Goal: Task Accomplishment & Management: Manage account settings

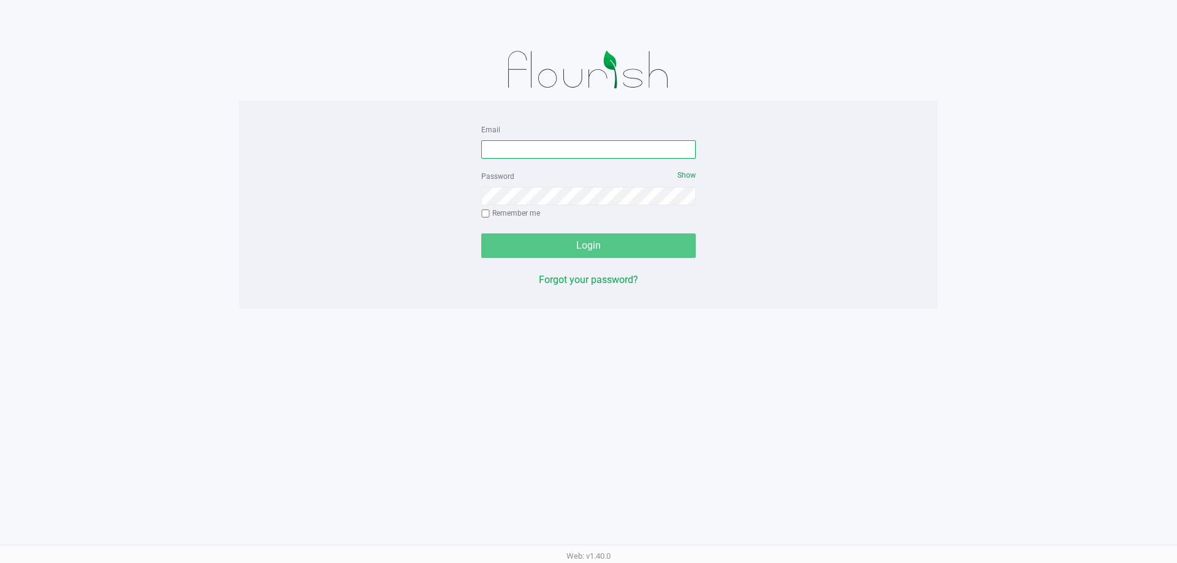
click at [535, 147] on input "Email" at bounding box center [588, 149] width 215 height 18
type input "[EMAIL_ADDRESS][DOMAIN_NAME]"
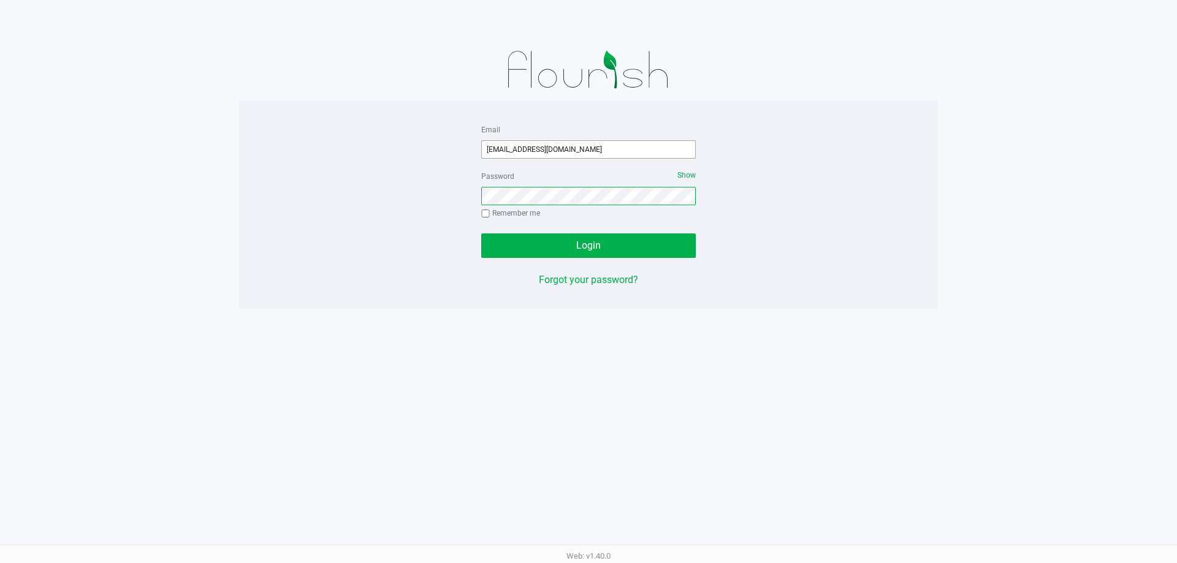
click at [481, 234] on button "Login" at bounding box center [588, 246] width 215 height 25
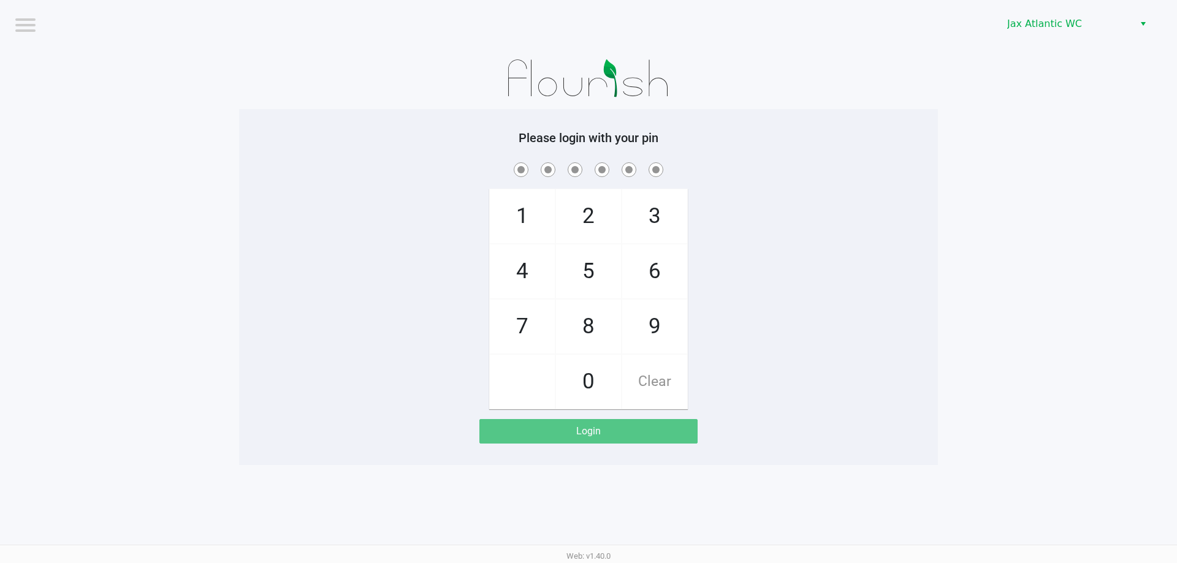
click at [858, 152] on div "Please login with your pin 1 4 7 2 5 8 0 3 6 9 Clear Login" at bounding box center [588, 287] width 699 height 313
click at [1038, 27] on span "Jax Atlantic WC" at bounding box center [1067, 24] width 120 height 15
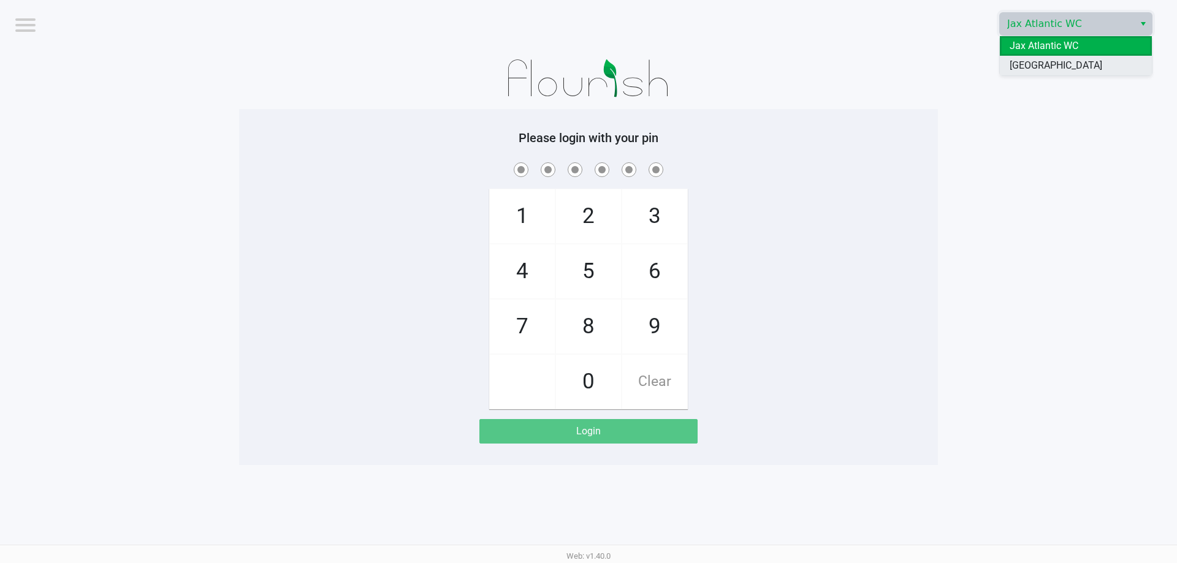
click at [1048, 63] on span "[GEOGRAPHIC_DATA]" at bounding box center [1056, 65] width 93 height 15
click at [1034, 85] on app-pos-login-wrapper "Logout [GEOGRAPHIC_DATA] WC Please login with your pin 1 4 7 2 5 8 0 3 6 9 Clea…" at bounding box center [588, 232] width 1177 height 465
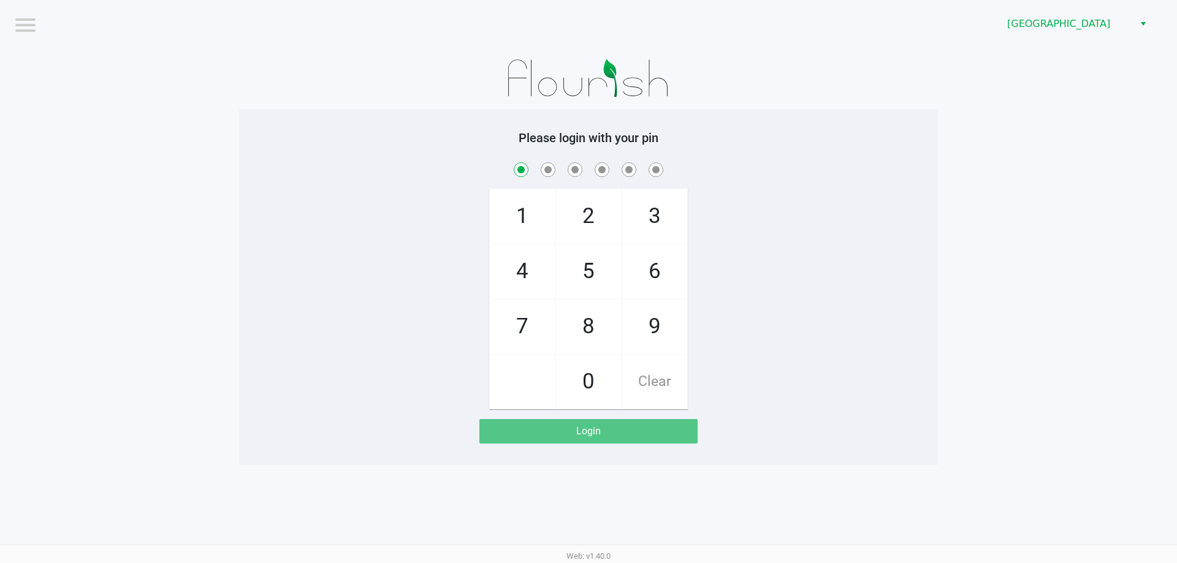
checkbox input "true"
checkbox input "false"
checkbox input "true"
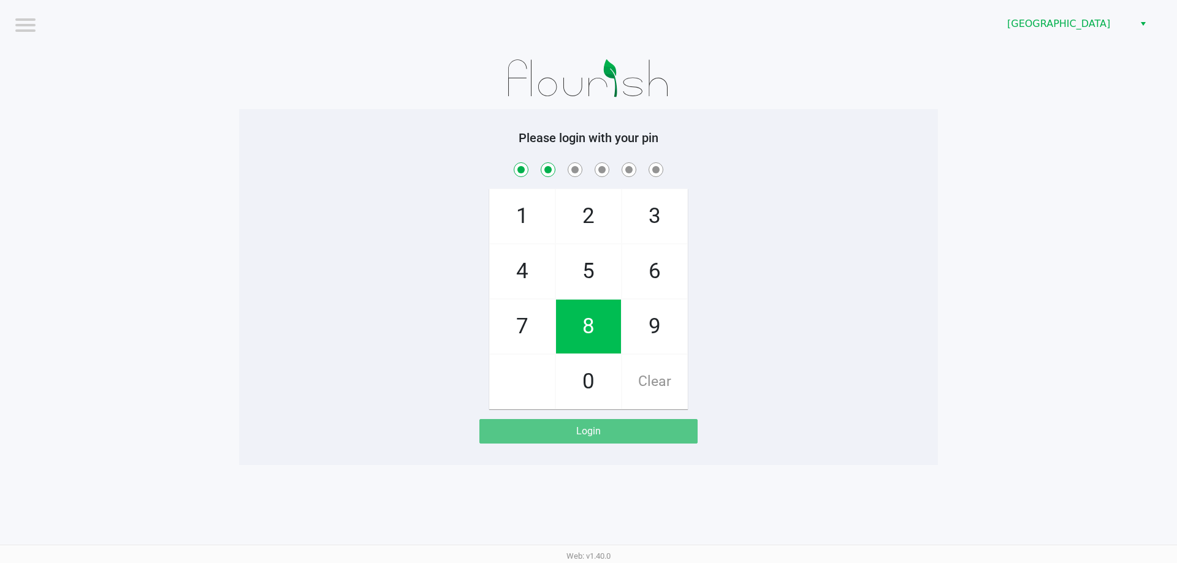
checkbox input "true"
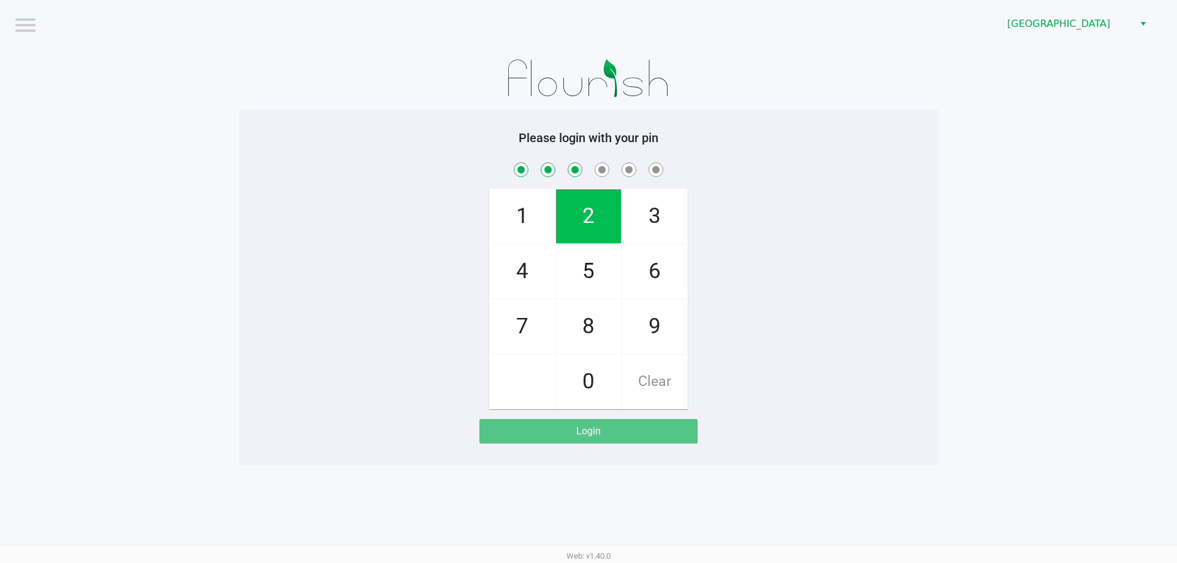
checkbox input "true"
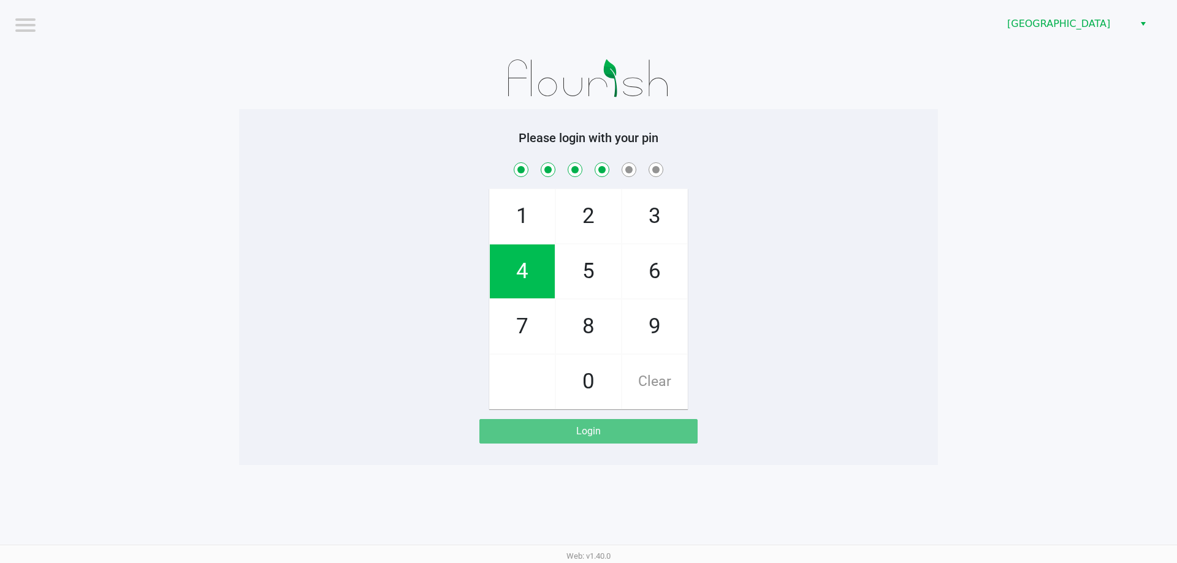
checkbox input "true"
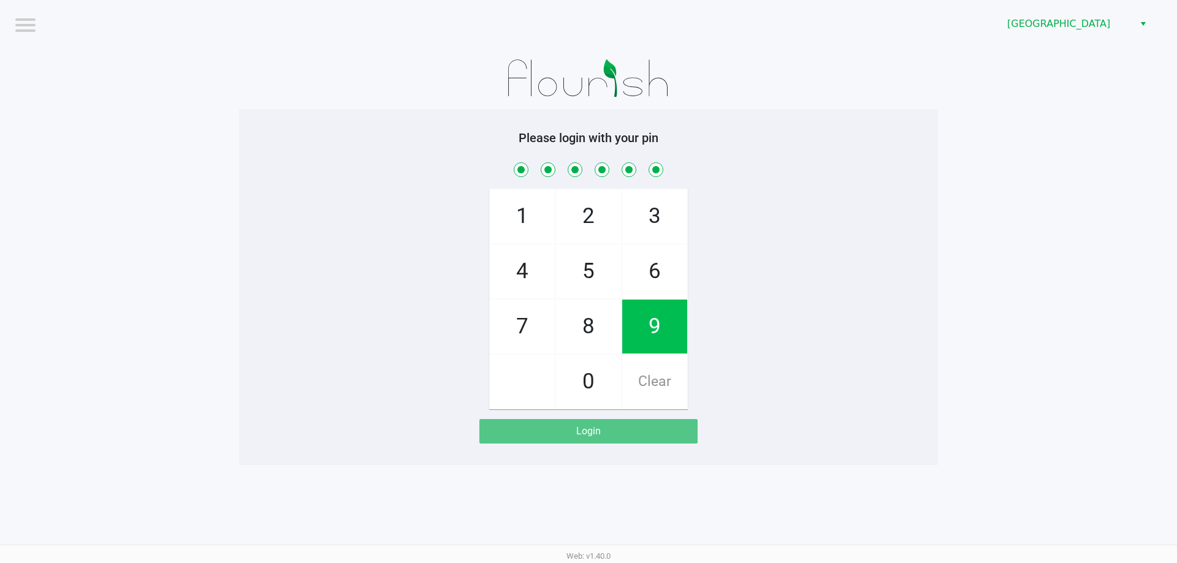
checkbox input "true"
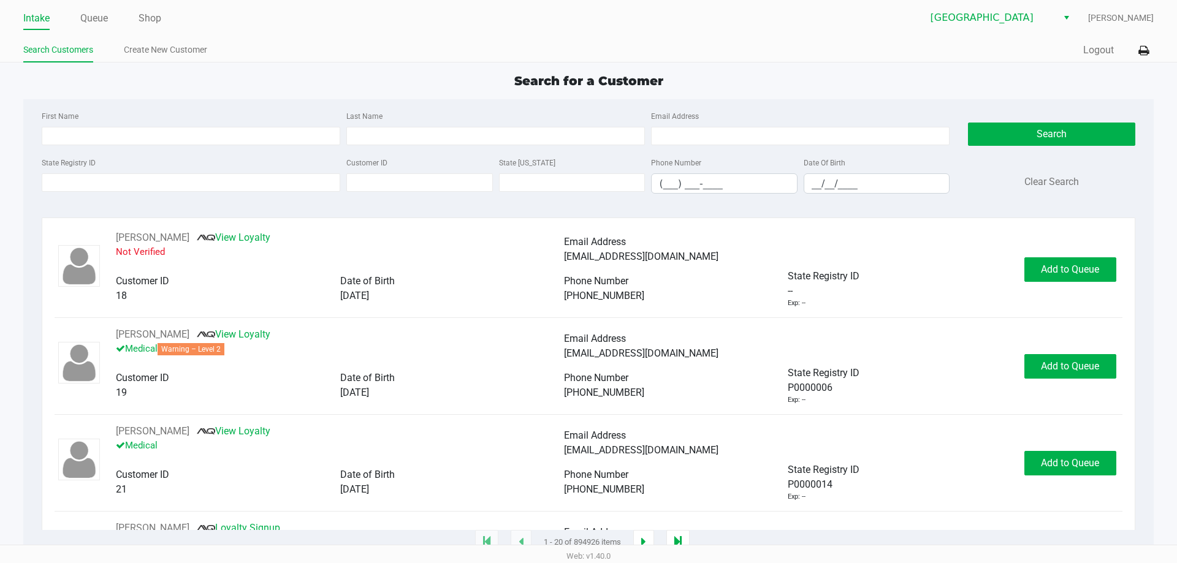
click at [449, 82] on div "Search for a Customer" at bounding box center [588, 81] width 1148 height 18
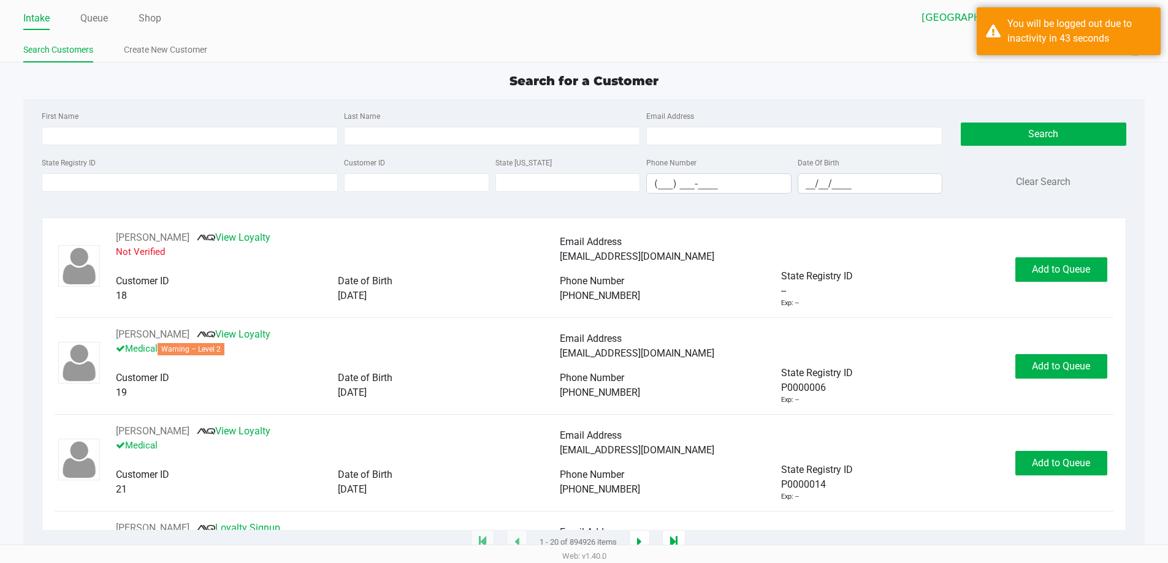
click at [294, 81] on div "Search for a Customer" at bounding box center [584, 81] width 1140 height 18
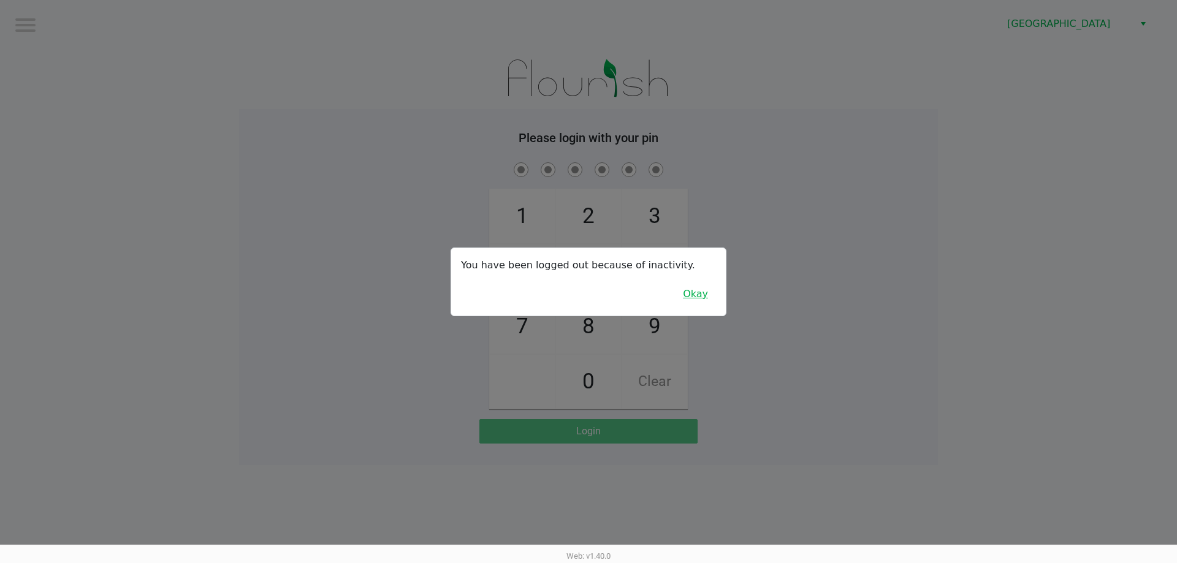
click at [707, 296] on button "Okay" at bounding box center [695, 294] width 41 height 23
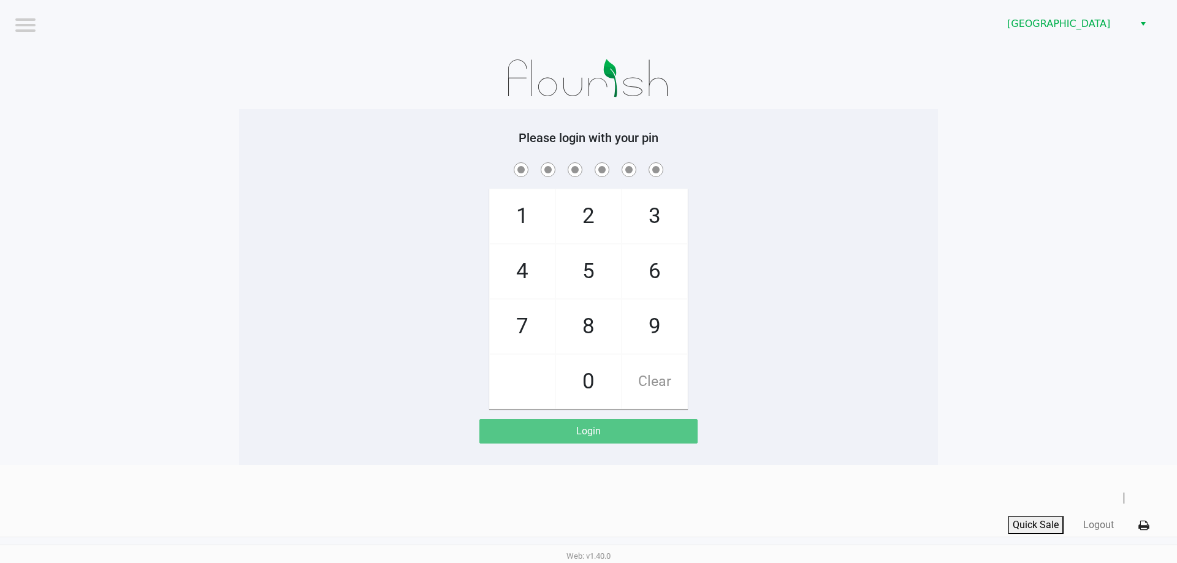
click at [906, 204] on div "1 4 7 2 5 8 0 3 6 9 Clear" at bounding box center [588, 285] width 699 height 250
click at [948, 240] on app-pos-login-wrapper "Logout [GEOGRAPHIC_DATA] WC Please login with your pin 1 4 7 2 5 8 0 3 6 9 Clea…" at bounding box center [588, 232] width 1177 height 465
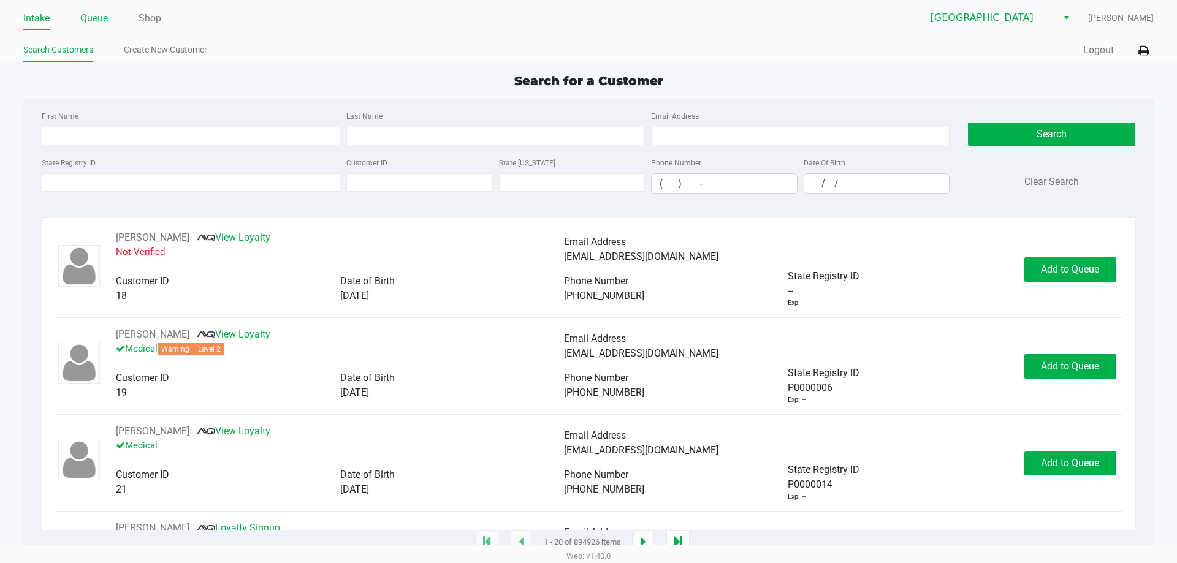
click at [107, 14] on link "Queue" at bounding box center [94, 18] width 28 height 17
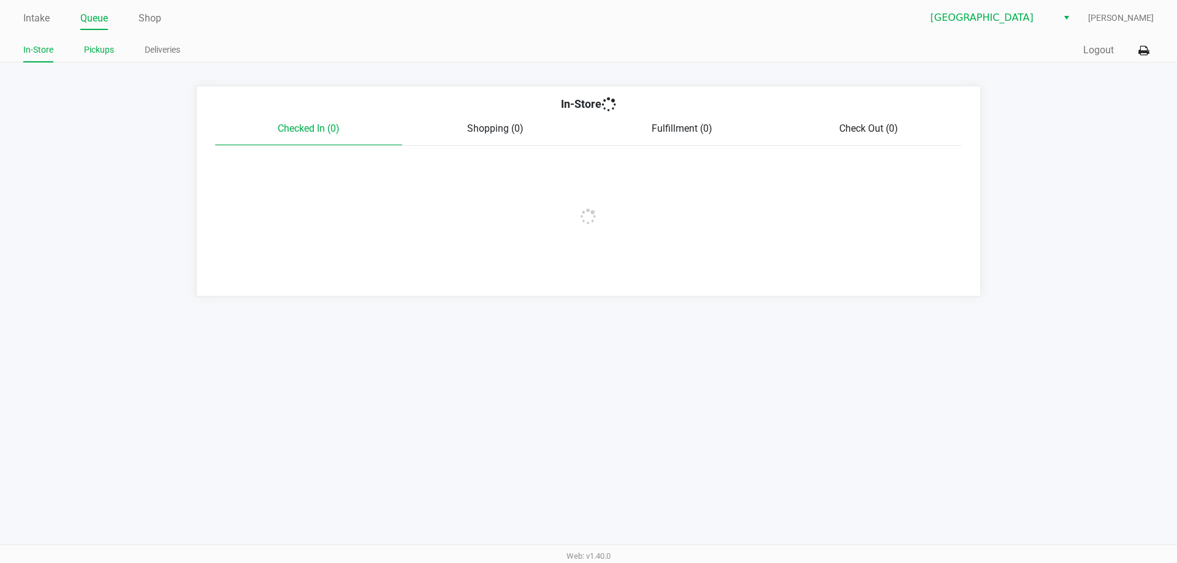
click at [85, 51] on link "Pickups" at bounding box center [99, 49] width 30 height 15
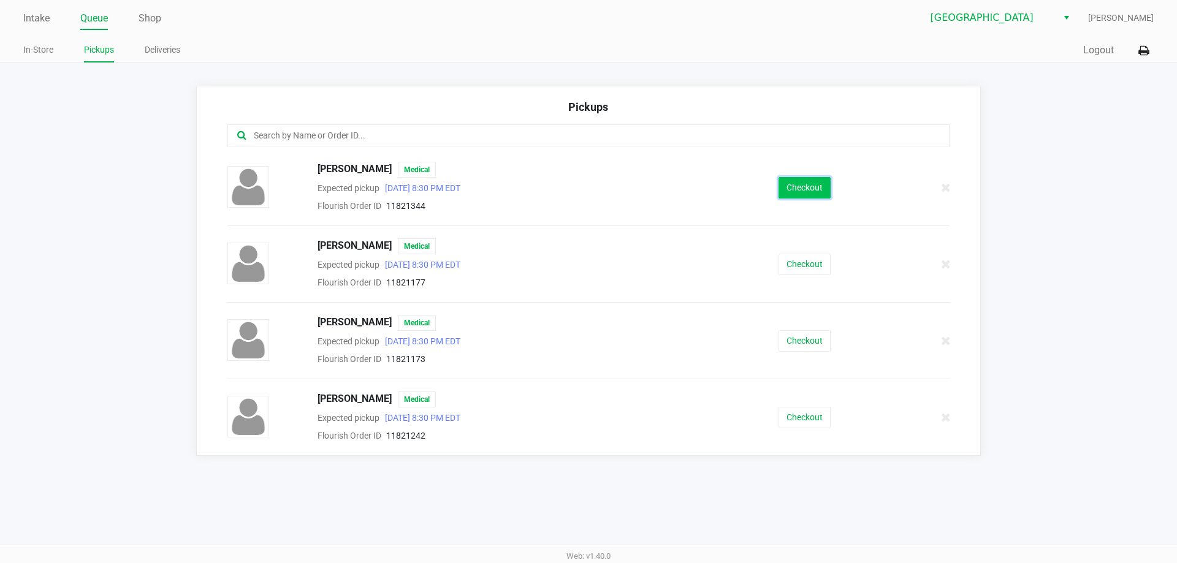
click at [805, 186] on button "Checkout" at bounding box center [805, 187] width 52 height 21
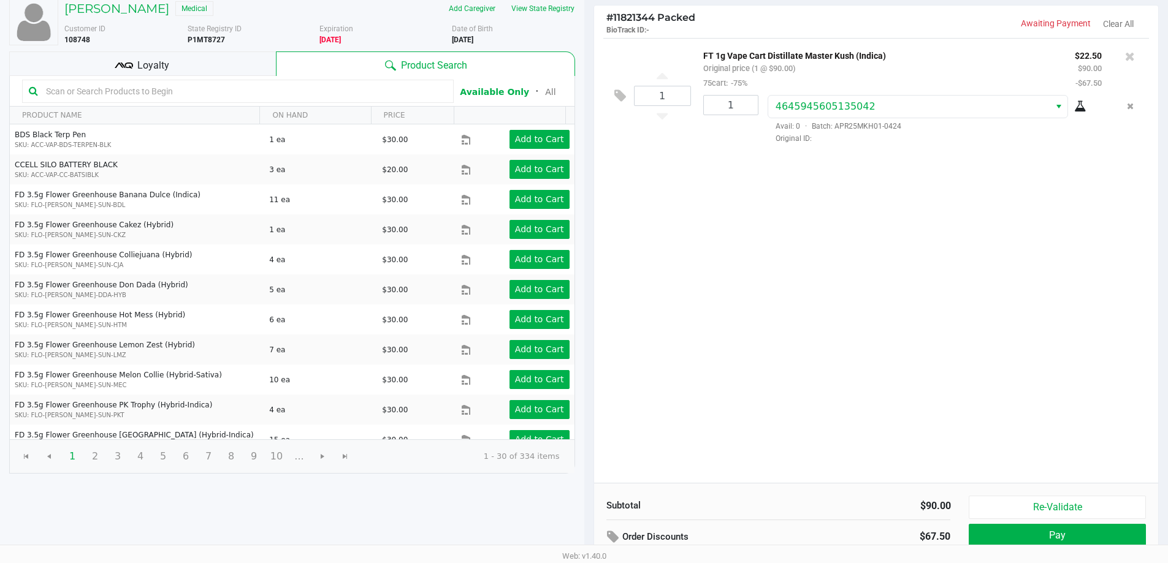
scroll to position [126, 0]
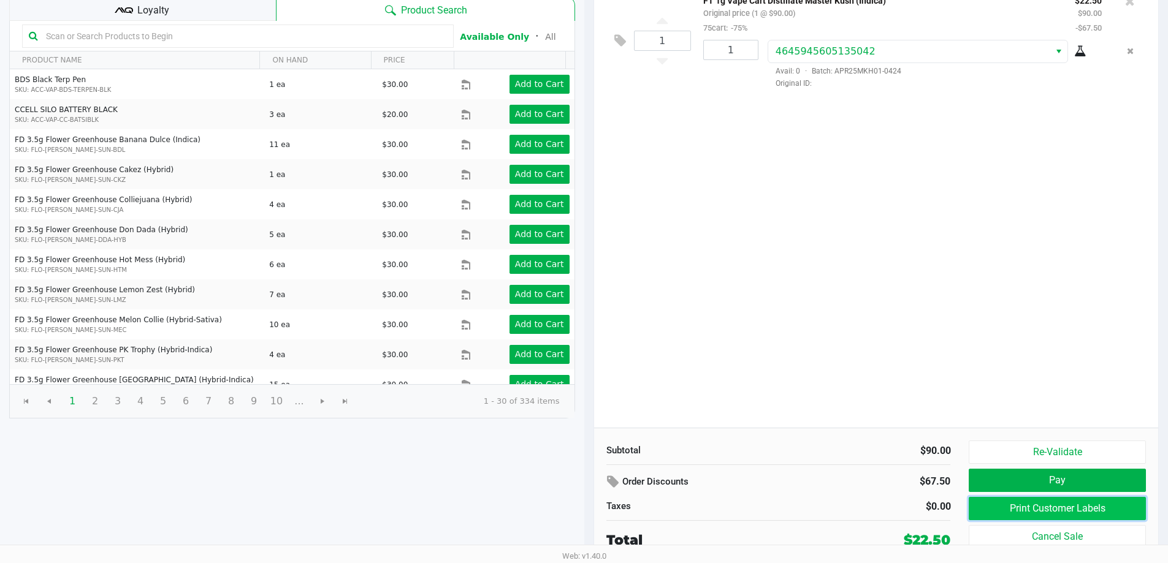
click at [1039, 509] on button "Print Customer Labels" at bounding box center [1057, 508] width 177 height 23
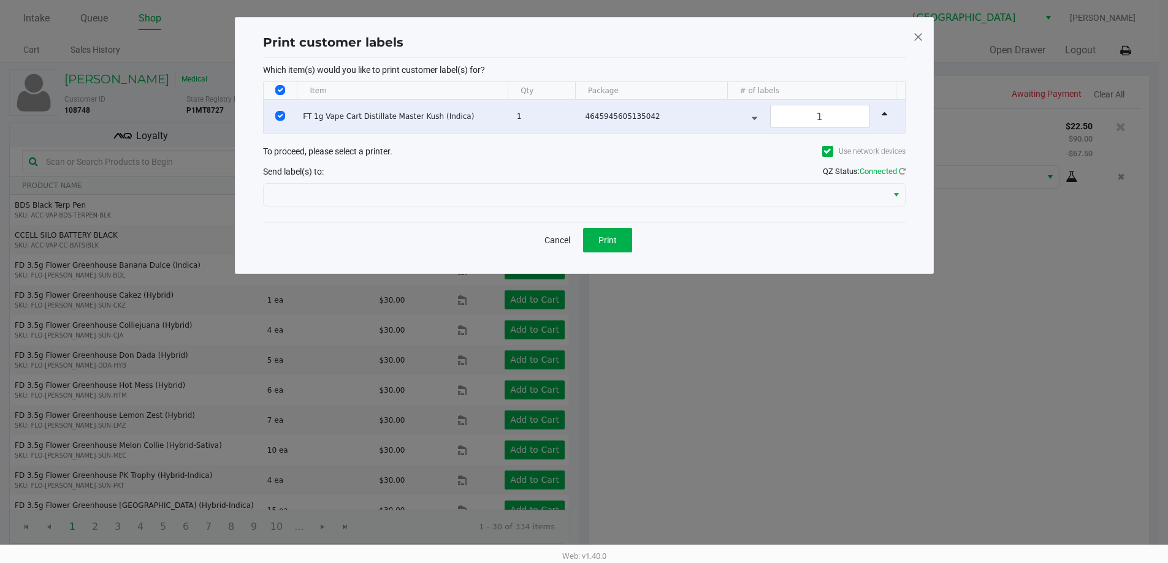
scroll to position [0, 0]
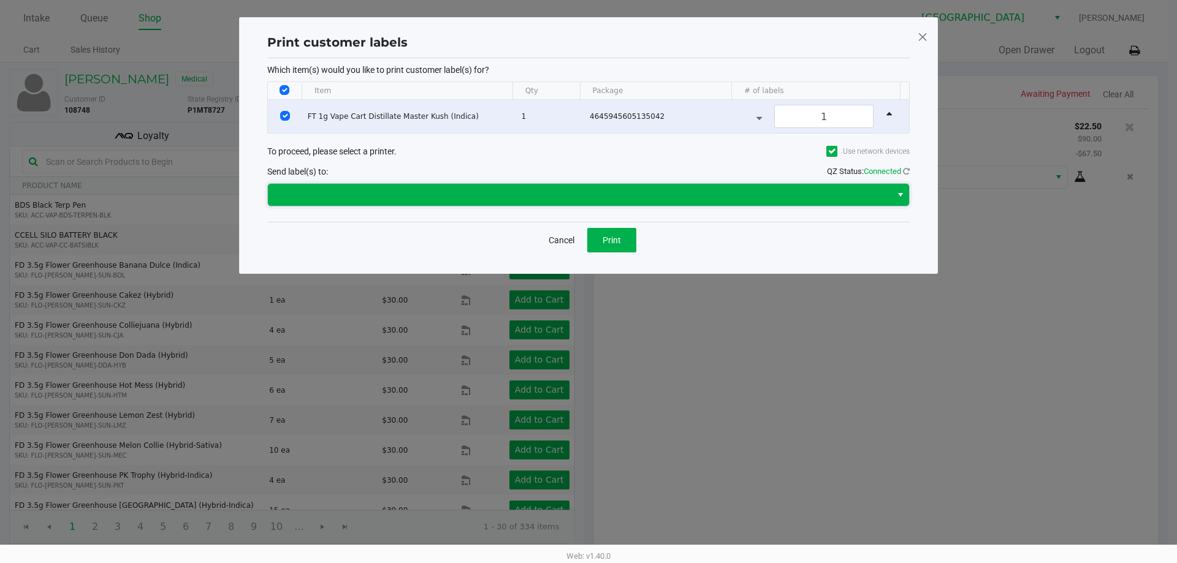
click at [579, 194] on span at bounding box center [579, 195] width 609 height 15
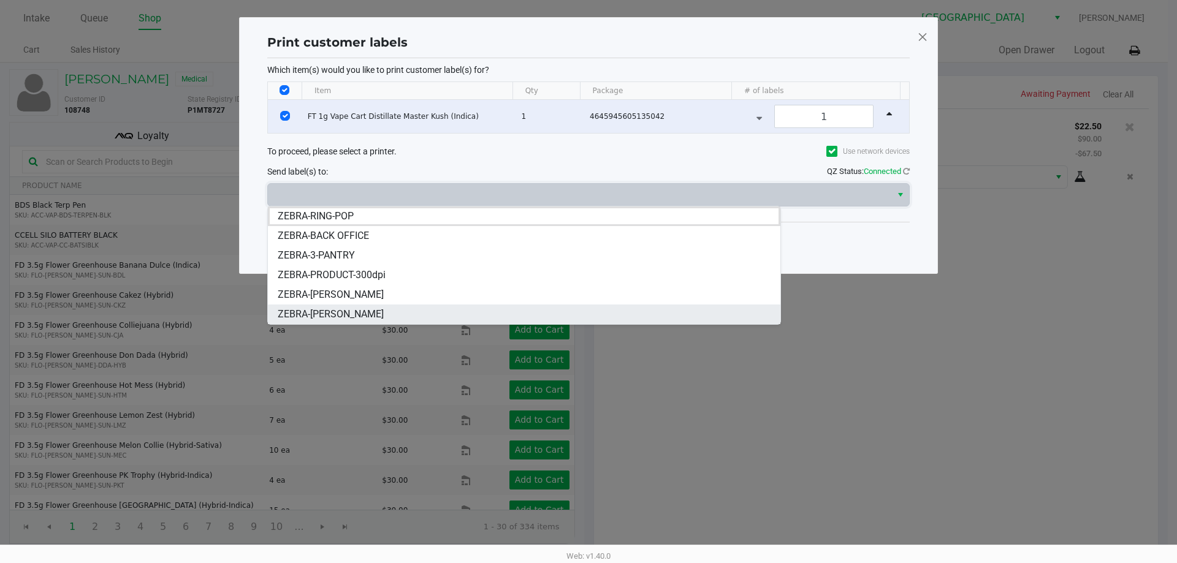
click at [378, 312] on li "ZEBRA-[PERSON_NAME]" at bounding box center [524, 315] width 513 height 20
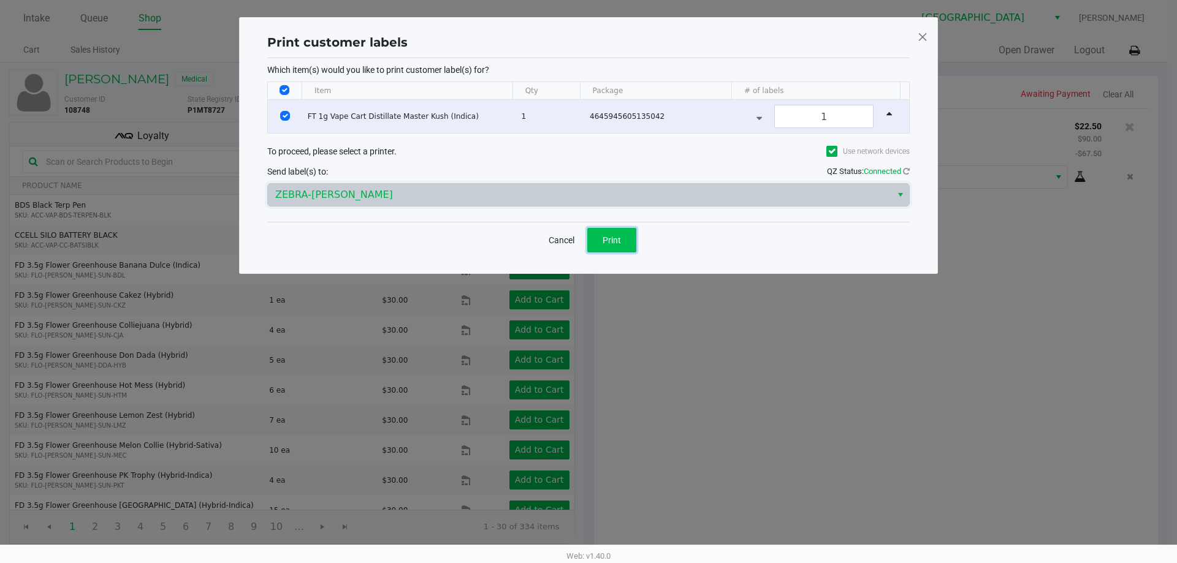
click at [610, 240] on span "Print" at bounding box center [612, 240] width 18 height 10
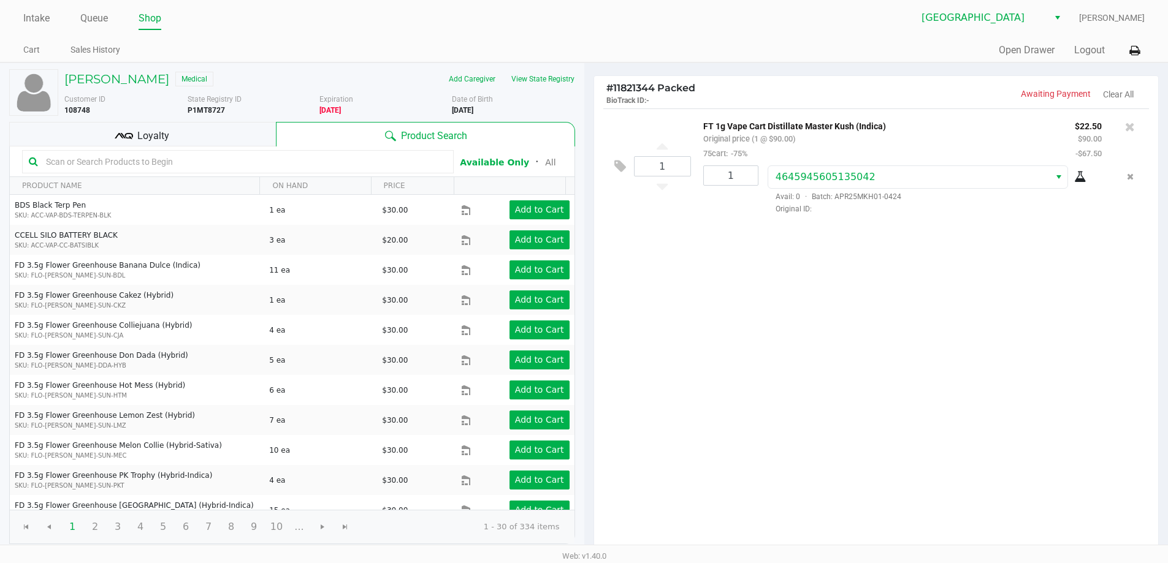
scroll to position [126, 0]
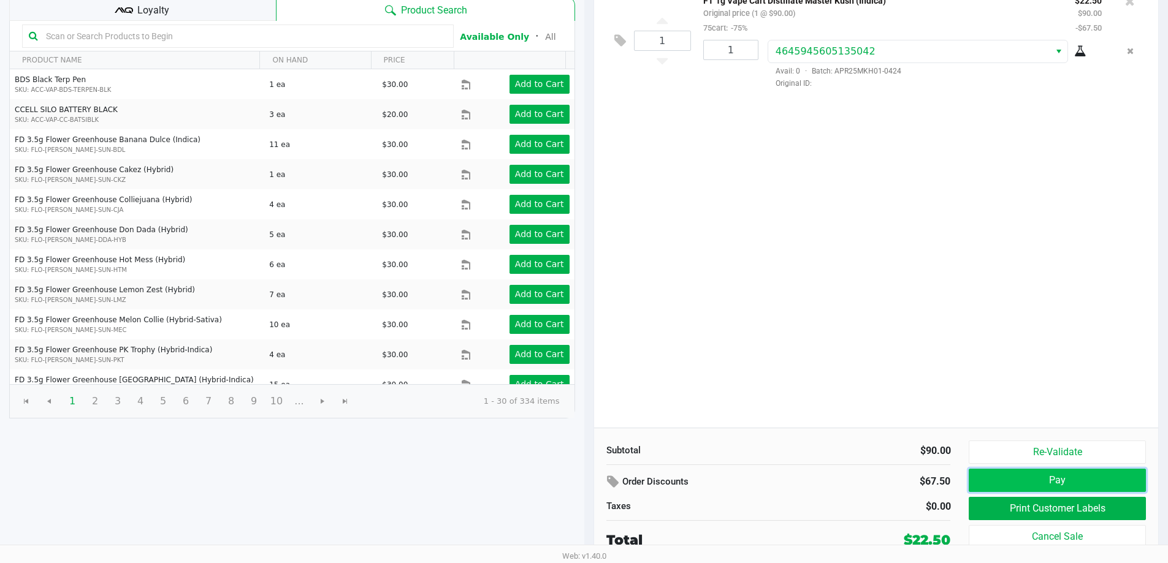
click at [1037, 476] on button "Pay" at bounding box center [1057, 480] width 177 height 23
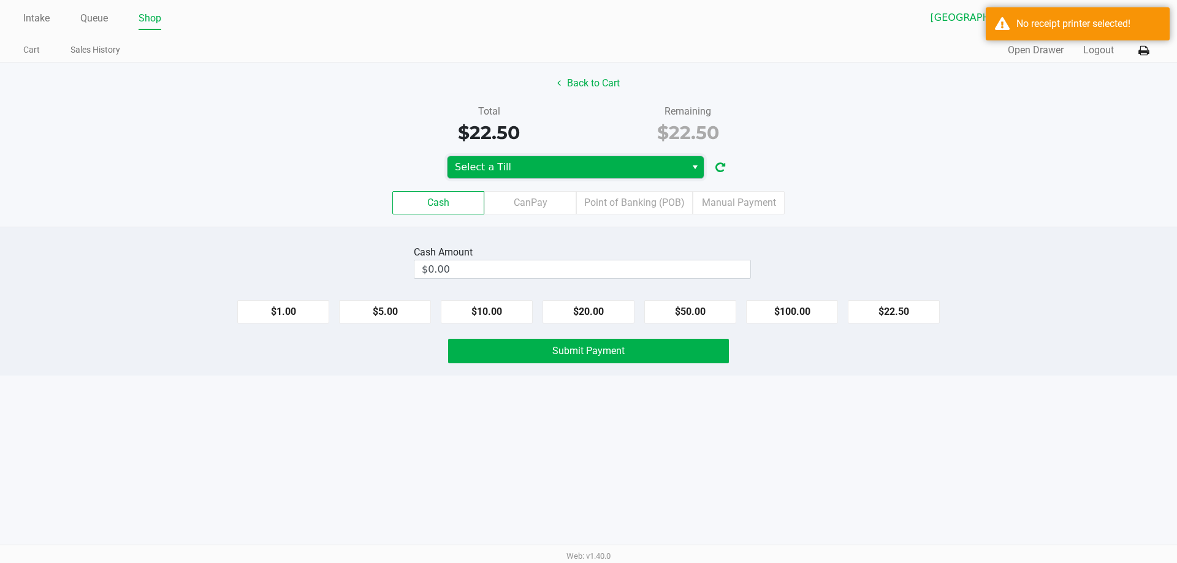
click at [666, 168] on span "Select a Till" at bounding box center [567, 167] width 224 height 15
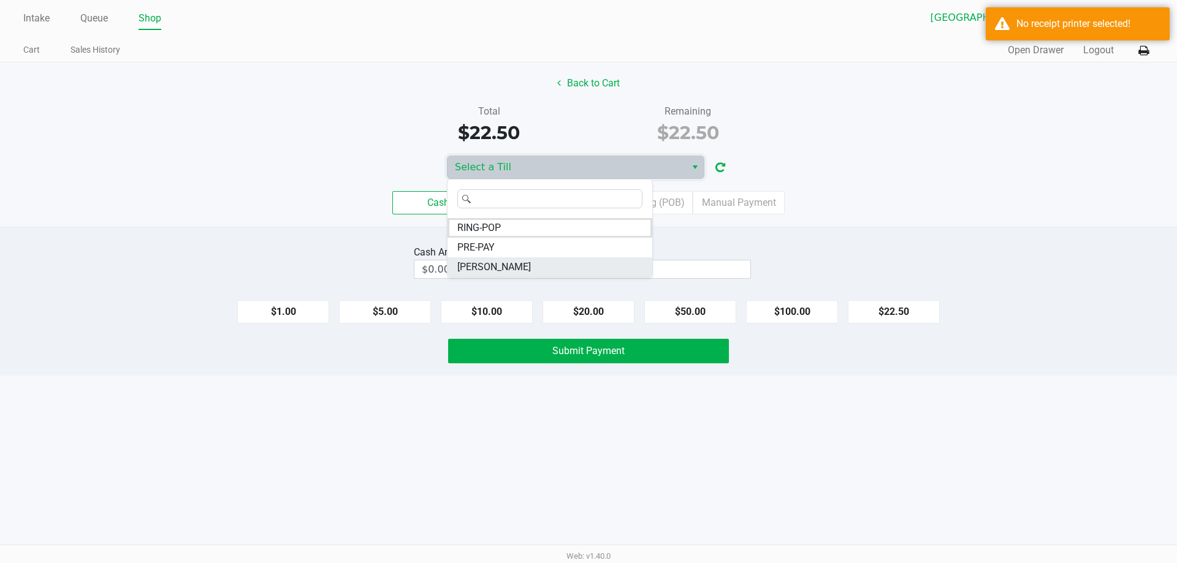
click at [530, 272] on li "[PERSON_NAME]" at bounding box center [550, 267] width 205 height 20
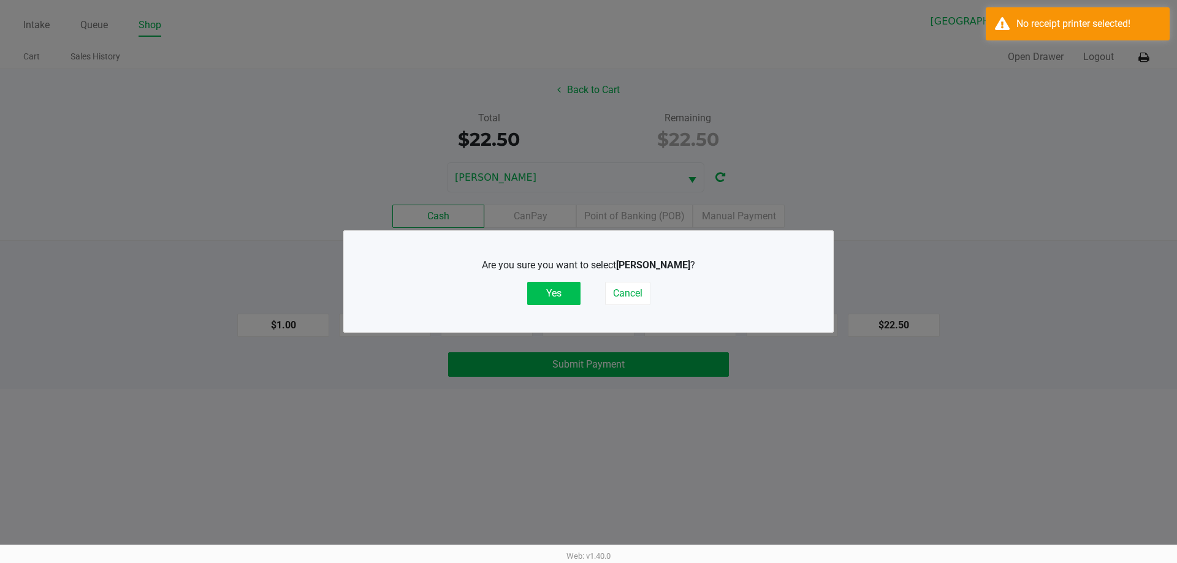
click at [572, 294] on button "Yes" at bounding box center [553, 293] width 53 height 23
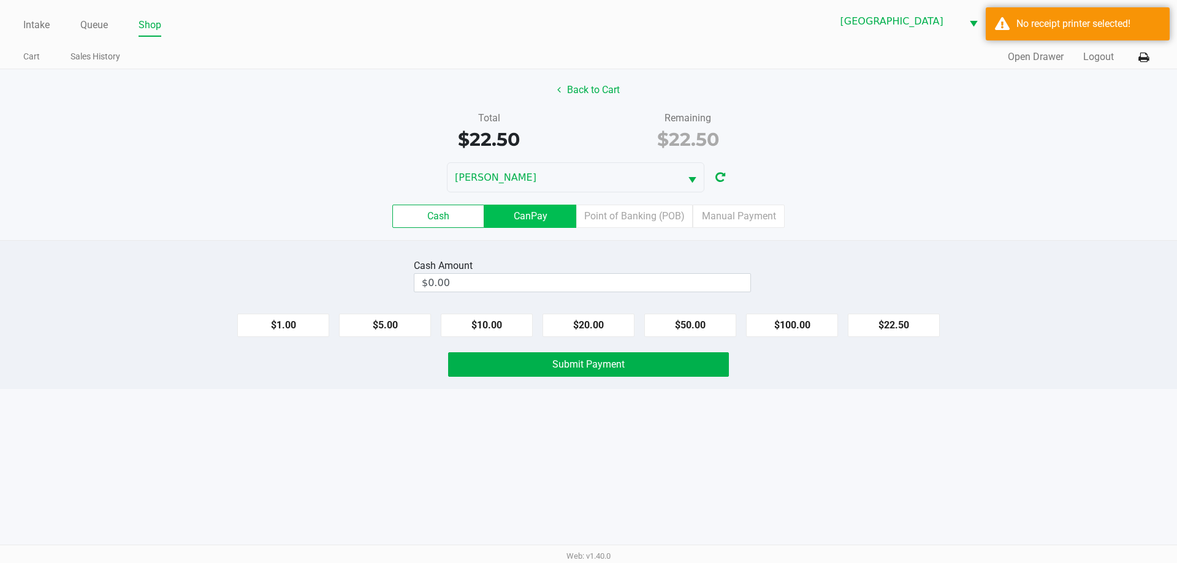
click at [559, 220] on label "CanPay" at bounding box center [530, 216] width 92 height 23
click at [0, 0] on 2 "CanPay" at bounding box center [0, 0] width 0 height 0
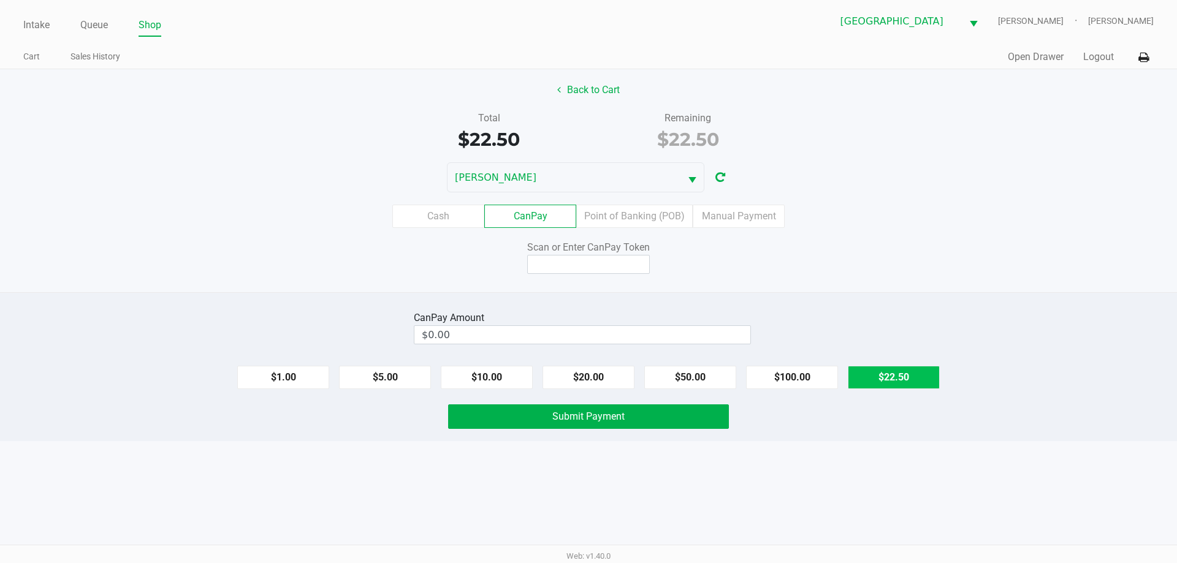
click at [886, 371] on button "$22.50" at bounding box center [894, 377] width 92 height 23
type input "$22.50"
click at [617, 269] on input at bounding box center [588, 264] width 123 height 19
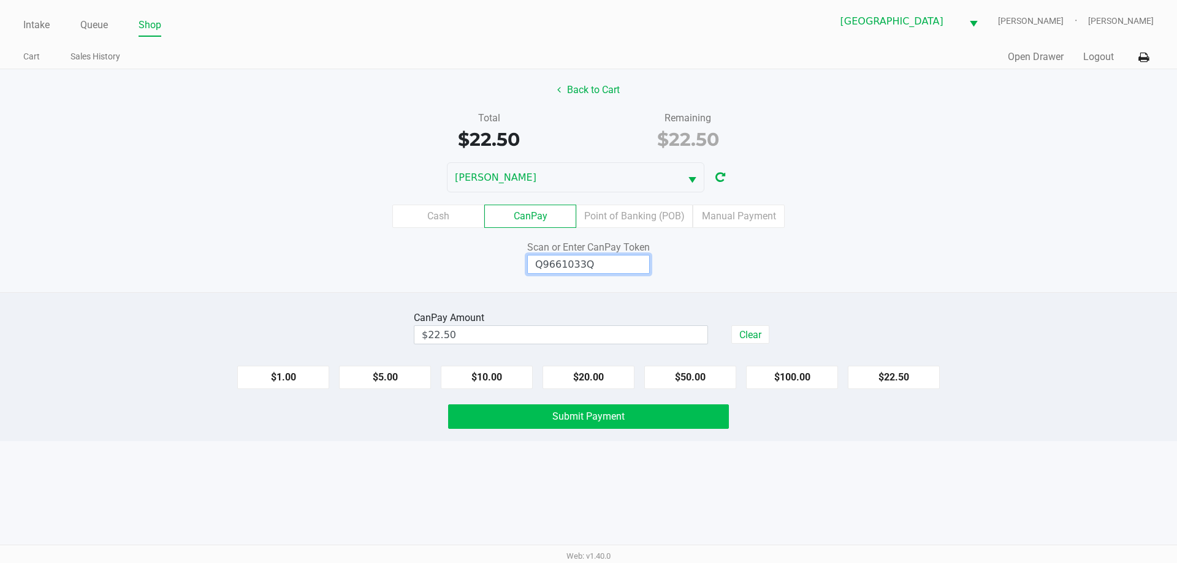
type input "Q9661033Q"
click at [703, 422] on button "Submit Payment" at bounding box center [588, 417] width 281 height 25
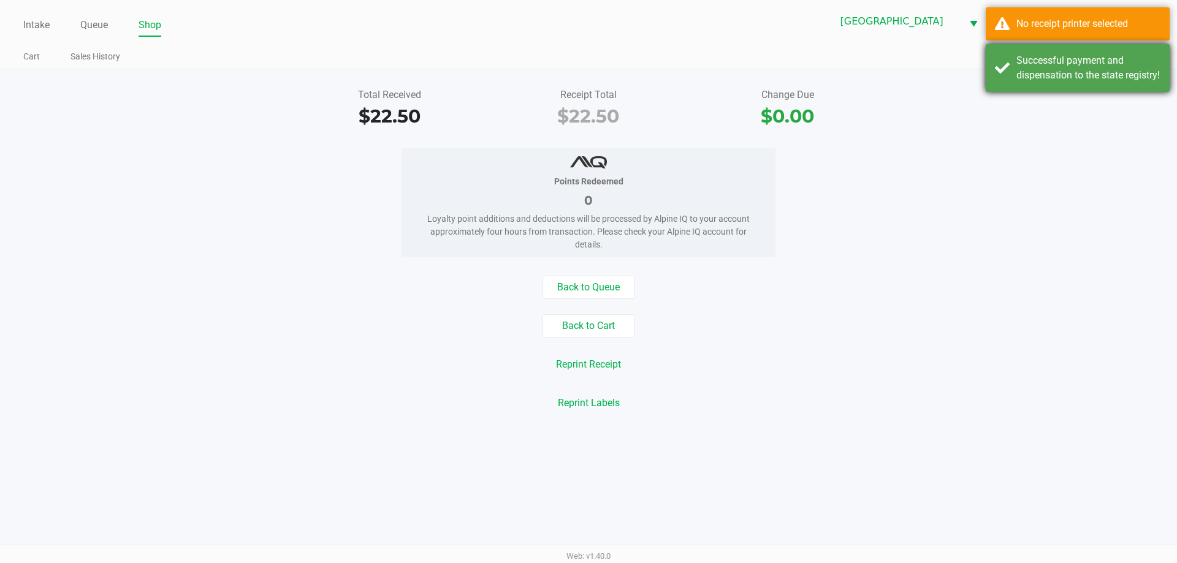
click at [1054, 76] on div "Successful payment and dispensation to the state registry!" at bounding box center [1088, 67] width 144 height 29
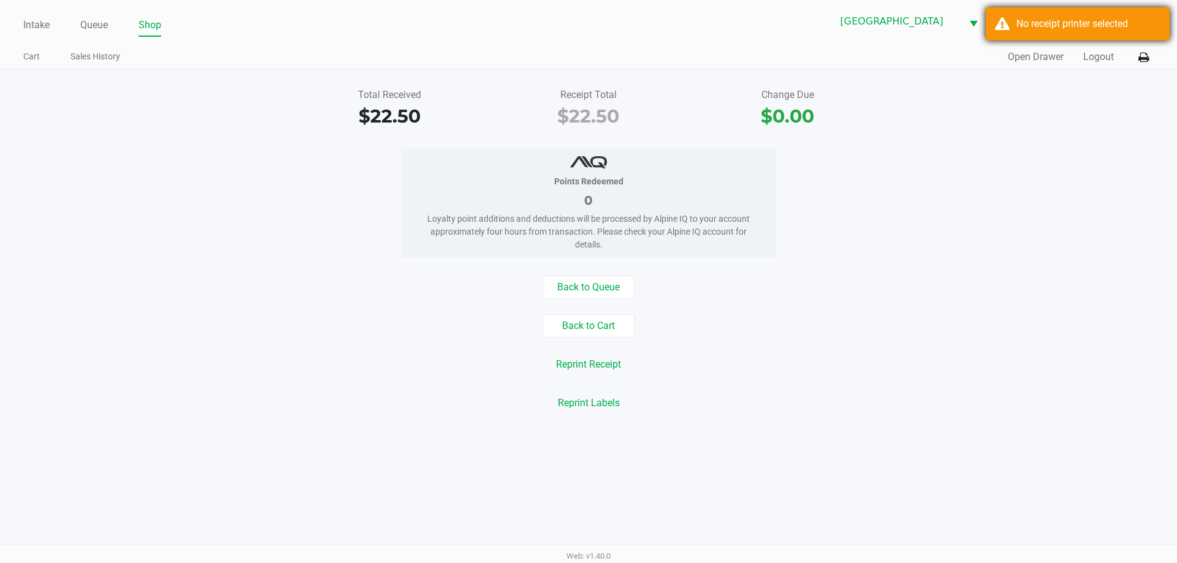
click at [1081, 32] on div "No receipt printer selected" at bounding box center [1078, 23] width 184 height 33
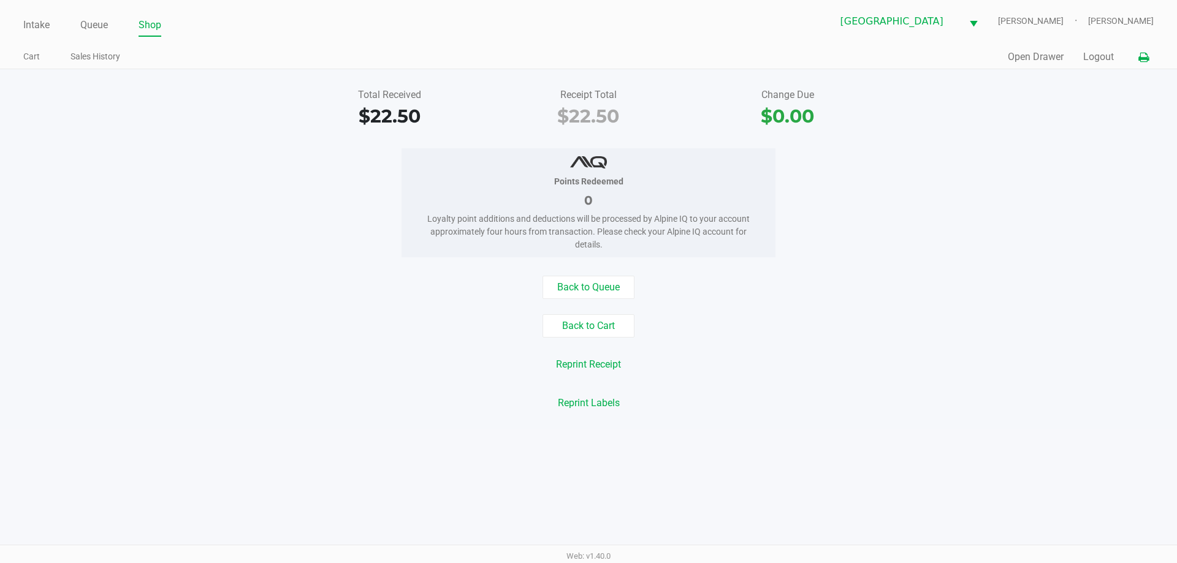
click at [1145, 57] on icon at bounding box center [1143, 57] width 10 height 9
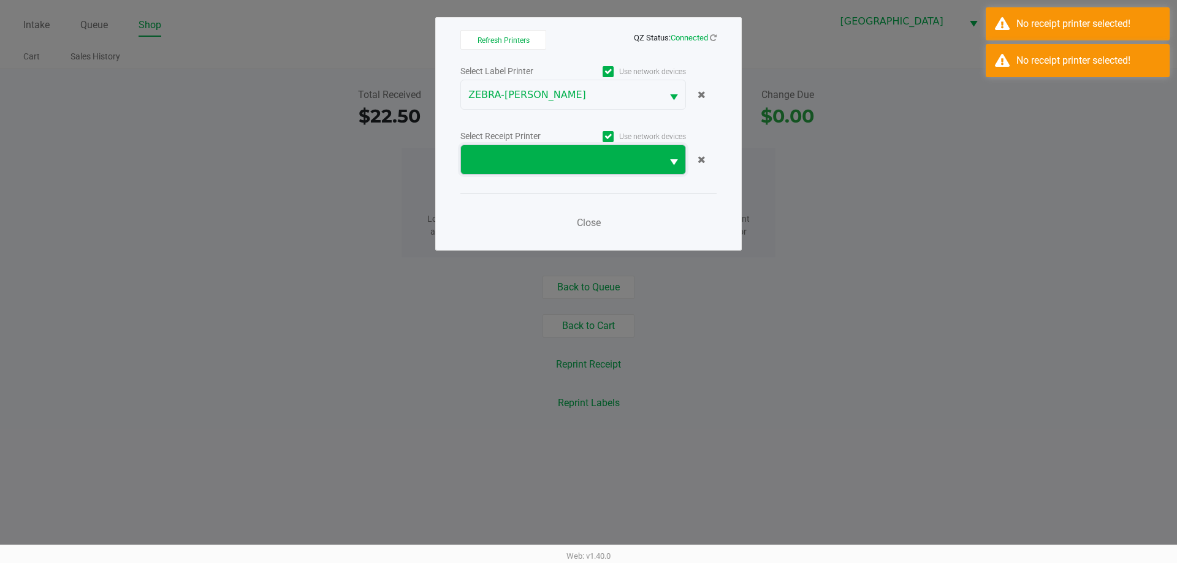
click at [628, 162] on span at bounding box center [561, 160] width 186 height 15
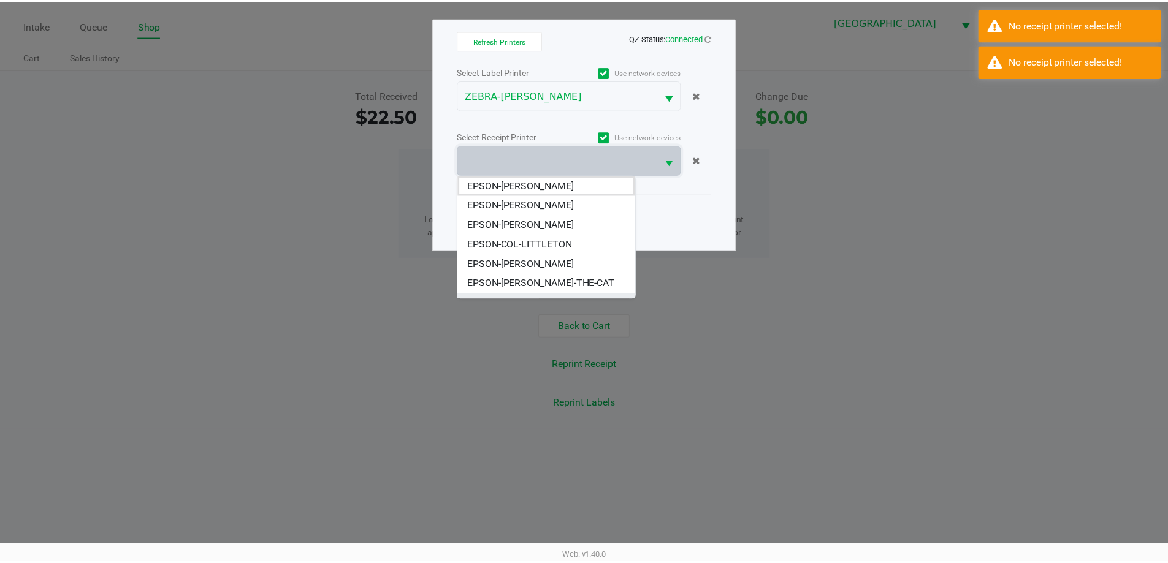
scroll to position [74, 0]
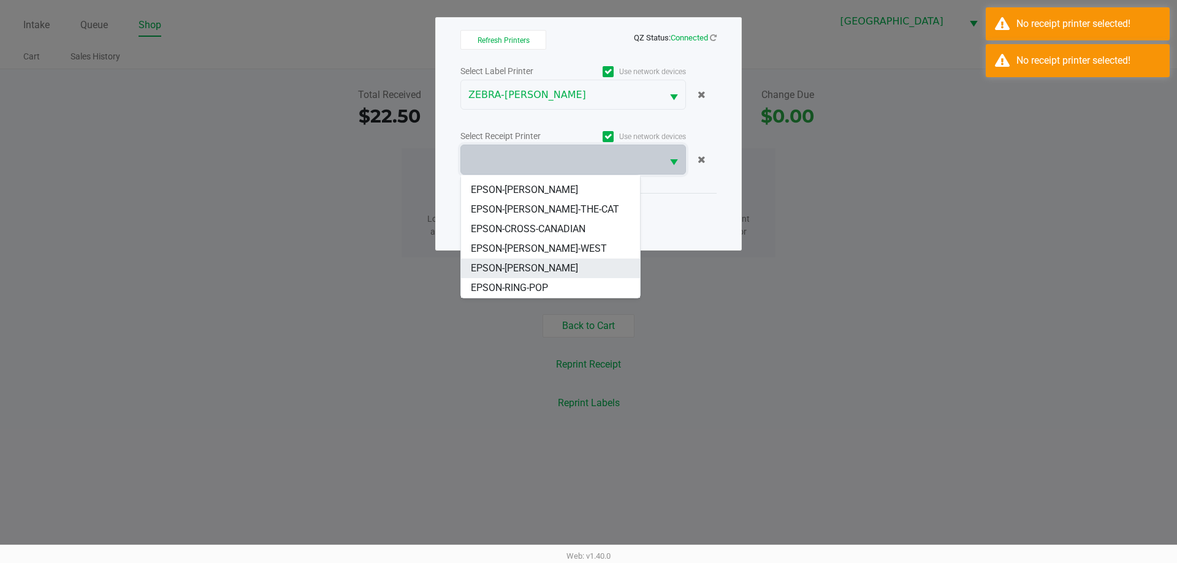
click at [546, 268] on span "EPSON-[PERSON_NAME]" at bounding box center [524, 268] width 107 height 15
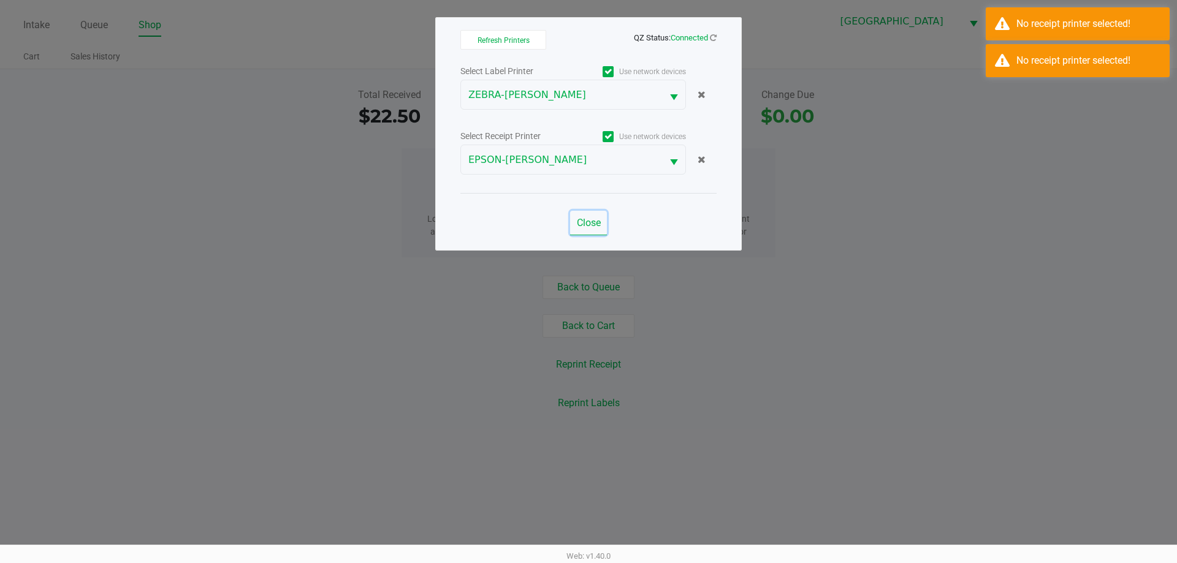
click at [587, 219] on span "Close" at bounding box center [589, 223] width 24 height 12
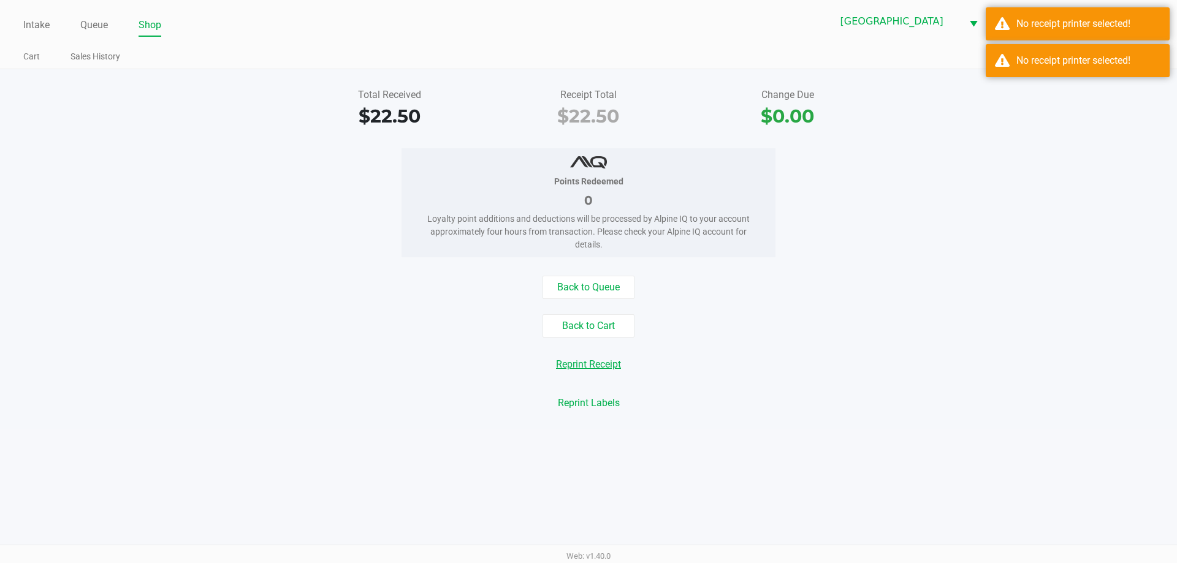
click at [617, 364] on button "Reprint Receipt" at bounding box center [588, 364] width 81 height 23
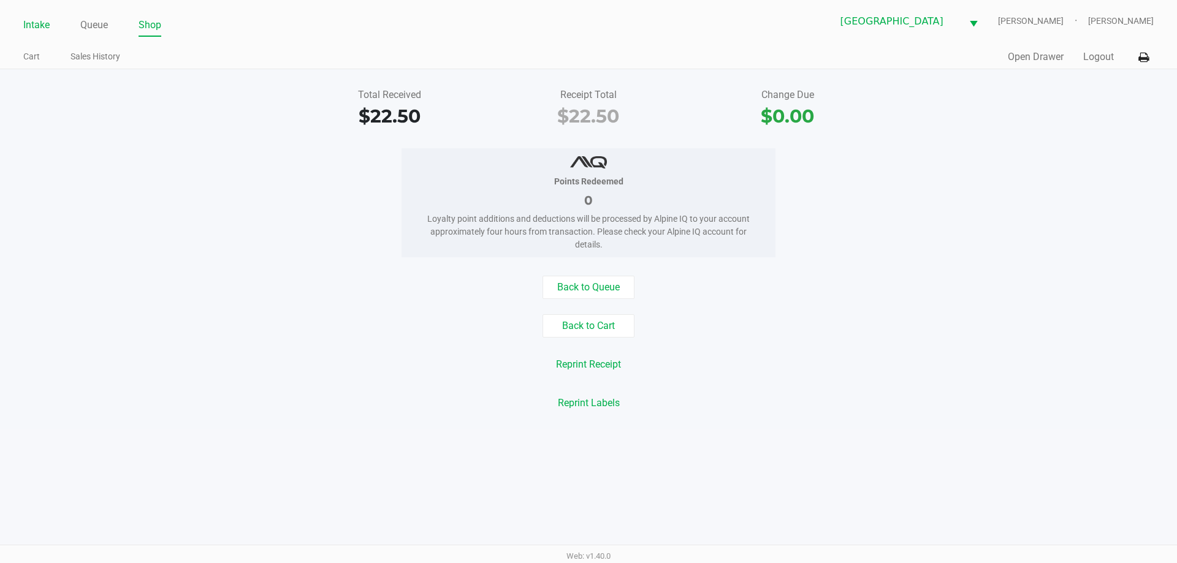
click at [47, 26] on link "Intake" at bounding box center [36, 25] width 26 height 17
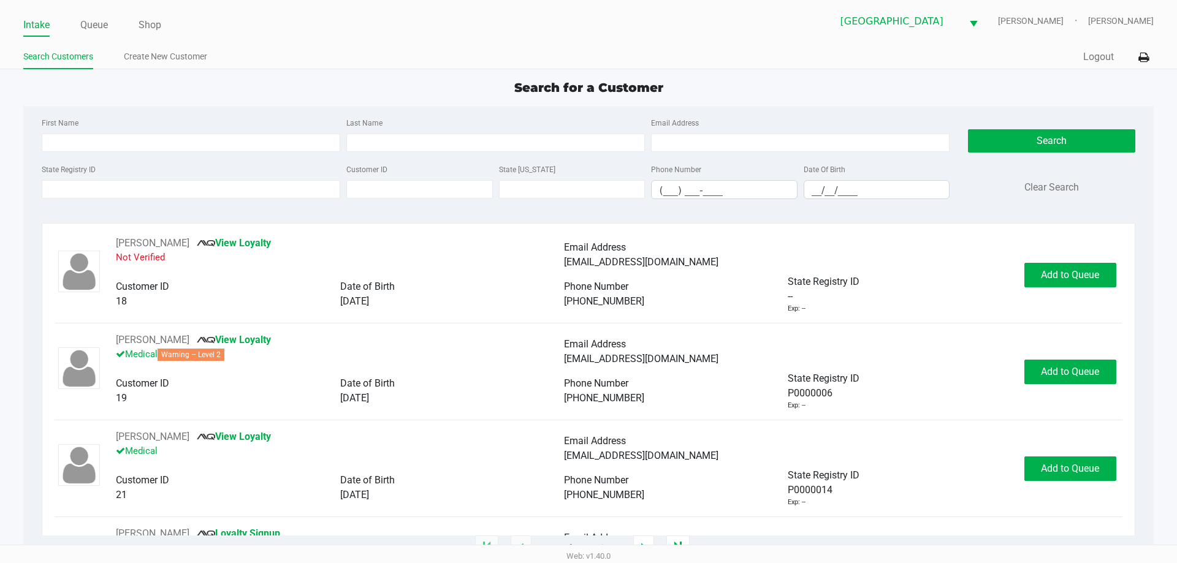
click at [261, 97] on div "Search for a Customer First Name Last Name Email Address State Registry ID Cust…" at bounding box center [588, 313] width 1130 height 470
click at [248, 81] on div "Search for a Customer" at bounding box center [588, 87] width 1148 height 18
click at [418, 88] on div "Search for a Customer" at bounding box center [588, 87] width 1148 height 18
click at [196, 190] on input "State Registry ID" at bounding box center [191, 189] width 299 height 18
click at [214, 192] on input "State Registry ID" at bounding box center [191, 189] width 299 height 18
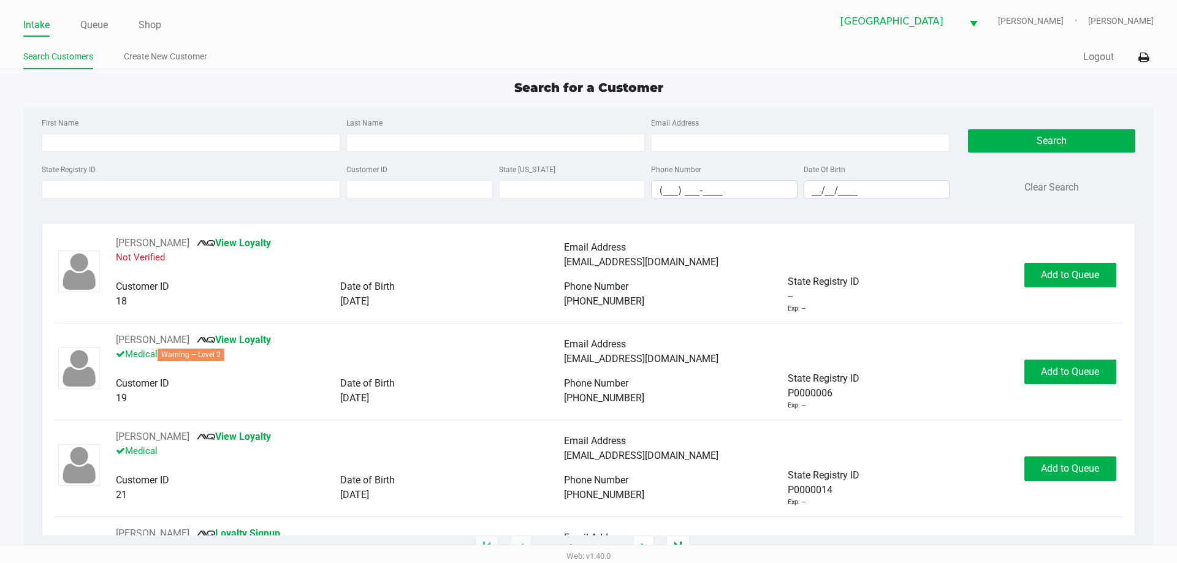
click at [192, 118] on div "First Name" at bounding box center [191, 133] width 305 height 37
click at [178, 185] on input "State Registry ID" at bounding box center [191, 189] width 299 height 18
click at [173, 195] on input "State Registry ID" at bounding box center [191, 189] width 299 height 18
click at [126, 193] on input "State Registry ID" at bounding box center [191, 189] width 299 height 18
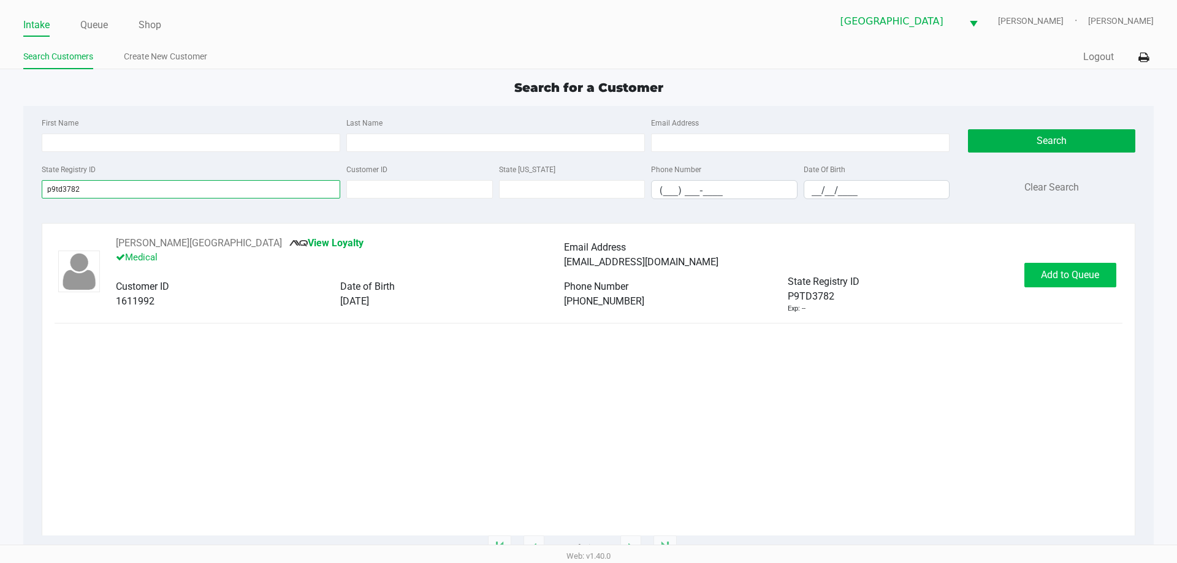
type input "p9td3782"
click at [1098, 276] on span "Add to Queue" at bounding box center [1070, 275] width 58 height 12
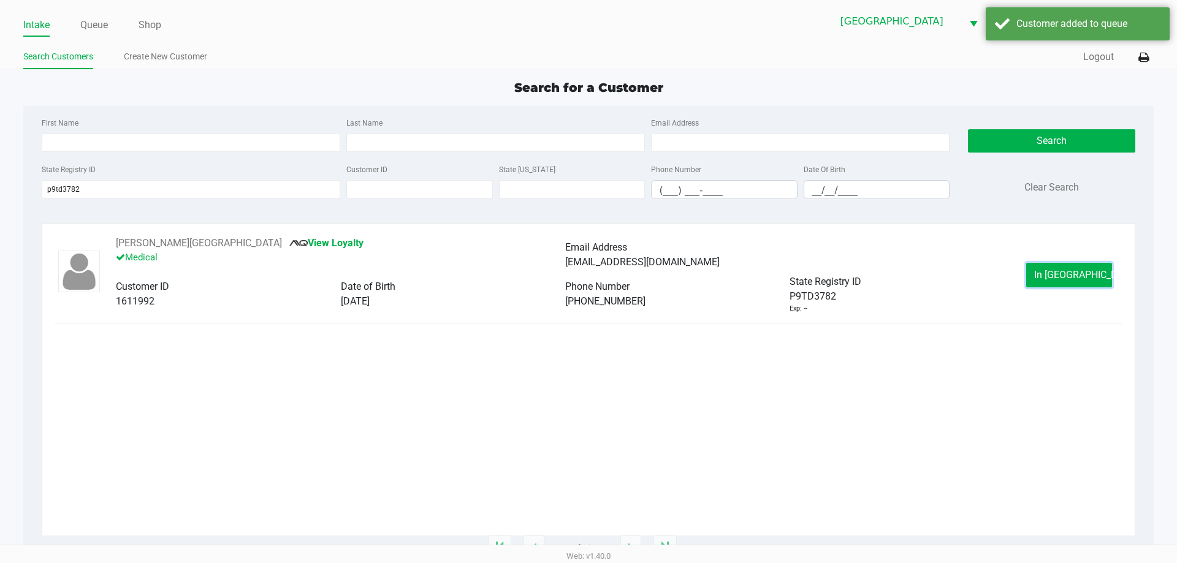
click at [1085, 277] on span "In [GEOGRAPHIC_DATA]" at bounding box center [1085, 275] width 103 height 12
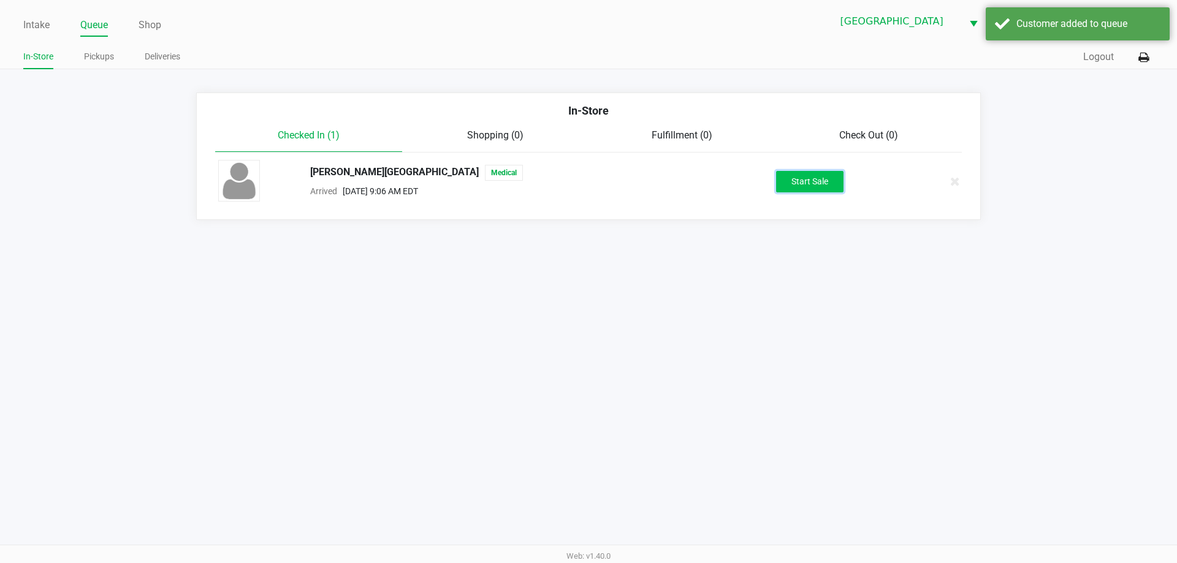
drag, startPoint x: 815, startPoint y: 185, endPoint x: 804, endPoint y: 191, distance: 13.2
click at [815, 185] on button "Start Sale" at bounding box center [809, 181] width 67 height 21
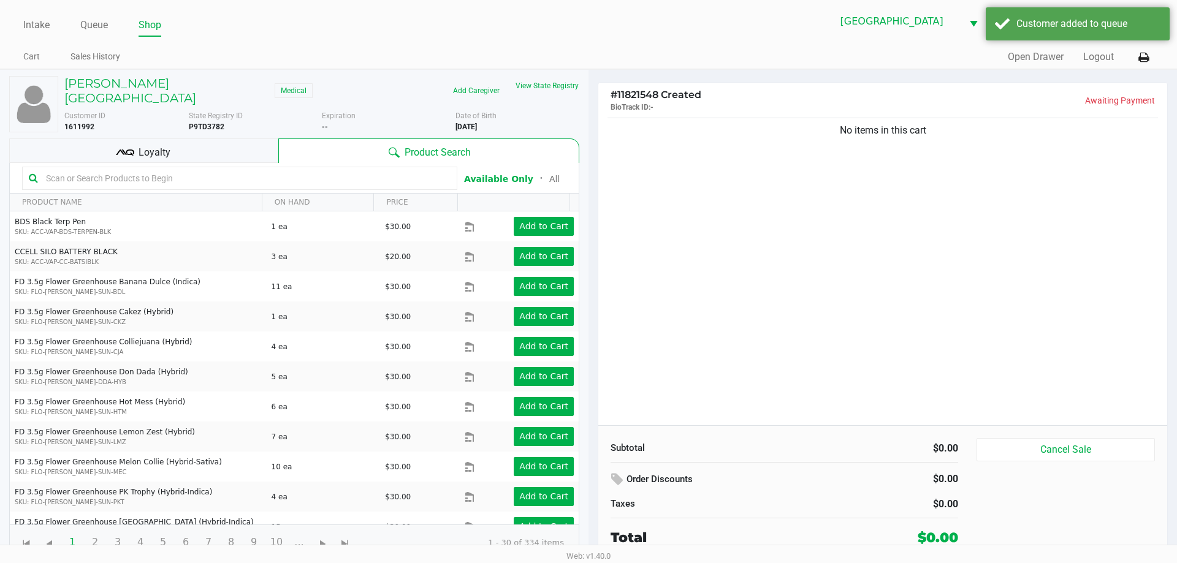
click at [924, 226] on div "No items in this cart" at bounding box center [882, 270] width 569 height 310
click at [552, 77] on button "View State Registry" at bounding box center [544, 86] width 72 height 20
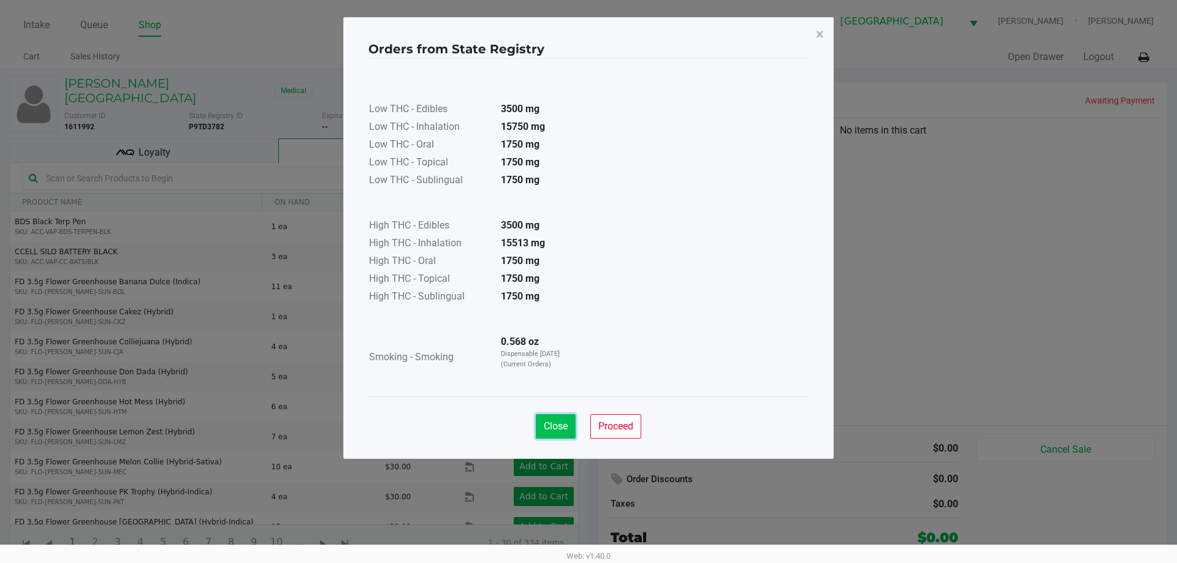
click at [554, 429] on span "Close" at bounding box center [556, 427] width 24 height 12
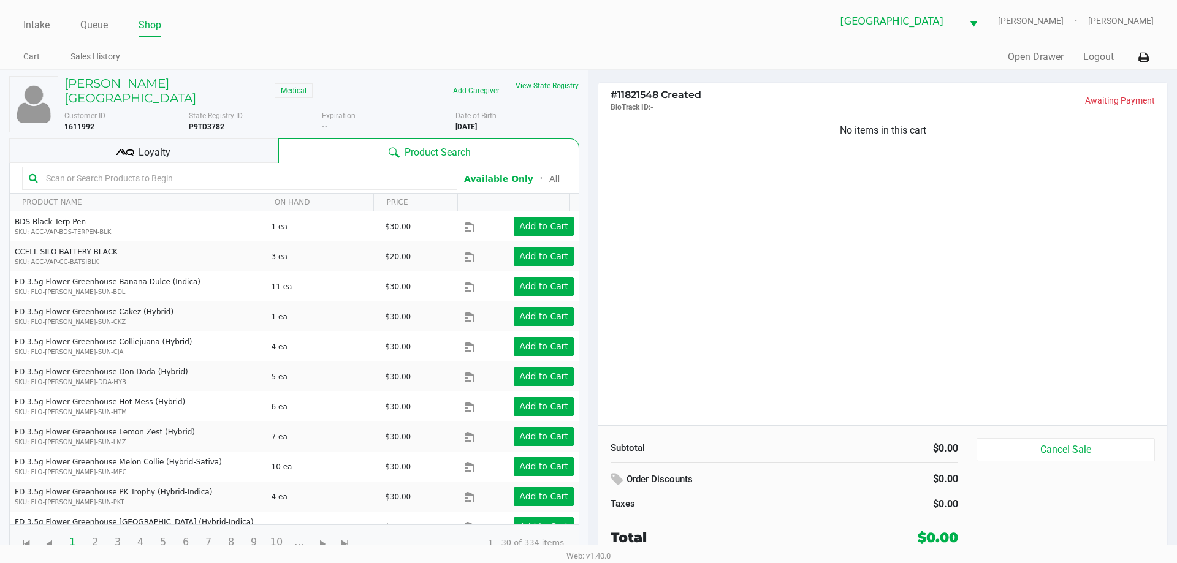
click at [910, 154] on ngb-modal-window "Orders from State Registry × Low THC - Edibles 3500 mg Low THC - Inhalation 157…" at bounding box center [588, 281] width 1177 height 563
click at [221, 169] on input "text" at bounding box center [246, 178] width 410 height 18
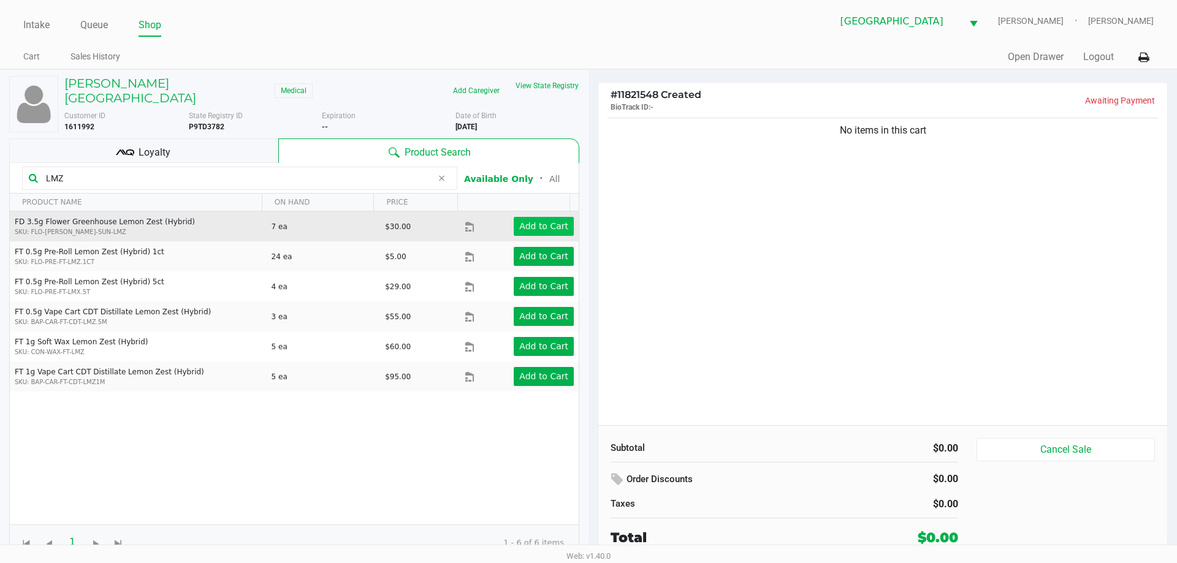
type input "LMZ"
click at [552, 221] on app-button-loader "Add to Cart" at bounding box center [543, 226] width 49 height 10
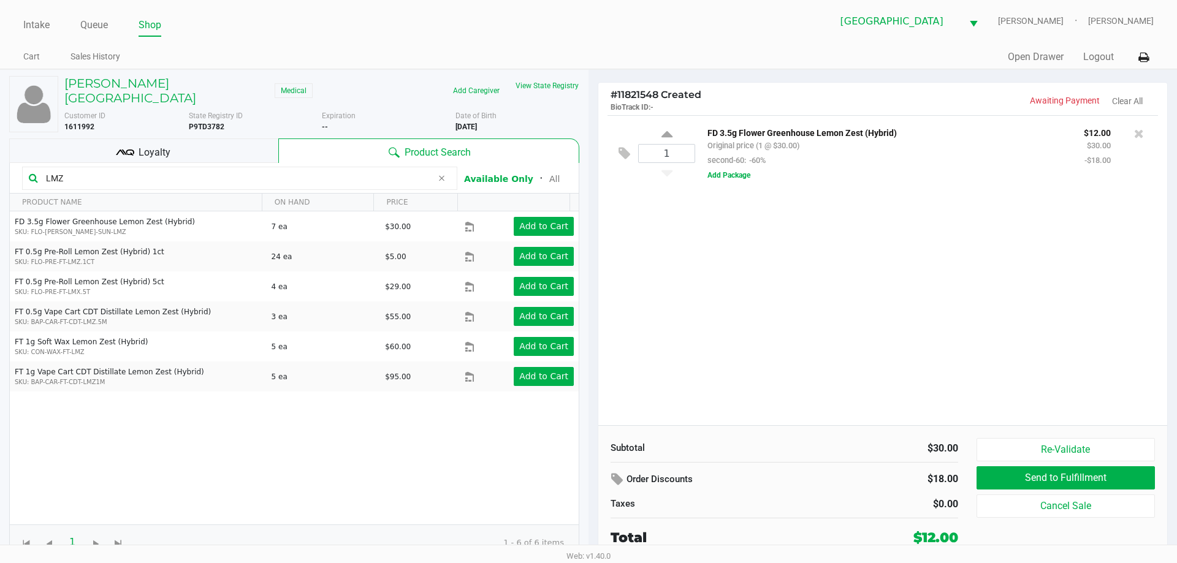
click at [88, 172] on input "LMZ" at bounding box center [236, 178] width 391 height 18
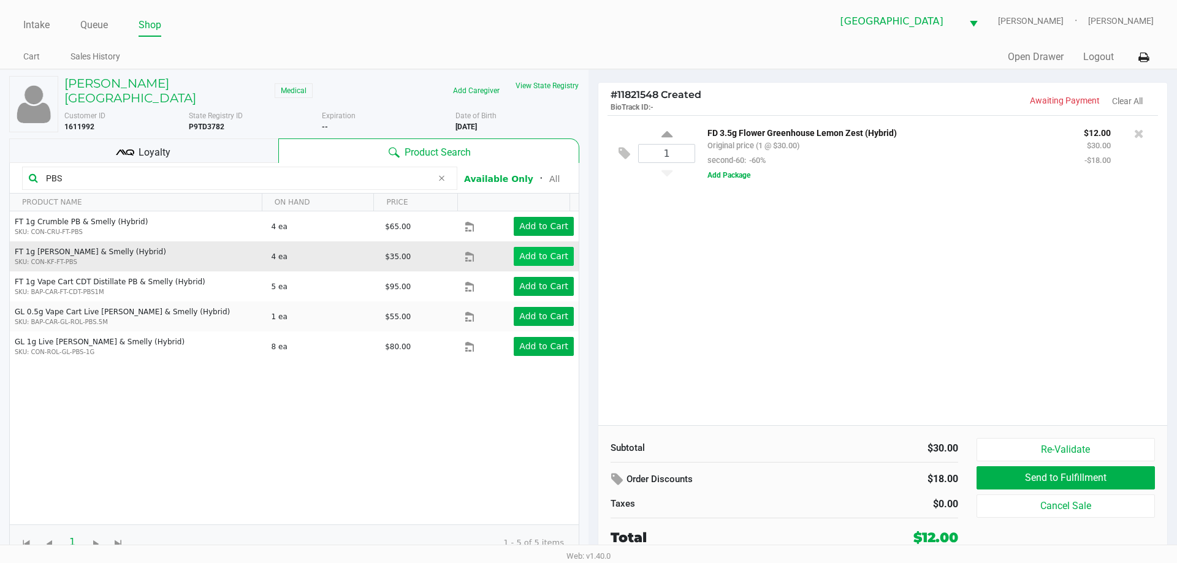
type input "PBS"
click at [533, 251] on app-button-loader "Add to Cart" at bounding box center [543, 256] width 49 height 10
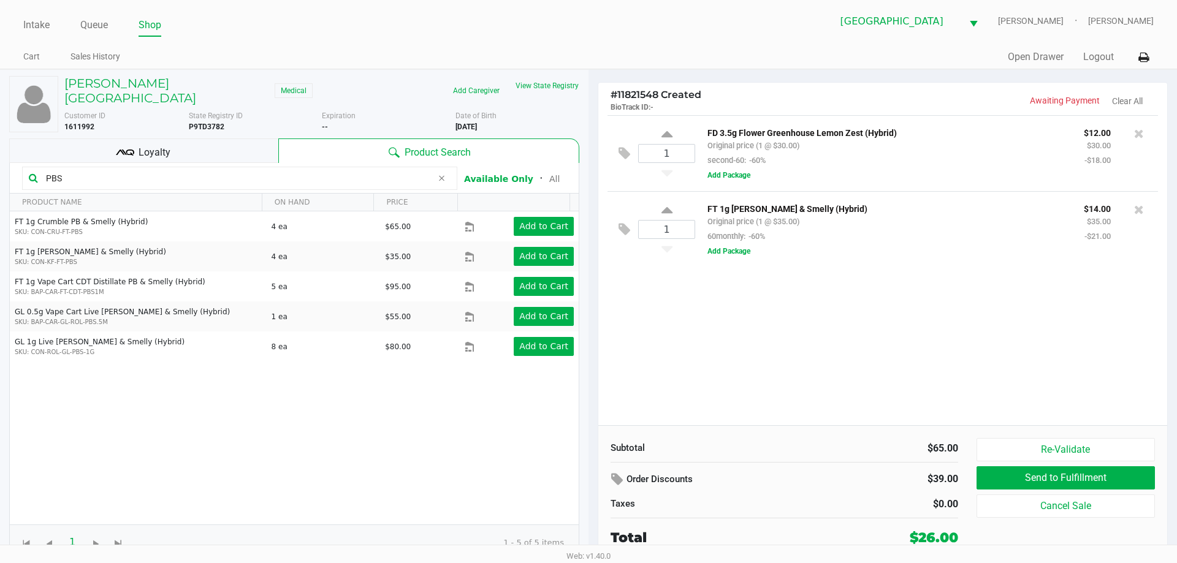
click at [167, 170] on input "PBS" at bounding box center [236, 178] width 391 height 18
click at [166, 170] on input "PBS" at bounding box center [236, 178] width 391 height 18
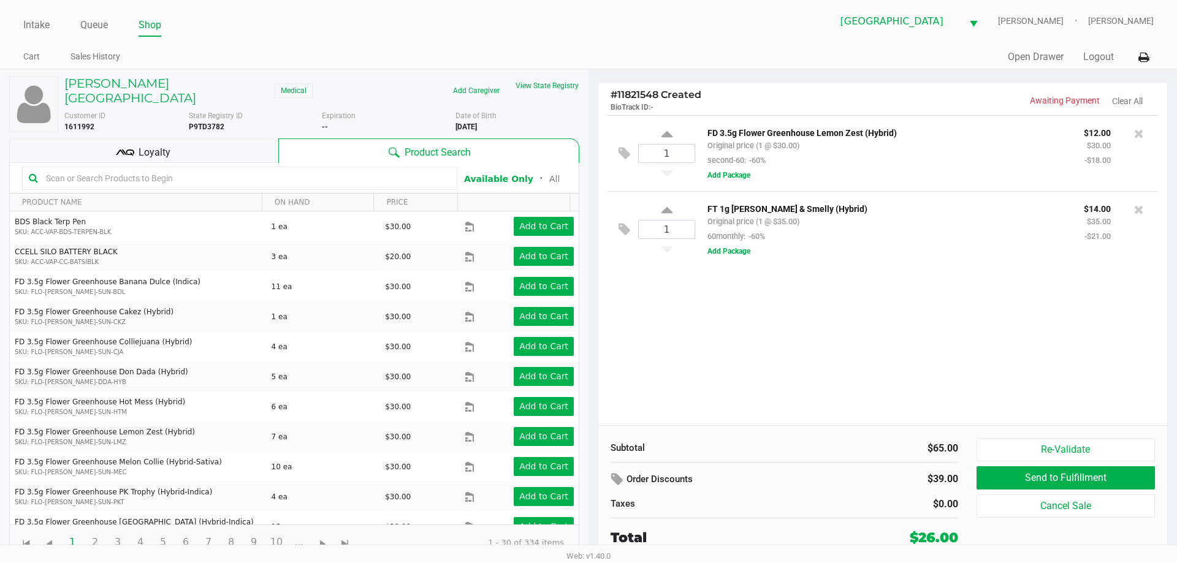
click at [771, 422] on div "1 FD 3.5g Flower Greenhouse Lemon Zest (Hybrid) Original price (1 @ $30.00) sec…" at bounding box center [882, 270] width 569 height 310
click at [828, 397] on div "1 FD 3.5g Flower Greenhouse Lemon Zest (Hybrid) Original price (1 @ $30.00) sec…" at bounding box center [882, 270] width 569 height 310
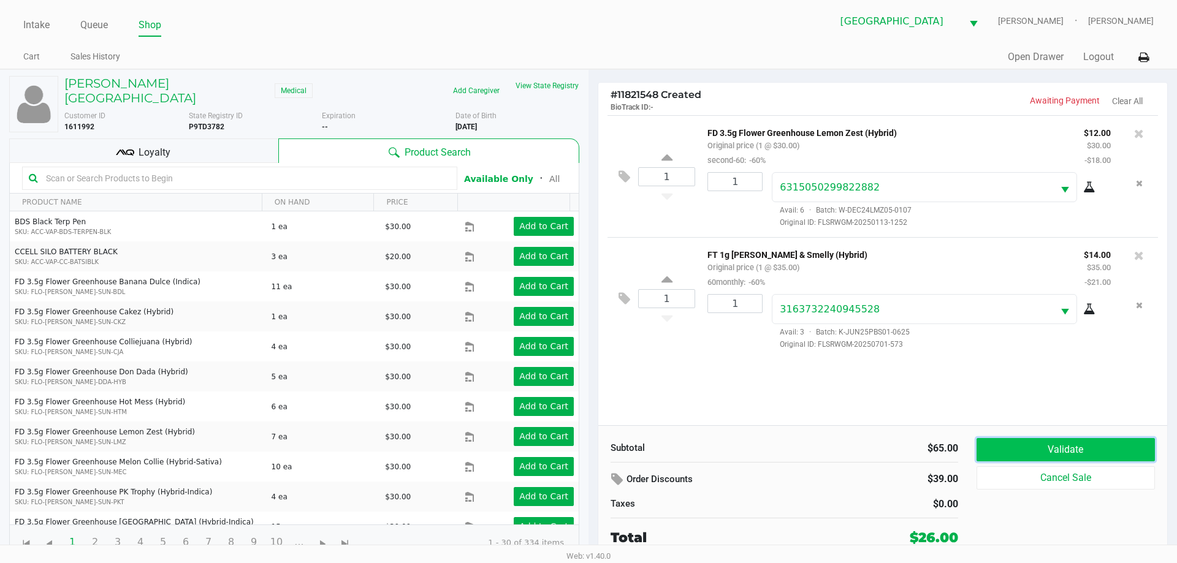
click at [1071, 452] on button "Validate" at bounding box center [1066, 449] width 178 height 23
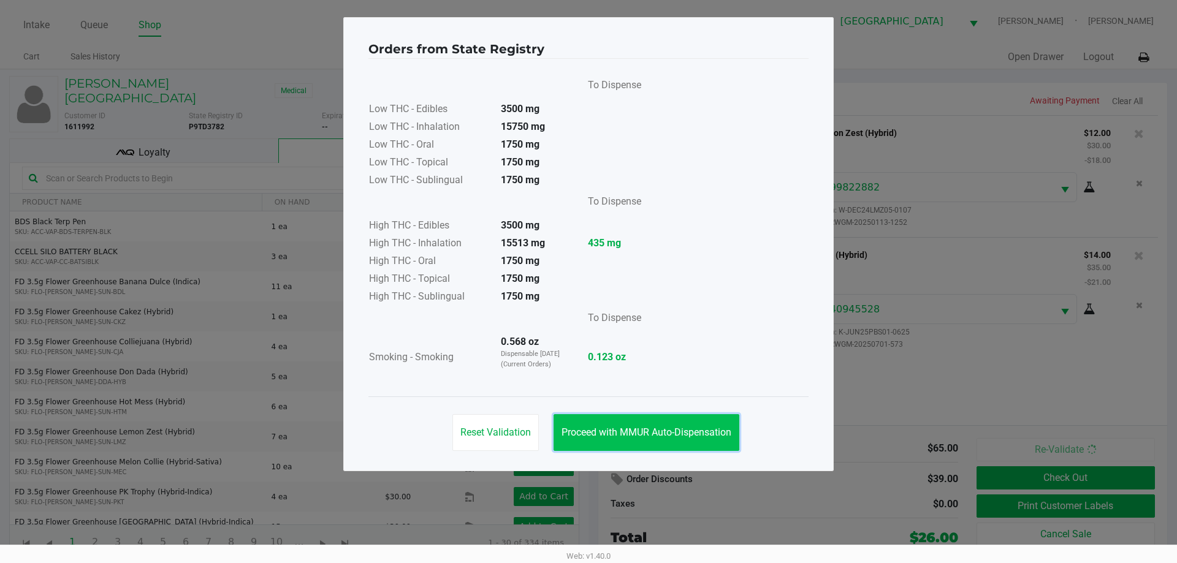
click at [670, 425] on button "Proceed with MMUR Auto-Dispensation" at bounding box center [647, 432] width 186 height 37
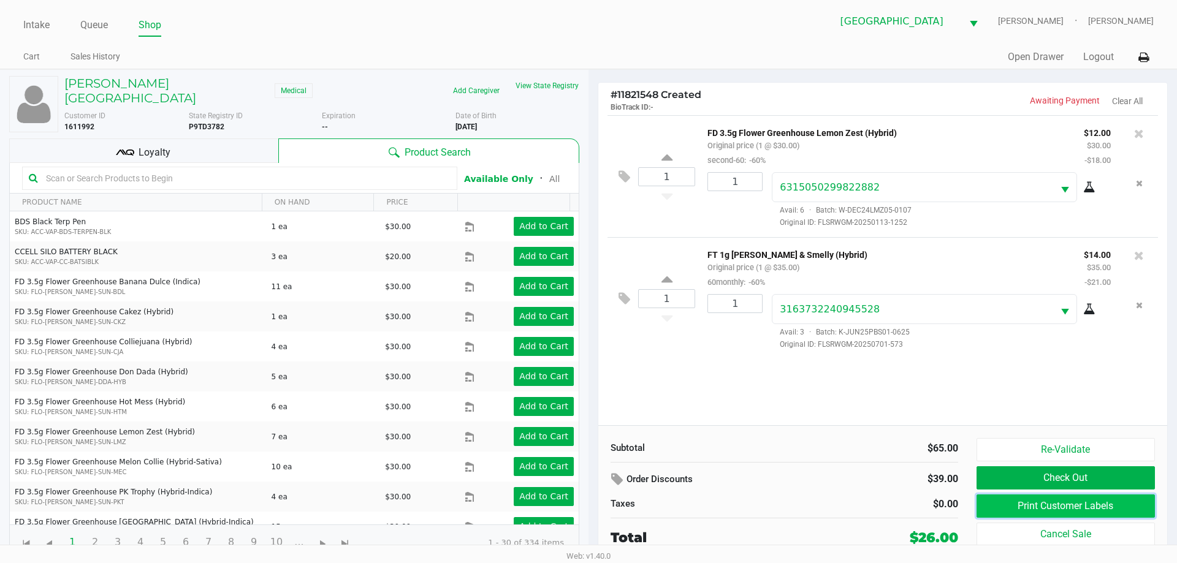
click at [1080, 512] on button "Print Customer Labels" at bounding box center [1066, 506] width 178 height 23
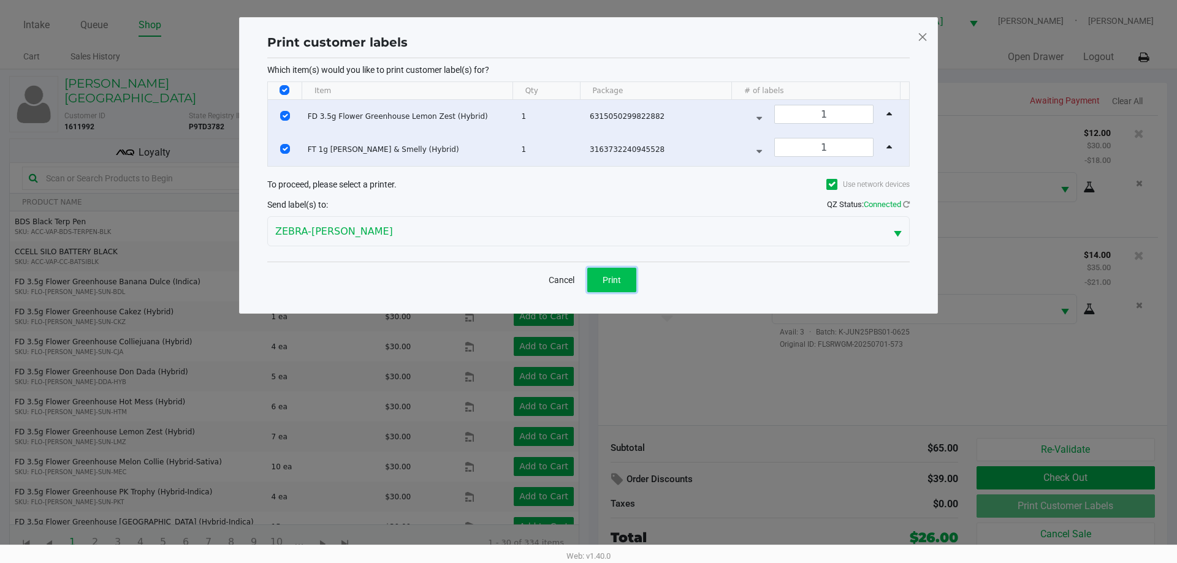
click at [612, 278] on span "Print" at bounding box center [612, 280] width 18 height 10
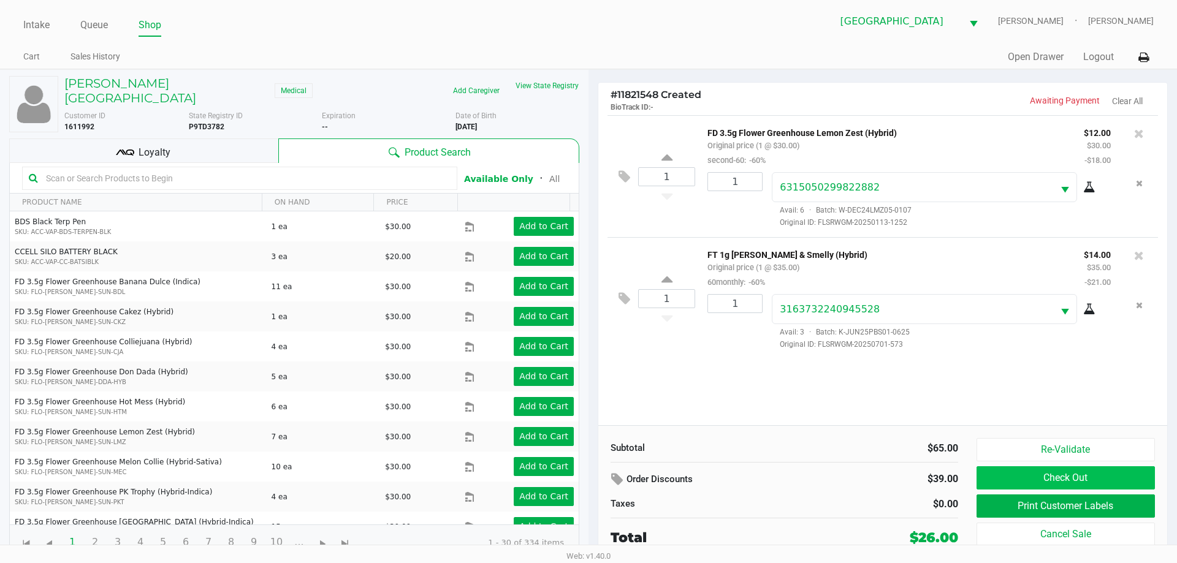
click at [1116, 481] on button "Check Out" at bounding box center [1066, 478] width 178 height 23
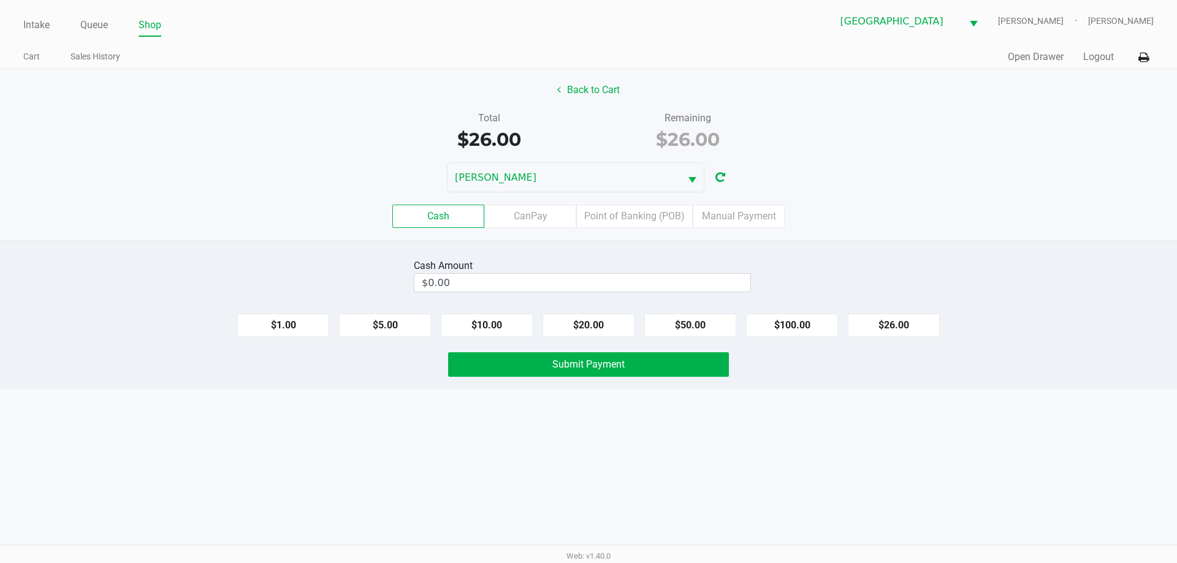
click at [644, 220] on label "Point of Banking (POB)" at bounding box center [634, 216] width 116 height 23
click at [0, 0] on 7 "Point of Banking (POB)" at bounding box center [0, 0] width 0 height 0
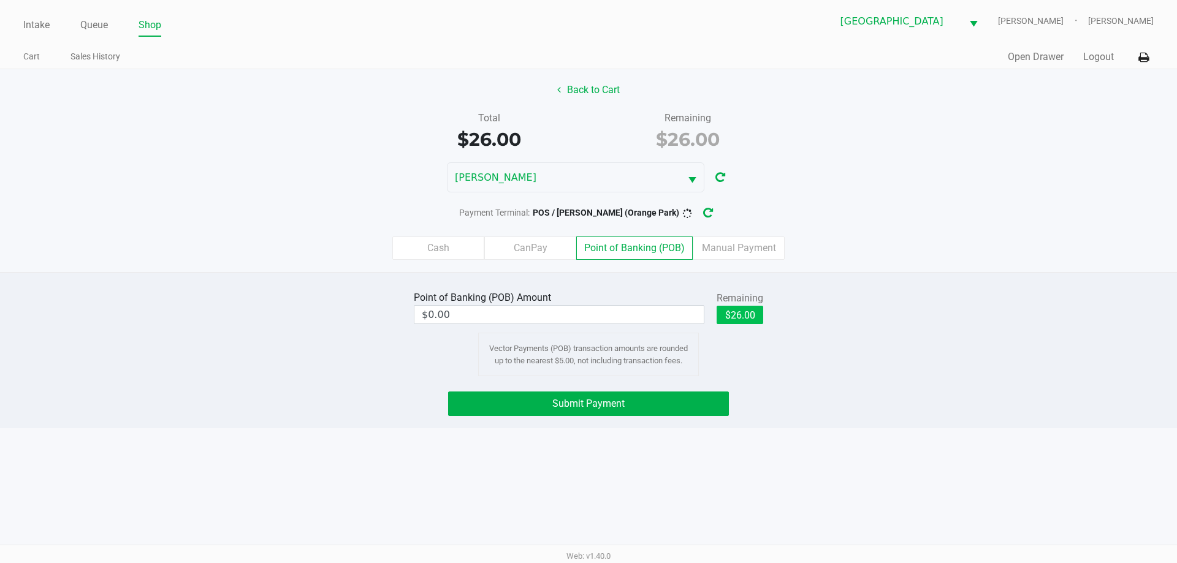
click at [751, 322] on button "$26.00" at bounding box center [740, 315] width 47 height 18
type input "$26.00"
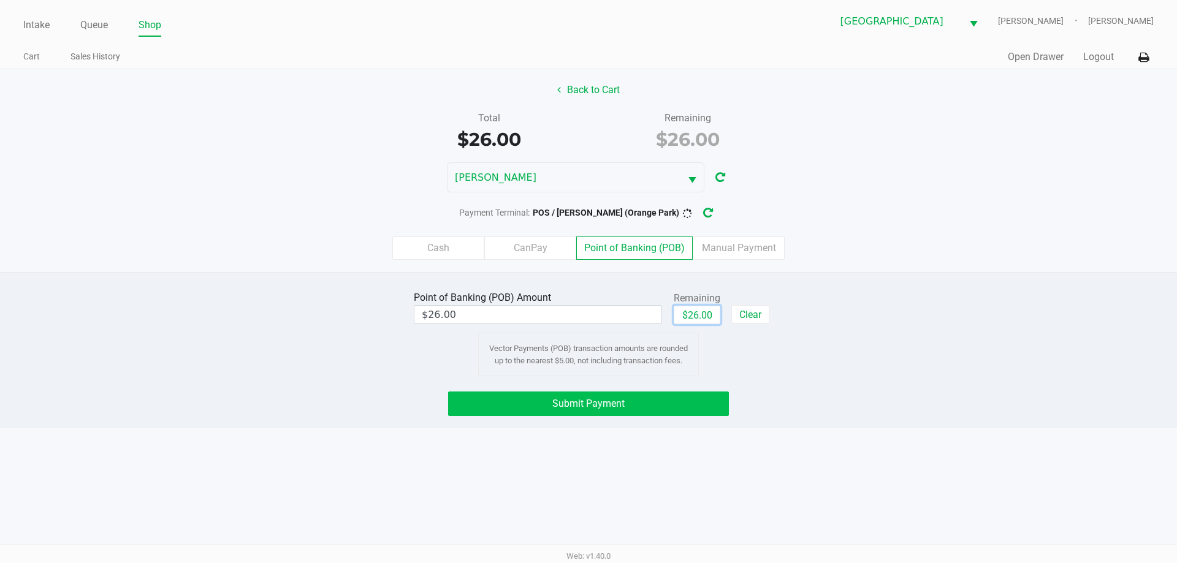
click at [673, 414] on button "Submit Payment" at bounding box center [588, 404] width 281 height 25
click at [714, 216] on icon "button" at bounding box center [718, 213] width 12 height 12
click at [672, 409] on button "Submit Payment" at bounding box center [588, 404] width 281 height 25
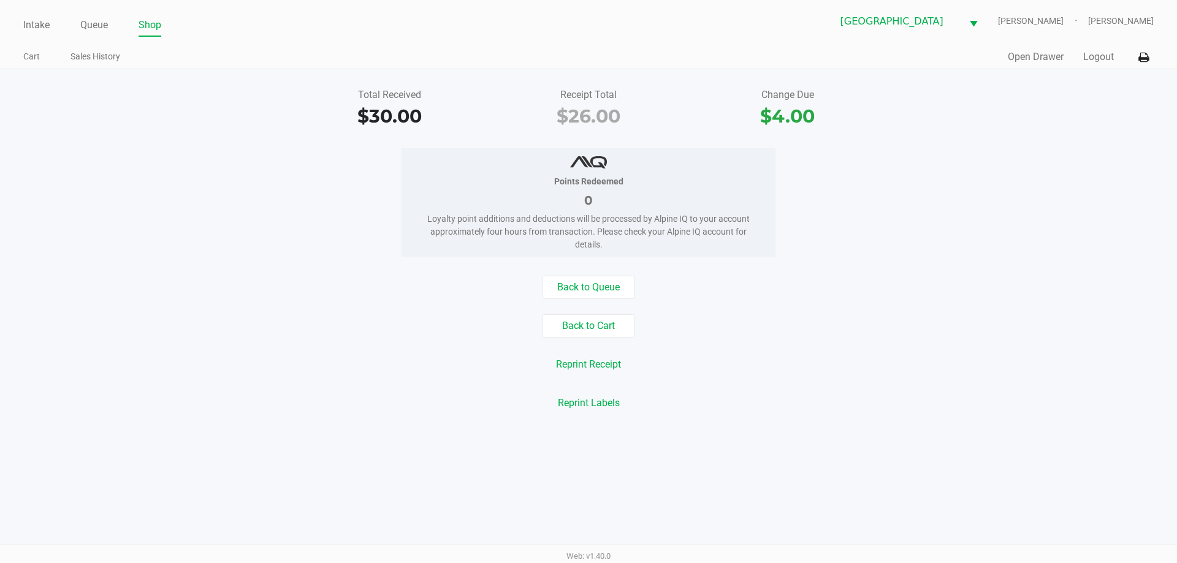
drag, startPoint x: 822, startPoint y: 170, endPoint x: 643, endPoint y: 134, distance: 182.6
click at [824, 165] on div "Points Redeemed 0 Loyalty point additions and deductions will be processed by A…" at bounding box center [589, 202] width 1196 height 109
click at [31, 17] on link "Intake" at bounding box center [36, 25] width 26 height 17
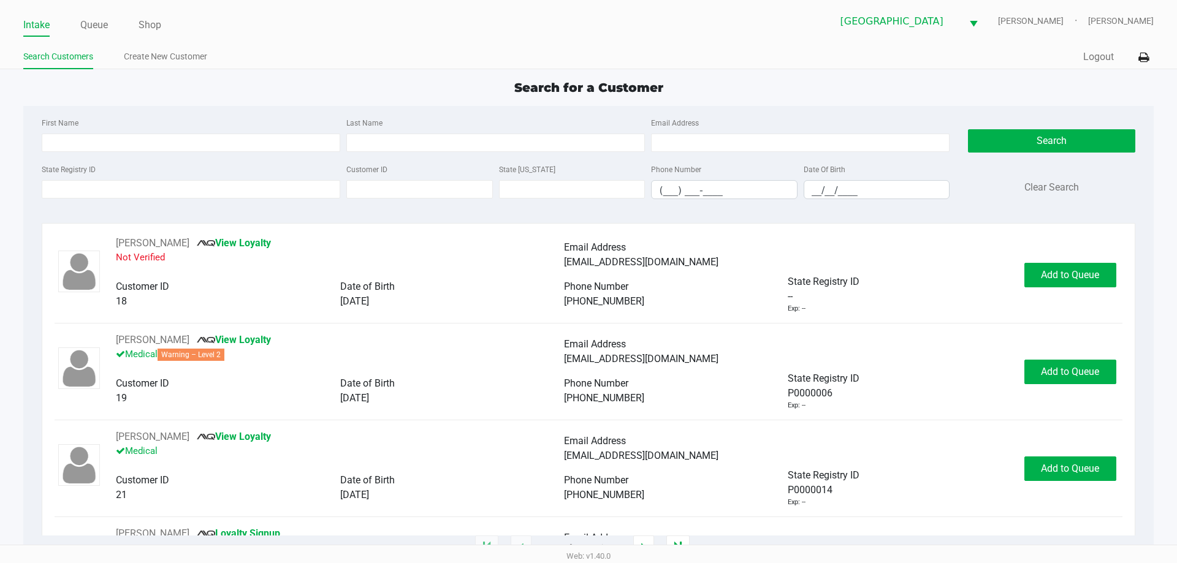
click at [301, 79] on div "Search for a Customer" at bounding box center [588, 87] width 1148 height 18
click at [243, 187] on input "State Registry ID" at bounding box center [191, 189] width 299 height 18
click at [185, 188] on input "State Registry ID" at bounding box center [191, 189] width 299 height 18
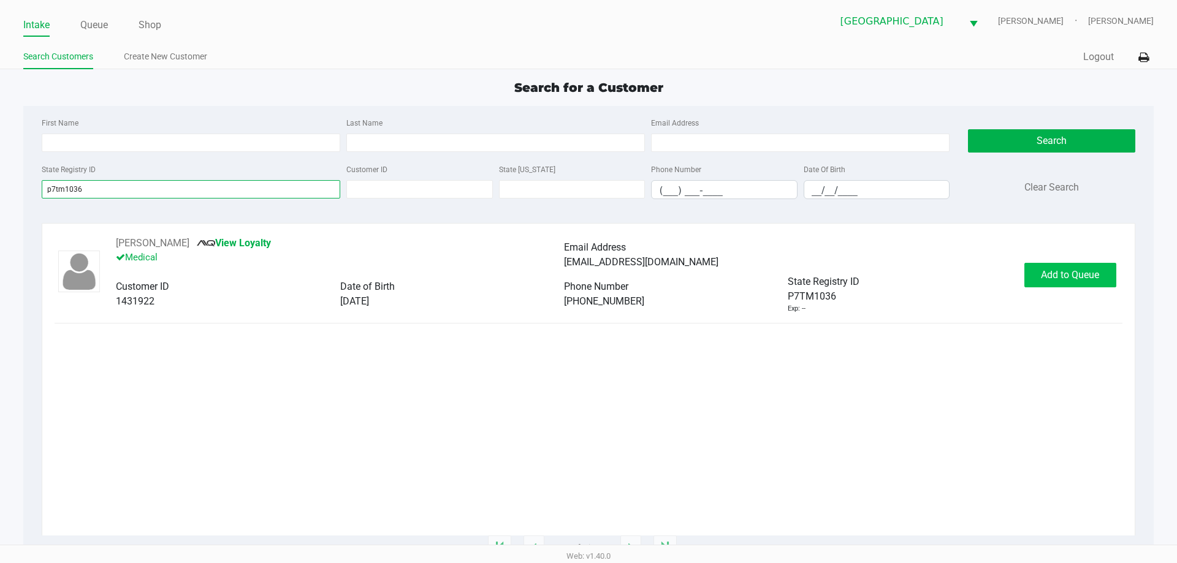
type input "p7tm1036"
click at [1059, 276] on span "Add to Queue" at bounding box center [1070, 275] width 58 height 12
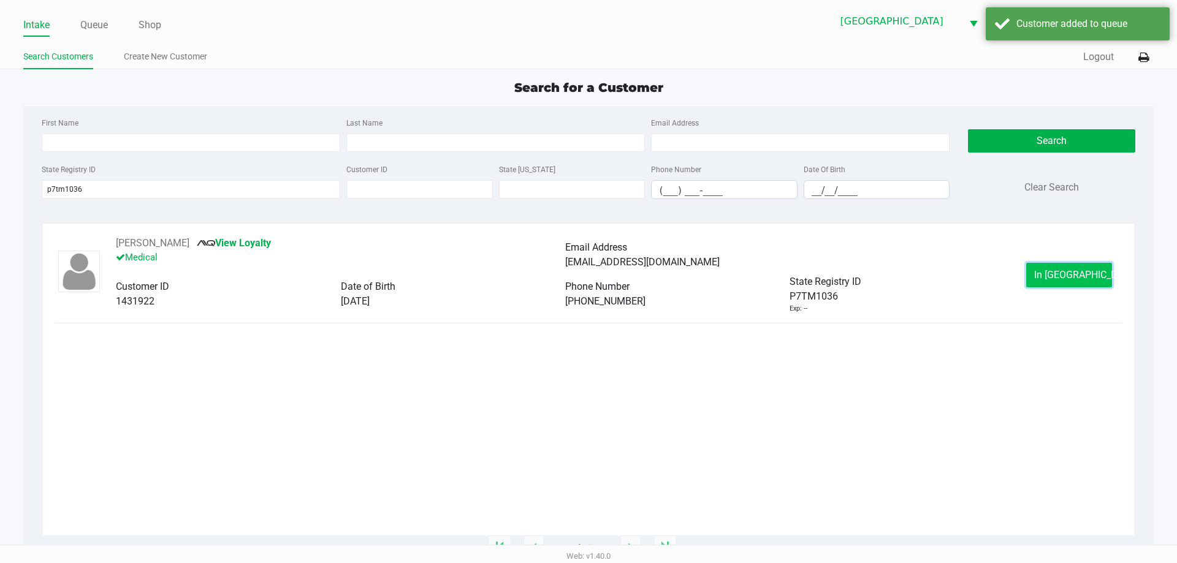
click at [1065, 280] on span "In [GEOGRAPHIC_DATA]" at bounding box center [1085, 275] width 103 height 12
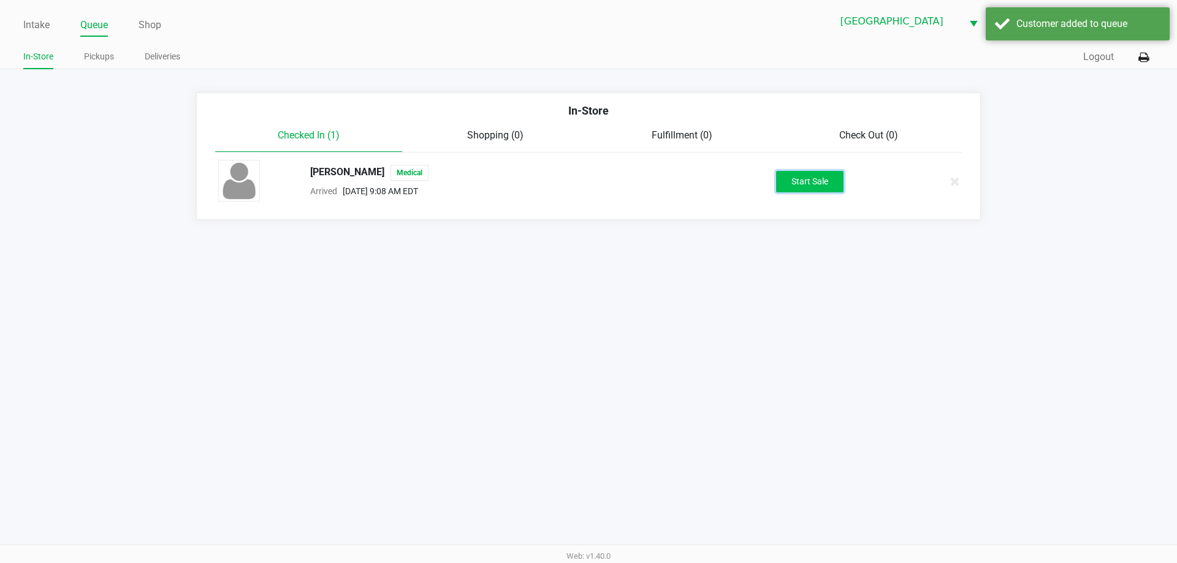
click at [779, 181] on button "Start Sale" at bounding box center [809, 181] width 67 height 21
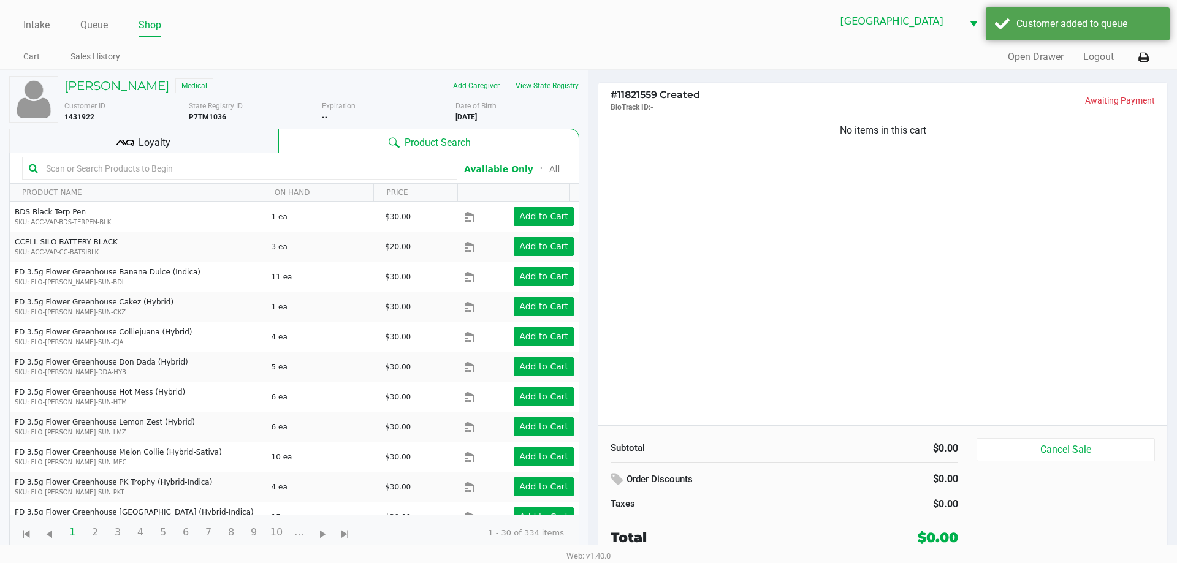
click at [536, 88] on button "View State Registry" at bounding box center [544, 86] width 72 height 20
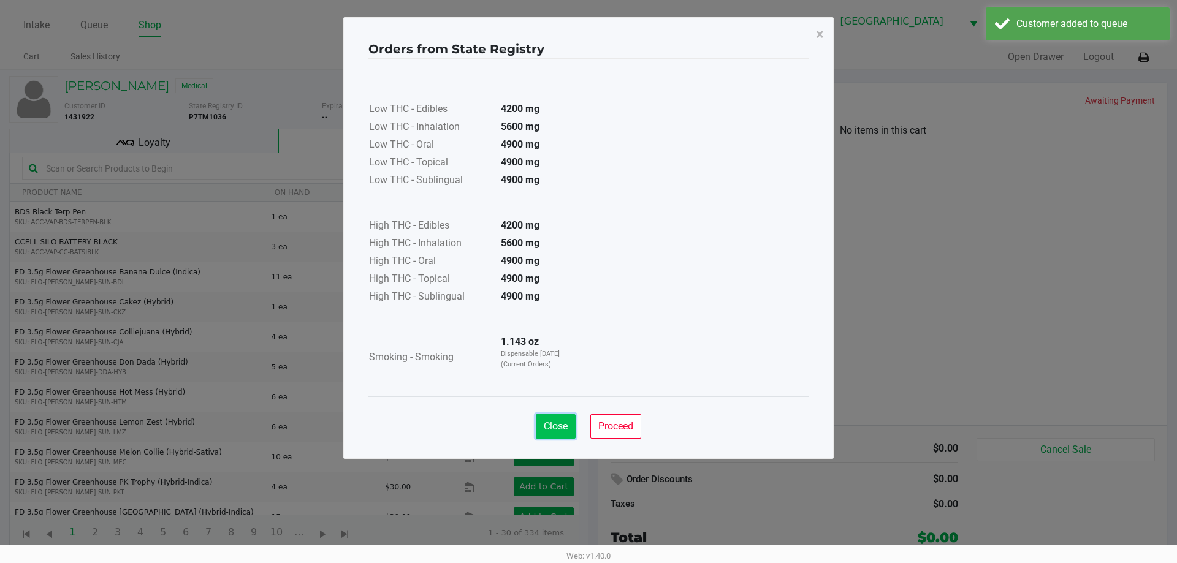
click at [554, 419] on button "Close" at bounding box center [556, 426] width 40 height 25
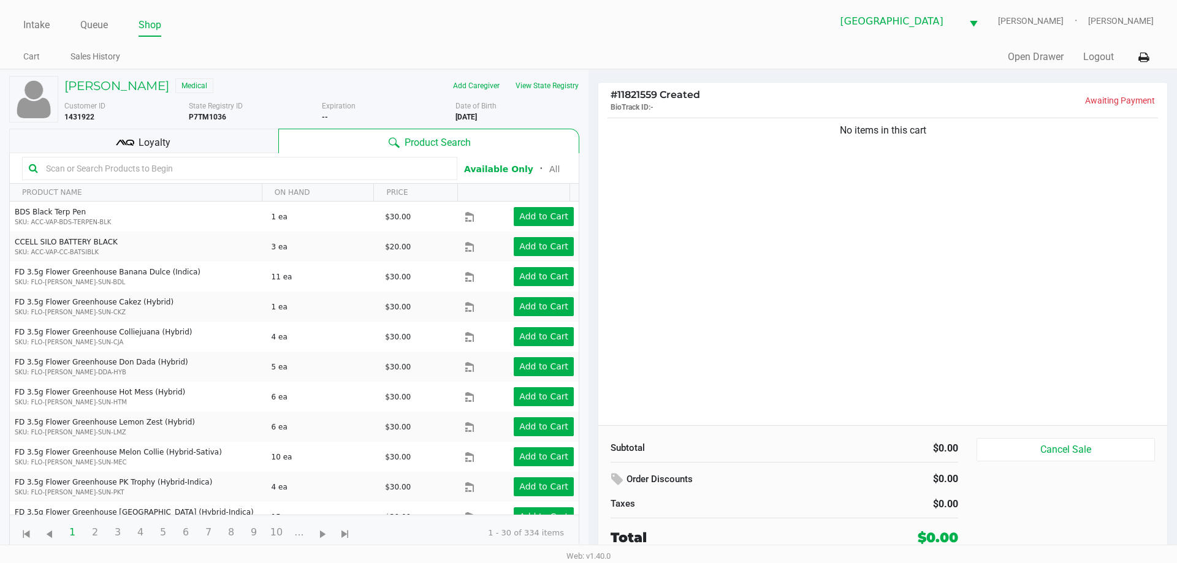
click at [283, 165] on input "text" at bounding box center [246, 168] width 410 height 18
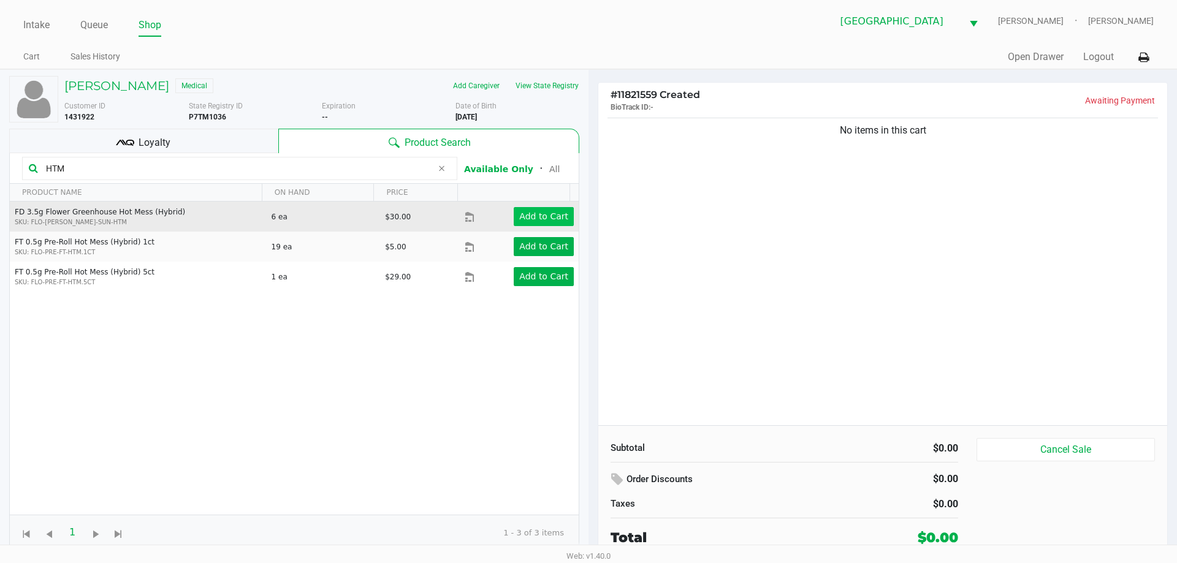
type input "HTM"
click at [524, 216] on app-button-loader "Add to Cart" at bounding box center [543, 217] width 49 height 10
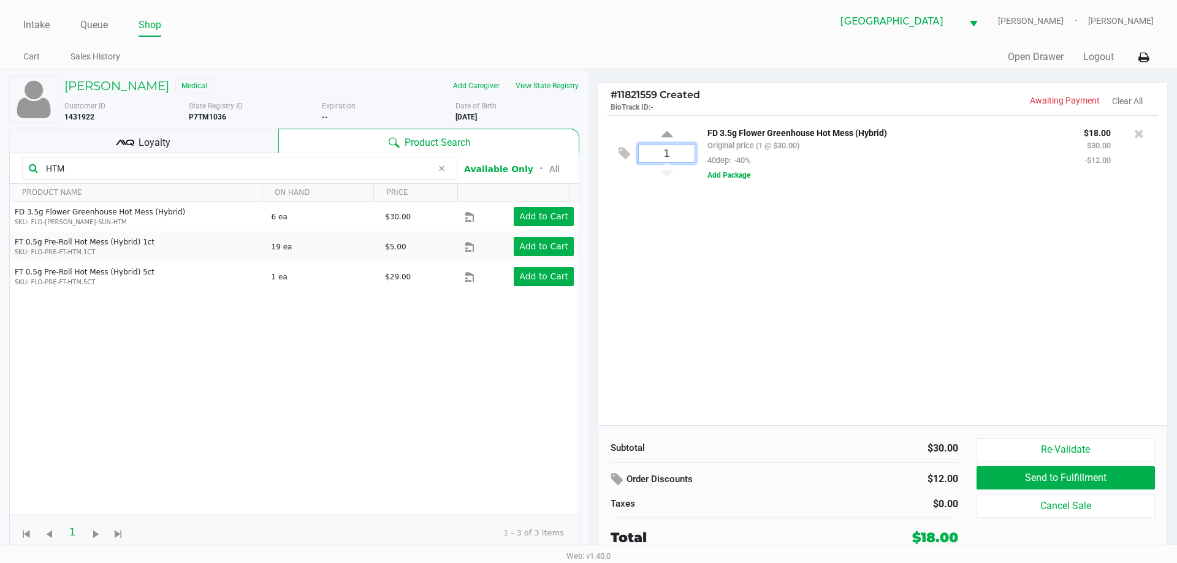
click at [688, 154] on input "1" at bounding box center [667, 154] width 56 height 18
type input "4"
click at [755, 330] on div "Loading [PERSON_NAME] Medical Add Caregiver View State Registry Customer ID 143…" at bounding box center [588, 315] width 1177 height 492
click at [554, 85] on button "View State Registry" at bounding box center [544, 86] width 72 height 20
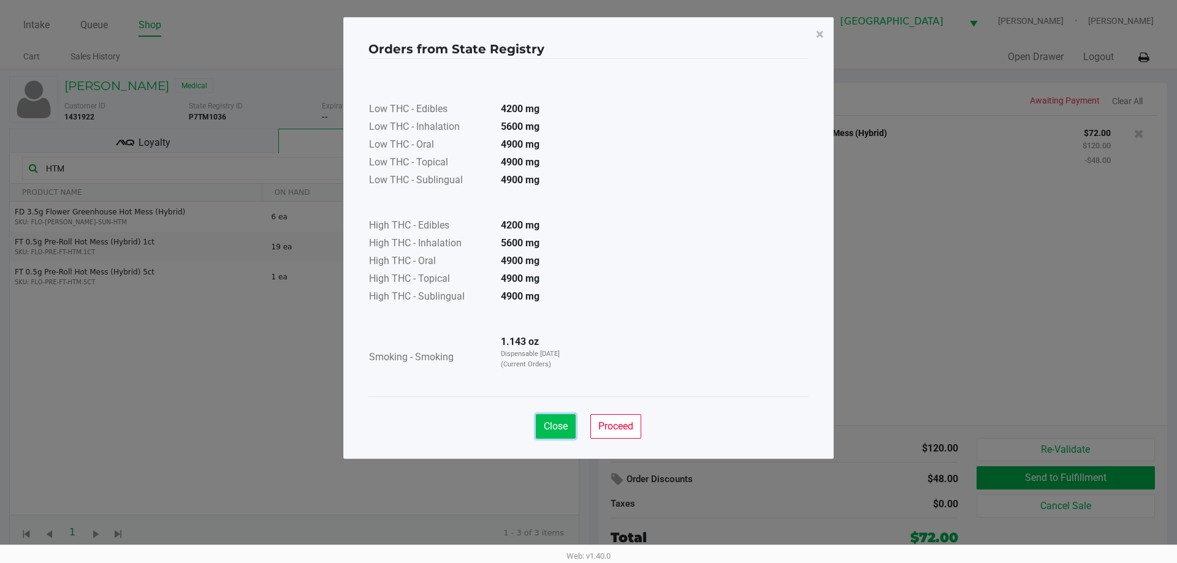
click at [549, 428] on span "Close" at bounding box center [556, 427] width 24 height 12
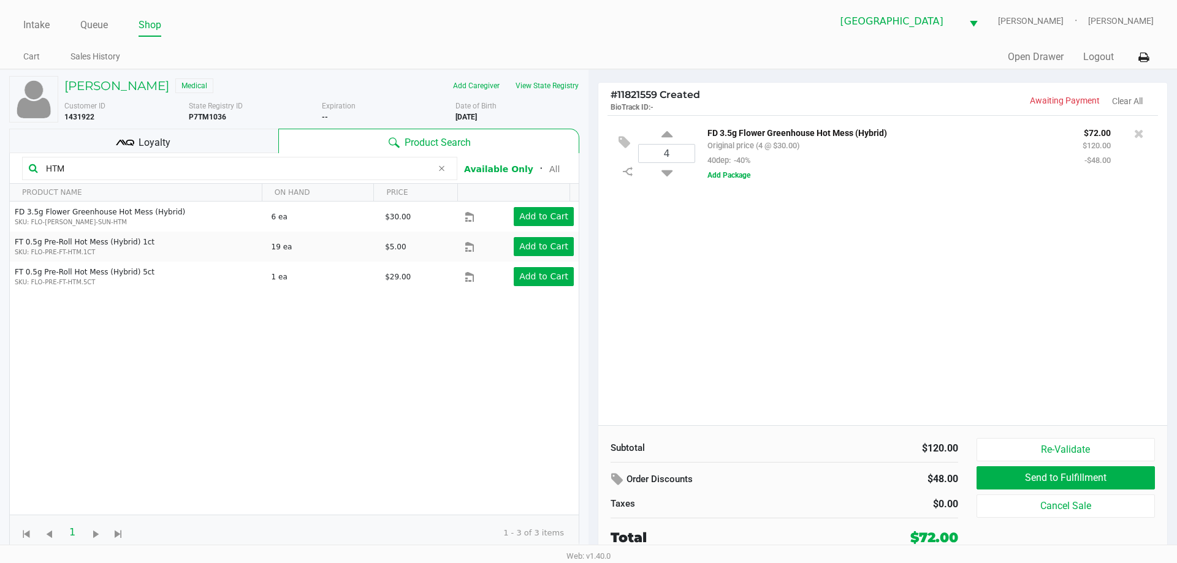
click at [825, 345] on div "4 FD 3.5g Flower Greenhouse Hot Mess (Hybrid) Original price (4 @ $30.00) 40dep…" at bounding box center [882, 270] width 569 height 310
click at [717, 318] on div "4 FD 3.5g Flower Greenhouse Hot Mess (Hybrid) Original price (4 @ $30.00) 40dep…" at bounding box center [882, 270] width 569 height 310
click at [162, 141] on span "Loyalty" at bounding box center [155, 142] width 32 height 15
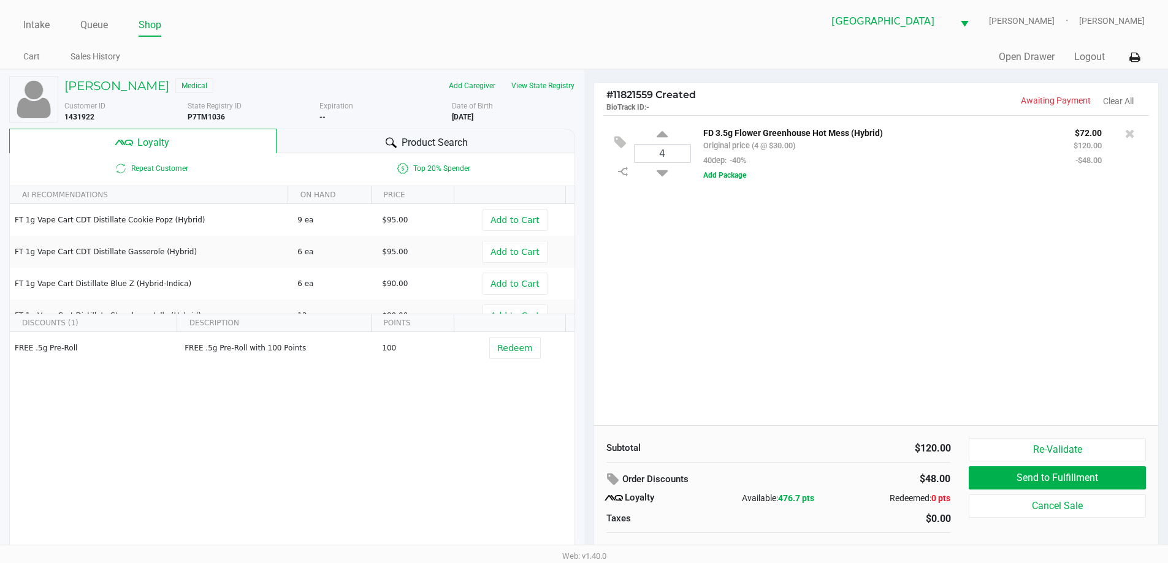
click at [843, 307] on div "4 FD 3.5g Flower Greenhouse Hot Mess (Hybrid) Original price (4 @ $30.00) 40dep…" at bounding box center [876, 270] width 565 height 310
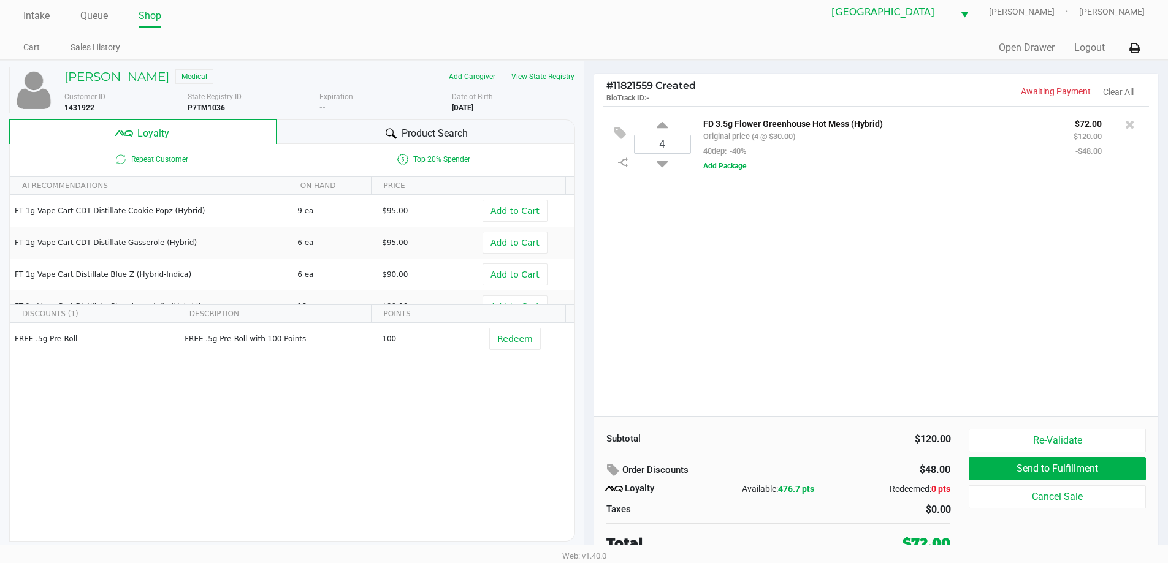
scroll to position [12, 0]
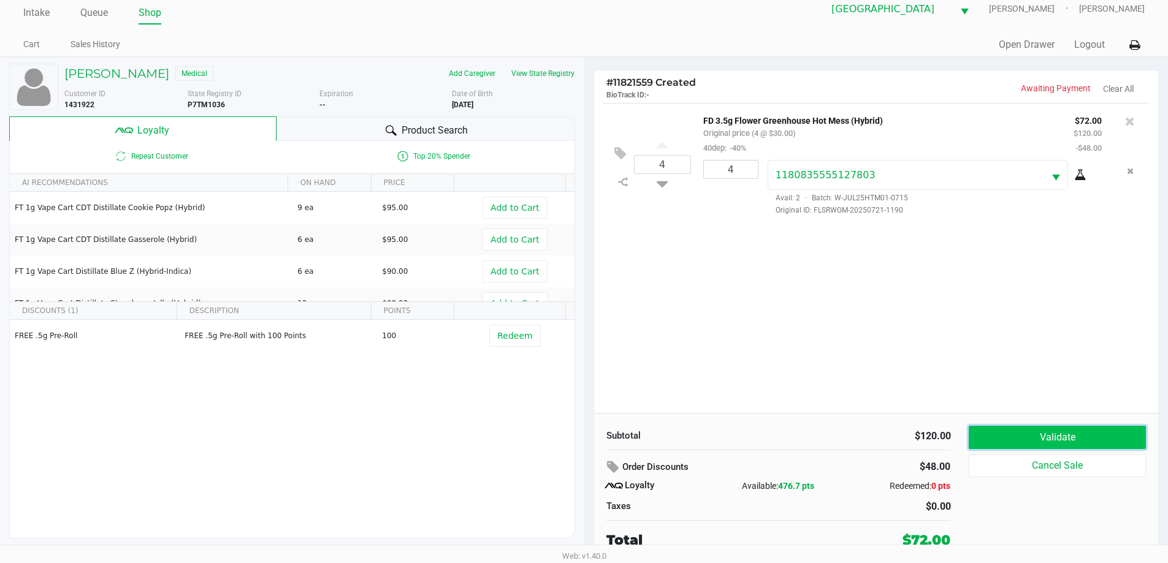
click at [1024, 433] on button "Validate" at bounding box center [1057, 437] width 177 height 23
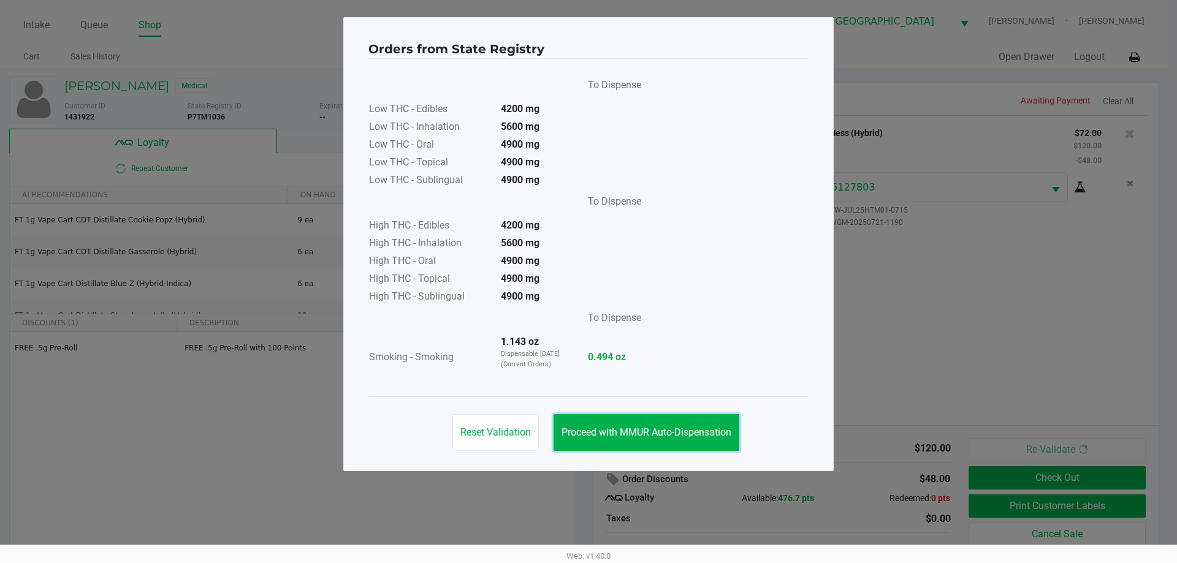
drag, startPoint x: 660, startPoint y: 440, endPoint x: 799, endPoint y: 457, distance: 140.2
click at [662, 440] on button "Proceed with MMUR Auto-Dispensation" at bounding box center [647, 432] width 186 height 37
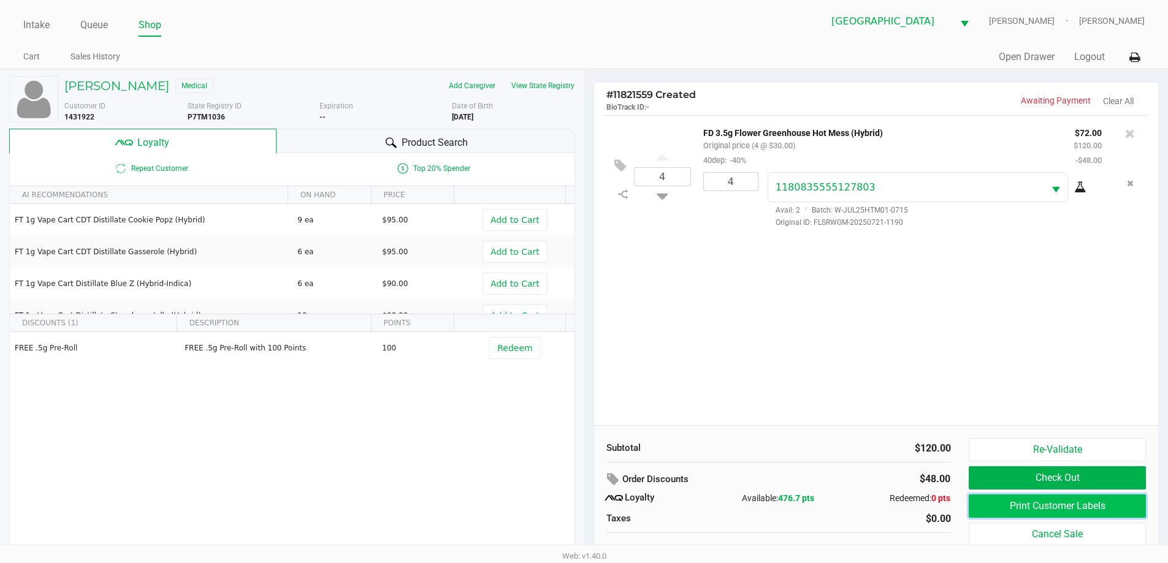
click at [1079, 514] on button "Print Customer Labels" at bounding box center [1057, 506] width 177 height 23
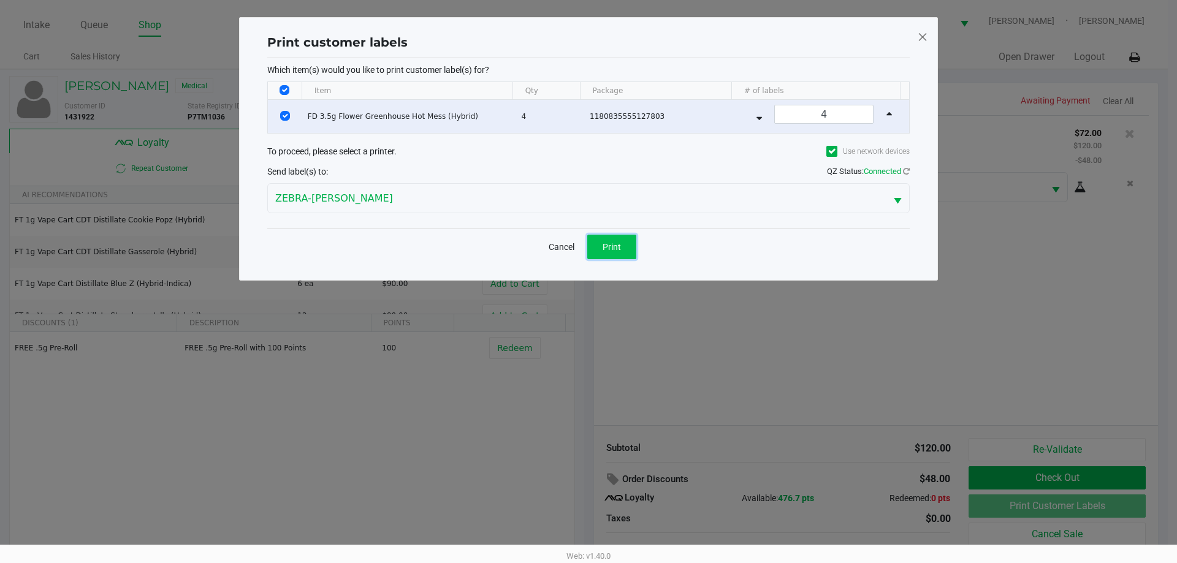
click at [635, 247] on button "Print" at bounding box center [611, 247] width 49 height 25
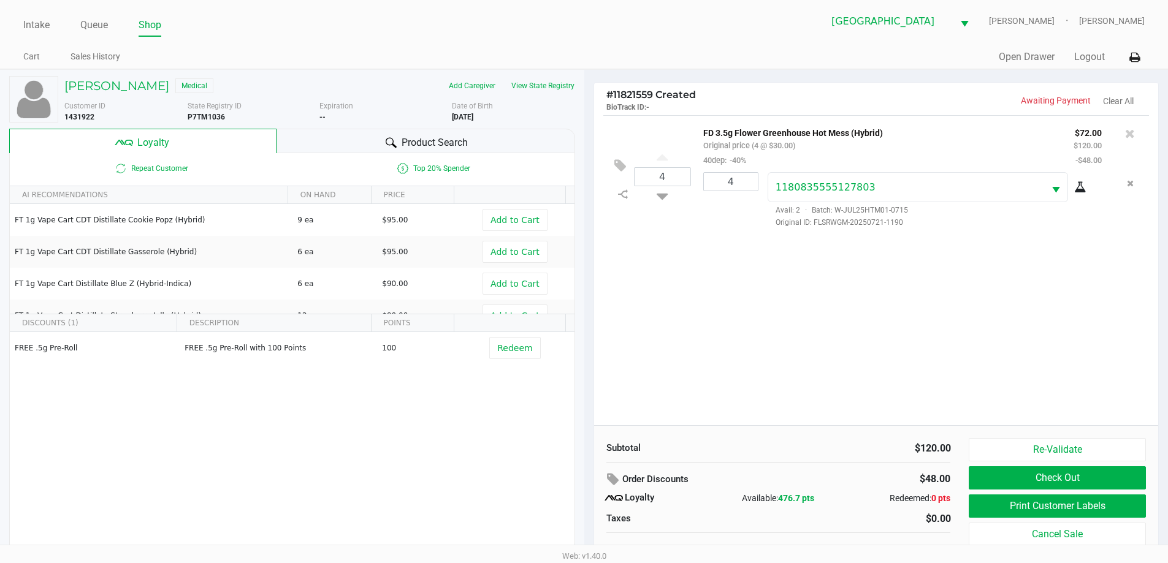
drag, startPoint x: 968, startPoint y: 329, endPoint x: 986, endPoint y: 389, distance: 62.2
click at [974, 340] on div "4 FD 3.5g Flower Greenhouse Hot Mess (Hybrid) Original price (4 @ $30.00) 40dep…" at bounding box center [876, 270] width 565 height 310
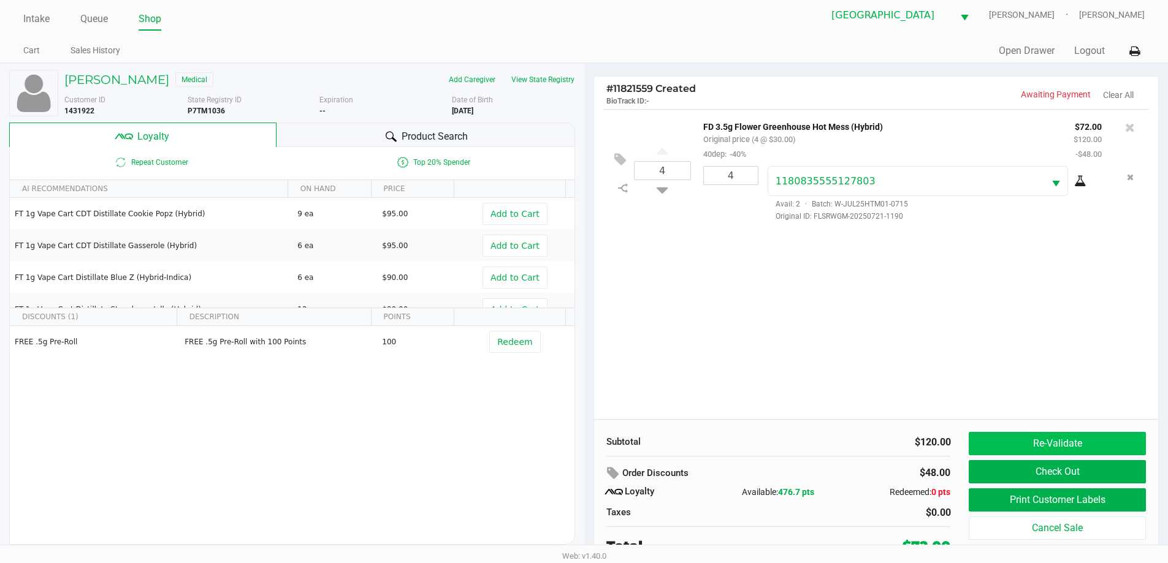
scroll to position [12, 0]
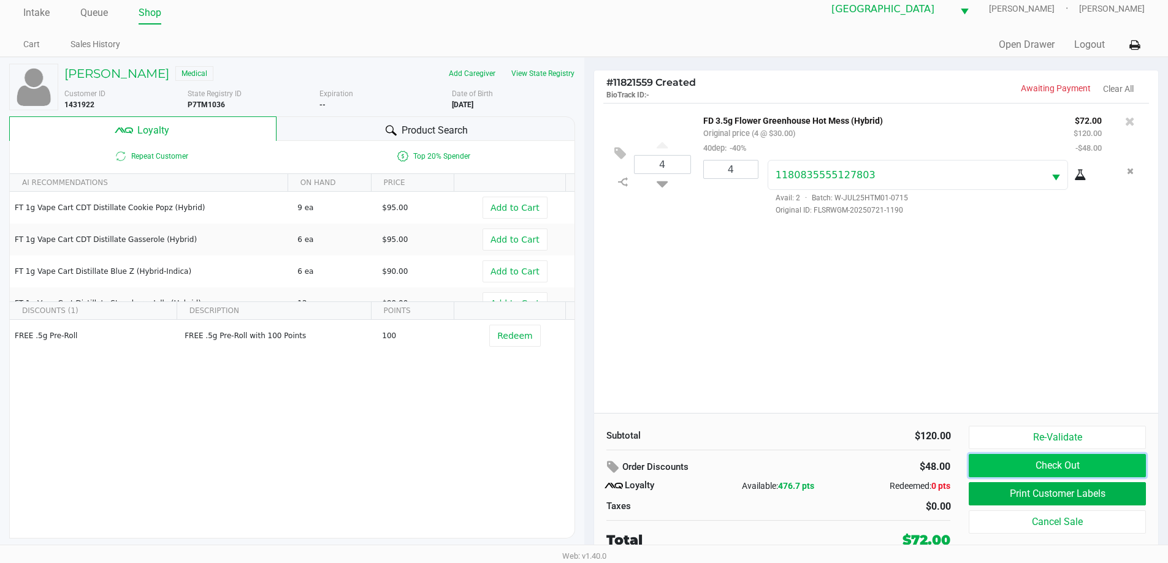
click at [1010, 464] on button "Check Out" at bounding box center [1057, 465] width 177 height 23
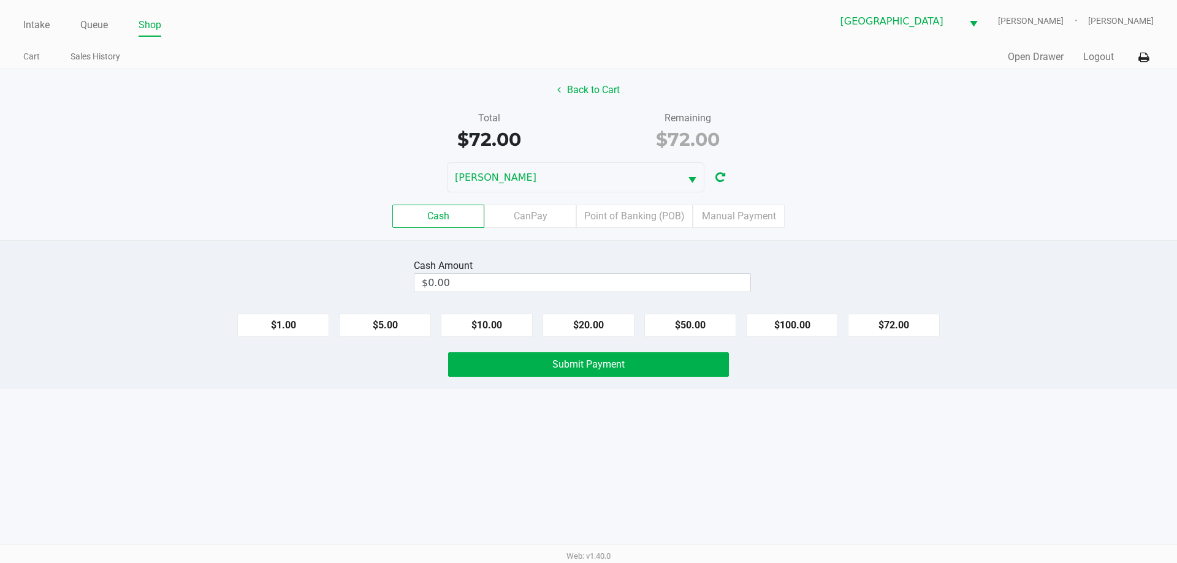
click at [738, 455] on div "Intake Queue Shop Orange Park WC [PERSON_NAME] [PERSON_NAME] Cart Sales History…" at bounding box center [588, 281] width 1177 height 563
click at [975, 137] on div "Total $72.00 Remaining $72.00" at bounding box center [589, 132] width 1196 height 42
click at [605, 327] on button "$20.00" at bounding box center [589, 325] width 92 height 23
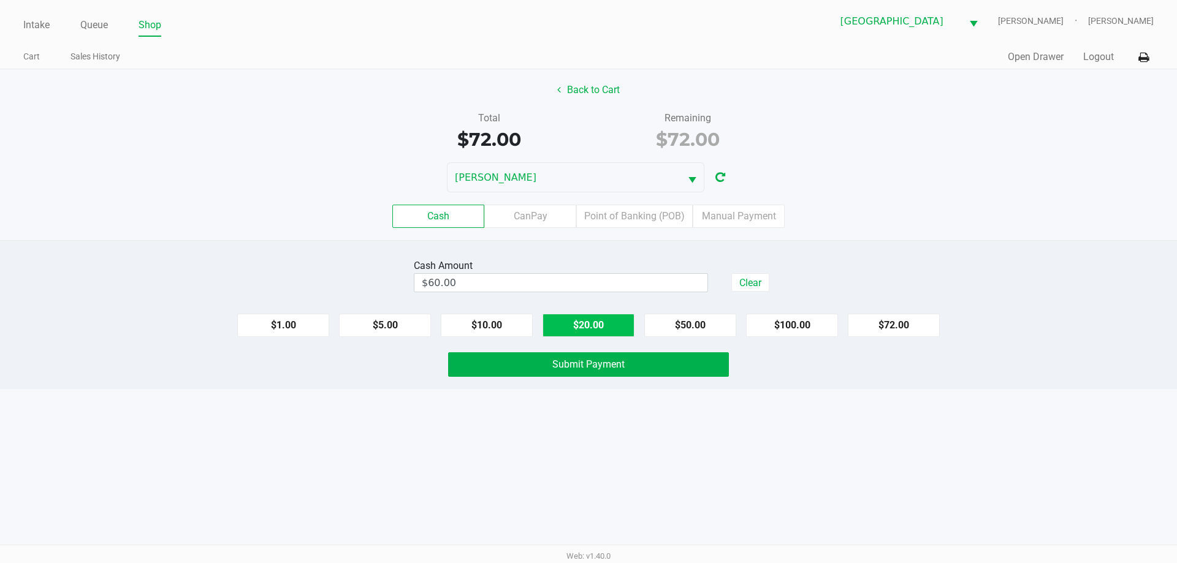
click at [605, 327] on button "$20.00" at bounding box center [589, 325] width 92 height 23
type input "$80.00"
drag, startPoint x: 597, startPoint y: 495, endPoint x: 616, endPoint y: 368, distance: 128.9
click at [598, 494] on div "Intake Queue Shop Orange Park WC [PERSON_NAME] [PERSON_NAME] Cart Sales History…" at bounding box center [588, 281] width 1177 height 563
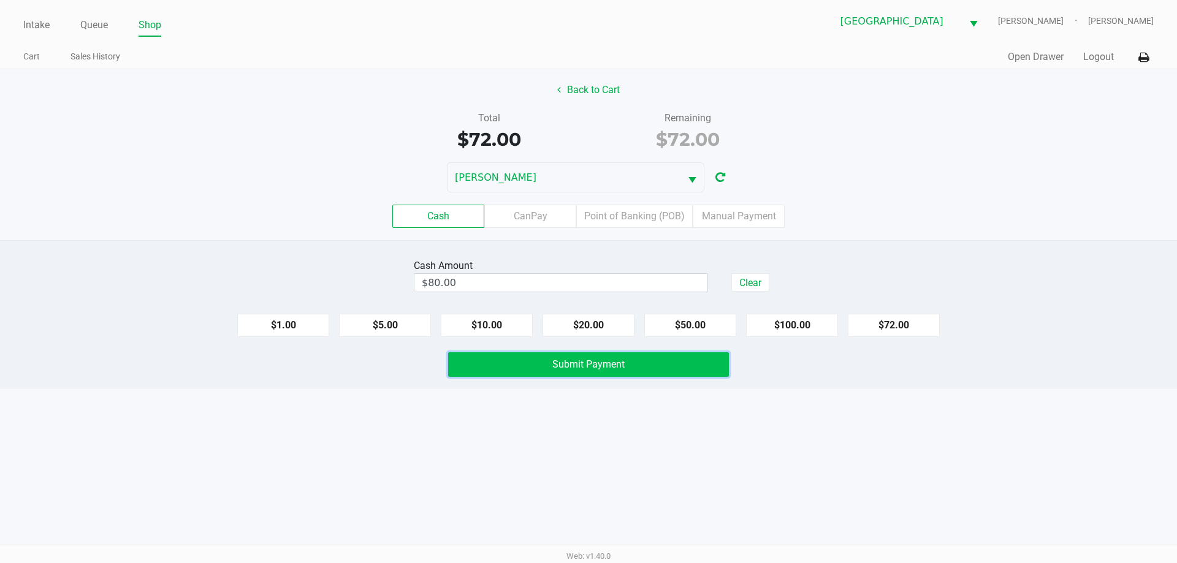
click at [616, 368] on span "Submit Payment" at bounding box center [588, 365] width 72 height 12
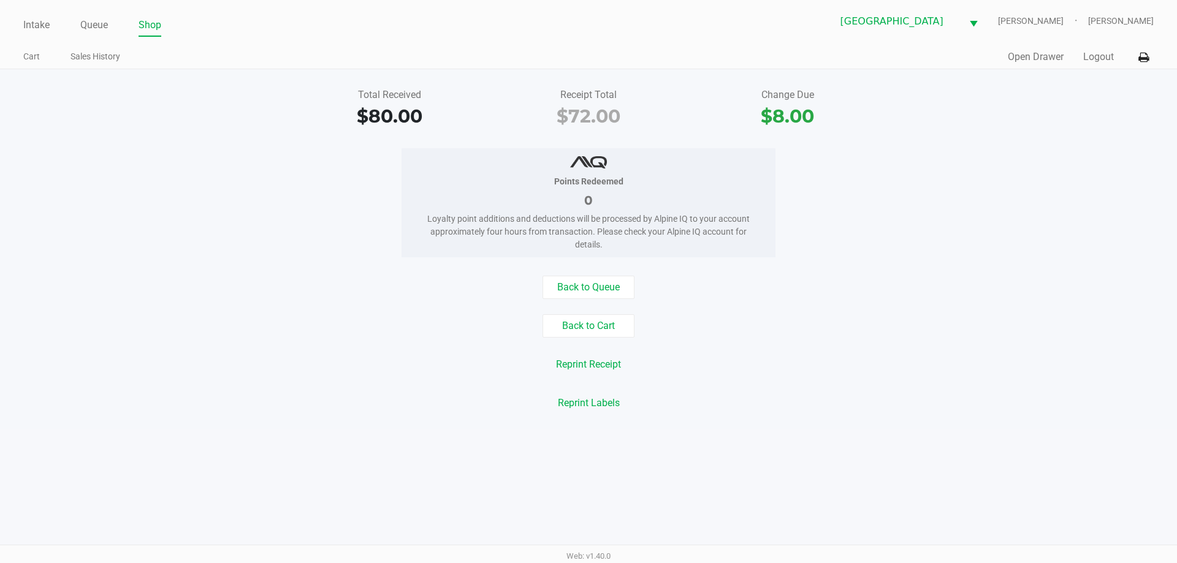
click at [1026, 204] on div "Points Redeemed 0 Loyalty point additions and deductions will be processed by A…" at bounding box center [589, 202] width 1196 height 109
drag, startPoint x: 30, startPoint y: 29, endPoint x: 137, endPoint y: 20, distance: 107.7
click at [30, 28] on link "Intake" at bounding box center [36, 25] width 26 height 17
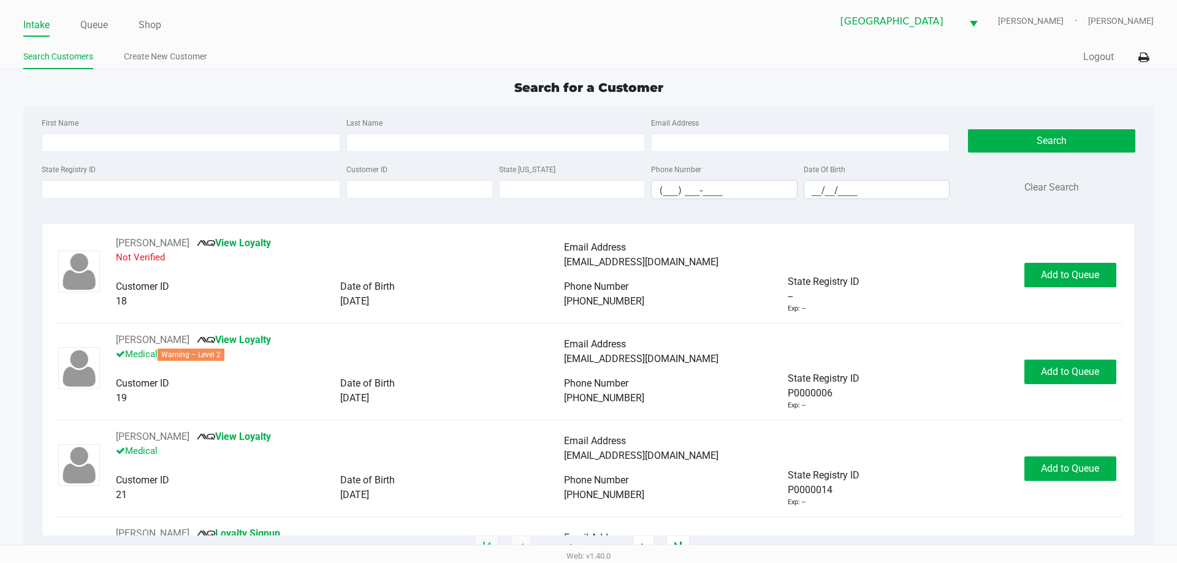
click at [483, 74] on app-point-of-sale "Intake Queue Shop [GEOGRAPHIC_DATA] WC [PERSON_NAME] [PERSON_NAME] Search Custo…" at bounding box center [588, 274] width 1177 height 549
click at [226, 151] on input "First Name" at bounding box center [191, 143] width 299 height 18
click at [97, 196] on input "State Registry ID" at bounding box center [191, 189] width 299 height 18
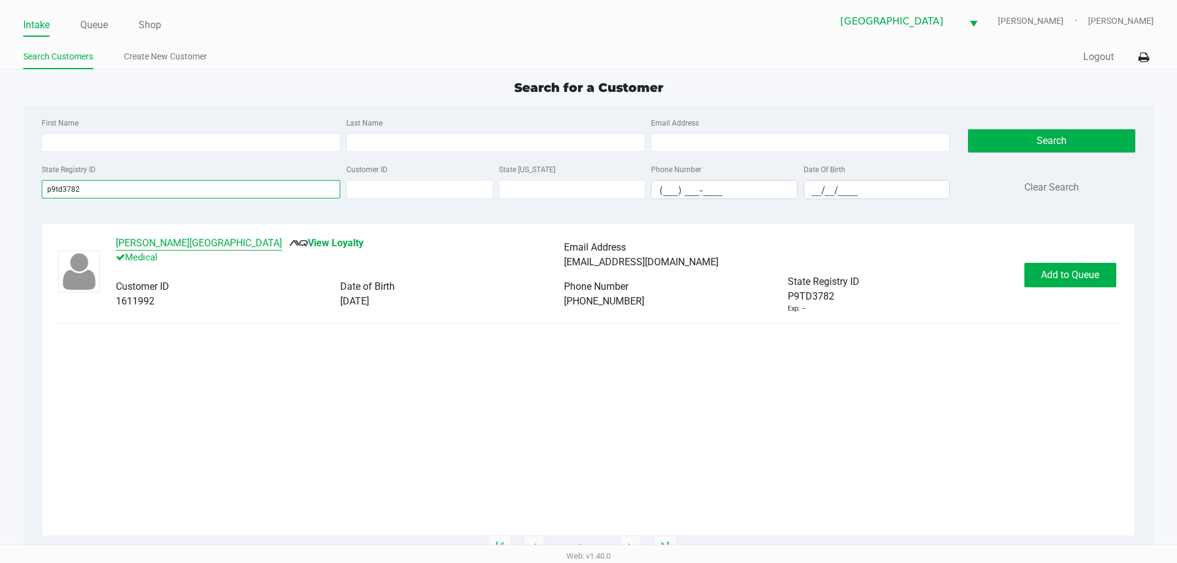
type input "p9td3782"
click at [167, 241] on button "[PERSON_NAME][GEOGRAPHIC_DATA]" at bounding box center [199, 243] width 166 height 15
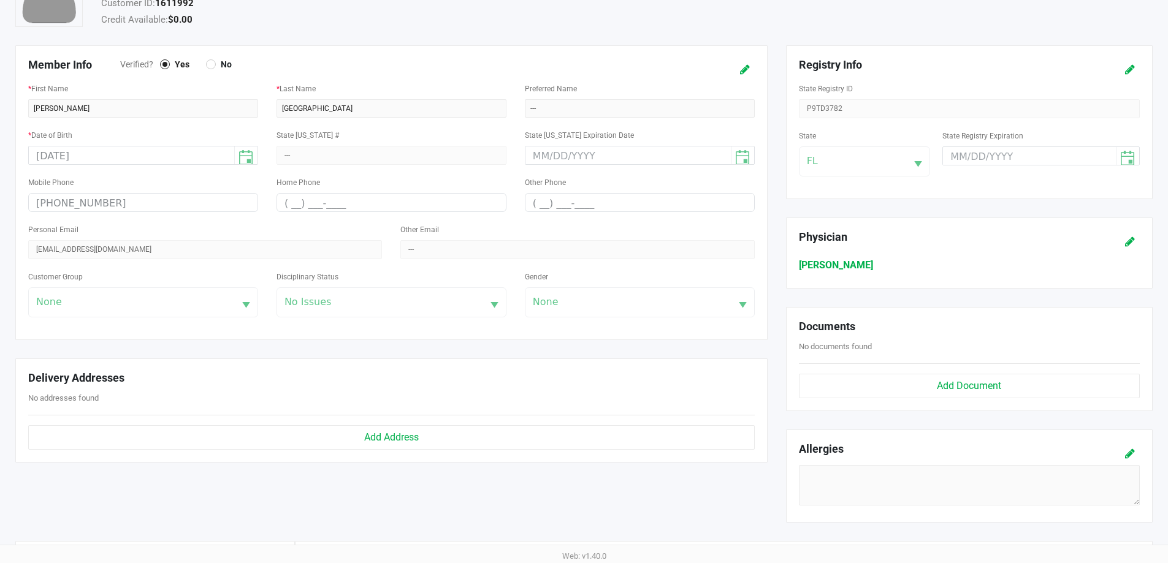
scroll to position [307, 0]
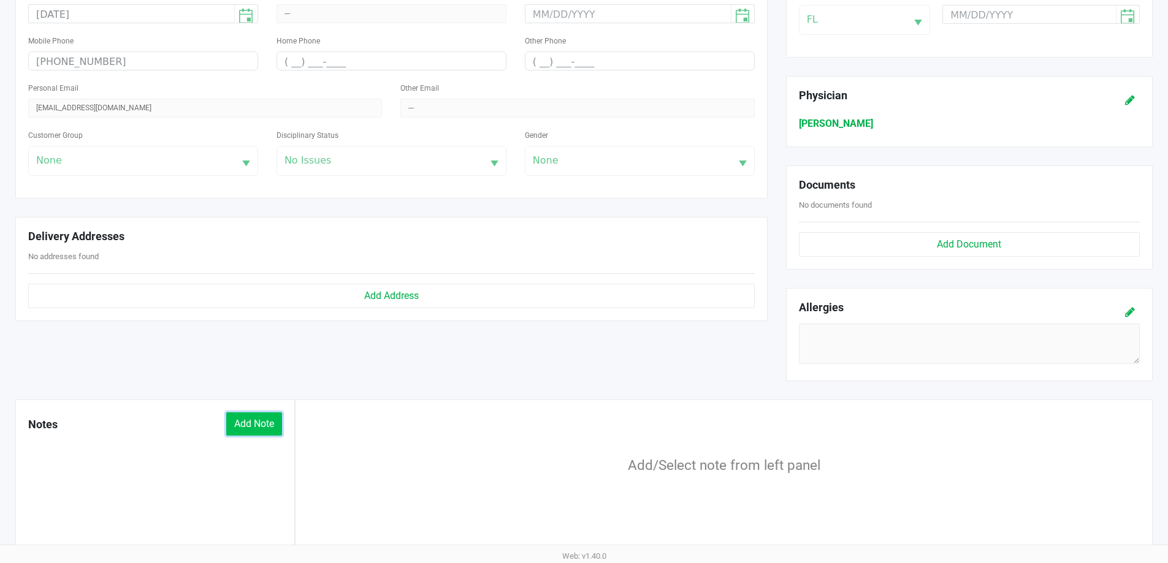
click at [246, 429] on button "Add Note" at bounding box center [254, 424] width 56 height 23
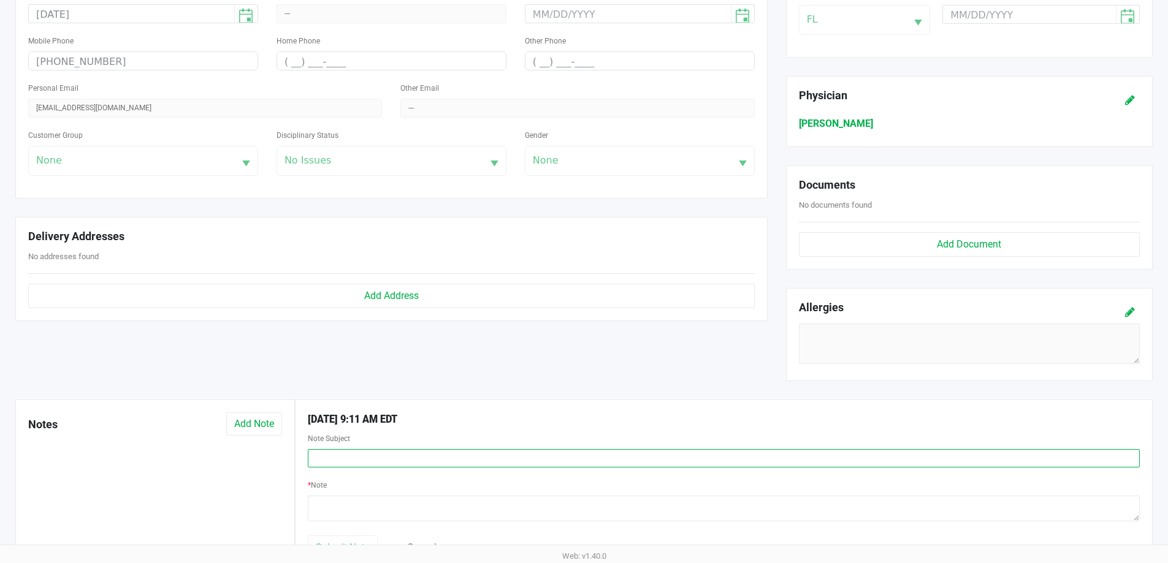
click at [354, 452] on input "text" at bounding box center [724, 458] width 832 height 18
type input "Please Honor 2nd Time"
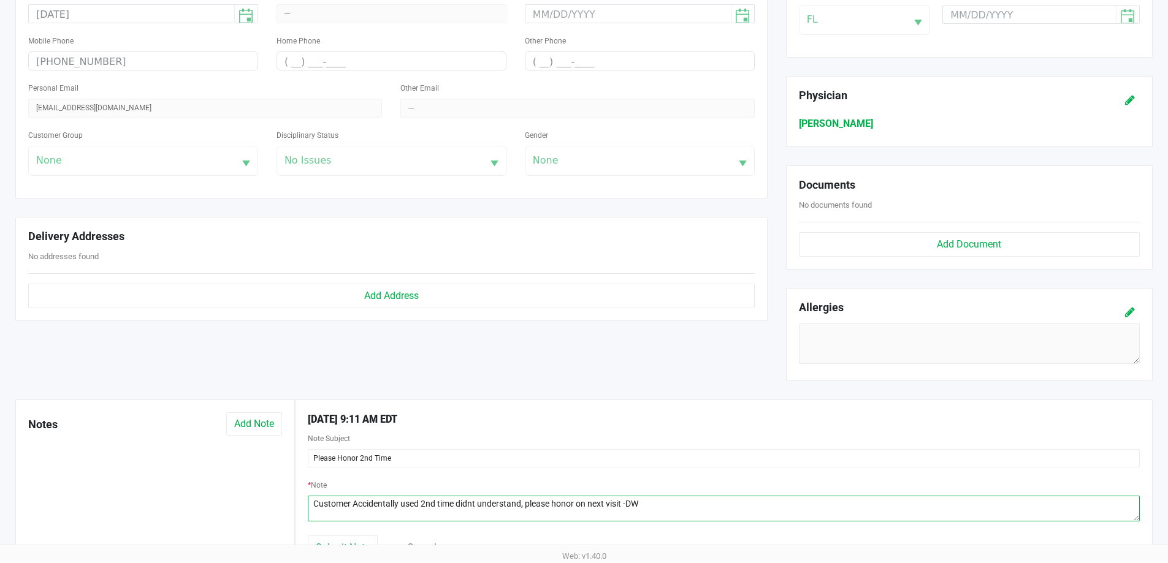
type textarea "Customer Accidentally used 2nd time didnt understand, please honor on next visi…"
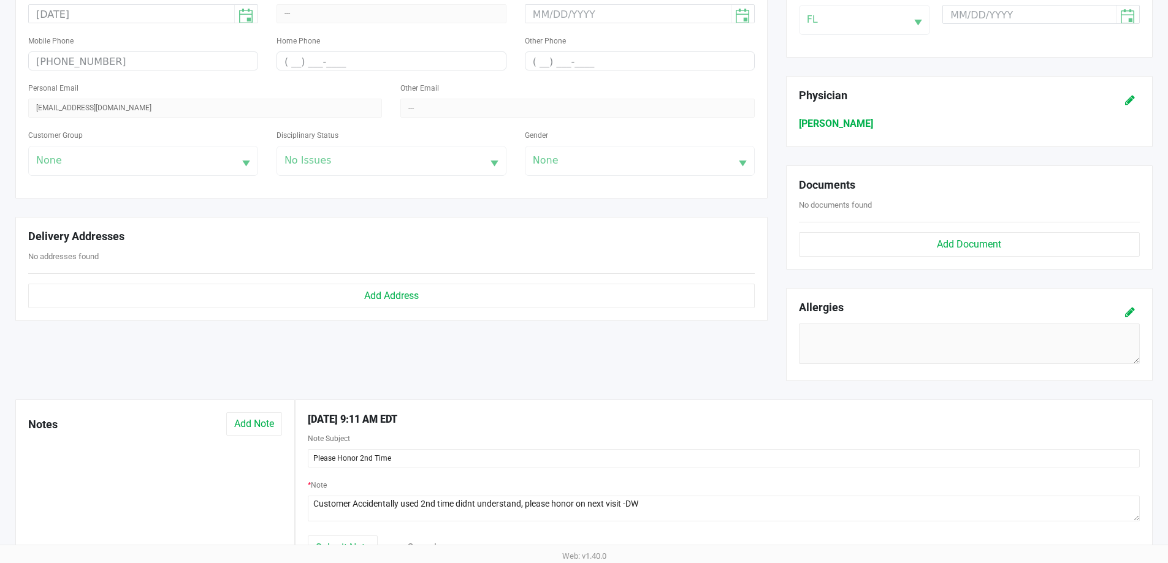
click at [689, 368] on div "Member Info Verified? Yes No * First Name [PERSON_NAME] * Last Name [PERSON_NAM…" at bounding box center [391, 152] width 771 height 497
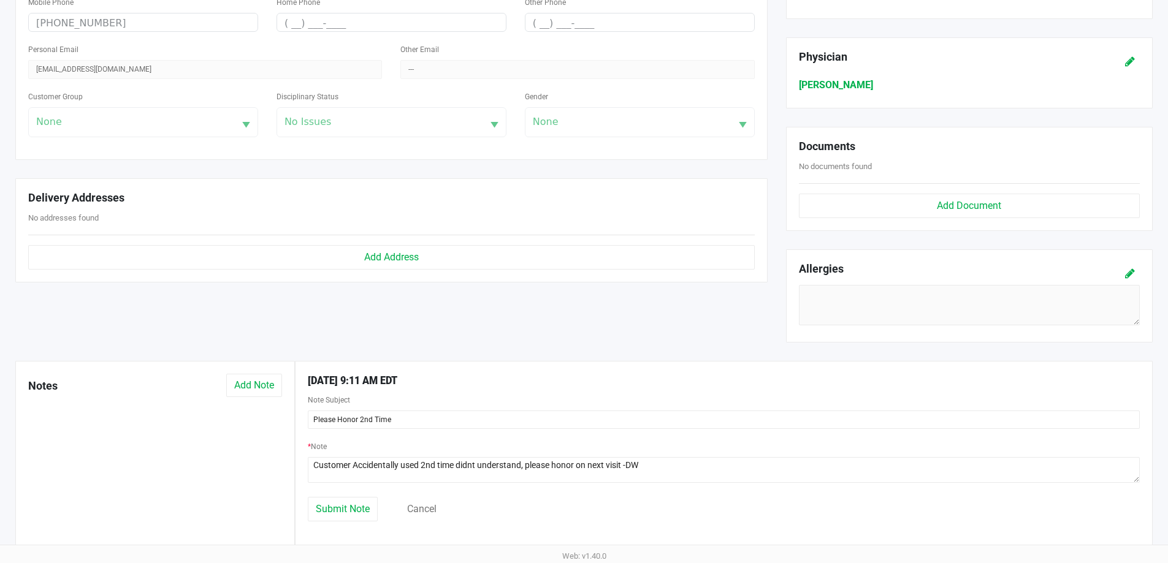
scroll to position [383, 0]
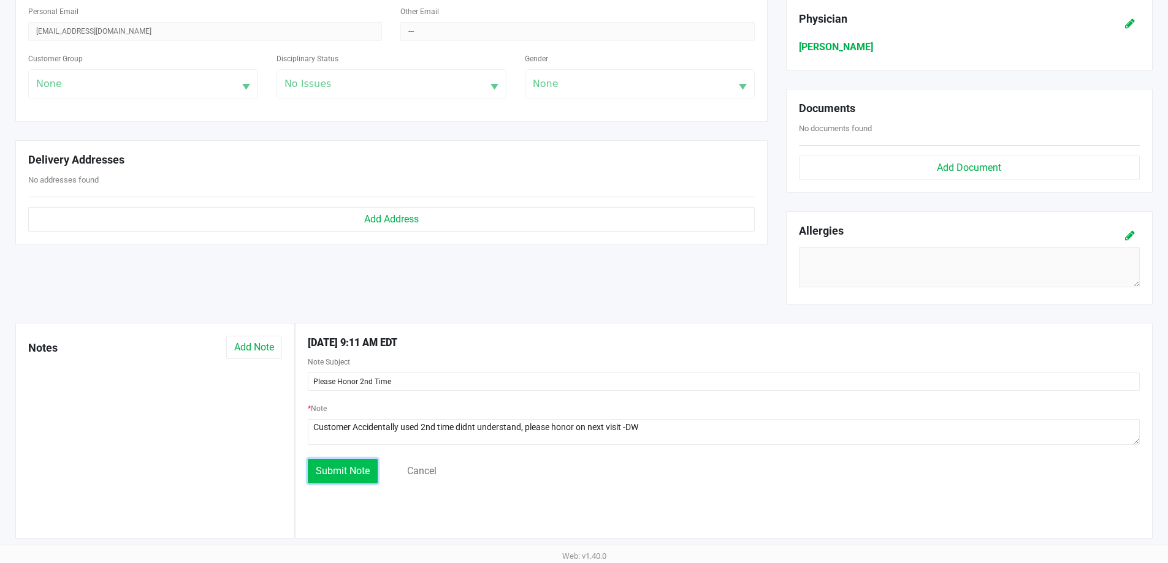
click at [360, 467] on span "Submit Note" at bounding box center [343, 471] width 54 height 12
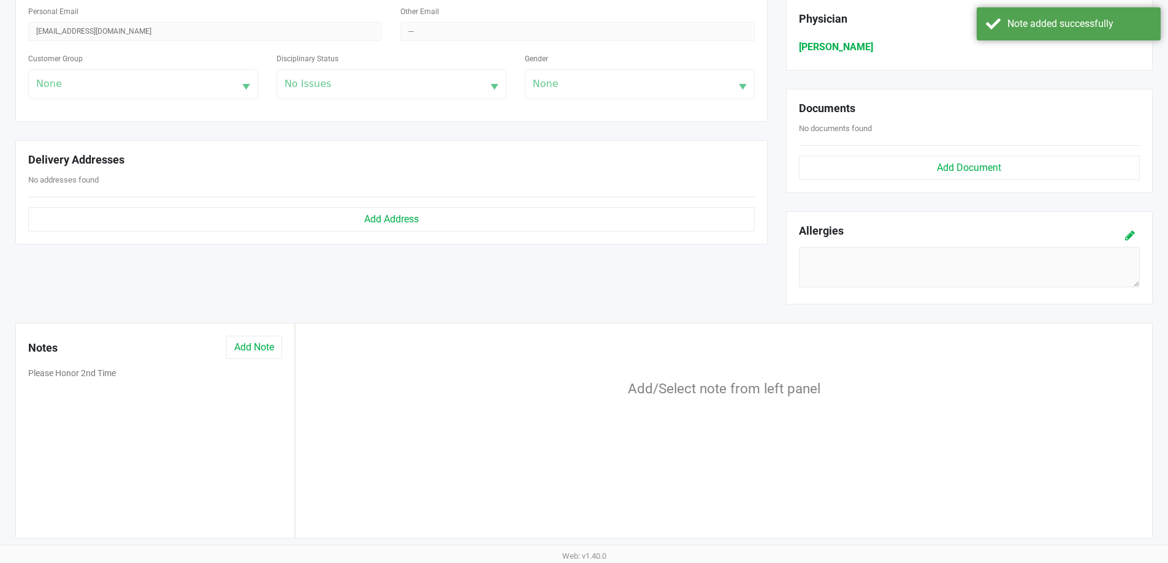
click at [650, 294] on div "Member Info Verified? Yes No * First Name [PERSON_NAME] * Last Name [PERSON_NAM…" at bounding box center [391, 75] width 771 height 497
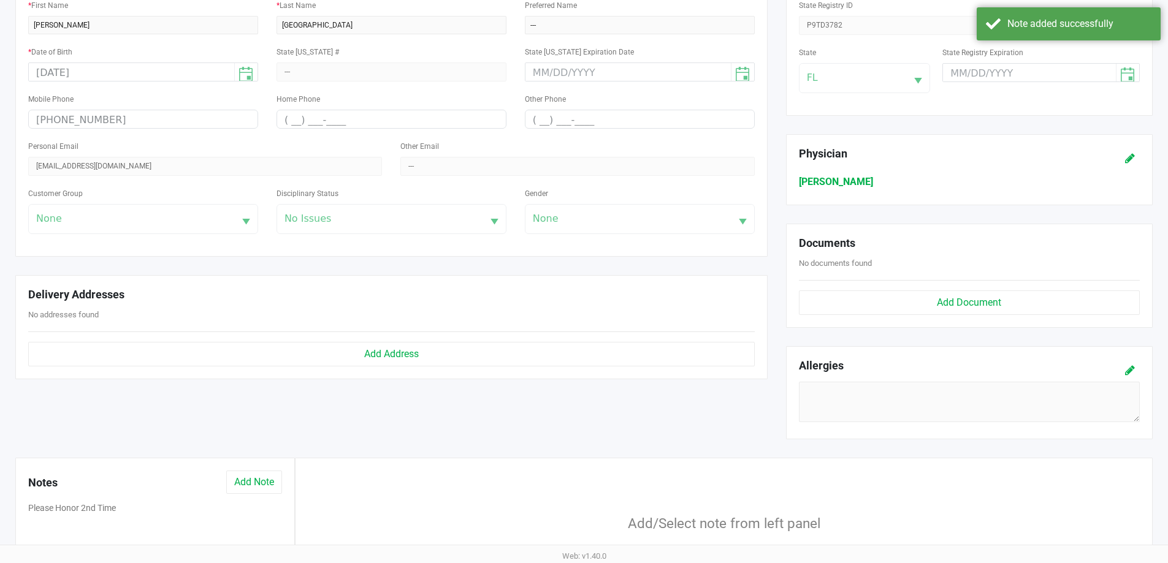
scroll to position [15, 0]
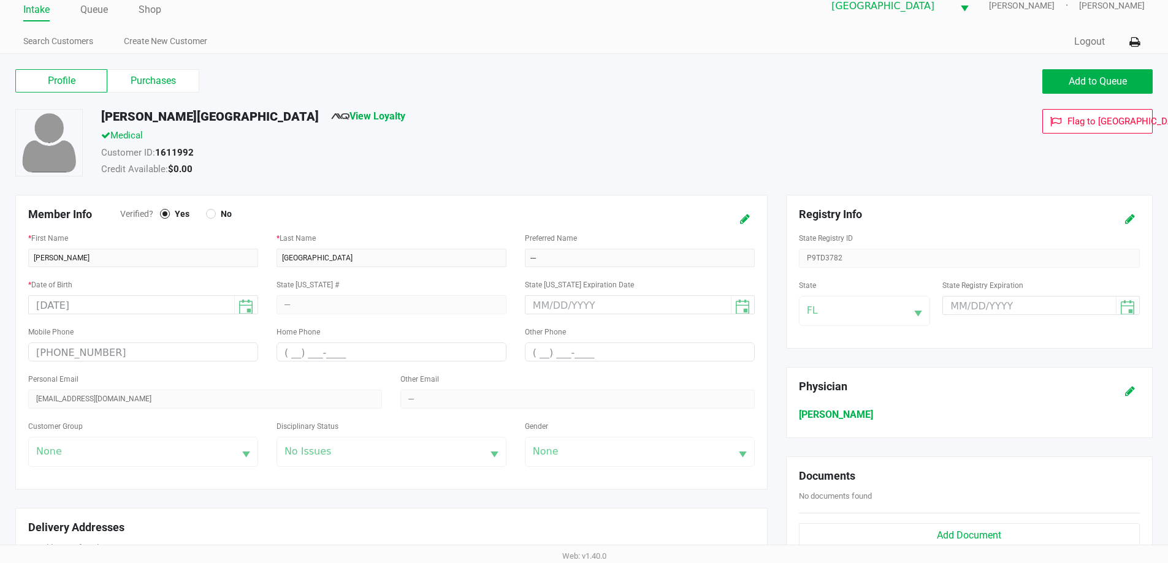
click at [525, 158] on div "Customer ID: 1611992" at bounding box center [448, 154] width 713 height 17
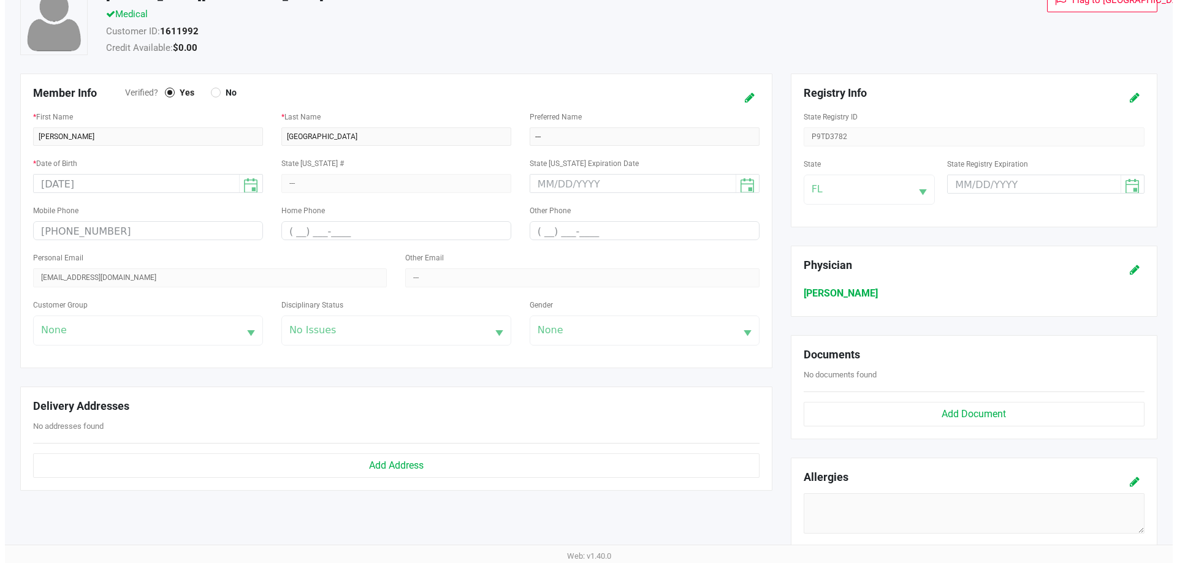
scroll to position [0, 0]
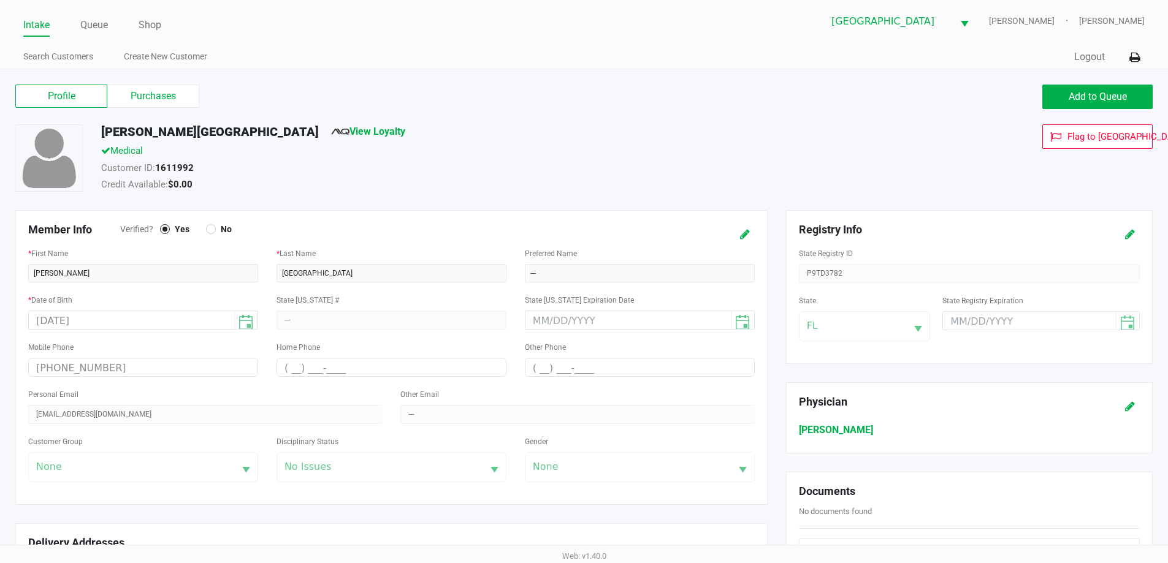
click at [26, 24] on link "Intake" at bounding box center [36, 25] width 26 height 17
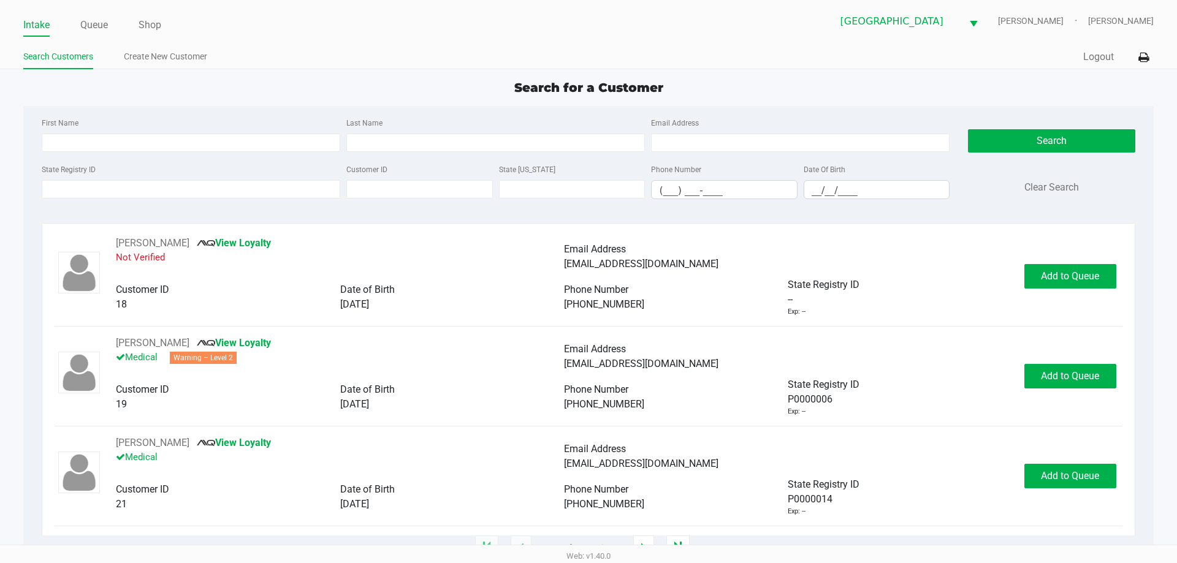
click at [378, 90] on div "Search for a Customer" at bounding box center [588, 87] width 1148 height 18
click at [226, 139] on input "First Name" at bounding box center [191, 143] width 299 height 18
click at [228, 188] on input "State Registry ID" at bounding box center [191, 189] width 299 height 18
click at [143, 187] on input "State Registry ID" at bounding box center [191, 189] width 299 height 18
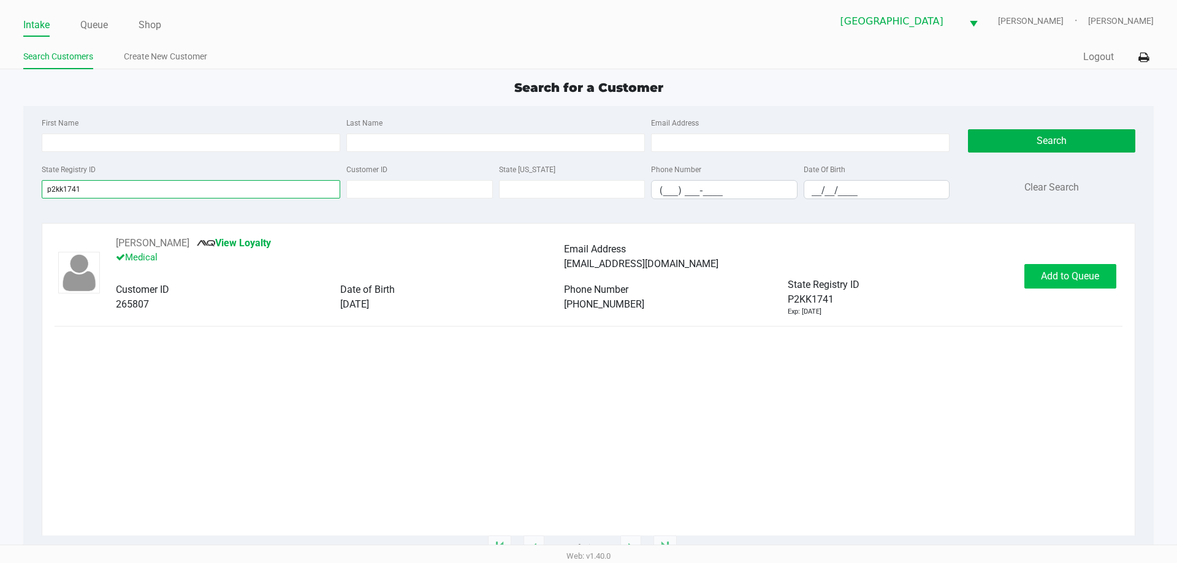
type input "p2kk1741"
click at [1059, 282] on button "Add to Queue" at bounding box center [1070, 276] width 92 height 25
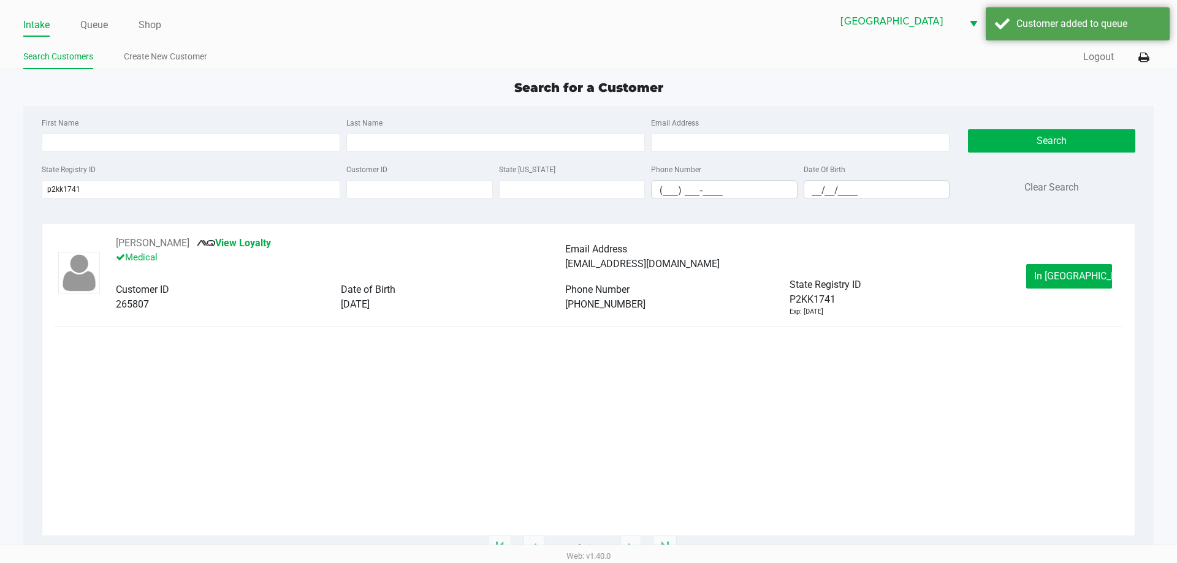
click at [1071, 271] on span "In [GEOGRAPHIC_DATA]" at bounding box center [1085, 276] width 103 height 12
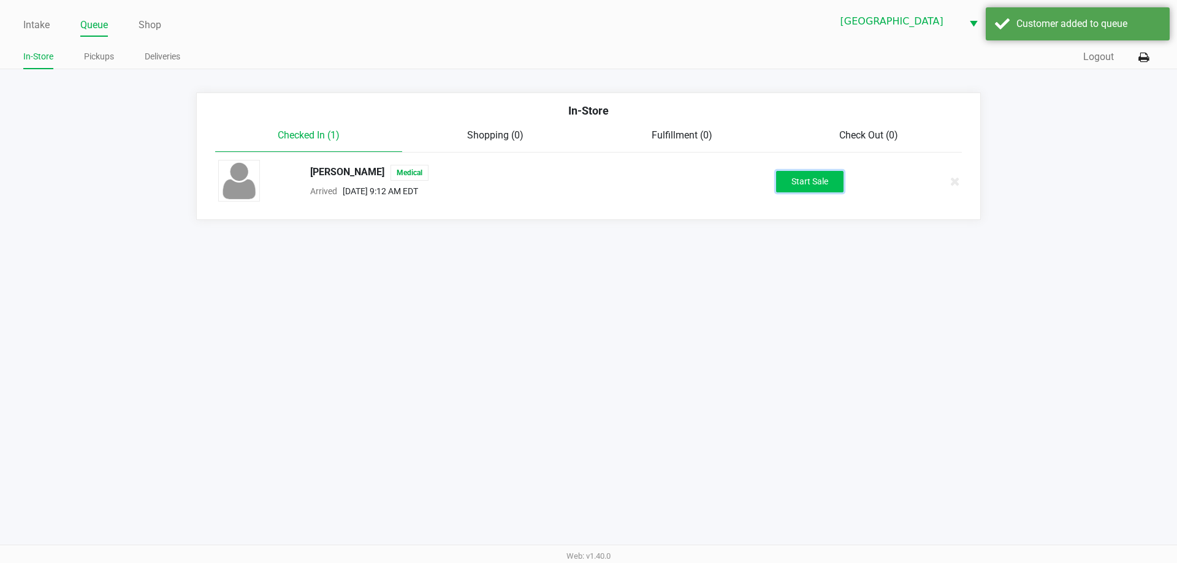
click at [789, 186] on button "Start Sale" at bounding box center [809, 181] width 67 height 21
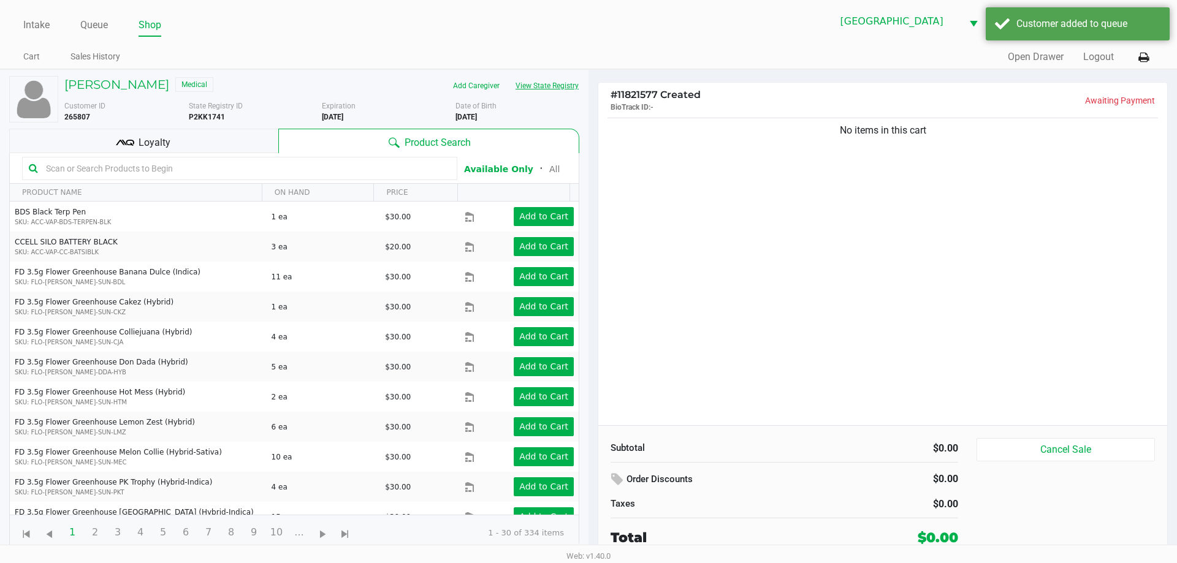
click at [523, 86] on button "View State Registry" at bounding box center [544, 86] width 72 height 20
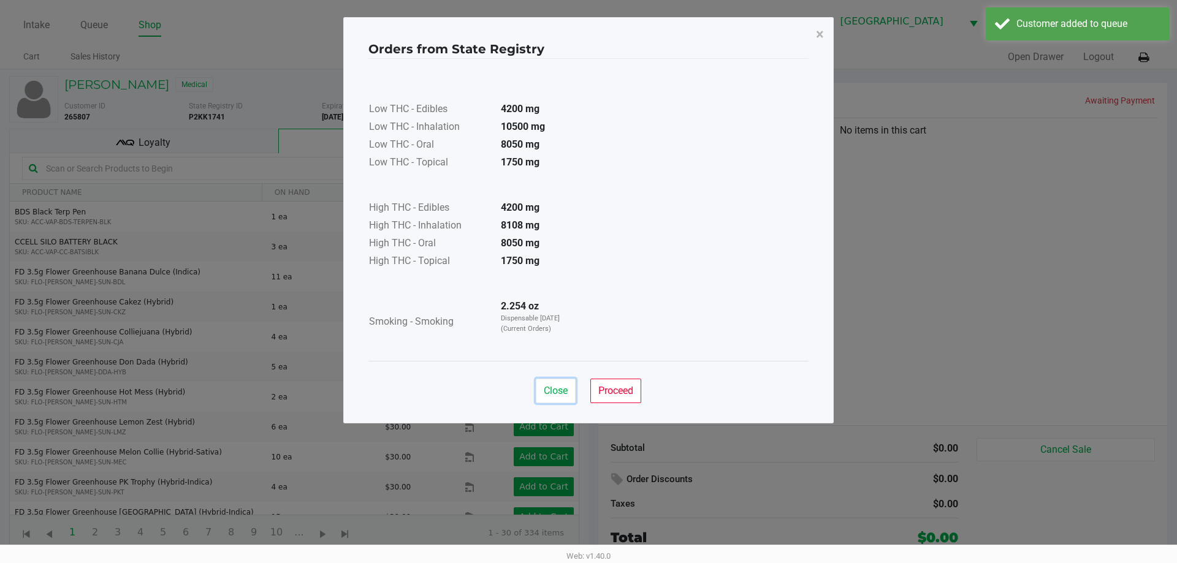
drag, startPoint x: 559, startPoint y: 397, endPoint x: 751, endPoint y: 299, distance: 215.8
click at [565, 395] on button "Close" at bounding box center [556, 391] width 40 height 25
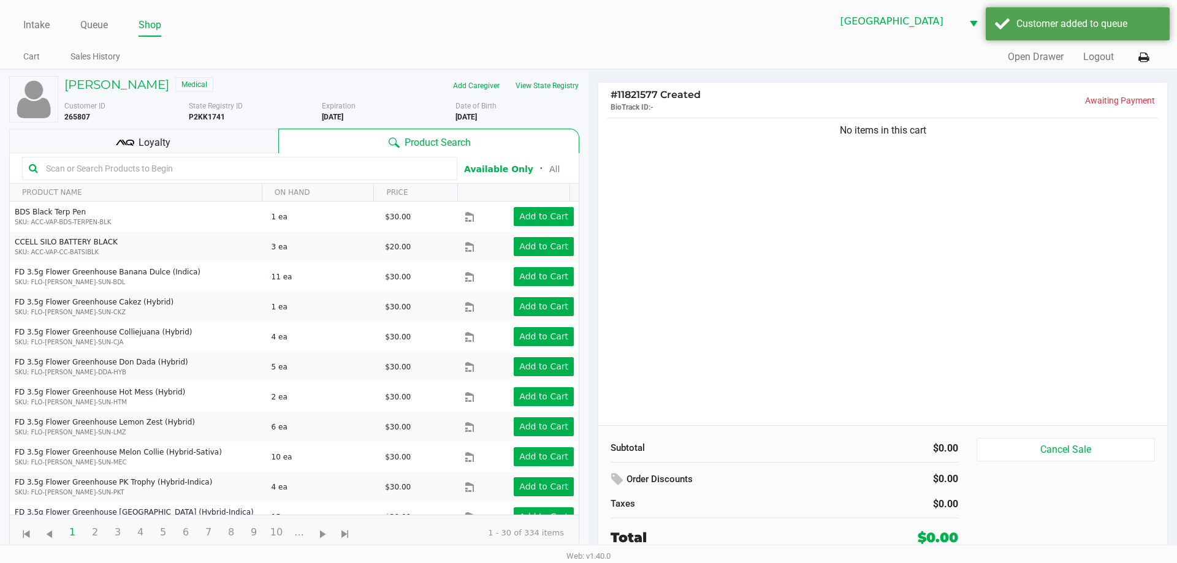
click at [838, 210] on ngb-modal-window "Orders from State Registry × Low THC - Edibles 4200 mg Low THC - Inhalation 105…" at bounding box center [588, 281] width 1177 height 563
click at [357, 170] on input "text" at bounding box center [246, 168] width 410 height 18
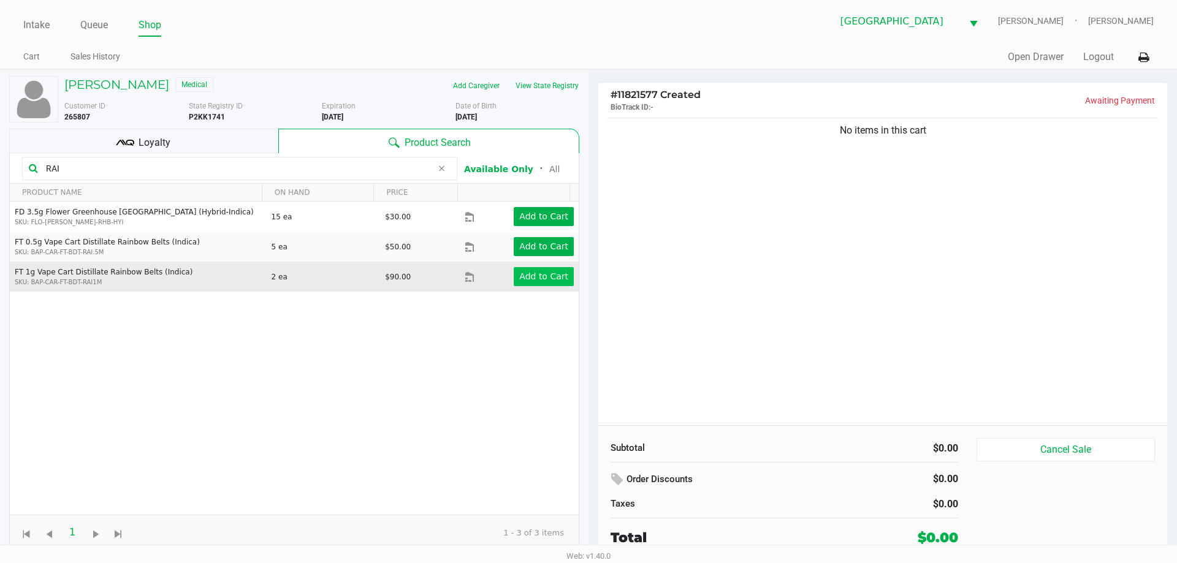
type input "RAI"
click at [544, 281] on app-button-loader "Add to Cart" at bounding box center [543, 277] width 49 height 10
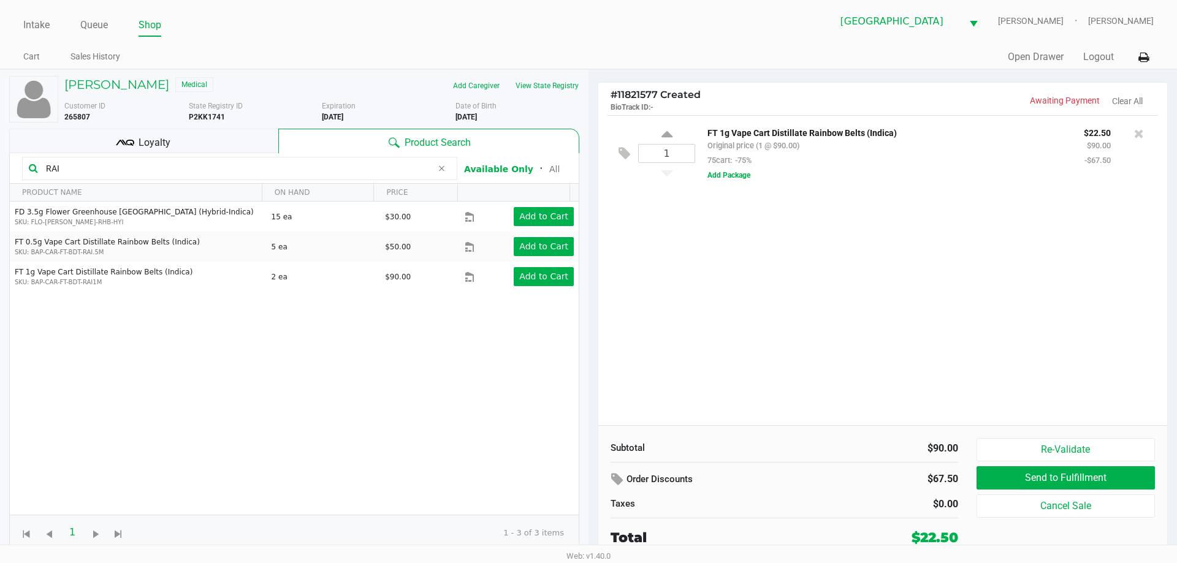
click at [185, 168] on input "RAI" at bounding box center [236, 168] width 391 height 18
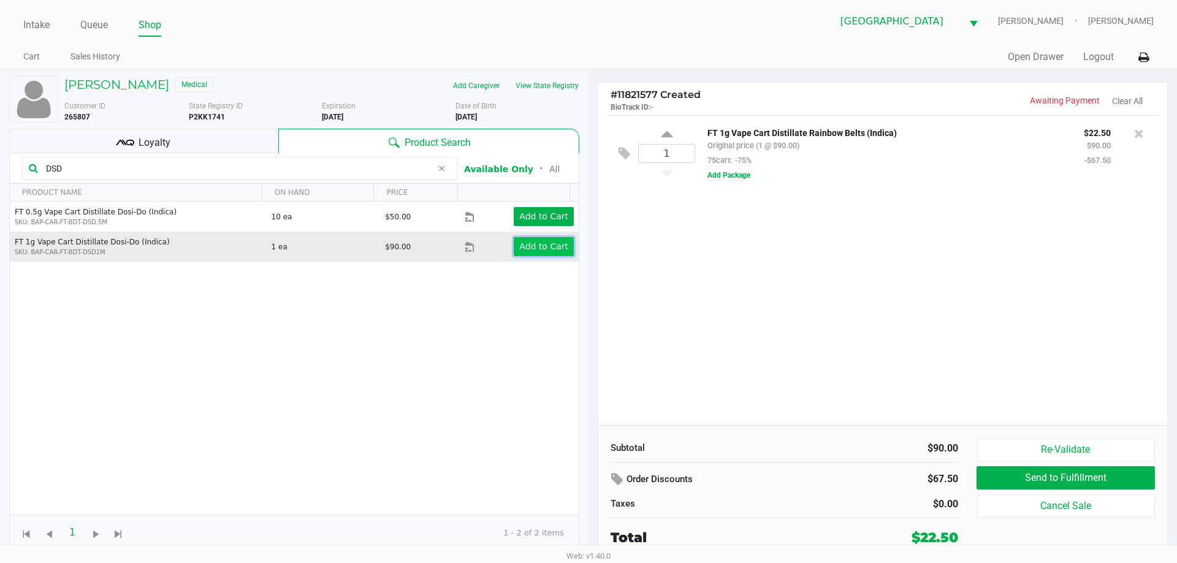
click at [538, 243] on app-button-loader "Add to Cart" at bounding box center [543, 247] width 49 height 10
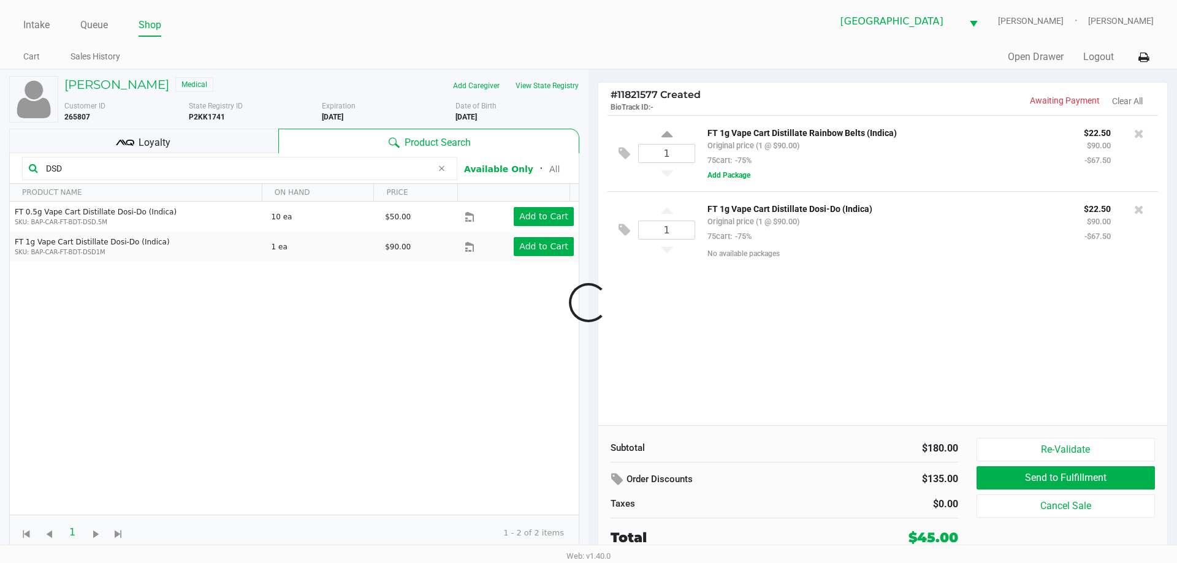
click at [130, 177] on input "DSD" at bounding box center [236, 168] width 391 height 18
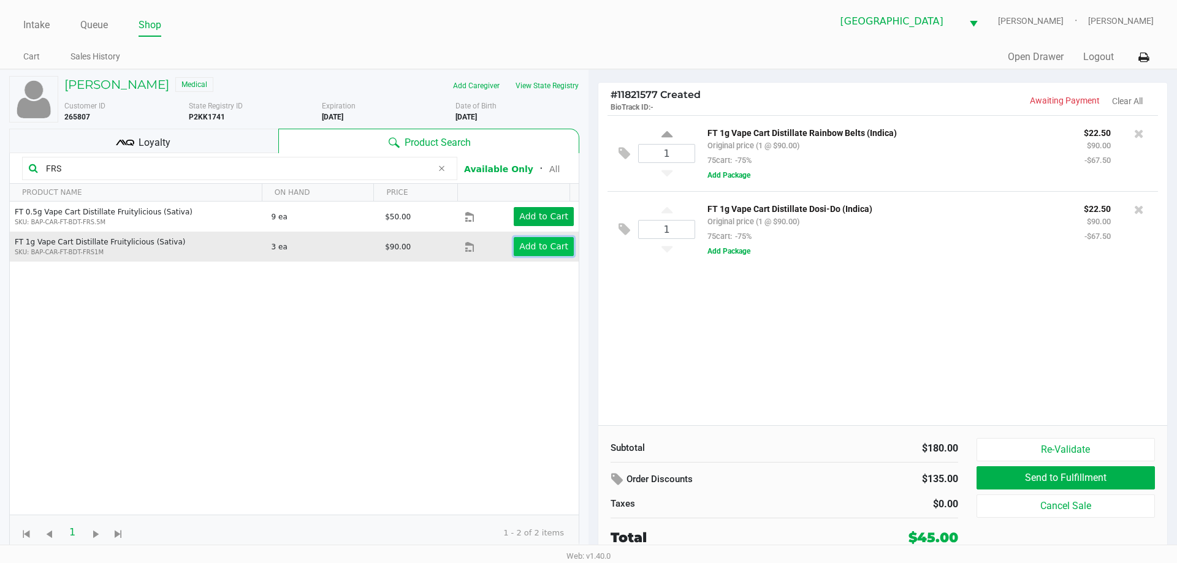
click at [525, 248] on app-button-loader "Add to Cart" at bounding box center [543, 247] width 49 height 10
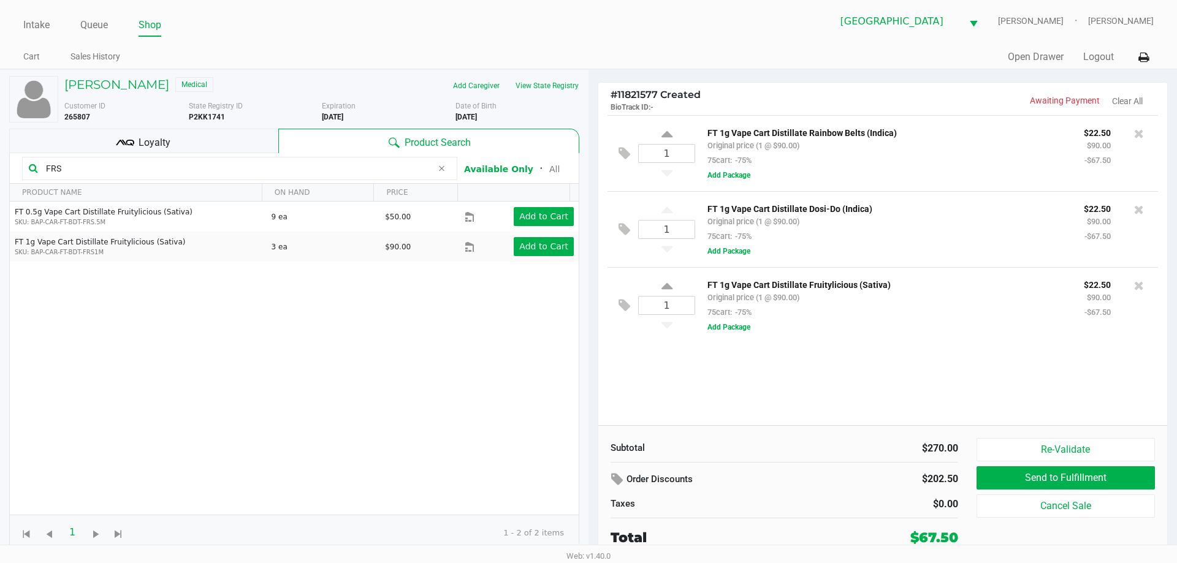
click at [97, 169] on input "FRS" at bounding box center [236, 168] width 391 height 18
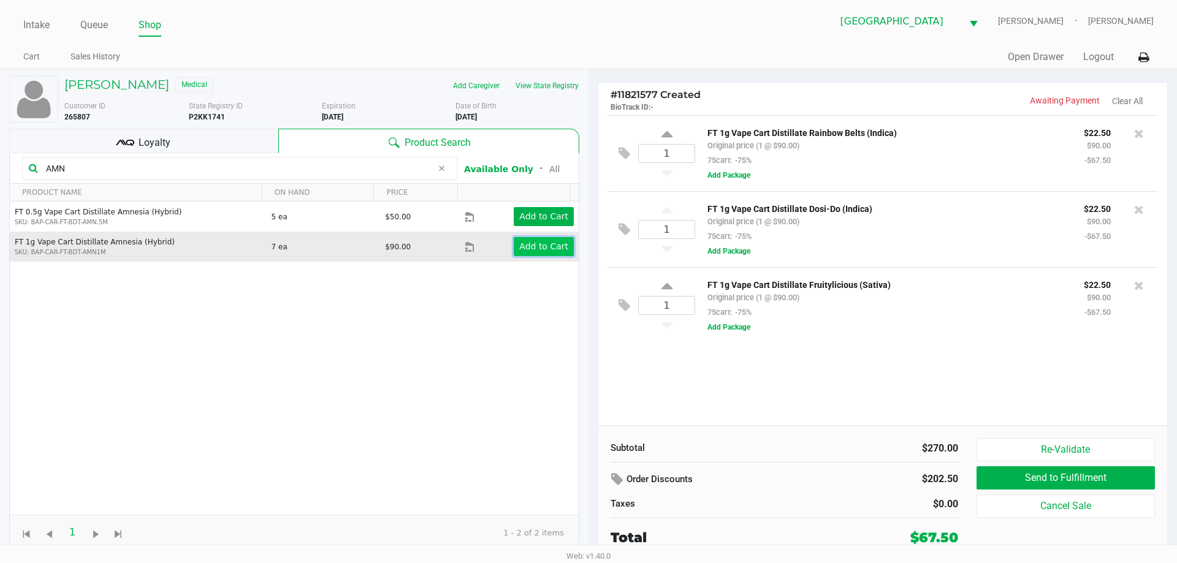
click at [541, 246] on app-button-loader "Add to Cart" at bounding box center [543, 247] width 49 height 10
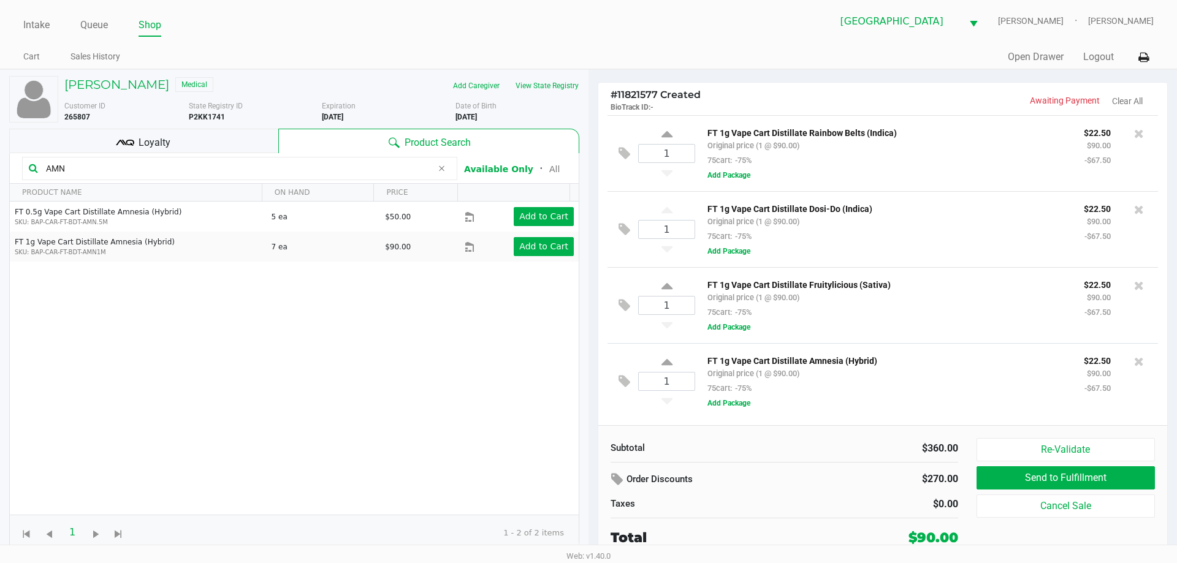
click at [171, 168] on input "AMN" at bounding box center [236, 168] width 391 height 18
click at [169, 169] on input "AMN" at bounding box center [236, 168] width 391 height 18
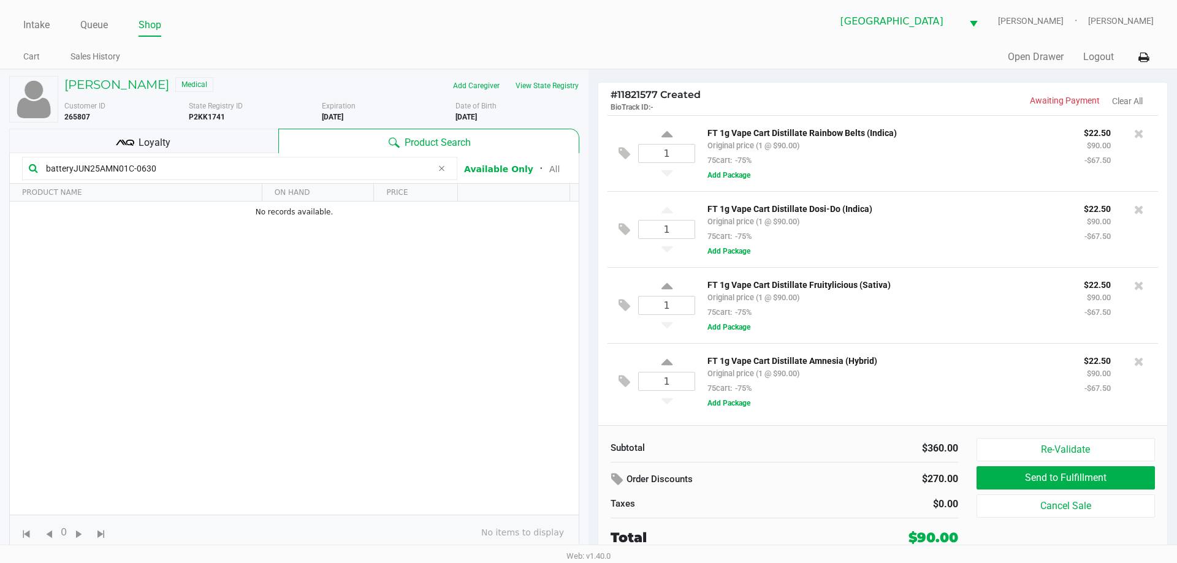
type input "batteryJUN25AMN01C-0630"
click at [842, 459] on div "Subtotal $360.00 Order Discounts $270.00 Taxes $0.00 Total $90.00" at bounding box center [784, 493] width 366 height 110
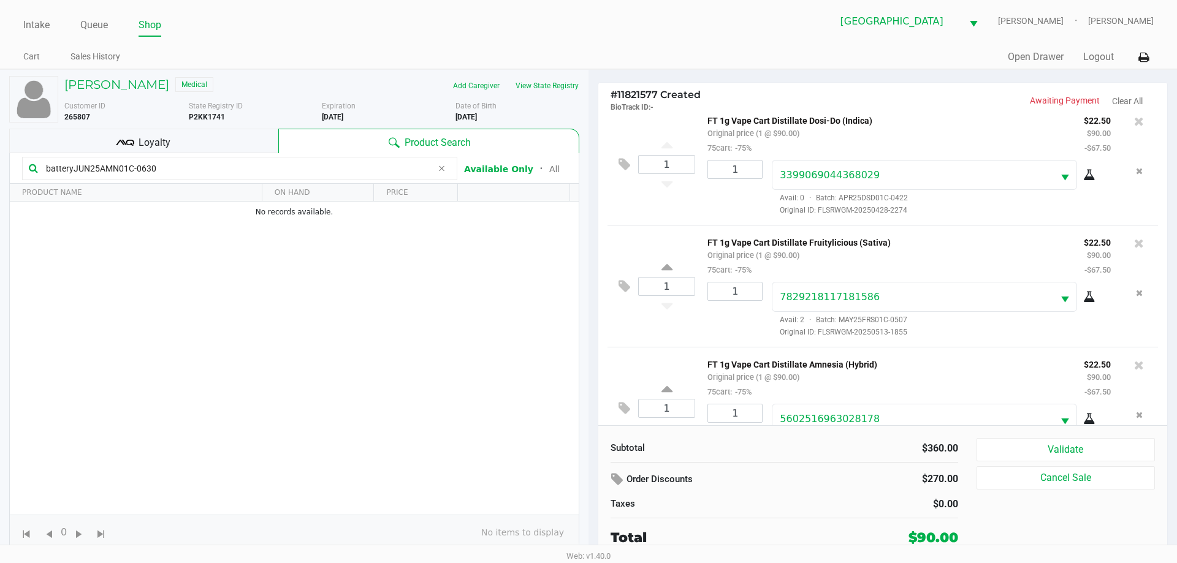
scroll to position [180, 0]
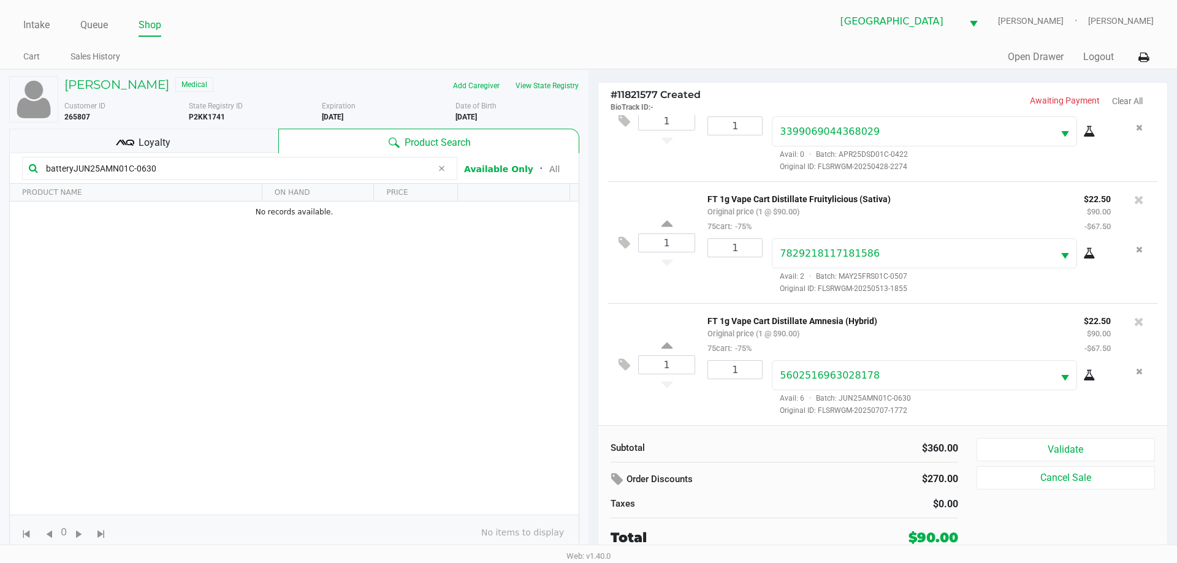
click at [839, 452] on div "$360.00" at bounding box center [876, 448] width 165 height 15
click at [443, 172] on icon at bounding box center [441, 169] width 7 height 10
click at [772, 447] on div "Subtotal" at bounding box center [693, 448] width 165 height 14
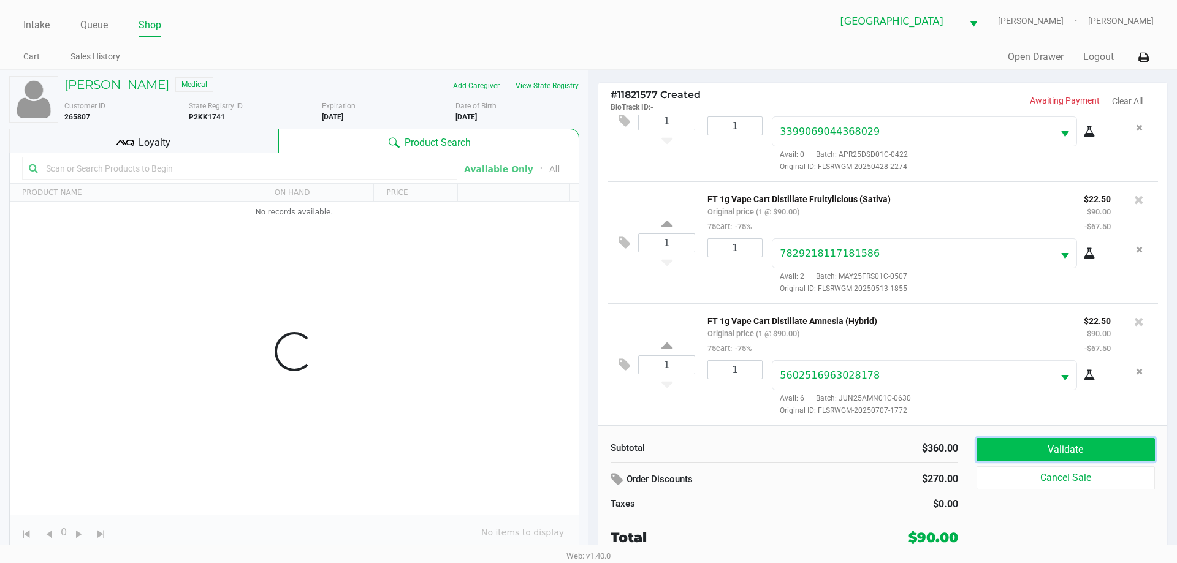
click at [1070, 441] on button "Validate" at bounding box center [1066, 449] width 178 height 23
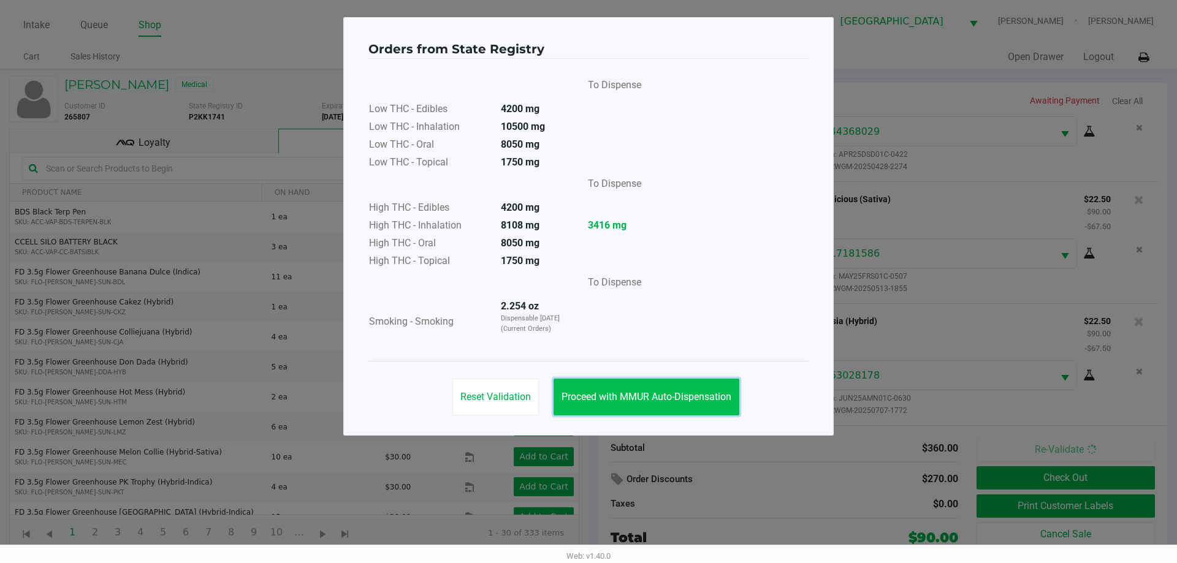
click at [645, 396] on span "Proceed with MMUR Auto-Dispensation" at bounding box center [647, 397] width 170 height 12
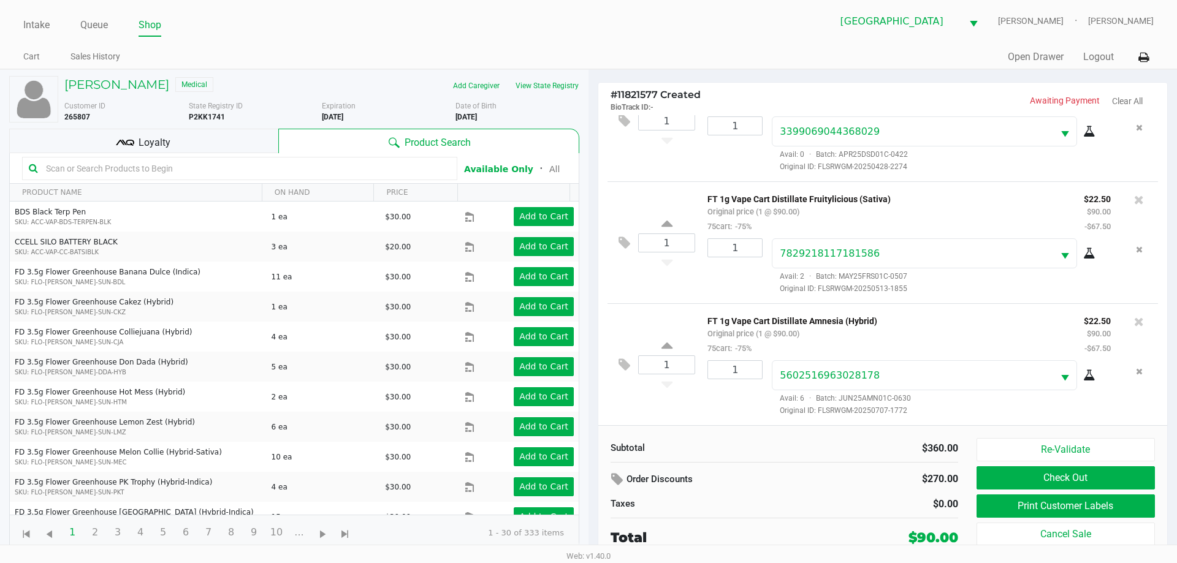
click at [356, 166] on input "text" at bounding box center [246, 168] width 410 height 18
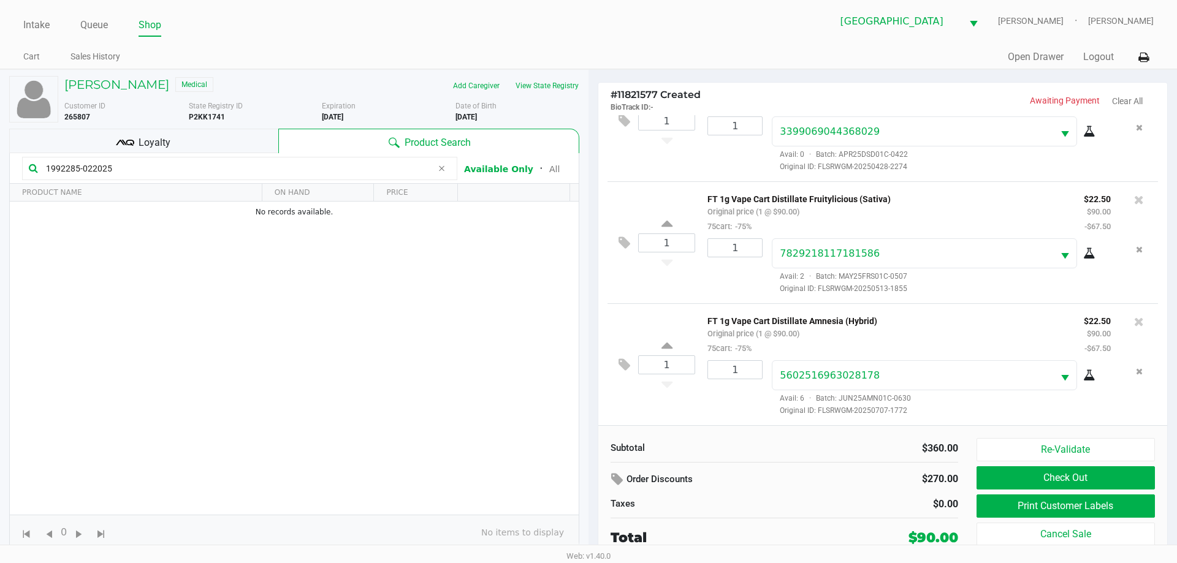
type input "1992285-022025"
drag, startPoint x: 820, startPoint y: 441, endPoint x: 814, endPoint y: 433, distance: 10.1
click at [814, 433] on div "Subtotal $360.00 Order Discounts $270.00 Taxes $0.00 Total $90.00 Re-Validate C…" at bounding box center [882, 492] width 569 height 135
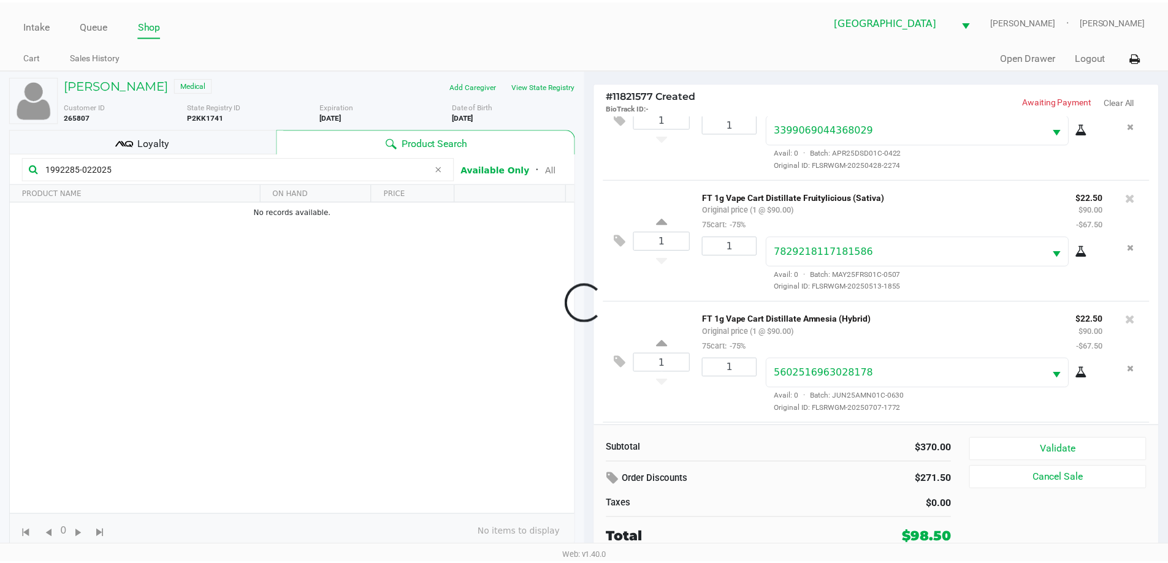
scroll to position [303, 0]
click at [212, 145] on div "Loyalty" at bounding box center [143, 141] width 269 height 25
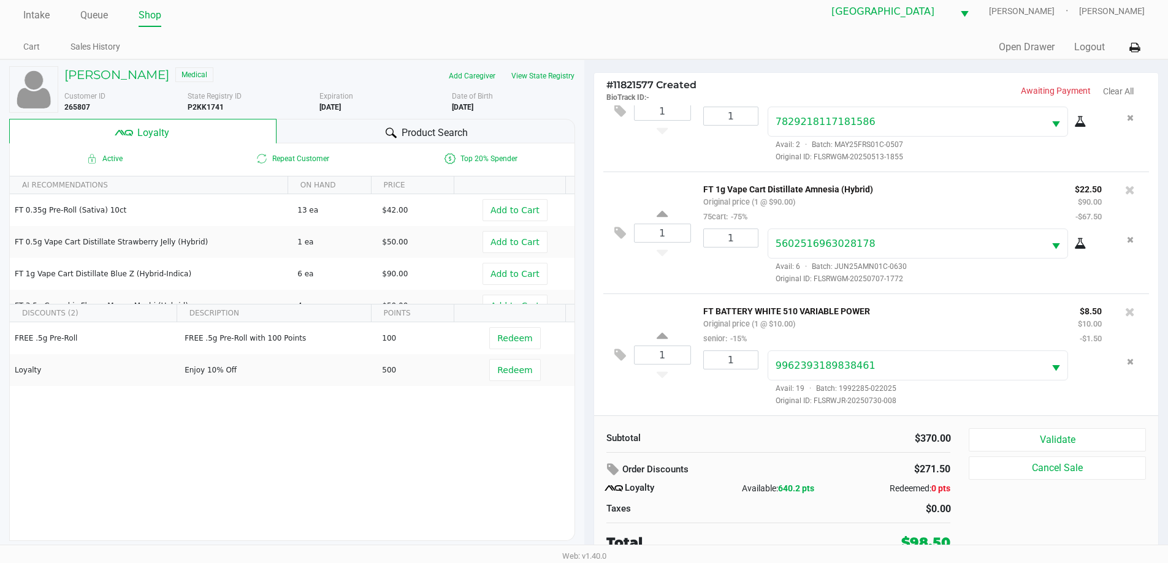
scroll to position [12, 0]
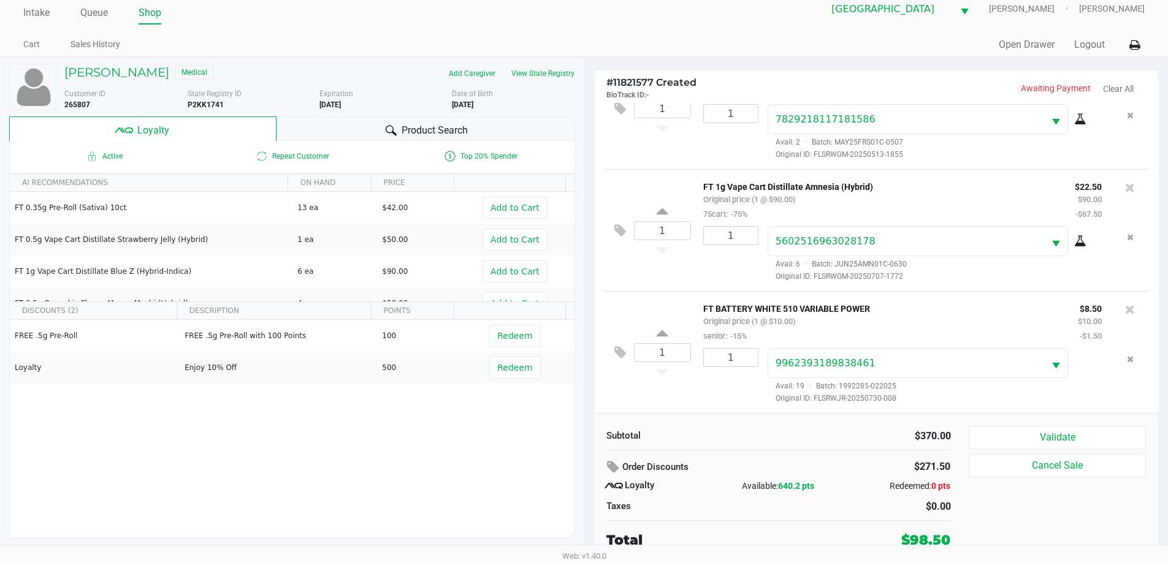
click at [782, 433] on div "$370.00" at bounding box center [869, 436] width 181 height 15
click at [768, 426] on div "Subtotal $370.00" at bounding box center [778, 435] width 363 height 18
click at [772, 437] on div "Subtotal" at bounding box center [687, 436] width 181 height 15
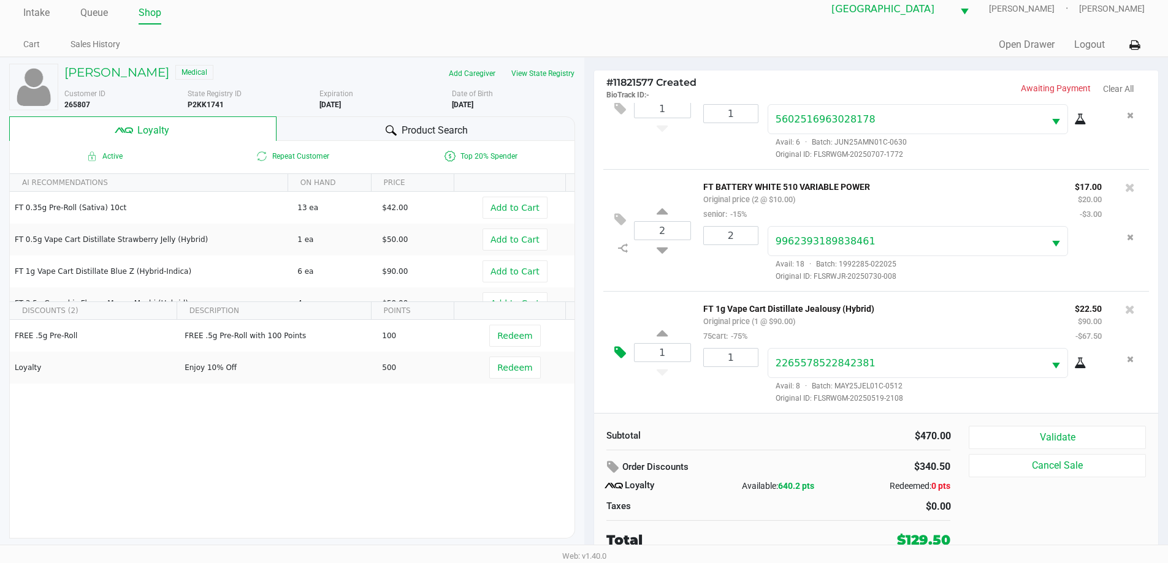
click at [621, 354] on icon at bounding box center [620, 353] width 12 height 14
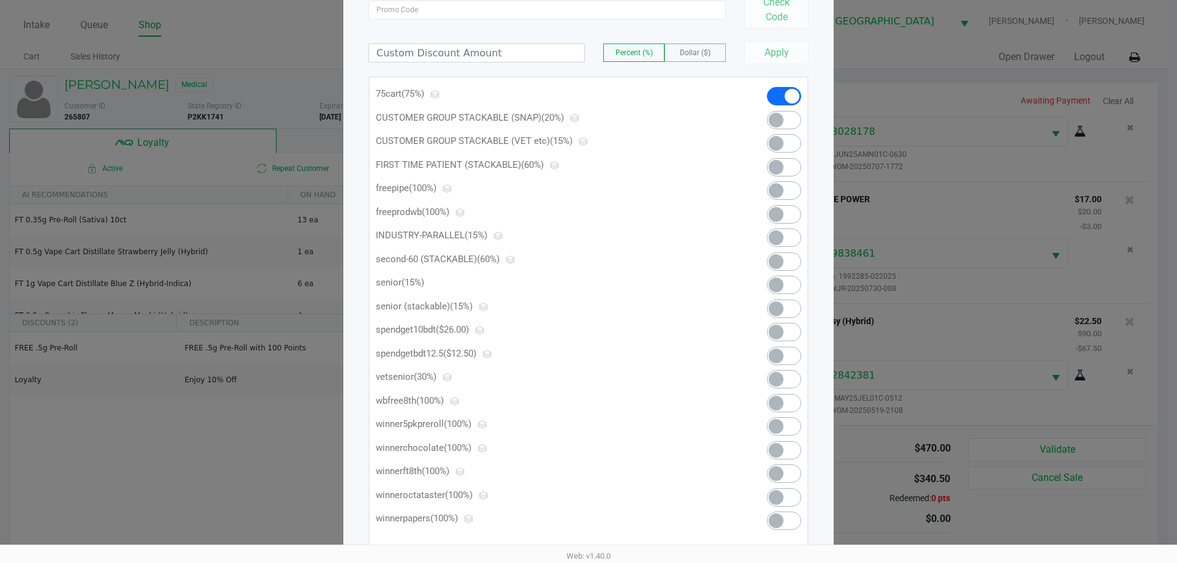
scroll to position [123, 0]
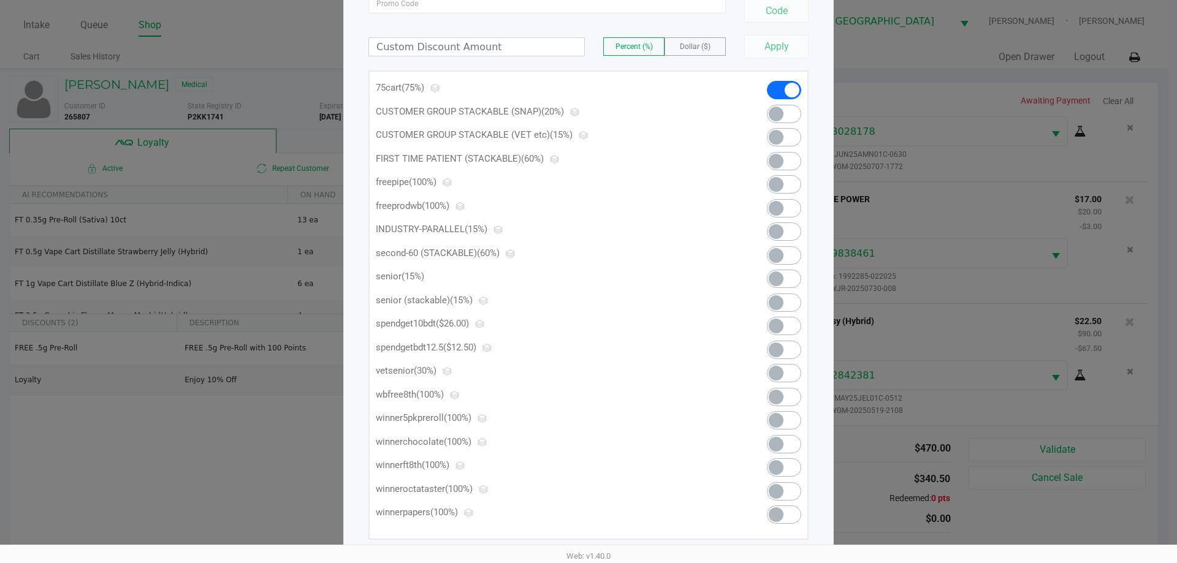
click at [780, 325] on span at bounding box center [776, 326] width 15 height 15
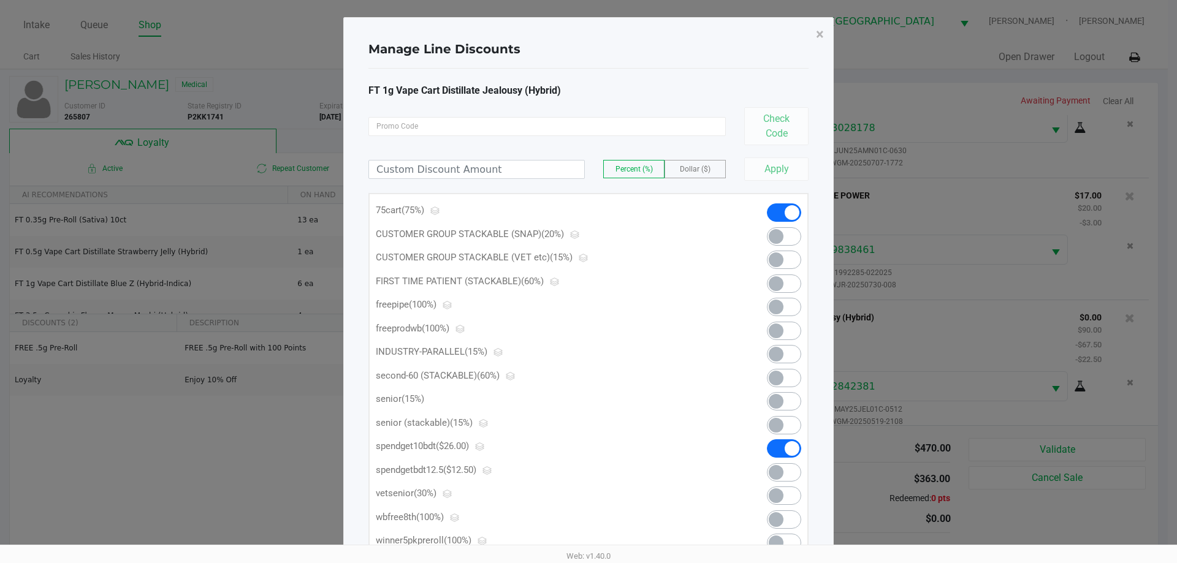
click at [780, 473] on span at bounding box center [776, 472] width 15 height 15
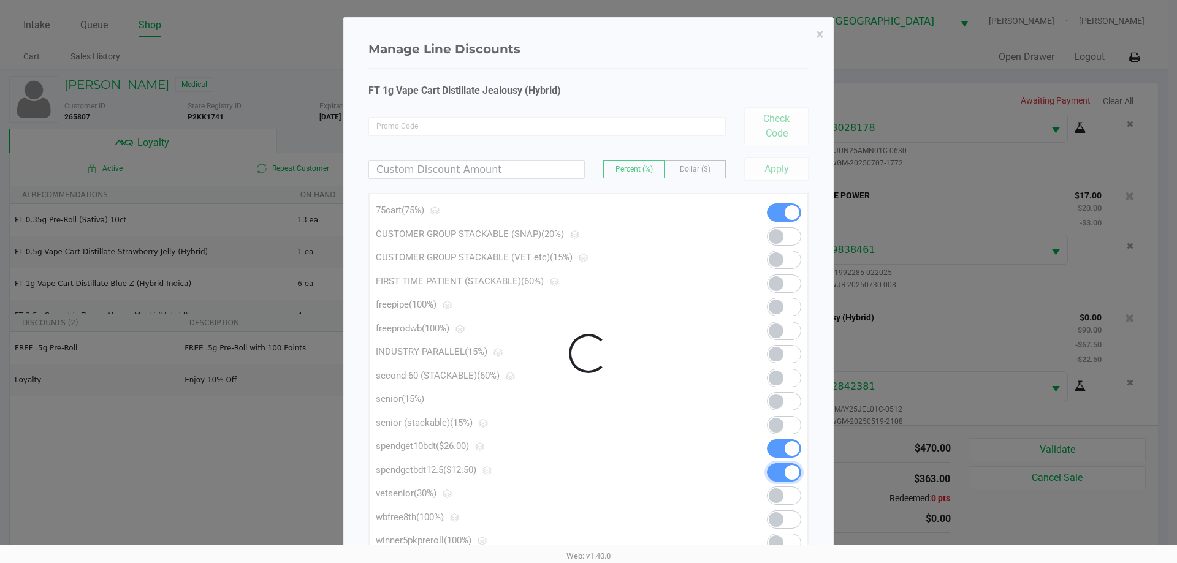
scroll to position [440, 0]
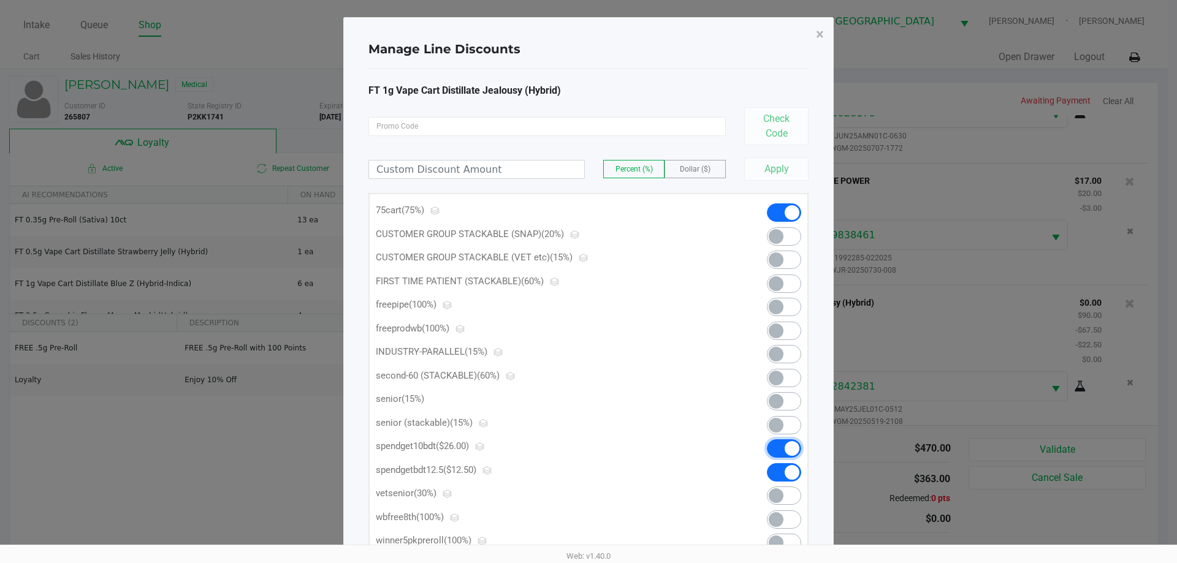
click at [787, 449] on span at bounding box center [792, 448] width 15 height 15
click at [818, 32] on span "×" at bounding box center [820, 34] width 8 height 17
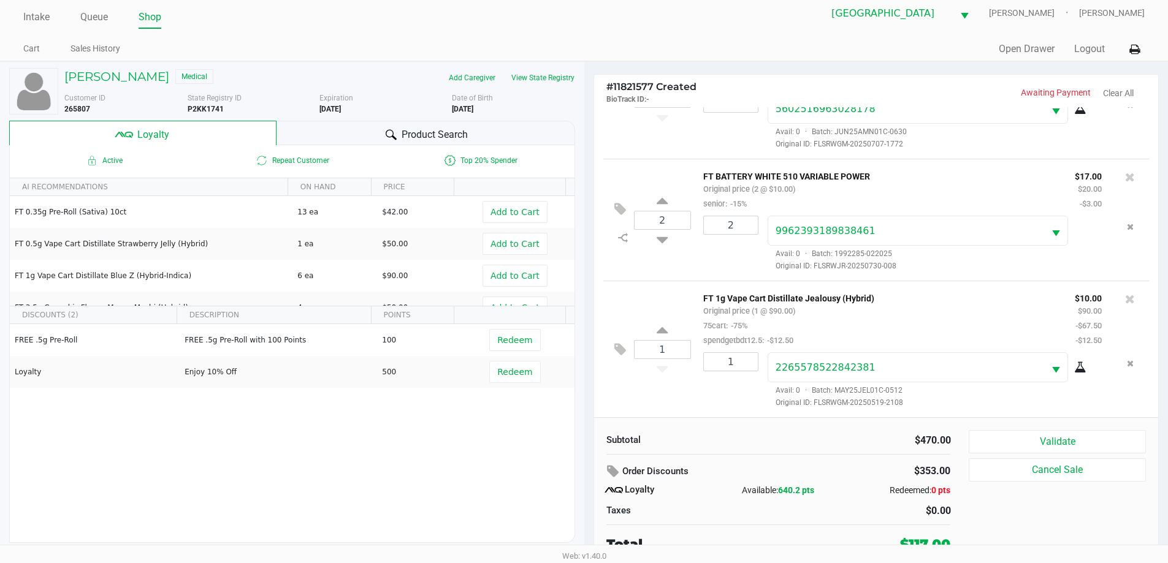
scroll to position [12, 0]
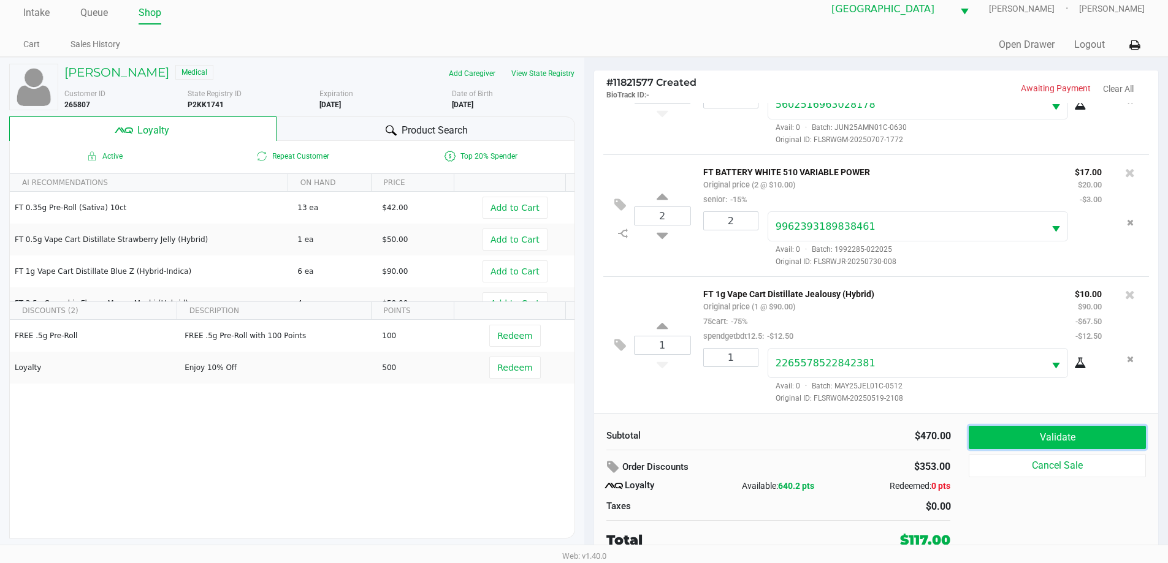
click at [1077, 436] on button "Validate" at bounding box center [1057, 437] width 177 height 23
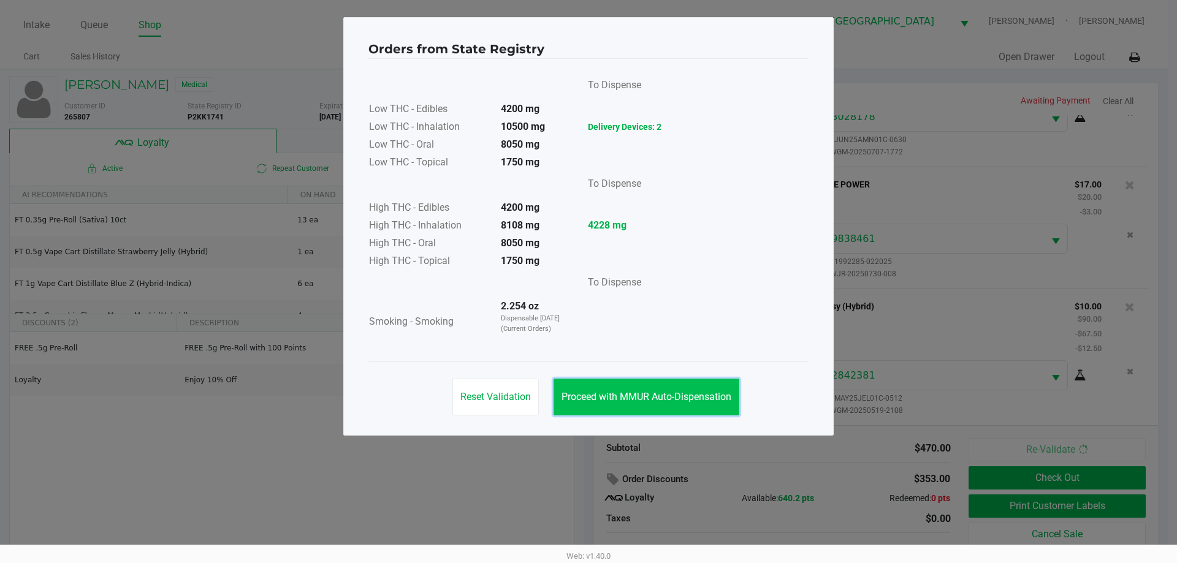
click at [703, 402] on span "Proceed with MMUR Auto-Dispensation" at bounding box center [647, 397] width 170 height 12
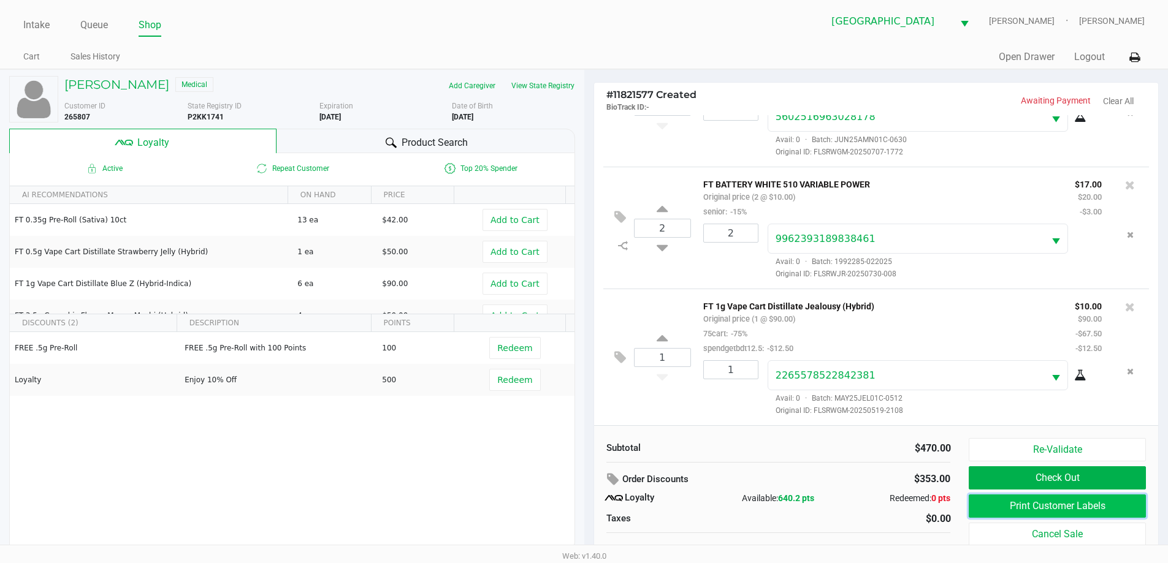
click at [1105, 505] on button "Print Customer Labels" at bounding box center [1057, 506] width 177 height 23
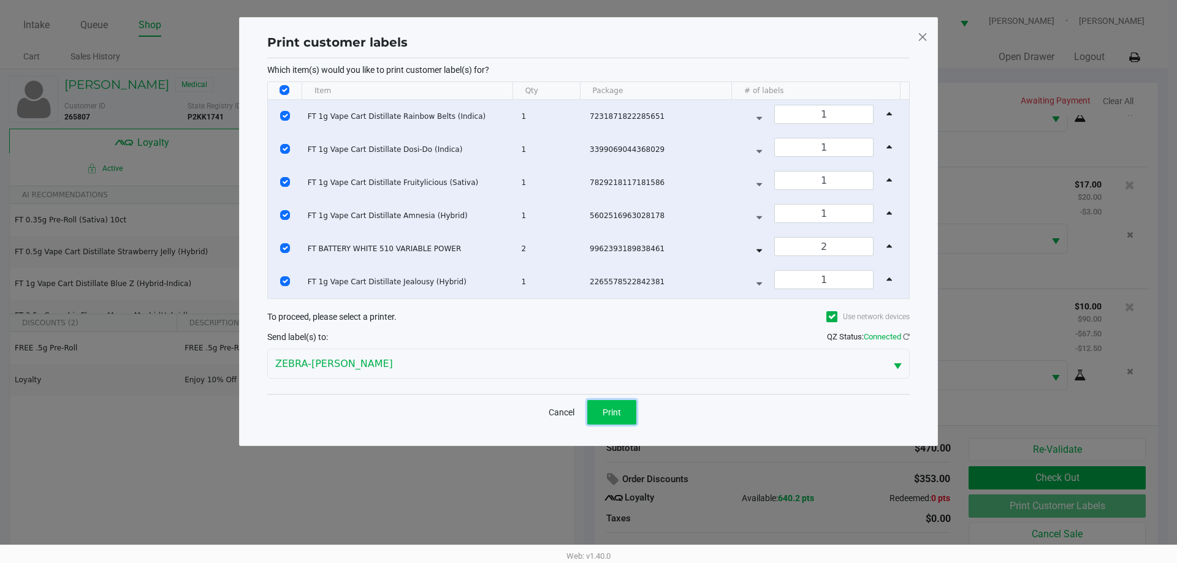
click at [605, 405] on button "Print" at bounding box center [611, 412] width 49 height 25
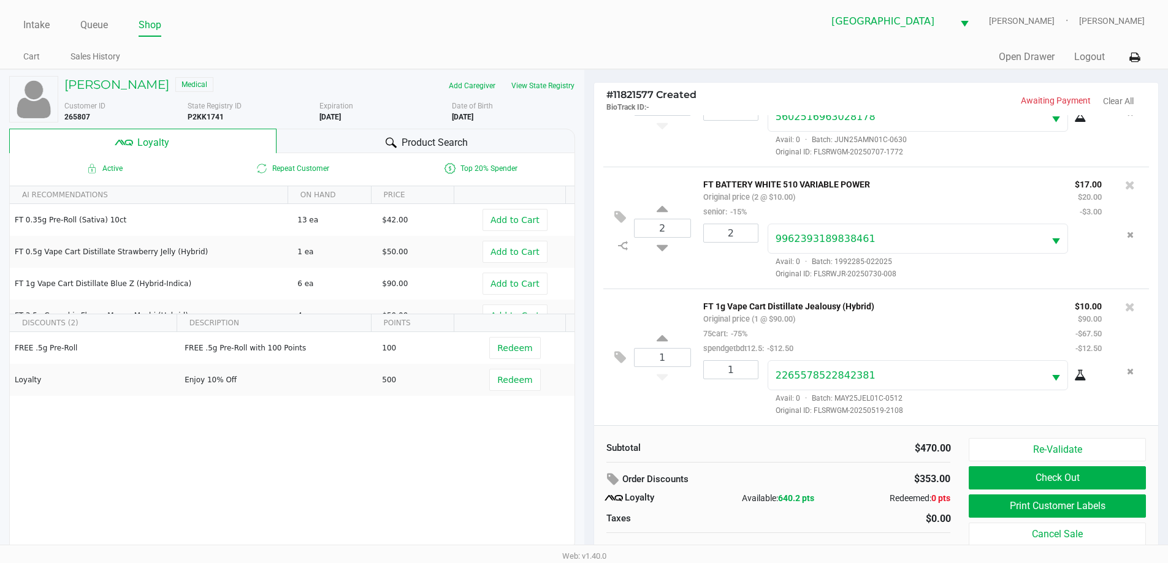
click at [828, 453] on div "$470.00" at bounding box center [869, 448] width 163 height 15
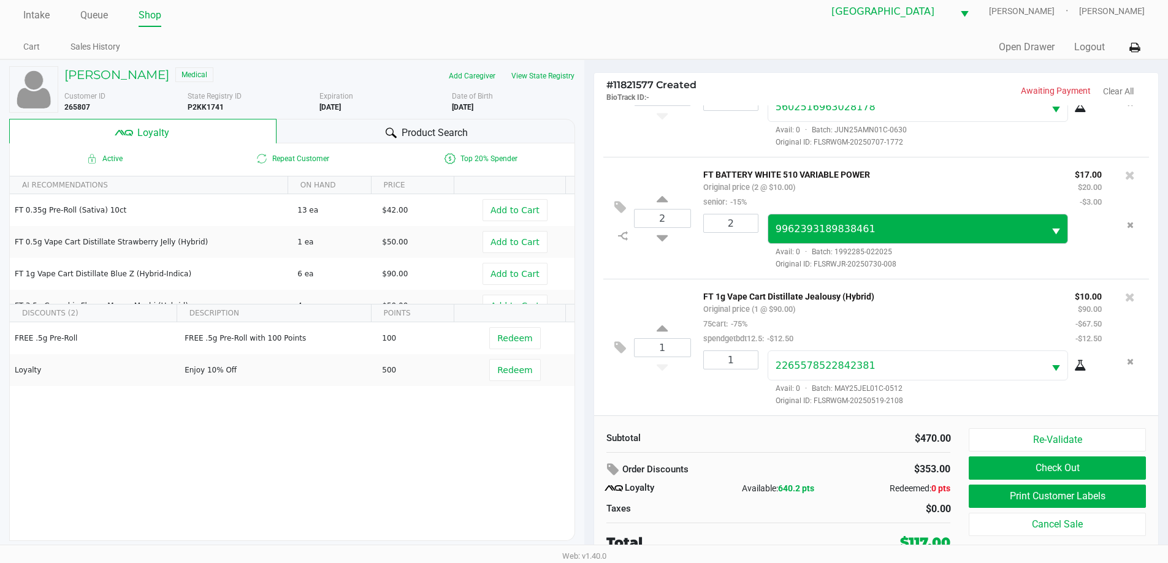
scroll to position [12, 0]
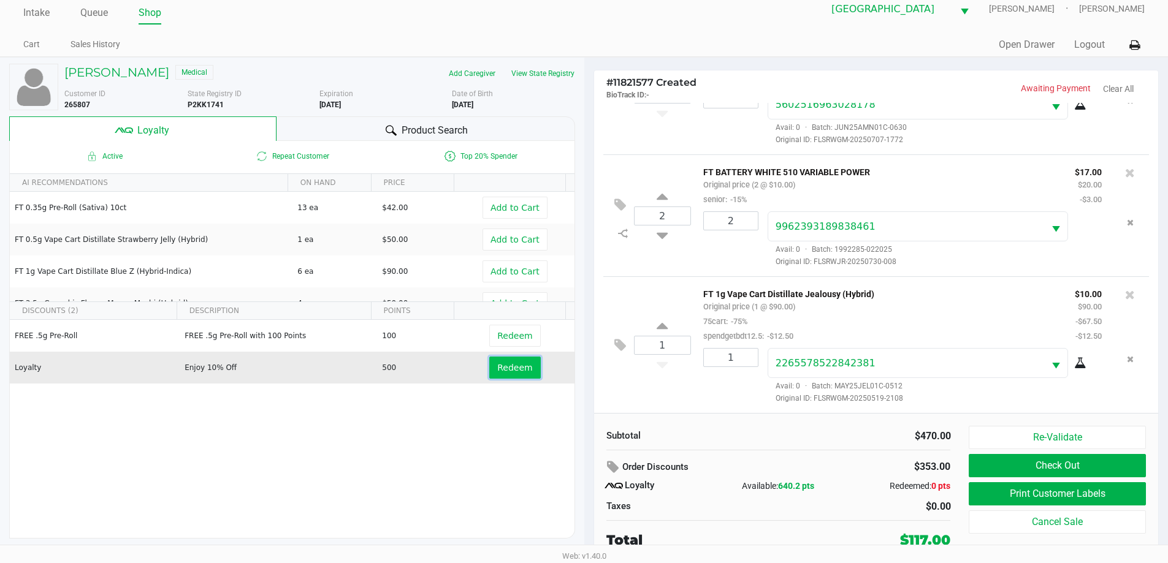
click at [519, 370] on span "Redeem" at bounding box center [514, 368] width 35 height 10
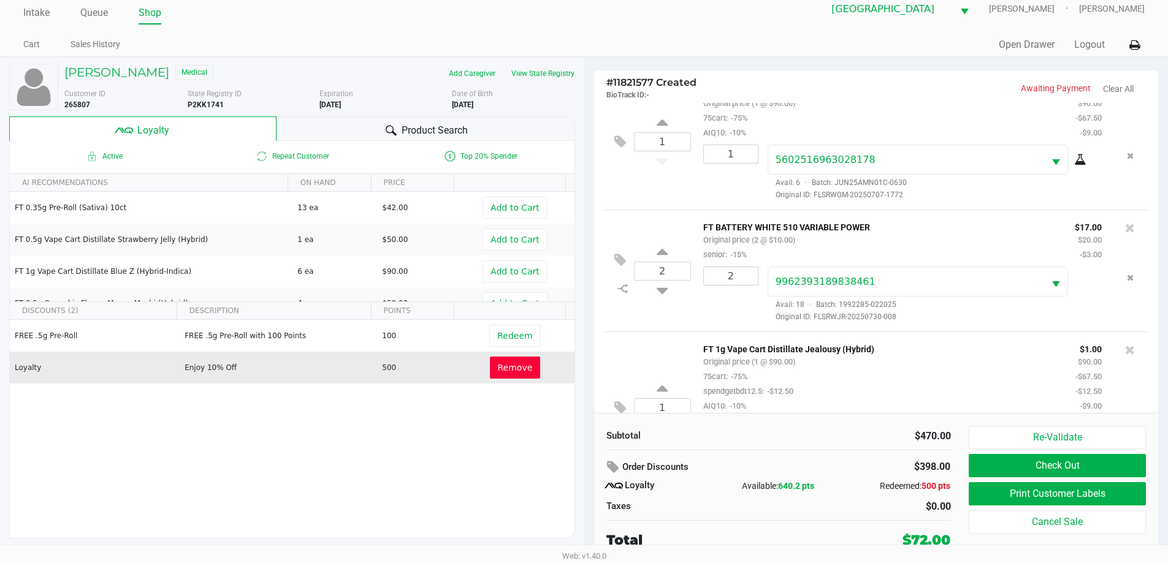
scroll to position [514, 0]
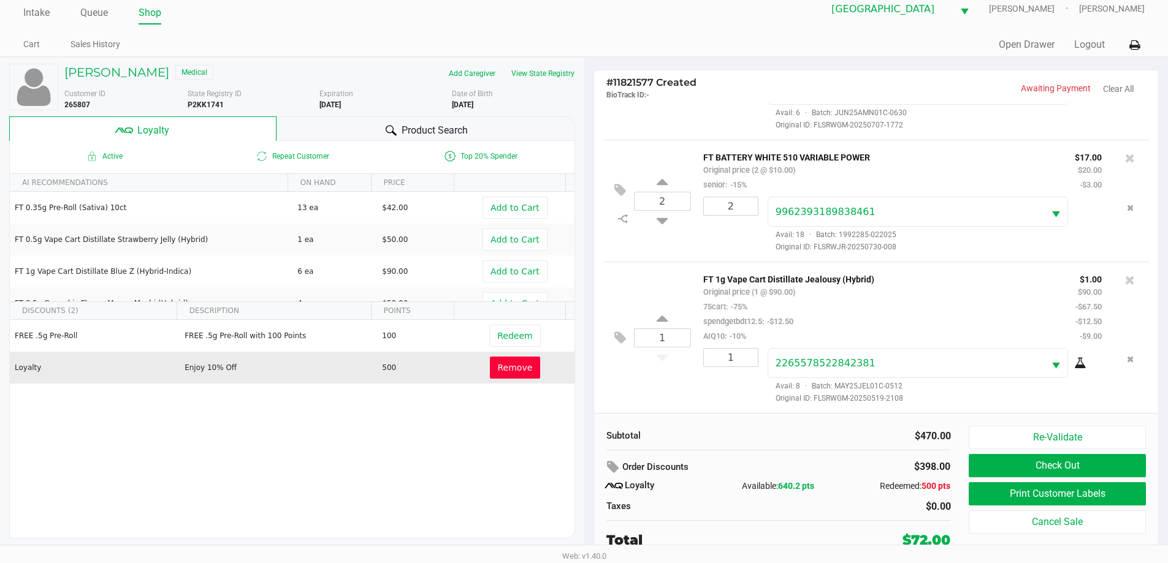
click at [519, 367] on span "Remove" at bounding box center [515, 368] width 35 height 10
click at [826, 432] on div at bounding box center [584, 295] width 1168 height 354
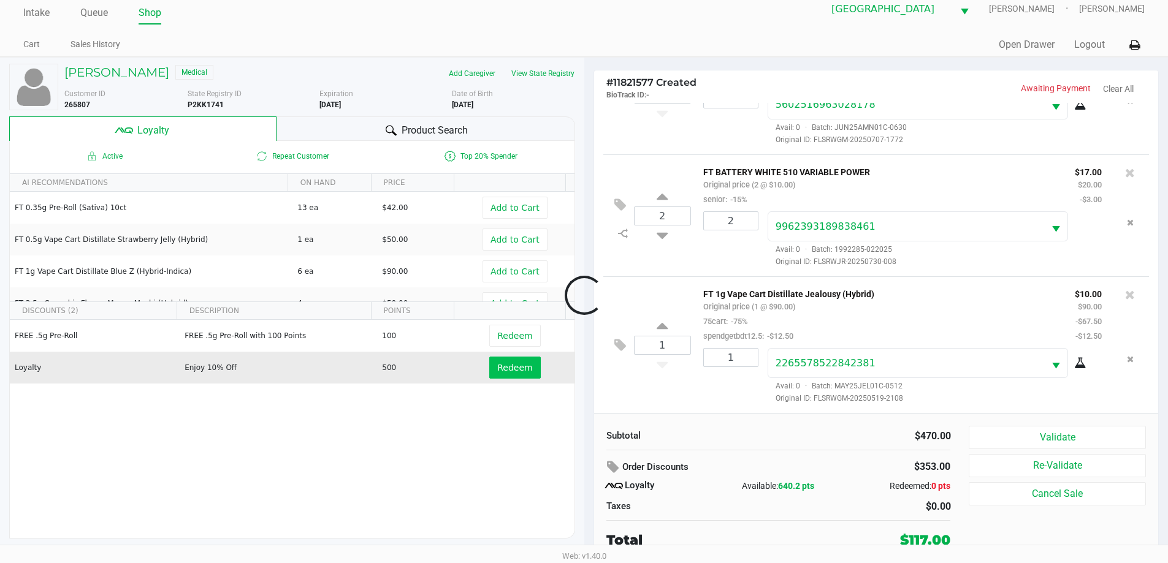
scroll to position [440, 0]
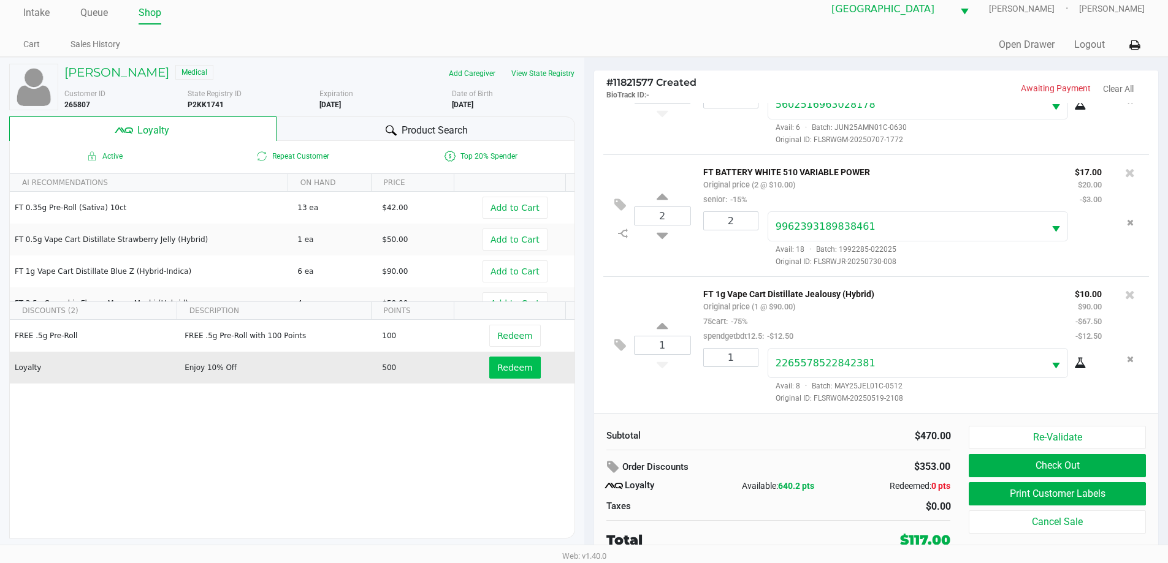
click at [837, 435] on div "$470.00" at bounding box center [869, 436] width 163 height 15
click at [1079, 498] on button "Print Customer Labels" at bounding box center [1057, 493] width 177 height 23
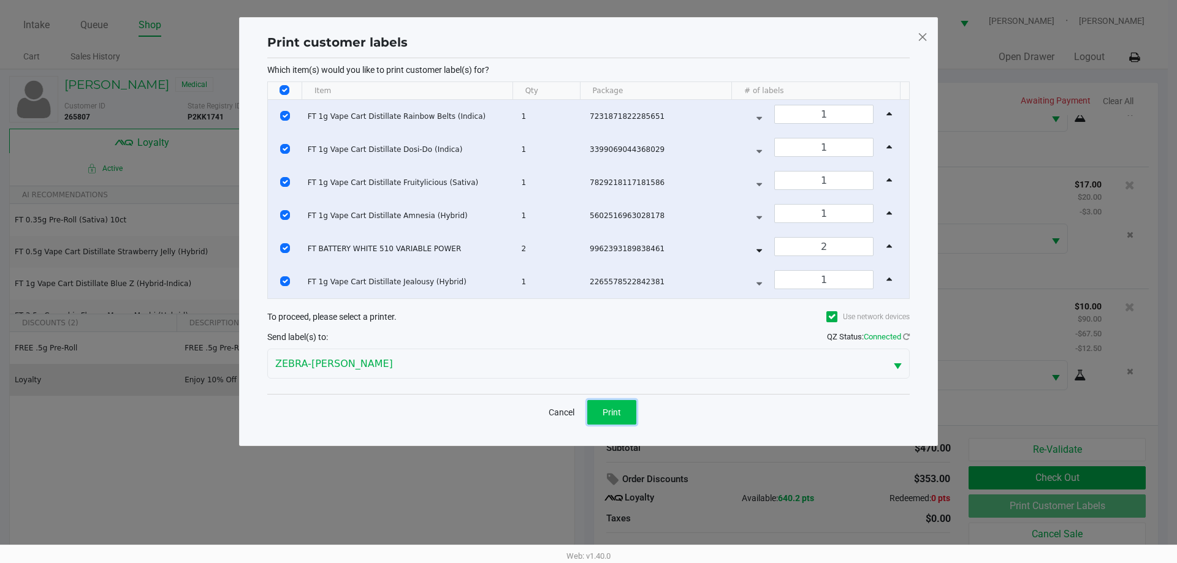
click at [613, 408] on span "Print" at bounding box center [612, 413] width 18 height 10
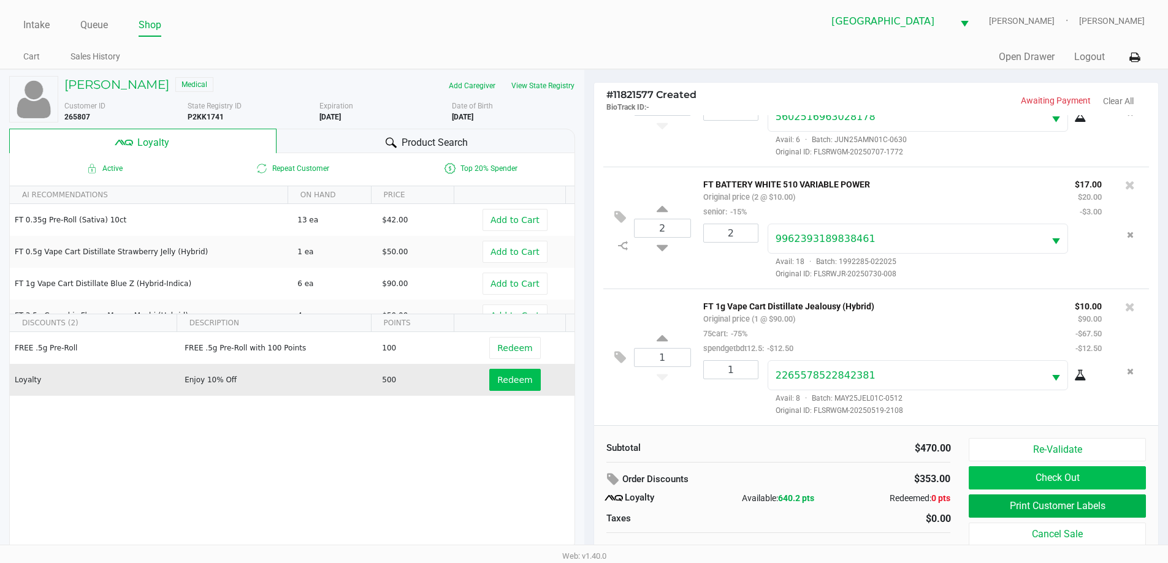
click at [1102, 477] on button "Check Out" at bounding box center [1057, 478] width 177 height 23
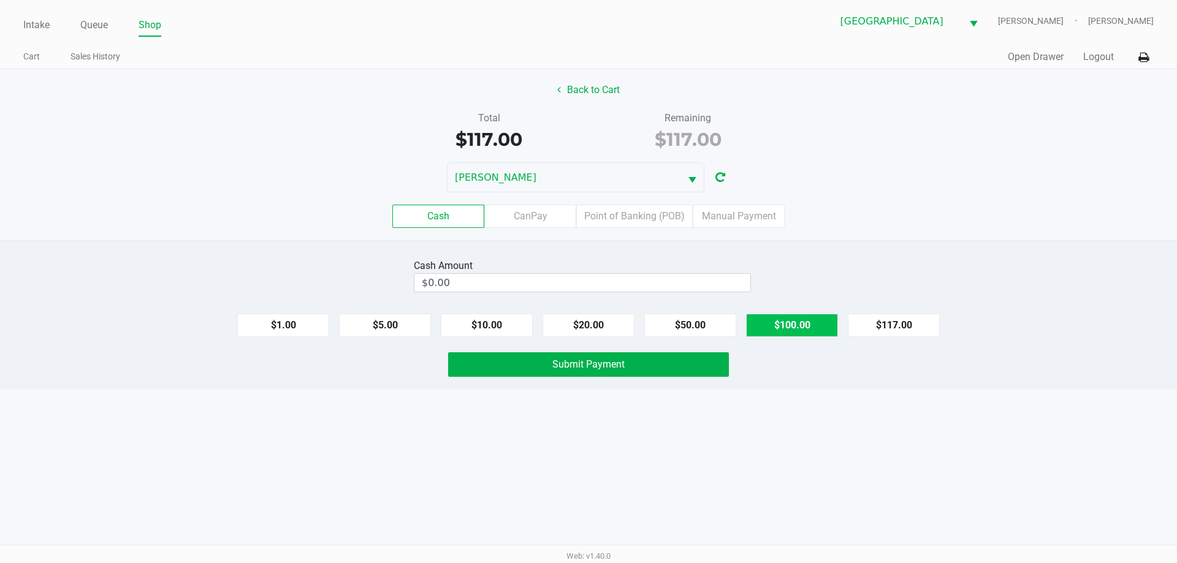
click at [800, 316] on button "$100.00" at bounding box center [792, 325] width 92 height 23
click at [582, 326] on button "$20.00" at bounding box center [589, 325] width 92 height 23
type input "$120.00"
click at [616, 454] on div "Intake Queue Shop Orange Park WC [PERSON_NAME] [PERSON_NAME] Cart Sales History…" at bounding box center [588, 281] width 1177 height 563
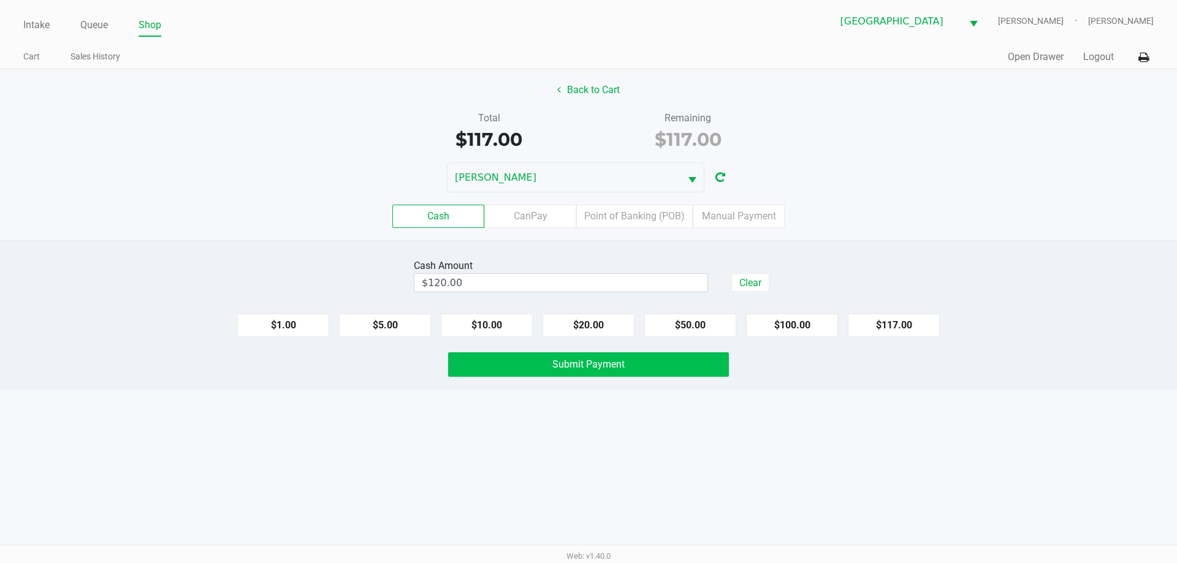
click at [624, 372] on button "Submit Payment" at bounding box center [588, 365] width 281 height 25
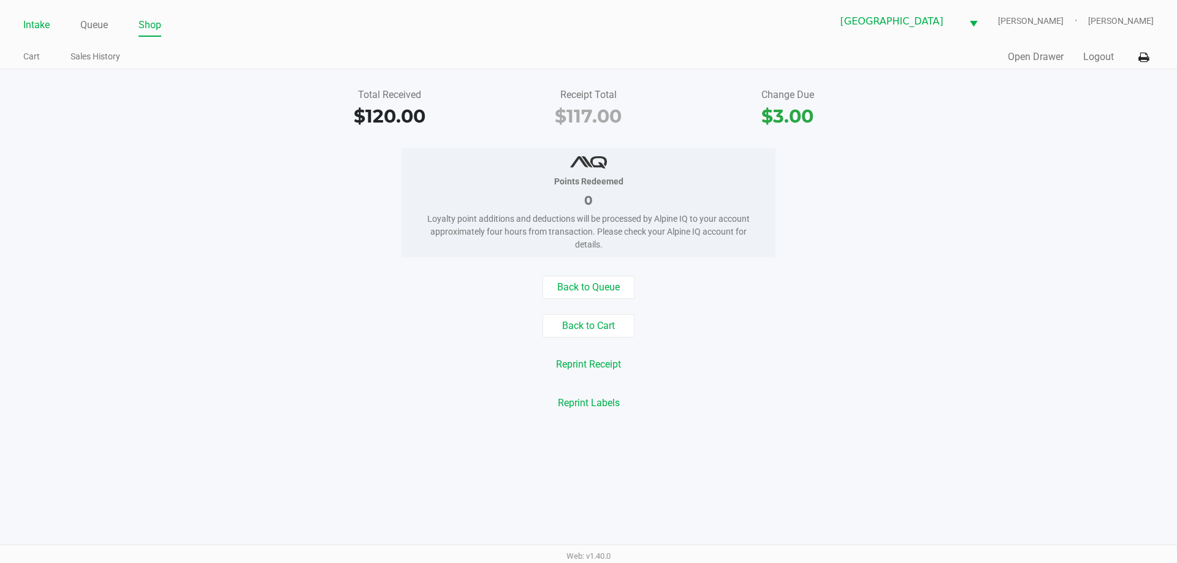
click at [45, 29] on link "Intake" at bounding box center [36, 25] width 26 height 17
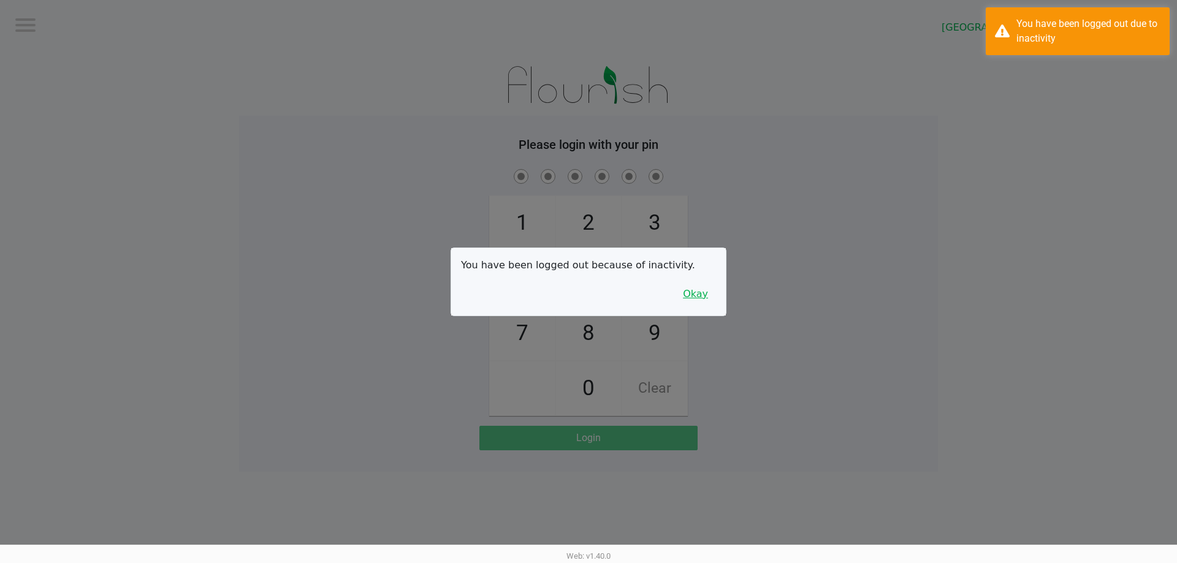
click at [707, 294] on button "Okay" at bounding box center [695, 294] width 41 height 23
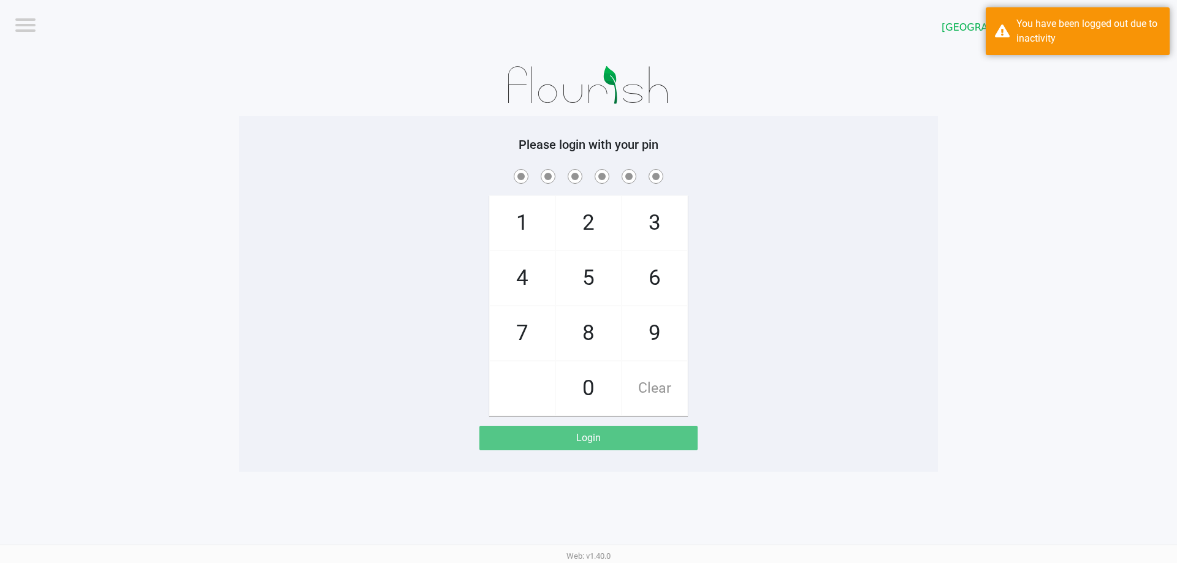
click at [757, 202] on div "1 4 7 2 5 8 0 3 6 9 Clear" at bounding box center [588, 292] width 699 height 250
checkbox input "true"
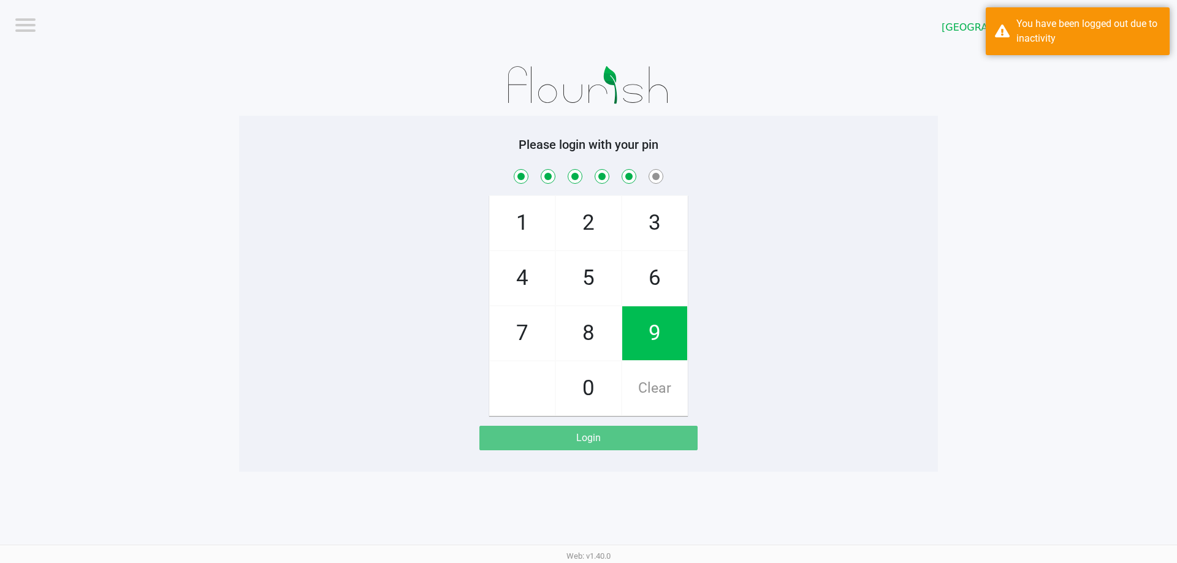
checkbox input "true"
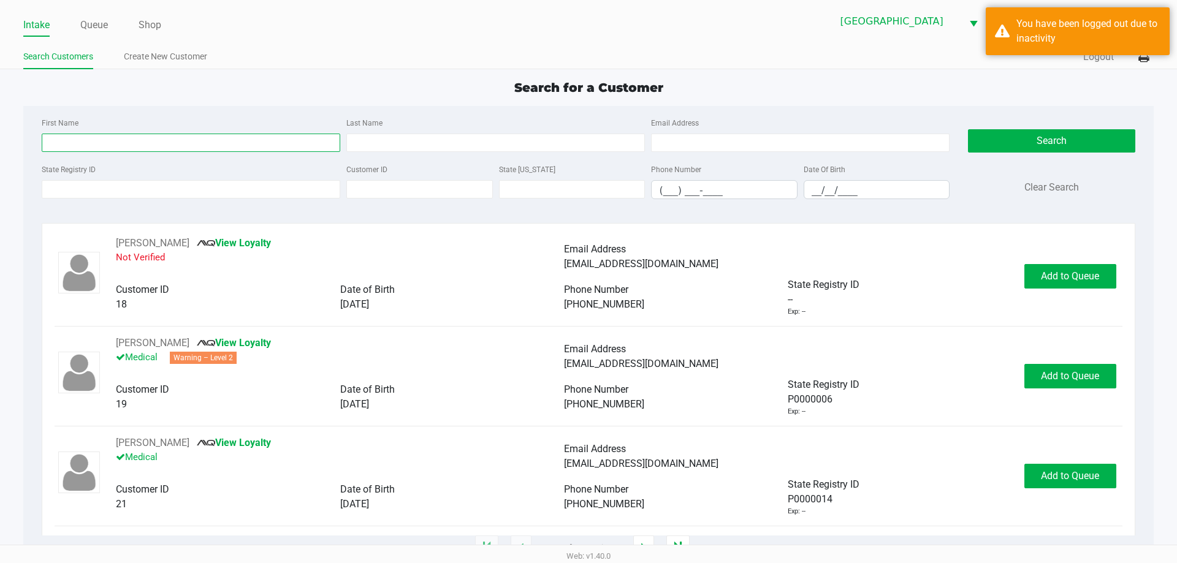
click at [197, 138] on input "First Name" at bounding box center [191, 143] width 299 height 18
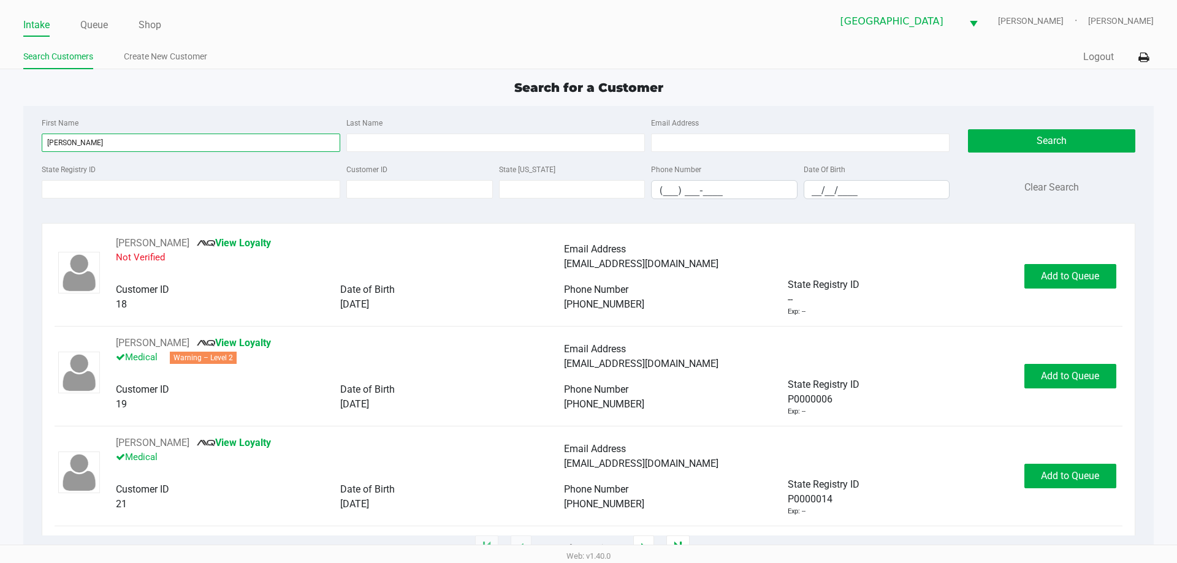
type input "[PERSON_NAME]"
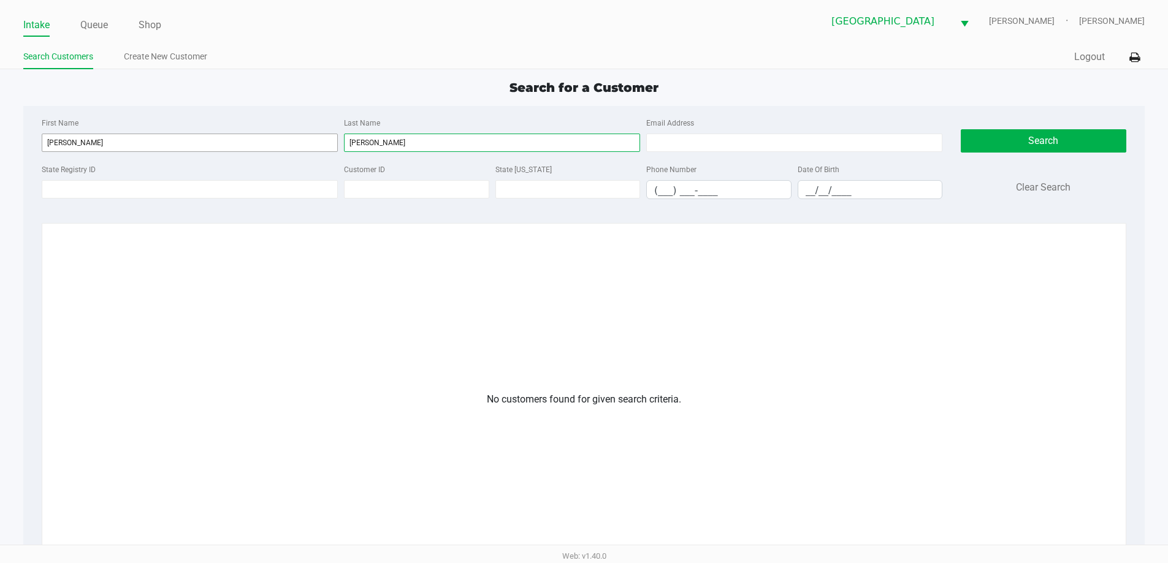
type input "[PERSON_NAME]"
click at [80, 149] on input "[PERSON_NAME]" at bounding box center [190, 143] width 296 height 18
drag, startPoint x: 85, startPoint y: 147, endPoint x: 0, endPoint y: 129, distance: 86.5
click at [0, 129] on app-all-customers "Search for a Customer First Name [PERSON_NAME] Last Name [PERSON_NAME] Email Ad…" at bounding box center [584, 391] width 1168 height 627
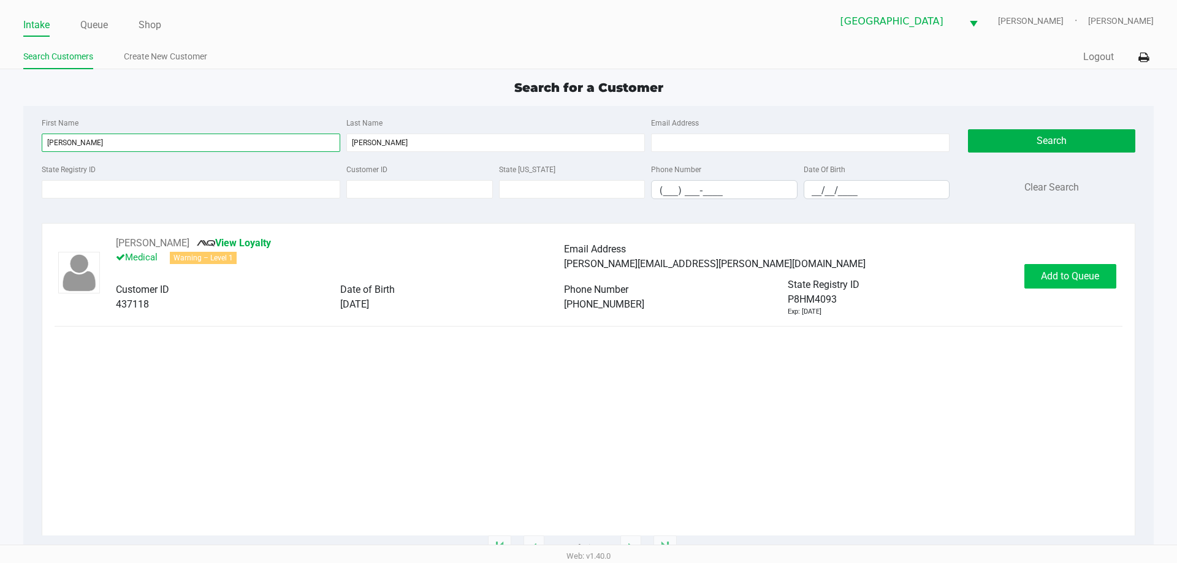
type input "[PERSON_NAME]"
click at [1048, 283] on button "Add to Queue" at bounding box center [1070, 276] width 92 height 25
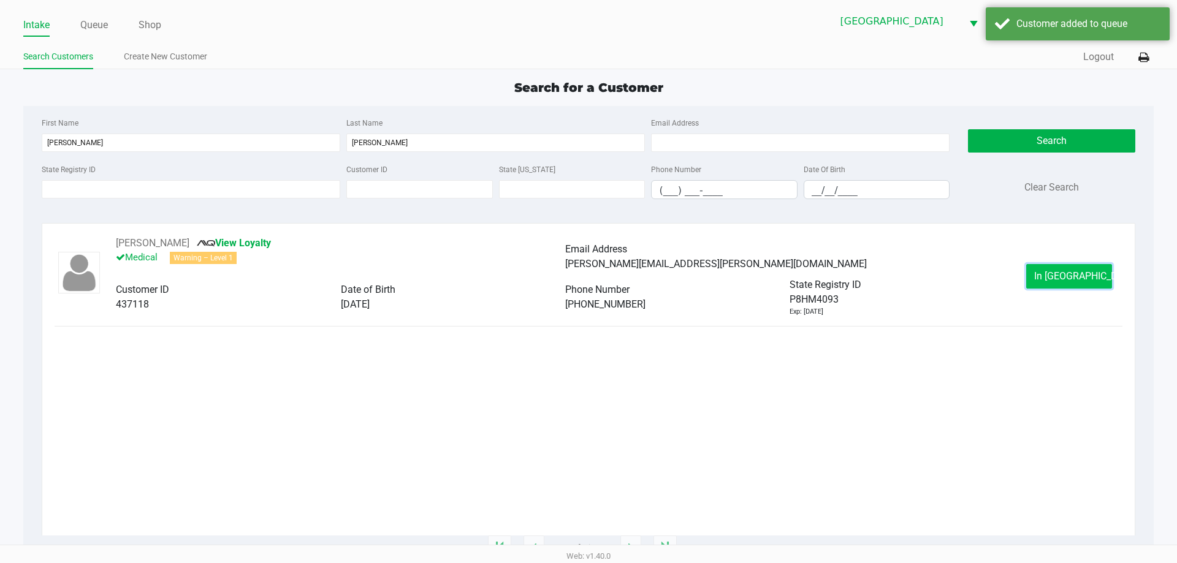
click at [1067, 283] on button "In [GEOGRAPHIC_DATA]" at bounding box center [1069, 276] width 86 height 25
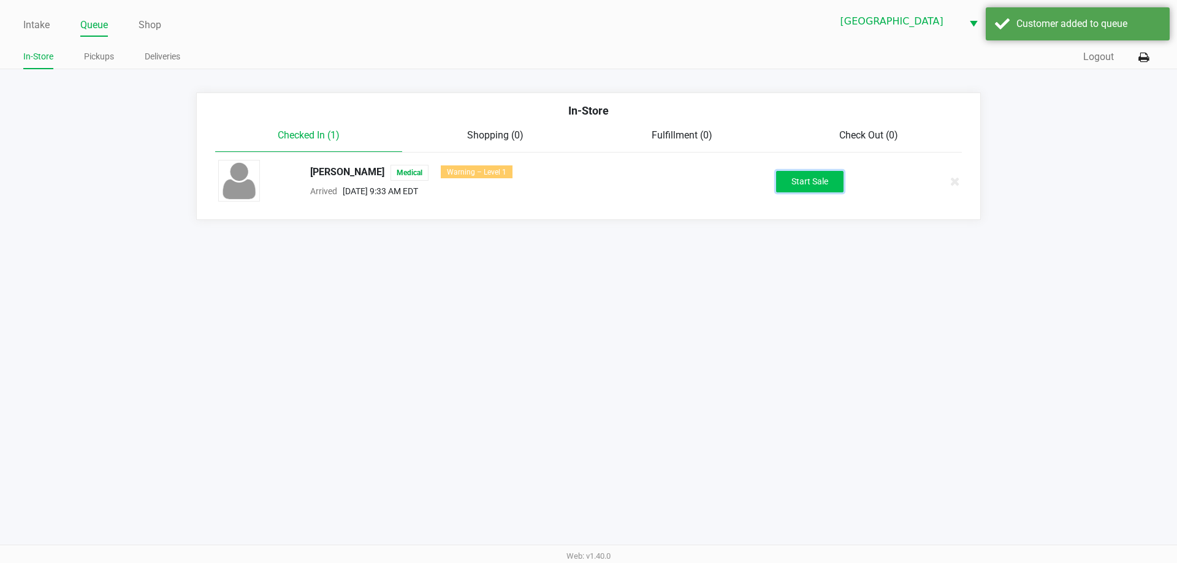
click at [831, 177] on button "Start Sale" at bounding box center [809, 181] width 67 height 21
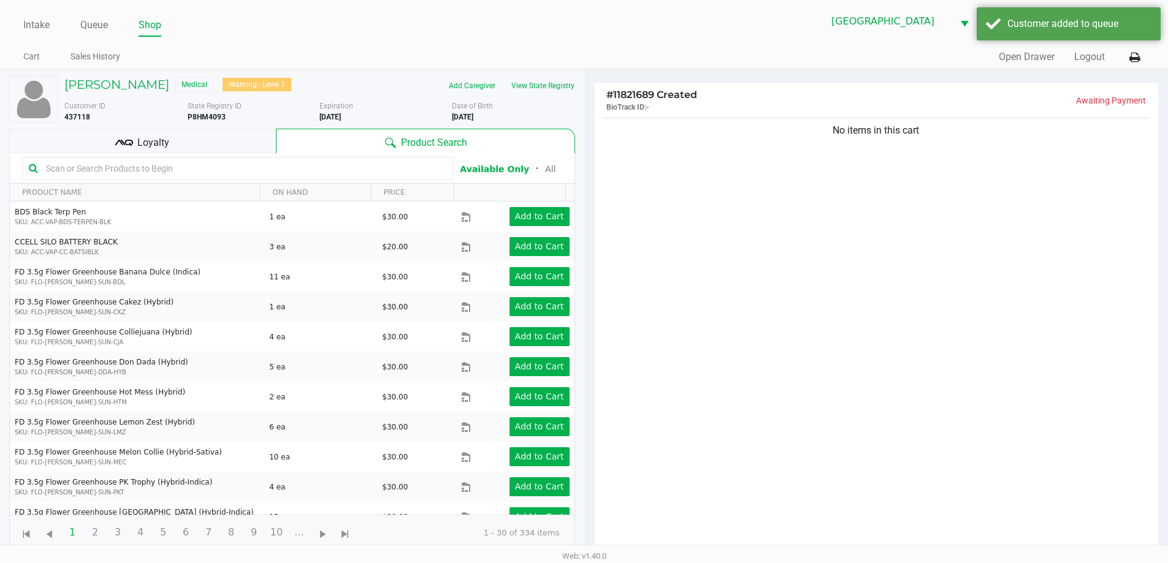
click at [829, 193] on div "No items in this cart" at bounding box center [876, 337] width 565 height 445
click at [787, 209] on div "No items in this cart" at bounding box center [876, 337] width 565 height 445
click at [402, 166] on input "text" at bounding box center [244, 168] width 406 height 18
click at [767, 210] on div "No items in this cart" at bounding box center [876, 337] width 565 height 445
click at [352, 162] on input "text" at bounding box center [244, 168] width 406 height 18
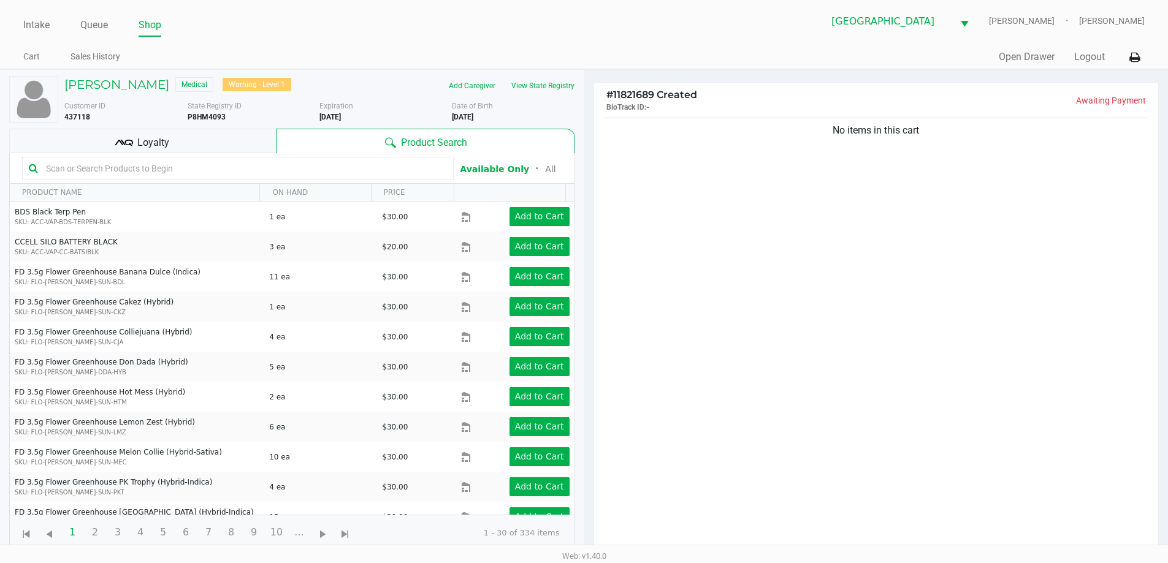
click at [778, 163] on div "No items in this cart" at bounding box center [876, 337] width 565 height 445
click at [147, 173] on input "text" at bounding box center [244, 168] width 406 height 18
click at [191, 164] on input "text" at bounding box center [244, 168] width 406 height 18
click at [189, 167] on input "text" at bounding box center [244, 168] width 406 height 18
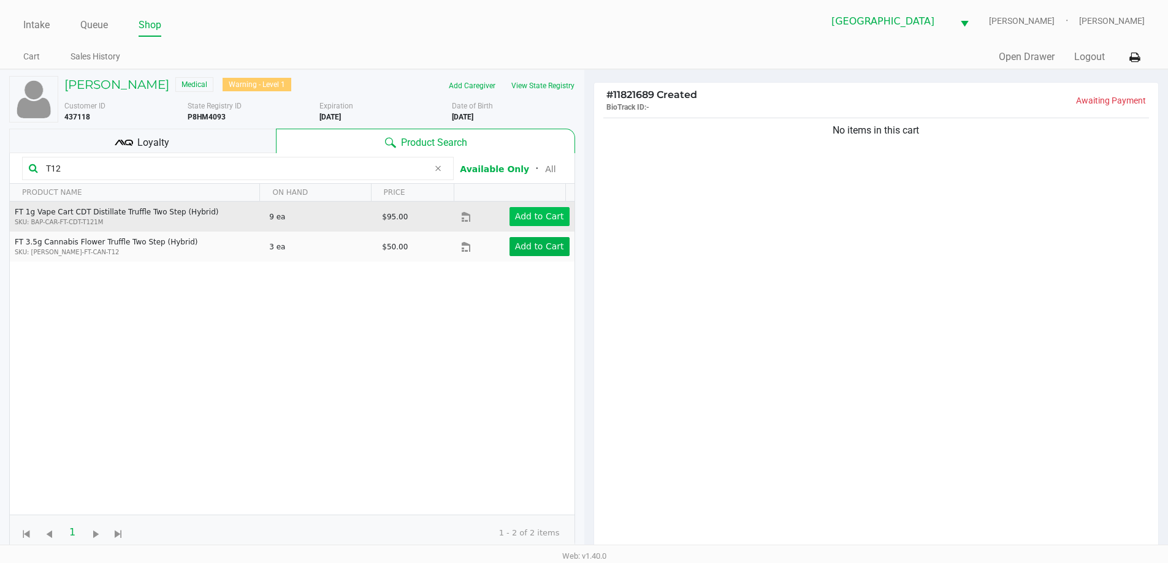
type input "T12"
click at [530, 215] on app-button-loader "Add to Cart" at bounding box center [539, 217] width 49 height 10
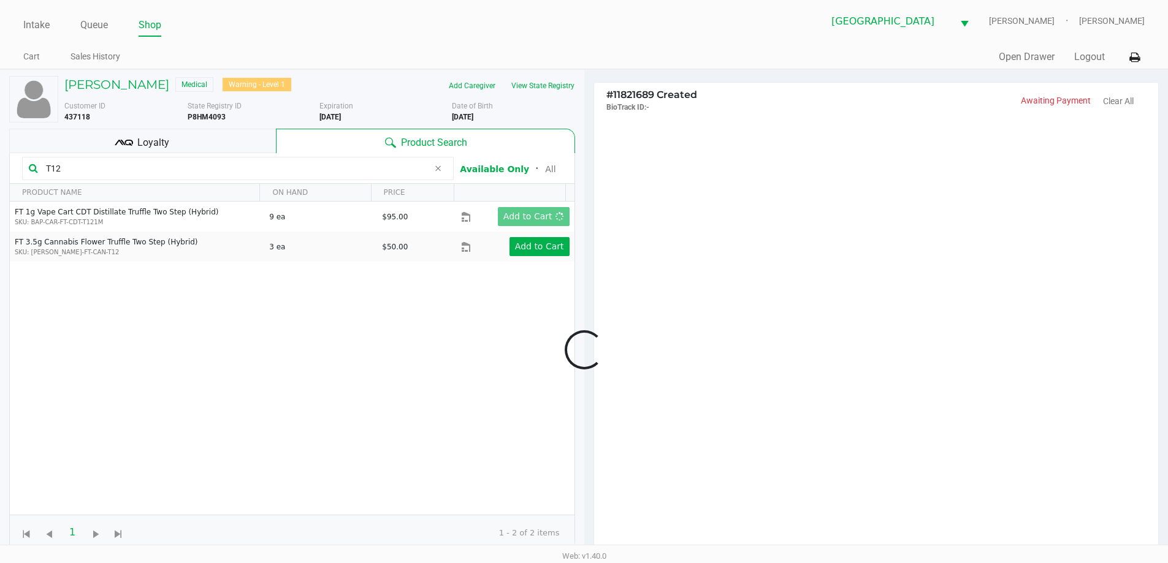
click at [785, 272] on div at bounding box center [584, 350] width 1168 height 438
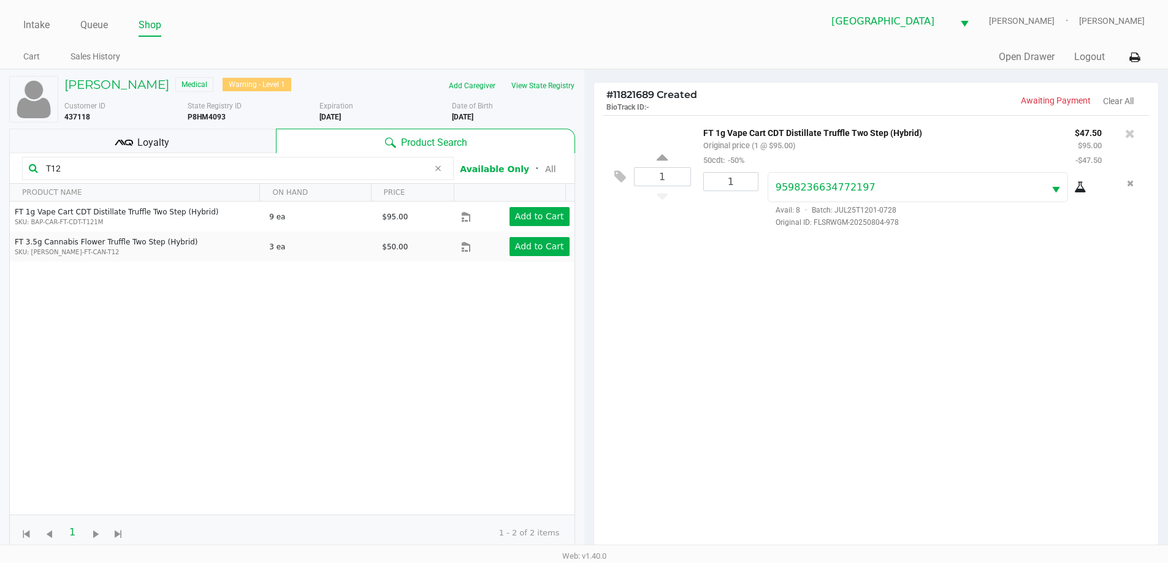
click at [714, 314] on div "1 FT 1g Vape Cart CDT Distillate Truffle Two Step (Hybrid) Original price (1 @ …" at bounding box center [876, 337] width 565 height 445
click at [219, 161] on input "T12" at bounding box center [234, 168] width 387 height 18
drag, startPoint x: 841, startPoint y: 400, endPoint x: 447, endPoint y: 310, distance: 403.9
click at [836, 402] on div "1 FT 1g Vape Cart CDT Distillate Truffle Two Step (Hybrid) Original price (1 @ …" at bounding box center [876, 337] width 565 height 445
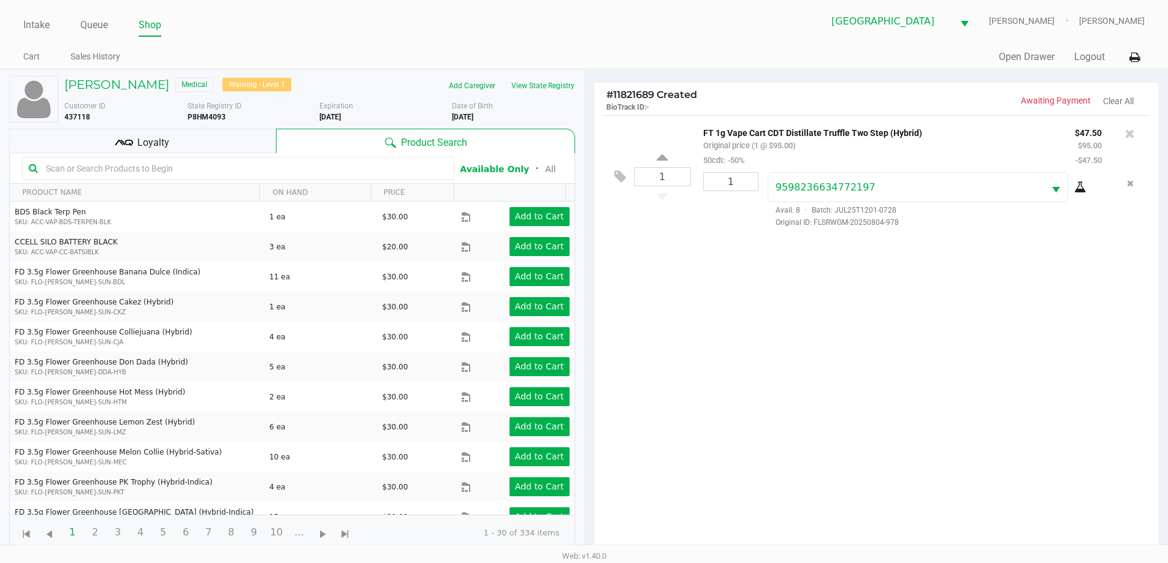
click at [741, 356] on div "1 FT 1g Vape Cart CDT Distillate Truffle Two Step (Hybrid) Original price (1 @ …" at bounding box center [876, 337] width 565 height 445
click at [305, 163] on input "text" at bounding box center [244, 168] width 406 height 18
click at [777, 379] on div "1 FT 1g Vape Cart CDT Distillate Truffle Two Step (Hybrid) Original price (1 @ …" at bounding box center [876, 337] width 565 height 445
click at [260, 174] on input "text" at bounding box center [244, 168] width 406 height 18
click at [245, 141] on div "Loyalty" at bounding box center [142, 141] width 267 height 25
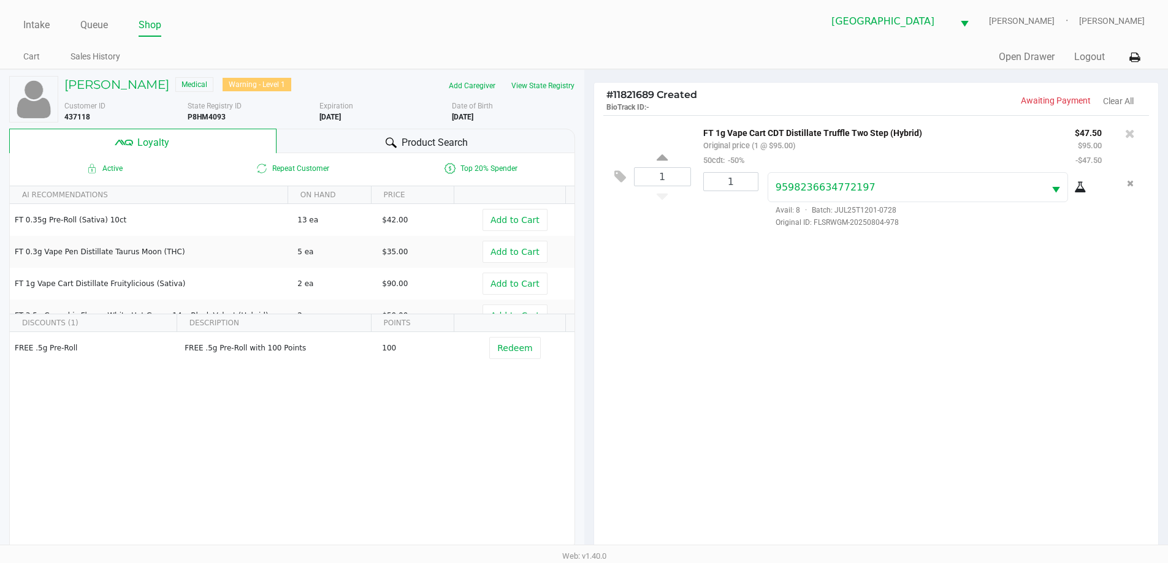
click at [755, 359] on div "1 FT 1g Vape Cart CDT Distillate Truffle Two Step (Hybrid) Original price (1 @ …" at bounding box center [876, 337] width 565 height 445
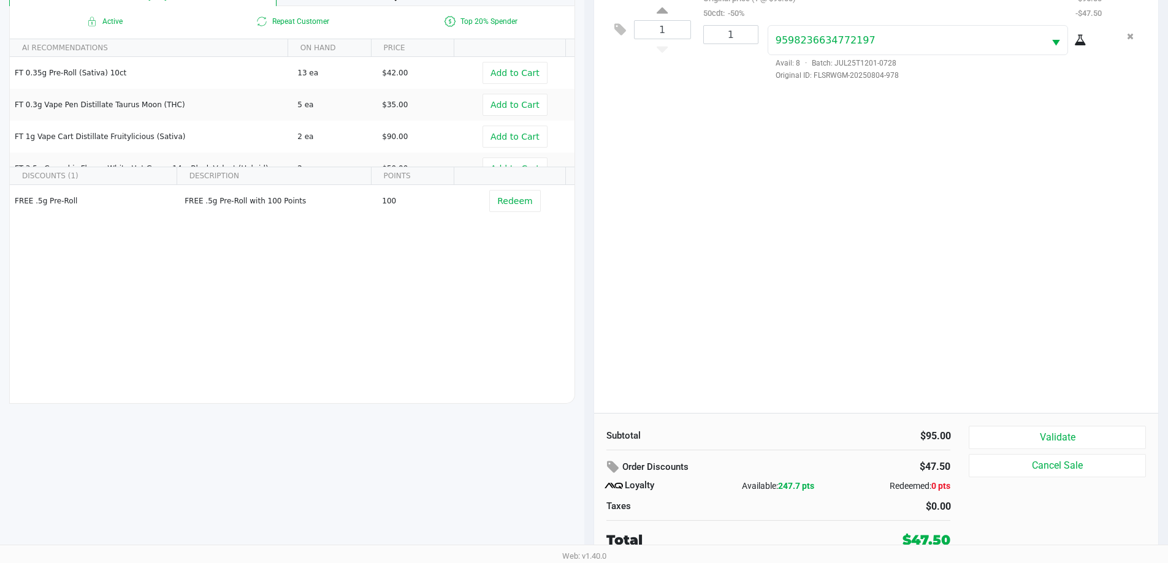
drag, startPoint x: 759, startPoint y: 354, endPoint x: 974, endPoint y: 394, distance: 218.4
click at [772, 354] on div "1 FT 1g Vape Cart CDT Distillate Truffle Two Step (Hybrid) Original price (1 @ …" at bounding box center [876, 190] width 565 height 445
click at [1025, 439] on button "Validate" at bounding box center [1057, 437] width 177 height 23
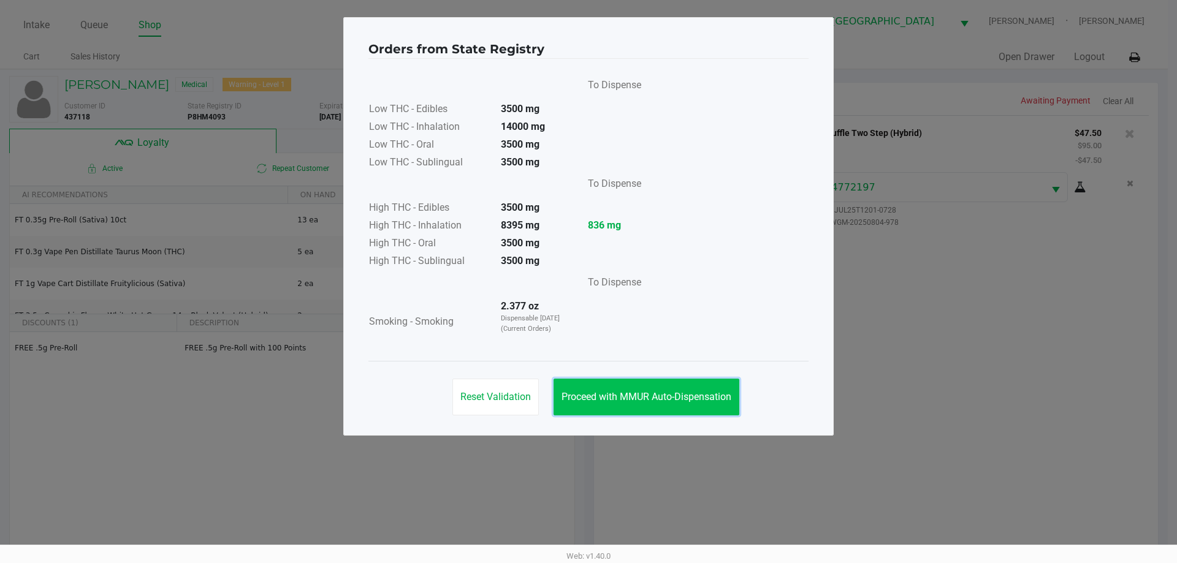
click at [702, 409] on button "Proceed with MMUR Auto-Dispensation" at bounding box center [647, 397] width 186 height 37
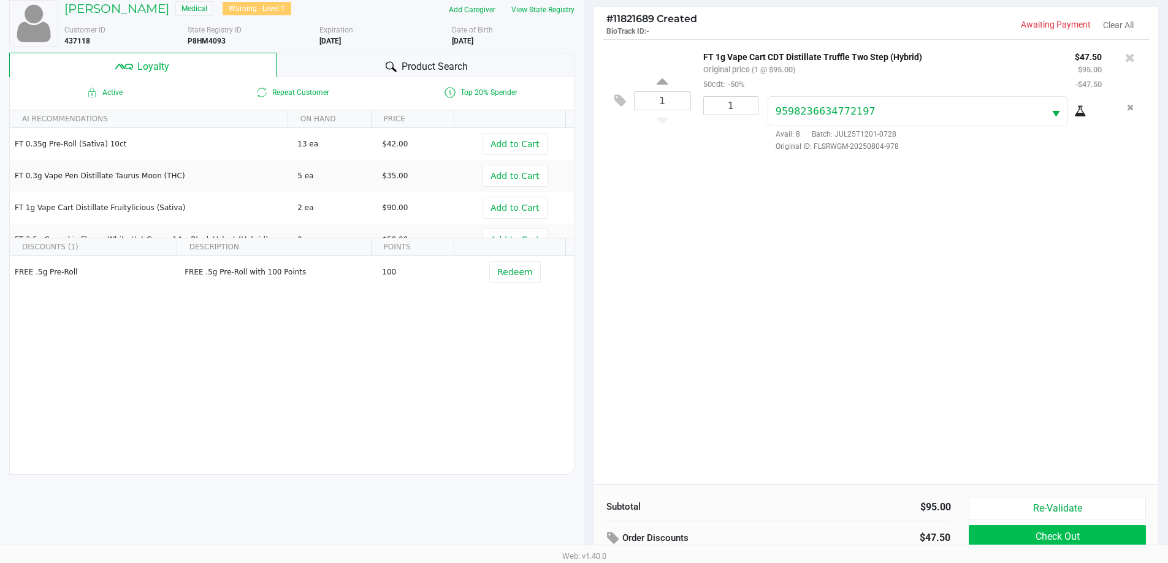
scroll to position [147, 0]
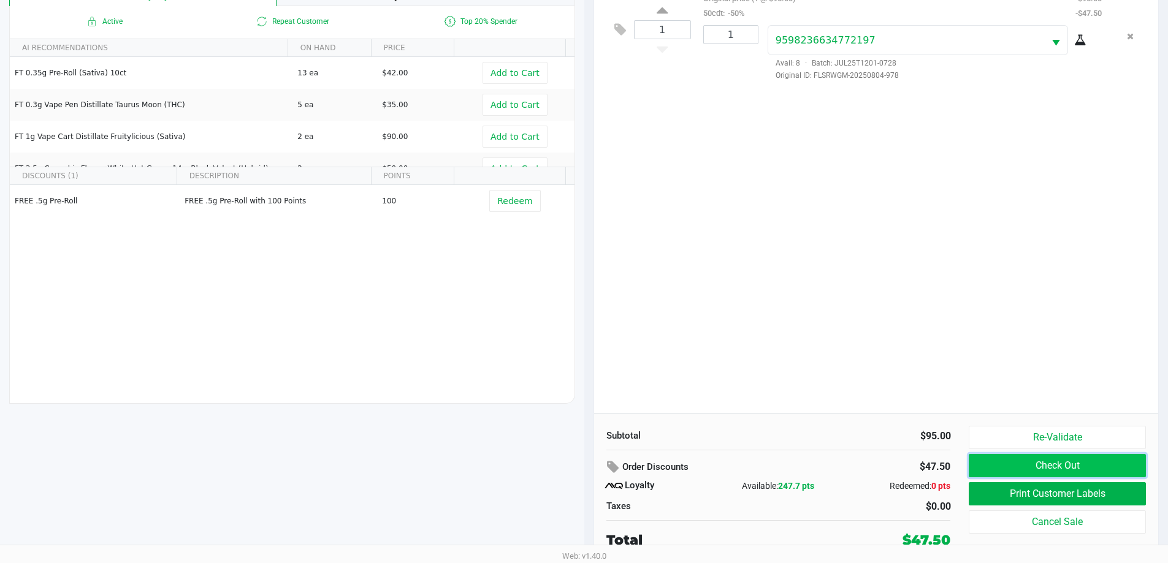
click at [1063, 467] on button "Check Out" at bounding box center [1057, 465] width 177 height 23
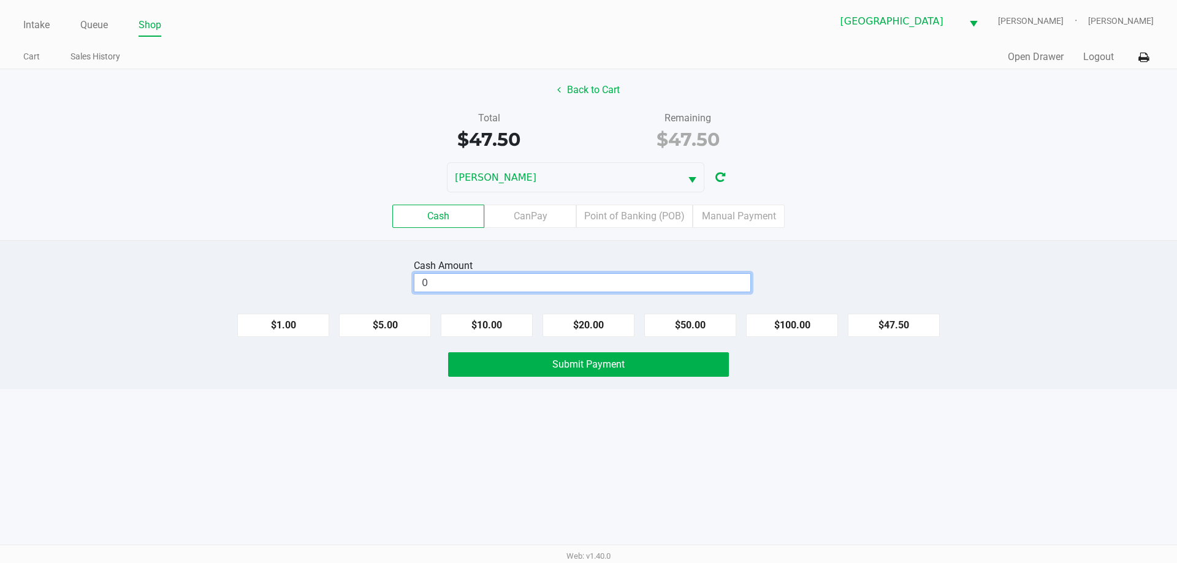
click at [561, 283] on input "0" at bounding box center [582, 283] width 336 height 18
type input "$48.00"
click at [326, 386] on div "Cash Amount $48.00 Clear $1.00 $5.00 $10.00 $20.00 $50.00 $100.00 $47.50 Submit…" at bounding box center [588, 314] width 1177 height 149
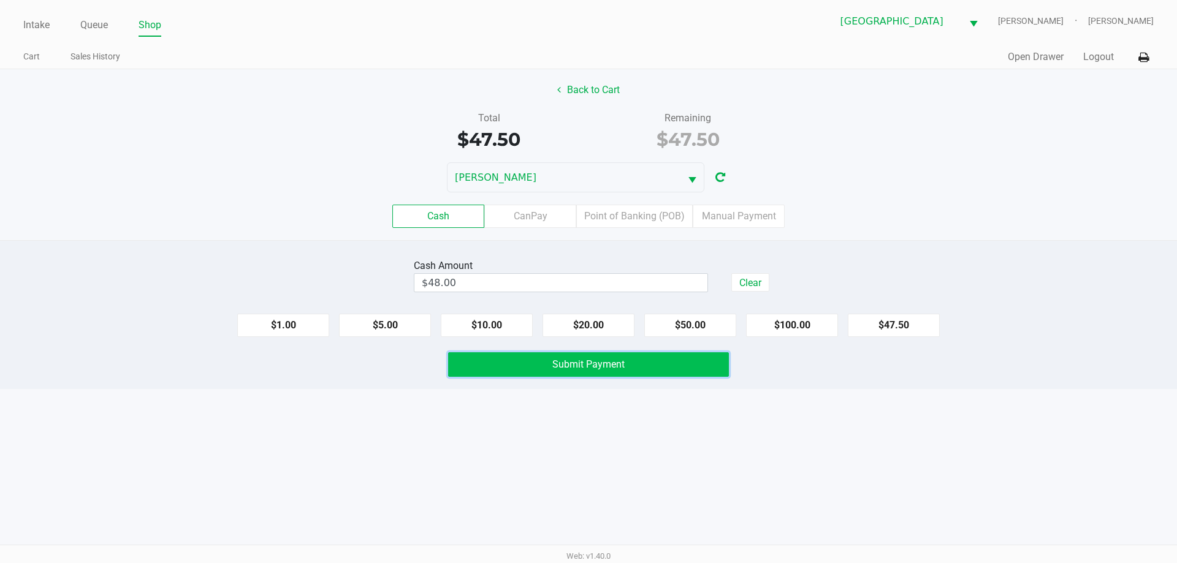
click at [544, 374] on button "Submit Payment" at bounding box center [588, 365] width 281 height 25
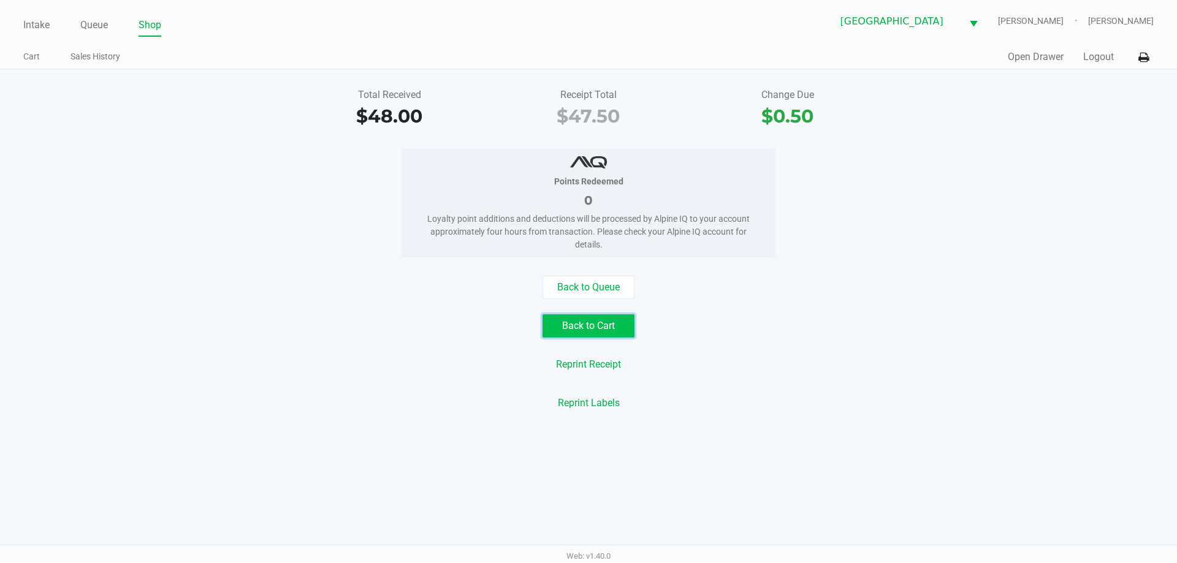
click at [556, 329] on button "Back to Cart" at bounding box center [589, 326] width 92 height 23
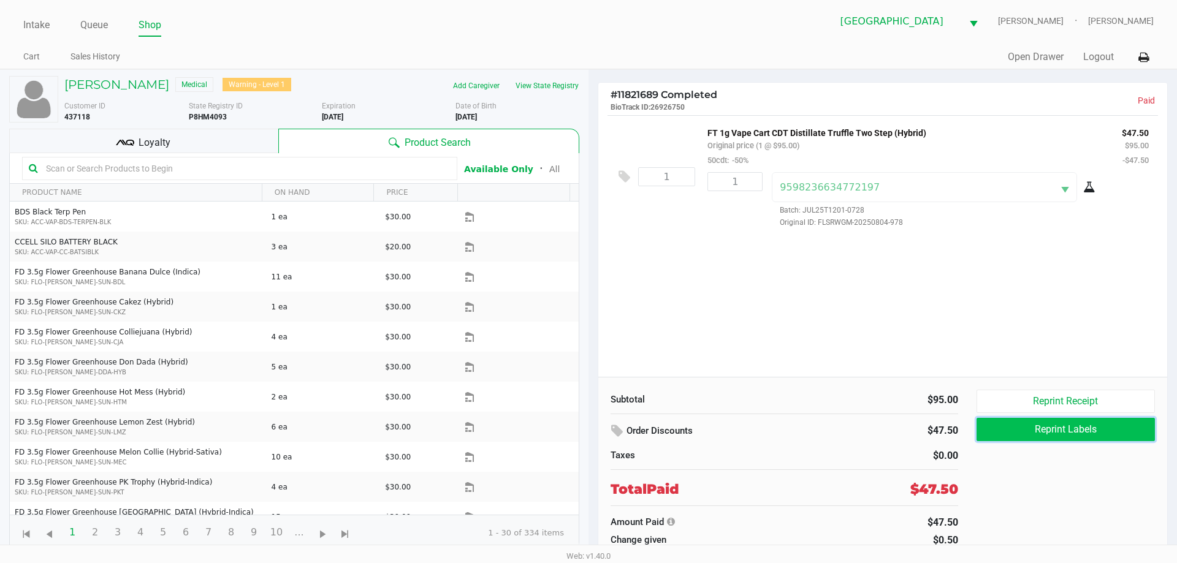
click at [1057, 427] on button "Reprint Labels" at bounding box center [1066, 429] width 178 height 23
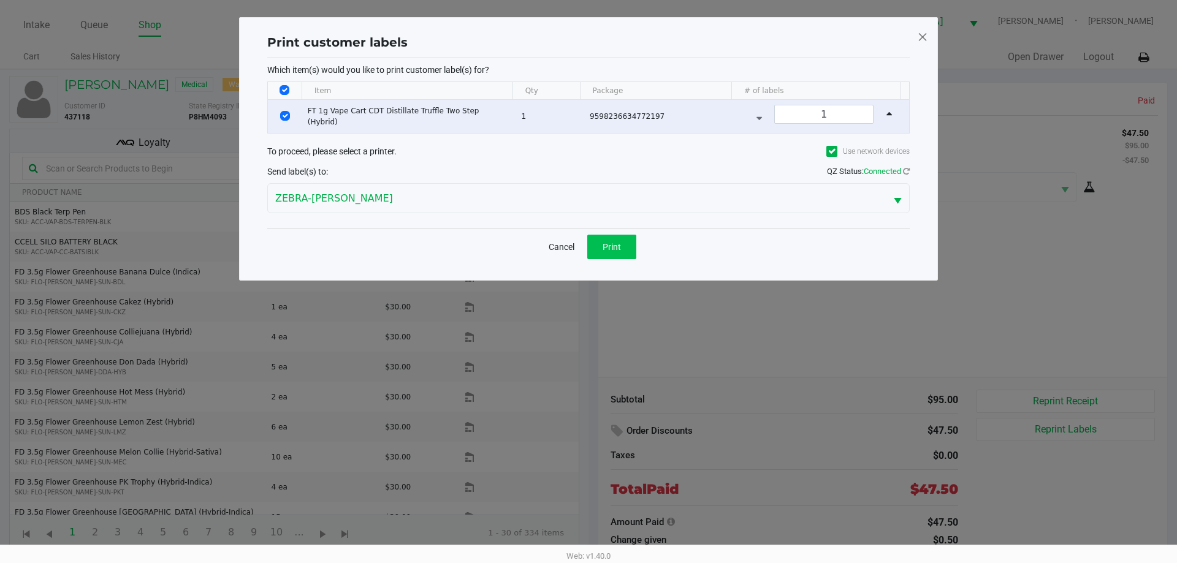
click at [633, 251] on div "Cancel Print" at bounding box center [588, 247] width 643 height 36
click at [631, 253] on button "Print" at bounding box center [611, 247] width 49 height 25
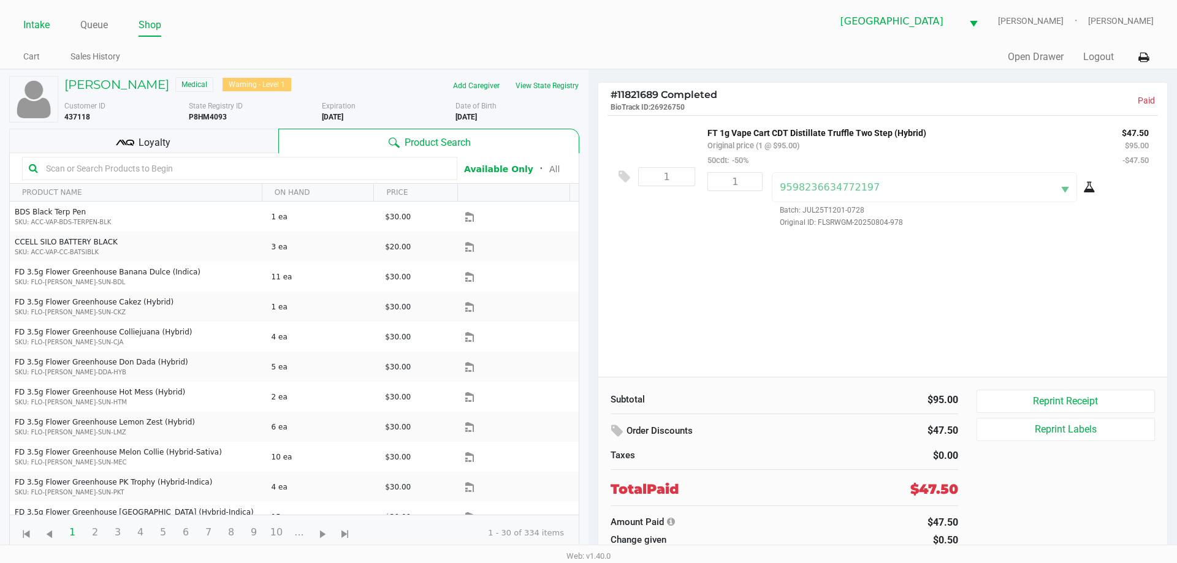
click at [42, 18] on link "Intake" at bounding box center [36, 25] width 26 height 17
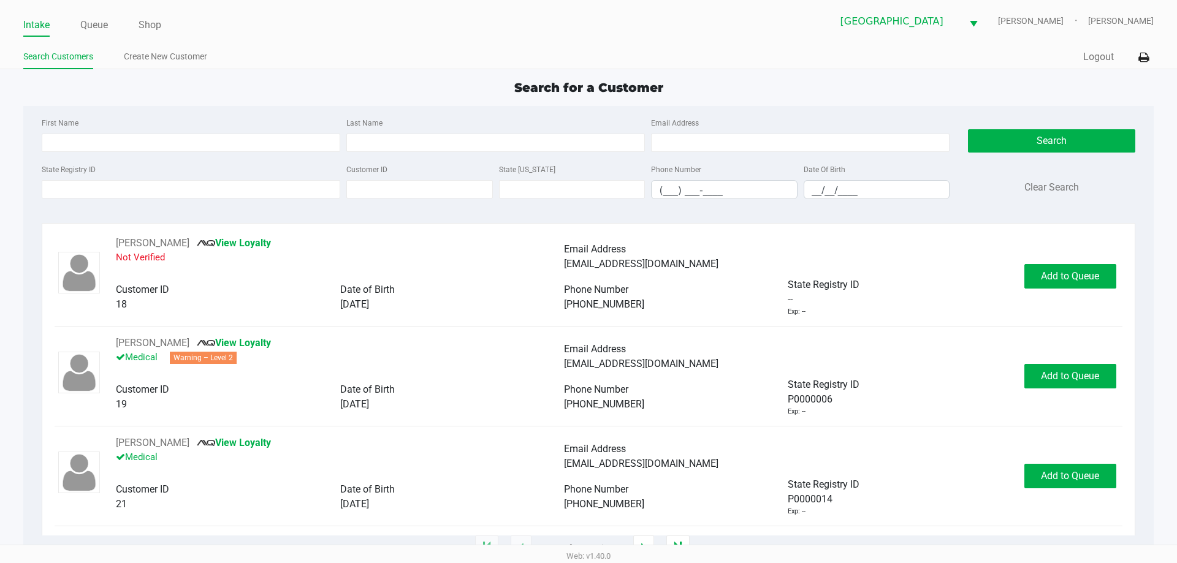
click at [481, 97] on div "Search for a Customer First Name Last Name Email Address State Registry ID Cust…" at bounding box center [588, 313] width 1130 height 470
click at [263, 140] on input "First Name" at bounding box center [191, 143] width 299 height 18
click at [137, 95] on div "Search for a Customer" at bounding box center [588, 87] width 1148 height 18
click at [113, 185] on input "State Registry ID" at bounding box center [191, 189] width 299 height 18
click at [58, 187] on input "State Registry ID" at bounding box center [191, 189] width 299 height 18
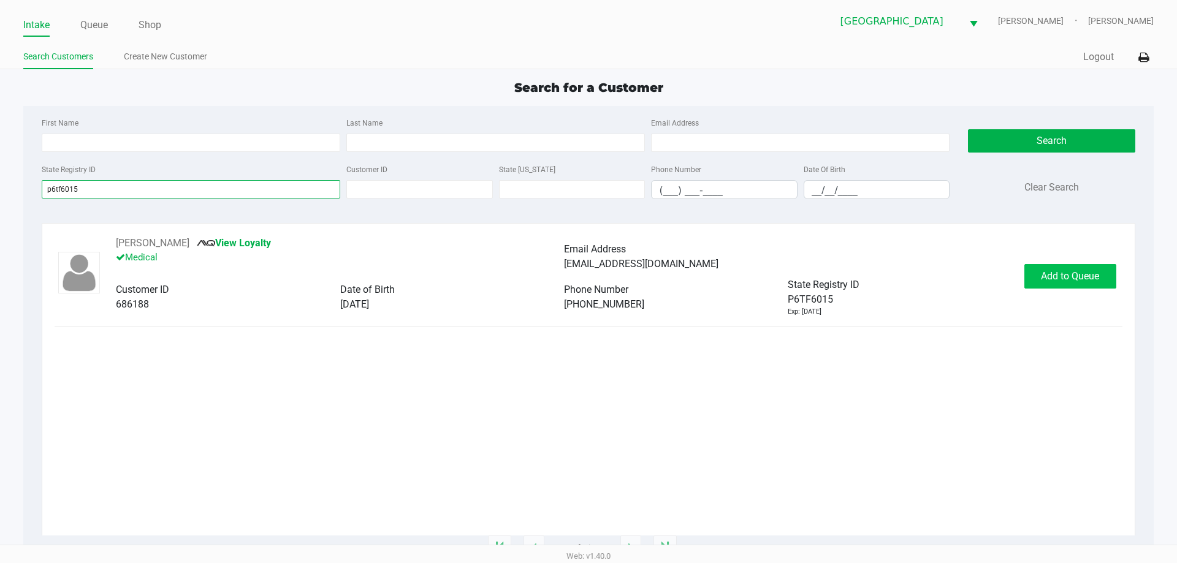
type input "p6tf6015"
click at [1078, 269] on button "Add to Queue" at bounding box center [1070, 276] width 92 height 25
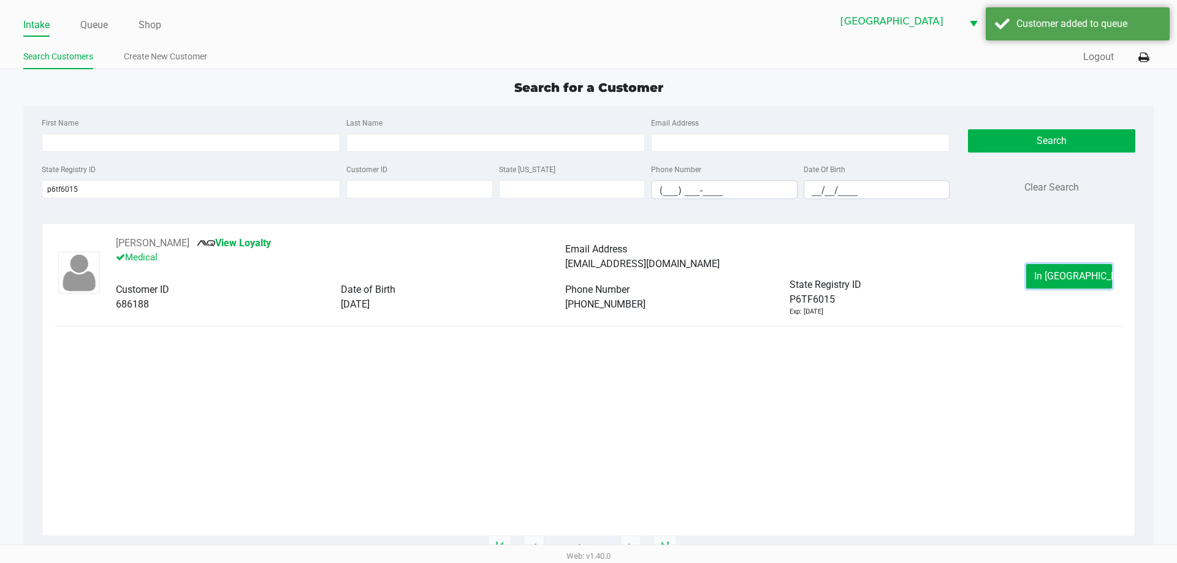
click at [1066, 281] on span "In [GEOGRAPHIC_DATA]" at bounding box center [1085, 276] width 103 height 12
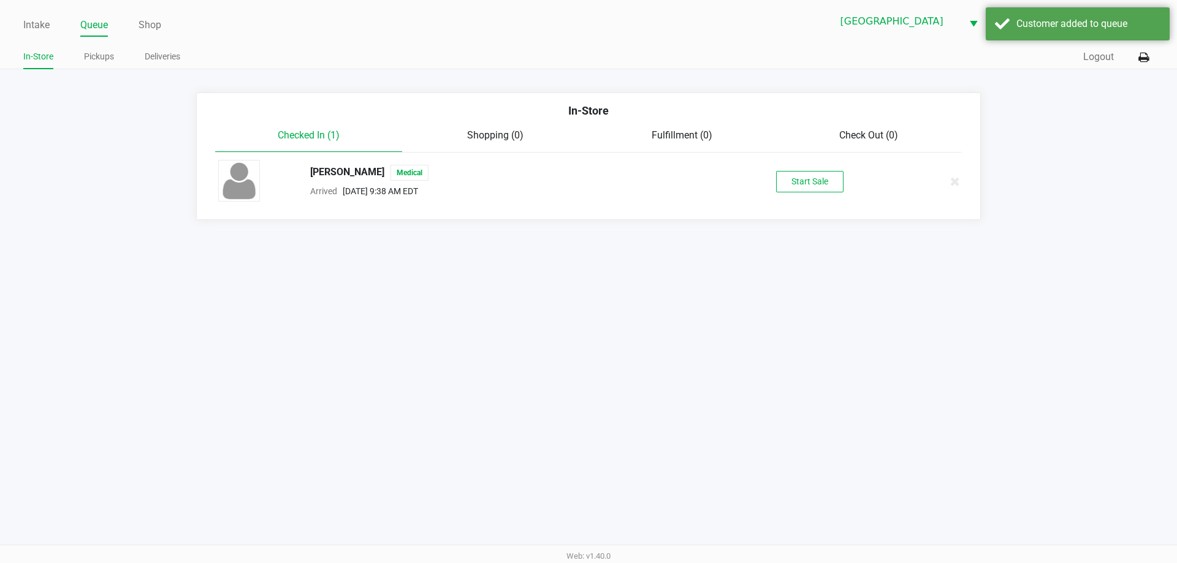
drag, startPoint x: 863, startPoint y: 191, endPoint x: 831, endPoint y: 186, distance: 31.6
click at [860, 191] on div "Start Sale" at bounding box center [809, 181] width 189 height 21
click at [831, 186] on button "Start Sale" at bounding box center [809, 181] width 67 height 21
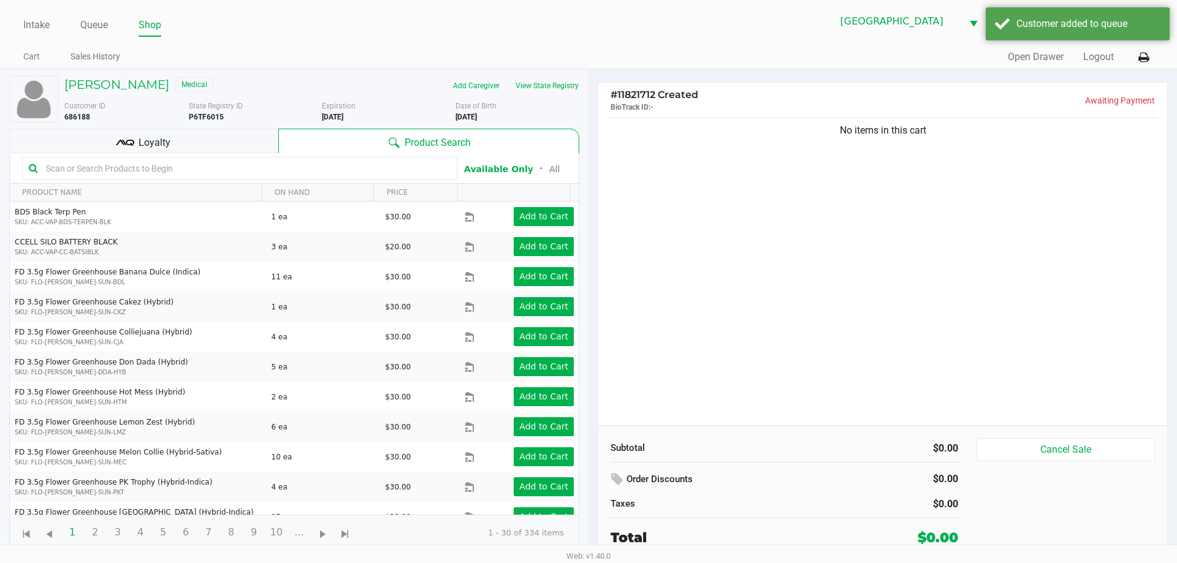
drag, startPoint x: 951, startPoint y: 256, endPoint x: 547, endPoint y: 107, distance: 431.0
click at [948, 256] on div "No items in this cart" at bounding box center [882, 270] width 569 height 310
click at [536, 78] on button "View State Registry" at bounding box center [544, 86] width 72 height 20
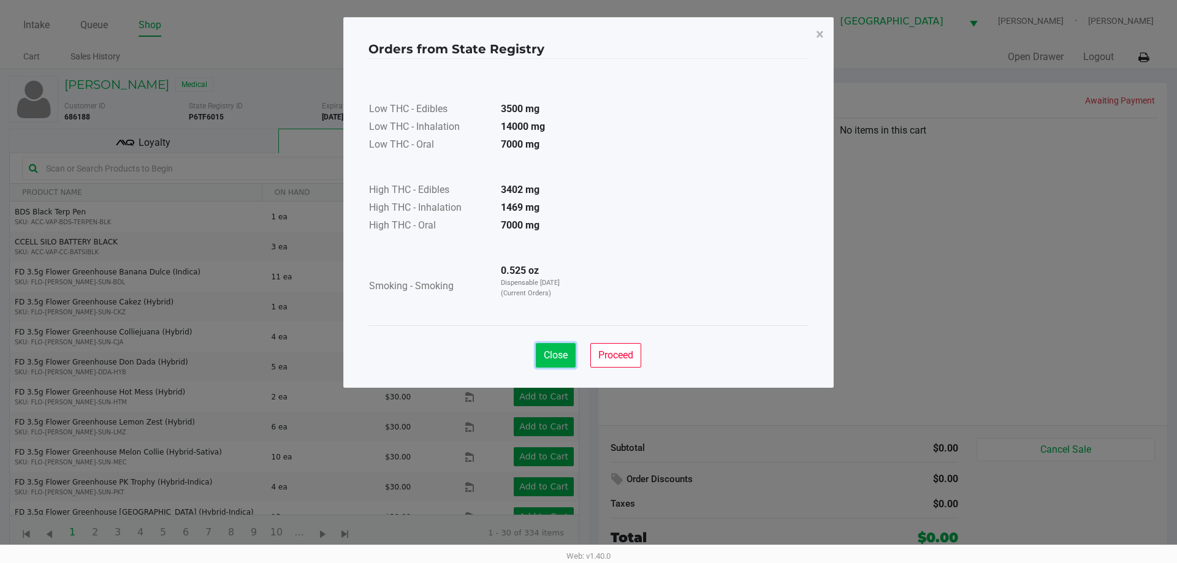
click at [568, 353] on button "Close" at bounding box center [556, 355] width 40 height 25
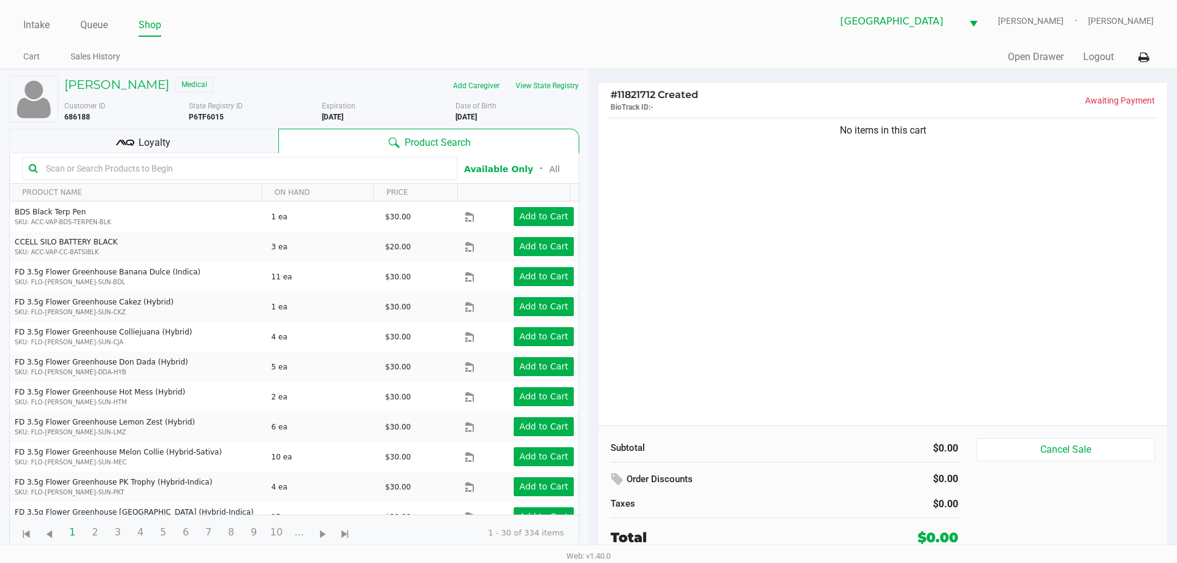
click at [386, 164] on input "text" at bounding box center [246, 168] width 410 height 18
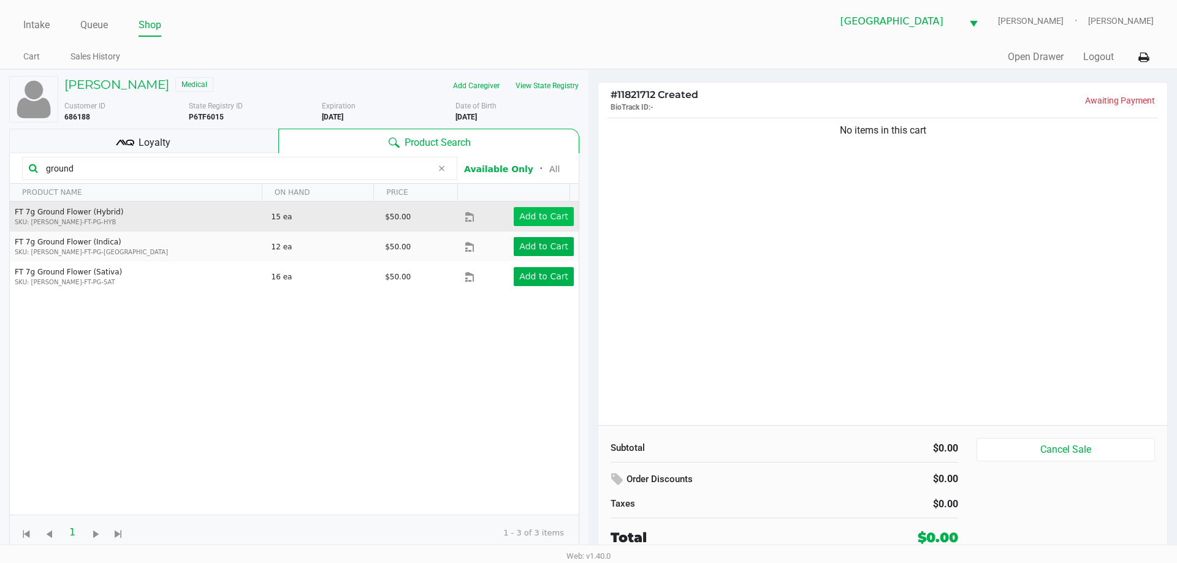
type input "ground"
click at [528, 216] on app-button-loader "Add to Cart" at bounding box center [543, 217] width 49 height 10
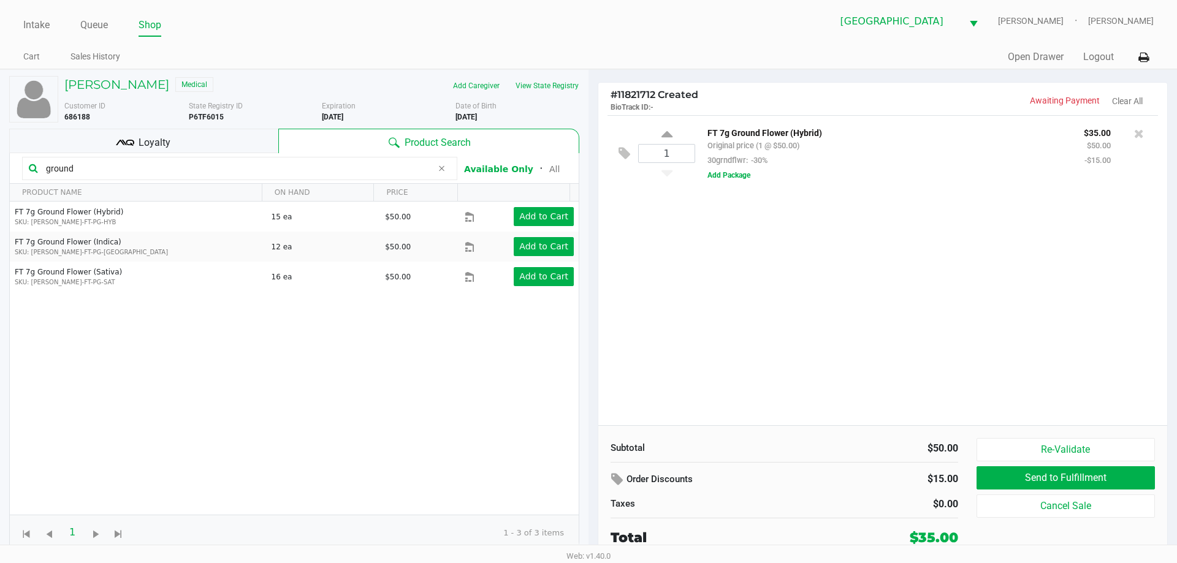
click at [701, 326] on div "1 FT 7g Ground Flower (Hybrid) Original price (1 @ $50.00) 30grndflwr: -30% $35…" at bounding box center [882, 270] width 569 height 310
click at [80, 167] on input "ground" at bounding box center [236, 168] width 391 height 18
drag, startPoint x: 872, startPoint y: 277, endPoint x: 625, endPoint y: 236, distance: 250.5
click at [872, 276] on div "1 FT 7g Ground Flower (Hybrid) Original price (1 @ $50.00) 30grndflwr: -30% $35…" at bounding box center [882, 270] width 569 height 310
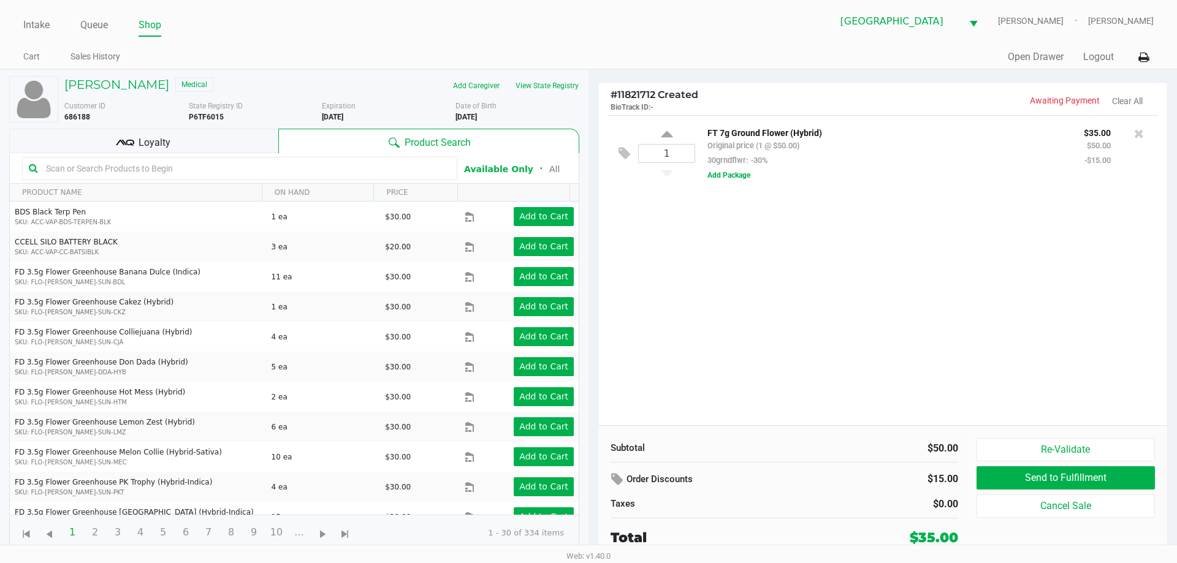
click at [214, 167] on input "text" at bounding box center [246, 168] width 410 height 18
click at [562, 88] on button "View State Registry" at bounding box center [544, 86] width 72 height 20
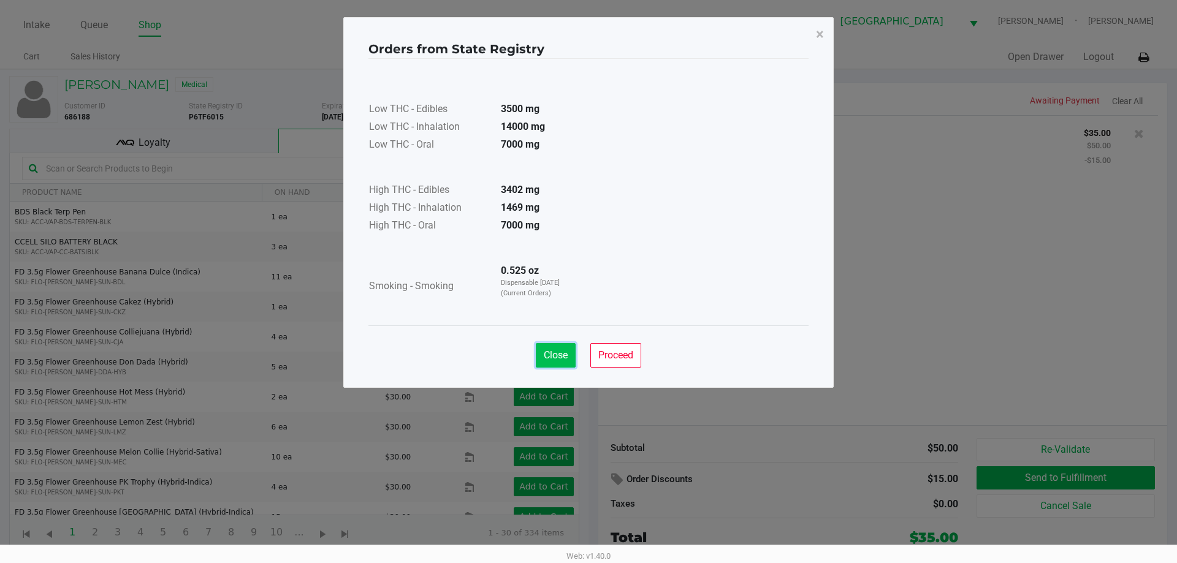
click at [550, 351] on span "Close" at bounding box center [556, 355] width 24 height 12
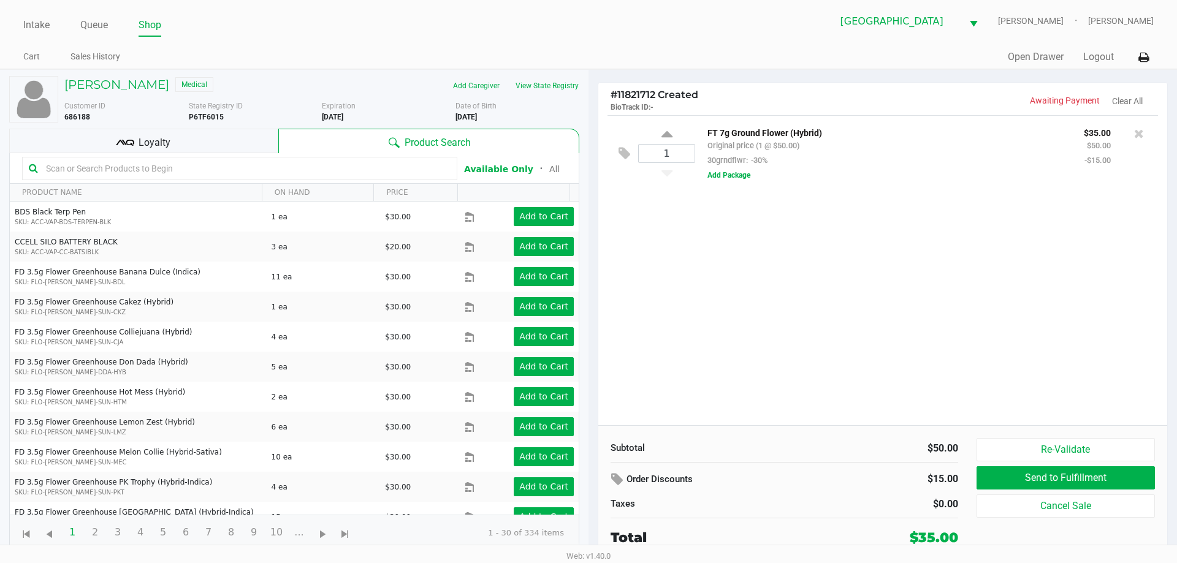
click at [766, 273] on div "1 FT 7g Ground Flower (Hybrid) Original price (1 @ $50.00) 30grndflwr: -30% $35…" at bounding box center [882, 270] width 569 height 310
click at [263, 156] on kendo-grid-toolbar "Available Only ᛫ All" at bounding box center [294, 168] width 569 height 31
click at [264, 160] on input "text" at bounding box center [246, 168] width 410 height 18
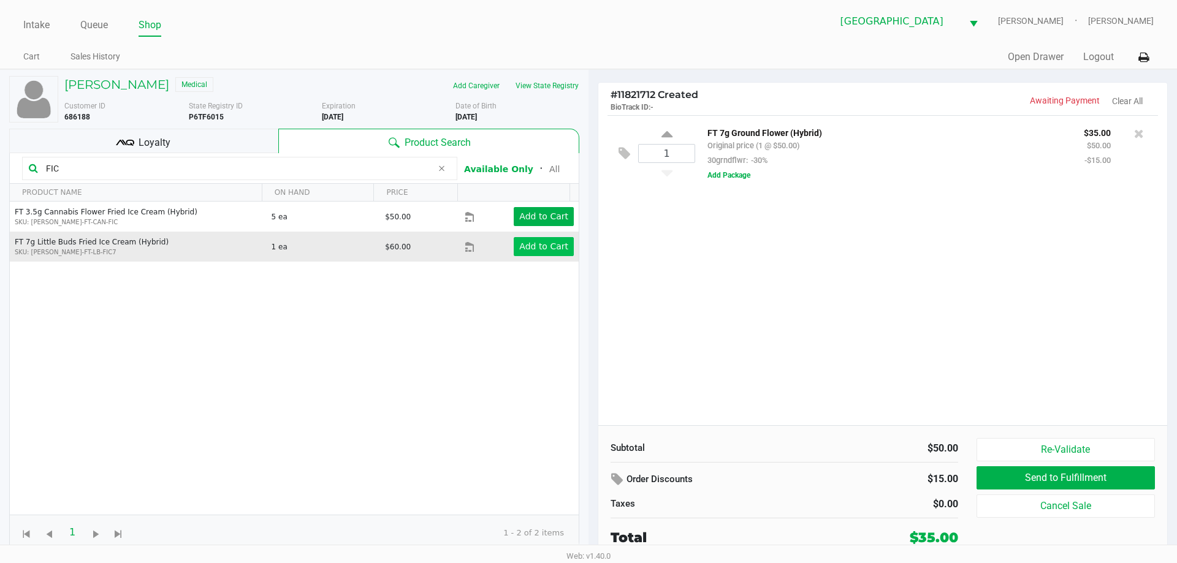
type input "FIC"
click at [534, 250] on app-button-loader "Add to Cart" at bounding box center [543, 247] width 49 height 10
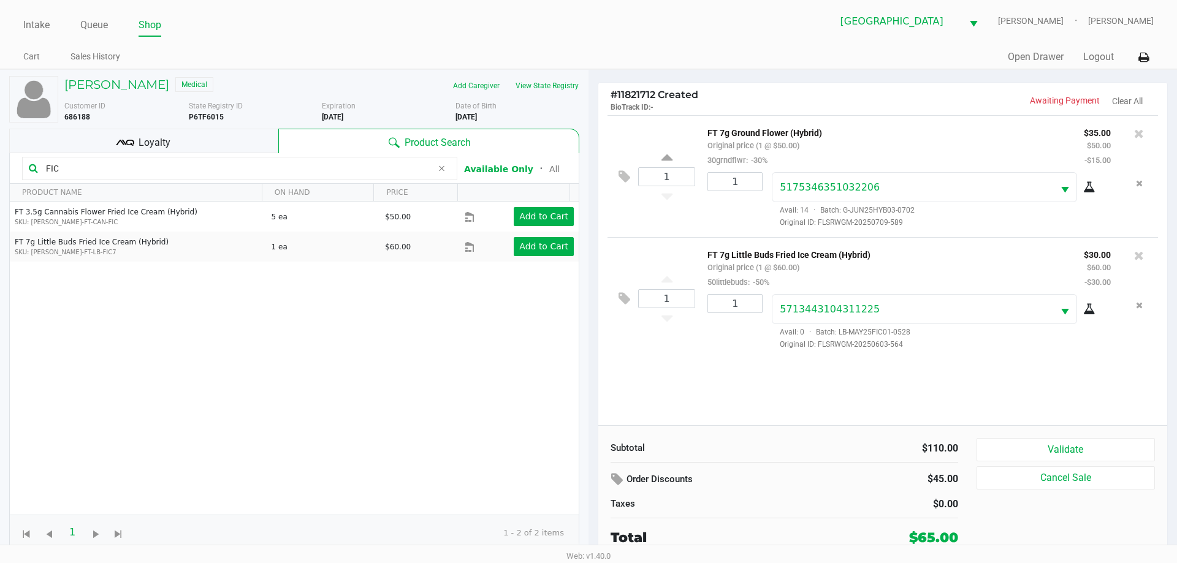
click at [158, 141] on span "Loyalty" at bounding box center [155, 142] width 32 height 15
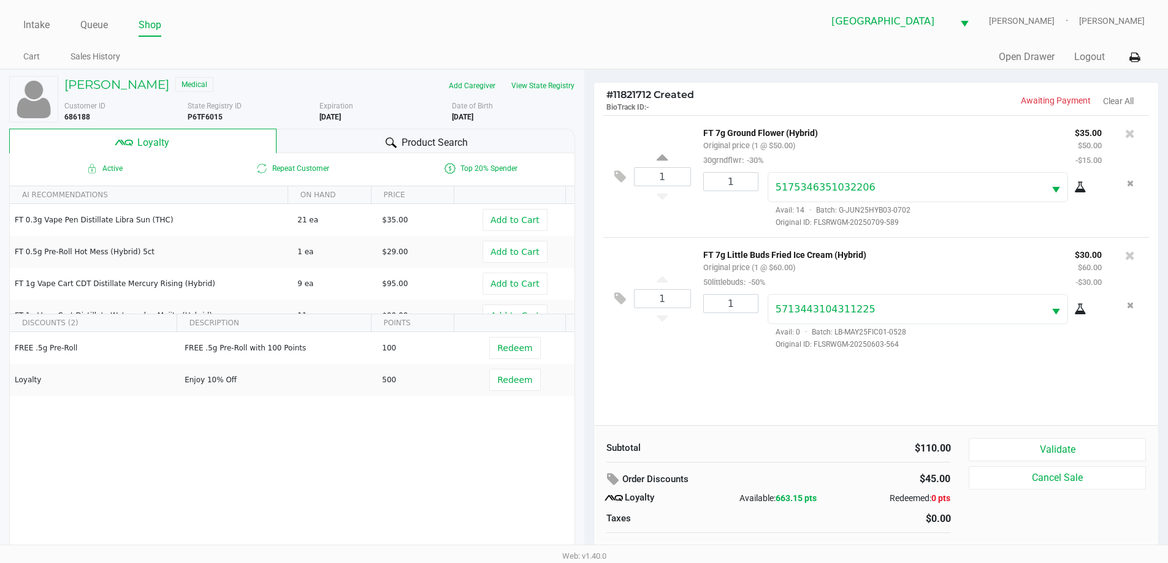
click at [818, 455] on div "$110.00" at bounding box center [869, 448] width 163 height 15
click at [1057, 456] on button "Validate" at bounding box center [1057, 449] width 177 height 23
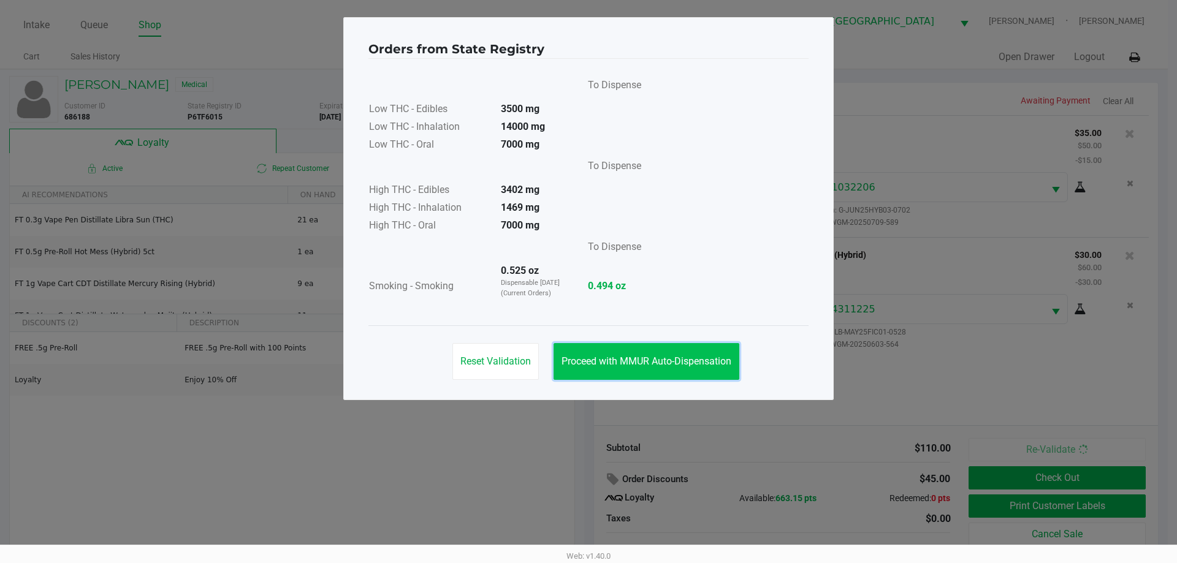
click at [704, 348] on button "Proceed with MMUR Auto-Dispensation" at bounding box center [647, 361] width 186 height 37
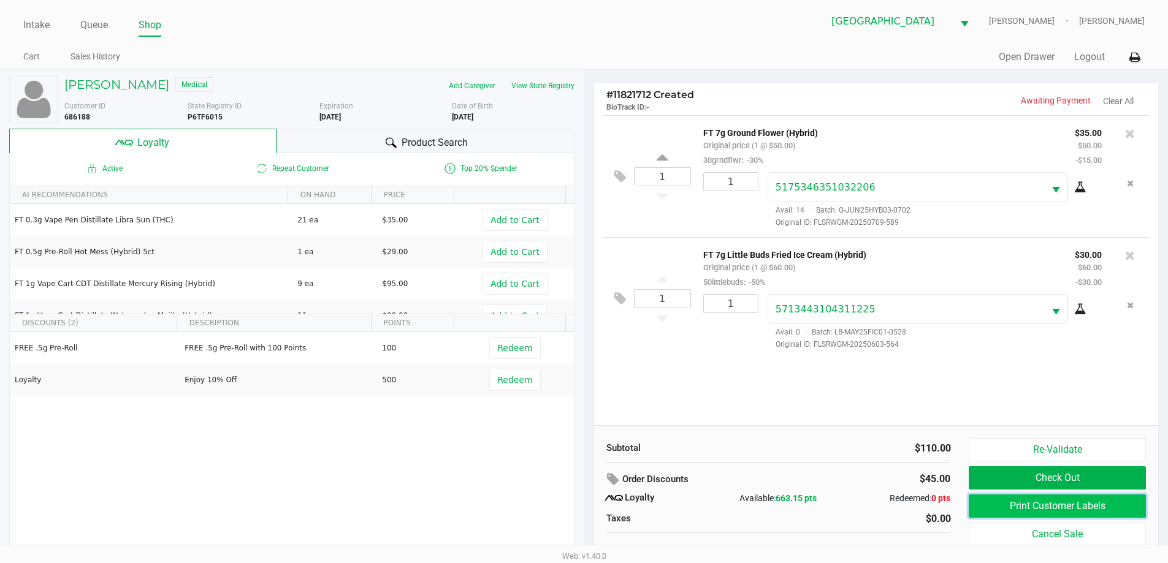
click at [1007, 506] on button "Print Customer Labels" at bounding box center [1057, 506] width 177 height 23
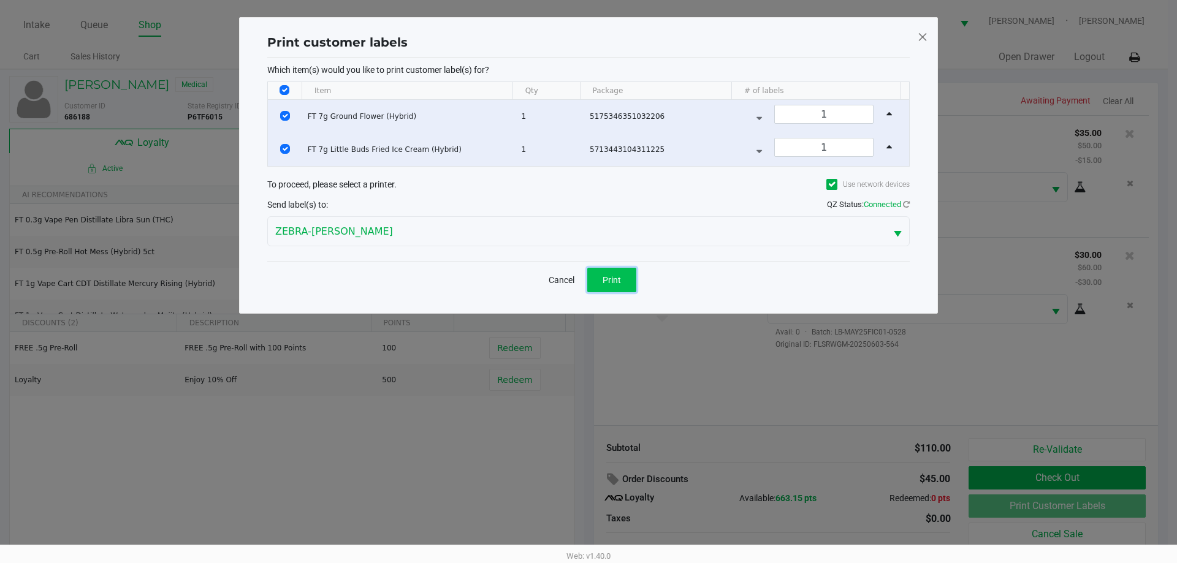
click at [612, 279] on span "Print" at bounding box center [612, 280] width 18 height 10
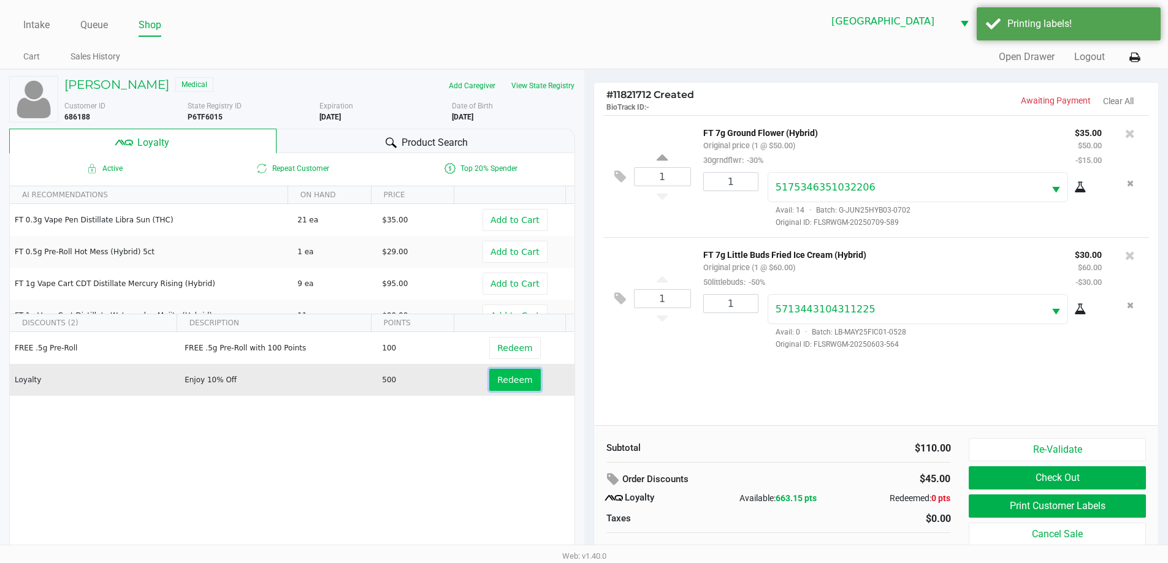
click at [517, 386] on button "Redeem" at bounding box center [514, 380] width 51 height 22
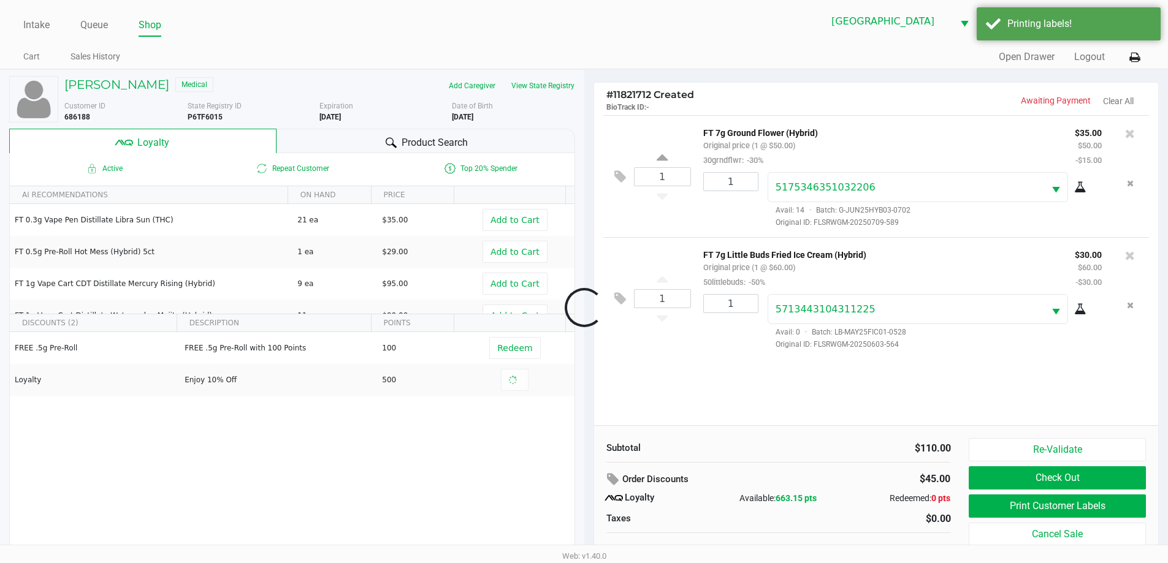
scroll to position [12, 0]
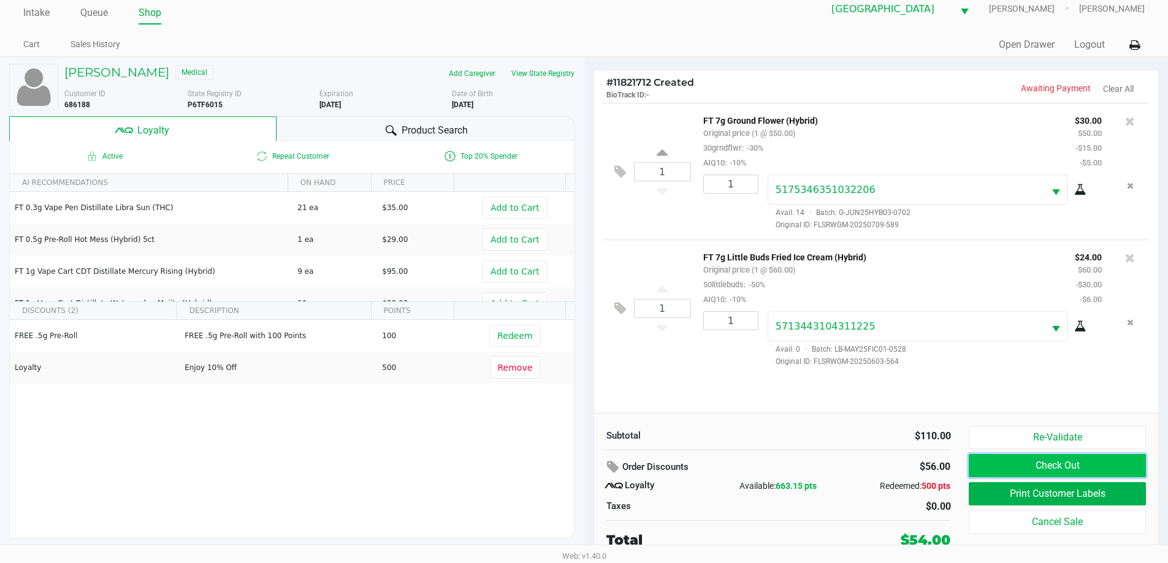
click at [1053, 471] on button "Check Out" at bounding box center [1057, 465] width 177 height 23
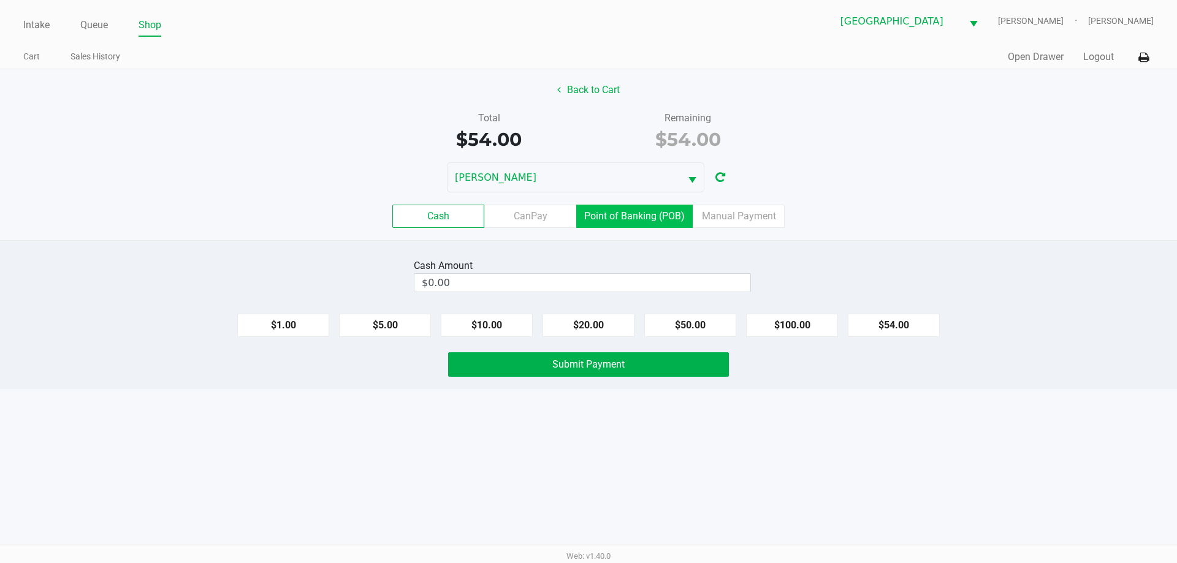
click at [667, 222] on label "Point of Banking (POB)" at bounding box center [634, 216] width 116 height 23
click at [0, 0] on 7 "Point of Banking (POB)" at bounding box center [0, 0] width 0 height 0
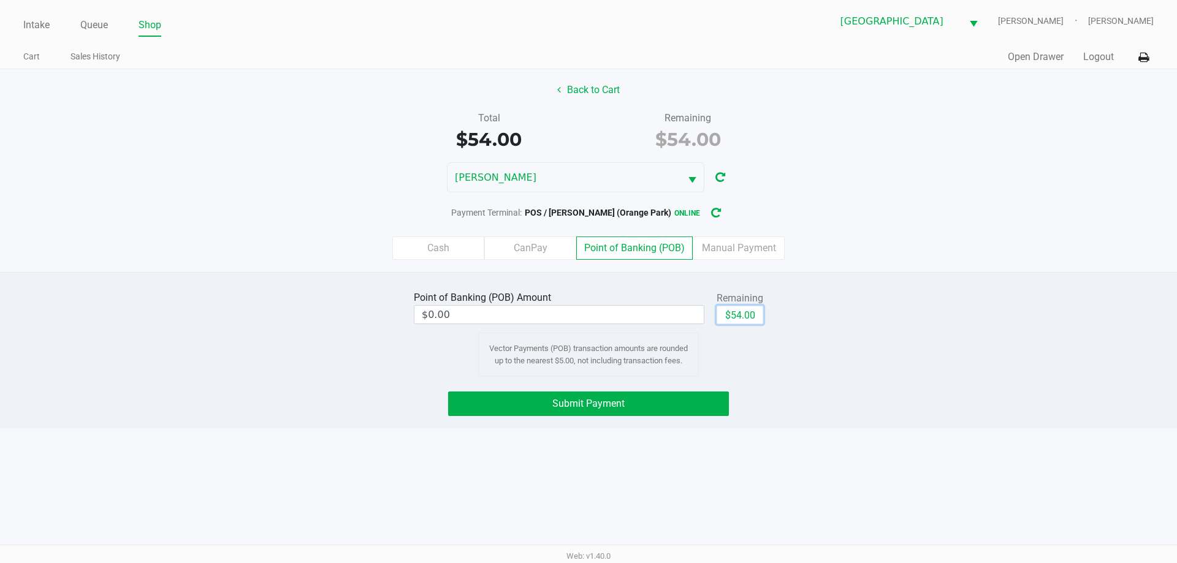
click at [728, 310] on button "$54.00" at bounding box center [740, 315] width 47 height 18
type input "$54.00"
click at [659, 398] on button "Submit Payment" at bounding box center [588, 404] width 281 height 25
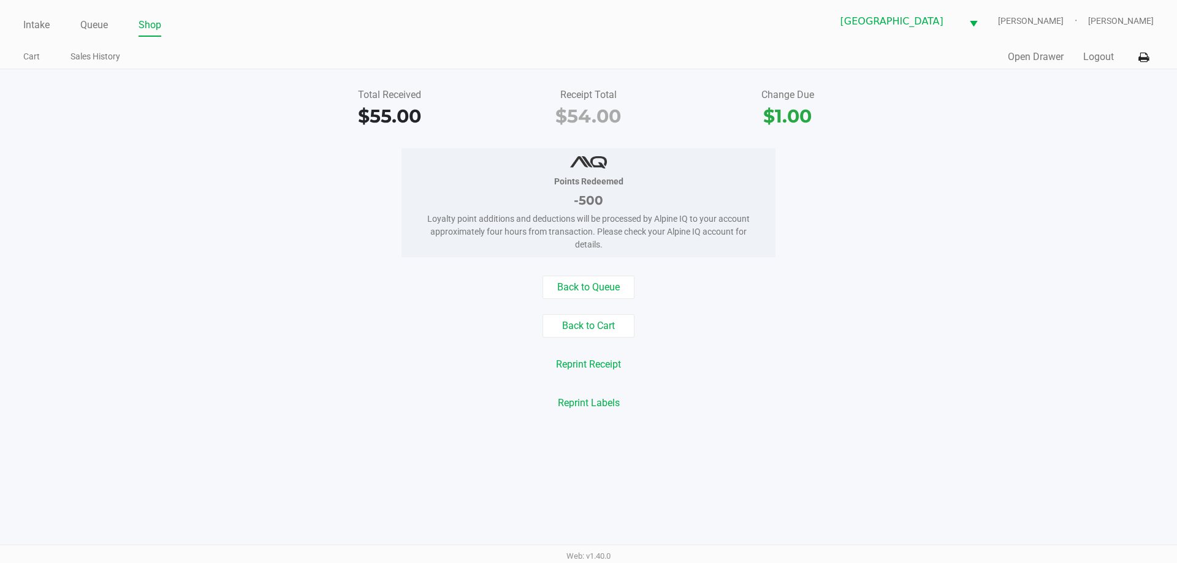
drag, startPoint x: 890, startPoint y: 290, endPoint x: 300, endPoint y: 126, distance: 611.7
click at [888, 290] on div "Back to Queue" at bounding box center [589, 287] width 1196 height 23
click at [38, 17] on link "Intake" at bounding box center [36, 25] width 26 height 17
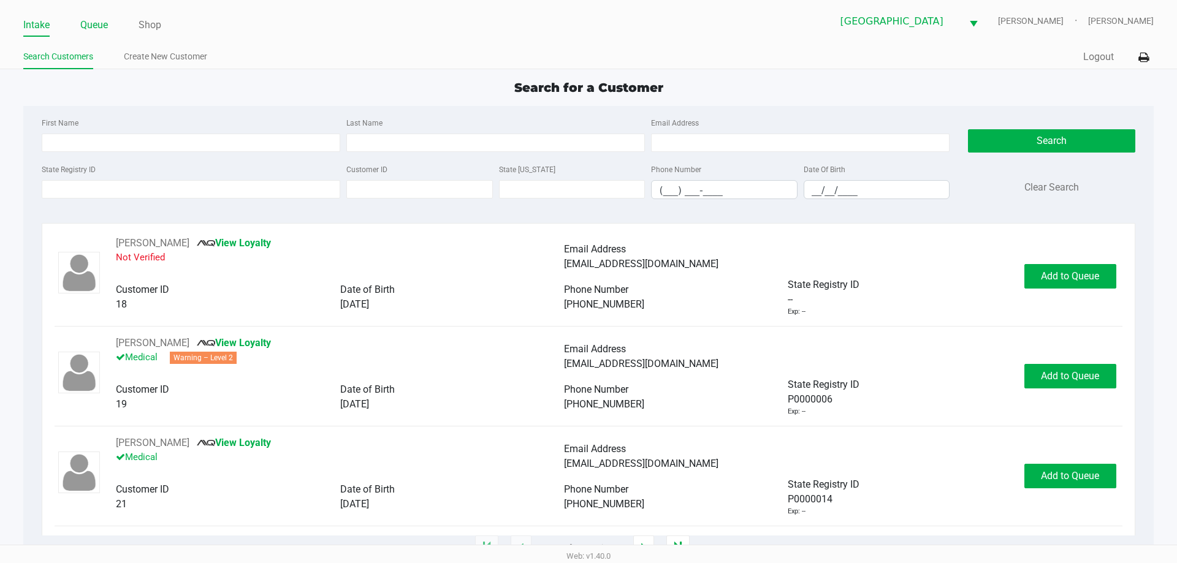
click at [97, 29] on link "Queue" at bounding box center [94, 25] width 28 height 17
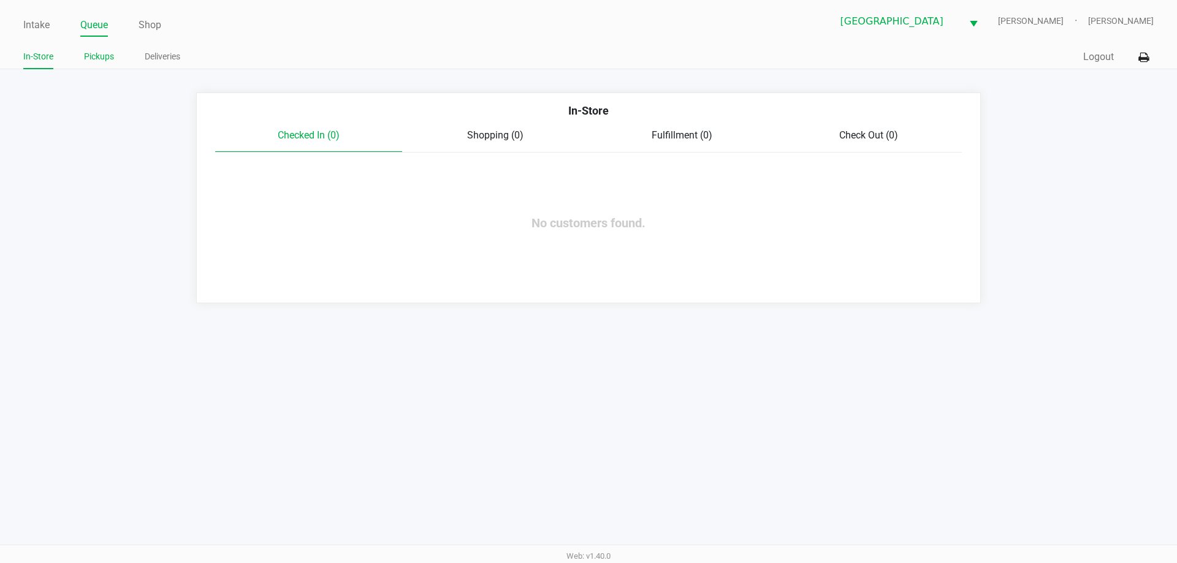
click at [101, 50] on link "Pickups" at bounding box center [99, 56] width 30 height 15
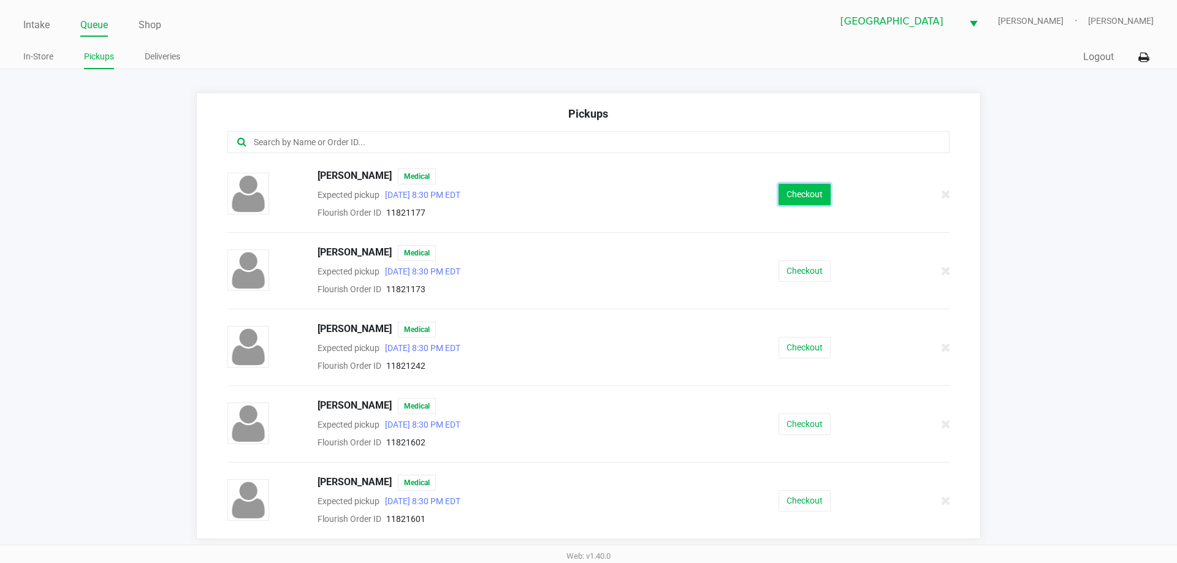
click at [810, 199] on button "Checkout" at bounding box center [805, 194] width 52 height 21
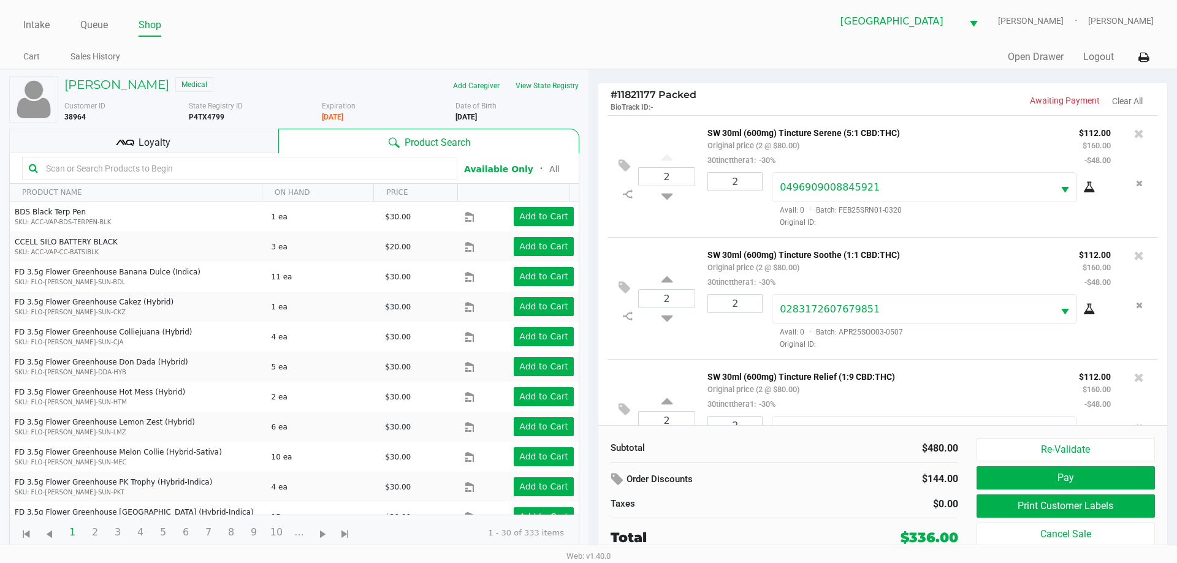
click at [122, 138] on icon at bounding box center [125, 143] width 18 height 18
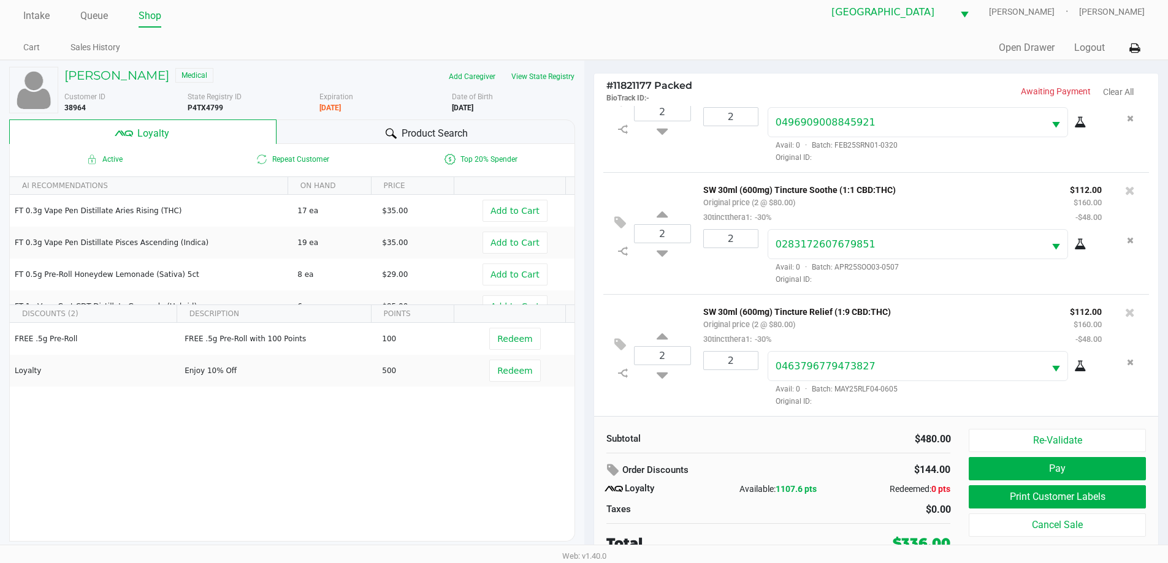
scroll to position [12, 0]
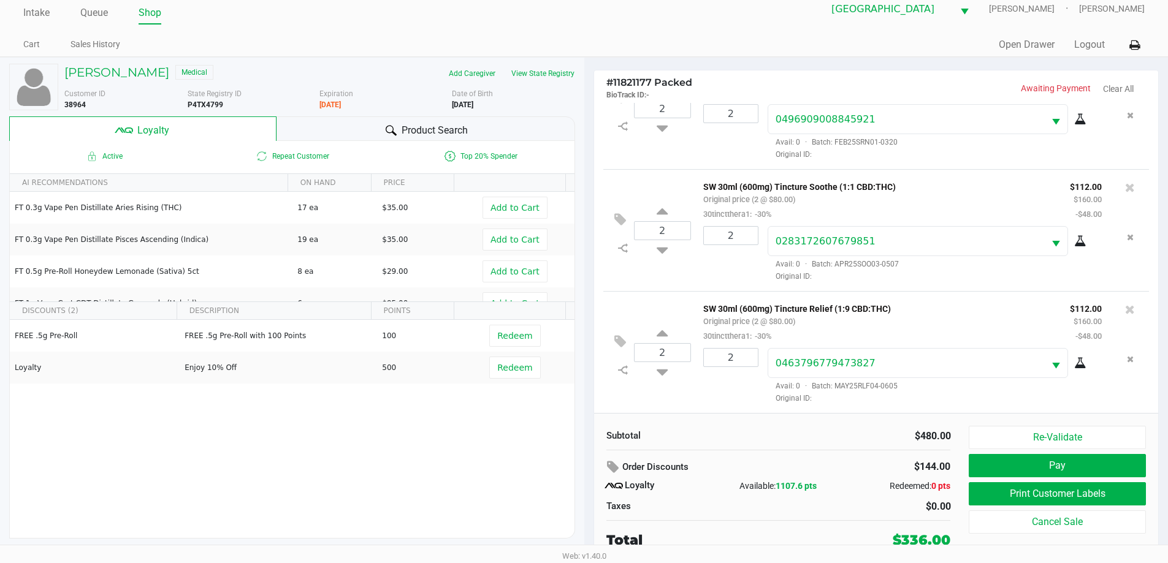
click at [716, 426] on div "Subtotal $480.00" at bounding box center [778, 435] width 363 height 18
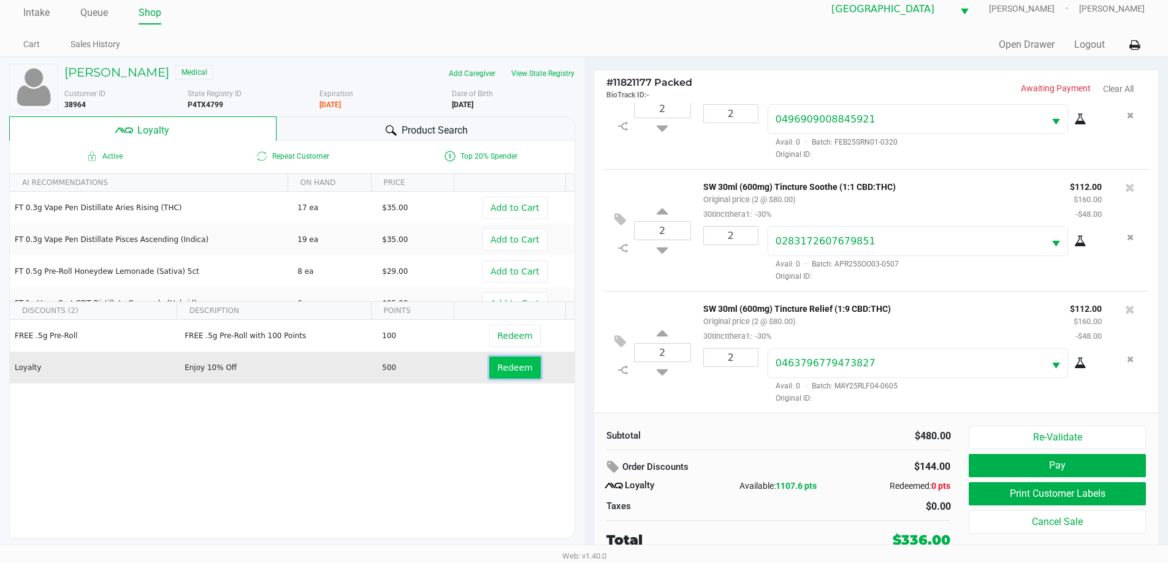
click at [512, 371] on span "Redeem" at bounding box center [514, 368] width 35 height 10
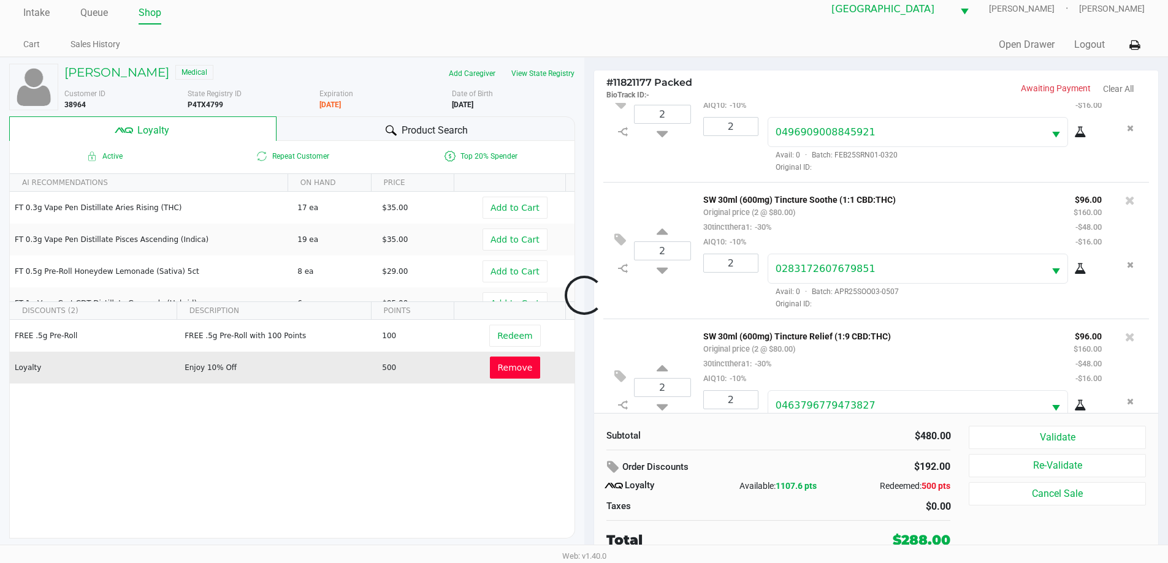
scroll to position [102, 0]
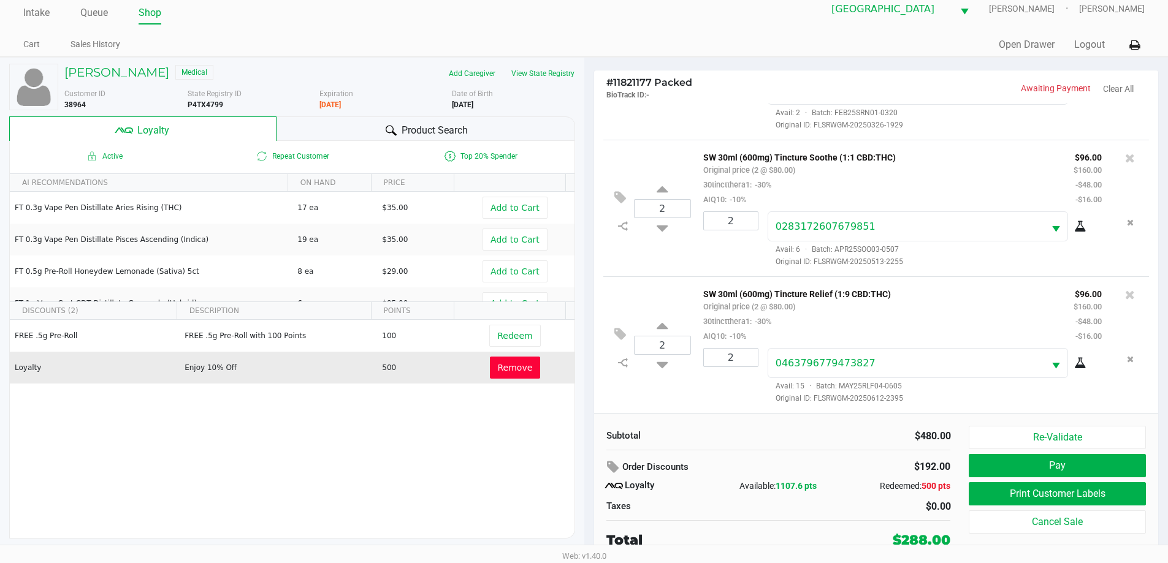
click at [744, 435] on div "Subtotal" at bounding box center [687, 436] width 163 height 14
click at [1029, 490] on button "Print Customer Labels" at bounding box center [1057, 493] width 177 height 23
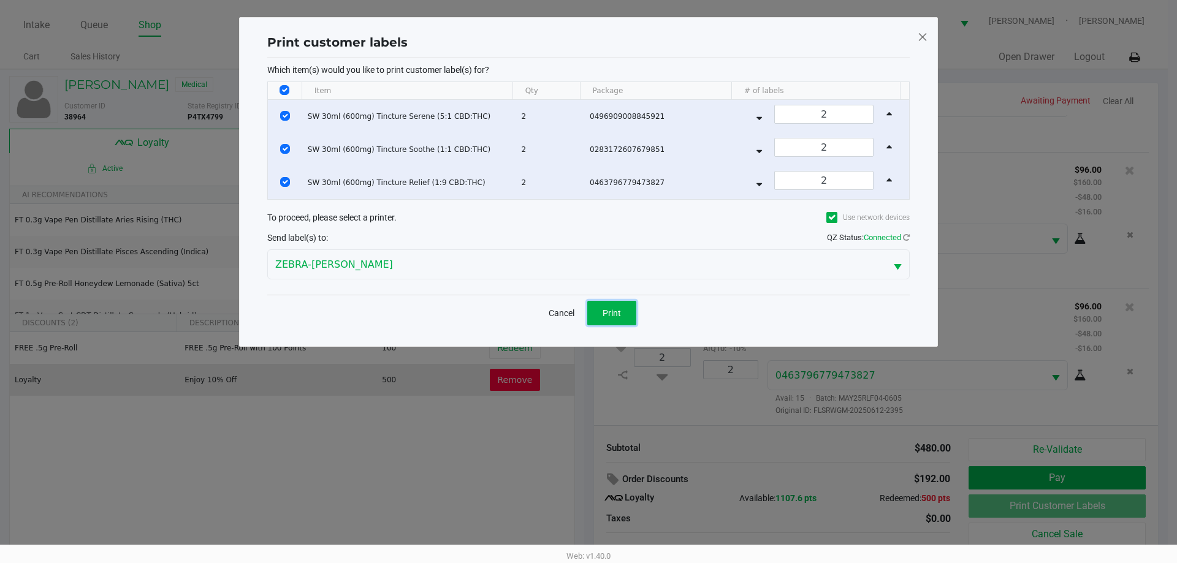
click at [611, 316] on span "Print" at bounding box center [612, 313] width 18 height 10
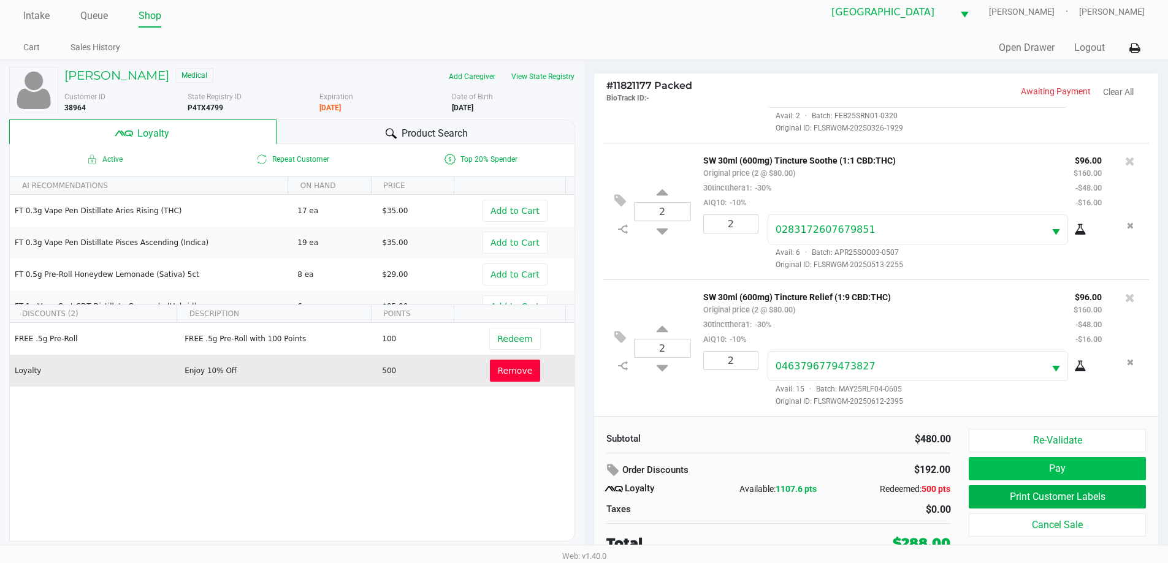
scroll to position [12, 0]
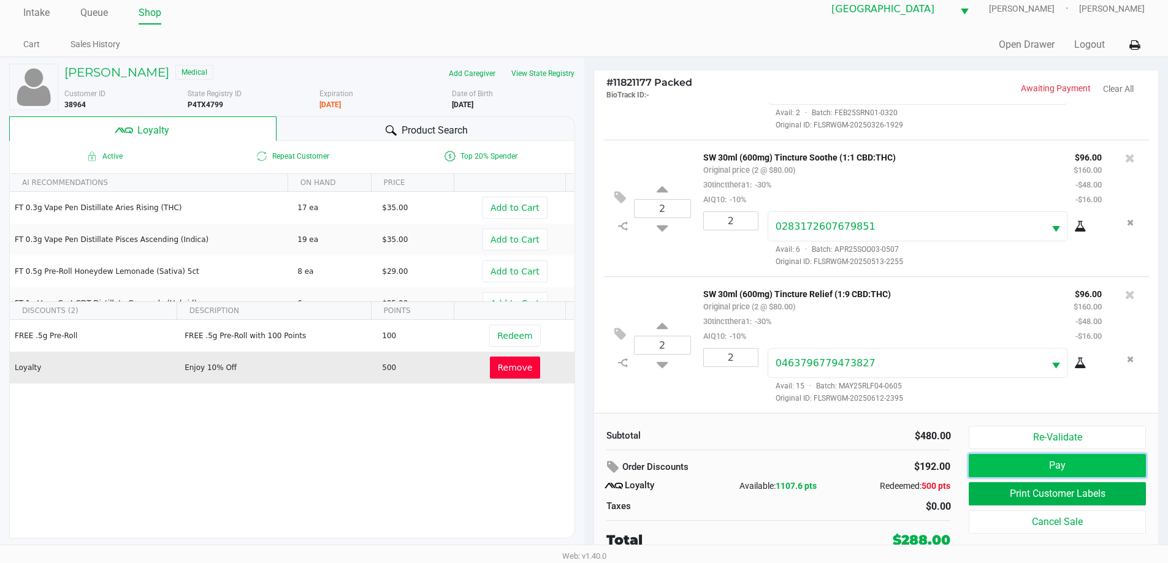
click at [1033, 471] on button "Pay" at bounding box center [1057, 465] width 177 height 23
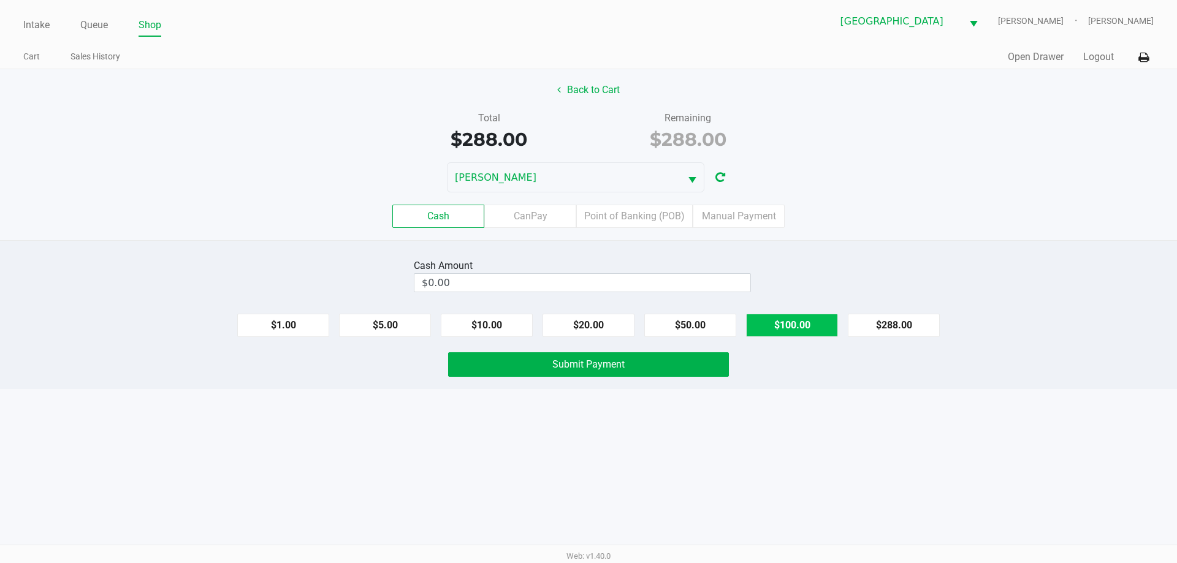
click at [823, 327] on button "$100.00" at bounding box center [792, 325] width 92 height 23
type input "$300.00"
drag, startPoint x: 834, startPoint y: 402, endPoint x: 800, endPoint y: 393, distance: 35.5
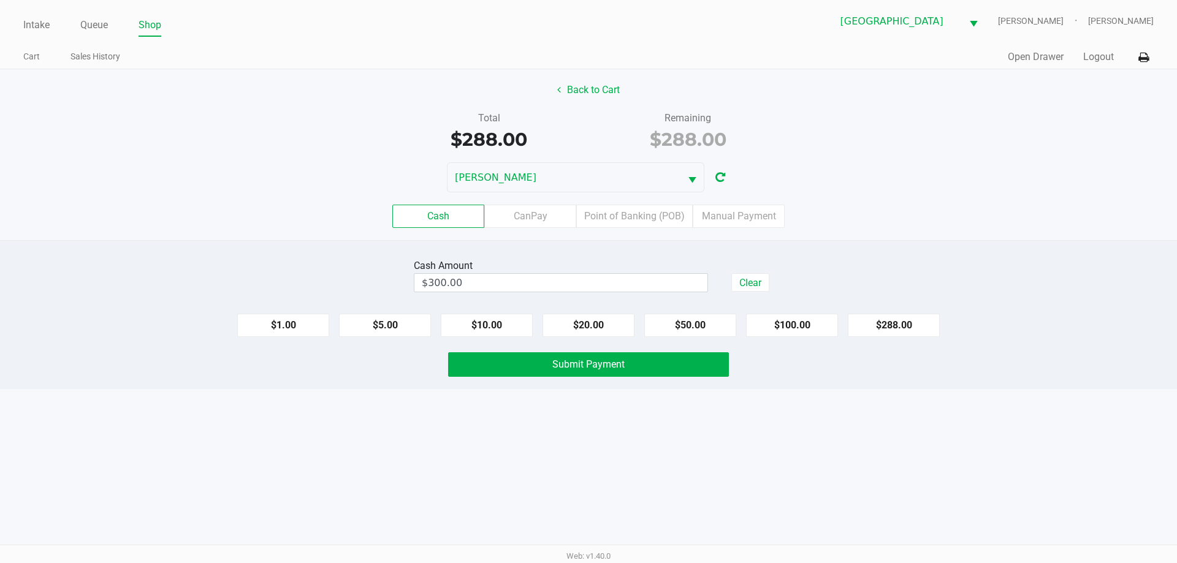
click at [829, 402] on div "Intake Queue Shop Orange Park WC [PERSON_NAME] [PERSON_NAME] Cart Sales History…" at bounding box center [588, 281] width 1177 height 563
click at [658, 362] on button "Submit Payment" at bounding box center [588, 365] width 281 height 25
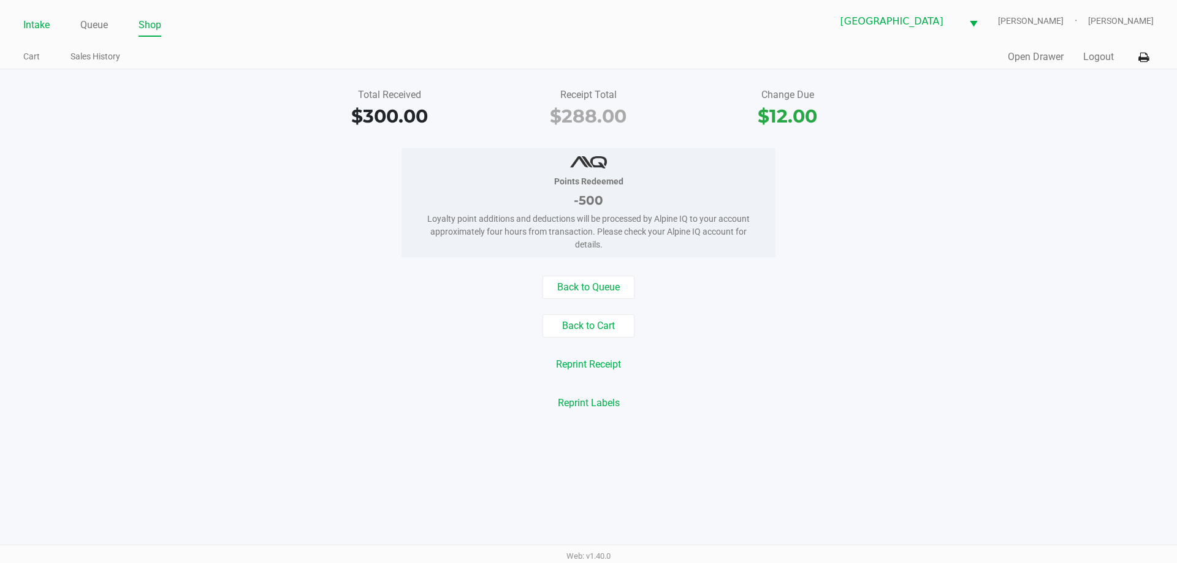
click at [33, 24] on link "Intake" at bounding box center [36, 25] width 26 height 17
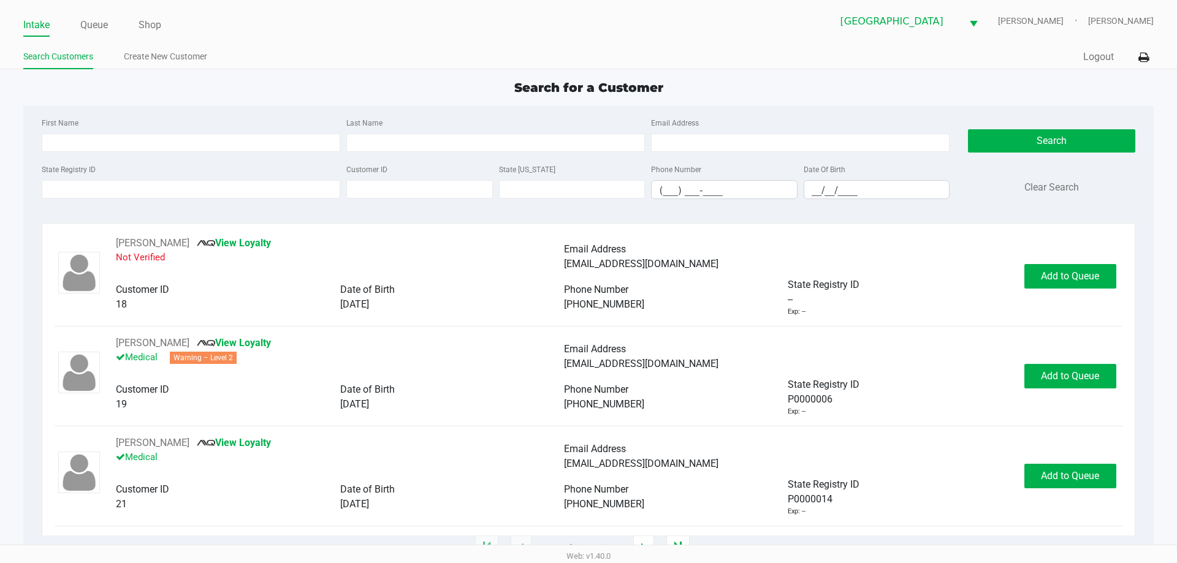
click at [315, 80] on div "Search for a Customer" at bounding box center [588, 87] width 1148 height 18
click at [455, 76] on app-point-of-sale "Intake Queue Shop [GEOGRAPHIC_DATA] WC [PERSON_NAME] [PERSON_NAME] Search Custo…" at bounding box center [588, 274] width 1177 height 549
click at [245, 135] on input "First Name" at bounding box center [191, 143] width 299 height 18
click at [278, 142] on input "First Name" at bounding box center [191, 143] width 299 height 18
click at [91, 37] on div "Intake Queue Shop Orange Park WC [PERSON_NAME] [PERSON_NAME] Search Customers C…" at bounding box center [588, 34] width 1177 height 69
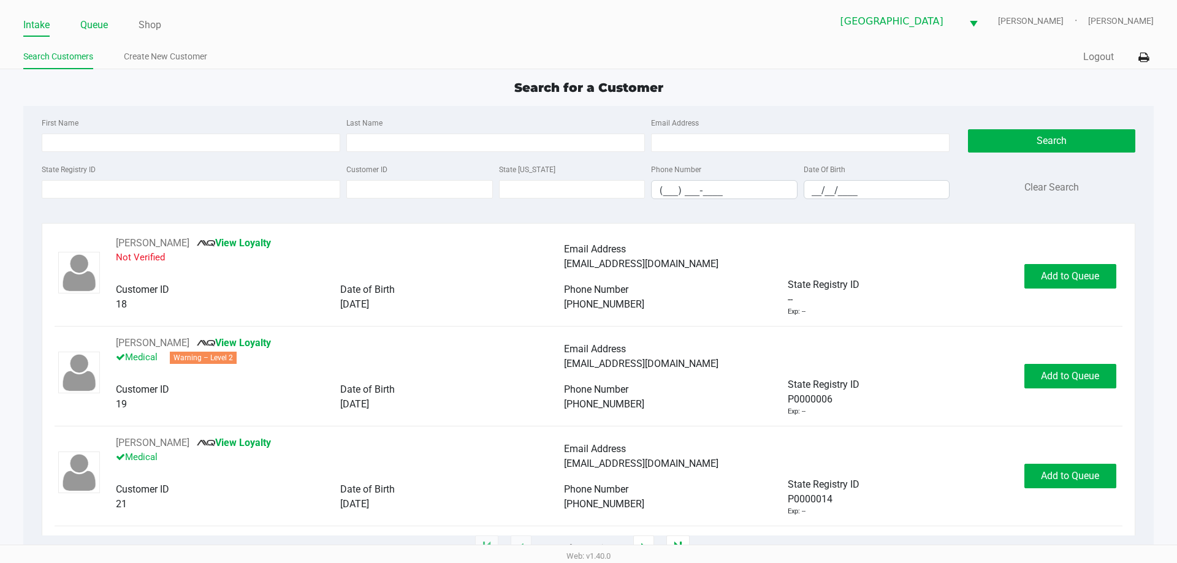
drag, startPoint x: 104, startPoint y: 29, endPoint x: 100, endPoint y: 46, distance: 17.0
click at [103, 29] on link "Queue" at bounding box center [94, 25] width 28 height 17
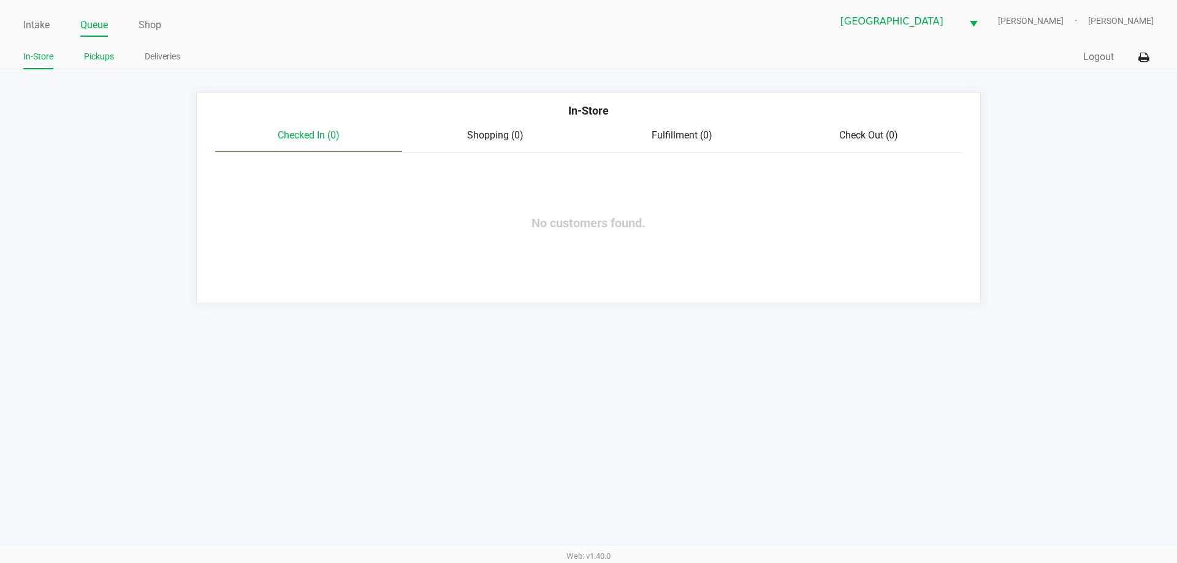
click at [102, 58] on link "Pickups" at bounding box center [99, 56] width 30 height 15
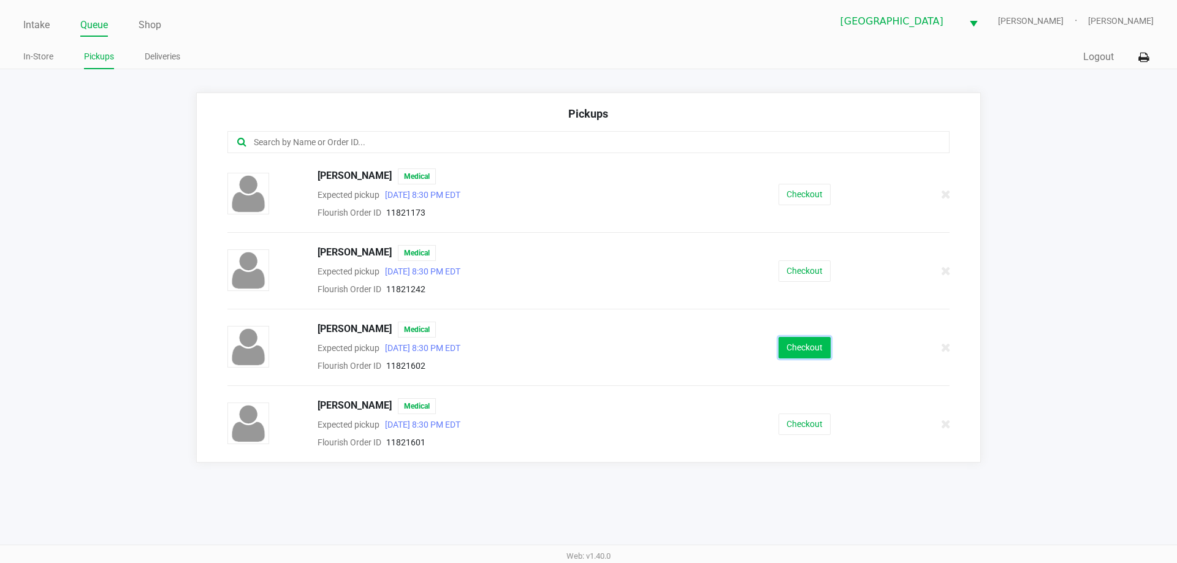
click at [808, 345] on button "Checkout" at bounding box center [805, 347] width 52 height 21
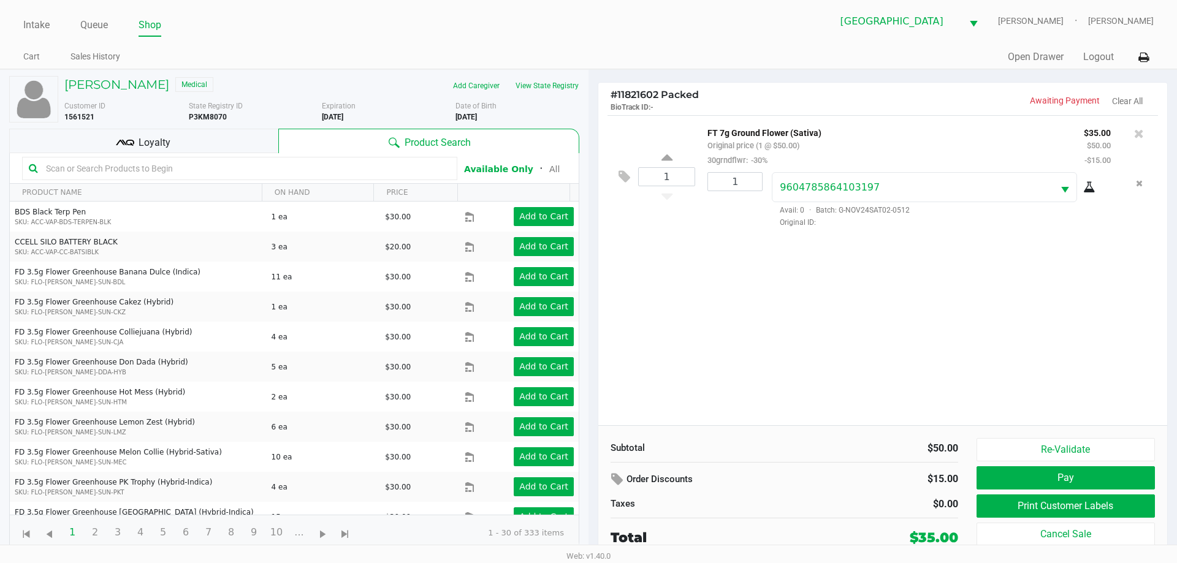
click at [179, 134] on div "Loyalty" at bounding box center [143, 141] width 269 height 25
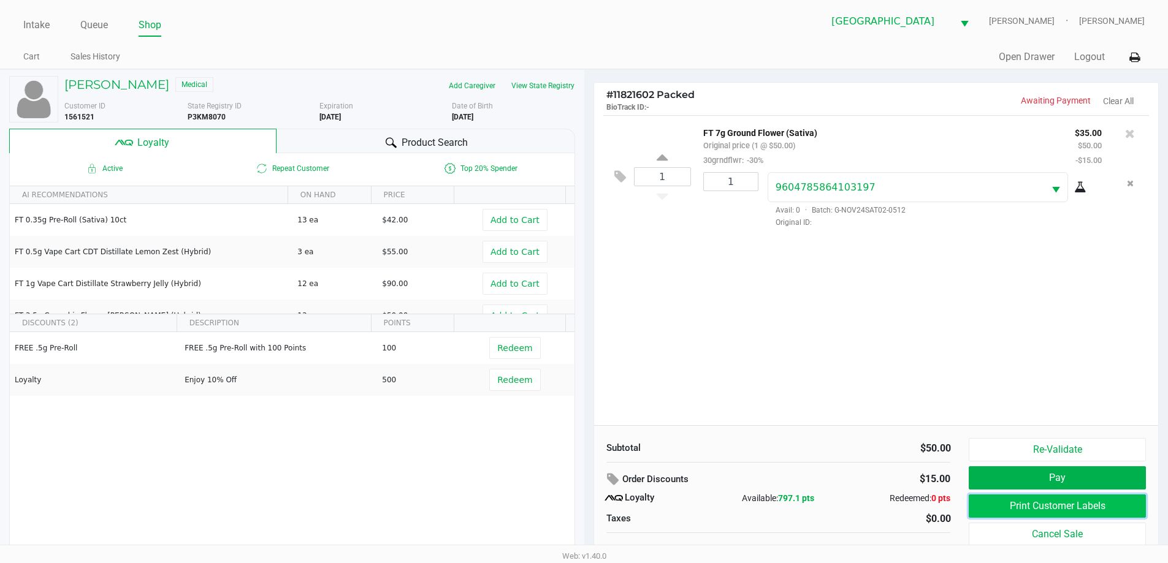
click at [1021, 503] on button "Print Customer Labels" at bounding box center [1057, 506] width 177 height 23
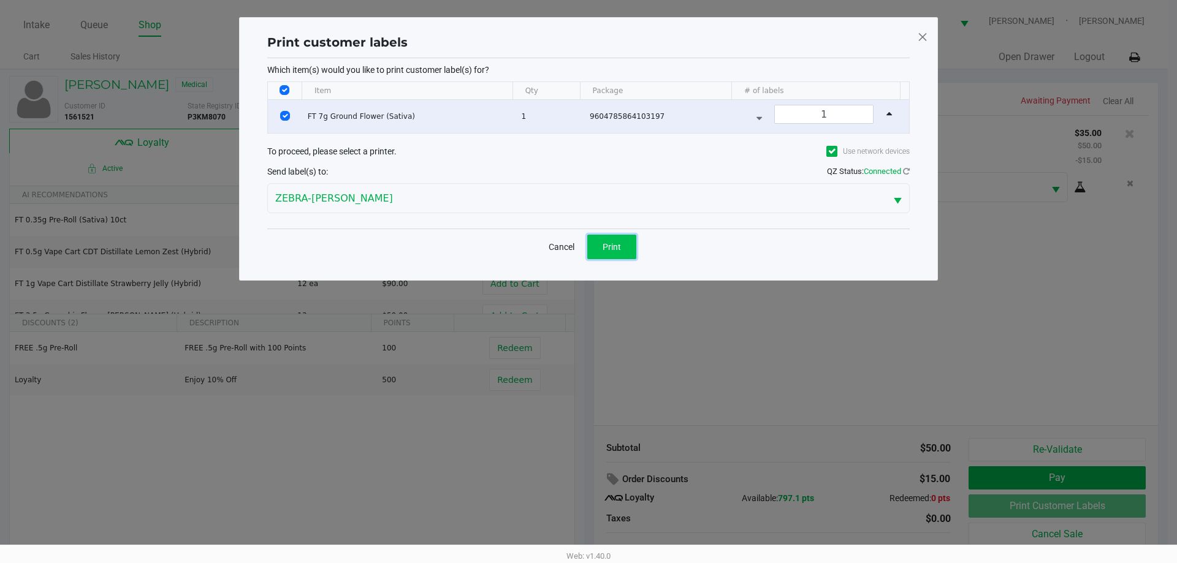
click at [608, 244] on span "Print" at bounding box center [612, 247] width 18 height 10
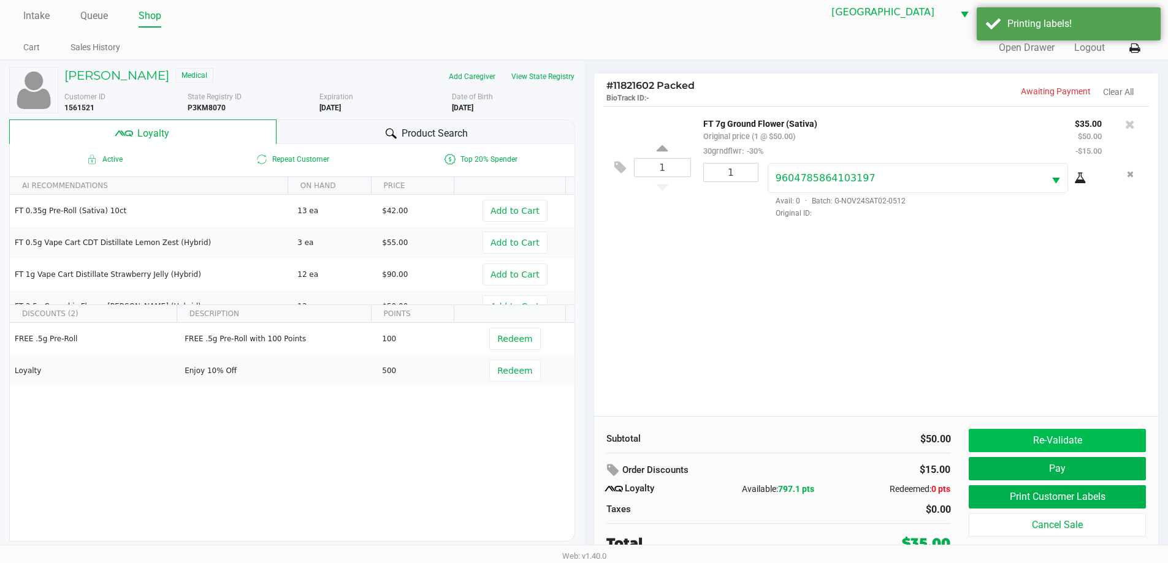
scroll to position [12, 0]
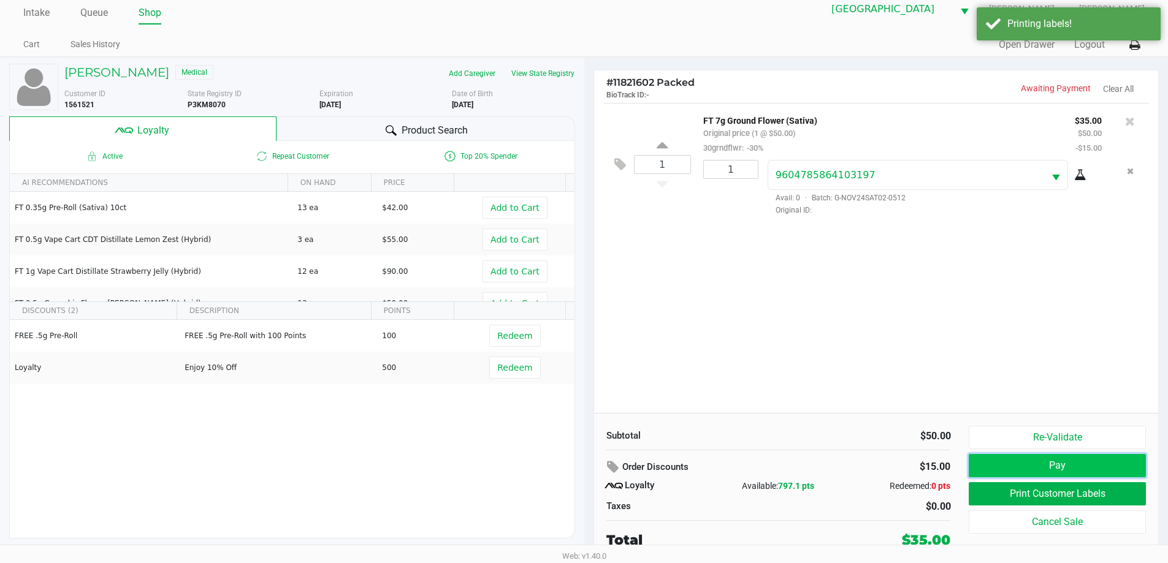
click at [1062, 465] on button "Pay" at bounding box center [1057, 465] width 177 height 23
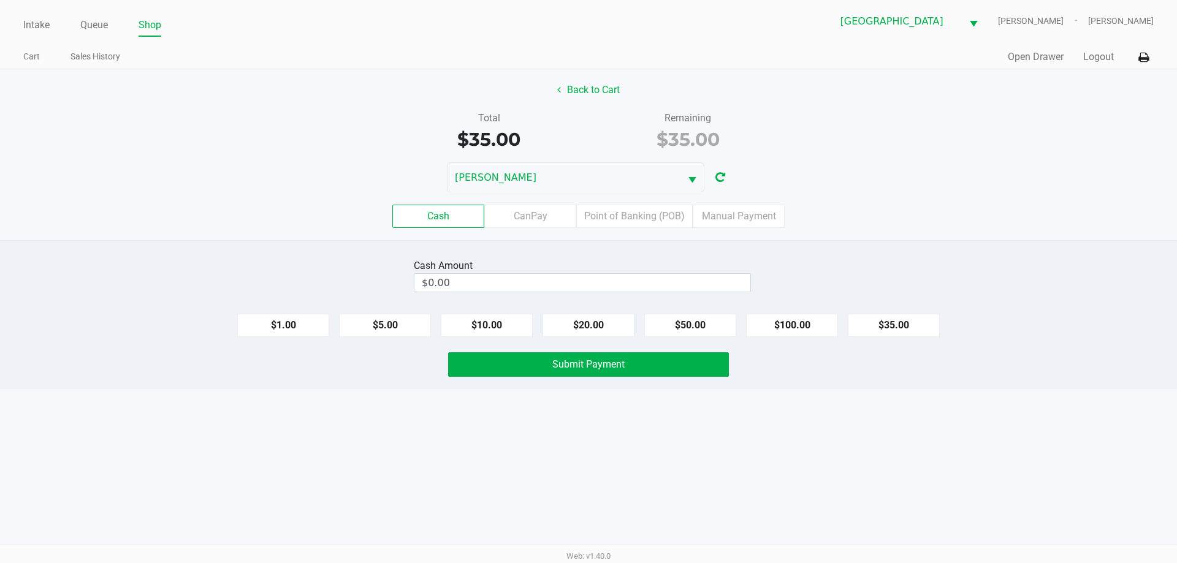
click at [607, 223] on label "Point of Banking (POB)" at bounding box center [634, 216] width 116 height 23
click at [0, 0] on 7 "Point of Banking (POB)" at bounding box center [0, 0] width 0 height 0
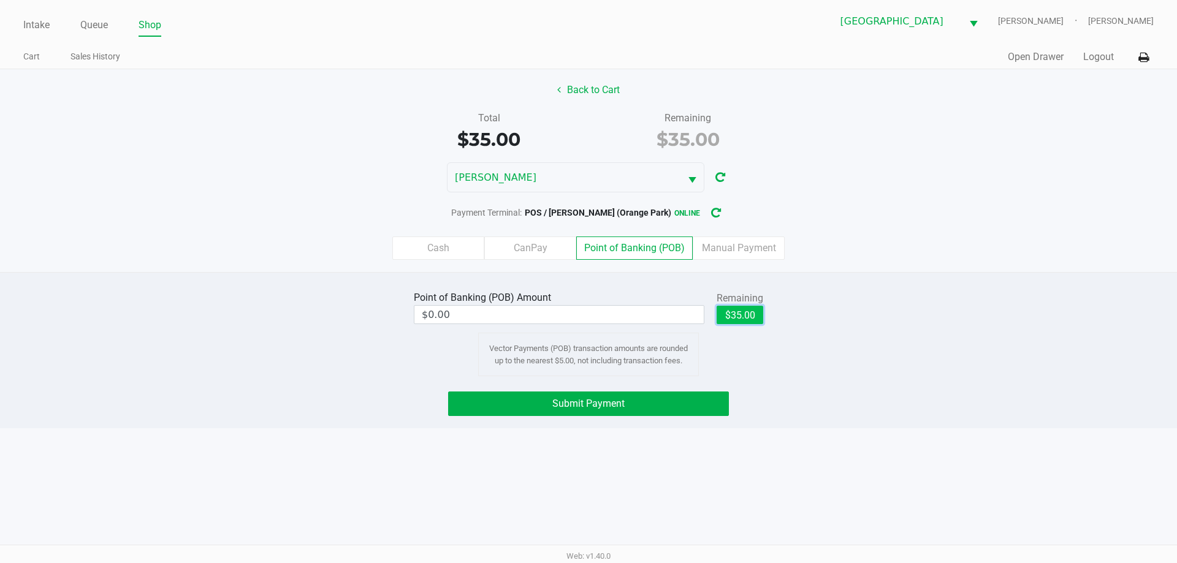
click at [739, 311] on button "$35.00" at bounding box center [740, 315] width 47 height 18
type input "$35.00"
click at [657, 402] on button "Submit Payment" at bounding box center [588, 404] width 281 height 25
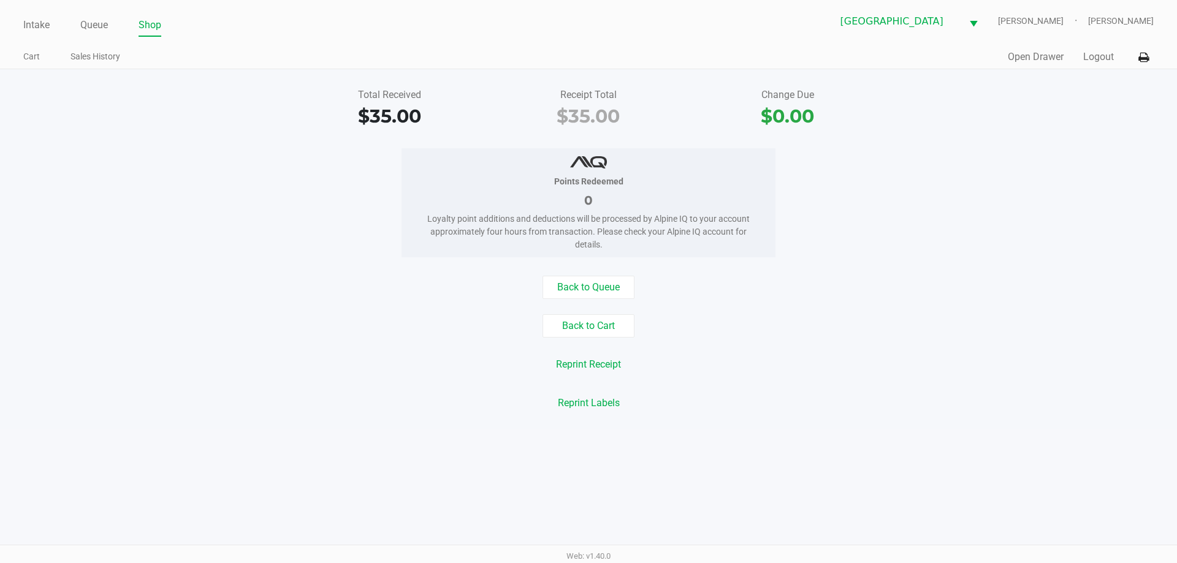
drag, startPoint x: 847, startPoint y: 260, endPoint x: 793, endPoint y: 245, distance: 56.5
click at [829, 257] on div "Total Received $35.00 Receipt Total $35.00 Change Due $0.00 Points Redeemed 0 L…" at bounding box center [588, 249] width 1177 height 360
click at [31, 26] on link "Intake" at bounding box center [36, 25] width 26 height 17
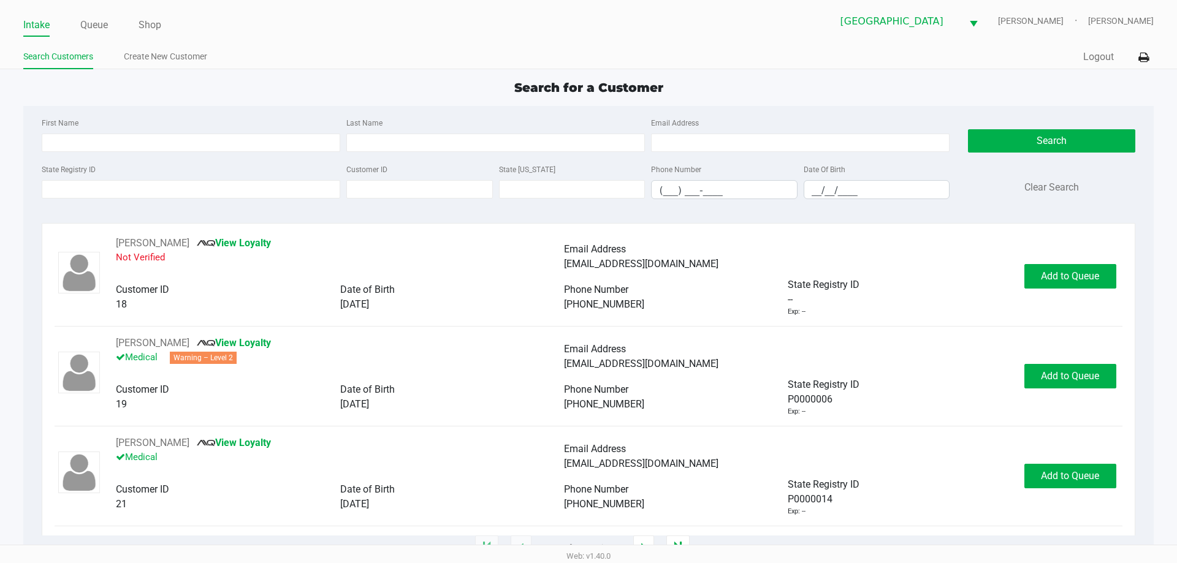
click at [479, 94] on div "Search for a Customer" at bounding box center [588, 87] width 1148 height 18
click at [161, 112] on div "First Name Last Name Email Address State Registry ID Customer ID State [US_STAT…" at bounding box center [588, 162] width 1112 height 112
click at [164, 138] on input "First Name" at bounding box center [191, 143] width 299 height 18
click at [191, 186] on input "State Registry ID" at bounding box center [191, 189] width 299 height 18
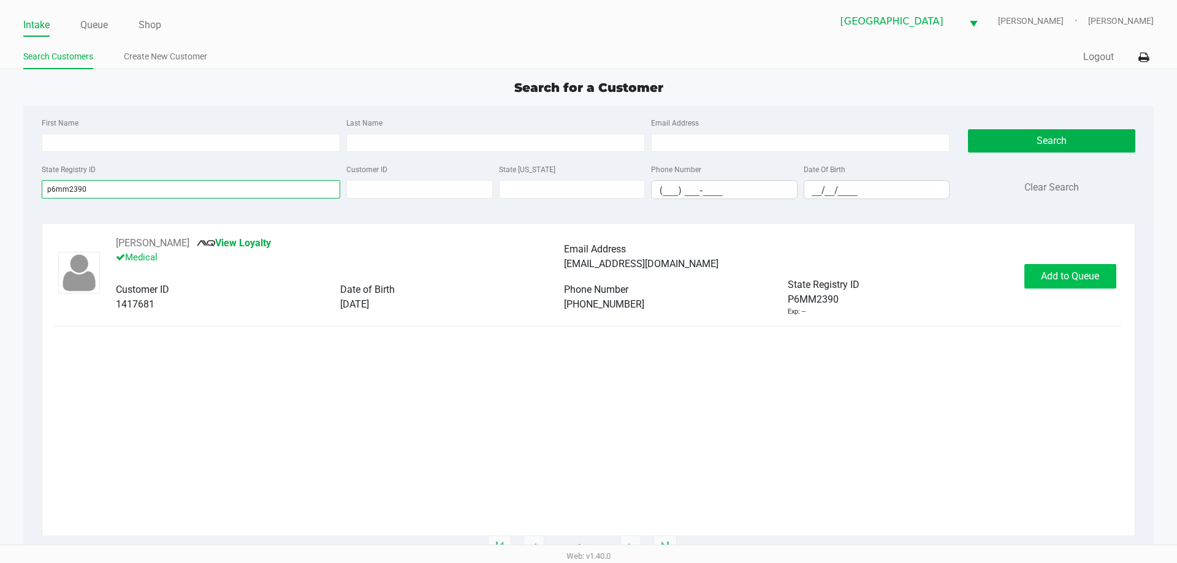
type input "p6mm2390"
click at [1082, 276] on span "Add to Queue" at bounding box center [1070, 276] width 58 height 12
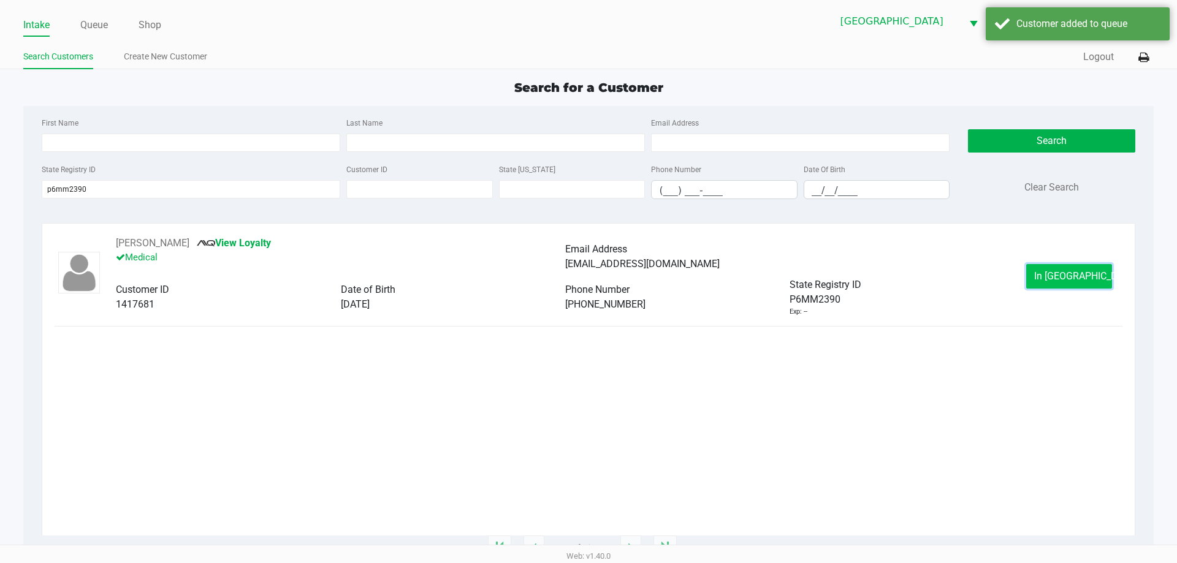
click at [1081, 284] on button "In [GEOGRAPHIC_DATA]" at bounding box center [1069, 276] width 86 height 25
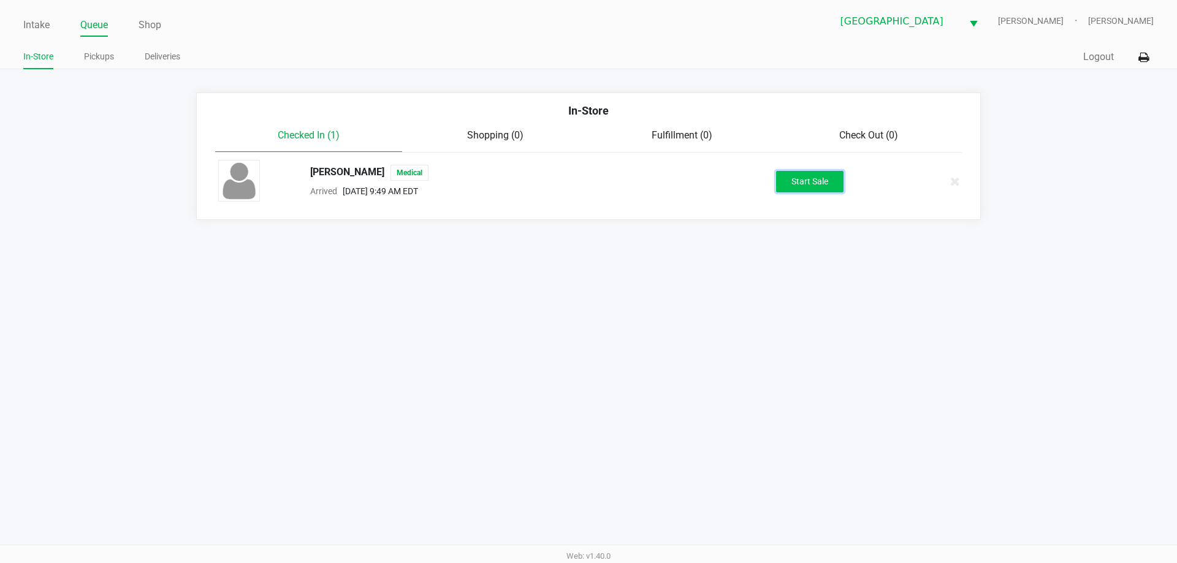
click at [823, 185] on button "Start Sale" at bounding box center [809, 181] width 67 height 21
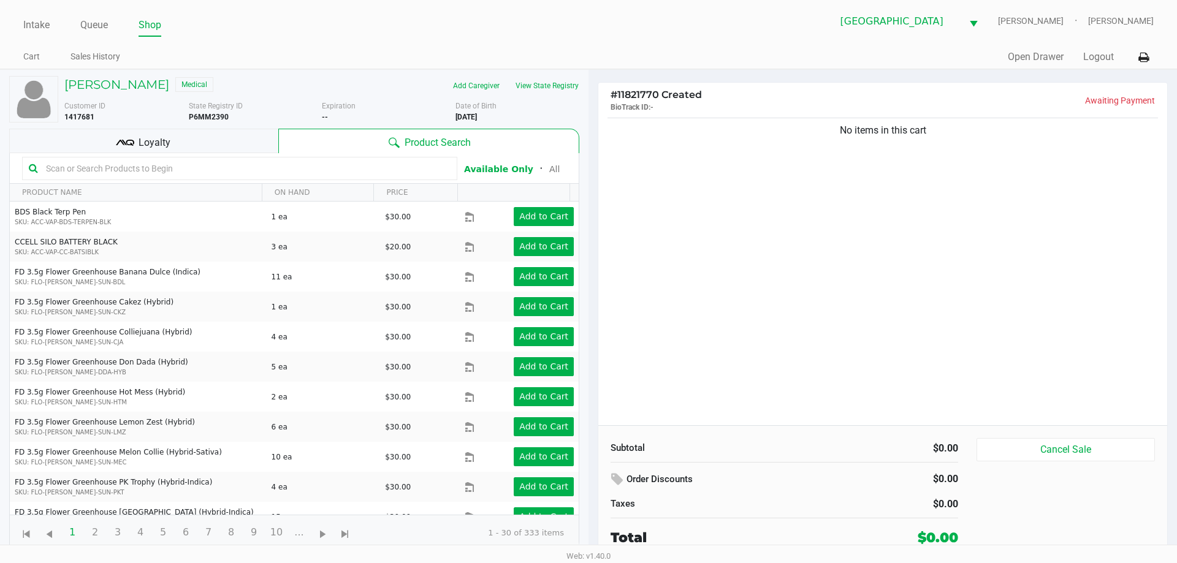
click at [852, 295] on div "No items in this cart" at bounding box center [882, 270] width 569 height 310
drag, startPoint x: 818, startPoint y: 262, endPoint x: 812, endPoint y: 262, distance: 6.2
click at [815, 262] on div "No items in this cart" at bounding box center [882, 270] width 569 height 310
click at [532, 91] on button "View State Registry" at bounding box center [544, 86] width 72 height 20
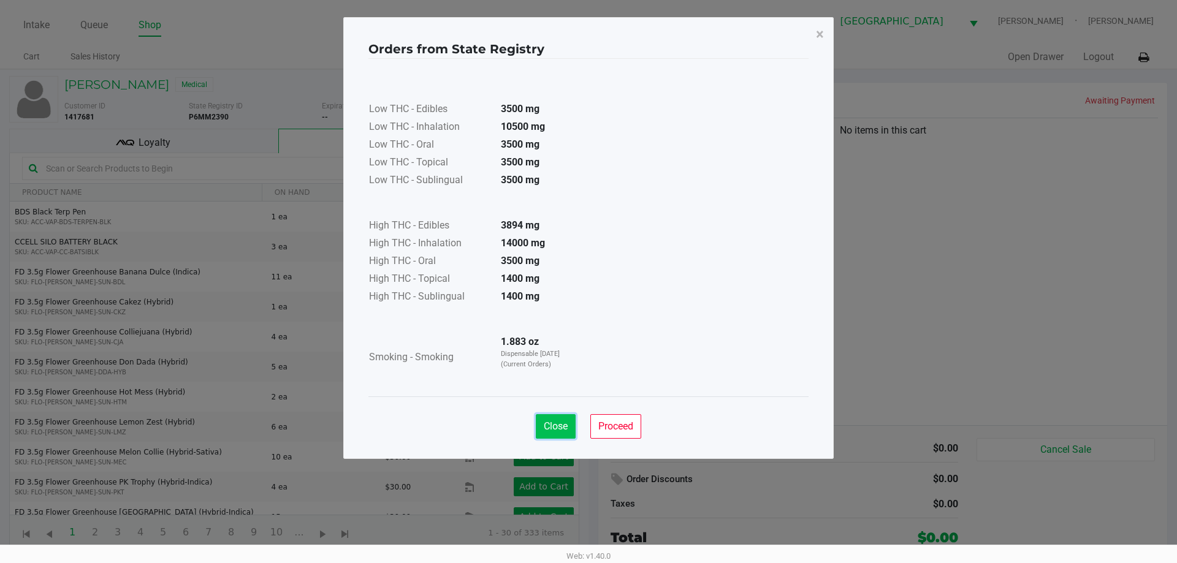
click at [558, 428] on span "Close" at bounding box center [556, 427] width 24 height 12
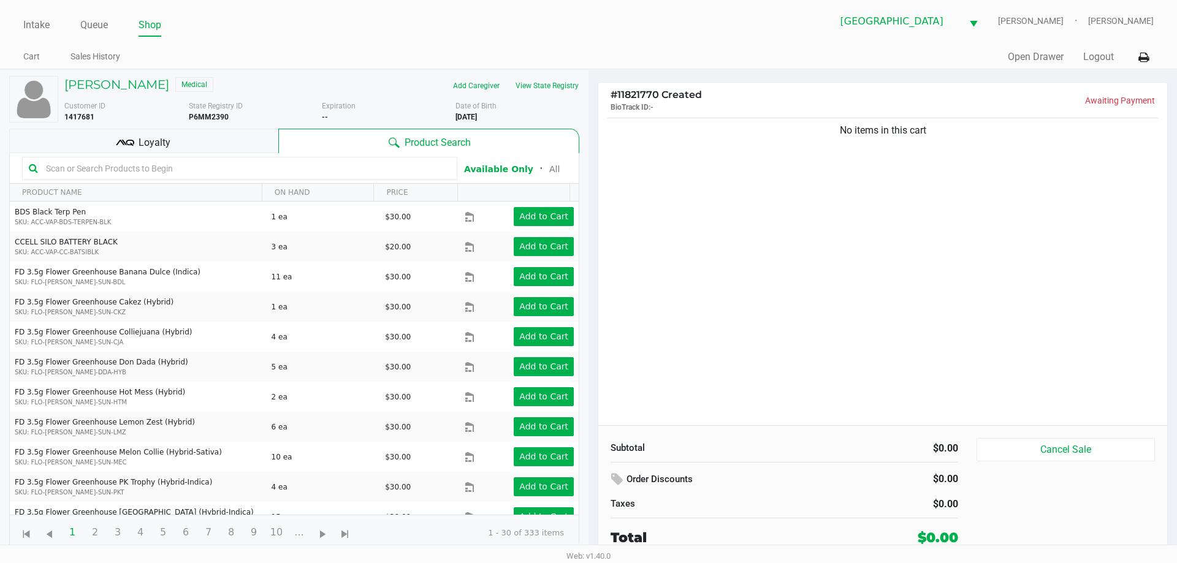
click at [324, 174] on input "text" at bounding box center [246, 168] width 410 height 18
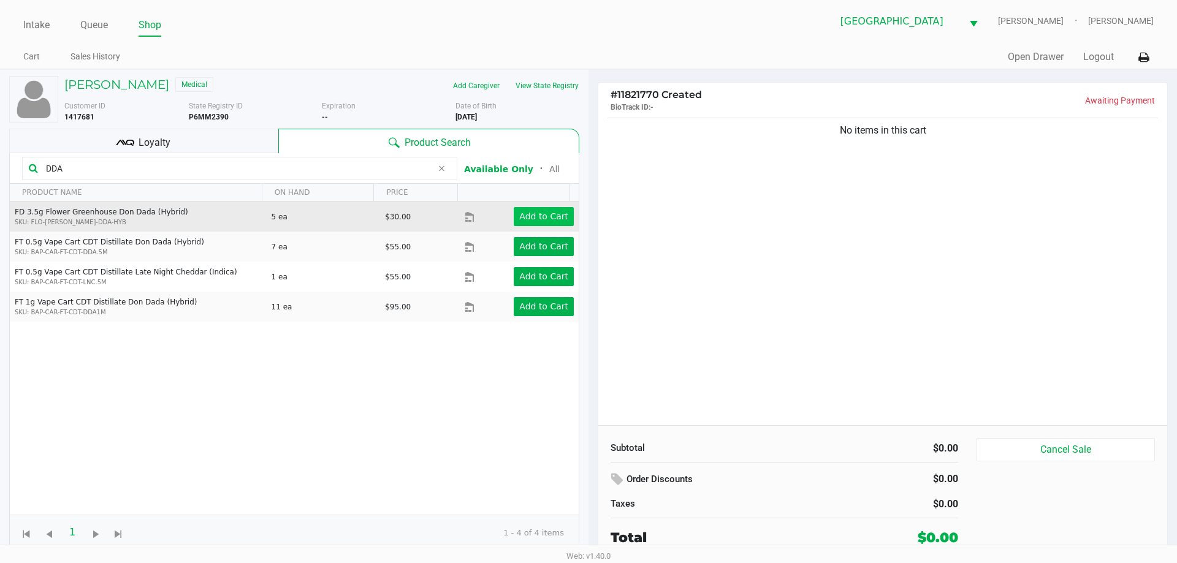
type input "DDA"
click at [521, 219] on app-button-loader "Add to Cart" at bounding box center [543, 217] width 49 height 10
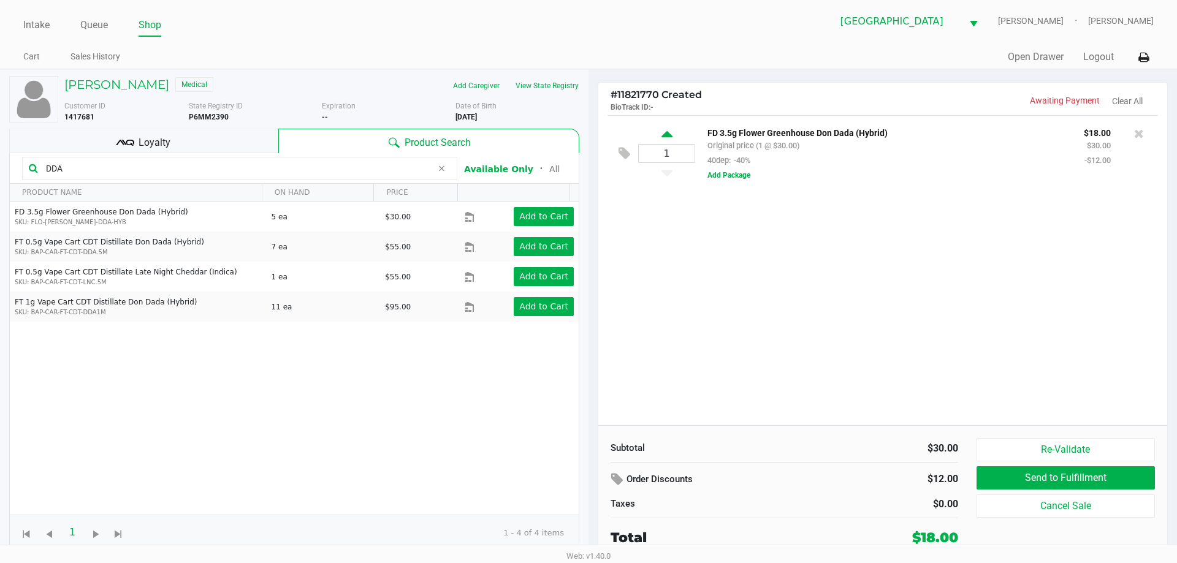
click at [665, 132] on icon at bounding box center [667, 136] width 11 height 15
type input "2"
click at [299, 170] on input "DDA" at bounding box center [236, 168] width 391 height 18
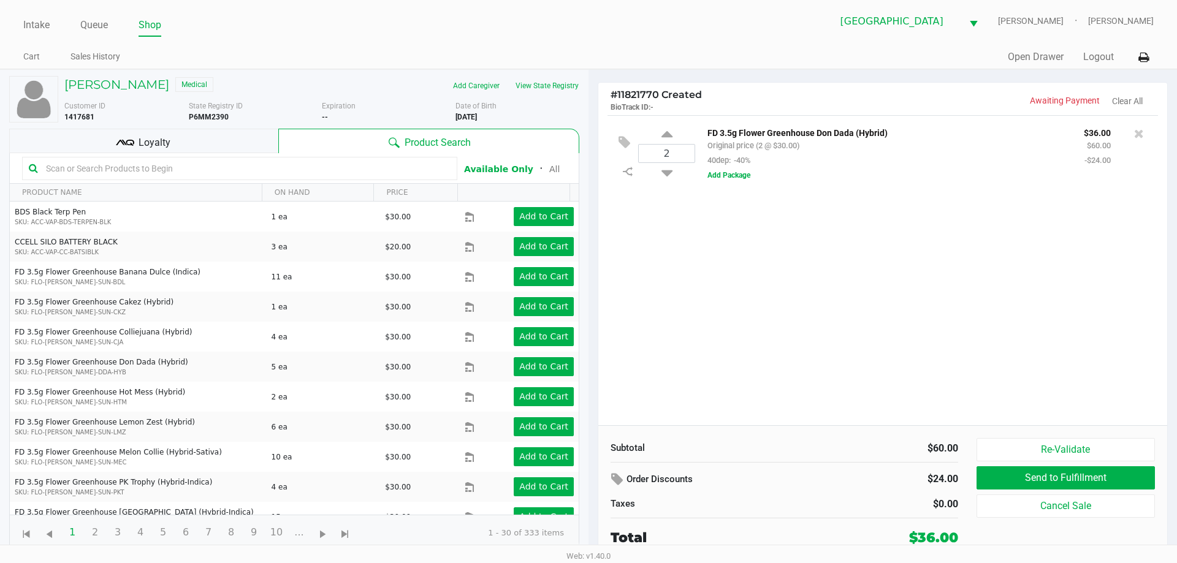
click at [197, 163] on input "text" at bounding box center [246, 168] width 410 height 18
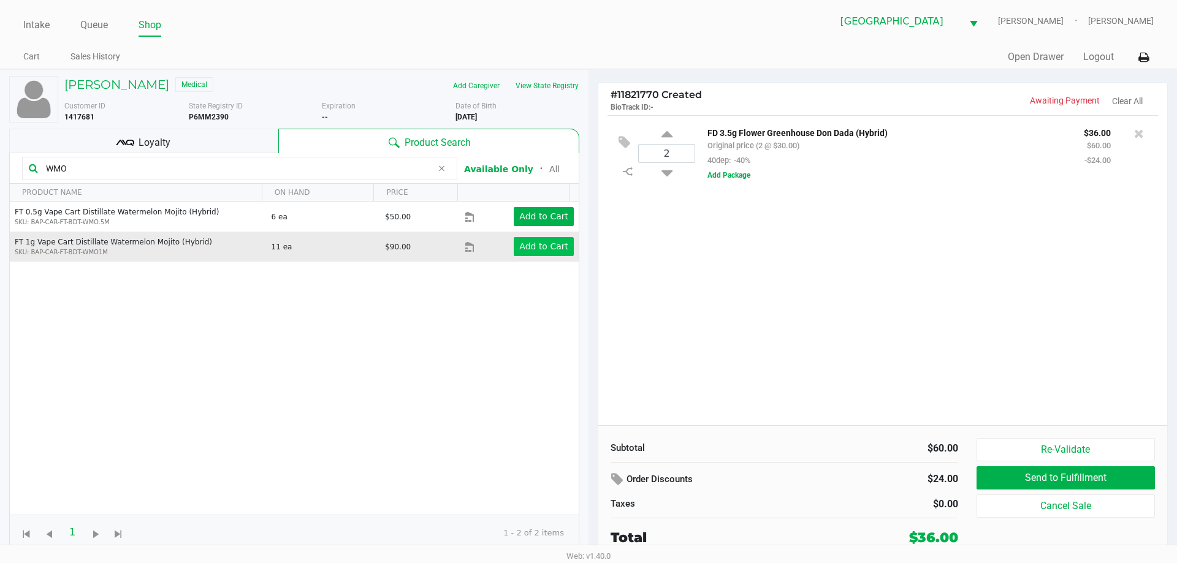
type input "WMO"
click at [533, 253] on button "Add to Cart" at bounding box center [544, 246] width 60 height 19
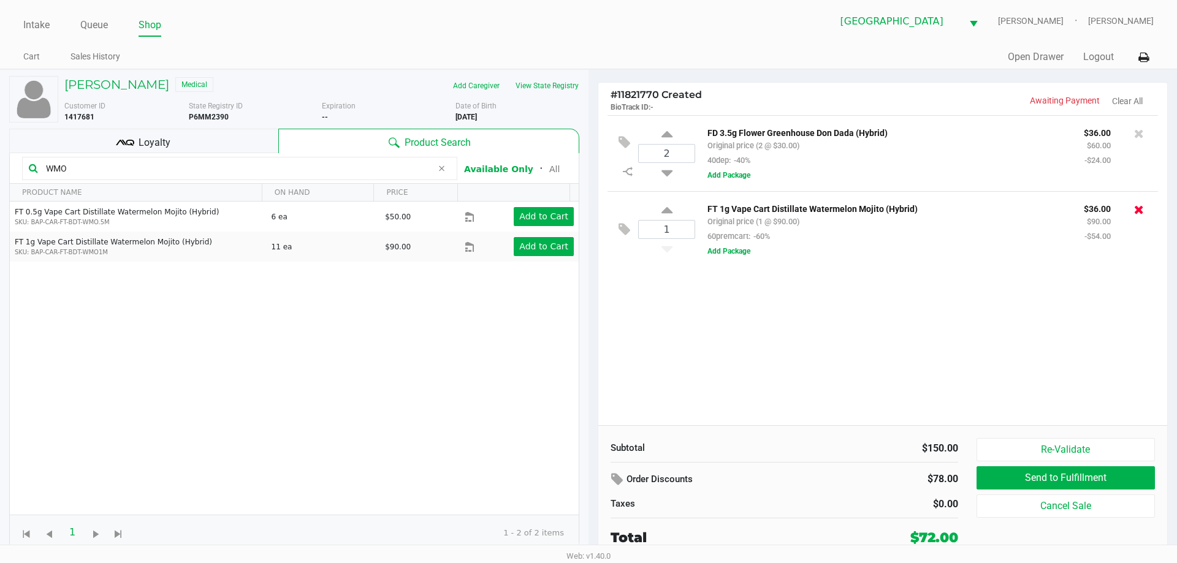
click at [1137, 208] on icon at bounding box center [1139, 210] width 10 height 12
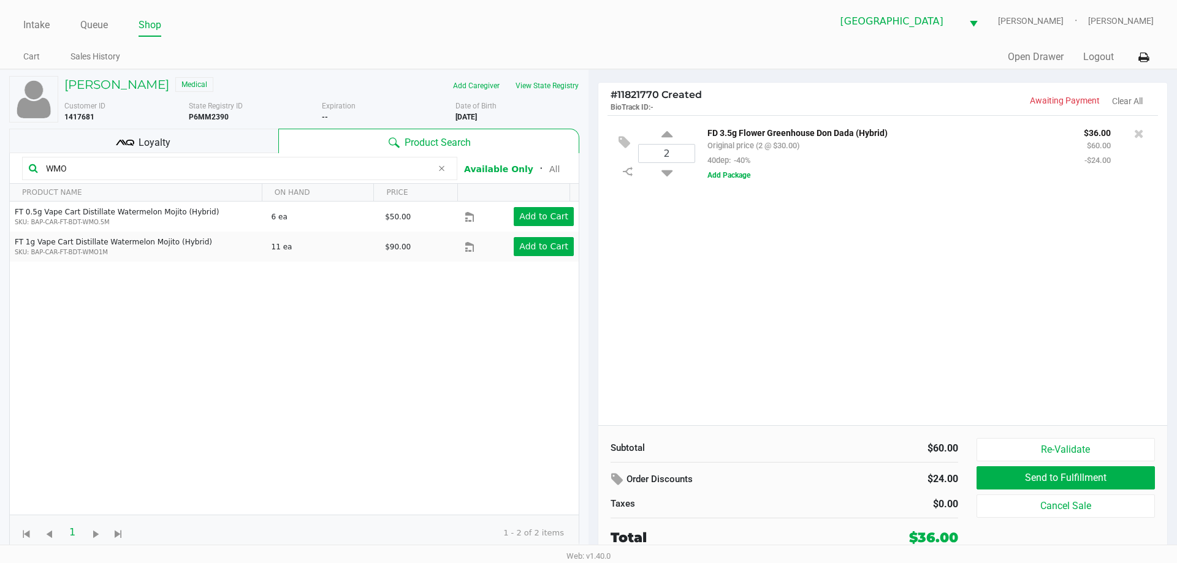
click at [236, 170] on input "WMO" at bounding box center [236, 168] width 391 height 18
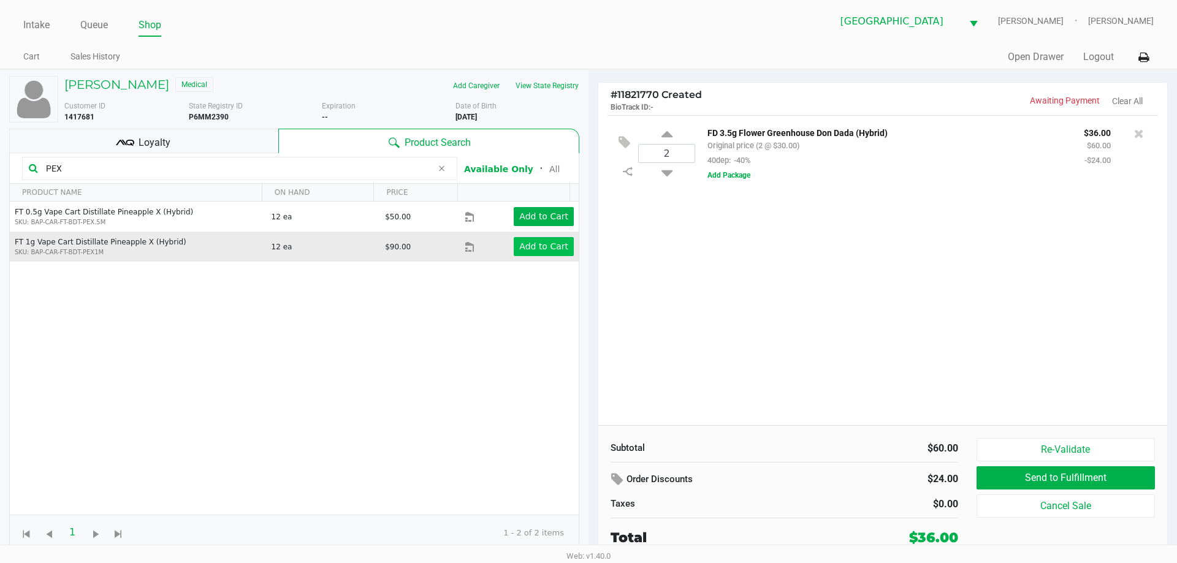
type input "PEX"
click at [525, 250] on app-button-loader "Add to Cart" at bounding box center [543, 247] width 49 height 10
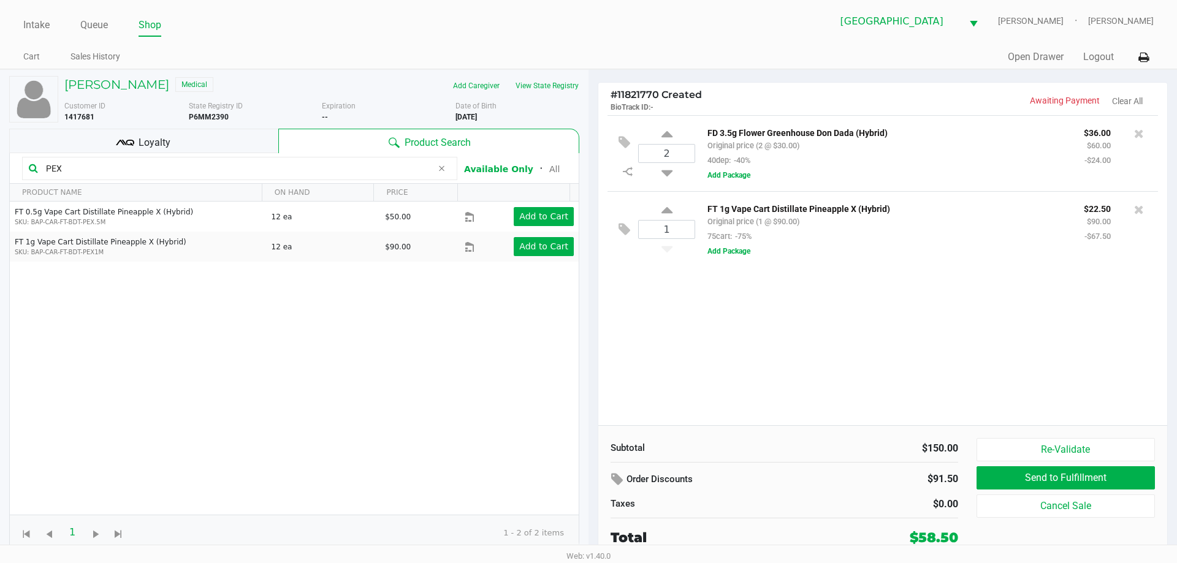
click at [847, 343] on div "2 FD 3.5g Flower Greenhouse Don Dada (Hybrid) Original price (2 @ $30.00) 40dep…" at bounding box center [882, 270] width 569 height 310
click at [806, 375] on div "2 FD 3.5g Flower Greenhouse Don Dada (Hybrid) Original price (2 @ $30.00) 40dep…" at bounding box center [882, 270] width 569 height 310
click at [799, 374] on div "2 FD 3.5g Flower Greenhouse Don Dada (Hybrid) Original price (2 @ $30.00) 40dep…" at bounding box center [882, 270] width 569 height 310
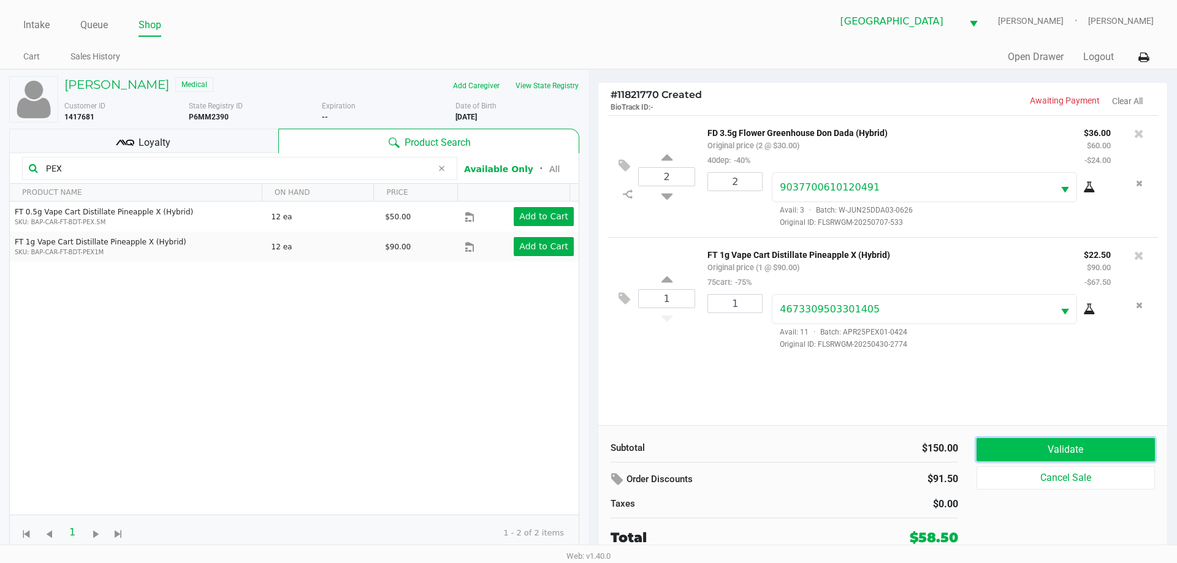
click at [994, 442] on button "Validate" at bounding box center [1066, 449] width 178 height 23
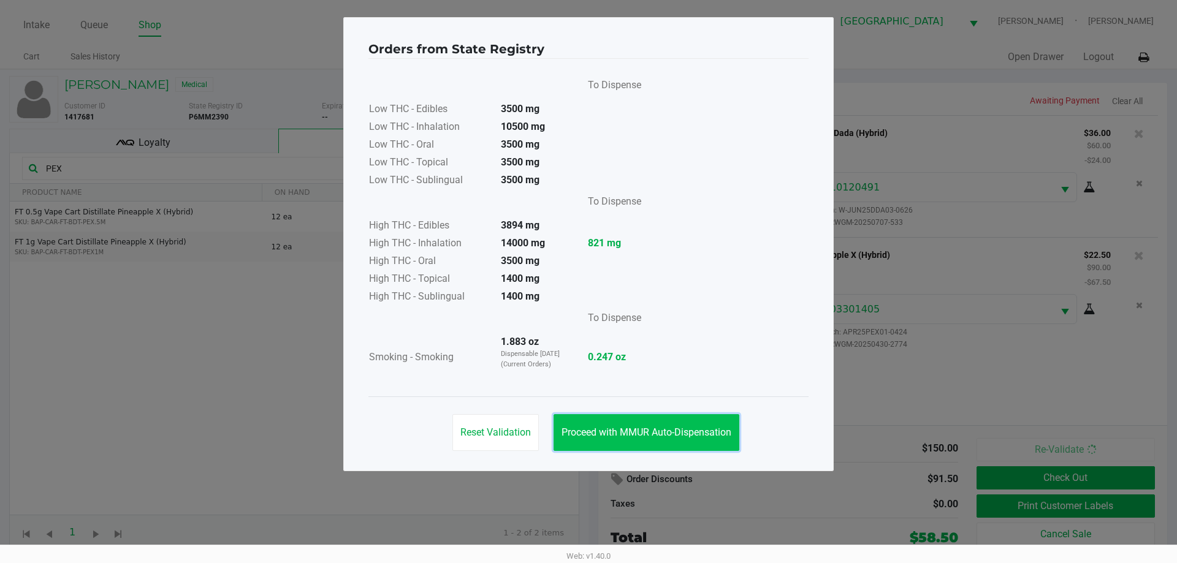
click at [631, 432] on span "Proceed with MMUR Auto-Dispensation" at bounding box center [647, 433] width 170 height 12
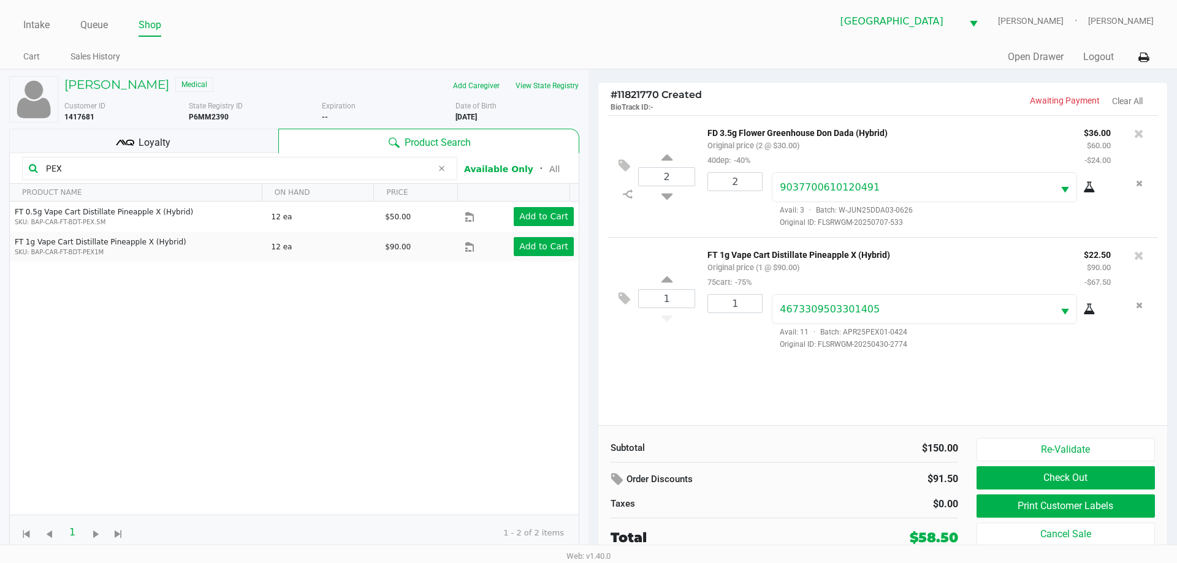
click at [151, 143] on span "Loyalty" at bounding box center [155, 142] width 32 height 15
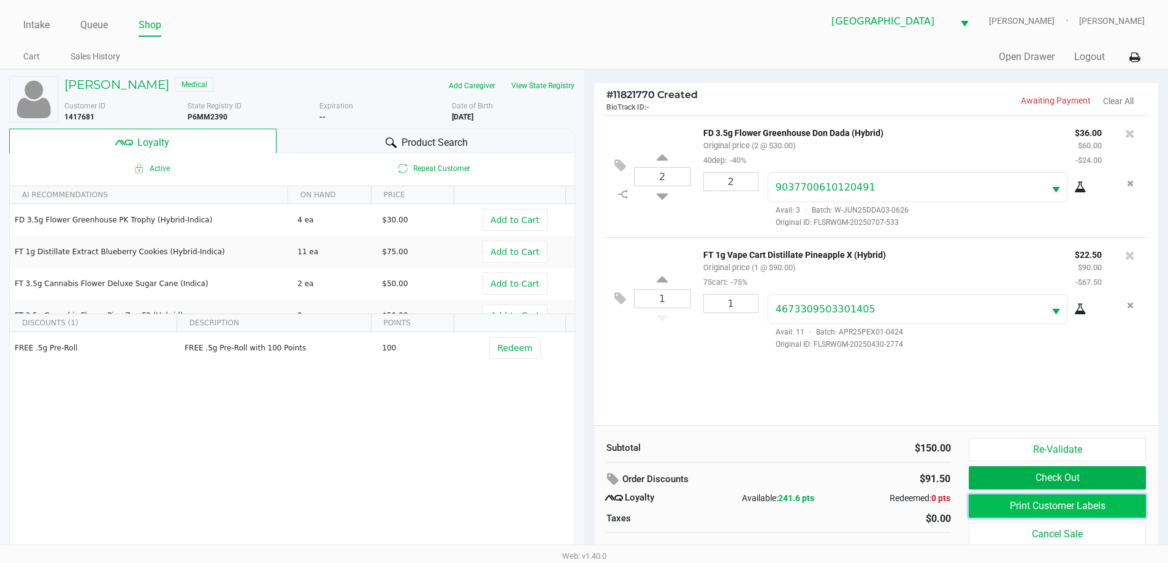
click at [996, 501] on button "Print Customer Labels" at bounding box center [1057, 506] width 177 height 23
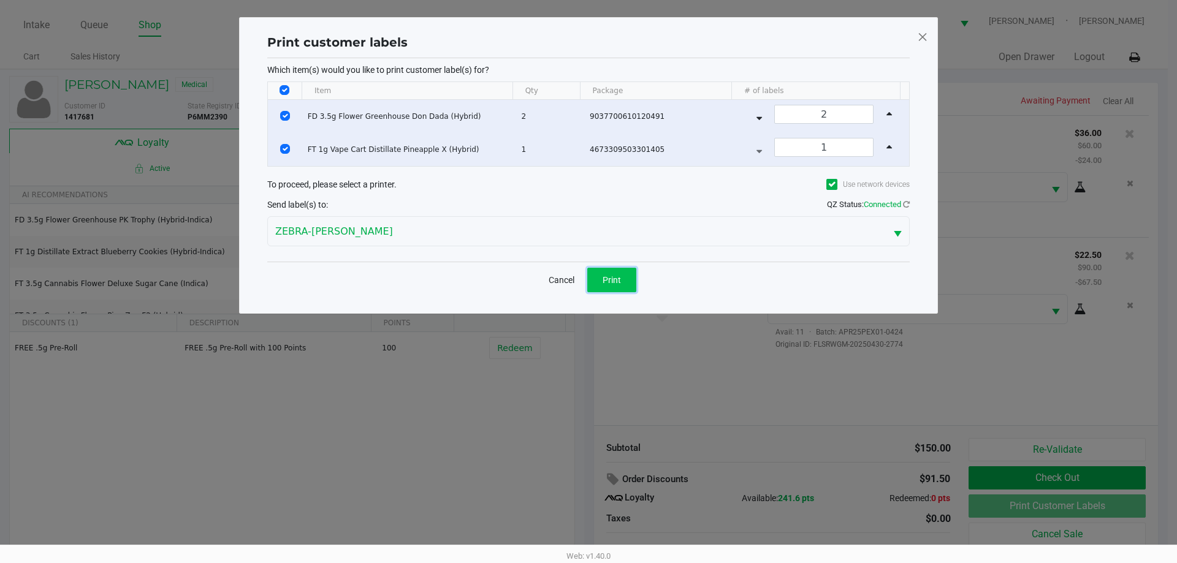
click at [624, 277] on button "Print" at bounding box center [611, 280] width 49 height 25
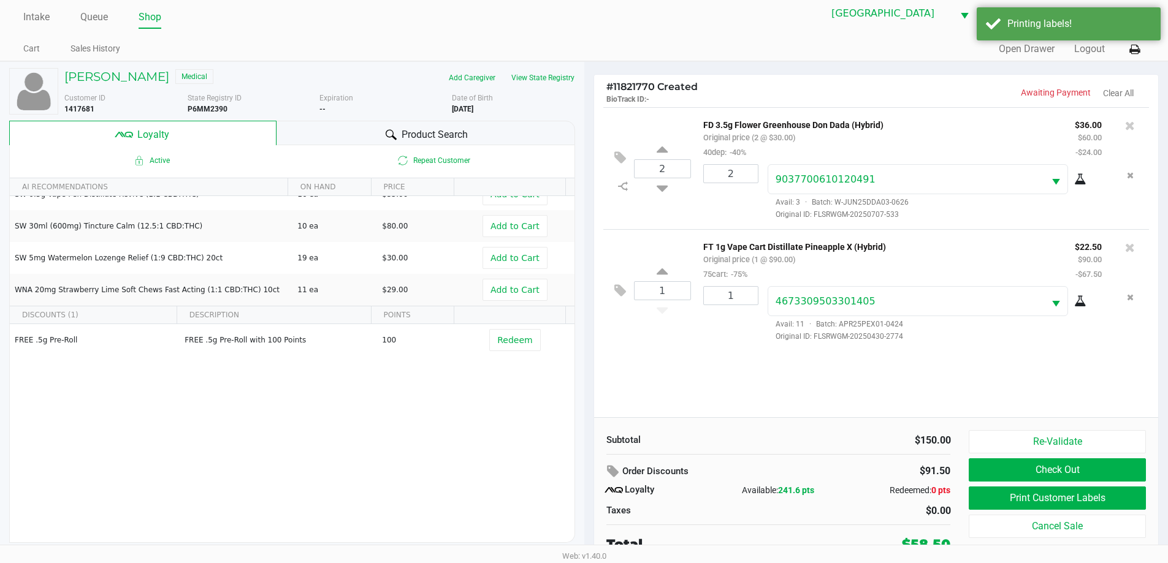
scroll to position [12, 0]
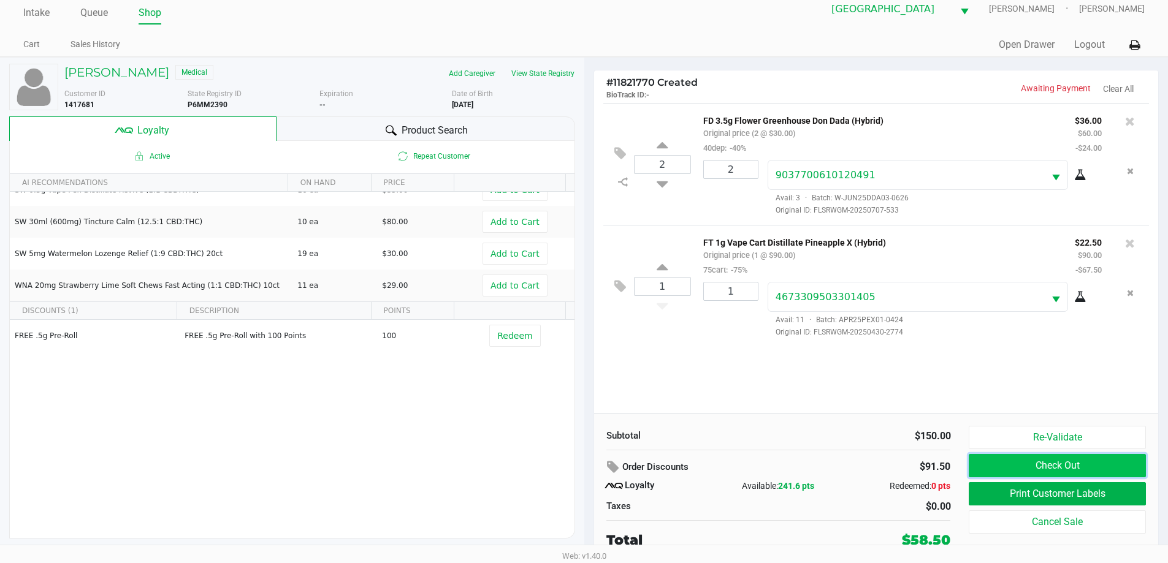
click at [1037, 465] on button "Check Out" at bounding box center [1057, 465] width 177 height 23
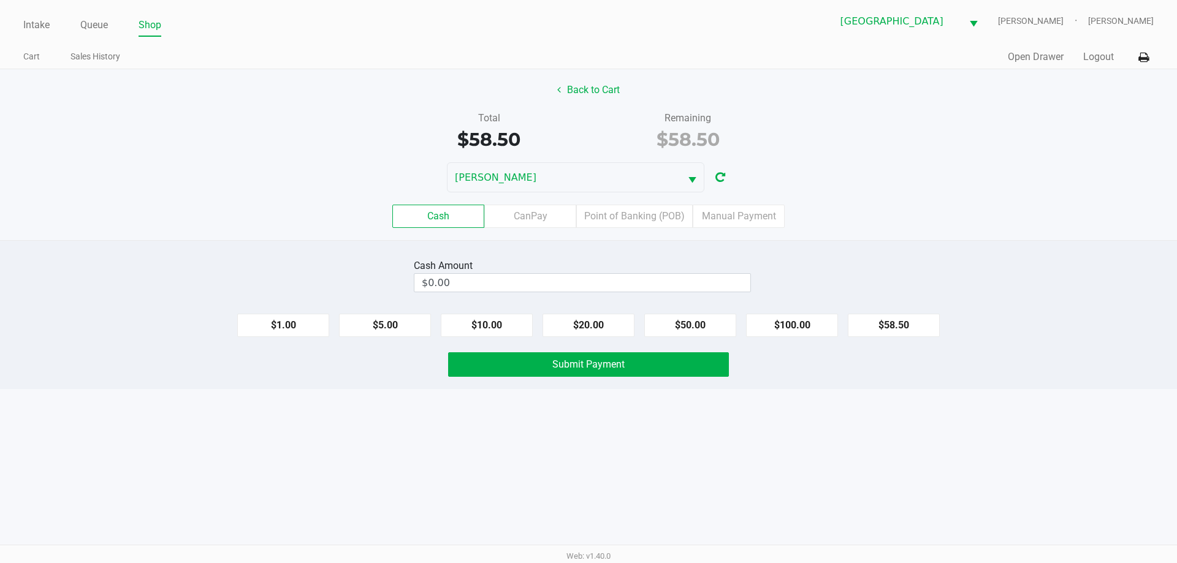
click at [823, 472] on div "Intake Queue Shop Orange Park WC [PERSON_NAME] [PERSON_NAME] Cart Sales History…" at bounding box center [588, 281] width 1177 height 563
click at [949, 153] on div "Back to Cart Total $58.50 Remaining $58.50 [PERSON_NAME] CanPay Point of Bankin…" at bounding box center [588, 154] width 1177 height 171
click at [603, 220] on label "Point of Banking (POB)" at bounding box center [634, 216] width 116 height 23
click at [0, 0] on 7 "Point of Banking (POB)" at bounding box center [0, 0] width 0 height 0
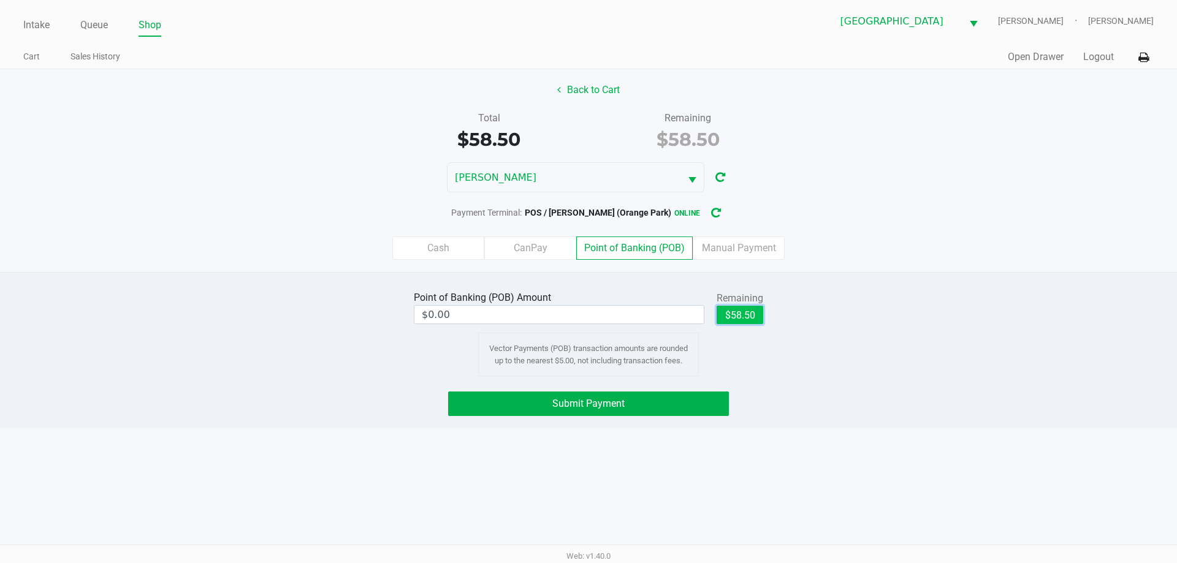
click at [749, 319] on button "$58.50" at bounding box center [740, 315] width 47 height 18
type input "$58.50"
click at [638, 407] on button "Submit Payment" at bounding box center [588, 404] width 281 height 25
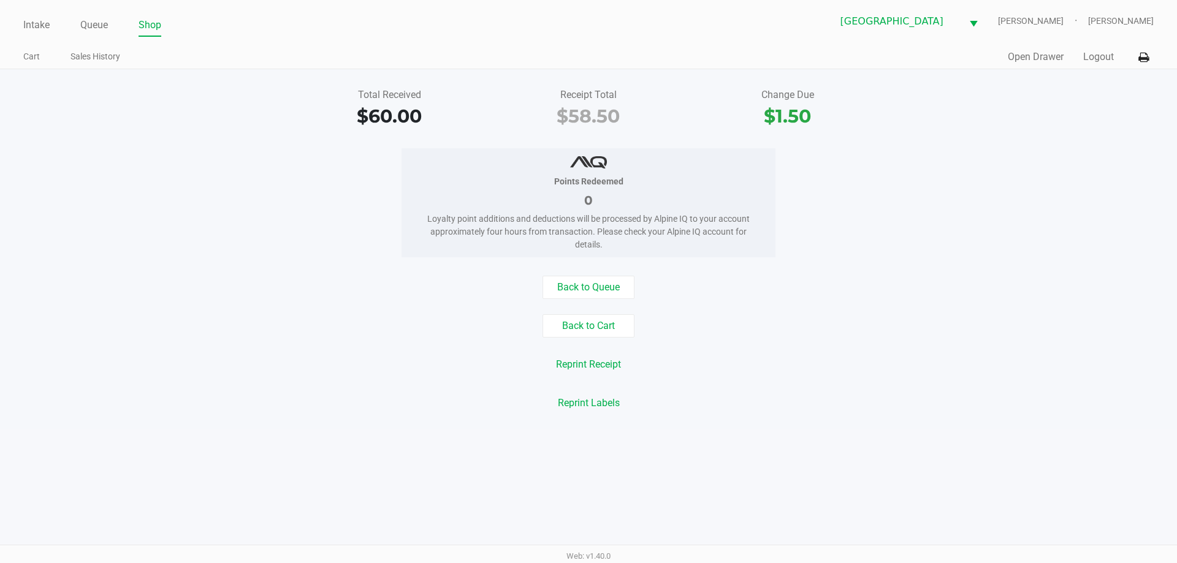
drag, startPoint x: 885, startPoint y: 231, endPoint x: 871, endPoint y: 229, distance: 14.2
click at [882, 231] on div "Points Redeemed 0 Loyalty point additions and deductions will be processed by A…" at bounding box center [589, 202] width 1196 height 109
click at [29, 19] on link "Intake" at bounding box center [36, 25] width 26 height 17
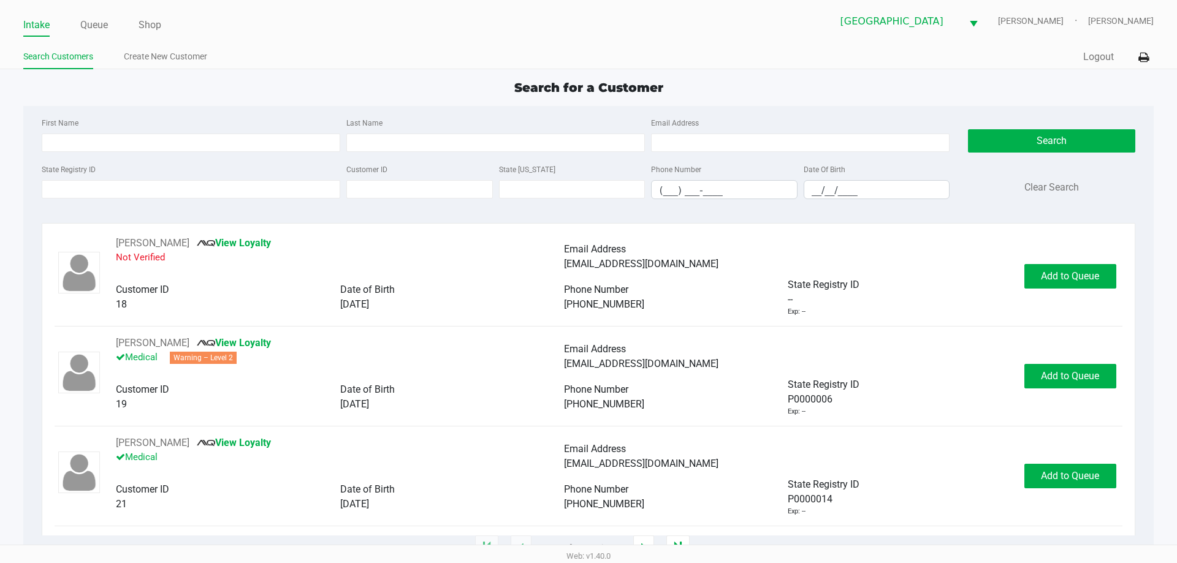
drag, startPoint x: 455, startPoint y: 89, endPoint x: 392, endPoint y: 15, distance: 97.0
click at [448, 88] on div "Search for a Customer" at bounding box center [588, 87] width 1148 height 18
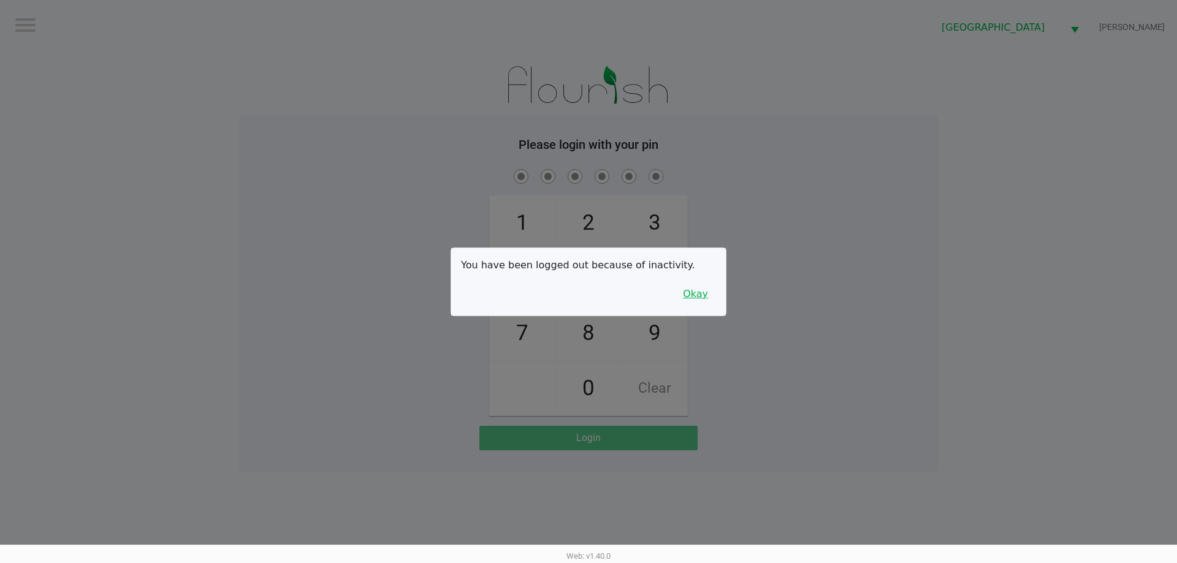
click at [707, 305] on button "Okay" at bounding box center [695, 294] width 41 height 23
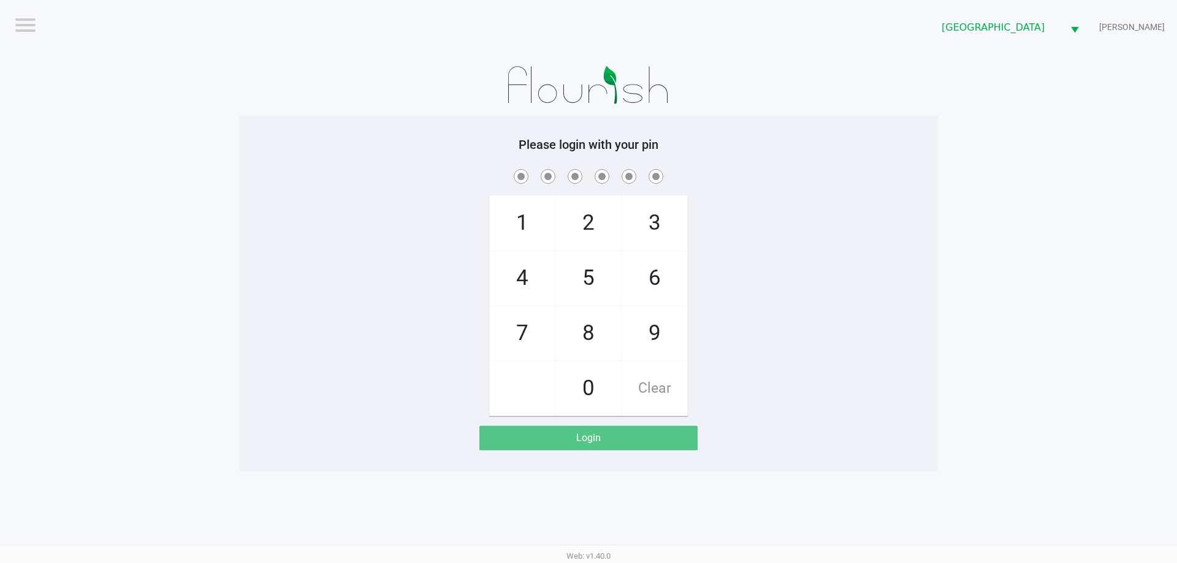
click at [812, 105] on div at bounding box center [588, 85] width 699 height 61
checkbox input "true"
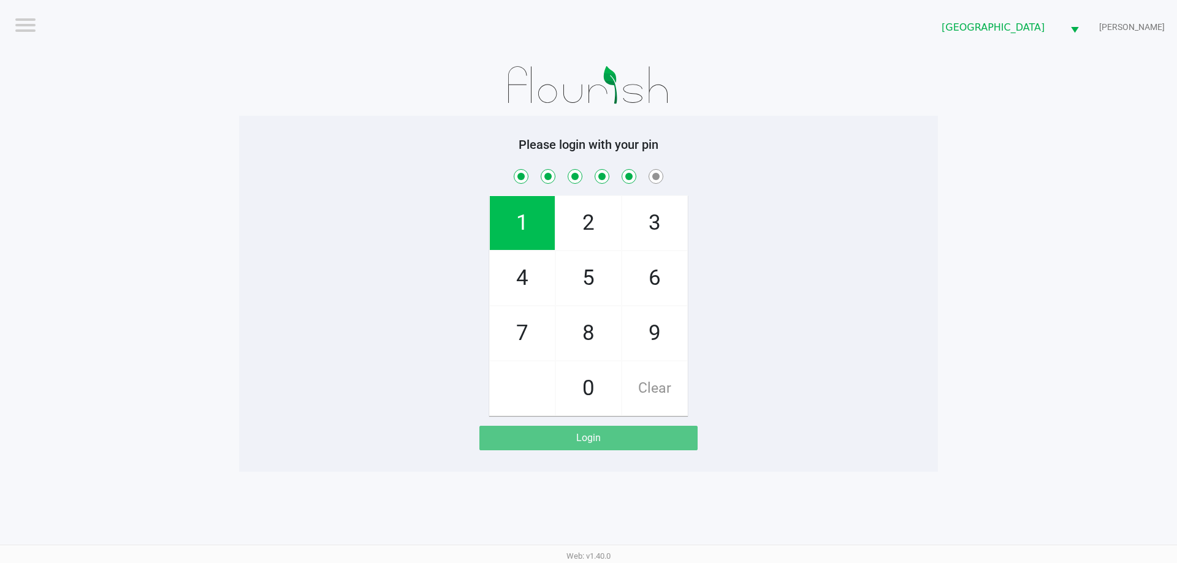
checkbox input "true"
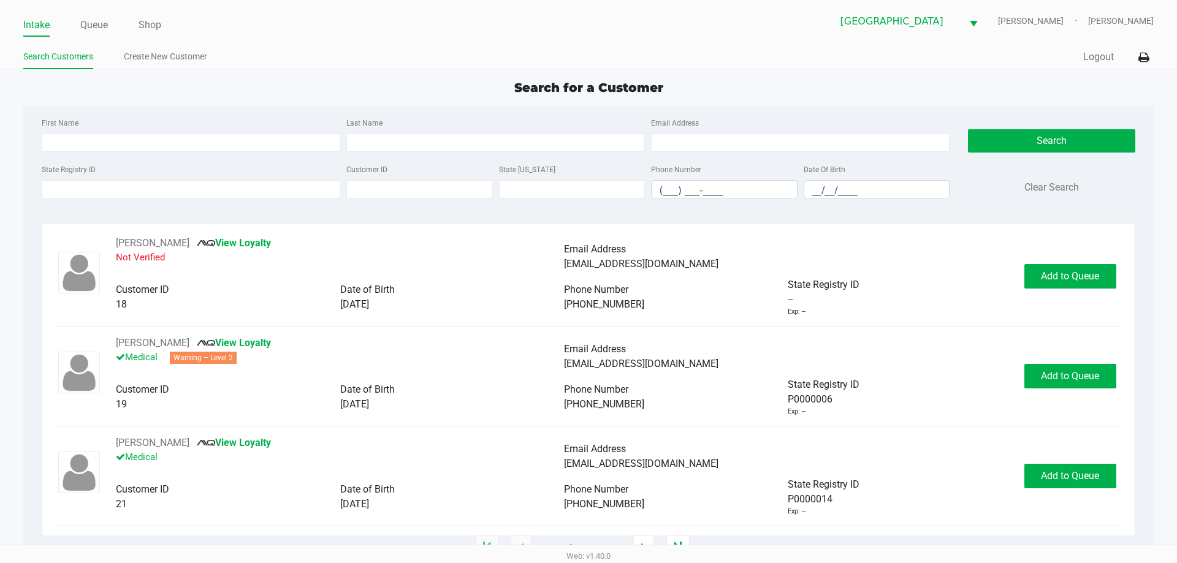
click at [266, 83] on div "Search for a Customer" at bounding box center [588, 87] width 1148 height 18
click at [243, 147] on input "First Name" at bounding box center [191, 143] width 299 height 18
click at [249, 147] on input "First Name" at bounding box center [191, 143] width 299 height 18
click at [242, 193] on input "State Registry ID" at bounding box center [191, 189] width 299 height 18
click at [205, 81] on div "Search for a Customer" at bounding box center [588, 87] width 1148 height 18
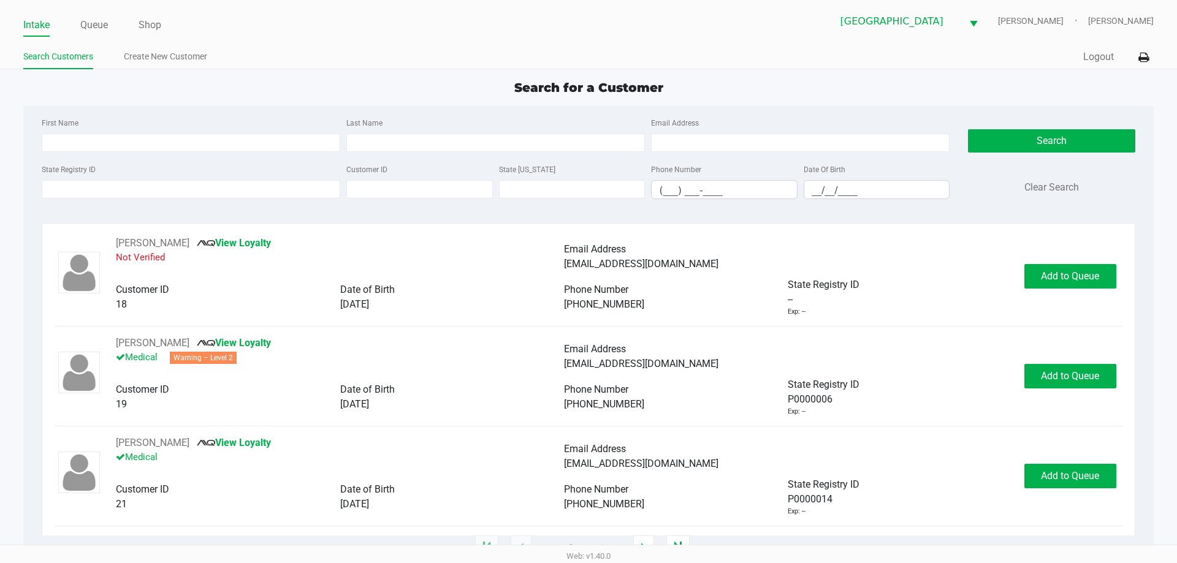
click at [256, 199] on div "State Registry ID Customer ID State [US_STATE] Phone Number (___) ___-____ Date…" at bounding box center [496, 185] width 914 height 47
click at [146, 188] on input "State Registry ID" at bounding box center [191, 189] width 299 height 18
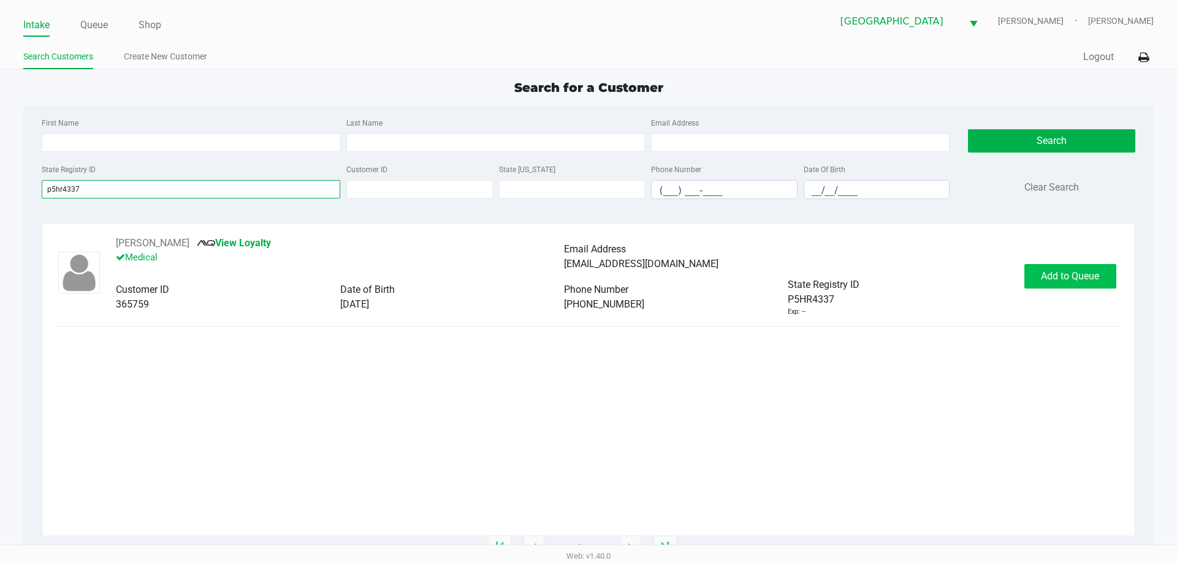
type input "p5hr4337"
click at [1048, 278] on span "Add to Queue" at bounding box center [1070, 276] width 58 height 12
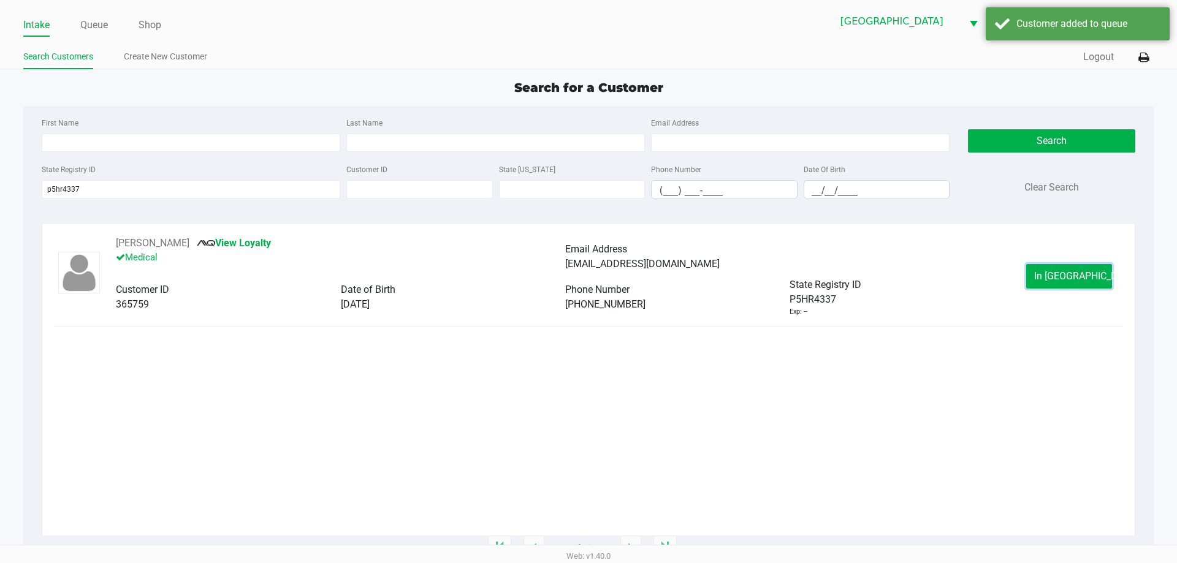
click at [1054, 288] on button "In [GEOGRAPHIC_DATA]" at bounding box center [1069, 276] width 86 height 25
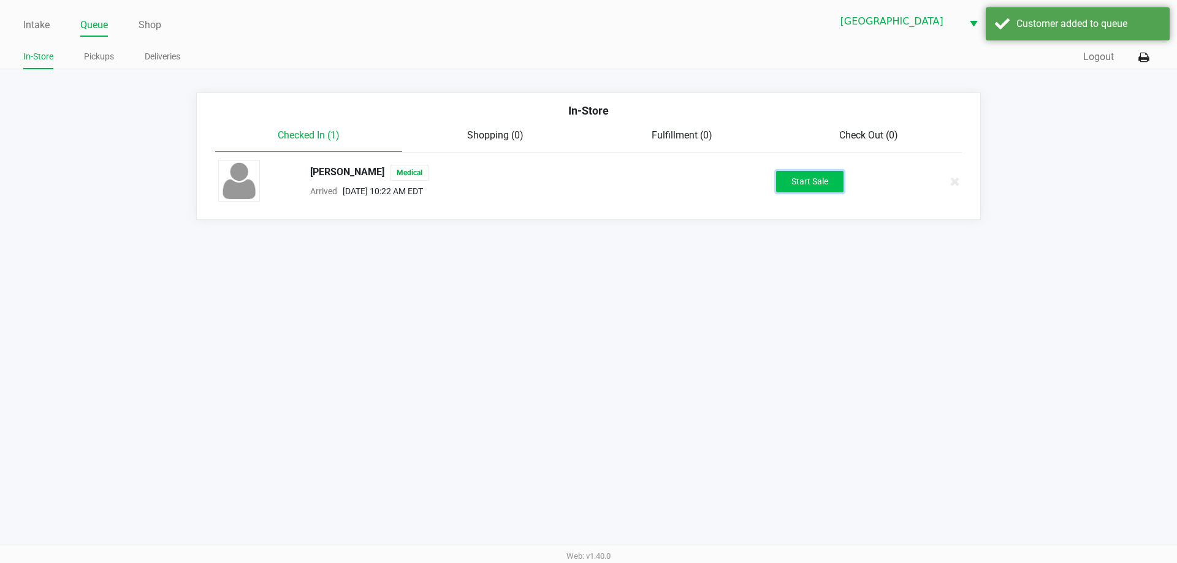
click at [808, 178] on button "Start Sale" at bounding box center [809, 181] width 67 height 21
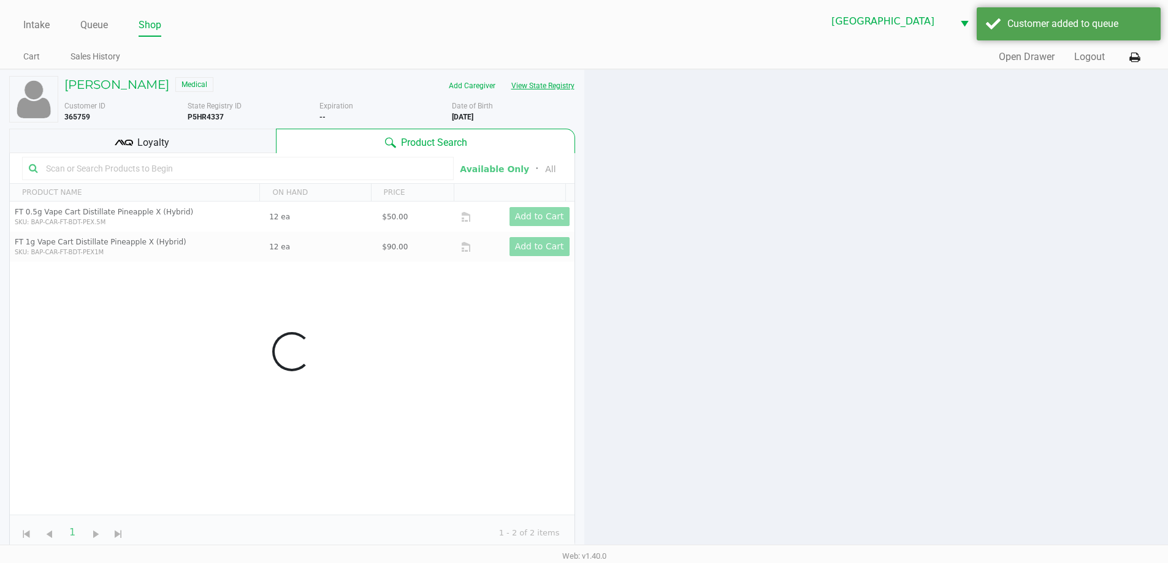
click at [532, 81] on button "View State Registry" at bounding box center [539, 86] width 72 height 20
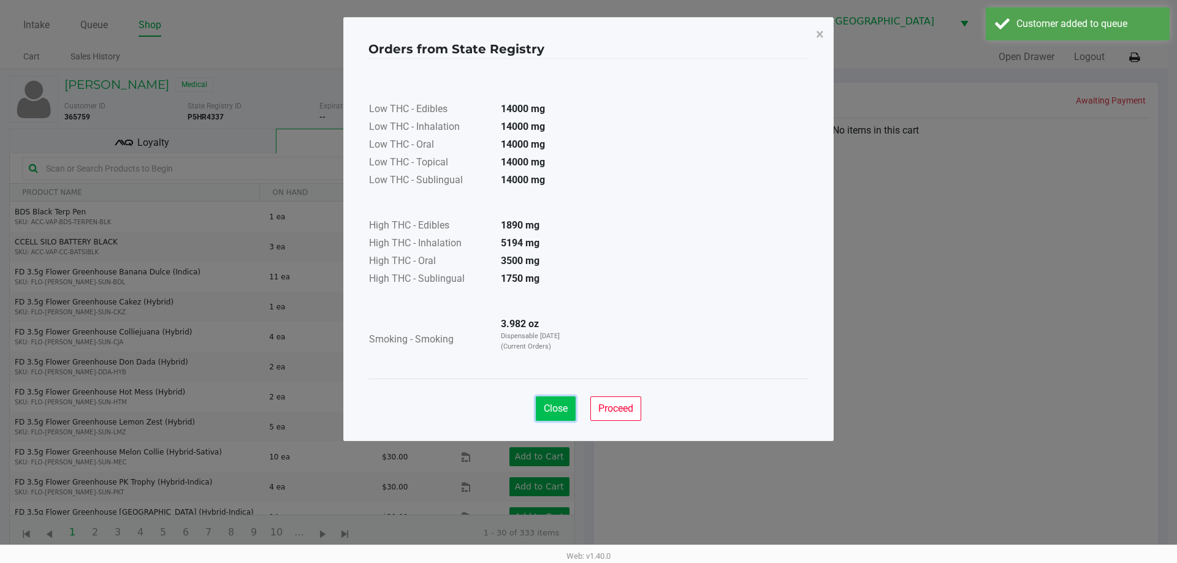
click at [568, 412] on button "Close" at bounding box center [556, 409] width 40 height 25
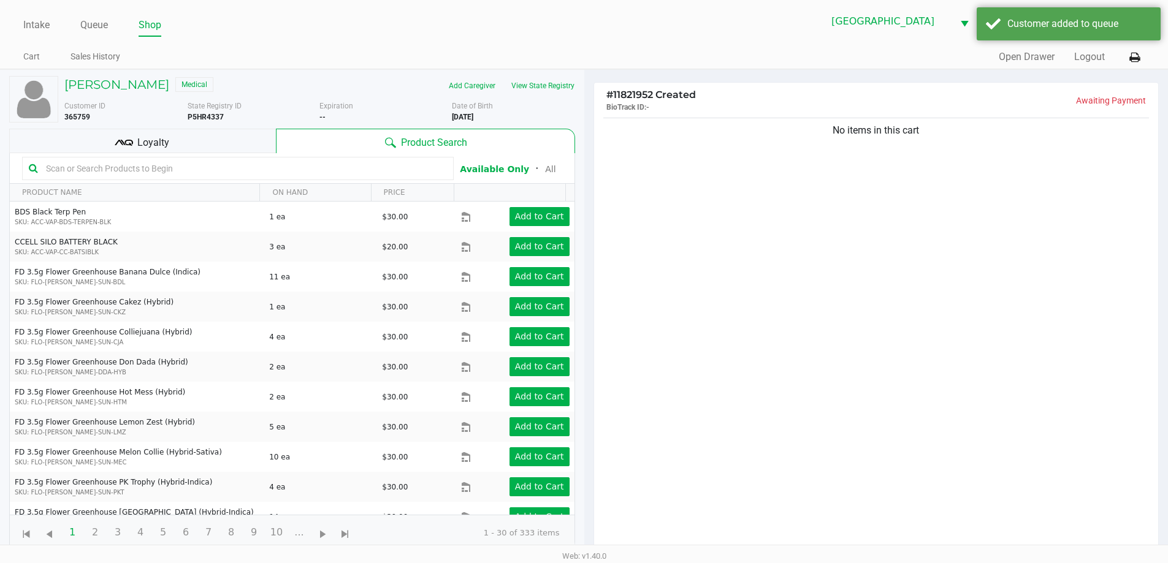
click at [833, 232] on ngb-modal-window "Orders from State Registry × Low THC - Edibles 14000 mg Low THC - Inhalation 14…" at bounding box center [584, 281] width 1168 height 563
click at [419, 169] on input "text" at bounding box center [244, 168] width 406 height 18
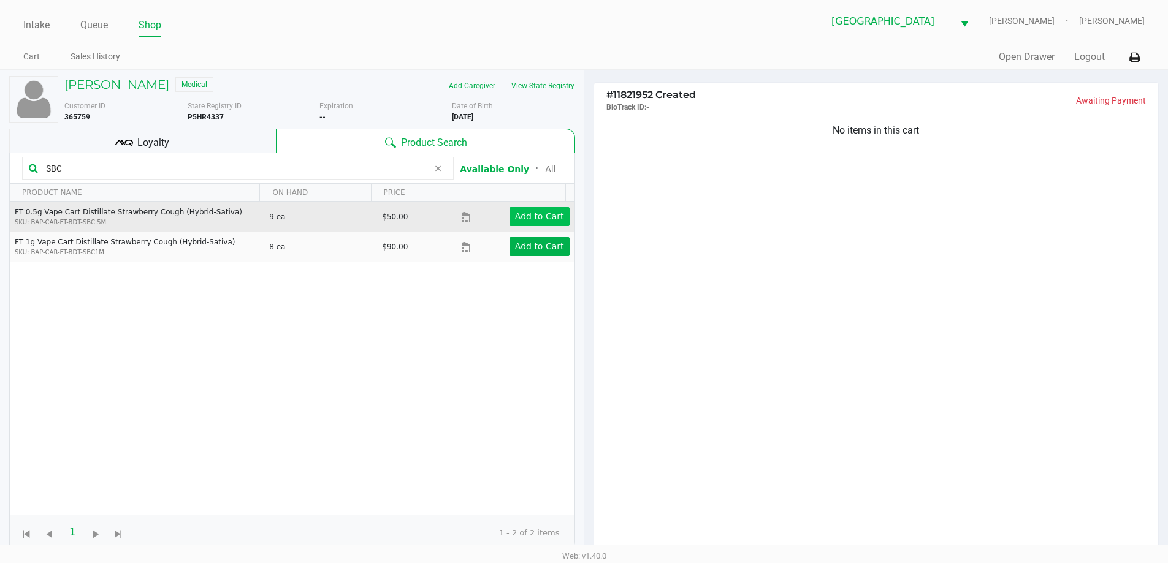
type input "SBC"
click at [524, 212] on app-button-loader "Add to Cart" at bounding box center [539, 217] width 49 height 10
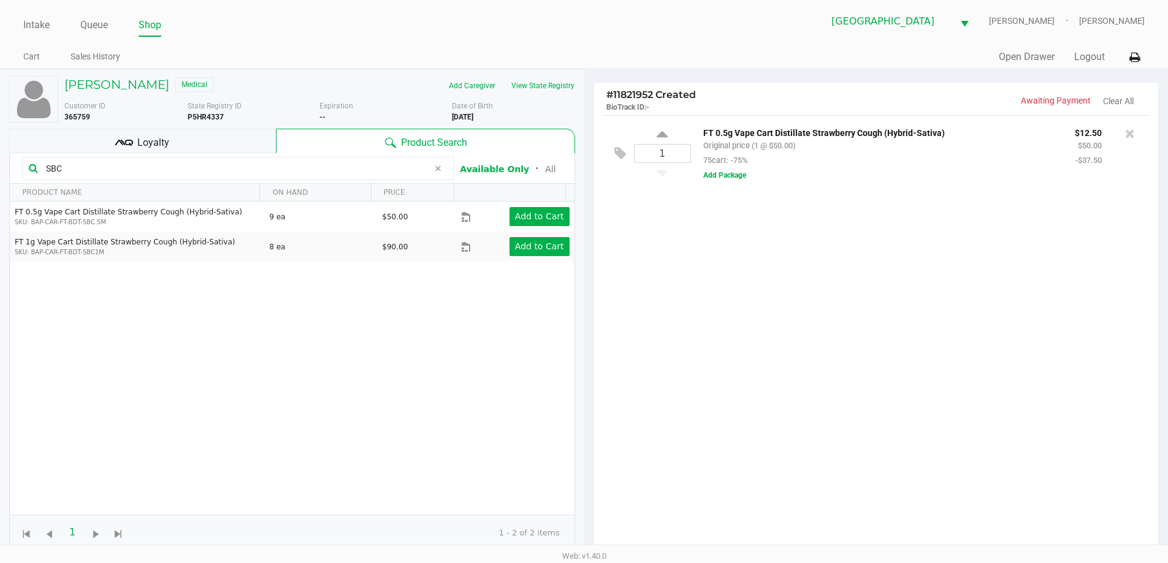
click at [170, 170] on input "SBC" at bounding box center [234, 168] width 387 height 18
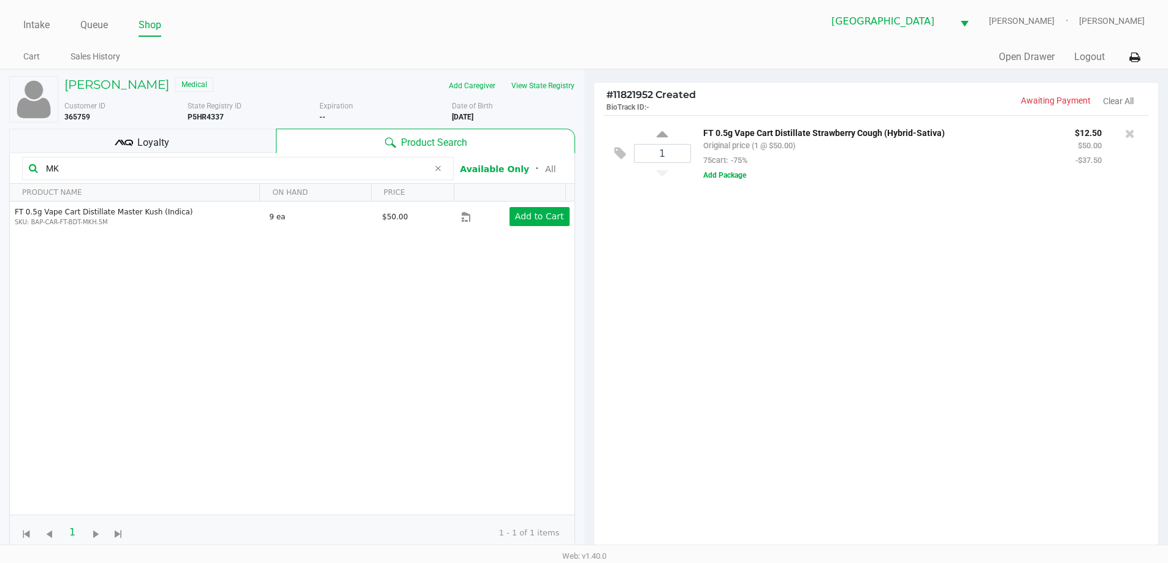
type input "M"
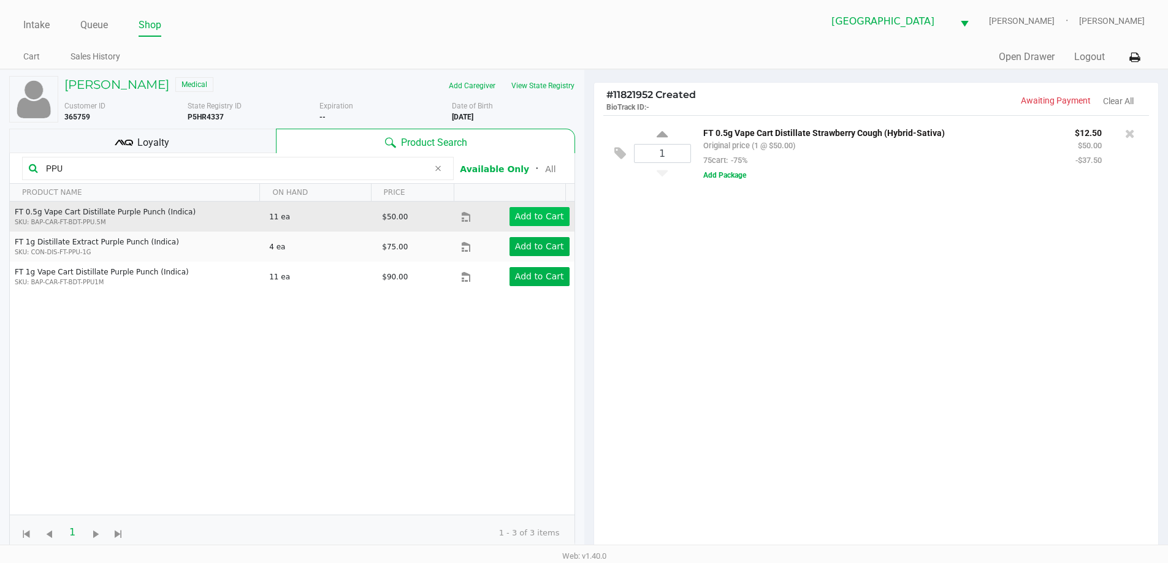
type input "PPU"
click at [548, 220] on app-button-loader "Add to Cart" at bounding box center [539, 217] width 49 height 10
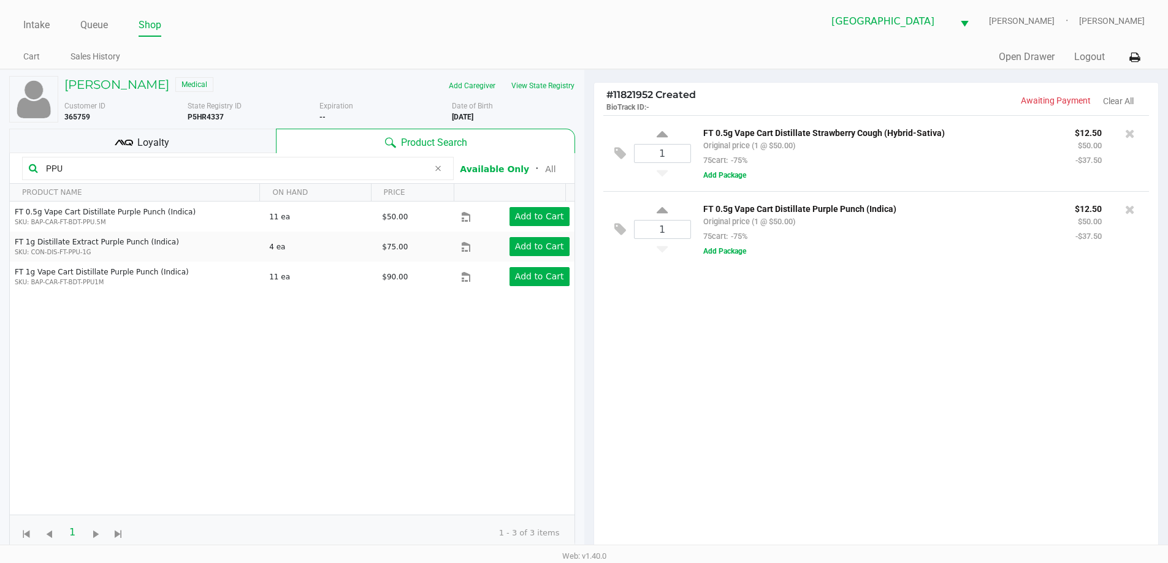
click at [124, 176] on input "PPU" at bounding box center [234, 168] width 387 height 18
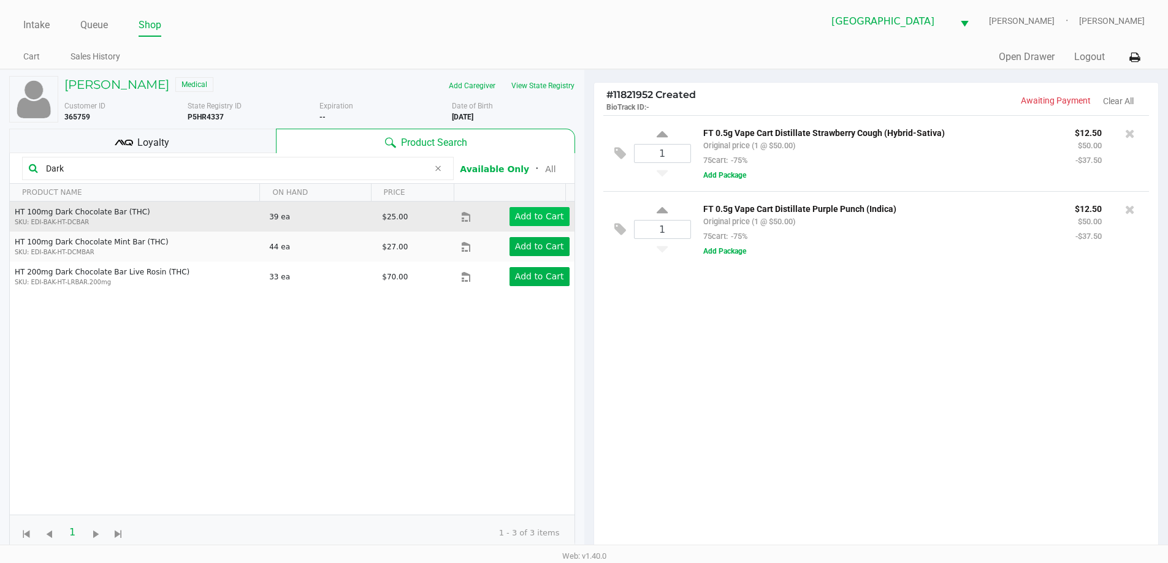
type input "Dark"
click at [530, 219] on app-button-loader "Add to Cart" at bounding box center [539, 217] width 49 height 10
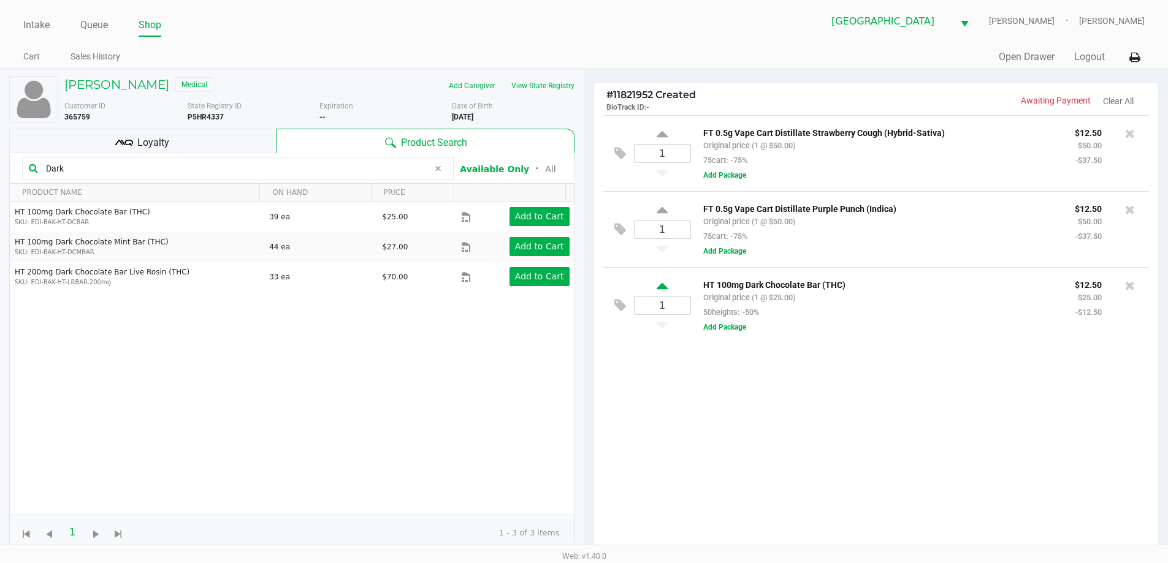
click at [657, 294] on icon at bounding box center [662, 288] width 11 height 15
type input "2"
click at [120, 139] on div at bounding box center [584, 350] width 1168 height 438
click at [124, 140] on icon at bounding box center [124, 143] width 18 height 18
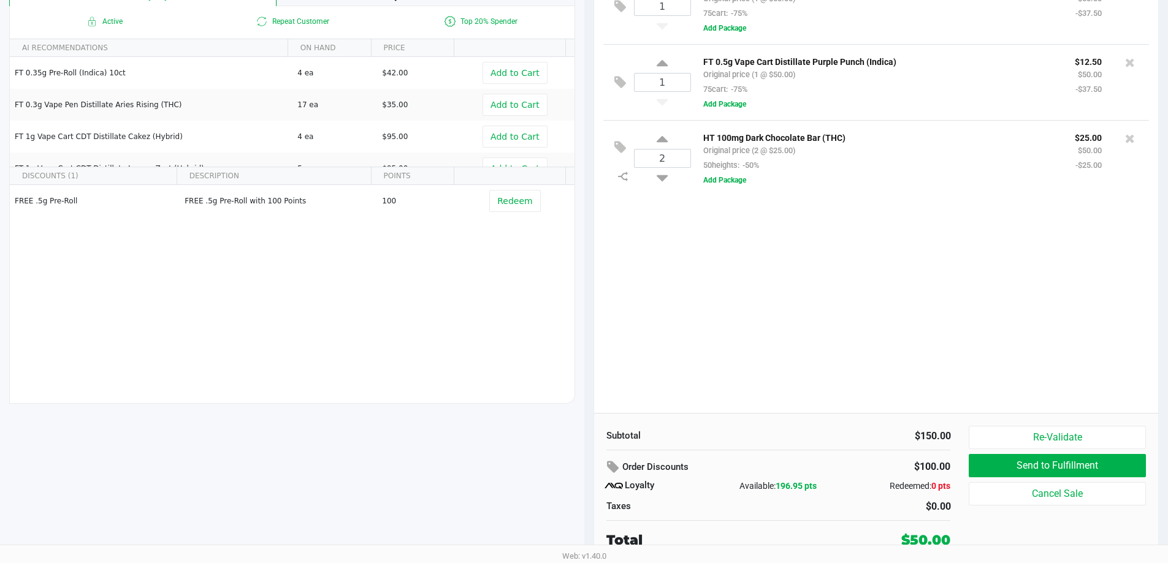
click at [781, 347] on div "1 FT 0.5g Vape Cart Distillate Strawberry Cough (Hybrid-Sativa) Original price …" at bounding box center [876, 190] width 565 height 445
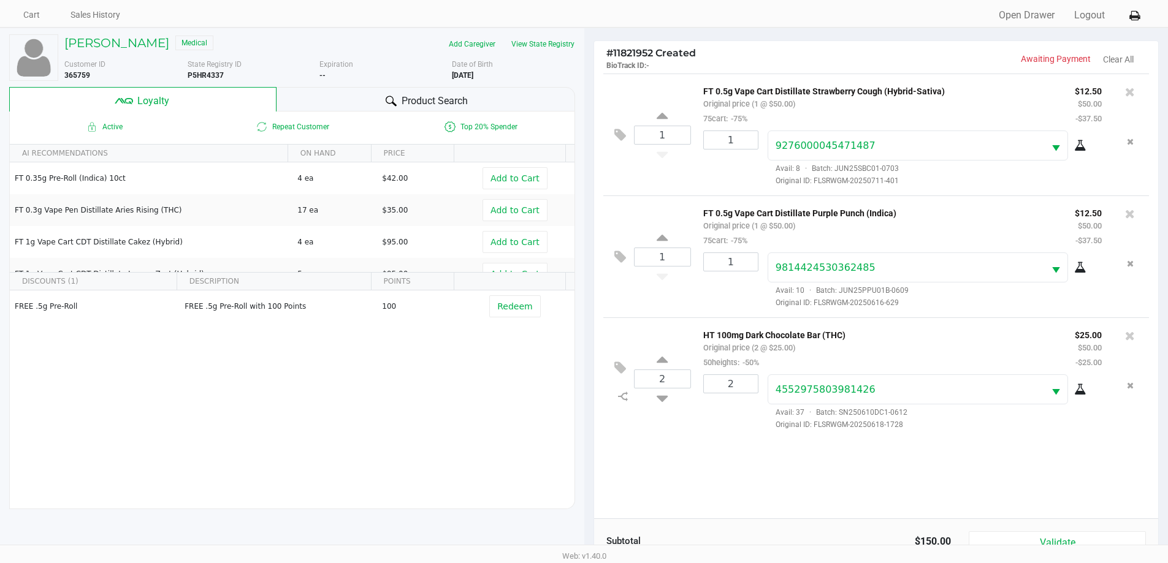
scroll to position [147, 0]
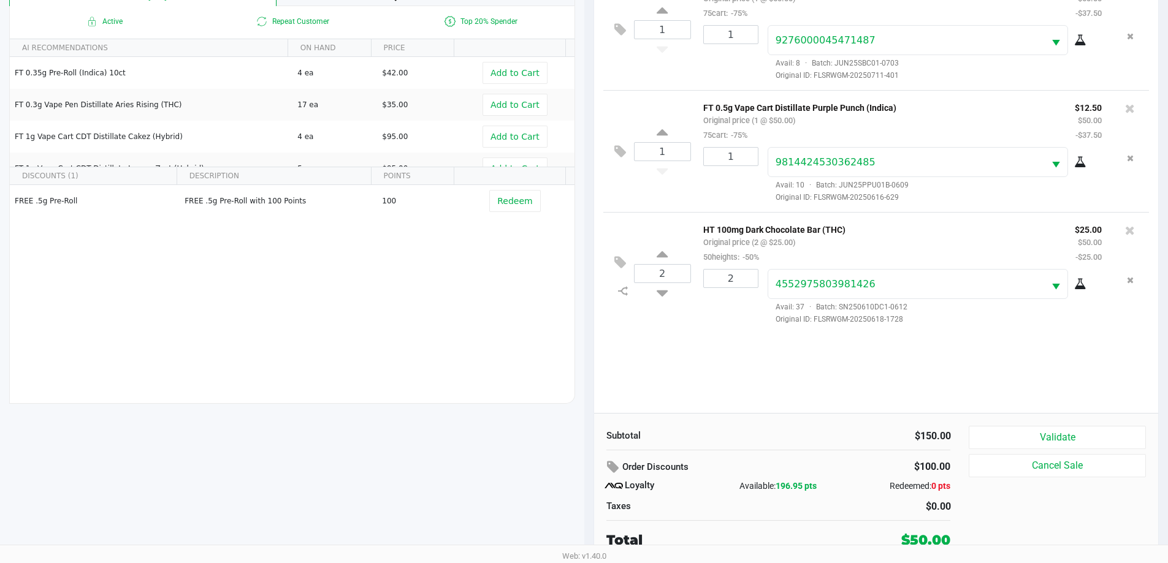
click at [860, 437] on div "$150.00" at bounding box center [869, 436] width 163 height 15
click at [809, 442] on div "$150.00" at bounding box center [869, 436] width 163 height 15
click at [1104, 439] on button "Validate" at bounding box center [1057, 437] width 177 height 23
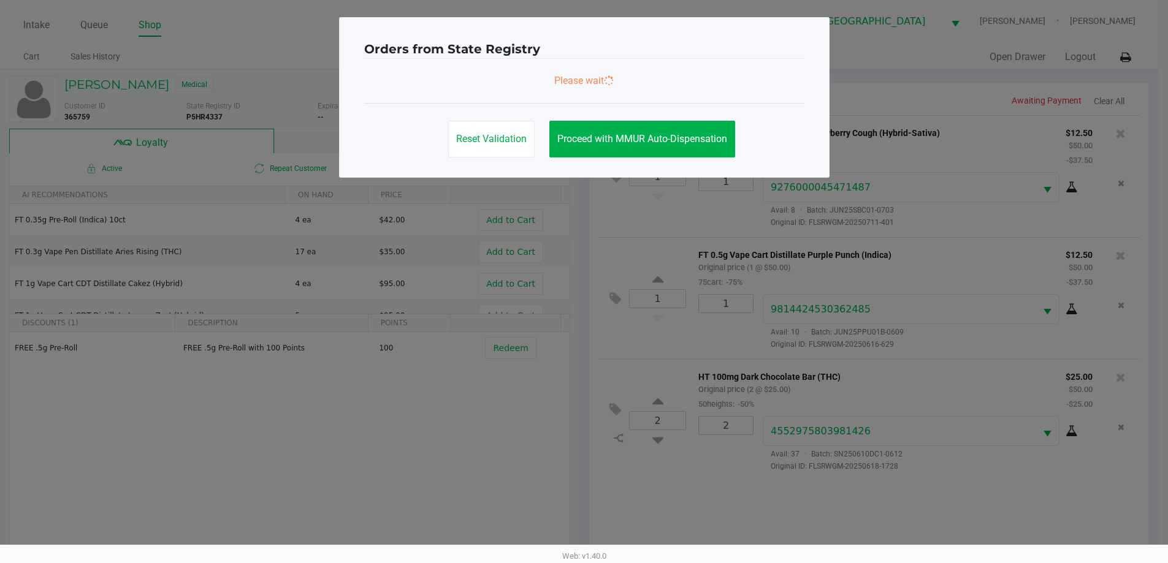
scroll to position [0, 0]
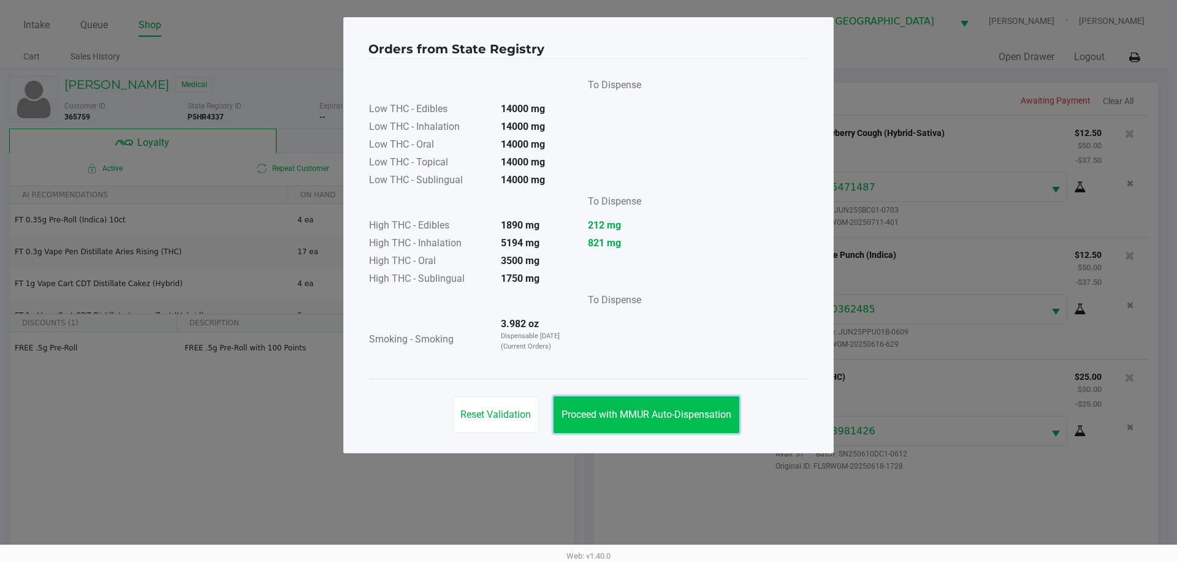
click at [604, 413] on span "Proceed with MMUR Auto-Dispensation" at bounding box center [647, 415] width 170 height 12
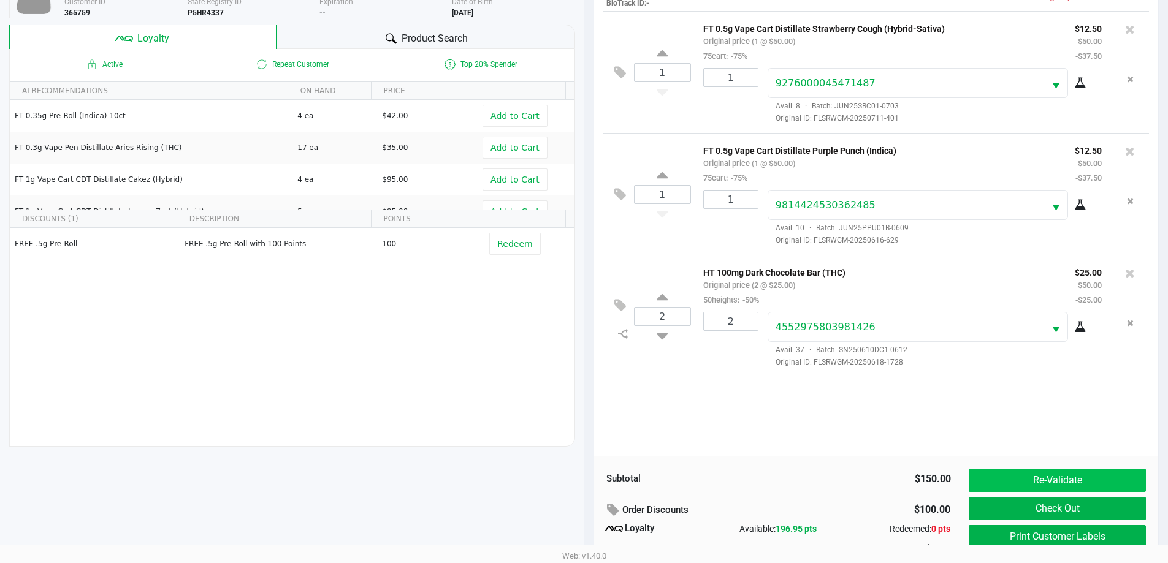
scroll to position [147, 0]
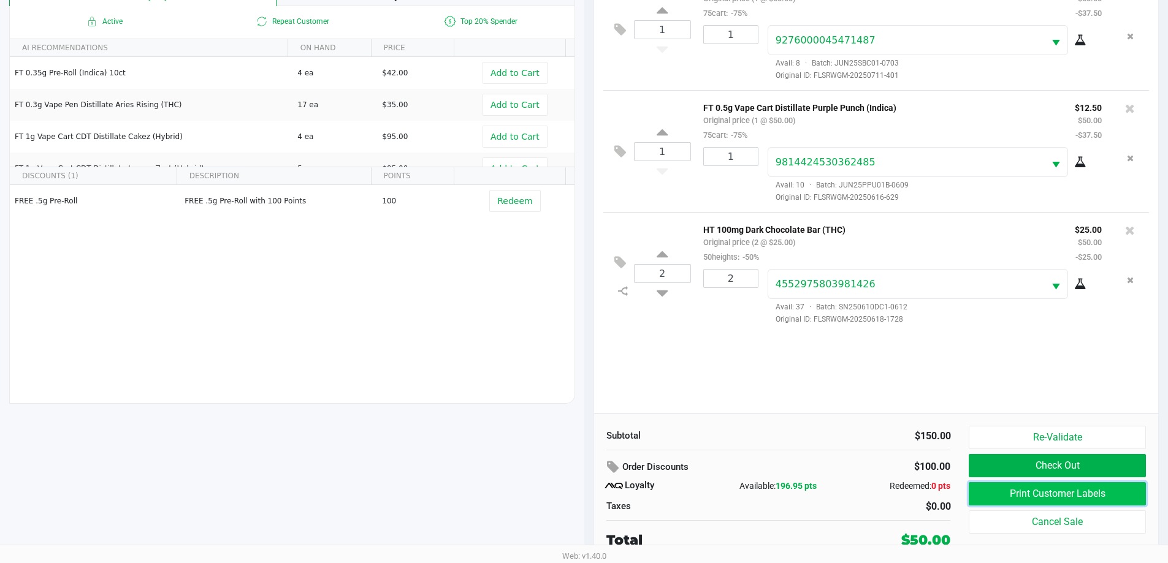
click at [1034, 501] on button "Print Customer Labels" at bounding box center [1057, 493] width 177 height 23
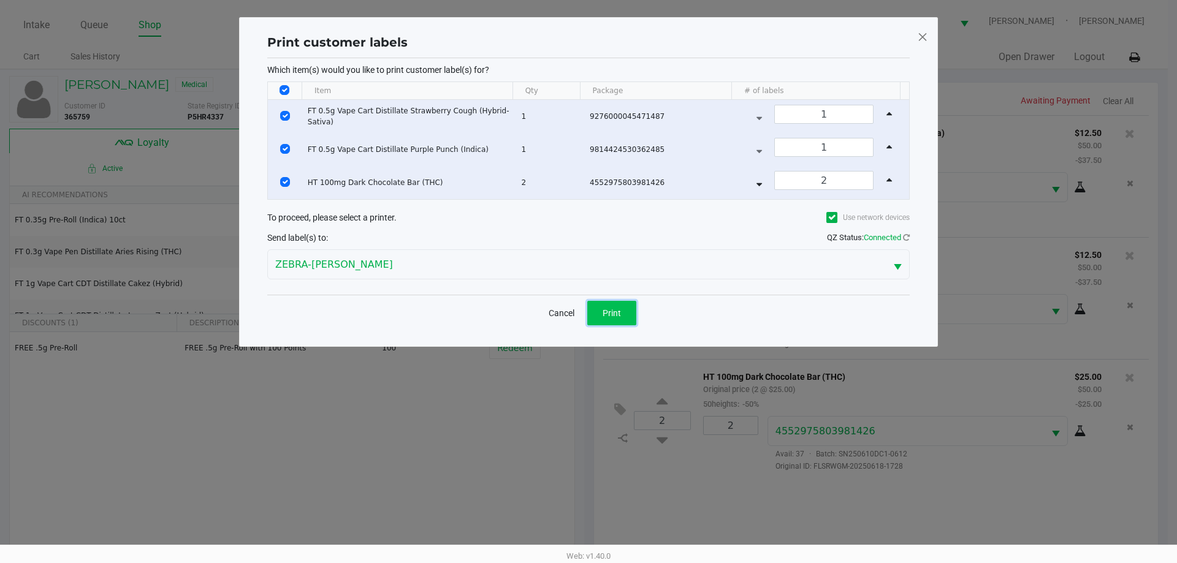
click at [614, 319] on button "Print" at bounding box center [611, 313] width 49 height 25
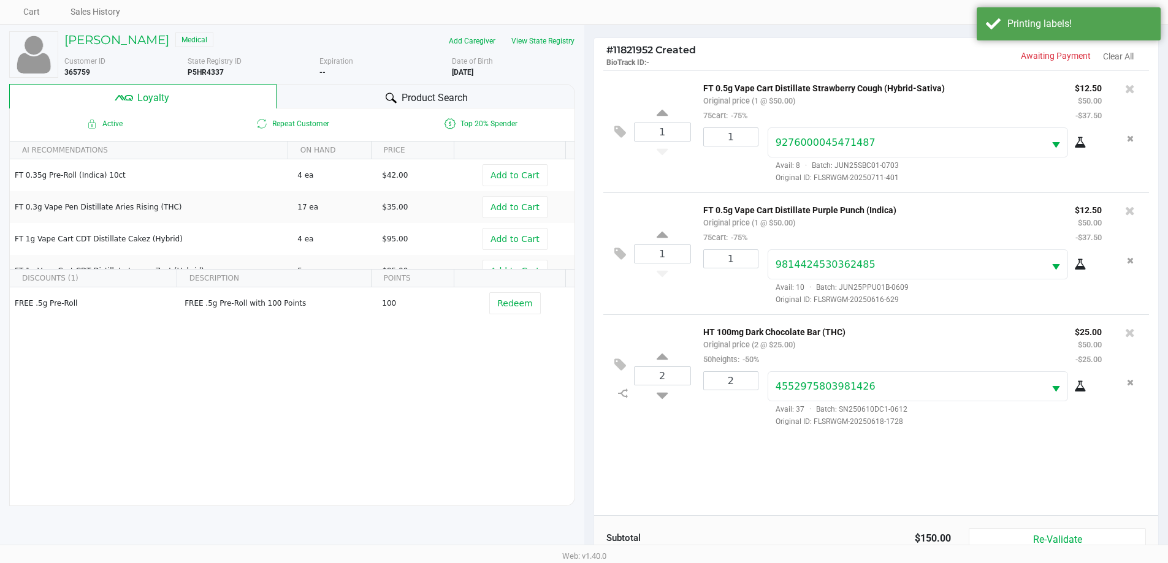
scroll to position [147, 0]
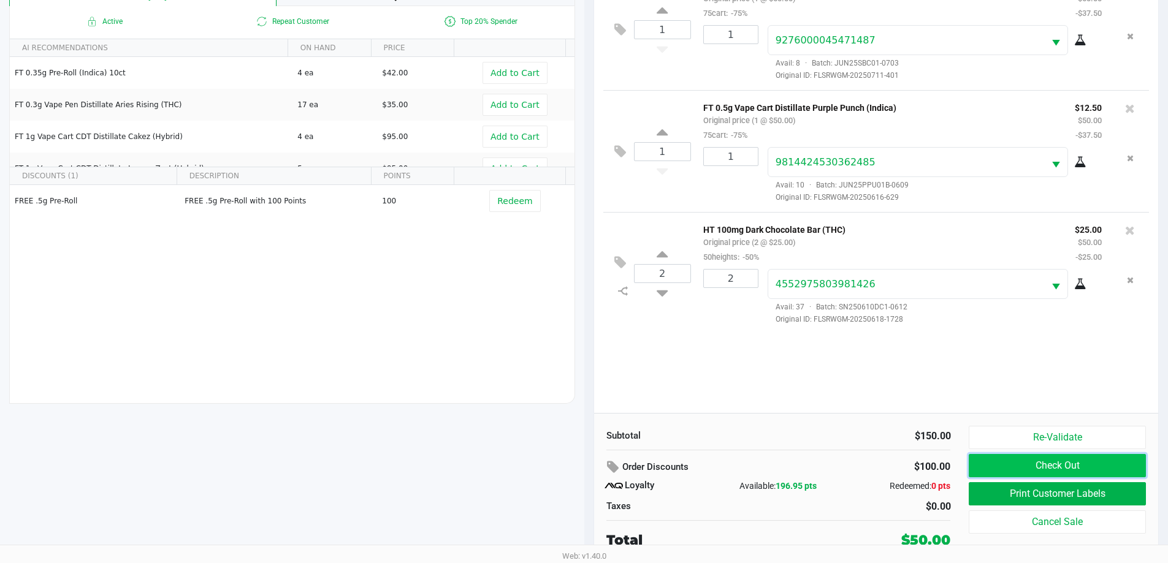
drag, startPoint x: 1079, startPoint y: 467, endPoint x: 1072, endPoint y: 464, distance: 7.4
click at [1077, 467] on button "Check Out" at bounding box center [1057, 465] width 177 height 23
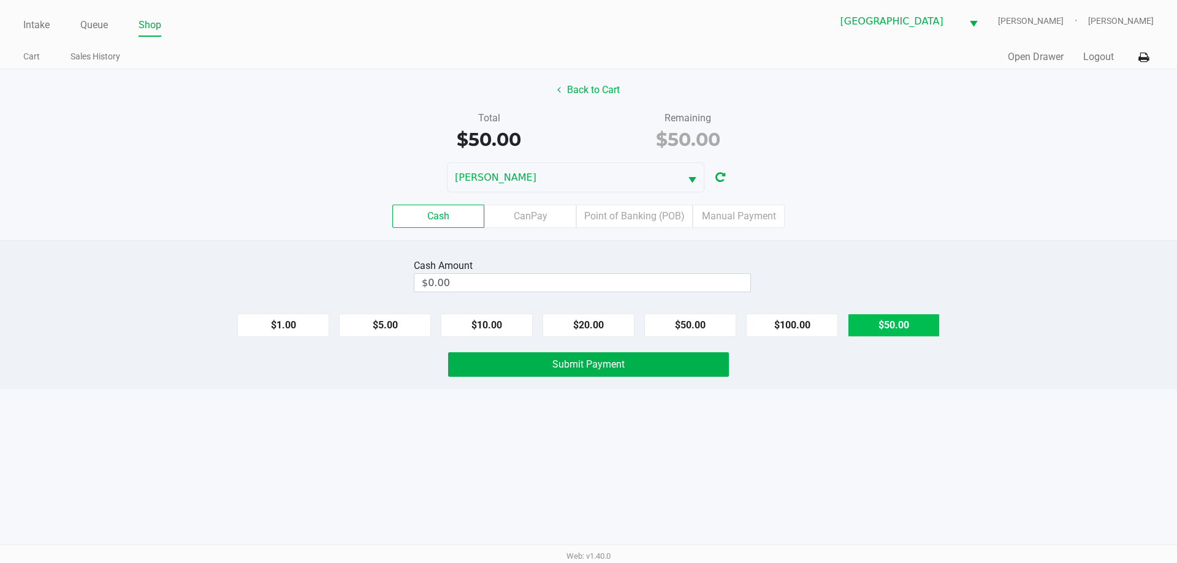
drag, startPoint x: 914, startPoint y: 332, endPoint x: 651, endPoint y: 370, distance: 265.7
click at [910, 332] on button "$50.00" at bounding box center [894, 325] width 92 height 23
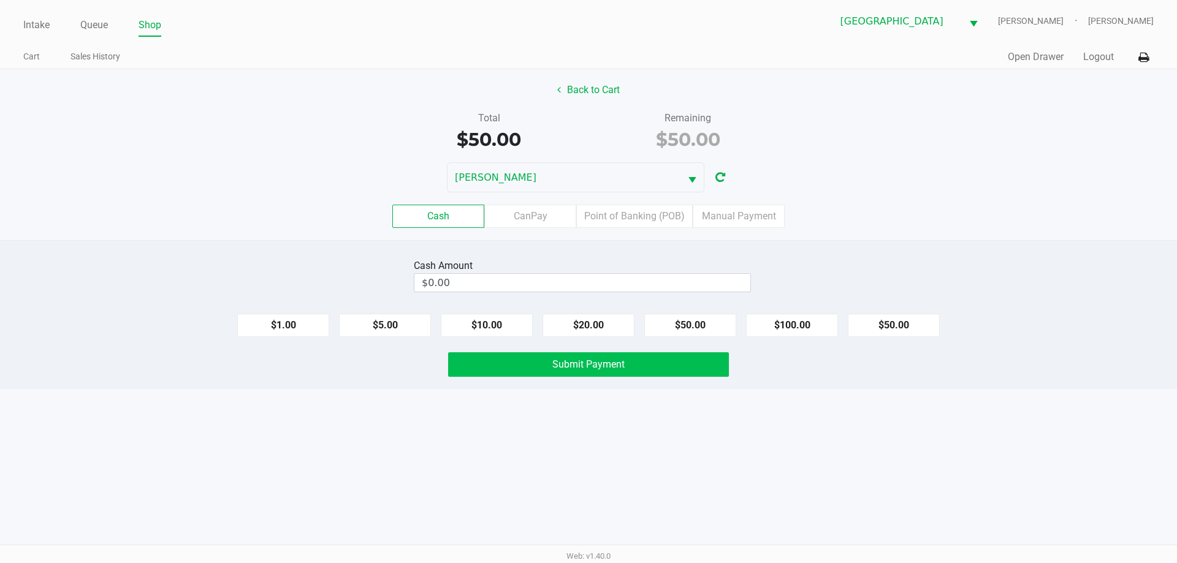
type input "$50.00"
click at [628, 372] on button "Submit Payment" at bounding box center [588, 365] width 281 height 25
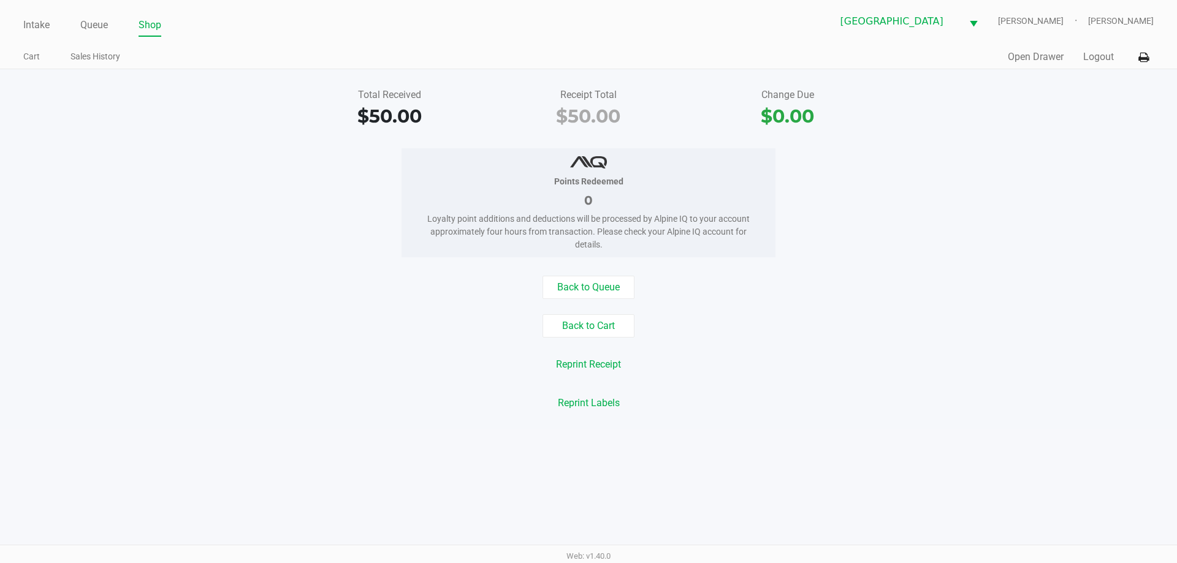
drag, startPoint x: 963, startPoint y: 213, endPoint x: 618, endPoint y: 181, distance: 346.1
click at [961, 213] on div "Points Redeemed 0 Loyalty point additions and deductions will be processed by A…" at bounding box center [589, 202] width 1196 height 109
click at [33, 120] on div "Total Received $50.00 Receipt Total $50.00 Change Due $0.00" at bounding box center [589, 109] width 1196 height 42
click at [37, 21] on link "Intake" at bounding box center [36, 25] width 26 height 17
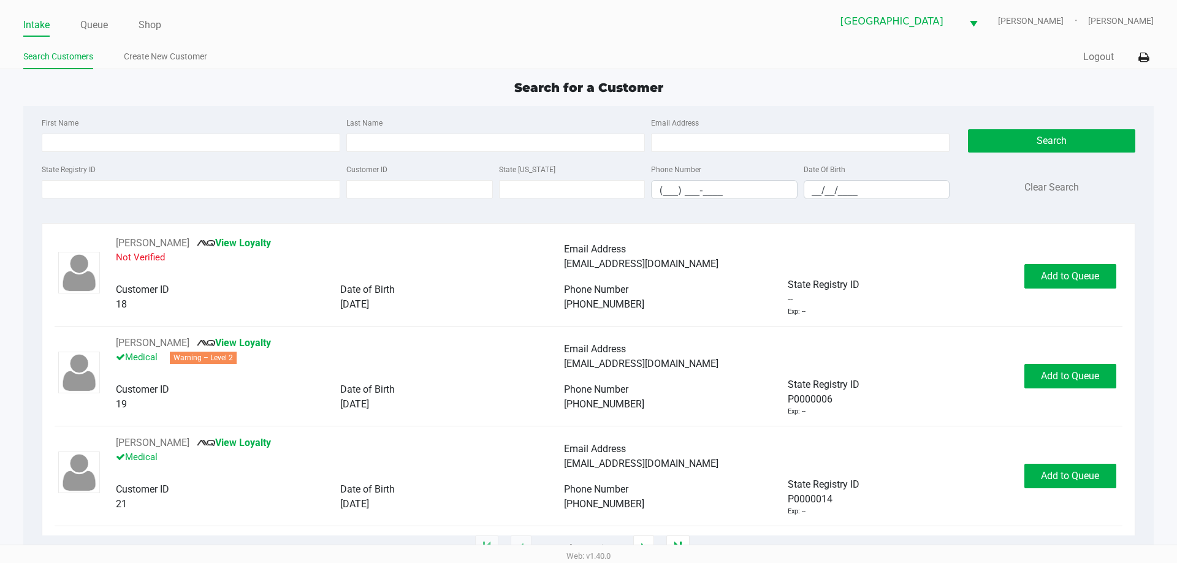
click at [330, 112] on div "First Name Last Name Email Address State Registry ID Customer ID State [US_STAT…" at bounding box center [588, 162] width 1112 height 112
click at [679, 75] on app-point-of-sale "Intake Queue Shop [GEOGRAPHIC_DATA] WC [PERSON_NAME] [PERSON_NAME] Search Custo…" at bounding box center [588, 274] width 1177 height 549
click at [754, 96] on div "Search for a Customer" at bounding box center [588, 87] width 1148 height 18
click at [478, 98] on div "Search for a Customer First Name Last Name Email Address State Registry ID Cust…" at bounding box center [588, 313] width 1130 height 470
click at [249, 143] on input "First Name" at bounding box center [191, 143] width 299 height 18
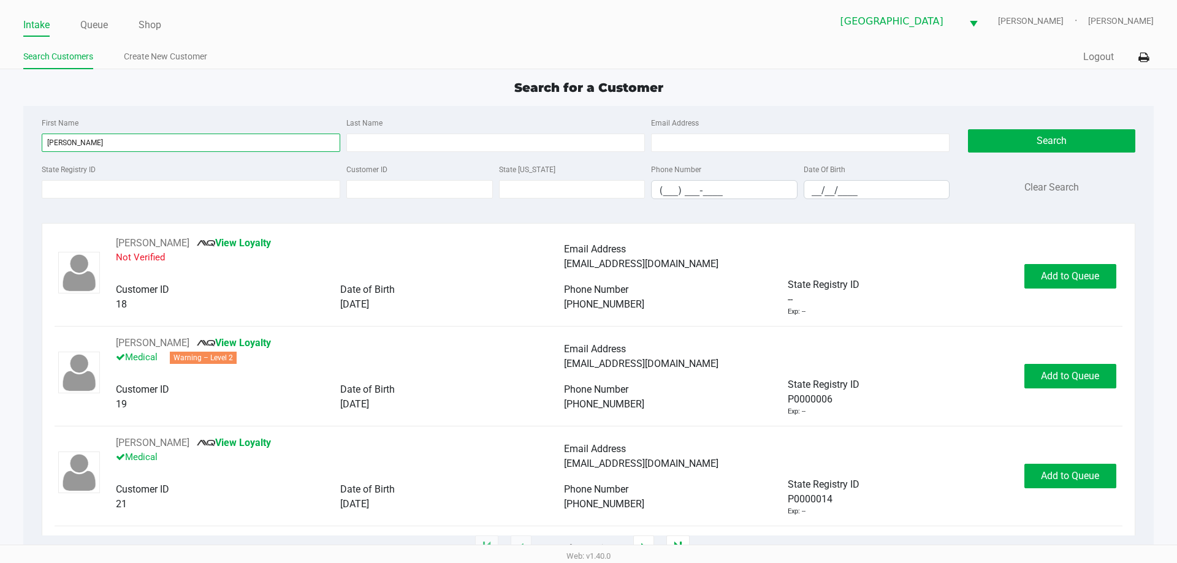
type input "[PERSON_NAME]"
click at [226, 109] on div "First Name [PERSON_NAME] Last Name Email Address State Registry ID Customer ID …" at bounding box center [588, 162] width 1112 height 112
click at [254, 114] on div "First Name [PERSON_NAME] Last Name Email Address State Registry ID Customer ID …" at bounding box center [588, 162] width 1112 height 112
click at [256, 113] on div "First Name [PERSON_NAME] Last Name Email Address State Registry ID Customer ID …" at bounding box center [588, 162] width 1112 height 112
click at [109, 137] on input "[PERSON_NAME]" at bounding box center [191, 143] width 299 height 18
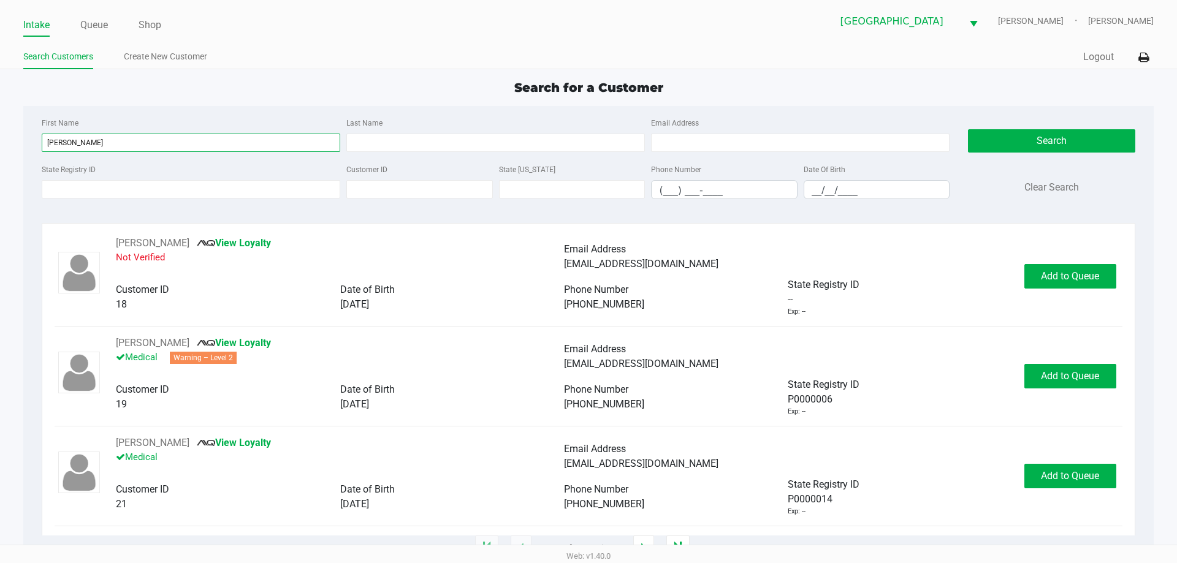
click at [109, 137] on input "[PERSON_NAME]" at bounding box center [191, 143] width 299 height 18
click at [103, 196] on input "State Registry ID" at bounding box center [191, 189] width 299 height 18
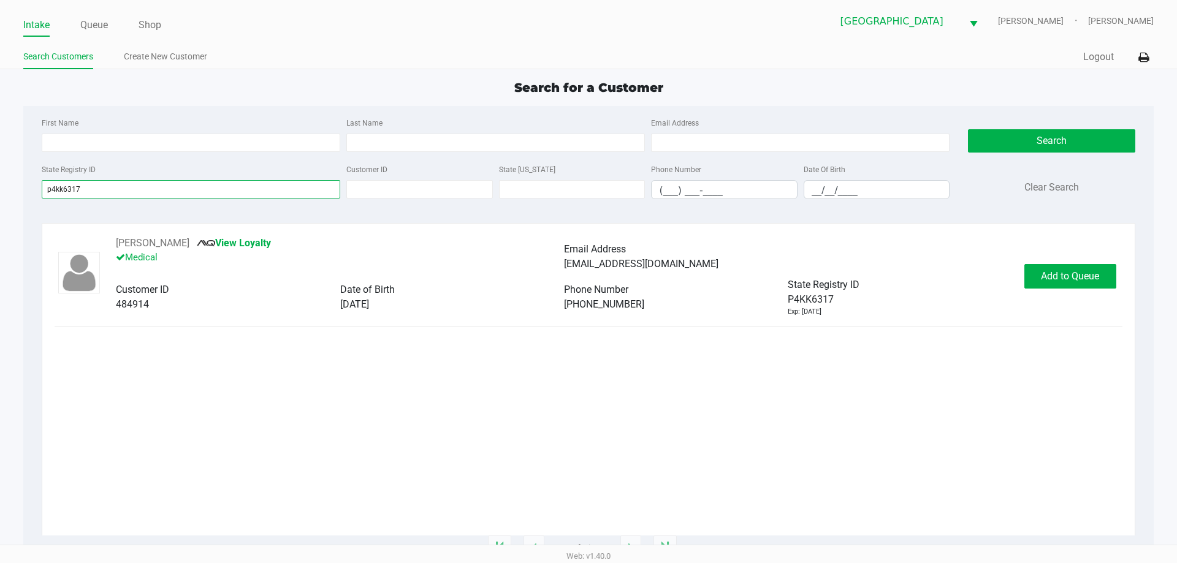
type input "p4kk6317"
click at [1091, 289] on div "[PERSON_NAME] View Loyalty Medical Email Address [EMAIL_ADDRESS][DOMAIN_NAME] C…" at bounding box center [588, 276] width 1067 height 81
click at [1088, 284] on button "Add to Queue" at bounding box center [1070, 276] width 92 height 25
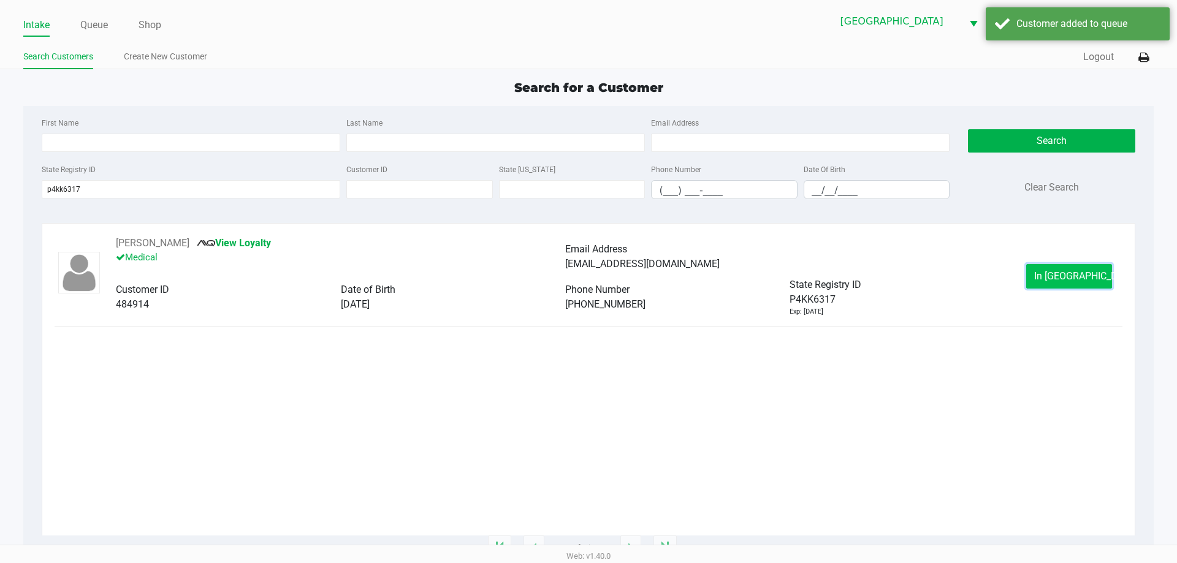
click at [1051, 276] on span "In [GEOGRAPHIC_DATA]" at bounding box center [1085, 276] width 103 height 12
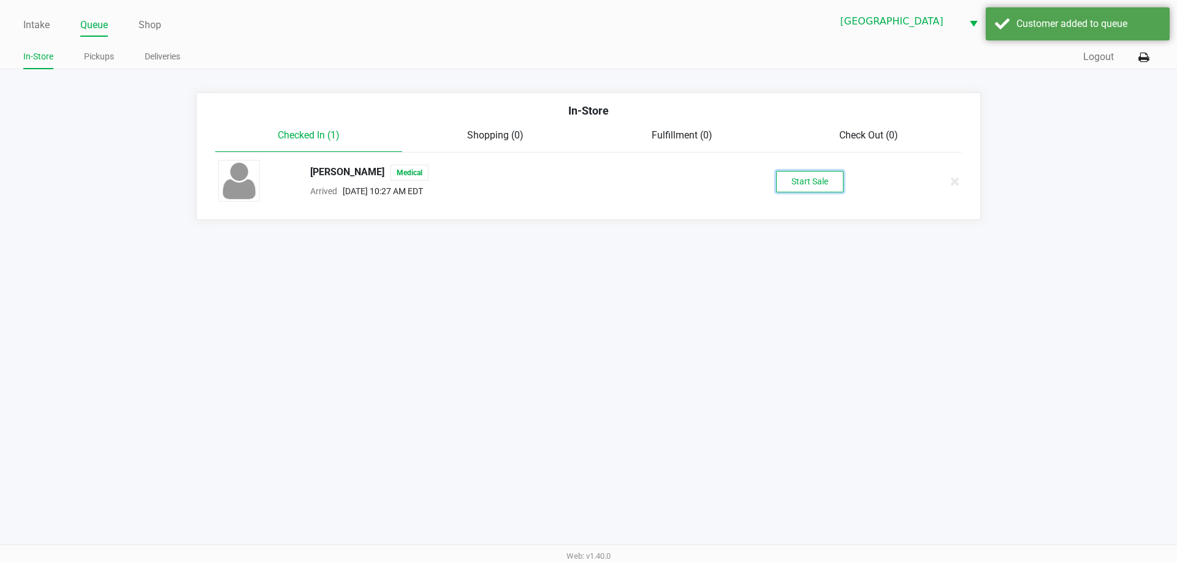
click at [796, 177] on button "Start Sale" at bounding box center [809, 181] width 67 height 21
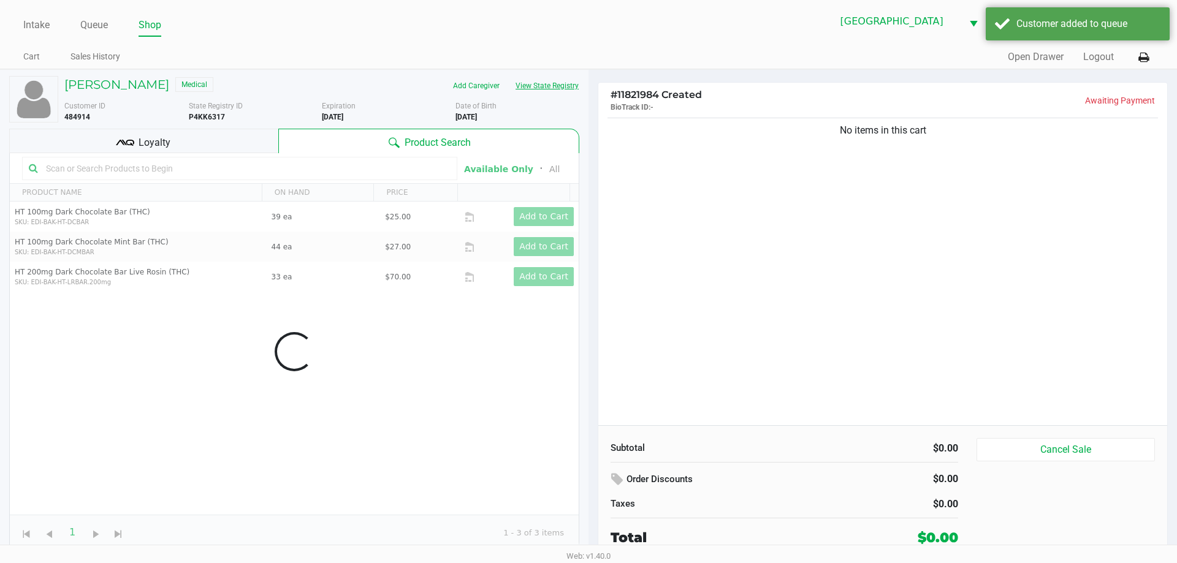
click at [557, 83] on button "View State Registry" at bounding box center [544, 86] width 72 height 20
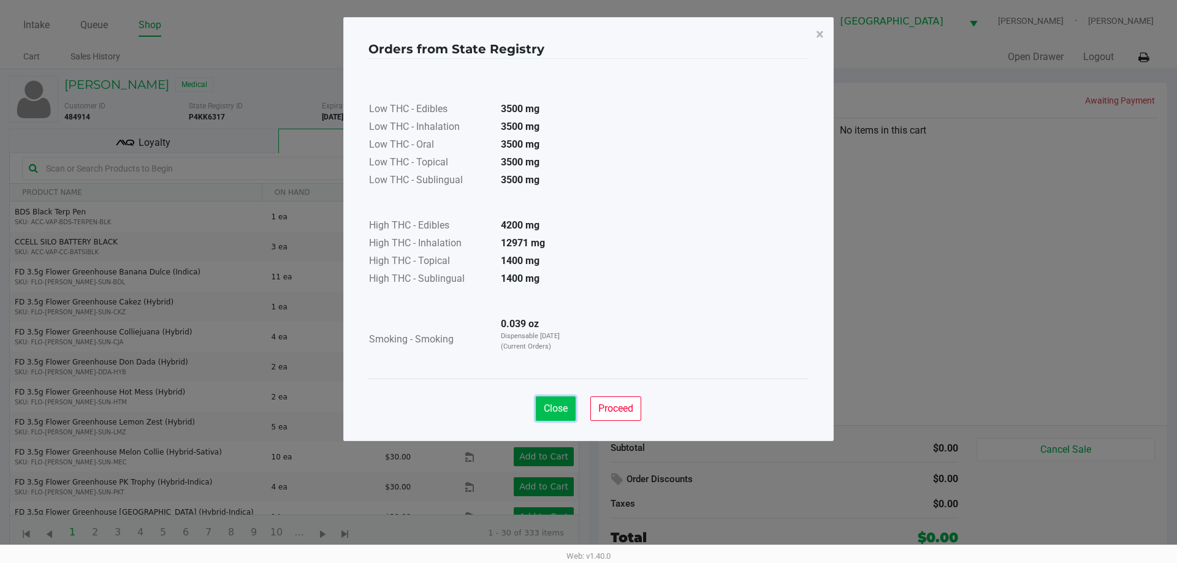
click at [558, 405] on span "Close" at bounding box center [556, 409] width 24 height 12
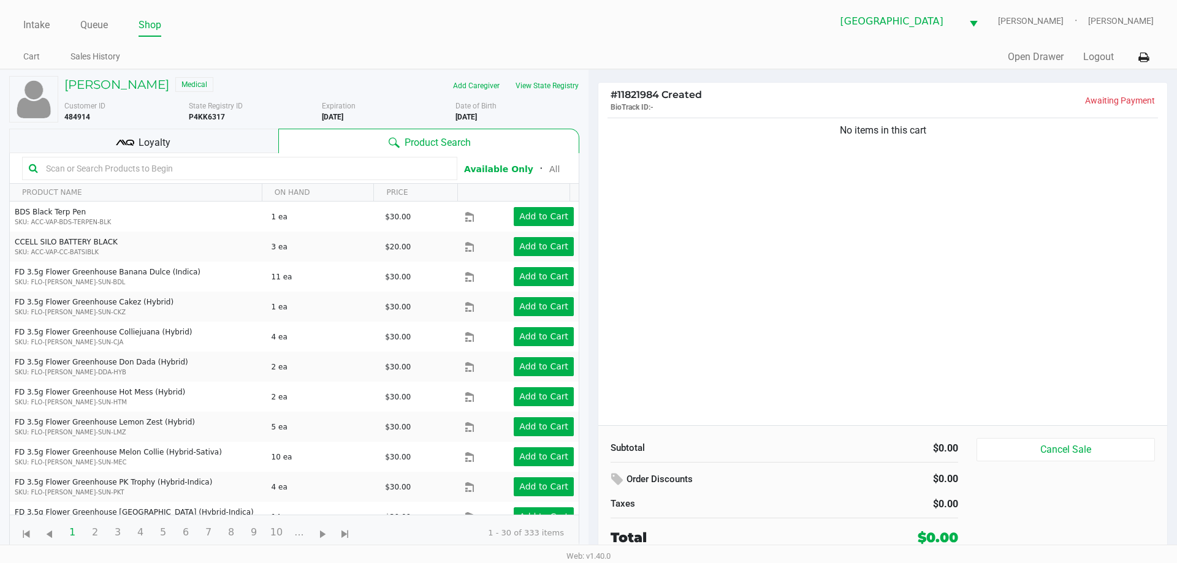
click at [814, 242] on div "No items in this cart" at bounding box center [882, 270] width 569 height 310
click at [547, 86] on button "View State Registry" at bounding box center [544, 86] width 72 height 20
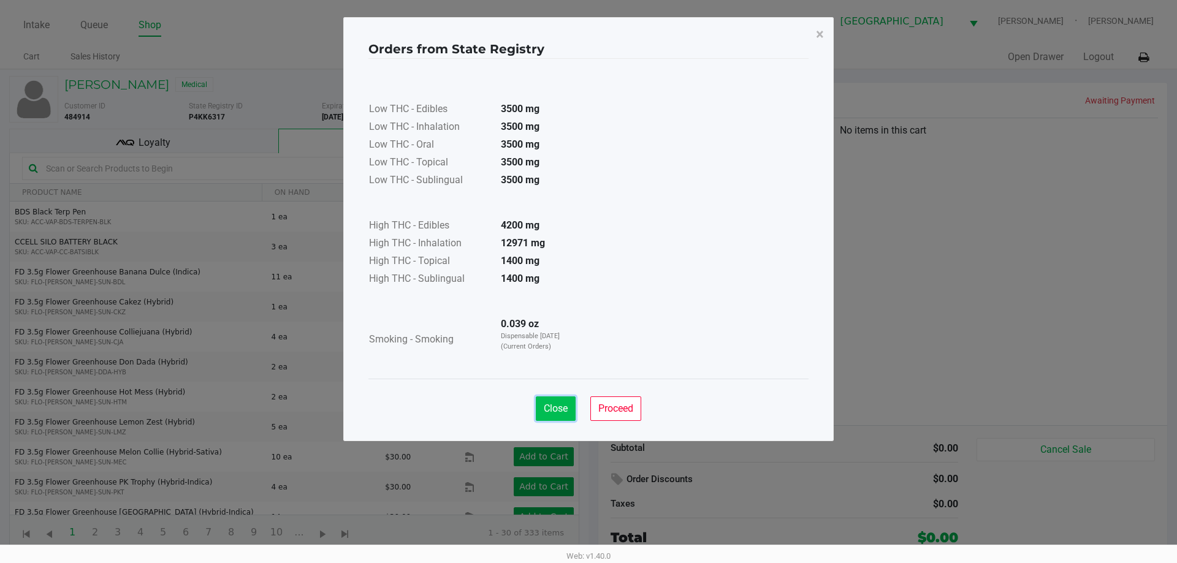
click at [544, 416] on button "Close" at bounding box center [556, 409] width 40 height 25
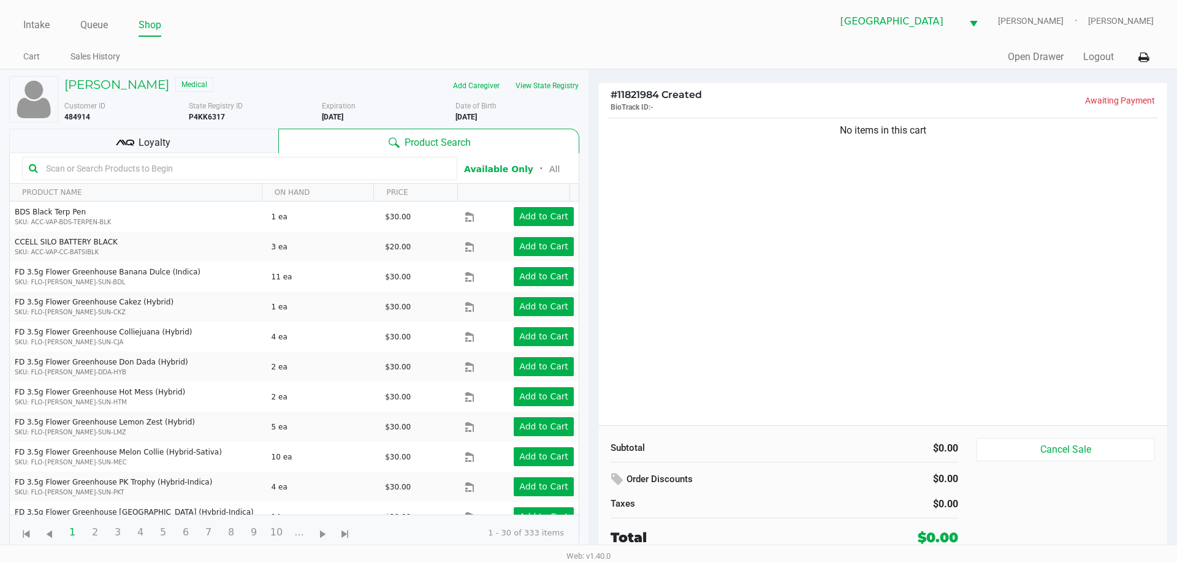
click at [174, 164] on input "text" at bounding box center [246, 168] width 410 height 18
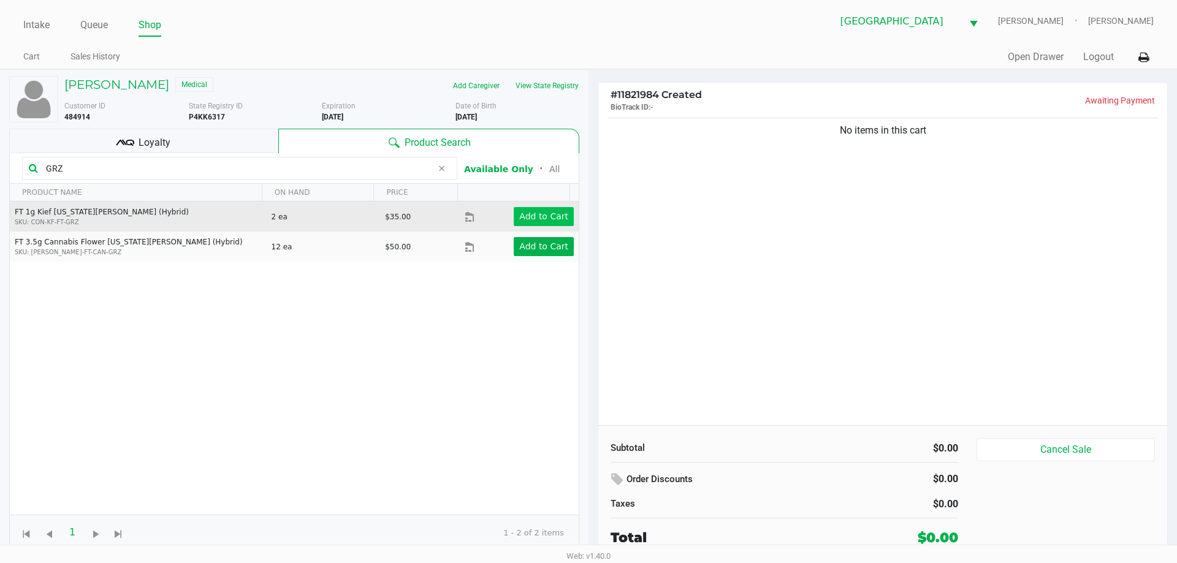
type input "GRZ"
click at [531, 216] on app-button-loader "Add to Cart" at bounding box center [543, 217] width 49 height 10
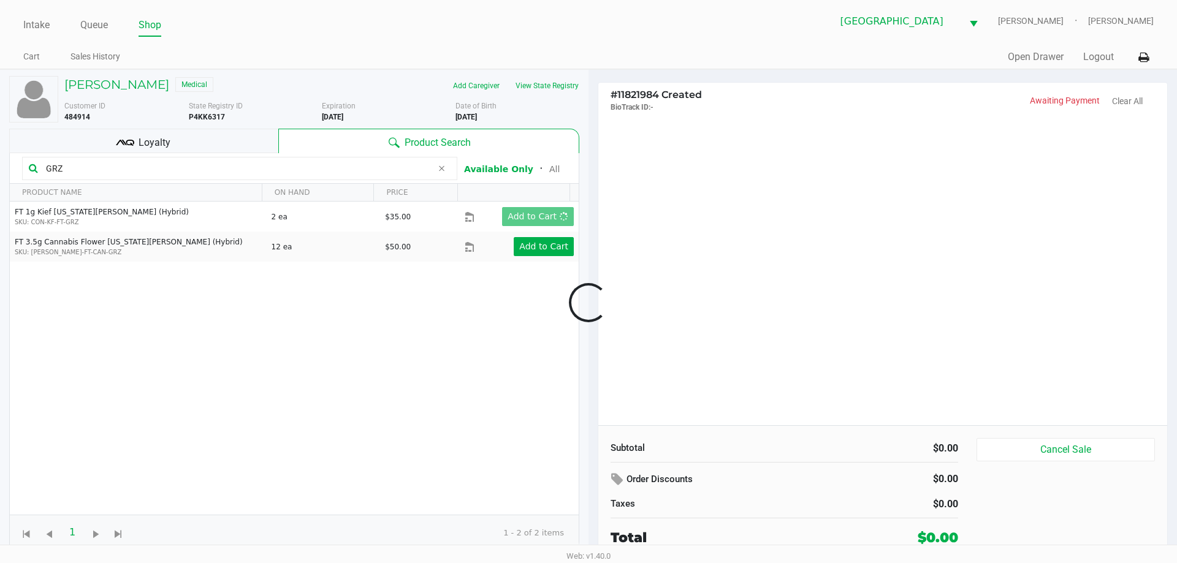
click at [856, 254] on div at bounding box center [588, 303] width 1177 height 344
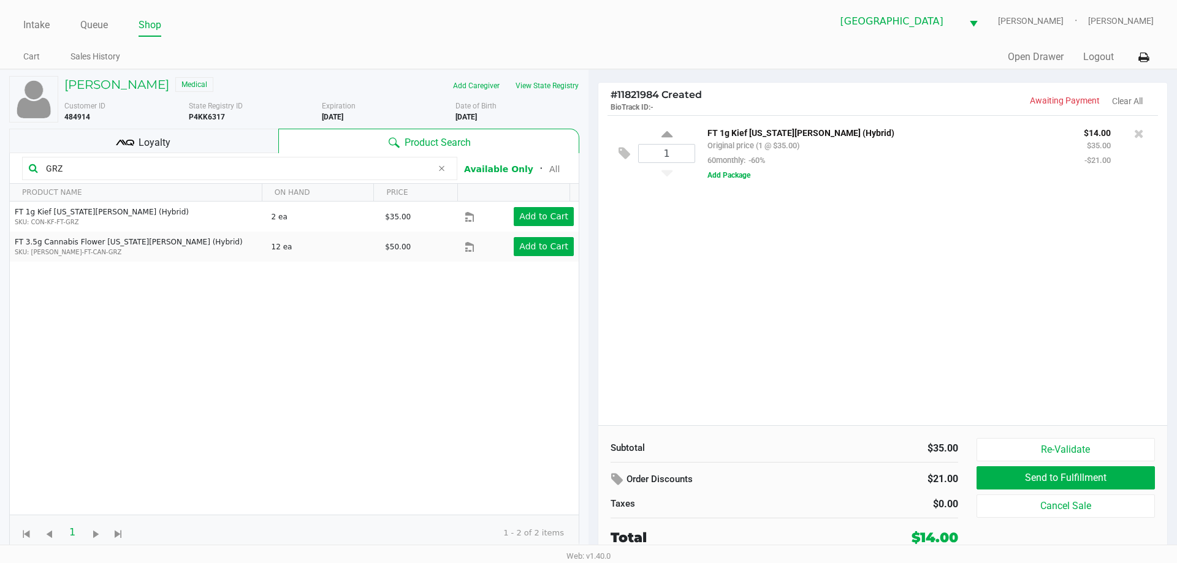
click at [853, 324] on div "1 FT 1g Kief [US_STATE][PERSON_NAME] (Hybrid) Original price (1 @ $35.00) 60mon…" at bounding box center [882, 270] width 569 height 310
click at [212, 174] on input "GRZ" at bounding box center [236, 168] width 391 height 18
click at [1019, 297] on div "1 FT 1g Kief [US_STATE][PERSON_NAME] (Hybrid) Original price (1 @ $35.00) 60mon…" at bounding box center [882, 270] width 569 height 310
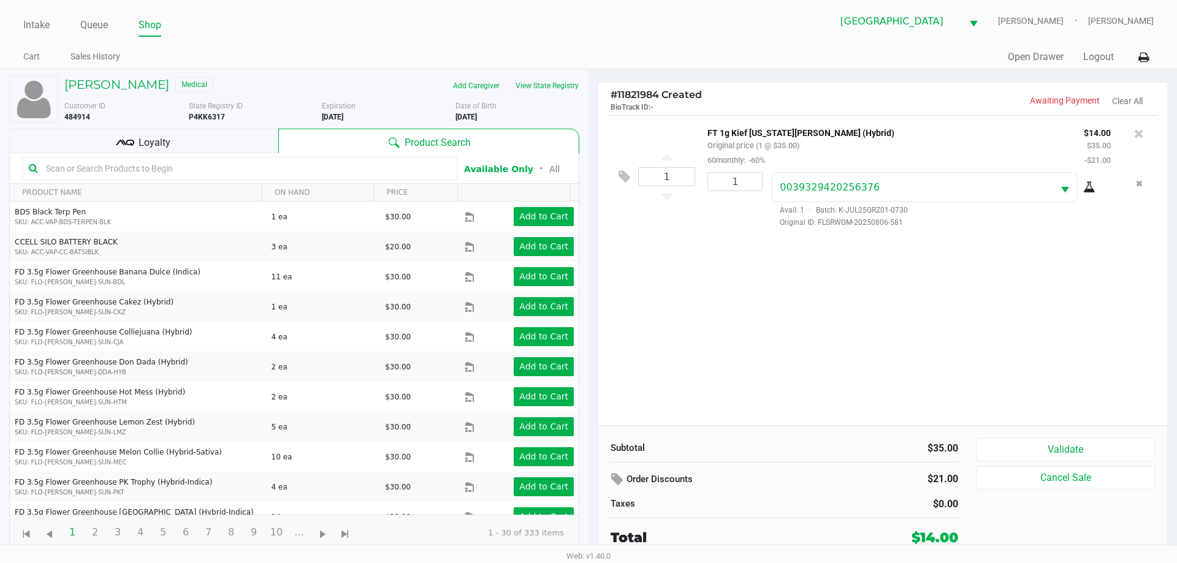
click at [921, 347] on div "1 FT 1g Kief [US_STATE][PERSON_NAME] (Hybrid) Original price (1 @ $35.00) 60mon…" at bounding box center [882, 270] width 569 height 310
click at [191, 148] on div "Loyalty" at bounding box center [143, 141] width 269 height 25
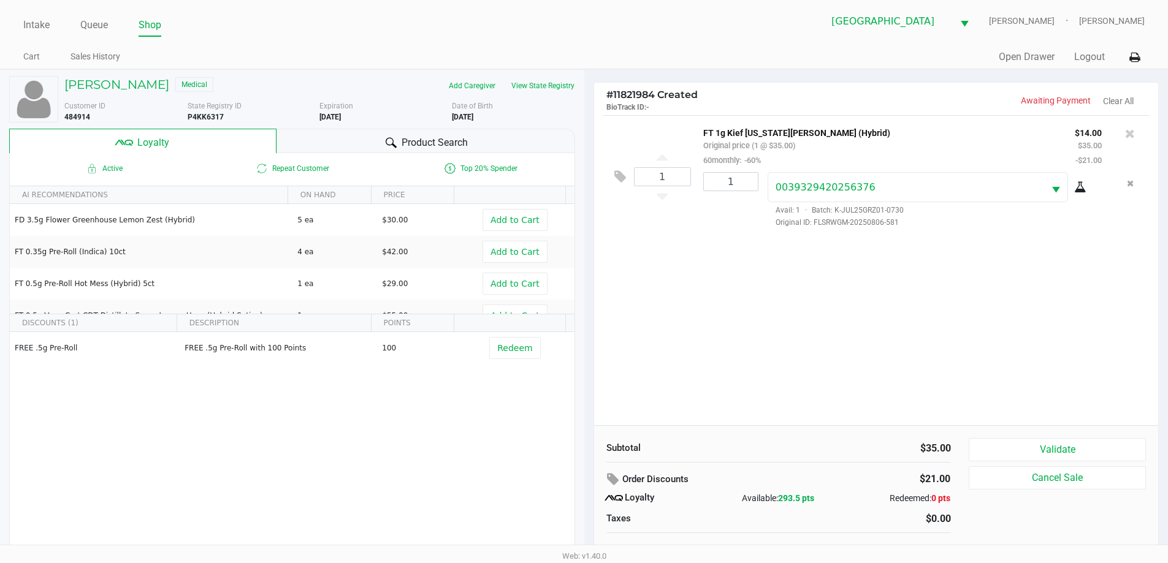
click at [757, 418] on div "1 FT 1g Kief [US_STATE][PERSON_NAME] (Hybrid) Original price (1 @ $35.00) 60mon…" at bounding box center [876, 270] width 565 height 310
click at [1050, 448] on button "Validate" at bounding box center [1057, 449] width 177 height 23
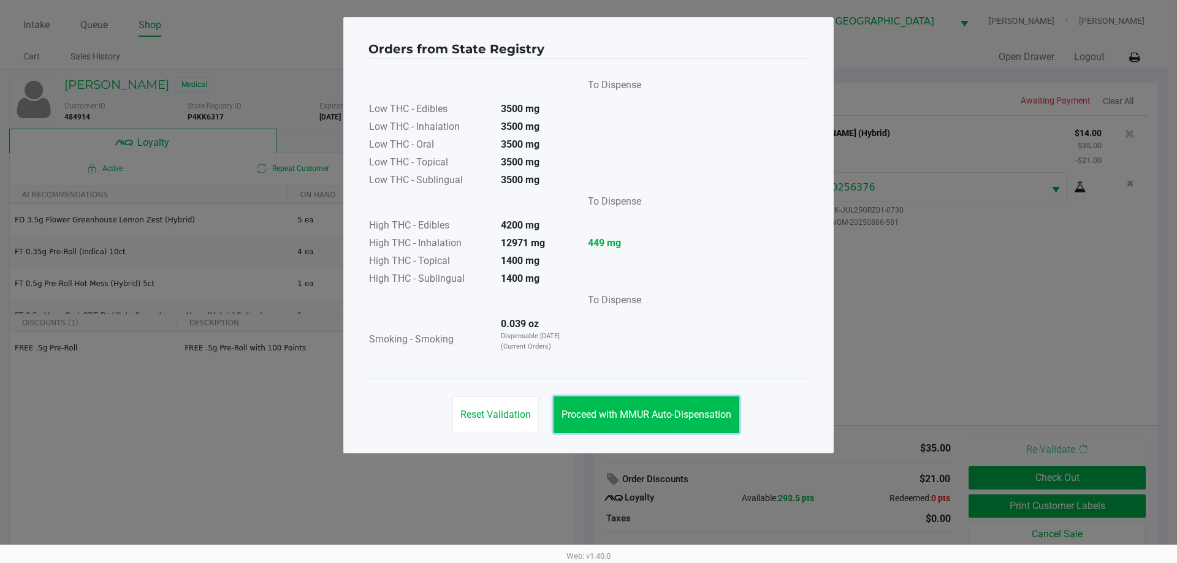
click at [654, 421] on button "Proceed with MMUR Auto-Dispensation" at bounding box center [647, 415] width 186 height 37
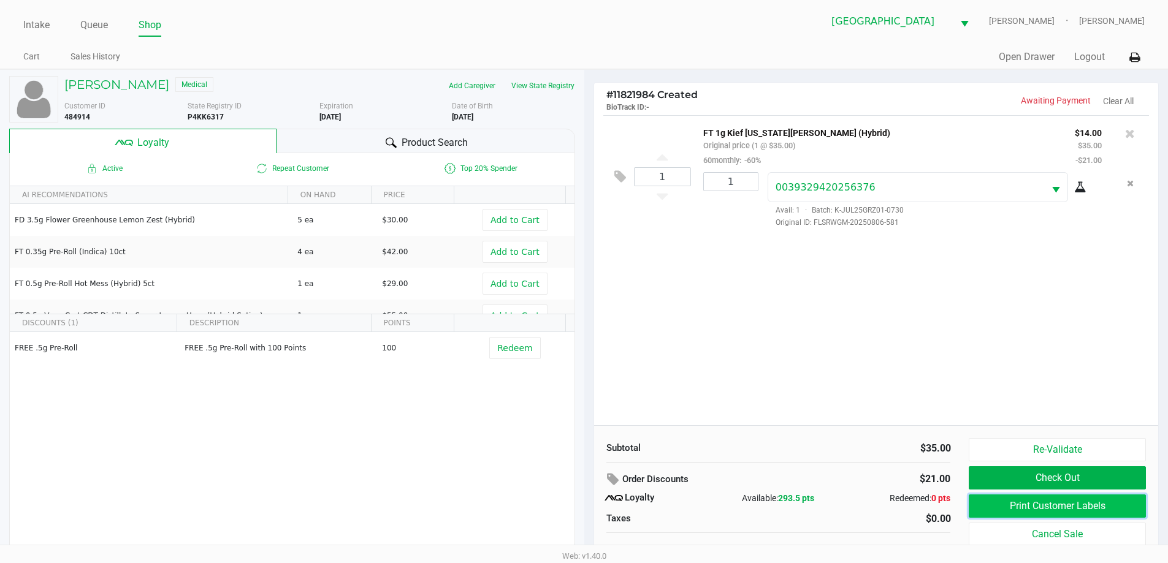
click at [1048, 514] on button "Print Customer Labels" at bounding box center [1057, 506] width 177 height 23
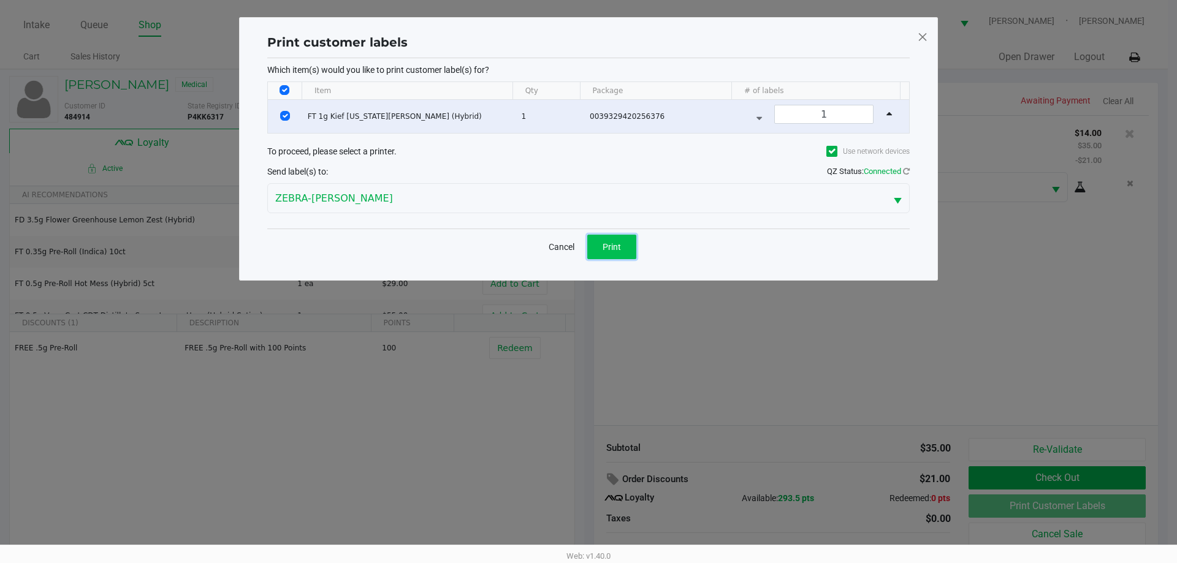
click at [602, 239] on button "Print" at bounding box center [611, 247] width 49 height 25
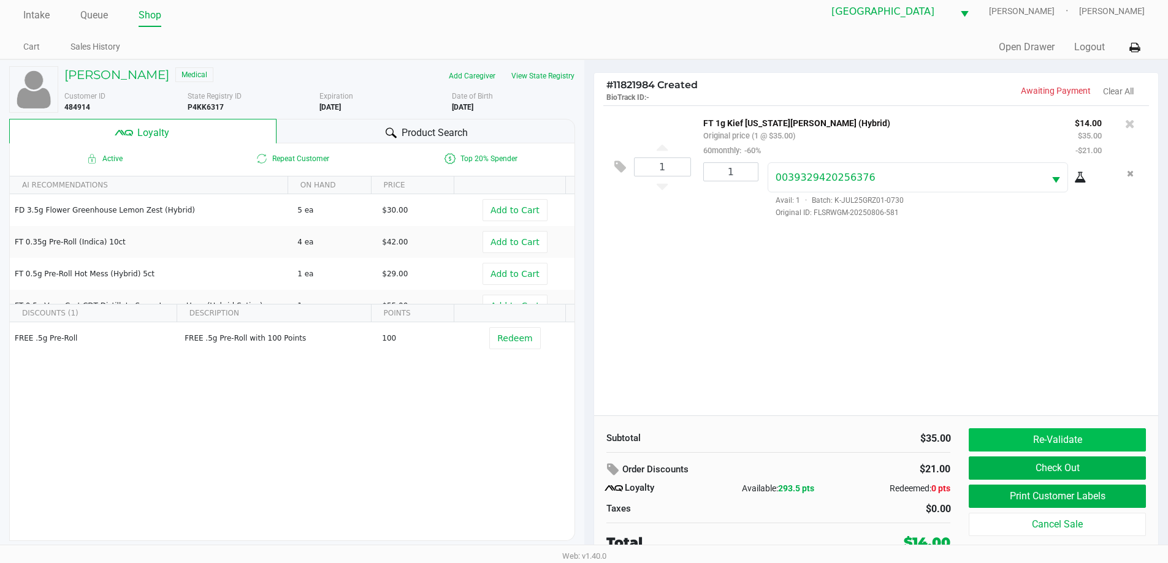
scroll to position [12, 0]
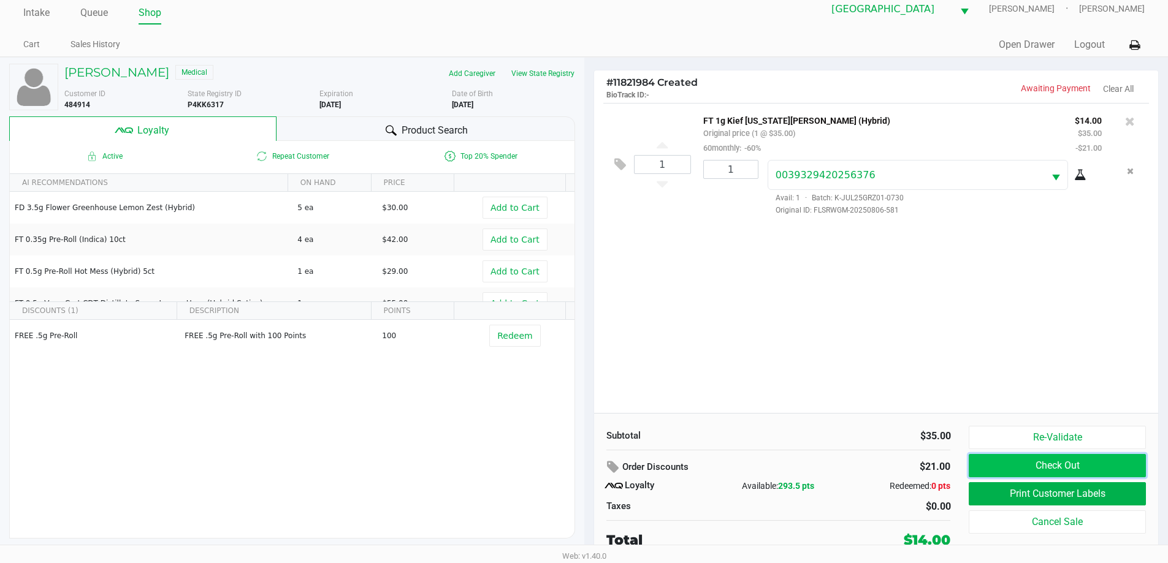
click at [1005, 462] on button "Check Out" at bounding box center [1057, 465] width 177 height 23
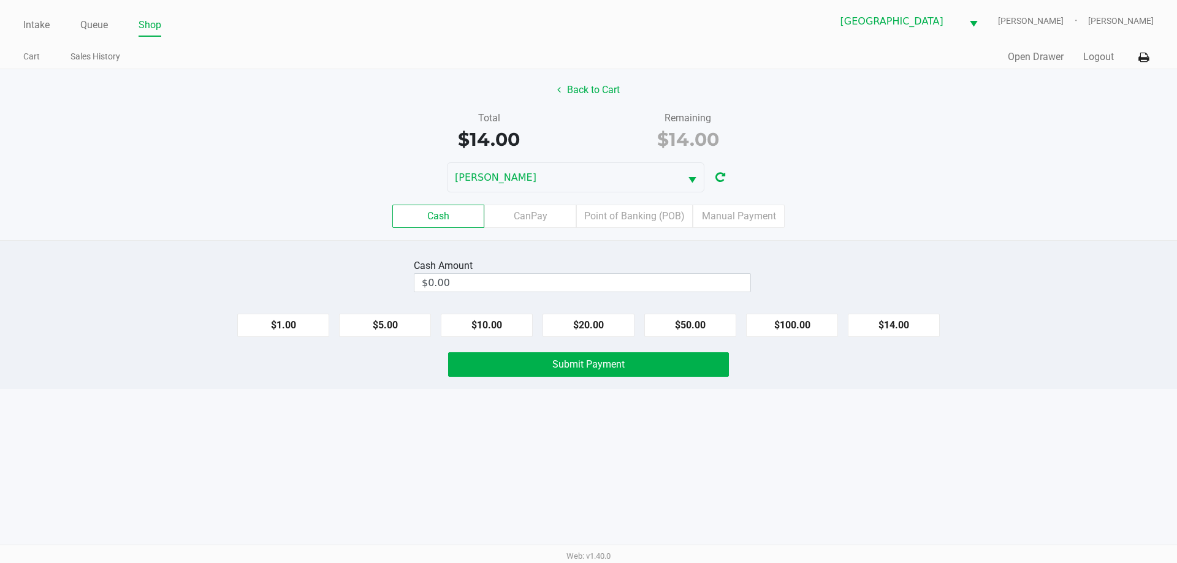
click at [902, 433] on div "Intake Queue Shop Orange Park WC [PERSON_NAME] [PERSON_NAME] Cart Sales History…" at bounding box center [588, 281] width 1177 height 563
click at [939, 198] on div "Cash CanPay Point of Banking (POB) Manual Payment" at bounding box center [589, 217] width 1196 height 48
click at [468, 281] on input "$0.00" at bounding box center [582, 283] width 336 height 18
click at [368, 453] on div "Intake Queue Shop Orange Park WC [PERSON_NAME] [PERSON_NAME] Cart Sales History…" at bounding box center [588, 281] width 1177 height 563
type input "$20.00"
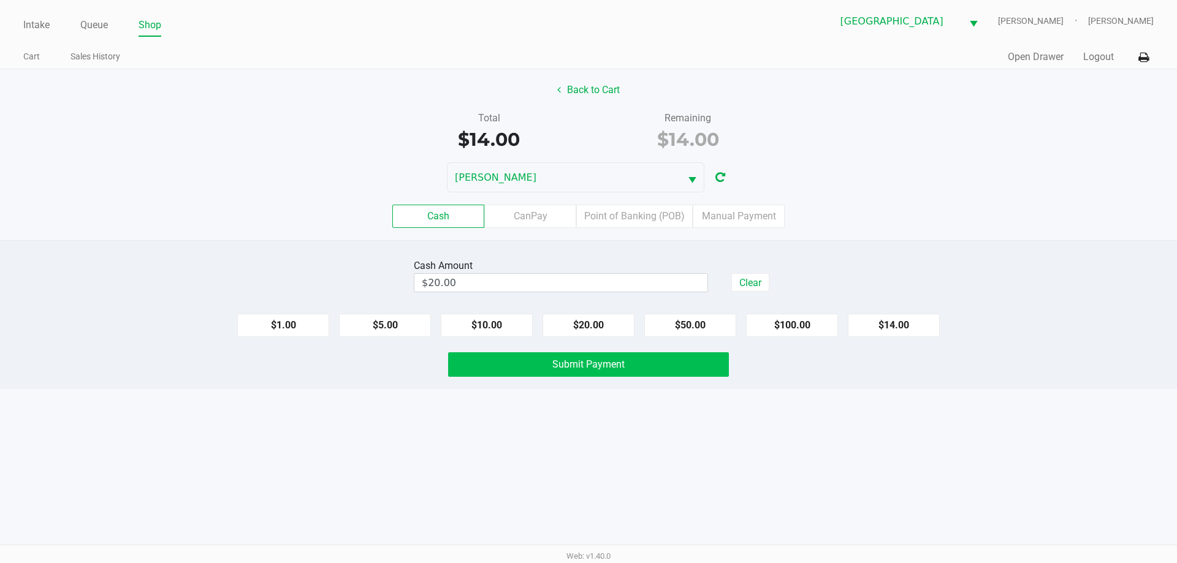
click at [530, 368] on button "Submit Payment" at bounding box center [588, 365] width 281 height 25
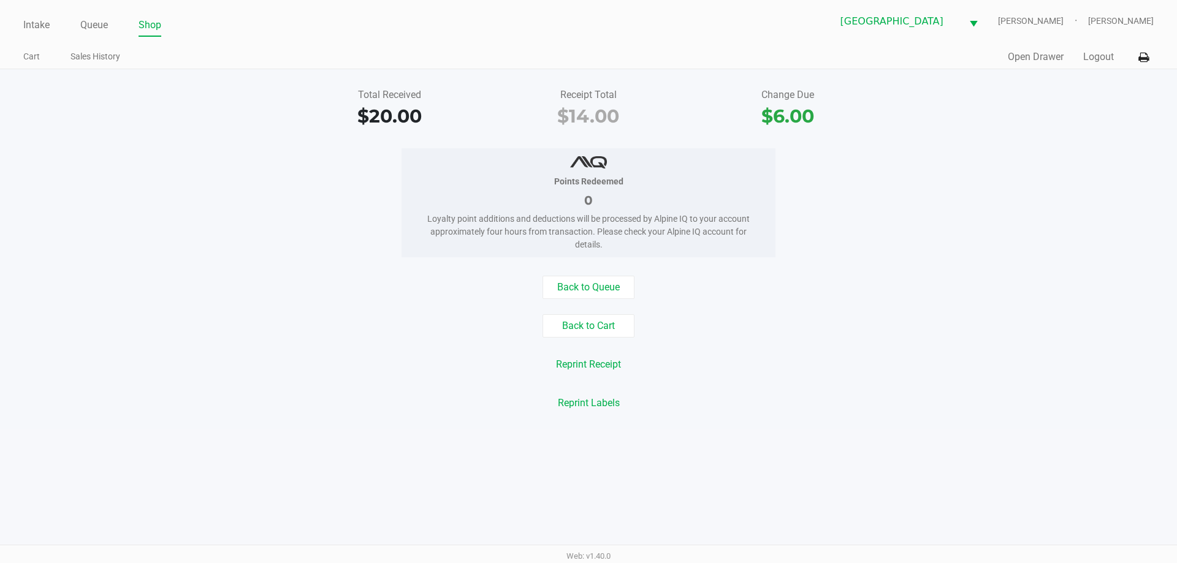
click at [132, 362] on div "Reprint Receipt" at bounding box center [589, 364] width 1196 height 23
click at [37, 18] on link "Intake" at bounding box center [36, 25] width 26 height 17
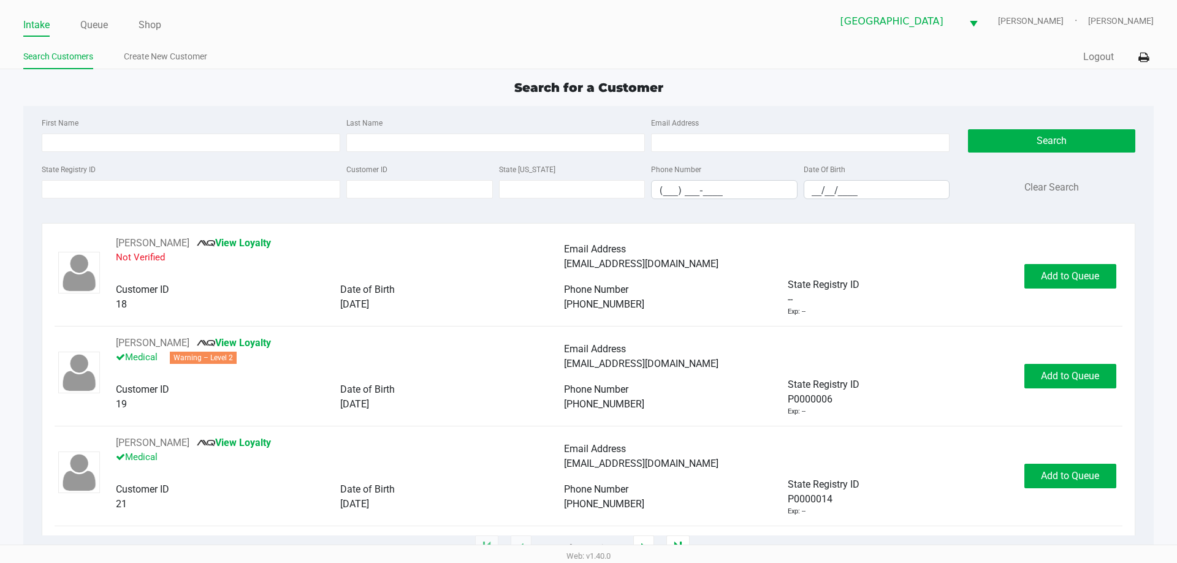
click at [506, 80] on div "Search for a Customer" at bounding box center [588, 87] width 1148 height 18
drag, startPoint x: 326, startPoint y: 86, endPoint x: 267, endPoint y: 134, distance: 75.4
click at [325, 86] on div "Search for a Customer" at bounding box center [588, 87] width 1148 height 18
click at [245, 188] on input "State Registry ID" at bounding box center [191, 189] width 299 height 18
click at [251, 109] on div "First Name Last Name Email Address State Registry ID Customer ID State [US_STAT…" at bounding box center [588, 162] width 1112 height 112
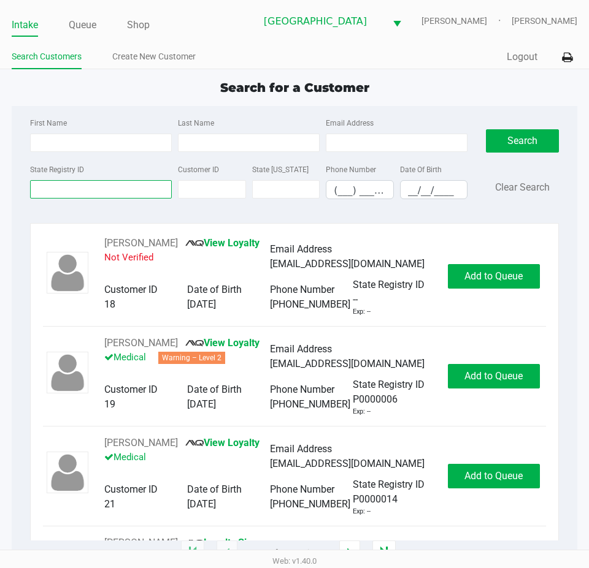
click at [68, 180] on input "State Registry ID" at bounding box center [101, 189] width 142 height 18
paste input "P3XT5824"
type input "P3XT5824"
click at [538, 139] on button "Search" at bounding box center [522, 140] width 73 height 23
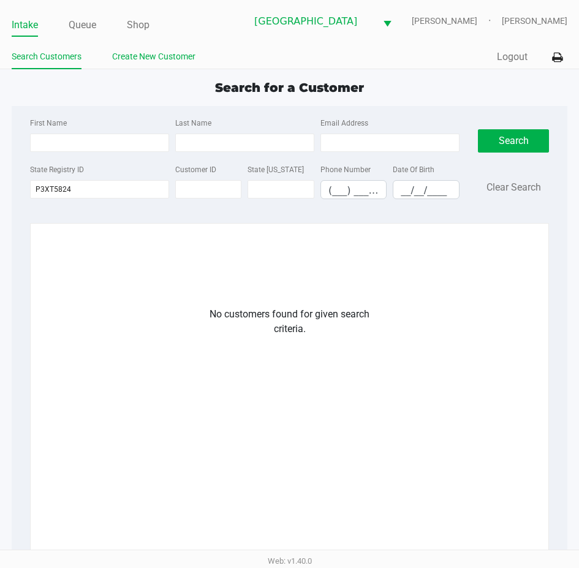
click at [152, 64] on link "Create New Customer" at bounding box center [153, 56] width 83 height 15
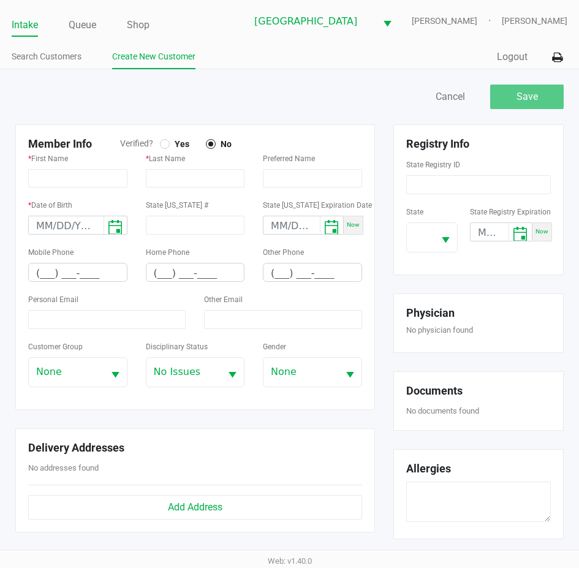
drag, startPoint x: 172, startPoint y: 147, endPoint x: 196, endPoint y: 147, distance: 23.9
click at [172, 147] on span "Yes" at bounding box center [180, 144] width 20 height 11
click at [78, 174] on div "* First Name" at bounding box center [77, 169] width 99 height 37
click at [80, 181] on input "text" at bounding box center [77, 178] width 99 height 18
paste input "HEATH"
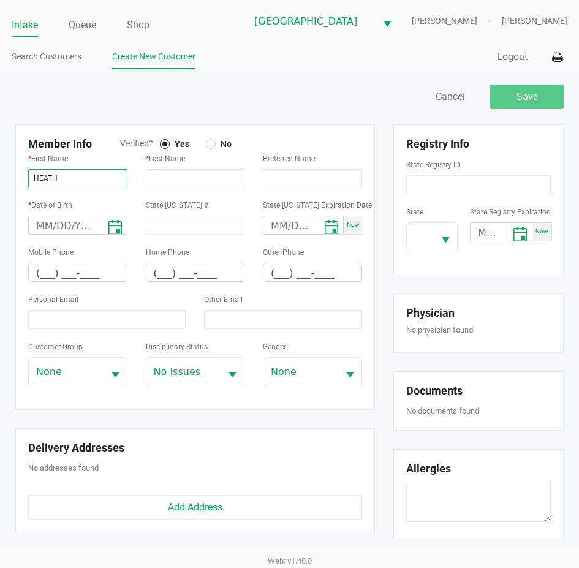
type input "HEATH"
click at [171, 188] on input "text" at bounding box center [195, 178] width 99 height 18
paste input "BREVALDO"
type input "BREVALDO"
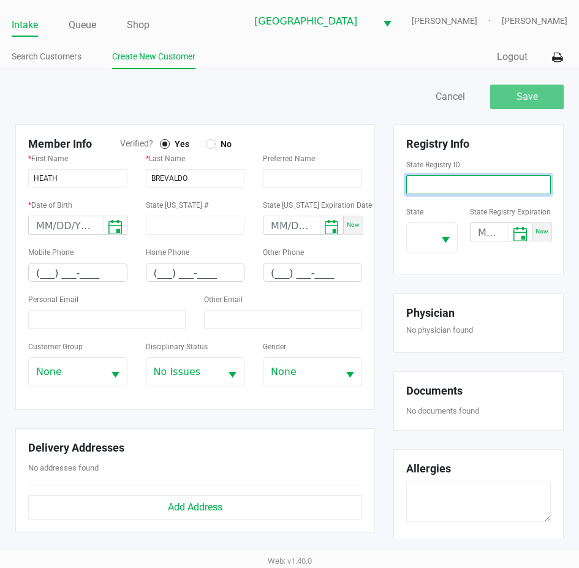
click at [443, 193] on input at bounding box center [478, 184] width 145 height 19
paste input "P3XT5824"
click at [446, 233] on button "Select" at bounding box center [445, 237] width 23 height 29
type input "P3XT5824"
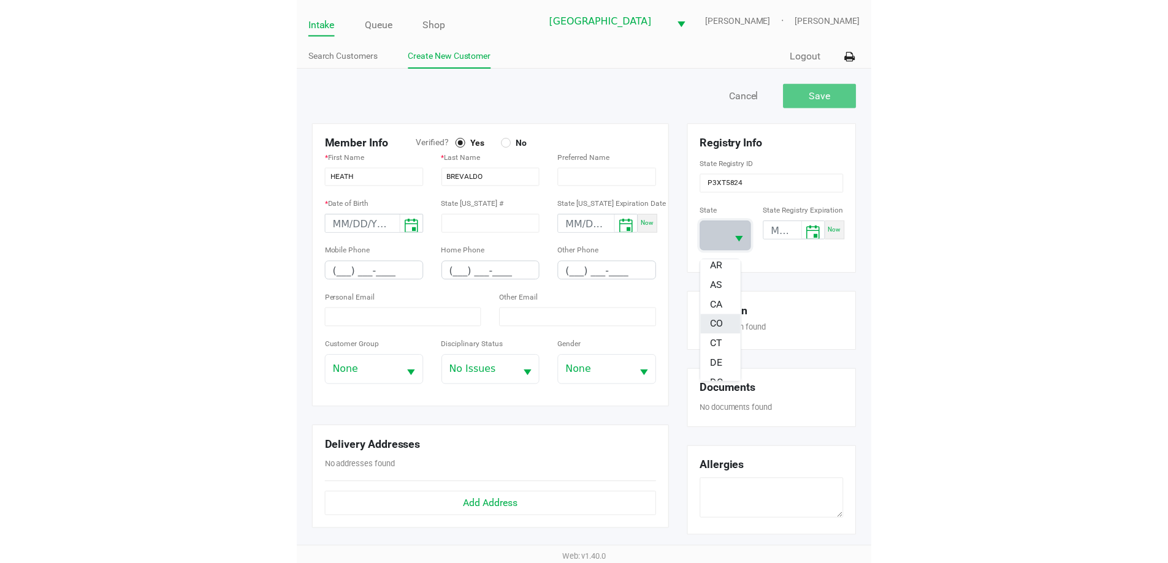
scroll to position [123, 0]
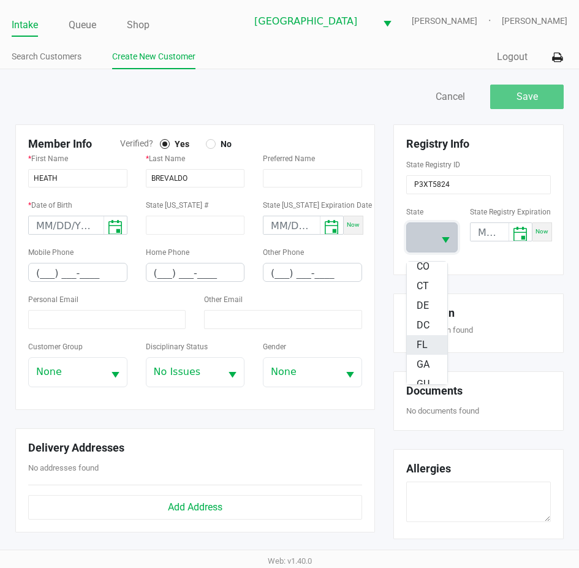
click at [421, 345] on span "FL" at bounding box center [422, 345] width 11 height 15
click at [448, 275] on div "Registry Info State Registry ID P3XT5824 State [US_STATE] State Registry Expira…" at bounding box center [479, 199] width 170 height 151
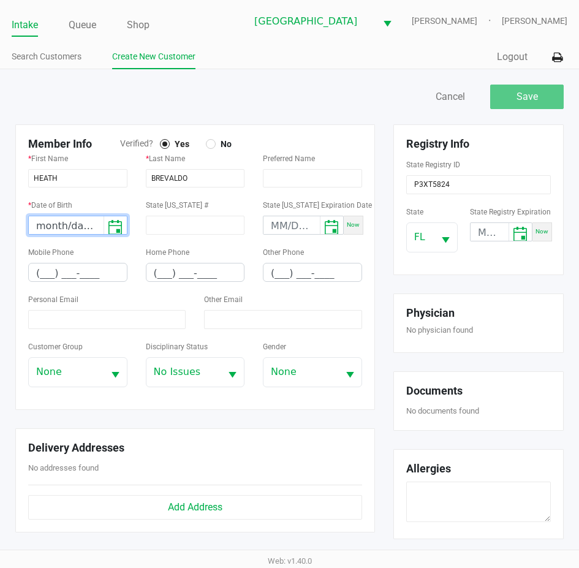
click at [38, 235] on input "month/day/year" at bounding box center [66, 225] width 75 height 19
type input "[DATE]"
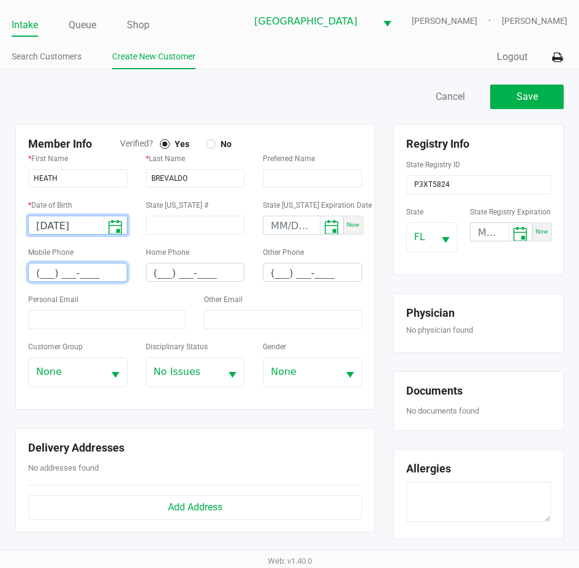
click at [74, 281] on input "(___) ___-____" at bounding box center [78, 273] width 98 height 19
paste input "904) 517-9394"
type input "[PHONE_NUMBER]"
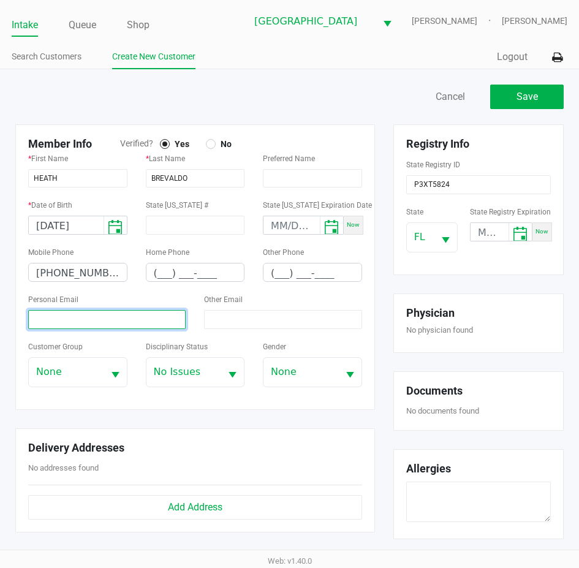
click at [86, 319] on input at bounding box center [107, 319] width 158 height 19
paste input "[EMAIL_ADDRESS][DOMAIN_NAME]"
type input "[EMAIL_ADDRESS][DOMAIN_NAME]"
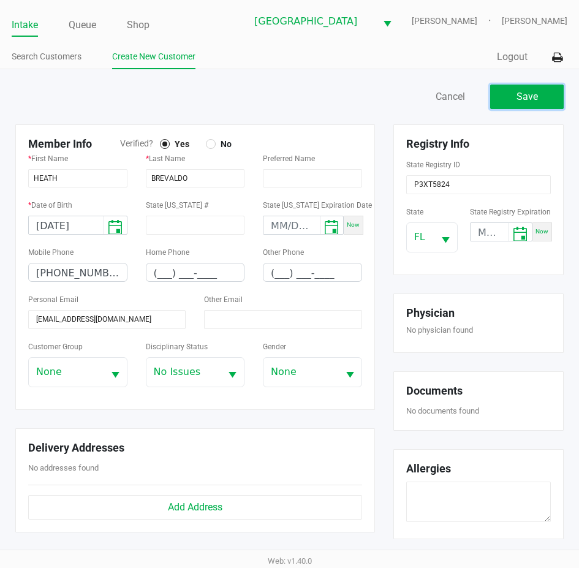
click at [542, 109] on button "Save" at bounding box center [527, 97] width 74 height 25
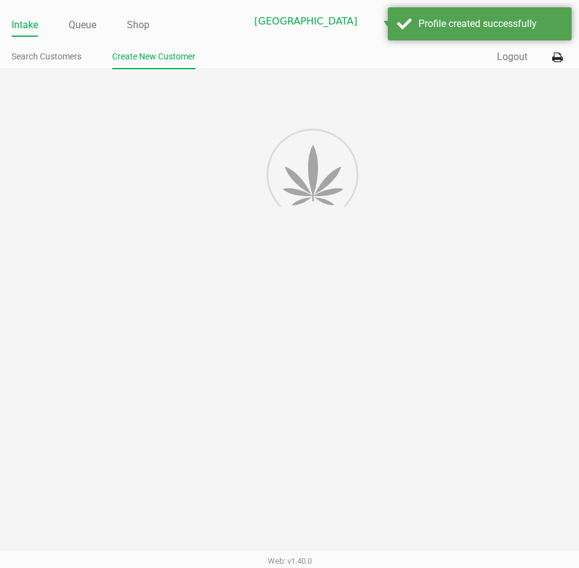
type input "---"
type input "( __) ___-____"
type input "---"
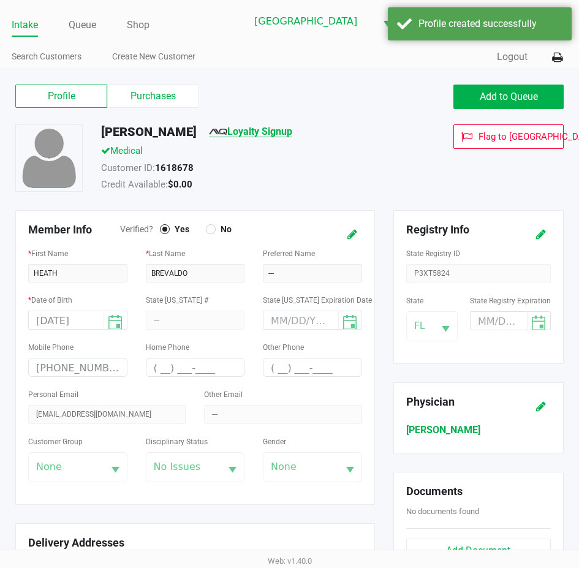
click at [288, 134] on link "Loyalty Signup" at bounding box center [250, 132] width 83 height 12
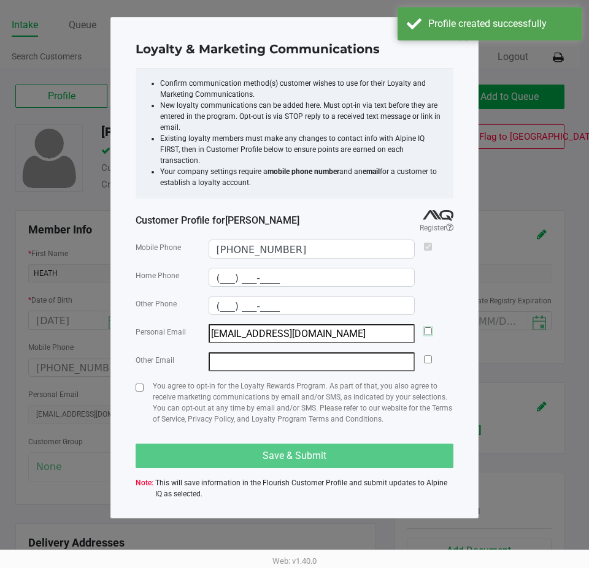
click at [427, 327] on input "checkbox" at bounding box center [428, 331] width 8 height 8
checkbox input "true"
click at [140, 384] on input "checkbox" at bounding box center [139, 388] width 8 height 8
checkbox input "true"
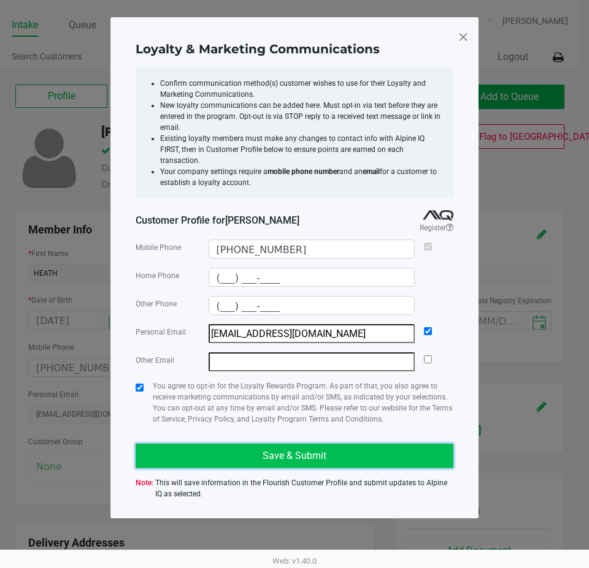
click at [216, 444] on button "Save & Submit" at bounding box center [294, 456] width 318 height 25
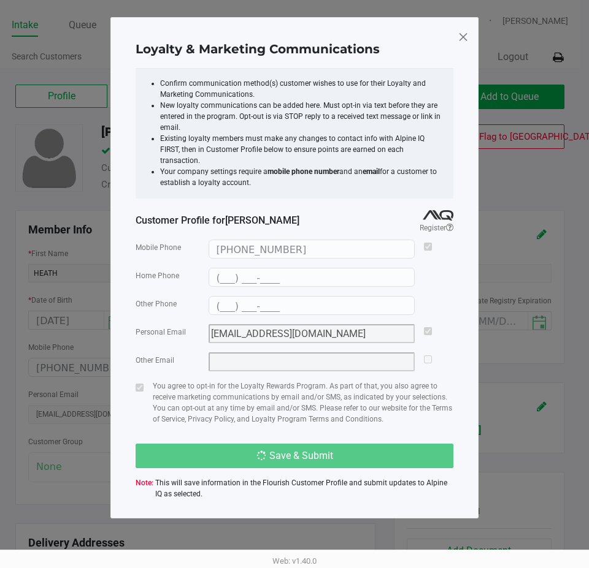
type input "(___) ___-____"
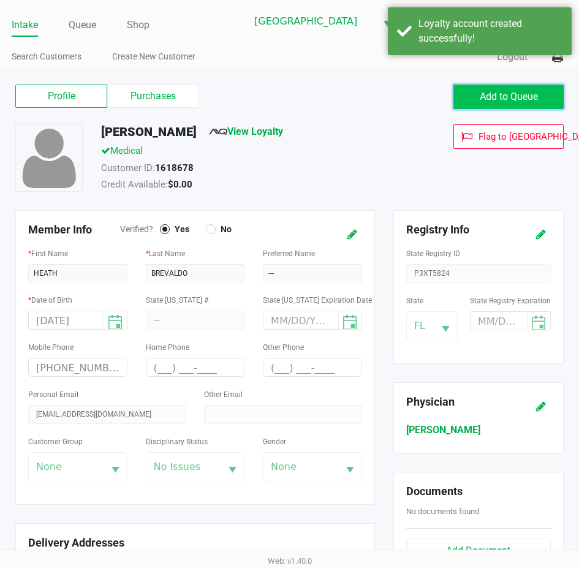
click at [518, 101] on span "Add to Queue" at bounding box center [509, 97] width 58 height 12
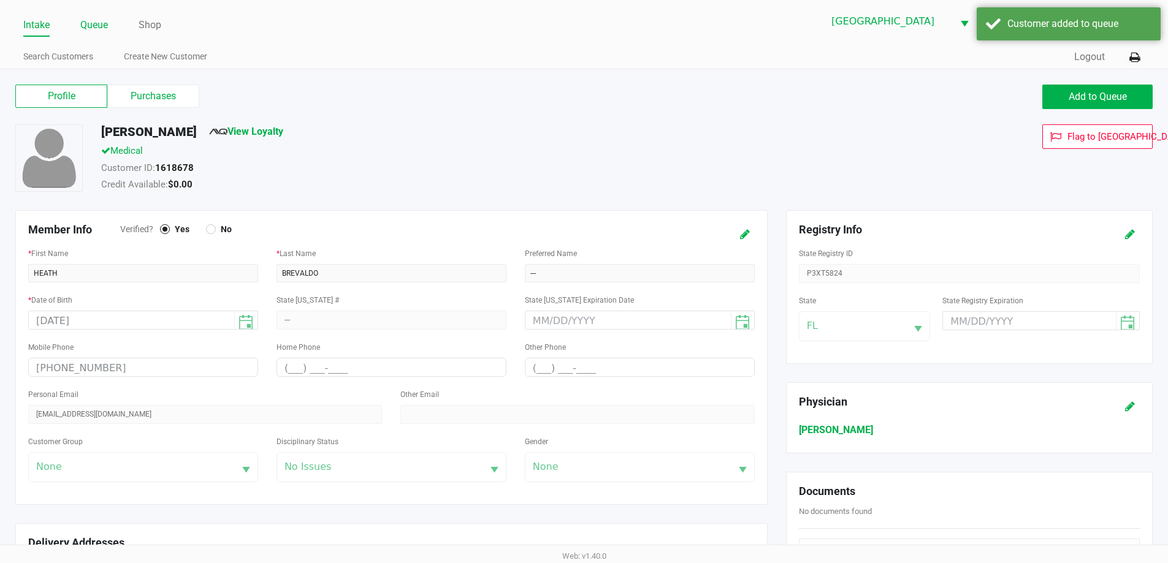
click at [99, 24] on link "Queue" at bounding box center [94, 25] width 28 height 17
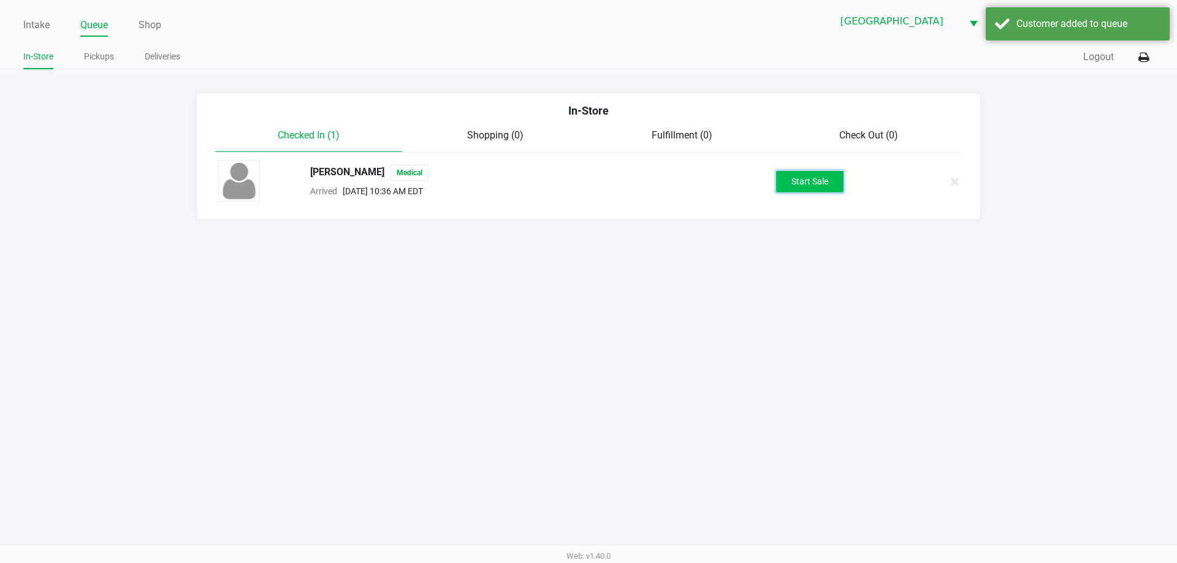
click at [797, 175] on button "Start Sale" at bounding box center [809, 181] width 67 height 21
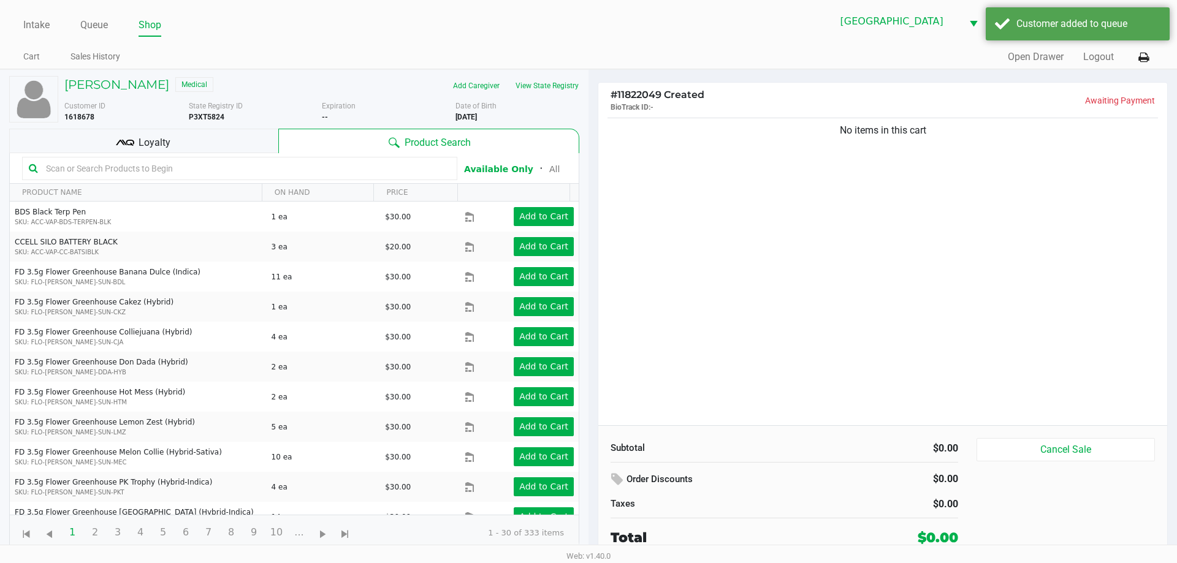
drag, startPoint x: 844, startPoint y: 231, endPoint x: 831, endPoint y: 231, distance: 13.5
click at [844, 231] on div "No items in this cart" at bounding box center [882, 270] width 569 height 310
click at [538, 79] on button "View State Registry" at bounding box center [544, 86] width 72 height 20
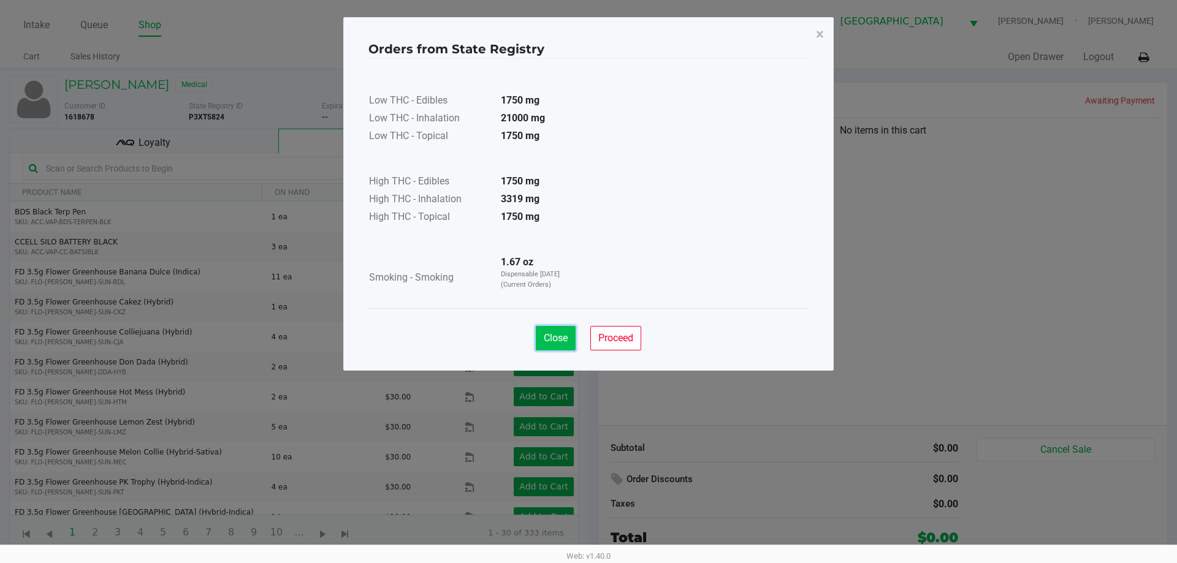
click at [550, 338] on span "Close" at bounding box center [556, 338] width 24 height 12
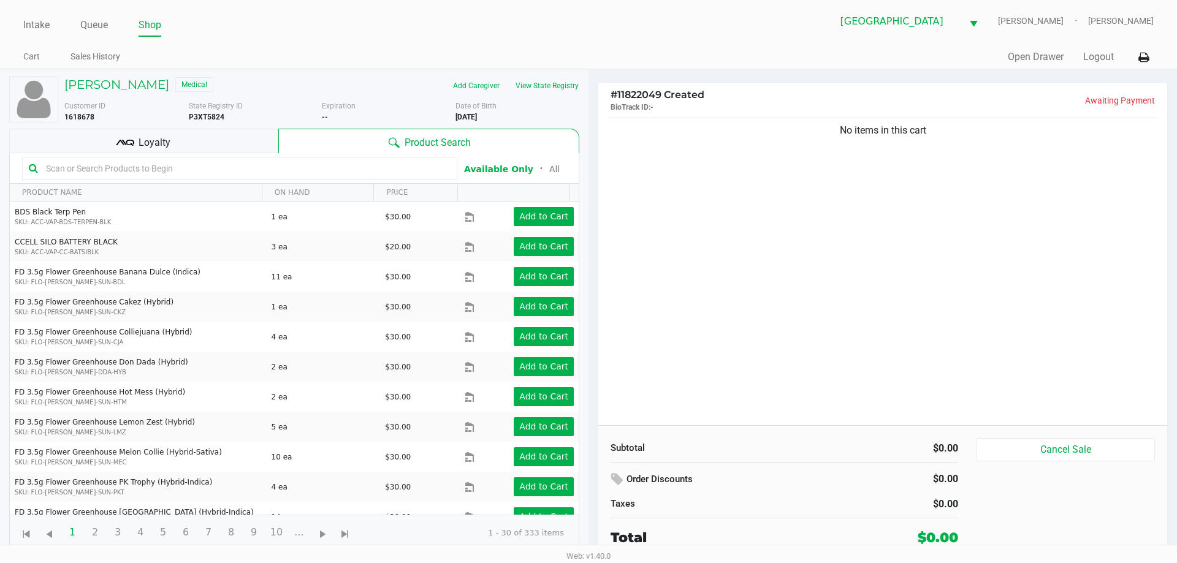
drag, startPoint x: 963, startPoint y: 248, endPoint x: 872, endPoint y: 226, distance: 92.6
click at [354, 165] on input "text" at bounding box center [246, 168] width 410 height 18
click at [736, 269] on div "No items in this cart" at bounding box center [882, 270] width 569 height 310
click at [330, 169] on input "text" at bounding box center [246, 168] width 410 height 18
click at [654, 209] on div "No items in this cart" at bounding box center [882, 270] width 569 height 310
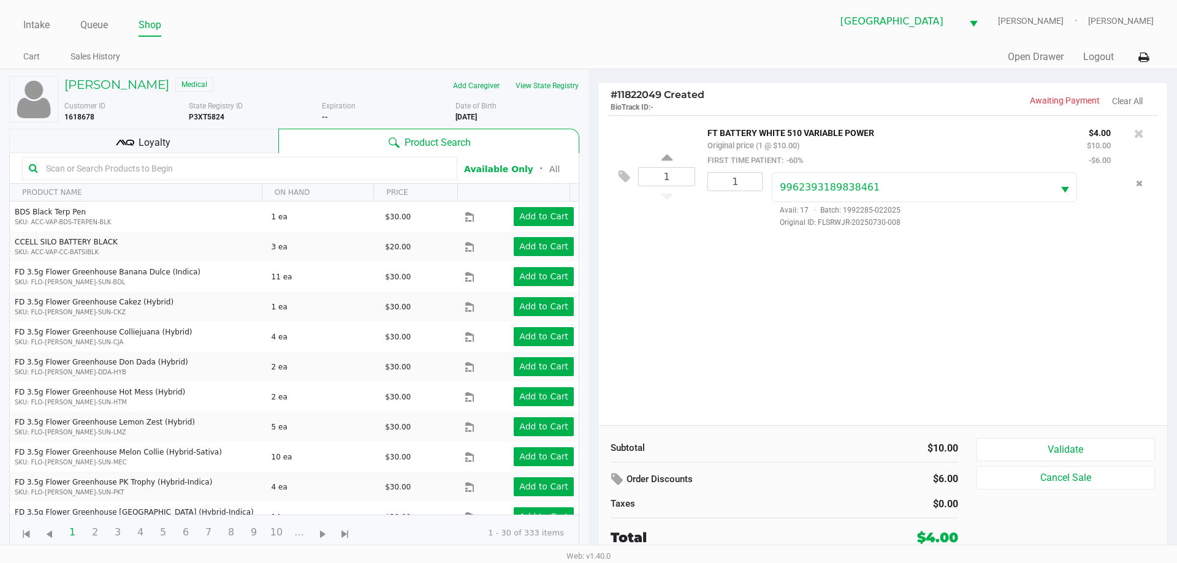
click at [751, 327] on div "1 FT BATTERY WHITE 510 VARIABLE POWER Original price (1 @ $10.00) FIRST TIME PA…" at bounding box center [882, 270] width 569 height 310
click at [749, 329] on div "2 FT BATTERY WHITE 510 VARIABLE POWER Original price (2 @ $10.00) FIRST TIME PA…" at bounding box center [882, 270] width 569 height 310
click at [163, 143] on span "Loyalty" at bounding box center [155, 142] width 32 height 15
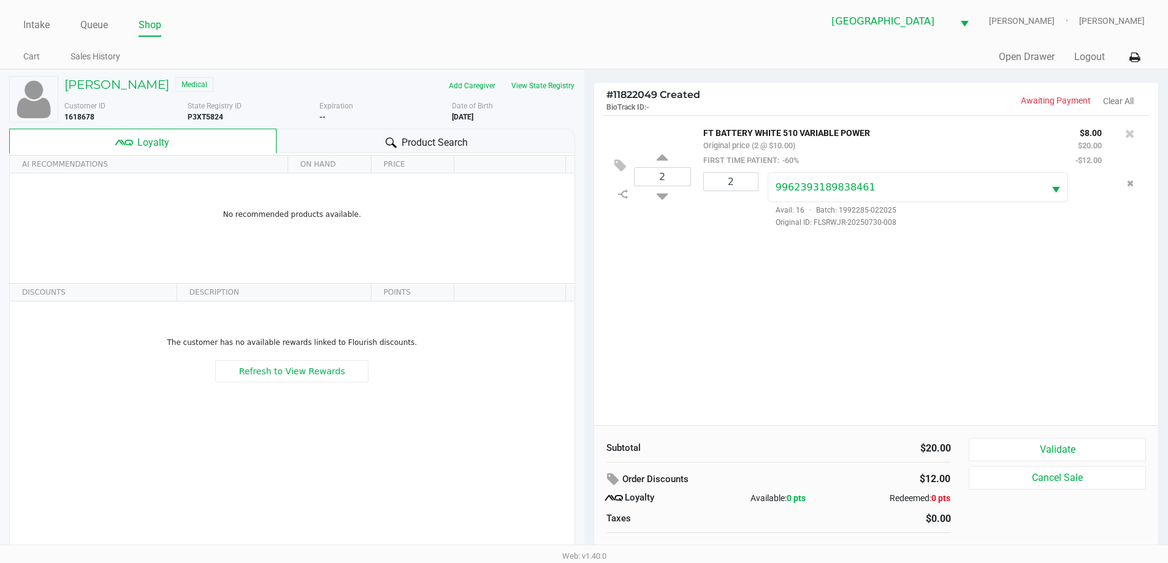
click at [793, 378] on div "2 FT BATTERY WHITE 510 VARIABLE POWER Original price (2 @ $10.00) FIRST TIME PA…" at bounding box center [876, 270] width 565 height 310
click at [1018, 441] on button "Validate" at bounding box center [1057, 449] width 177 height 23
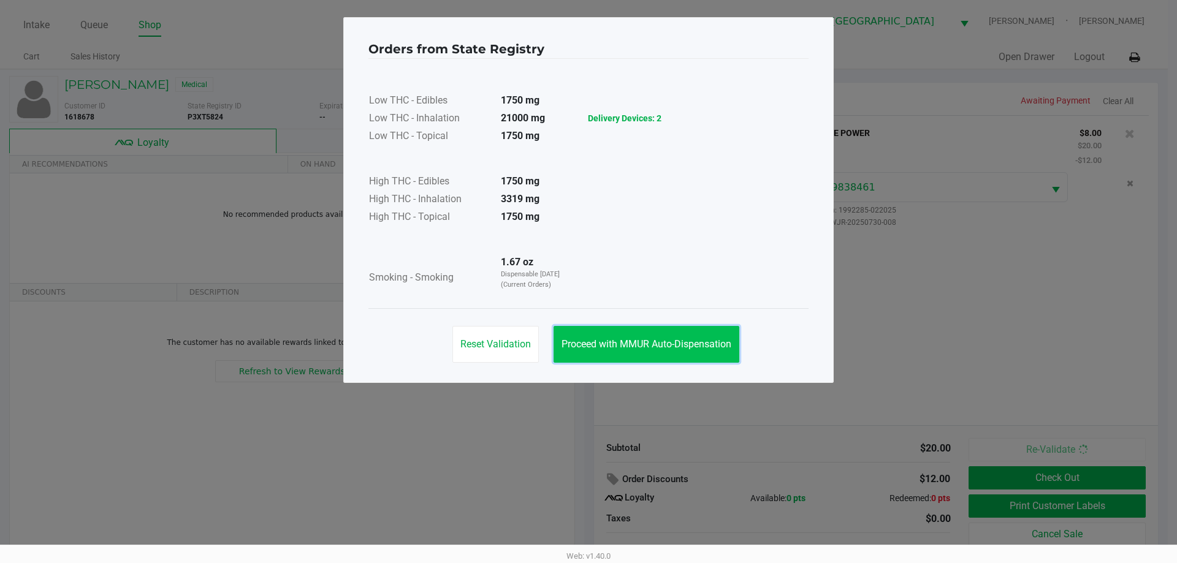
click at [695, 347] on span "Proceed with MMUR Auto-Dispensation" at bounding box center [647, 344] width 170 height 12
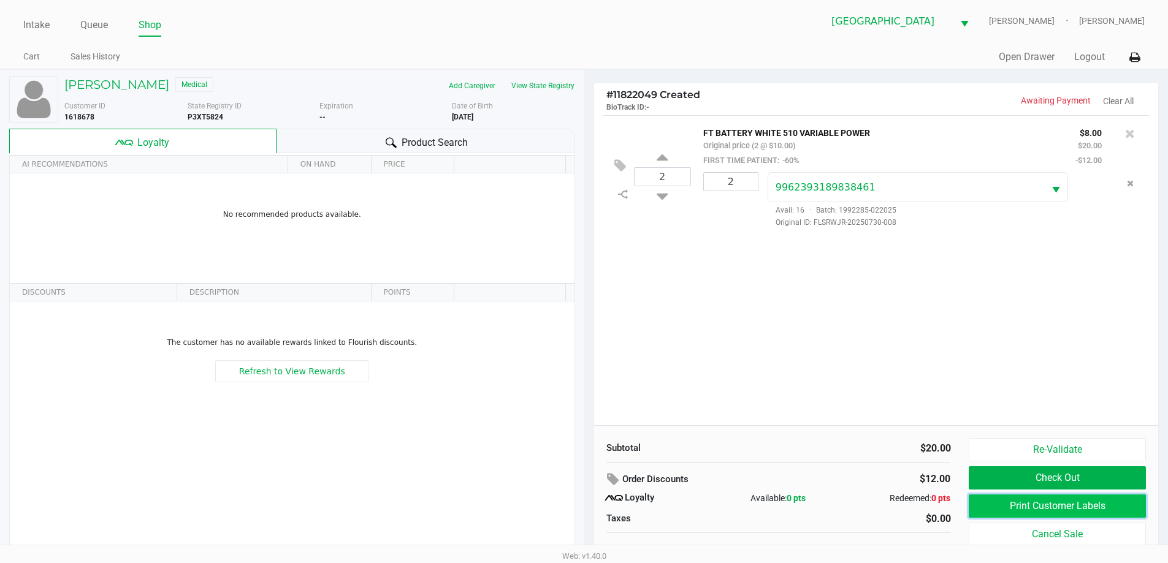
click at [1039, 498] on button "Print Customer Labels" at bounding box center [1057, 506] width 177 height 23
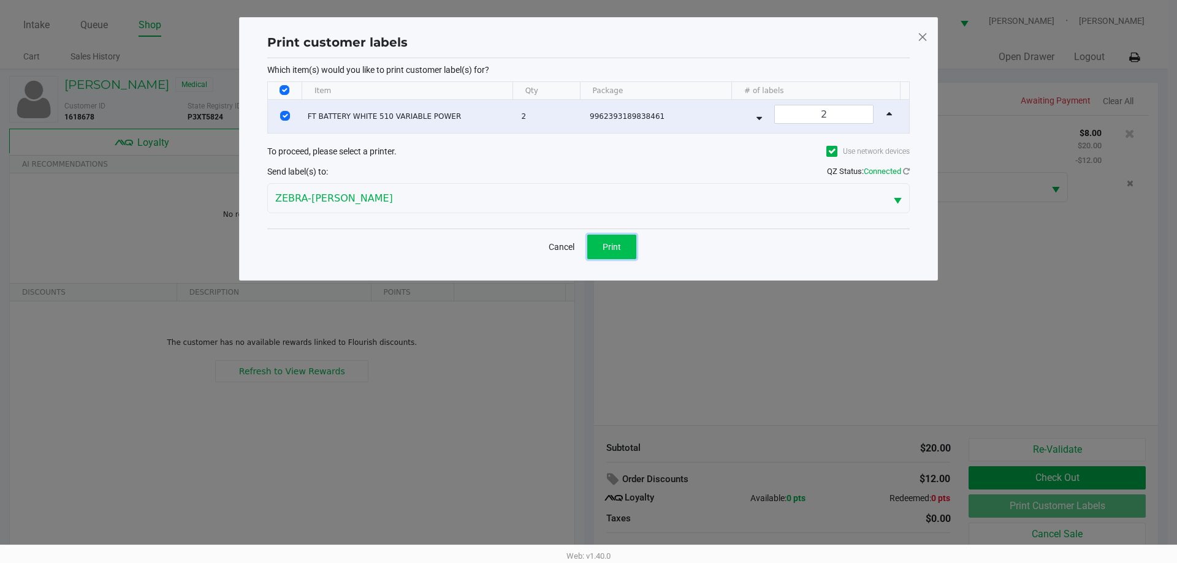
click at [603, 237] on button "Print" at bounding box center [611, 247] width 49 height 25
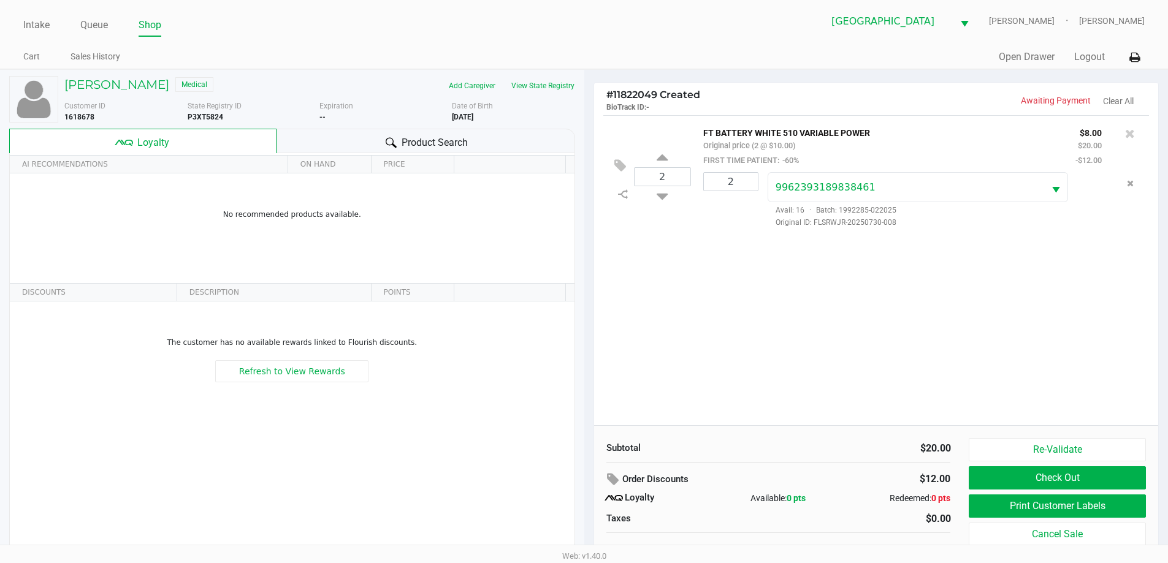
click at [805, 284] on div "2 FT BATTERY WHITE 510 VARIABLE POWER Original price (2 @ $10.00) FIRST TIME PA…" at bounding box center [876, 270] width 565 height 310
click at [452, 135] on span "Product Search" at bounding box center [435, 142] width 66 height 15
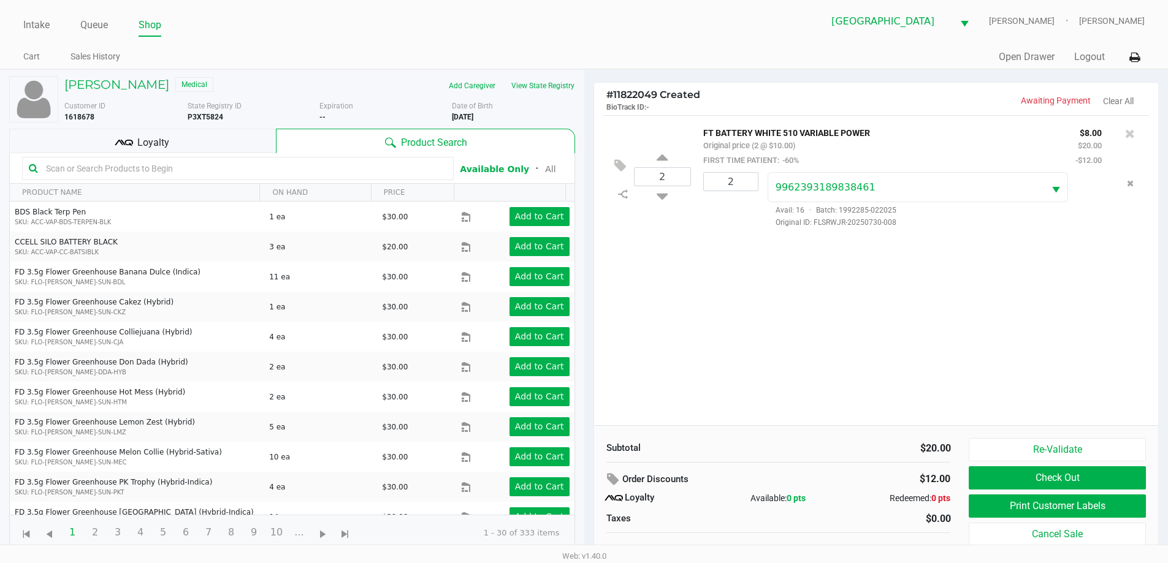
click at [731, 395] on div "2 FT BATTERY WHITE 510 VARIABLE POWER Original price (2 @ $10.00) FIRST TIME PA…" at bounding box center [876, 270] width 565 height 310
click at [189, 140] on div "Loyalty" at bounding box center [142, 141] width 267 height 25
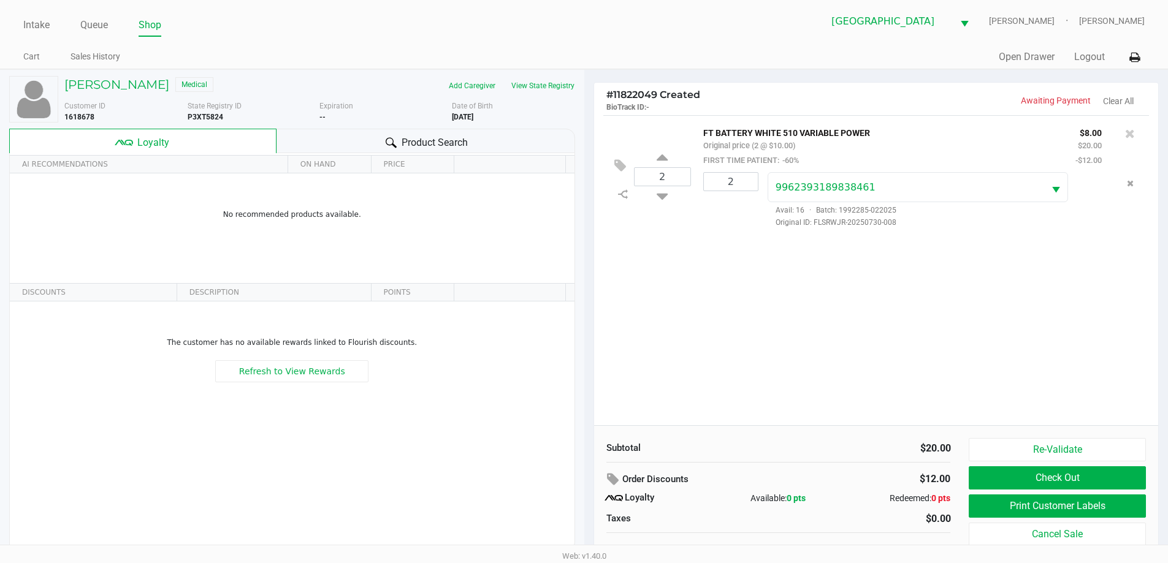
click at [673, 348] on div "2 FT BATTERY WHITE 510 VARIABLE POWER Original price (2 @ $10.00) FIRST TIME PA…" at bounding box center [876, 270] width 565 height 310
click at [471, 138] on div "Product Search" at bounding box center [425, 141] width 299 height 25
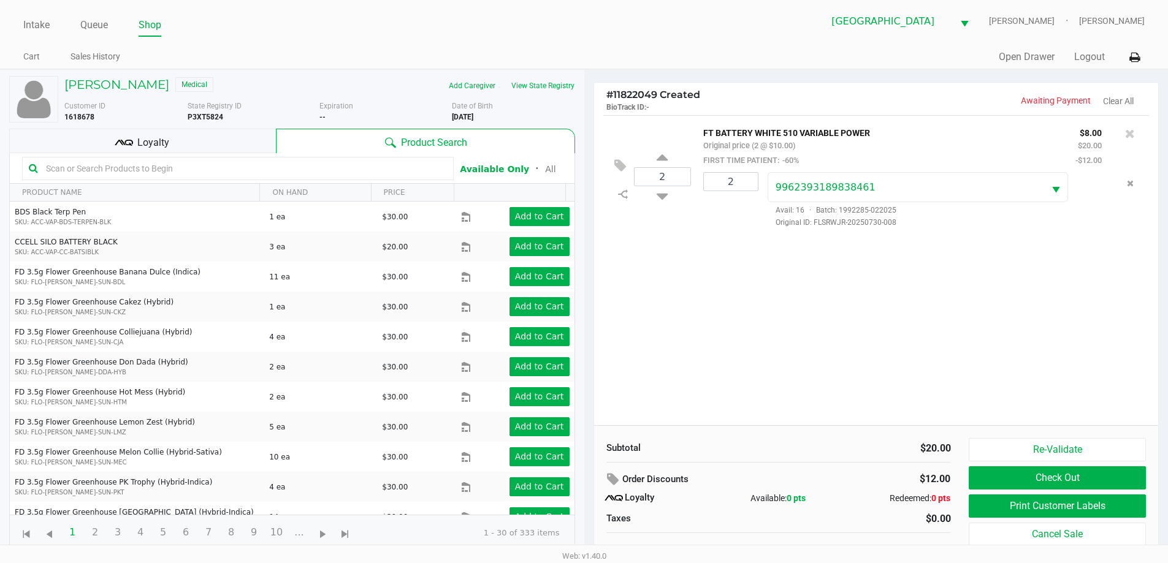
click at [787, 318] on div "2 FT BATTERY WHITE 510 VARIABLE POWER Original price (2 @ $10.00) FIRST TIME PA…" at bounding box center [876, 270] width 565 height 310
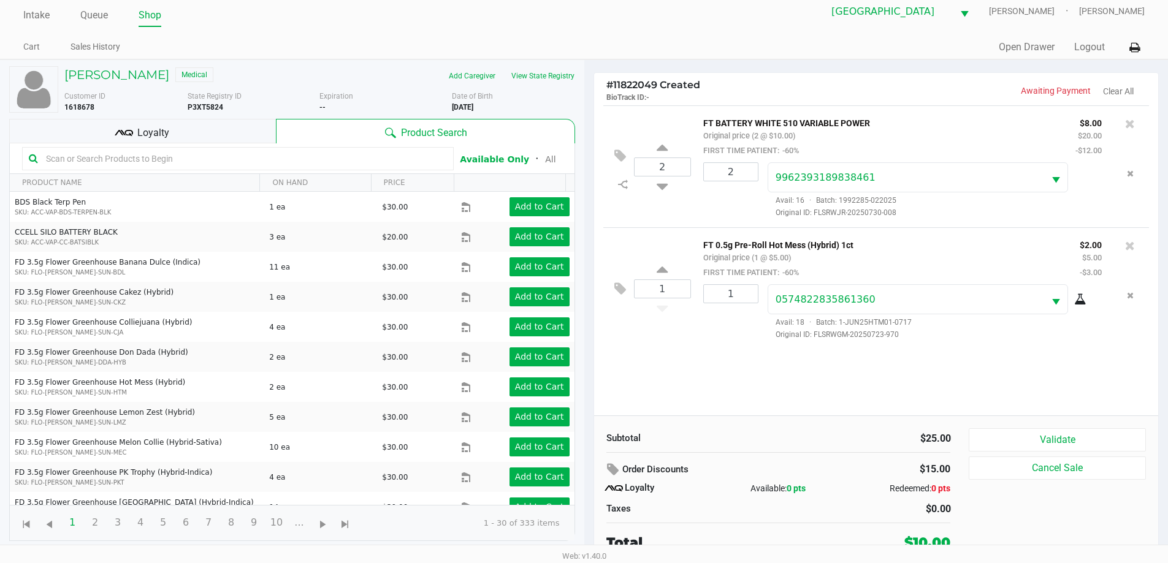
scroll to position [12, 0]
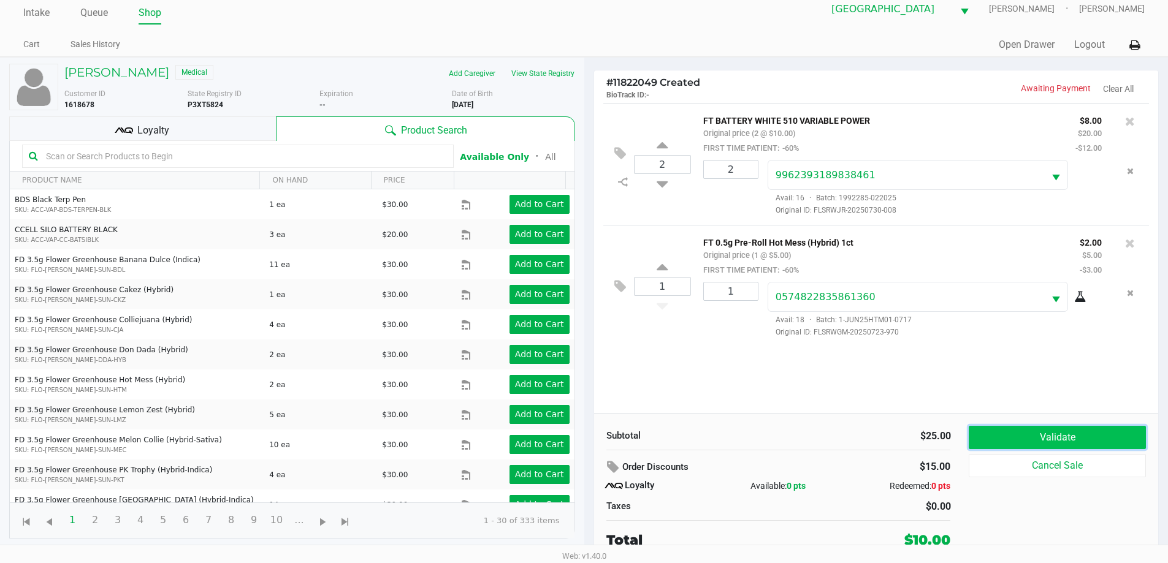
click at [1100, 440] on button "Validate" at bounding box center [1057, 437] width 177 height 23
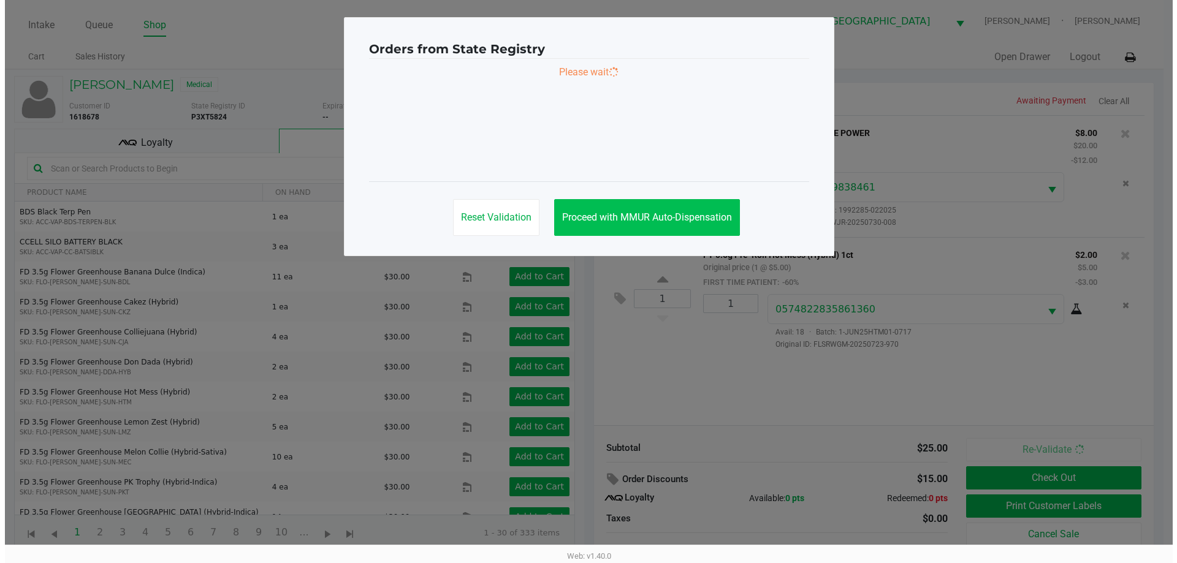
scroll to position [0, 0]
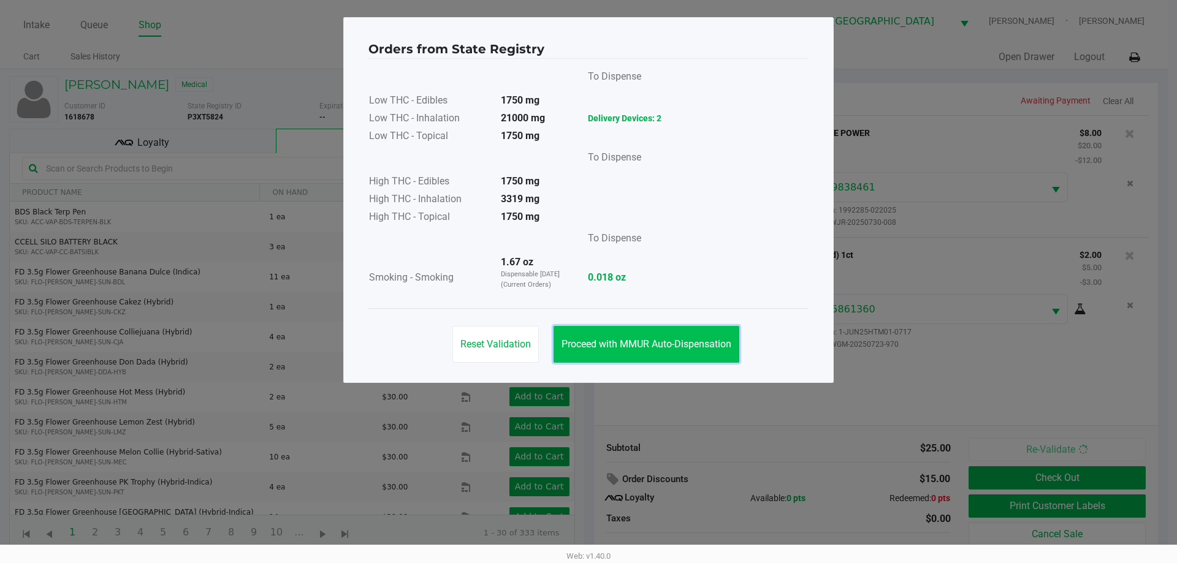
drag, startPoint x: 680, startPoint y: 347, endPoint x: 690, endPoint y: 352, distance: 11.0
click at [680, 348] on span "Proceed with MMUR Auto-Dispensation" at bounding box center [647, 344] width 170 height 12
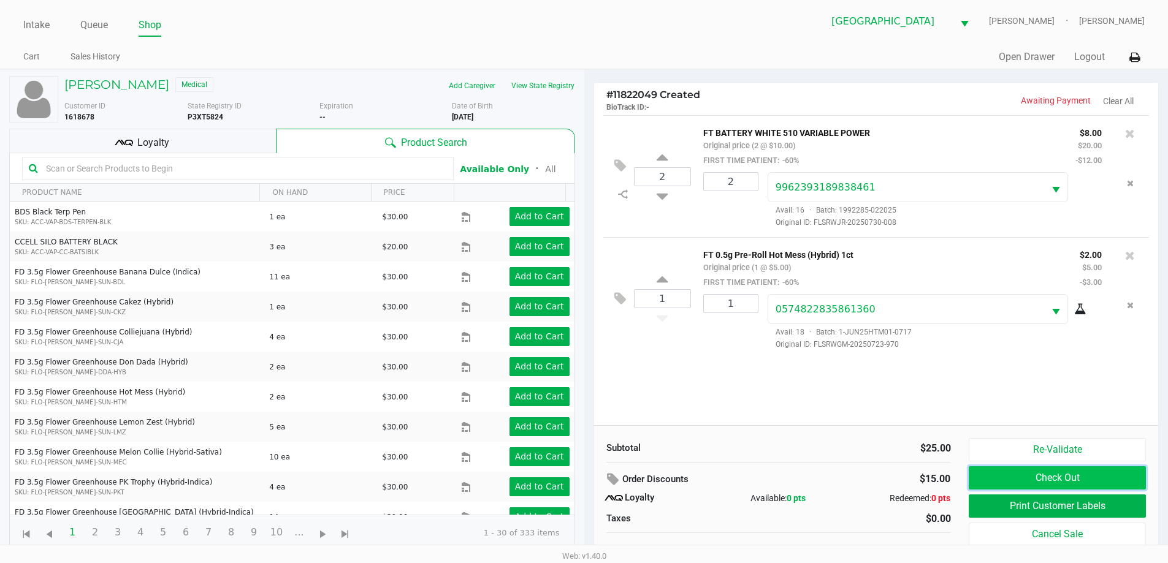
click at [1055, 468] on button "Check Out" at bounding box center [1057, 478] width 177 height 23
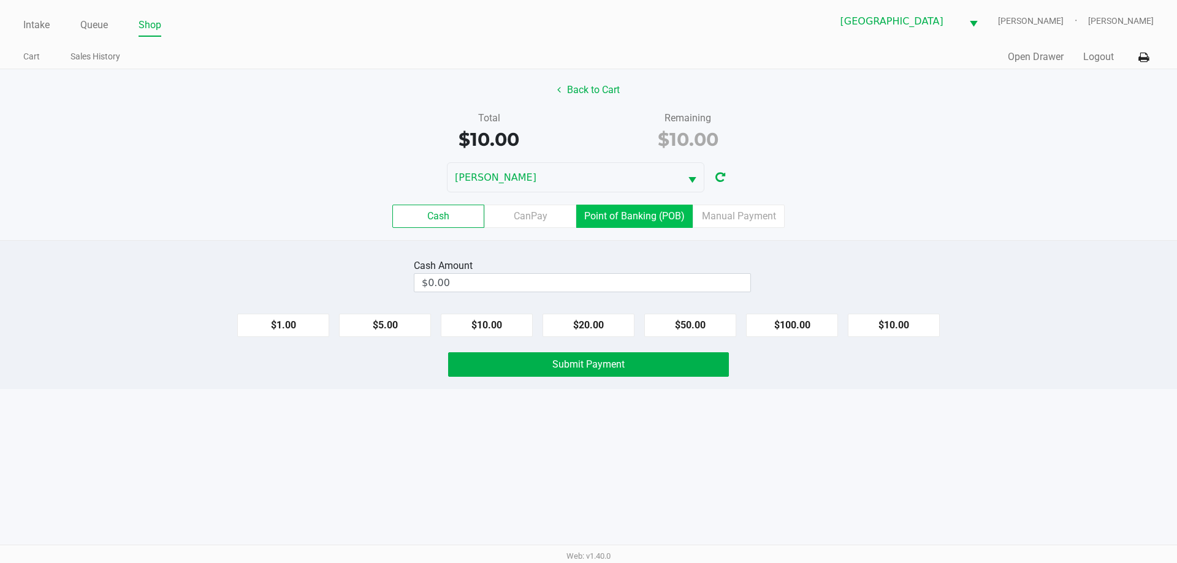
click at [651, 227] on label "Point of Banking (POB)" at bounding box center [634, 216] width 116 height 23
click at [0, 0] on 7 "Point of Banking (POB)" at bounding box center [0, 0] width 0 height 0
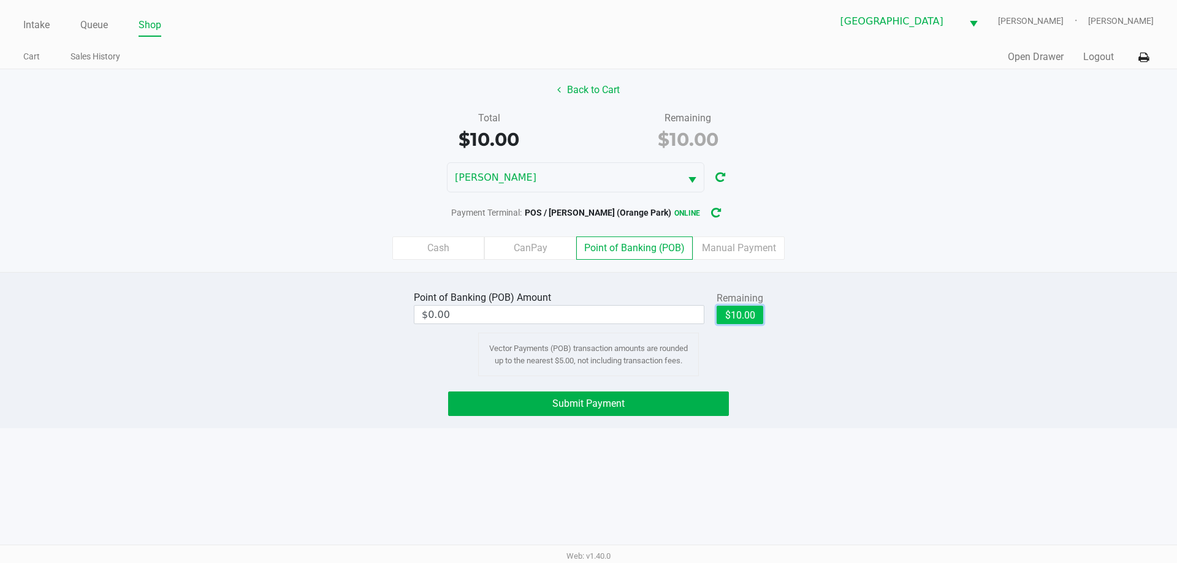
click at [728, 314] on button "$10.00" at bounding box center [740, 315] width 47 height 18
type input "$10.00"
click at [584, 96] on button "Back to Cart" at bounding box center [588, 89] width 78 height 23
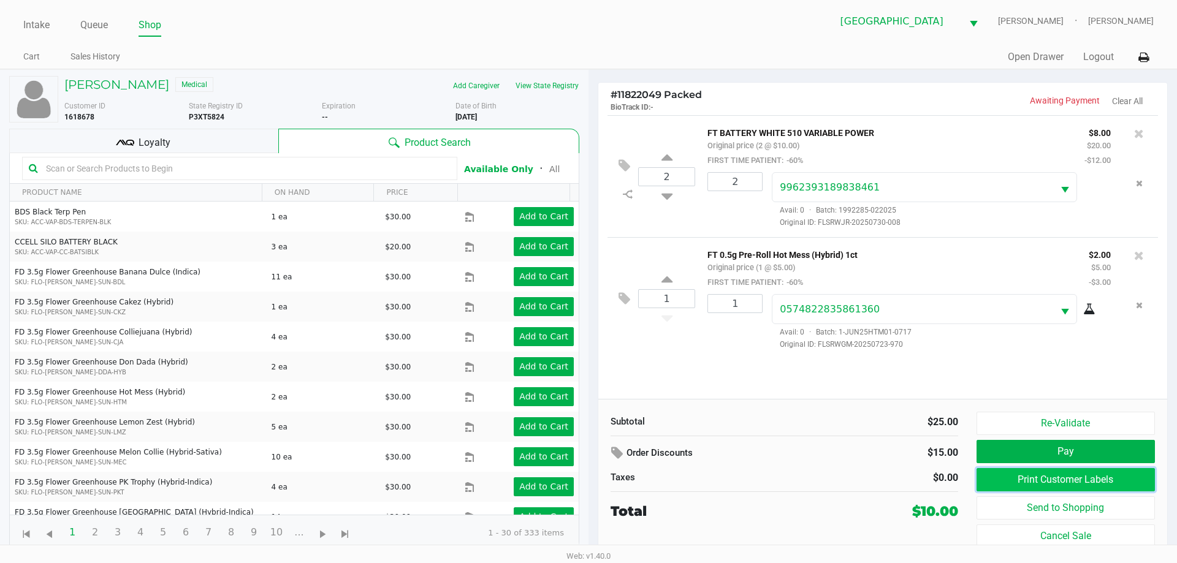
click at [1053, 478] on button "Print Customer Labels" at bounding box center [1066, 479] width 178 height 23
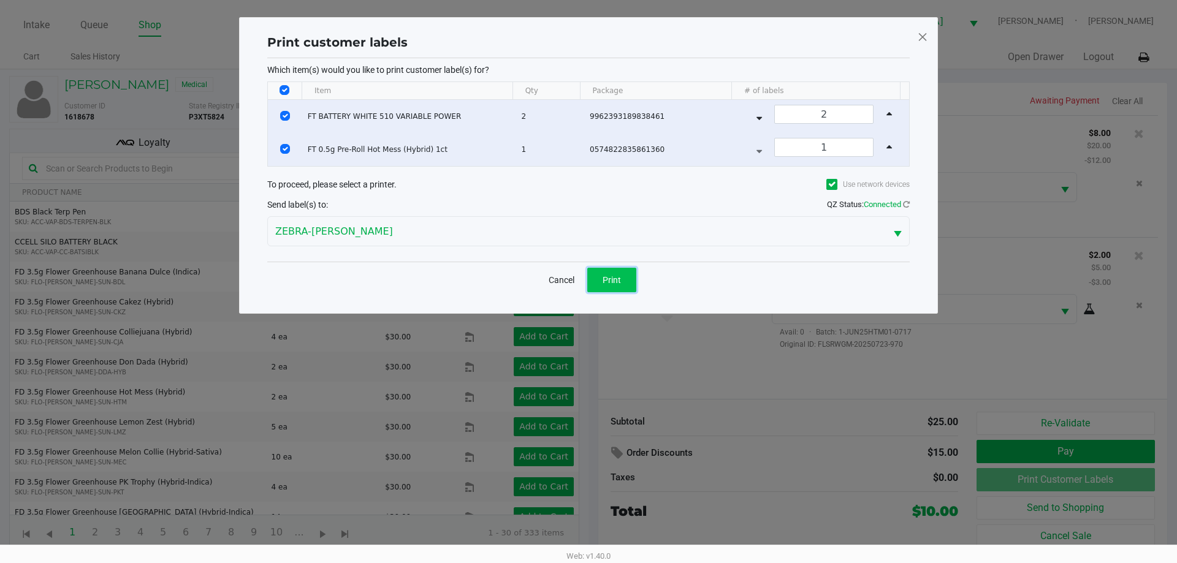
click at [600, 280] on button "Print" at bounding box center [611, 280] width 49 height 25
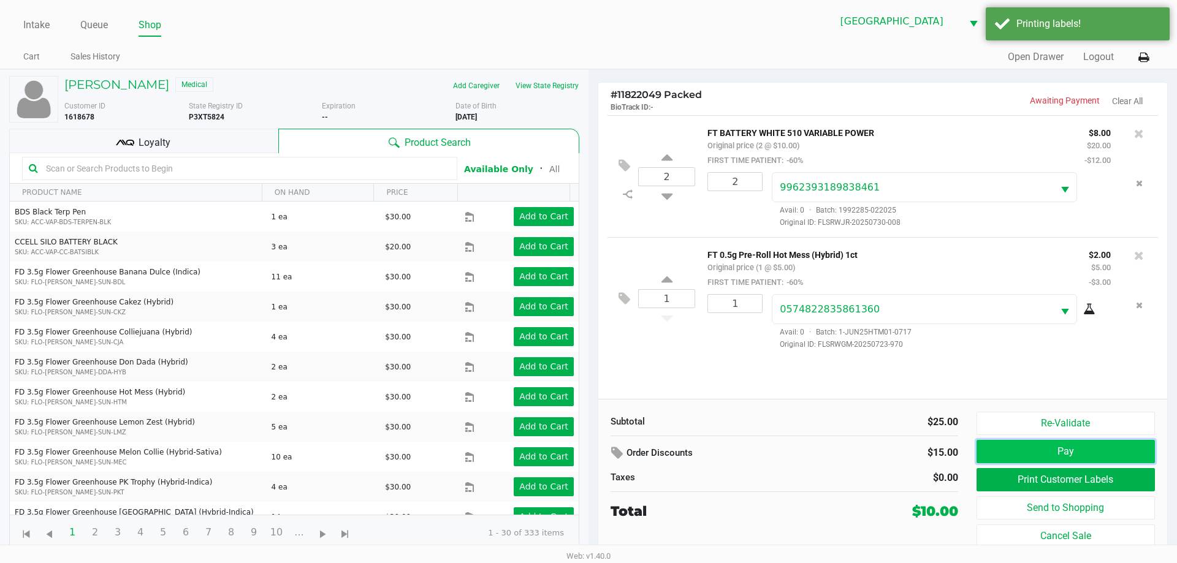
click at [1082, 453] on button "Pay" at bounding box center [1066, 451] width 178 height 23
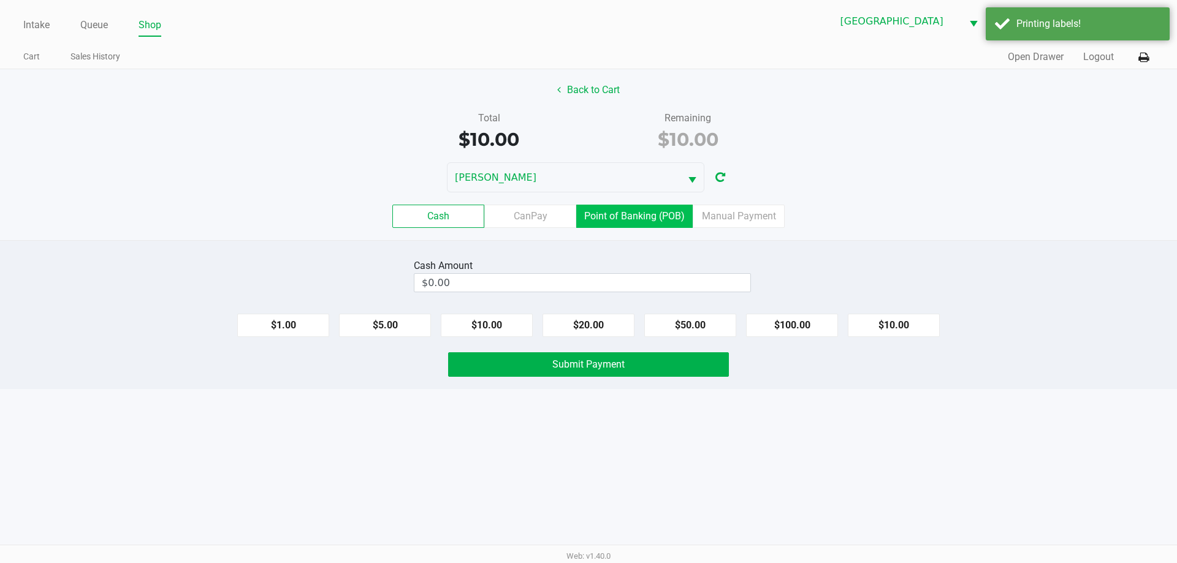
click at [674, 211] on label "Point of Banking (POB)" at bounding box center [634, 216] width 116 height 23
click at [0, 0] on 7 "Point of Banking (POB)" at bounding box center [0, 0] width 0 height 0
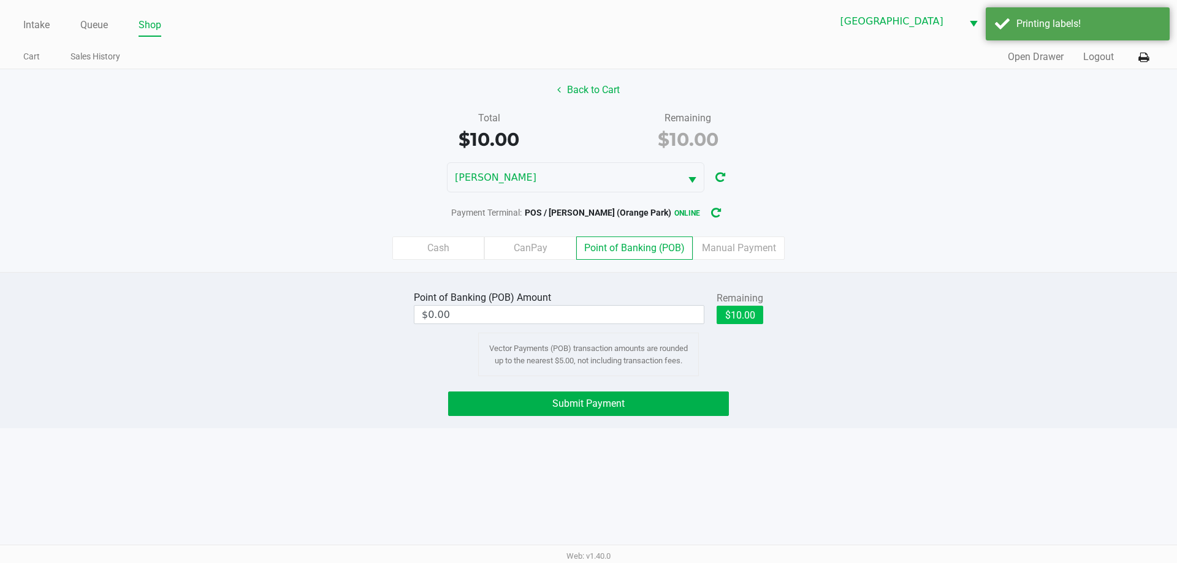
drag, startPoint x: 725, startPoint y: 330, endPoint x: 724, endPoint y: 321, distance: 9.3
click at [723, 329] on div "$10.00" at bounding box center [740, 320] width 47 height 28
click at [724, 318] on button "$10.00" at bounding box center [740, 315] width 47 height 18
type input "$10.00"
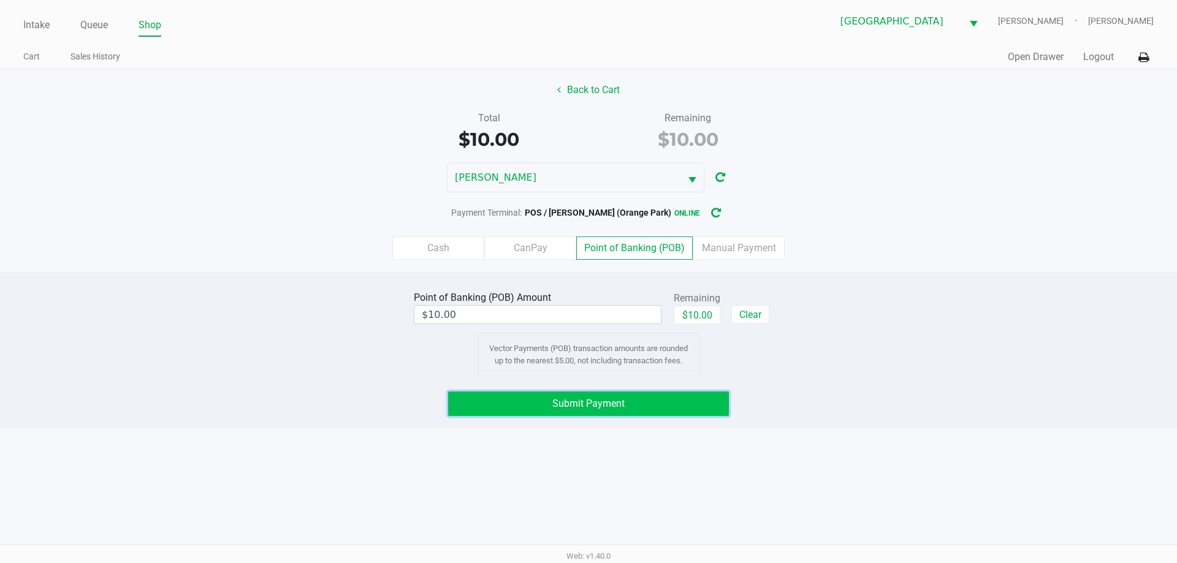
click at [670, 403] on button "Submit Payment" at bounding box center [588, 404] width 281 height 25
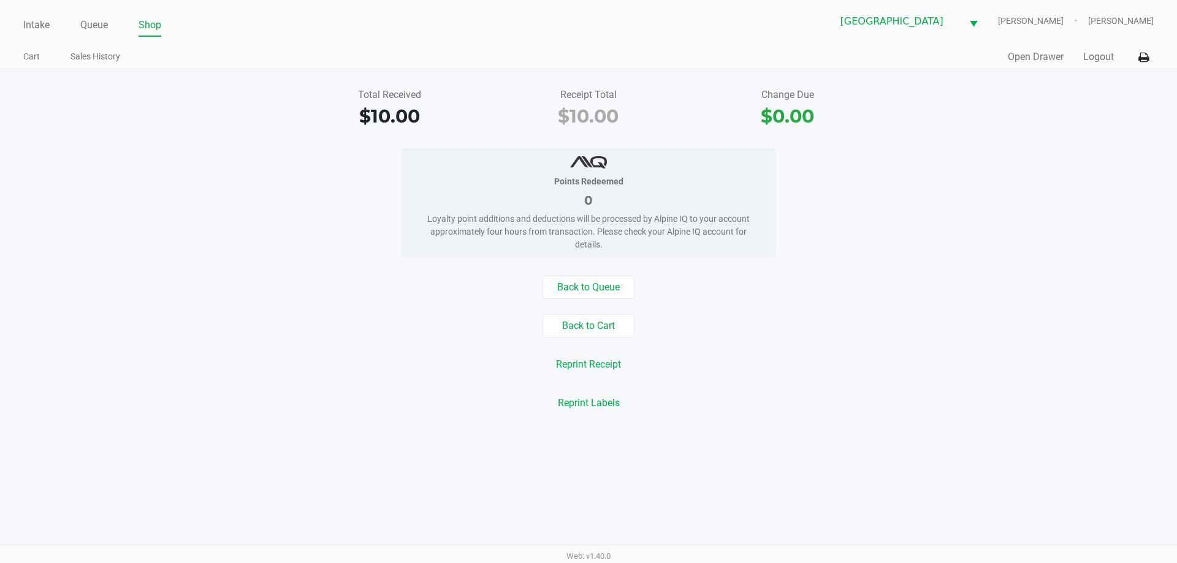
click at [807, 367] on div "Reprint Receipt" at bounding box center [589, 364] width 1196 height 23
click at [136, 167] on div "Points Redeemed 0 Loyalty point additions and deductions will be processed by A…" at bounding box center [589, 202] width 1196 height 109
click at [130, 197] on div "Points Redeemed 0 Loyalty point additions and deductions will be processed by A…" at bounding box center [589, 202] width 1196 height 109
click at [153, 204] on div "Points Redeemed 0 Loyalty point additions and deductions will be processed by A…" at bounding box center [589, 202] width 1196 height 109
drag, startPoint x: 968, startPoint y: 169, endPoint x: 923, endPoint y: 153, distance: 48.1
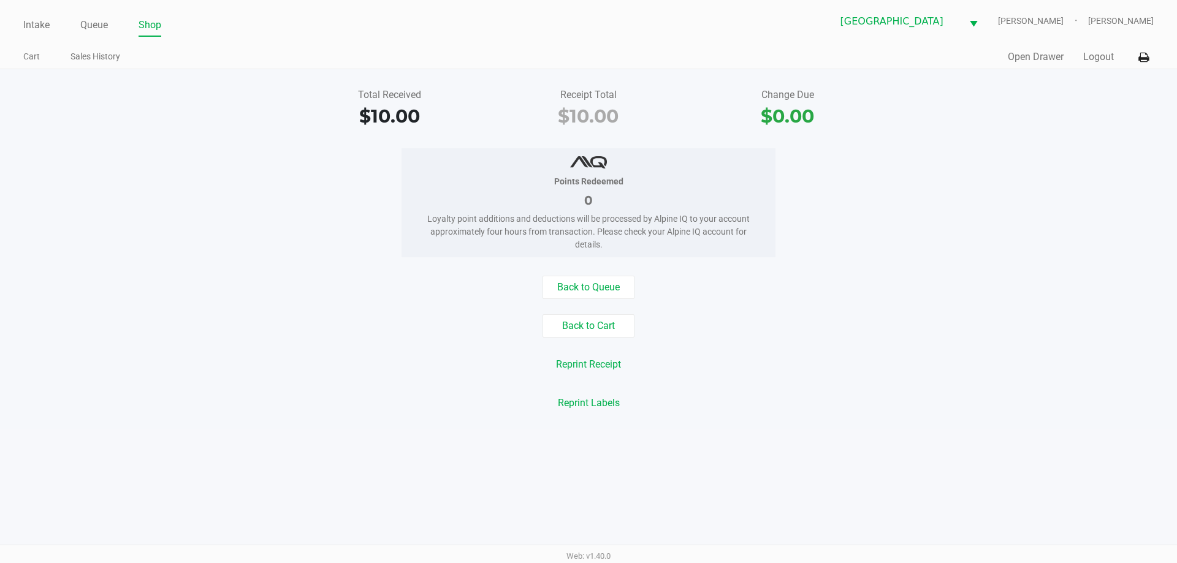
click at [969, 169] on div "Points Redeemed 0 Loyalty point additions and deductions will be processed by A…" at bounding box center [589, 202] width 1196 height 109
click at [44, 21] on link "Intake" at bounding box center [36, 25] width 26 height 17
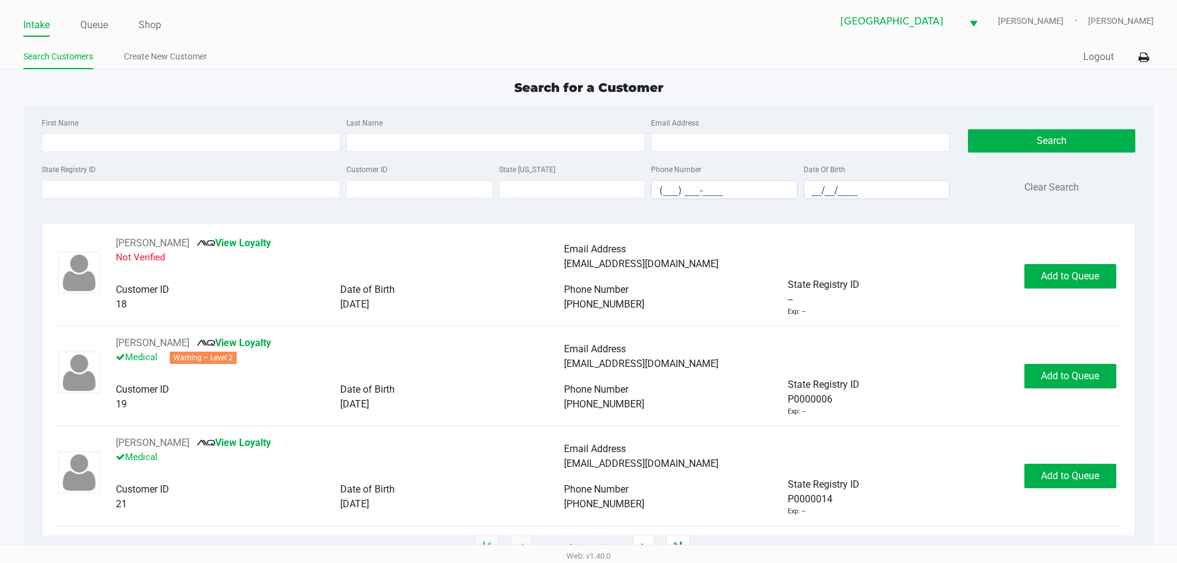
click at [499, 88] on div "Search for a Customer" at bounding box center [588, 87] width 1148 height 18
click at [140, 134] on input "First Name" at bounding box center [191, 143] width 299 height 18
click at [154, 190] on input "State Registry ID" at bounding box center [191, 189] width 299 height 18
click at [72, 193] on input "State Registry ID" at bounding box center [191, 189] width 299 height 18
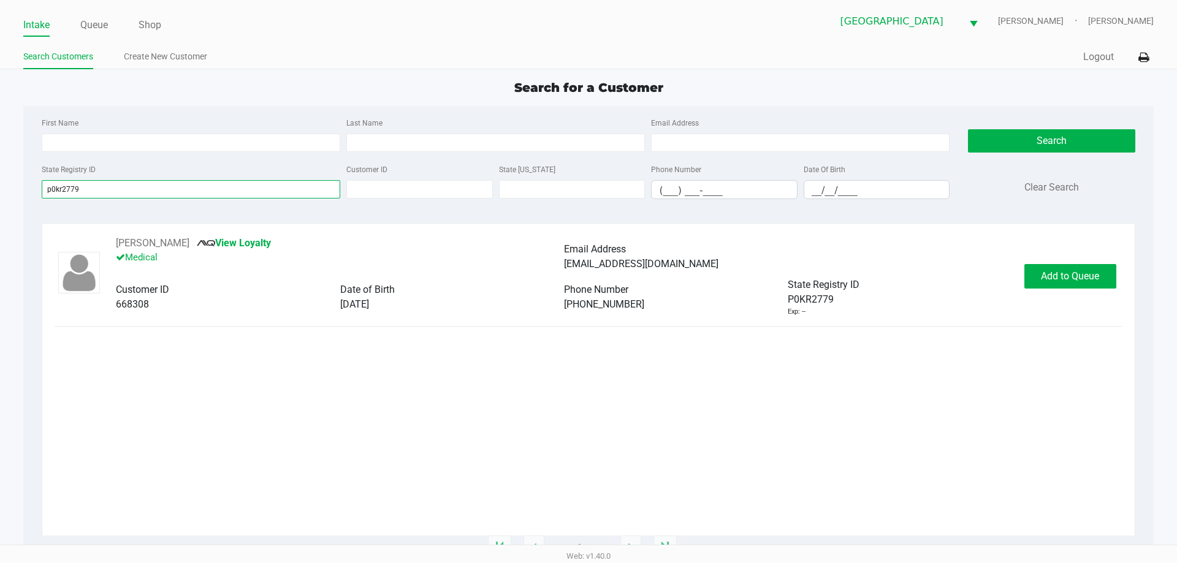
type input "p0kr2779"
drag, startPoint x: 548, startPoint y: 413, endPoint x: 1138, endPoint y: 316, distance: 597.6
click at [555, 413] on div "[PERSON_NAME] View Loyalty Medical Email Address [EMAIL_ADDRESS][DOMAIN_NAME] C…" at bounding box center [588, 386] width 1067 height 300
click at [1076, 277] on span "Add to Queue" at bounding box center [1070, 276] width 58 height 12
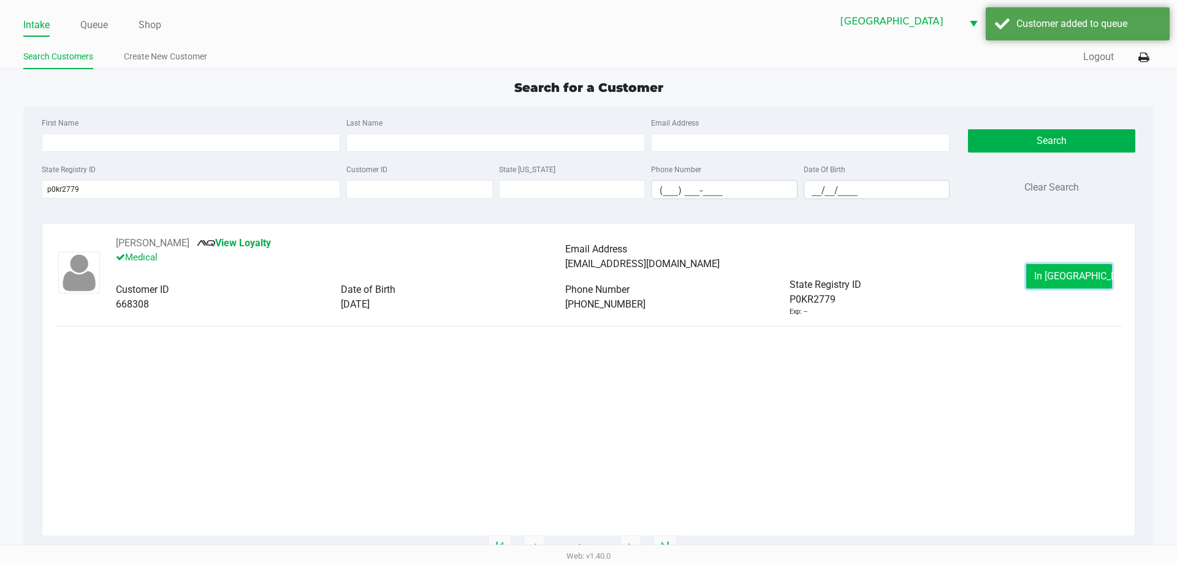
click at [1091, 272] on button "In [GEOGRAPHIC_DATA]" at bounding box center [1069, 276] width 86 height 25
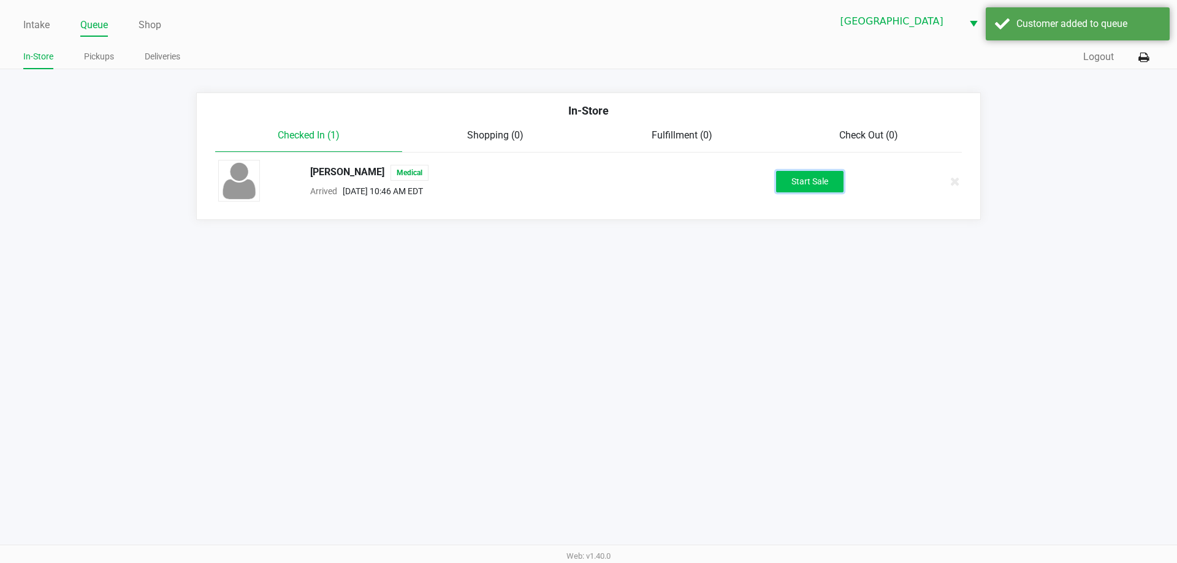
click at [792, 182] on button "Start Sale" at bounding box center [809, 181] width 67 height 21
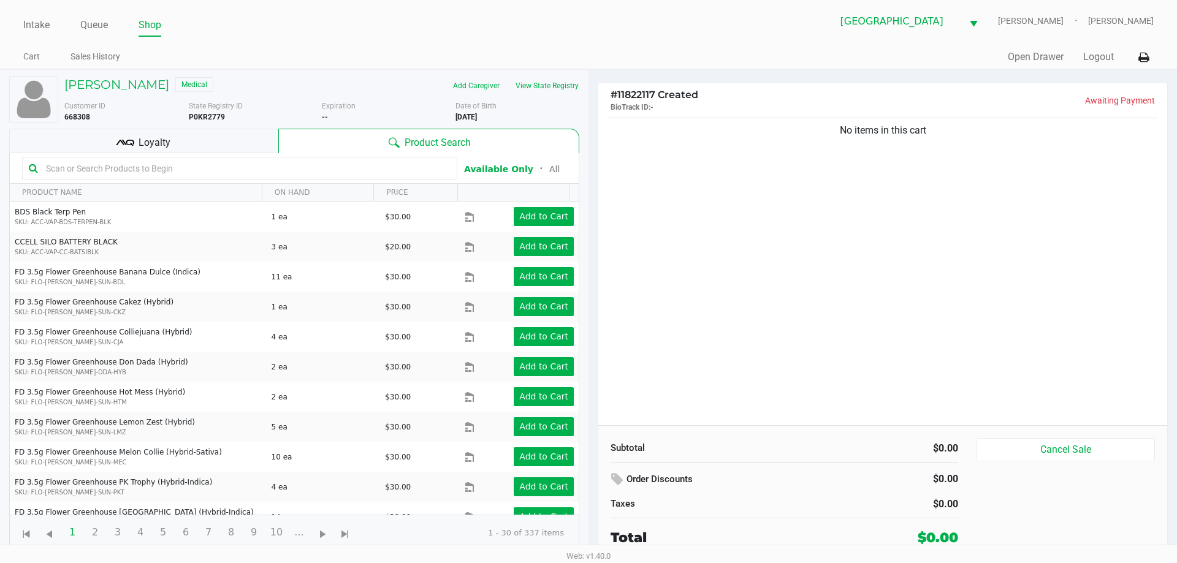
click at [782, 256] on div "No items in this cart" at bounding box center [882, 270] width 569 height 310
drag, startPoint x: 748, startPoint y: 229, endPoint x: 547, endPoint y: 148, distance: 216.2
click at [736, 229] on div "No items in this cart" at bounding box center [882, 270] width 569 height 310
click at [259, 167] on input "text" at bounding box center [246, 168] width 410 height 18
click at [865, 199] on div "No items in this cart" at bounding box center [882, 270] width 569 height 310
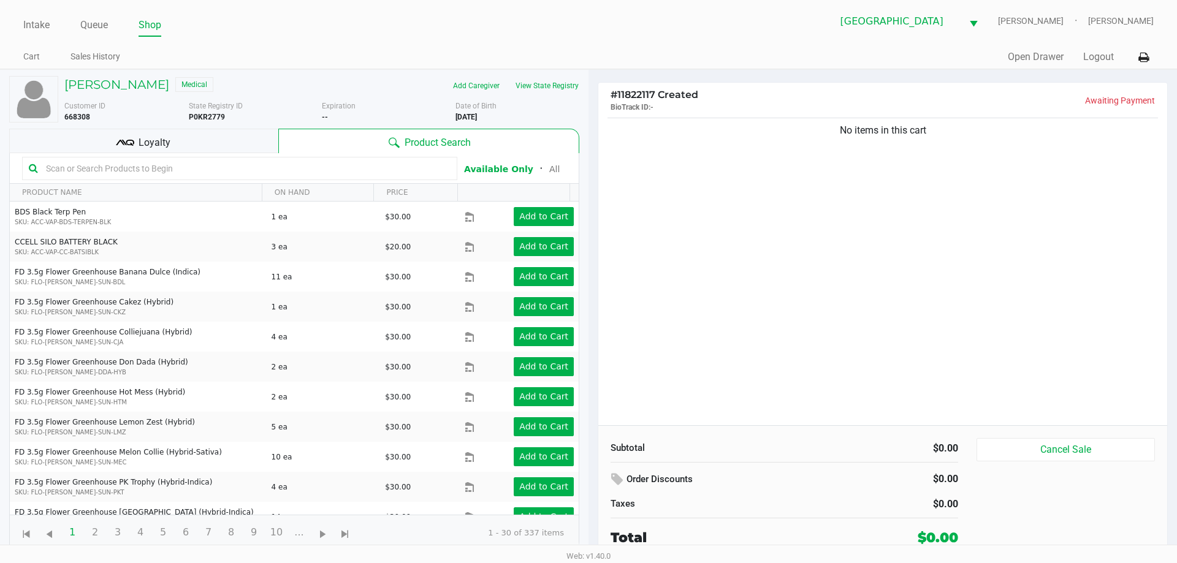
drag, startPoint x: 681, startPoint y: 185, endPoint x: 581, endPoint y: 112, distance: 123.4
click at [676, 176] on div "No items in this cart" at bounding box center [882, 270] width 569 height 310
click at [550, 91] on button "View State Registry" at bounding box center [544, 86] width 72 height 20
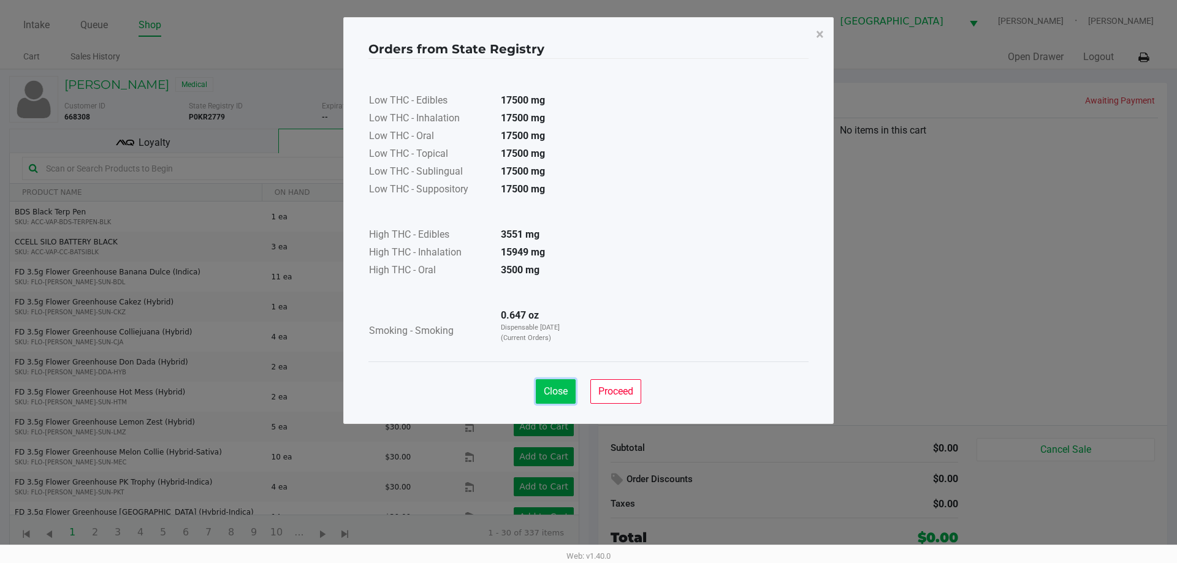
click at [549, 392] on span "Close" at bounding box center [556, 392] width 24 height 12
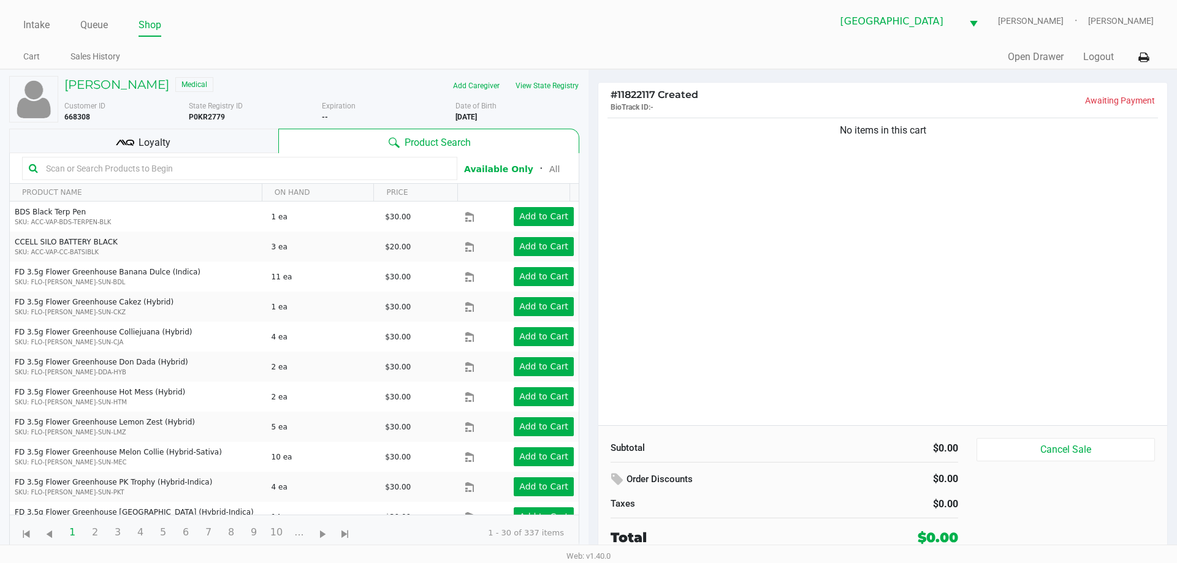
click at [909, 200] on div "No items in this cart" at bounding box center [882, 270] width 569 height 310
click at [877, 190] on div "No items in this cart" at bounding box center [882, 270] width 569 height 310
click at [890, 179] on div "No items in this cart" at bounding box center [882, 270] width 569 height 310
click at [808, 188] on div "No items in this cart" at bounding box center [882, 270] width 569 height 310
drag, startPoint x: 243, startPoint y: 170, endPoint x: 252, endPoint y: 169, distance: 9.4
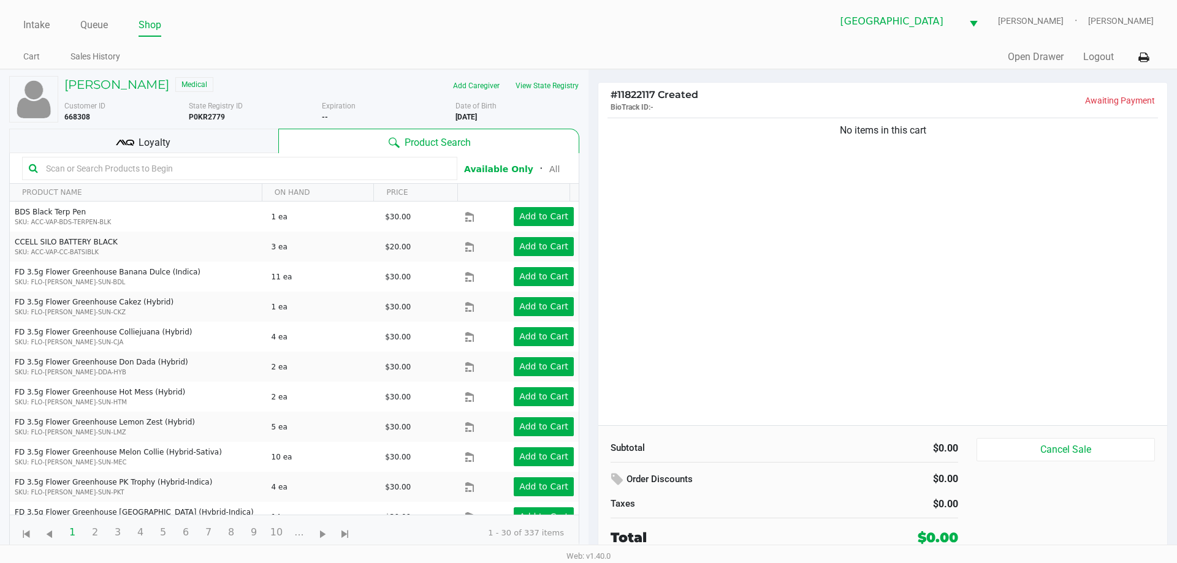
click at [245, 170] on input "text" at bounding box center [246, 168] width 410 height 18
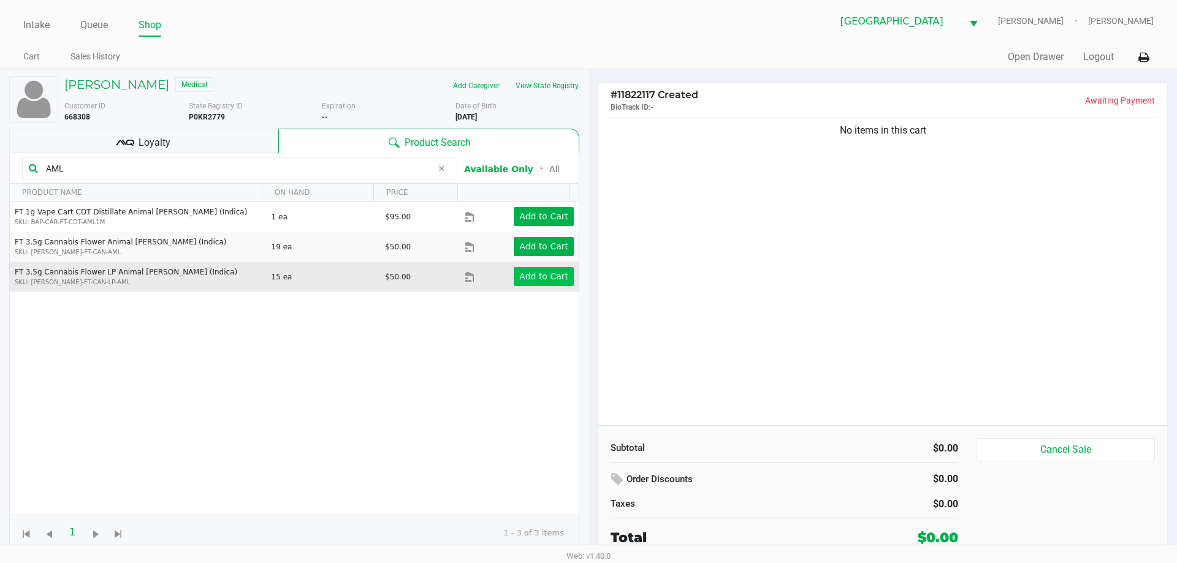
type input "AML"
click at [551, 279] on app-button-loader "Add to Cart" at bounding box center [543, 277] width 49 height 10
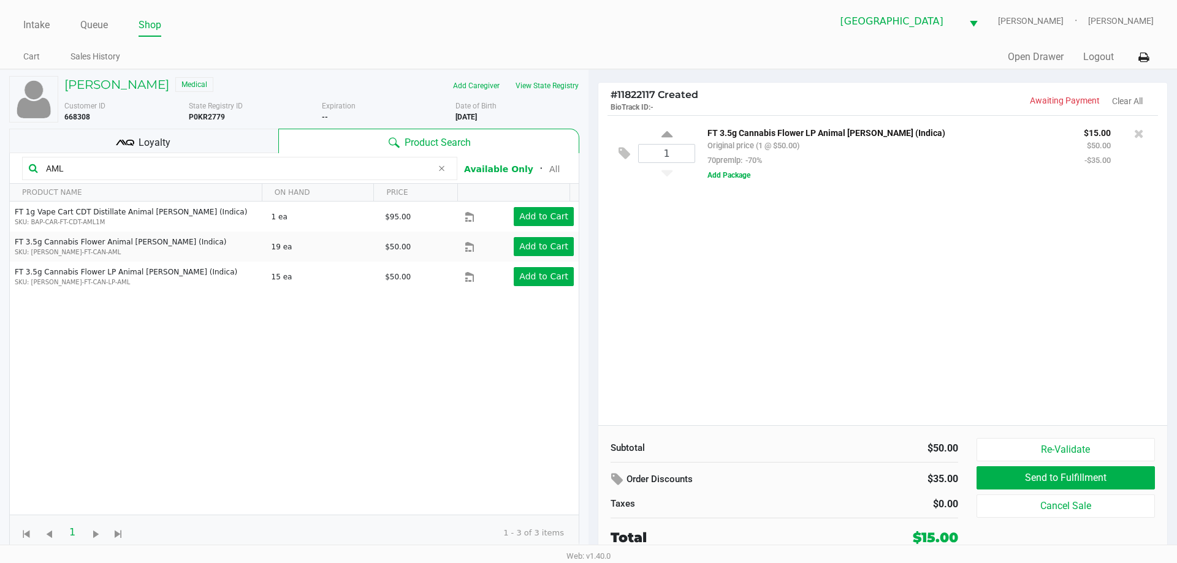
click at [788, 293] on div "1 FT 3.5g Cannabis Flower LP Animal [PERSON_NAME] (Indica) Original price (1 @ …" at bounding box center [882, 270] width 569 height 310
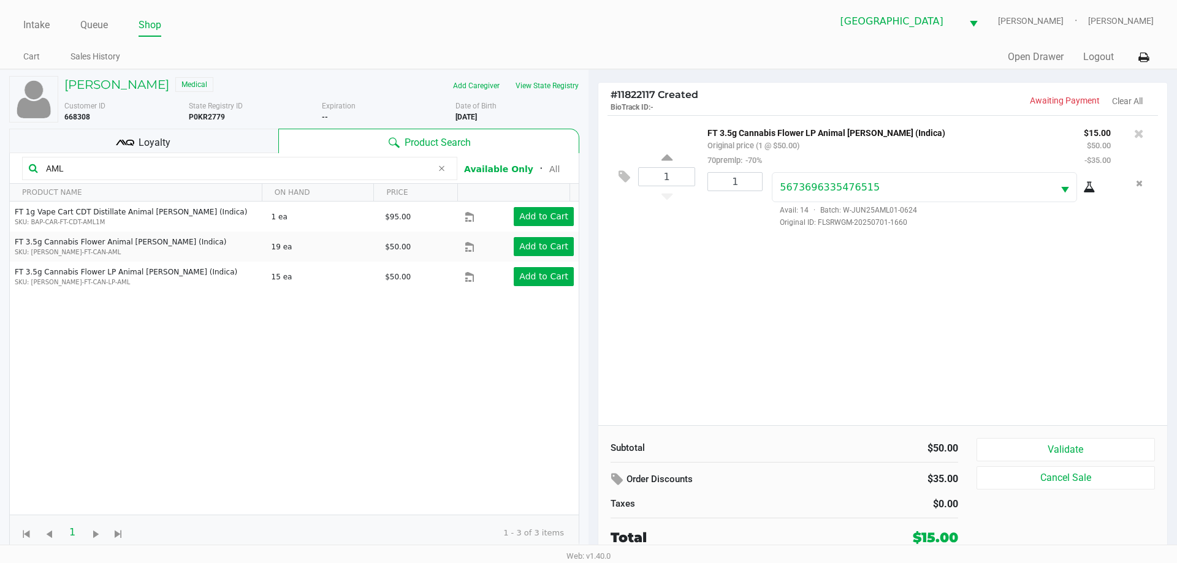
drag, startPoint x: 832, startPoint y: 322, endPoint x: 1154, endPoint y: 411, distance: 333.9
click at [835, 322] on div "1 FT 3.5g Cannabis Flower LP Animal [PERSON_NAME] (Indica) Original price (1 @ …" at bounding box center [882, 270] width 569 height 310
click at [1102, 447] on button "Validate" at bounding box center [1066, 449] width 178 height 23
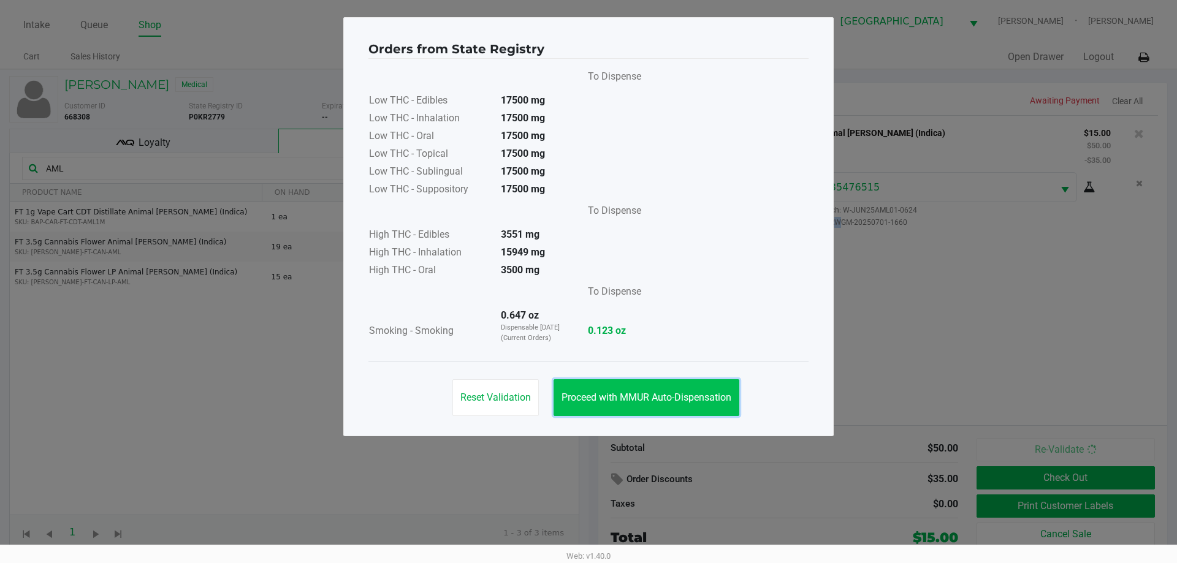
click at [693, 400] on span "Proceed with MMUR Auto-Dispensation" at bounding box center [647, 398] width 170 height 12
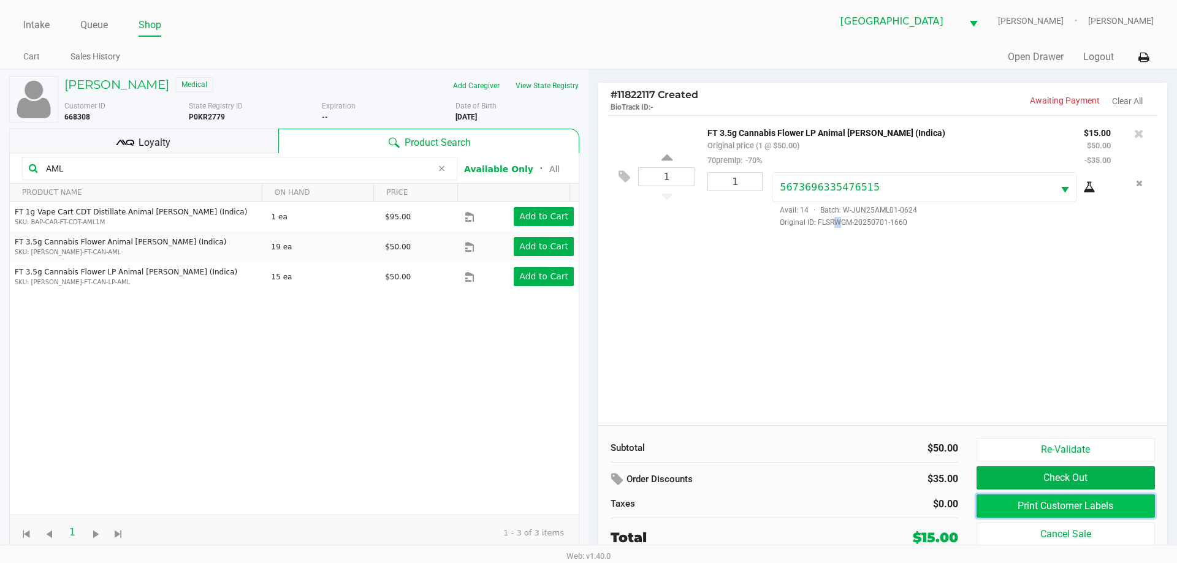
click at [1049, 503] on button "Print Customer Labels" at bounding box center [1066, 506] width 178 height 23
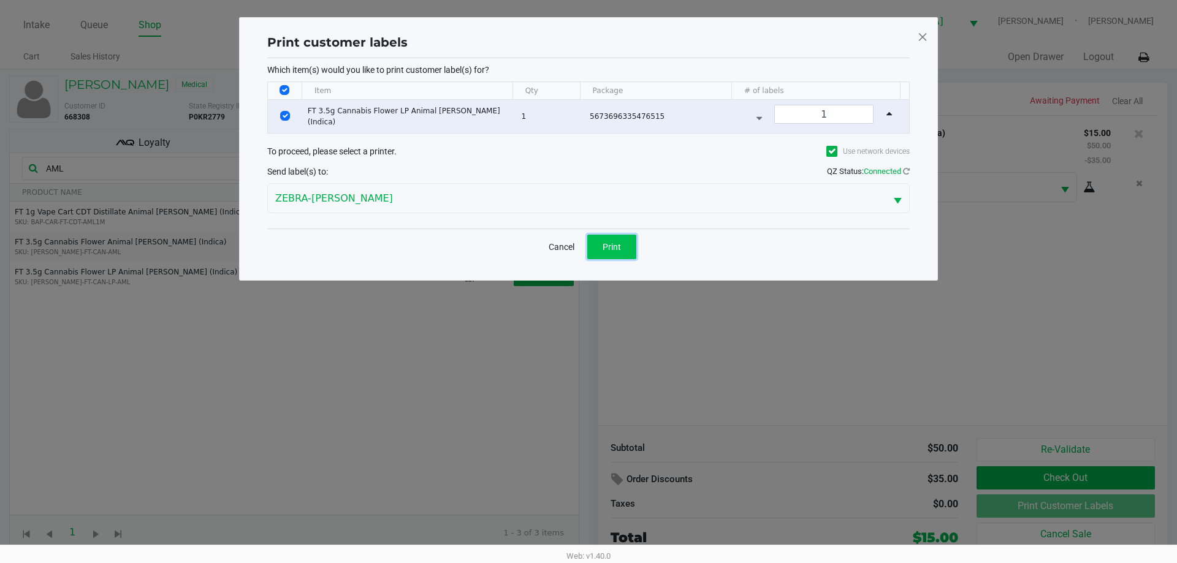
click at [608, 247] on span "Print" at bounding box center [612, 247] width 18 height 10
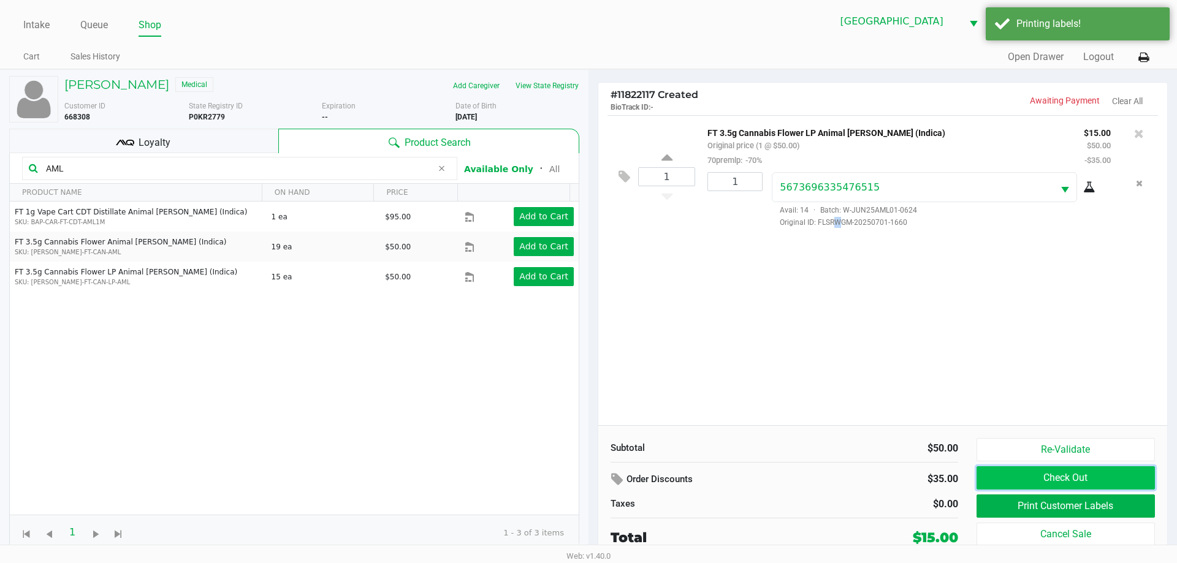
click at [1040, 475] on button "Check Out" at bounding box center [1066, 478] width 178 height 23
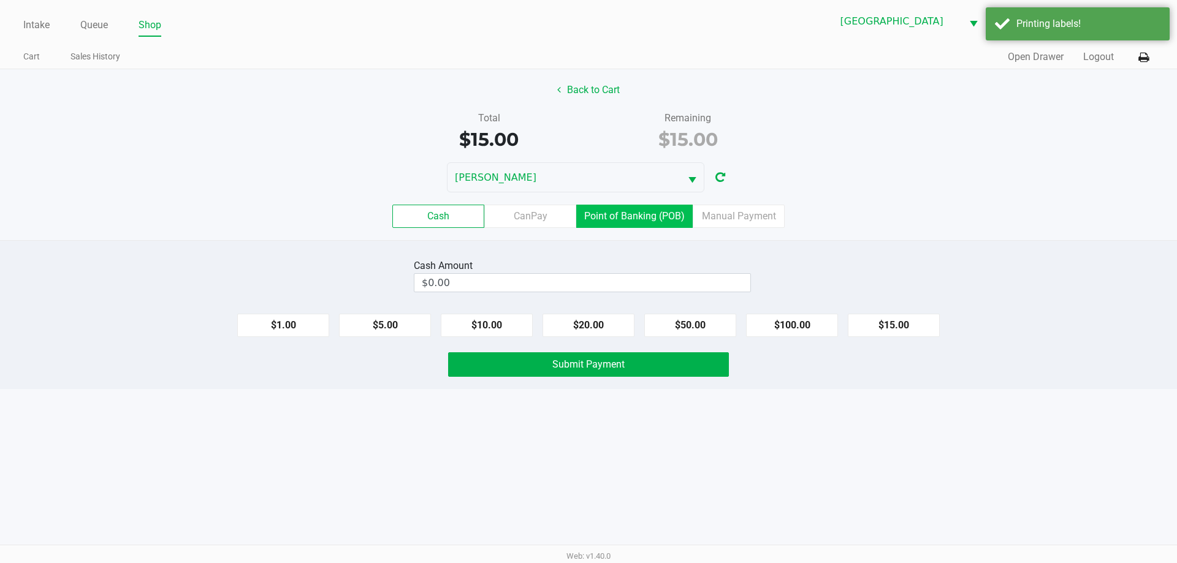
click at [649, 221] on label "Point of Banking (POB)" at bounding box center [634, 216] width 116 height 23
click at [0, 0] on 7 "Point of Banking (POB)" at bounding box center [0, 0] width 0 height 0
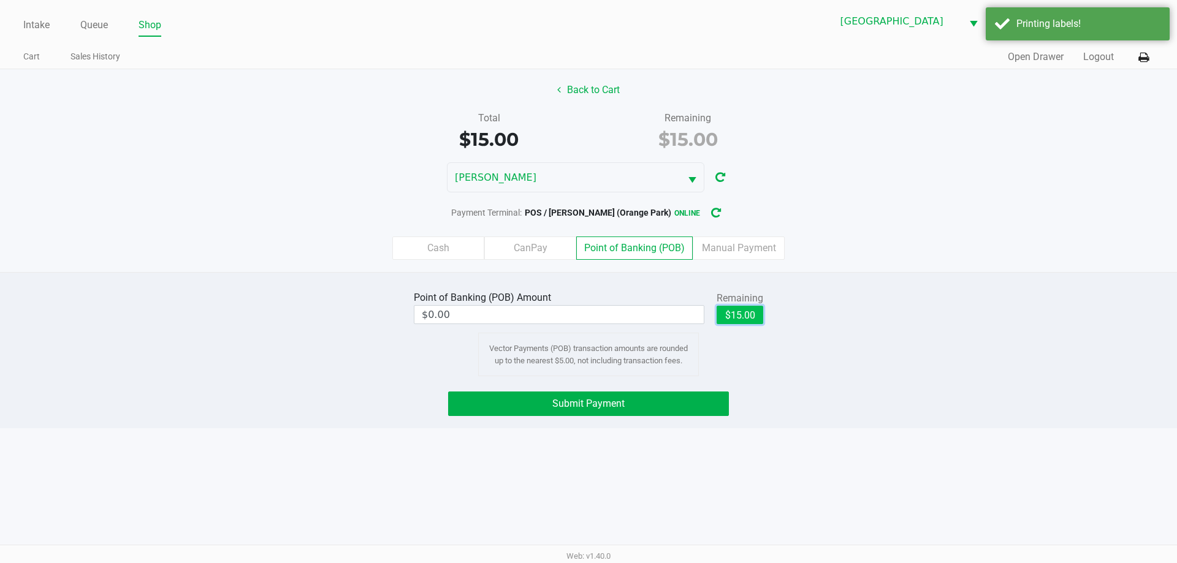
click at [745, 313] on button "$15.00" at bounding box center [740, 315] width 47 height 18
type input "$15.00"
click at [665, 403] on button "Submit Payment" at bounding box center [588, 404] width 281 height 25
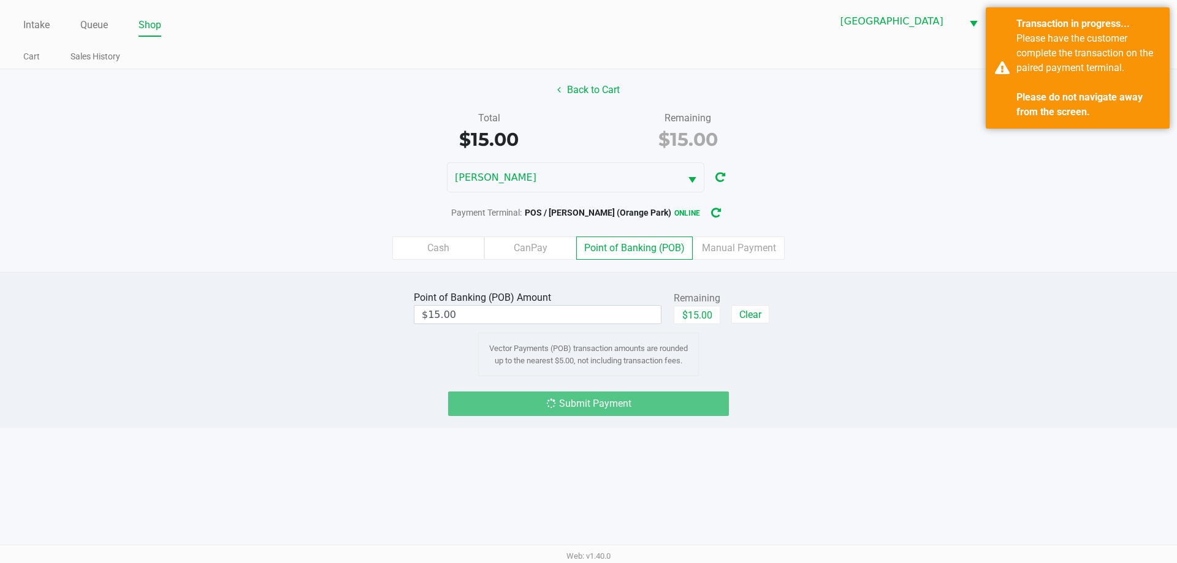
click at [871, 350] on div "Point of Banking (POB) Amount $15.00 Remaining $15.00 Clear Vector Payments (PO…" at bounding box center [589, 332] width 1196 height 88
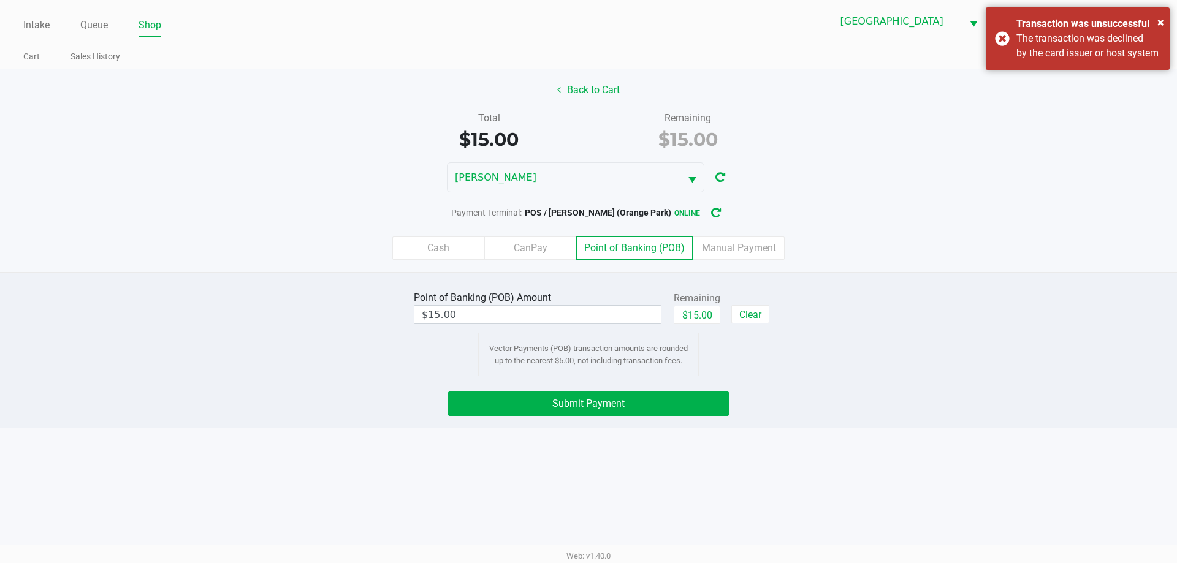
click at [581, 92] on button "Back to Cart" at bounding box center [588, 89] width 78 height 23
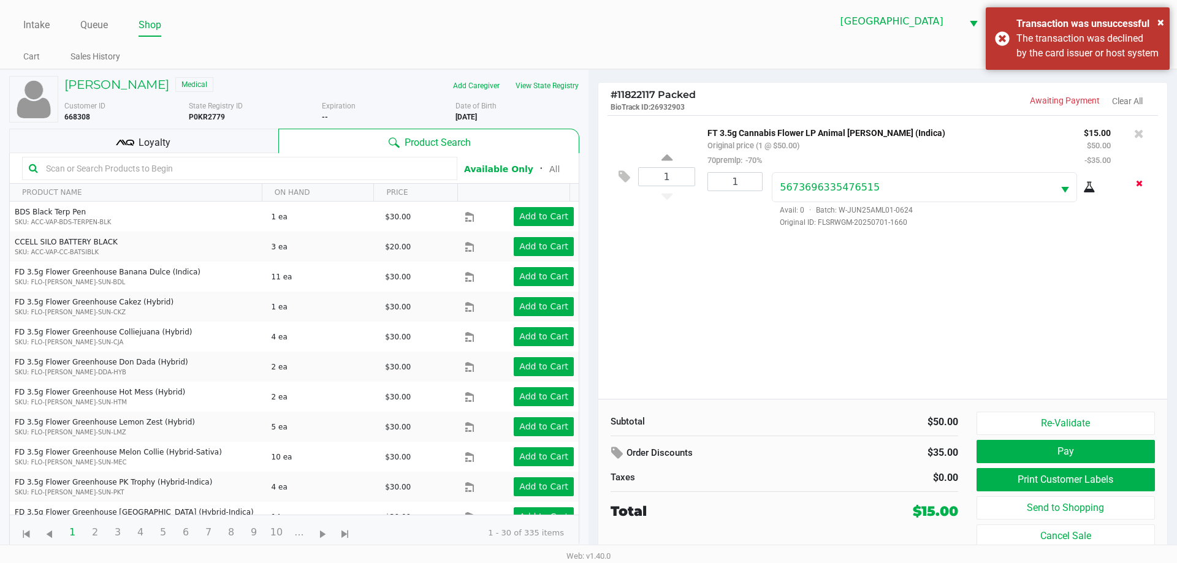
click at [1143, 185] on button "Remove the package from the orderLine" at bounding box center [1139, 183] width 17 height 23
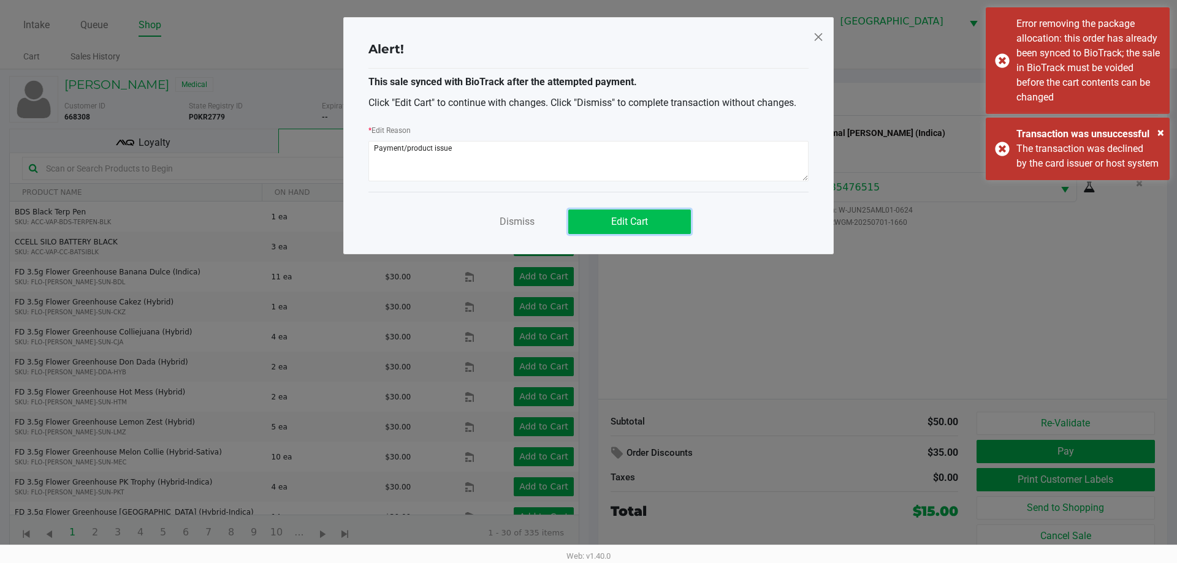
click at [662, 229] on button "Edit Cart" at bounding box center [629, 222] width 123 height 25
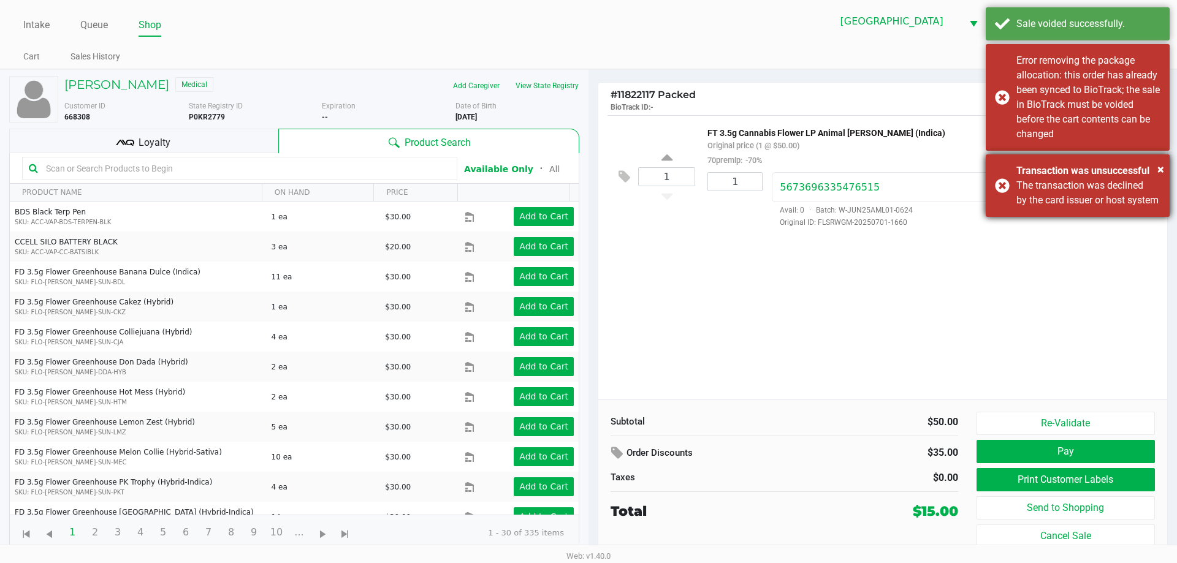
click at [1164, 172] on div "× Transaction was unsuccessful The transaction was declined by the card issuer …" at bounding box center [1078, 185] width 184 height 63
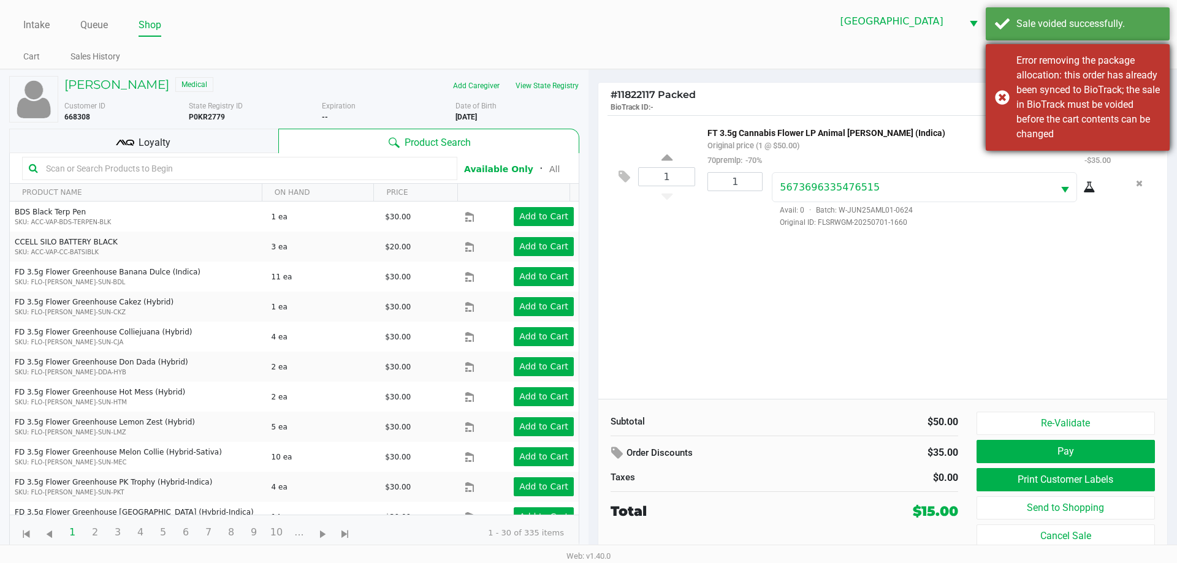
click at [1153, 60] on div "Error removing the package allocation: this order has already been synced to Bi…" at bounding box center [1088, 97] width 144 height 88
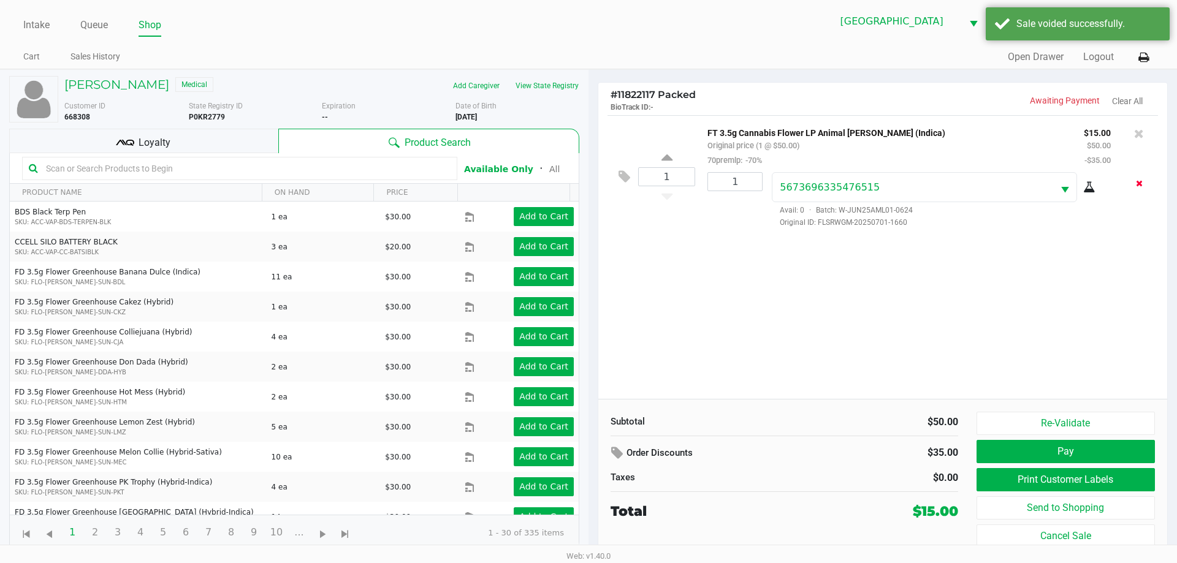
click at [1138, 186] on icon "Remove the package from the orderLine" at bounding box center [1139, 183] width 7 height 9
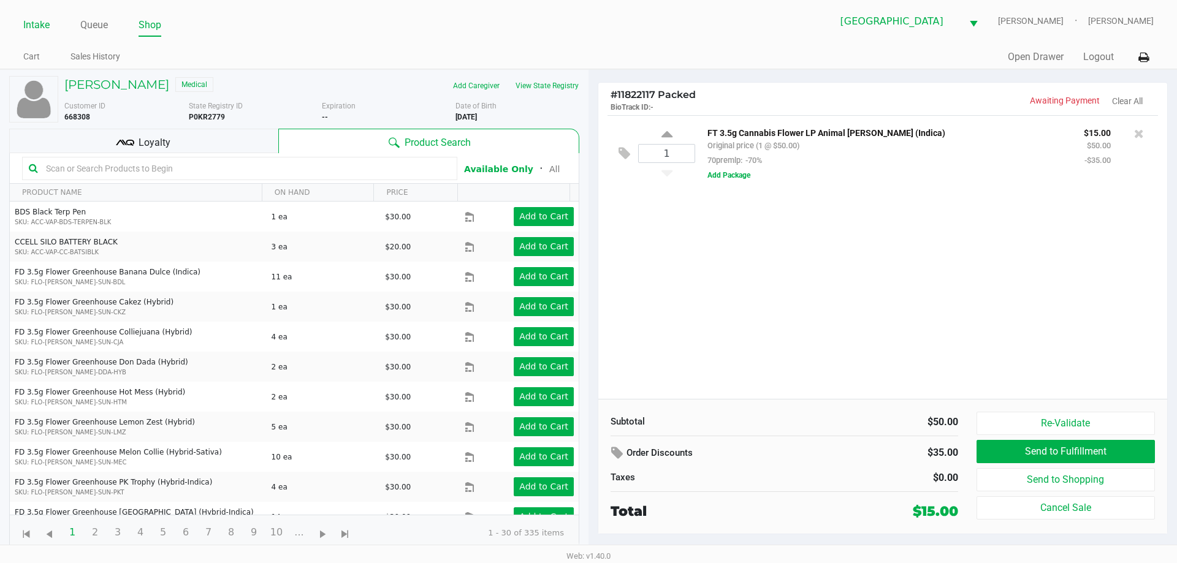
click at [29, 24] on link "Intake" at bounding box center [36, 25] width 26 height 17
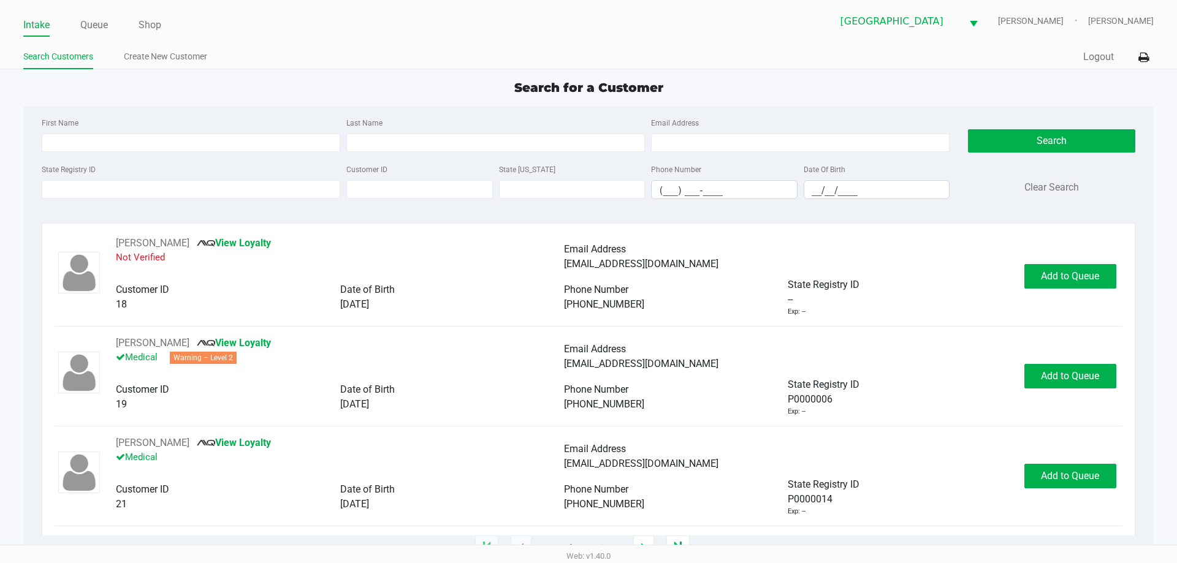
click at [793, 110] on div "First Name Last Name Email Address State Registry ID Customer ID State [US_STAT…" at bounding box center [588, 162] width 1112 height 112
click at [97, 21] on link "Queue" at bounding box center [94, 25] width 28 height 17
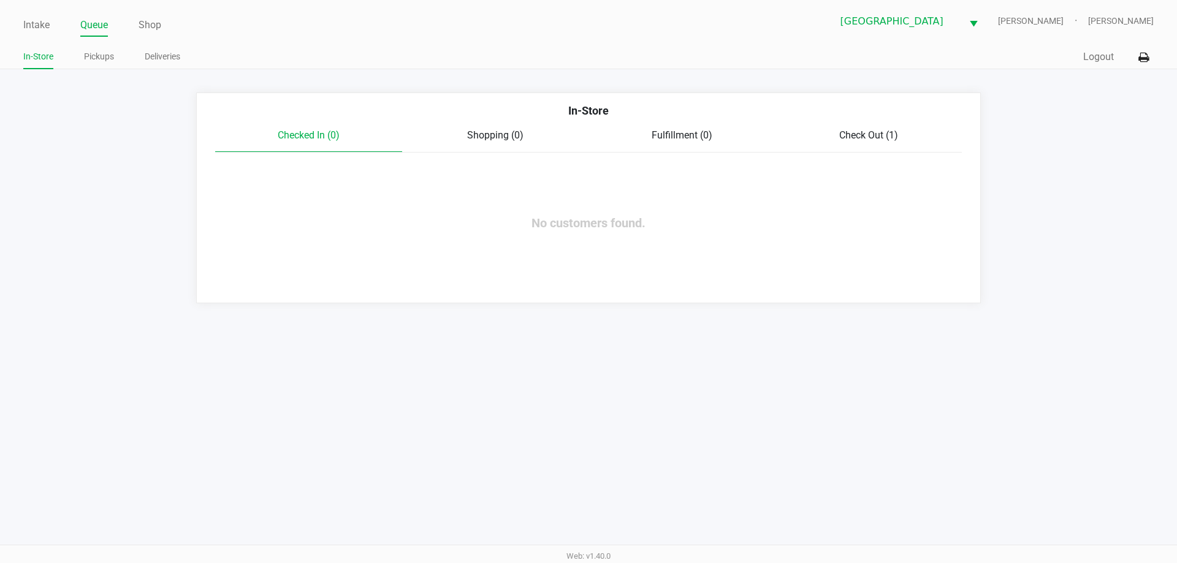
click at [454, 88] on app-point-of-sale "Intake Queue Shop [GEOGRAPHIC_DATA] WC [PERSON_NAME] [PERSON_NAME] In-Store Pic…" at bounding box center [588, 151] width 1177 height 303
click at [863, 129] on span "Check Out (1)" at bounding box center [868, 135] width 59 height 12
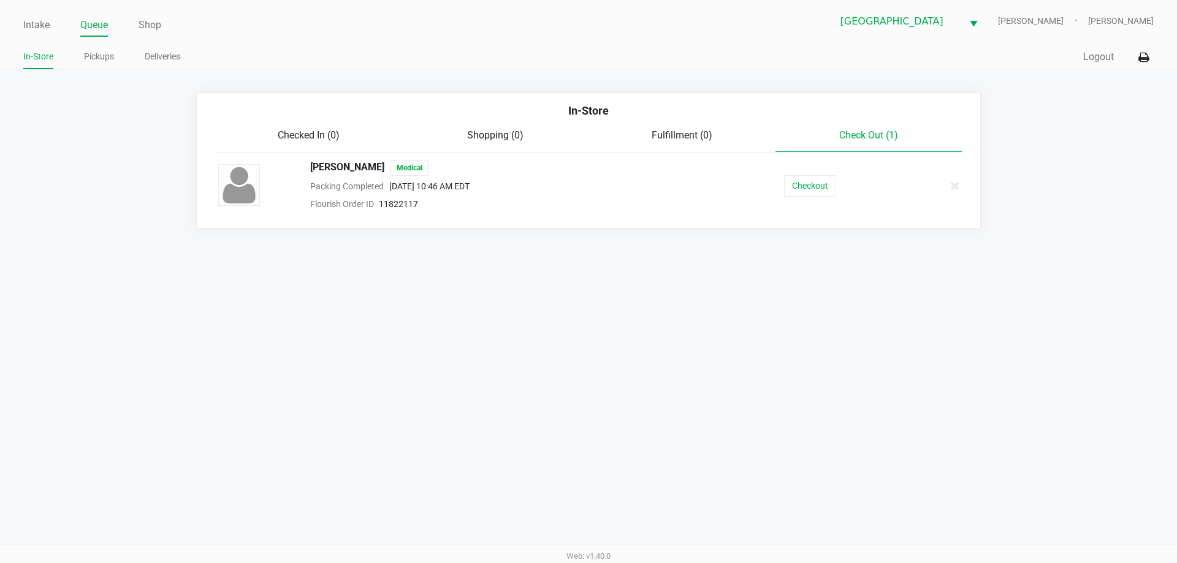
click at [172, 83] on app-point-of-sale "Intake Queue Shop [GEOGRAPHIC_DATA] WC [PERSON_NAME] [PERSON_NAME] In-Store Pic…" at bounding box center [588, 114] width 1177 height 229
click at [46, 30] on link "Intake" at bounding box center [36, 25] width 26 height 17
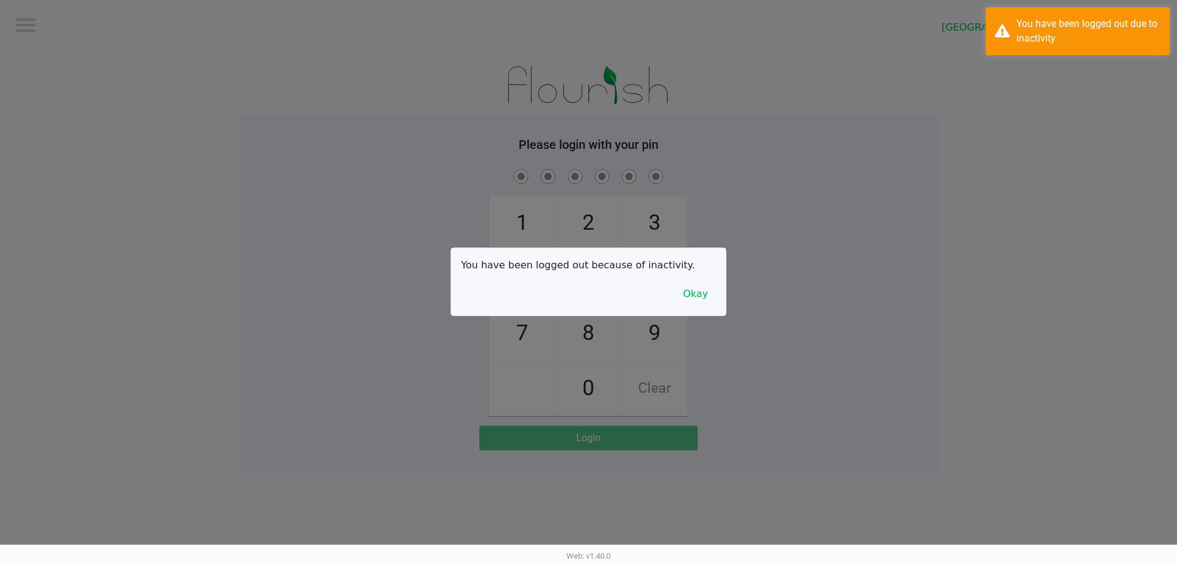
click at [93, 21] on div at bounding box center [588, 281] width 1177 height 563
click at [692, 295] on button "Okay" at bounding box center [695, 294] width 41 height 23
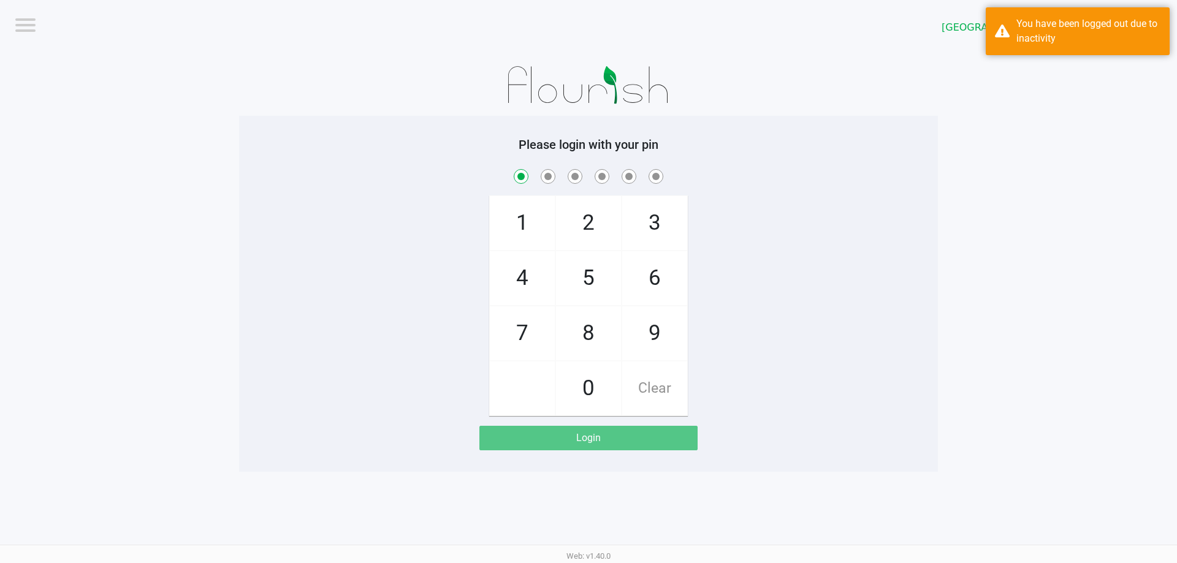
checkbox input "true"
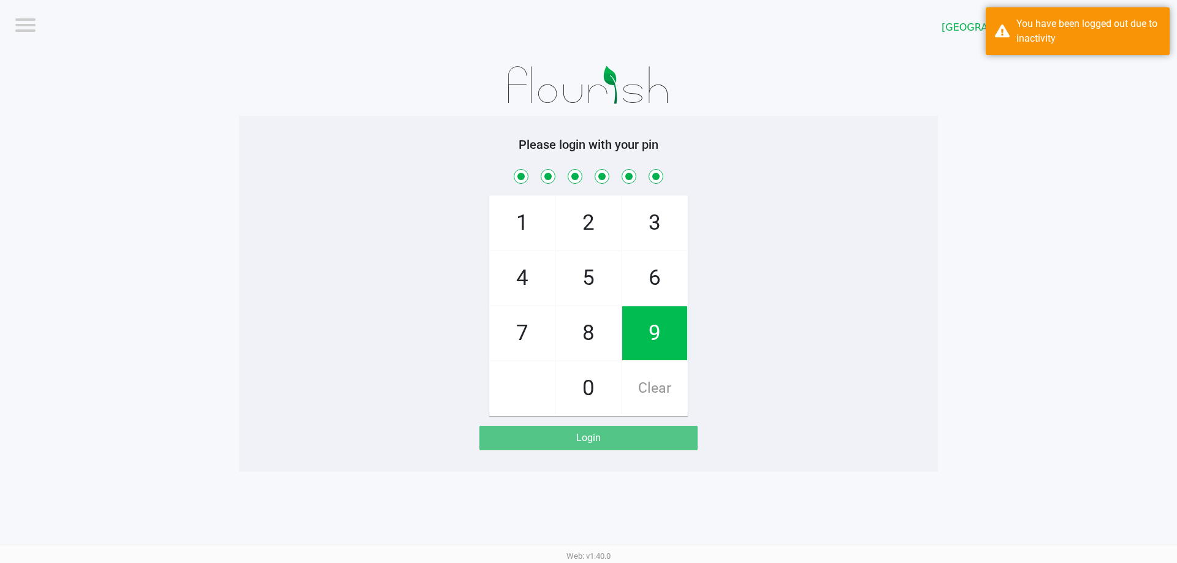
checkbox input "true"
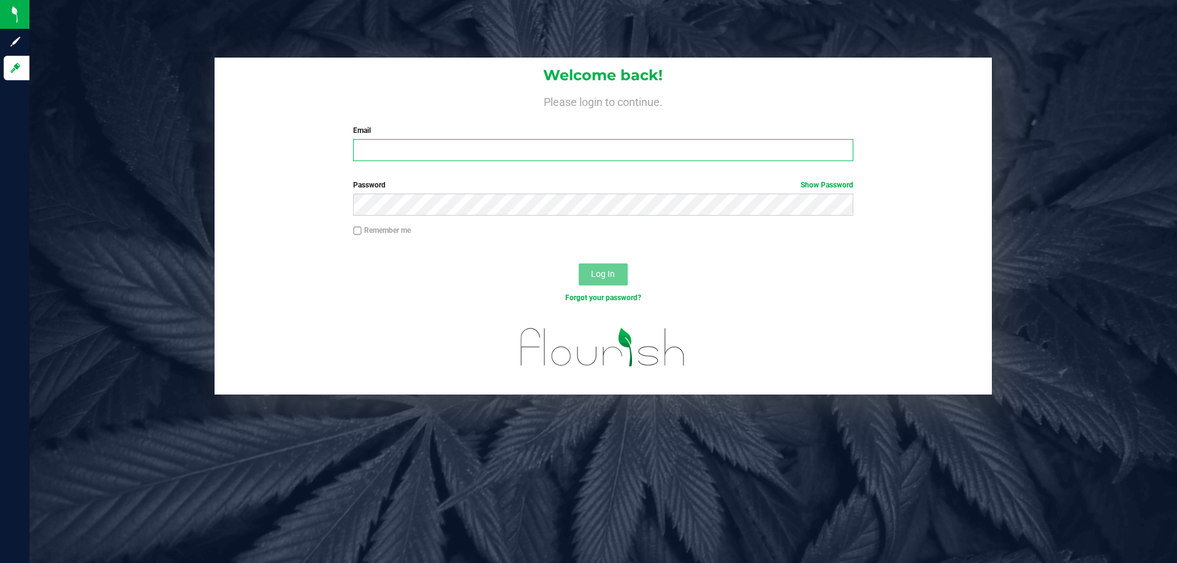
click at [383, 153] on input "Email" at bounding box center [603, 150] width 500 height 22
type input "[EMAIL_ADDRESS][DOMAIN_NAME]"
click at [579, 264] on button "Log In" at bounding box center [603, 275] width 49 height 22
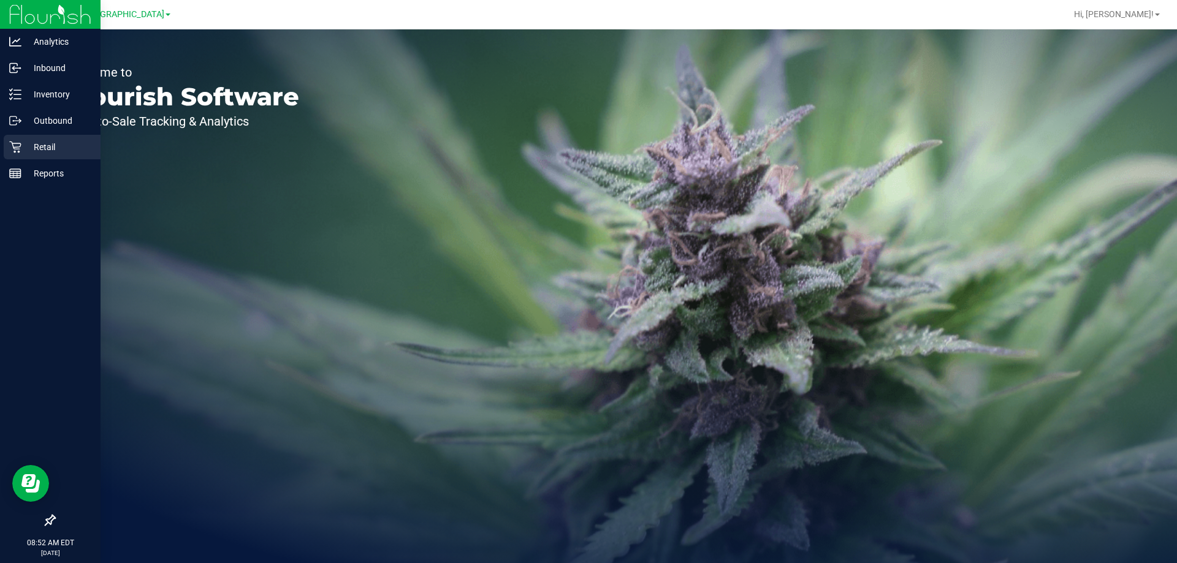
click at [7, 150] on div "Retail" at bounding box center [52, 147] width 97 height 25
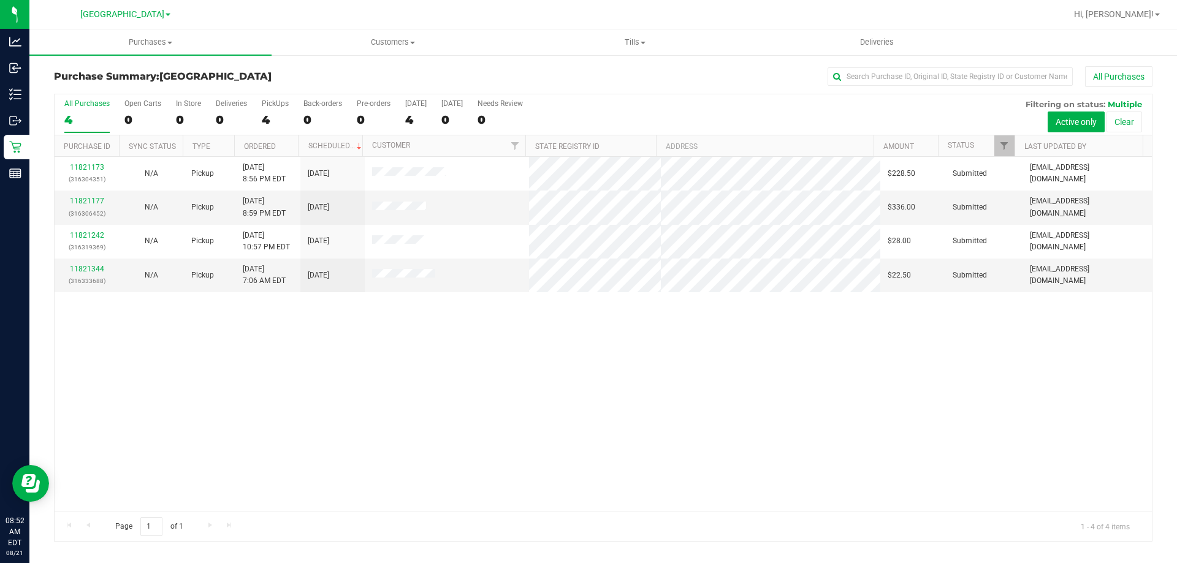
click at [595, 383] on div "11821173 (316304351) N/A Pickup 8/20/2025 8:56 PM EDT 8/21/2025 $228.50 Submitt…" at bounding box center [603, 334] width 1097 height 355
click at [598, 384] on div "11821173 (316304351) N/A Pickup 8/20/2025 8:56 PM EDT 8/21/2025 $228.50 Submitt…" at bounding box center [603, 334] width 1097 height 355
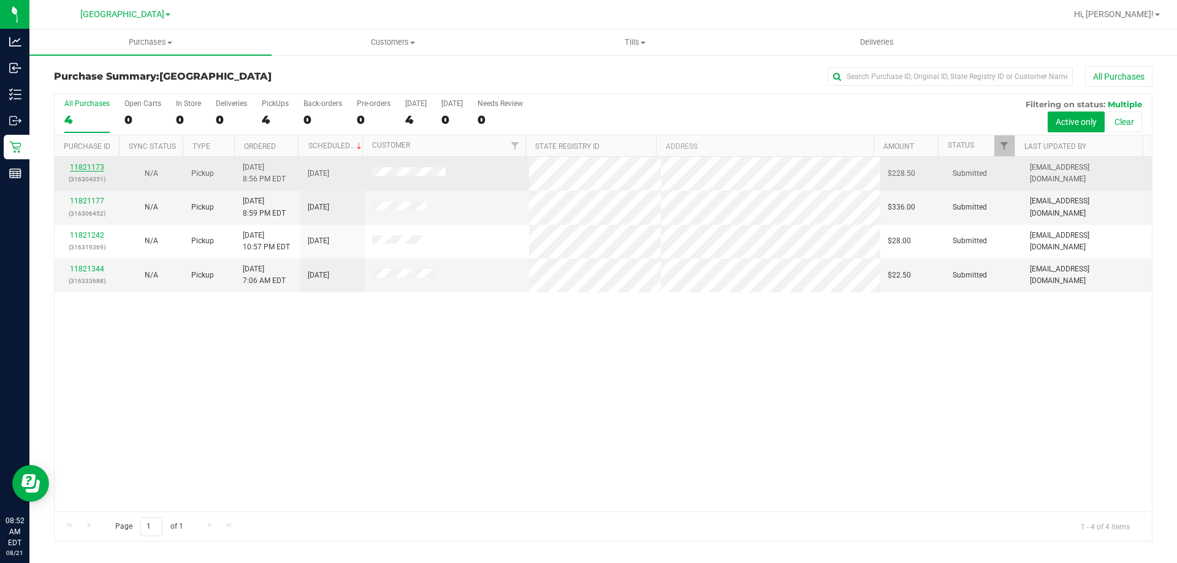
click at [96, 163] on link "11821173" at bounding box center [87, 167] width 34 height 9
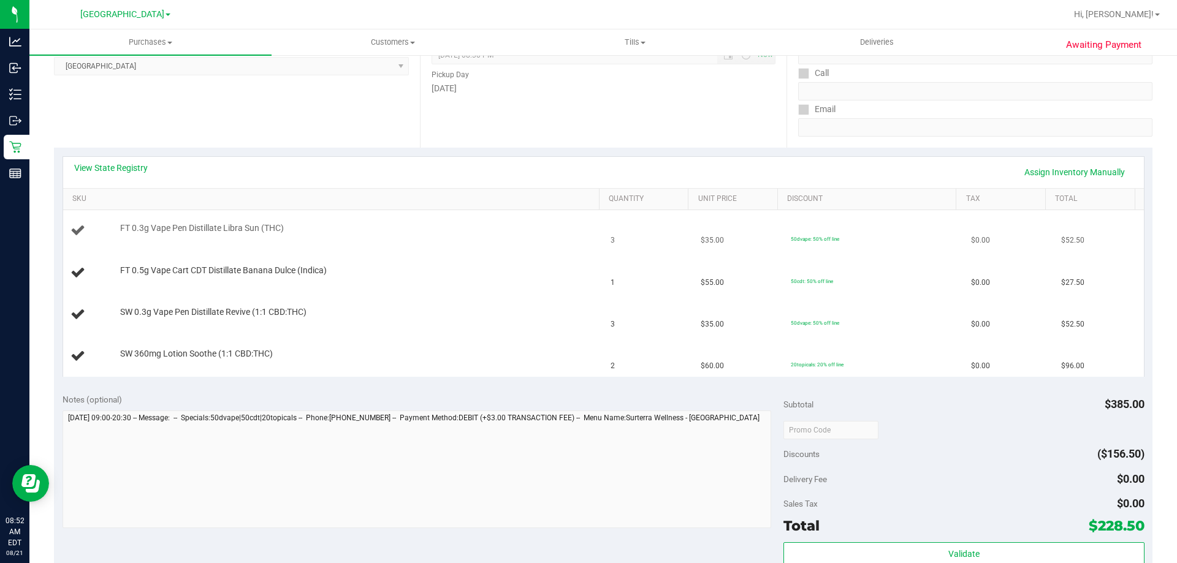
scroll to position [184, 0]
click at [144, 164] on link "View State Registry" at bounding box center [111, 167] width 74 height 12
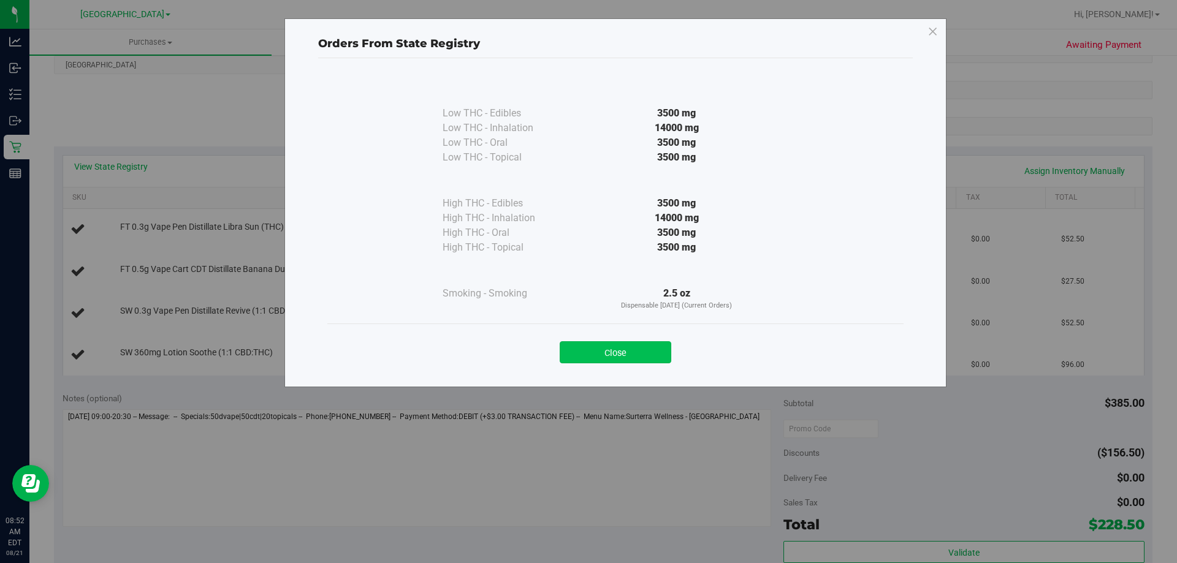
click at [621, 356] on button "Close" at bounding box center [616, 352] width 112 height 22
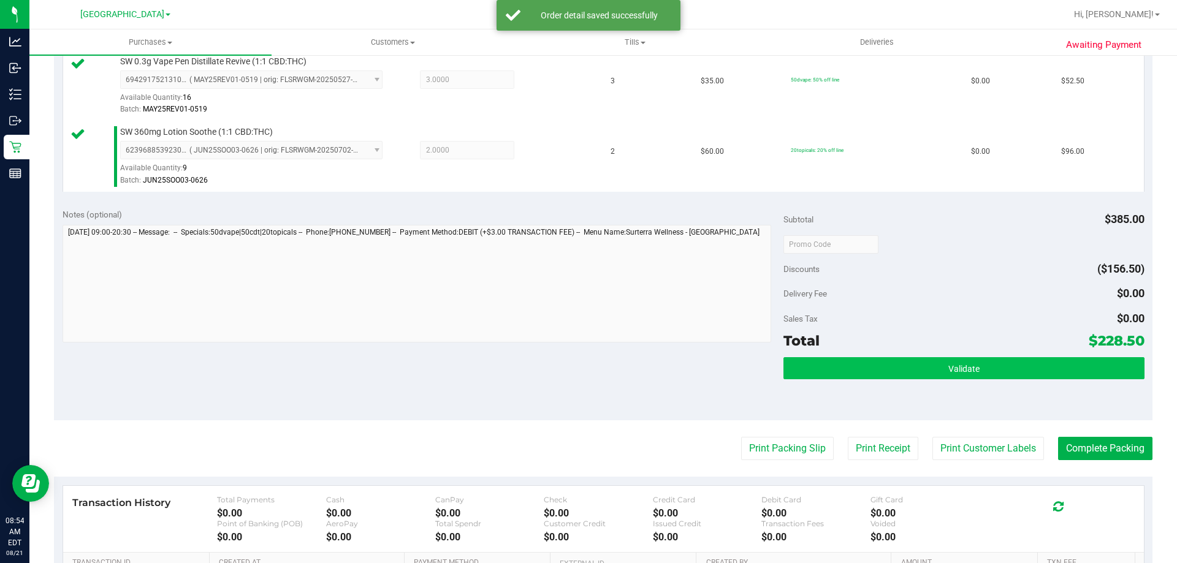
scroll to position [490, 0]
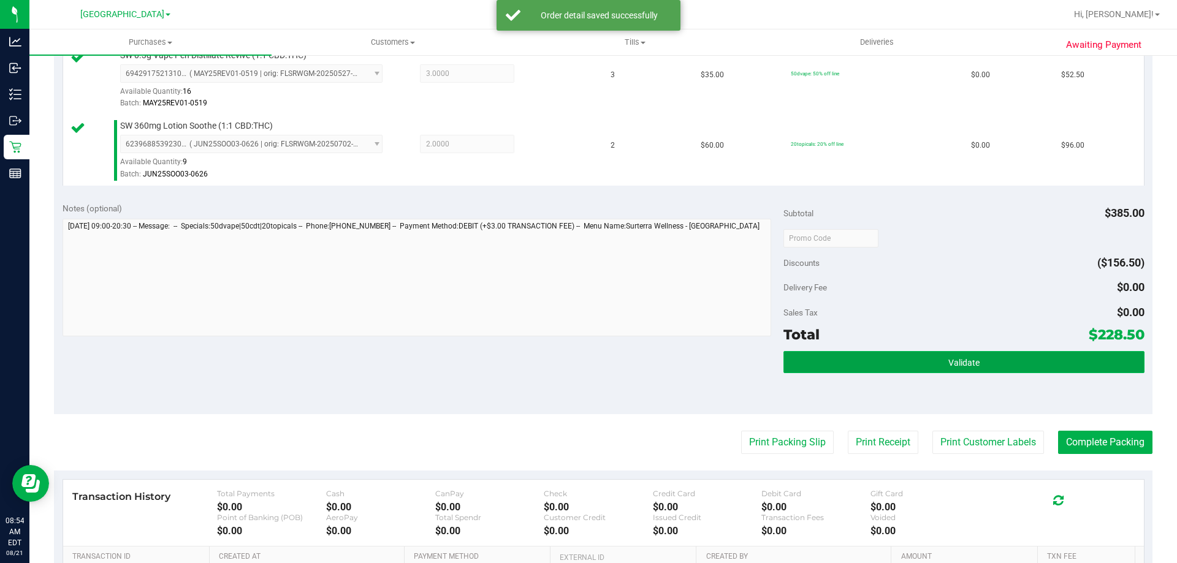
click at [1072, 361] on button "Validate" at bounding box center [964, 362] width 360 height 22
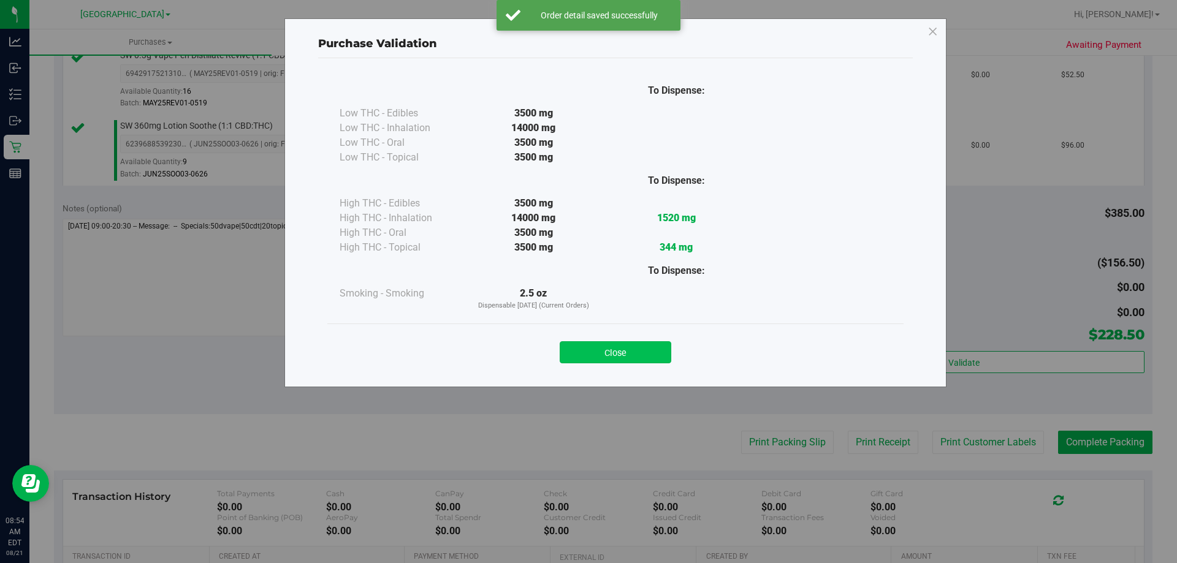
click at [646, 346] on button "Close" at bounding box center [616, 352] width 112 height 22
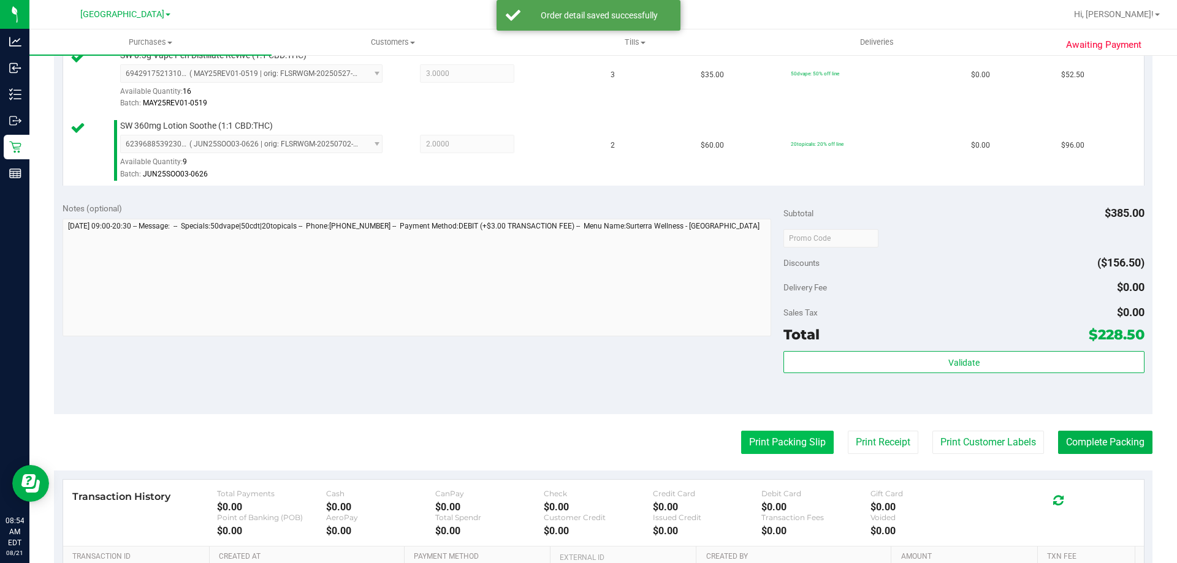
click at [763, 446] on button "Print Packing Slip" at bounding box center [787, 442] width 93 height 23
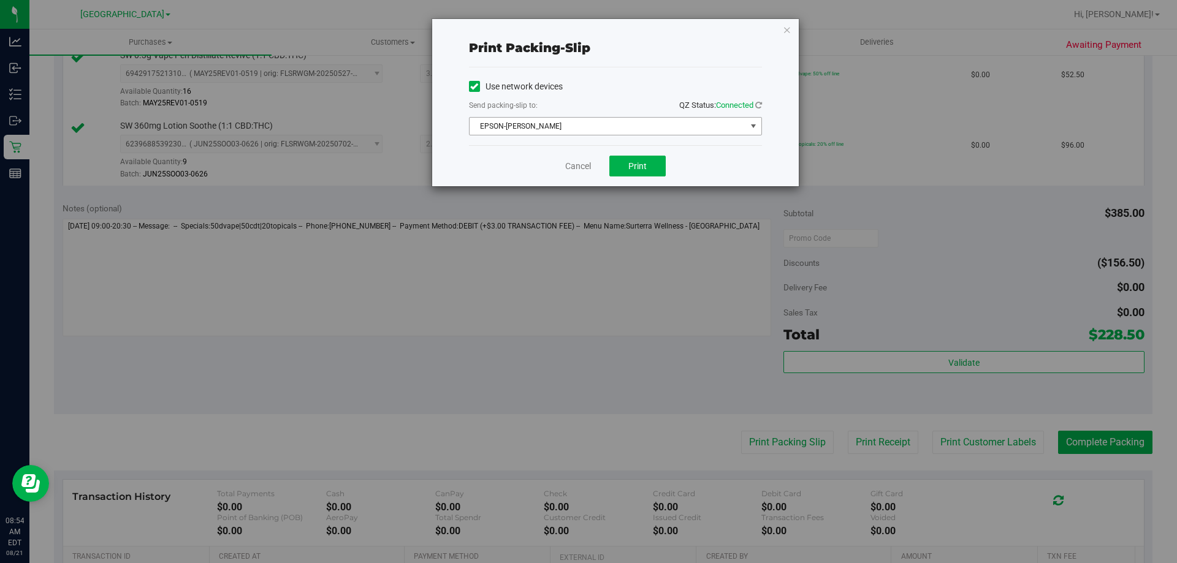
click at [649, 132] on span "EPSON-[PERSON_NAME]" at bounding box center [608, 126] width 276 height 17
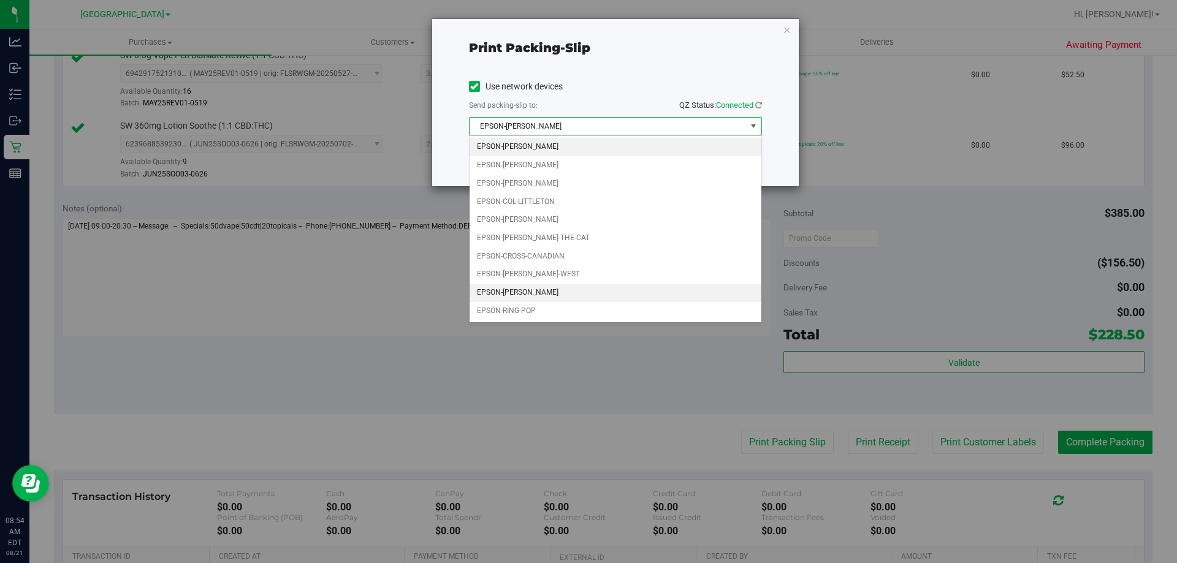
click at [587, 289] on li "EPSON-[PERSON_NAME]" at bounding box center [616, 293] width 292 height 18
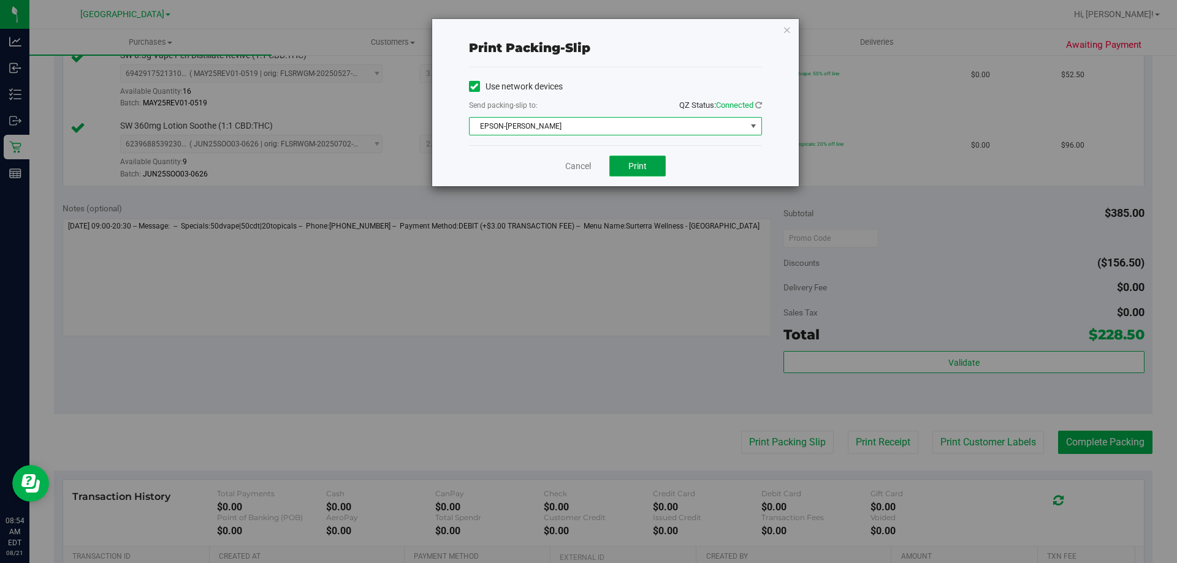
click at [650, 169] on button "Print" at bounding box center [637, 166] width 56 height 21
click at [581, 172] on link "Cancel" at bounding box center [578, 166] width 26 height 13
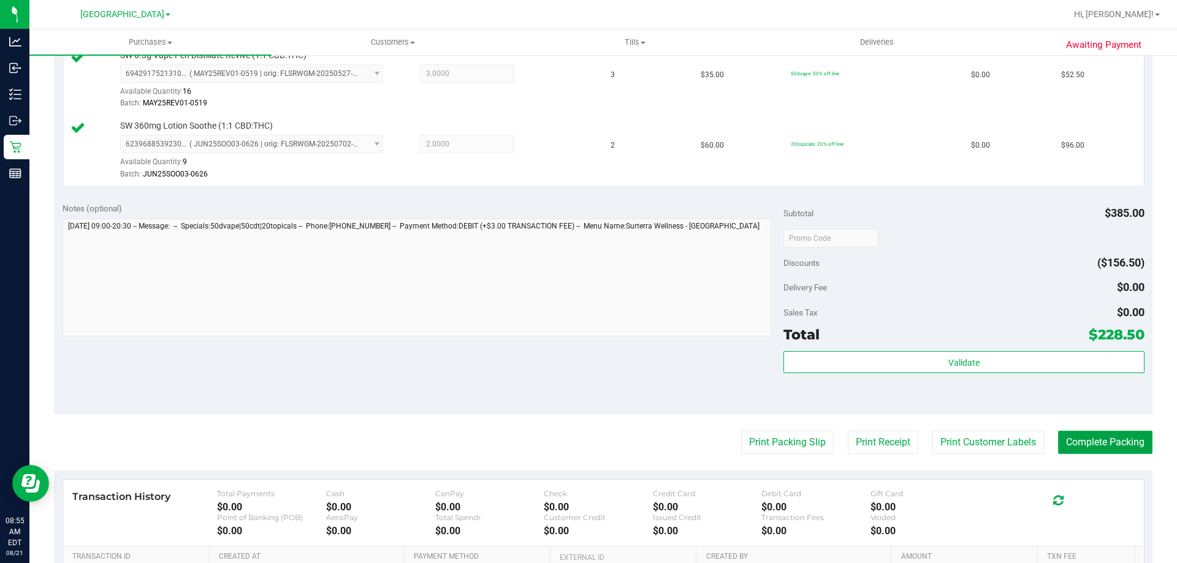
click at [1111, 443] on button "Complete Packing" at bounding box center [1105, 442] width 94 height 23
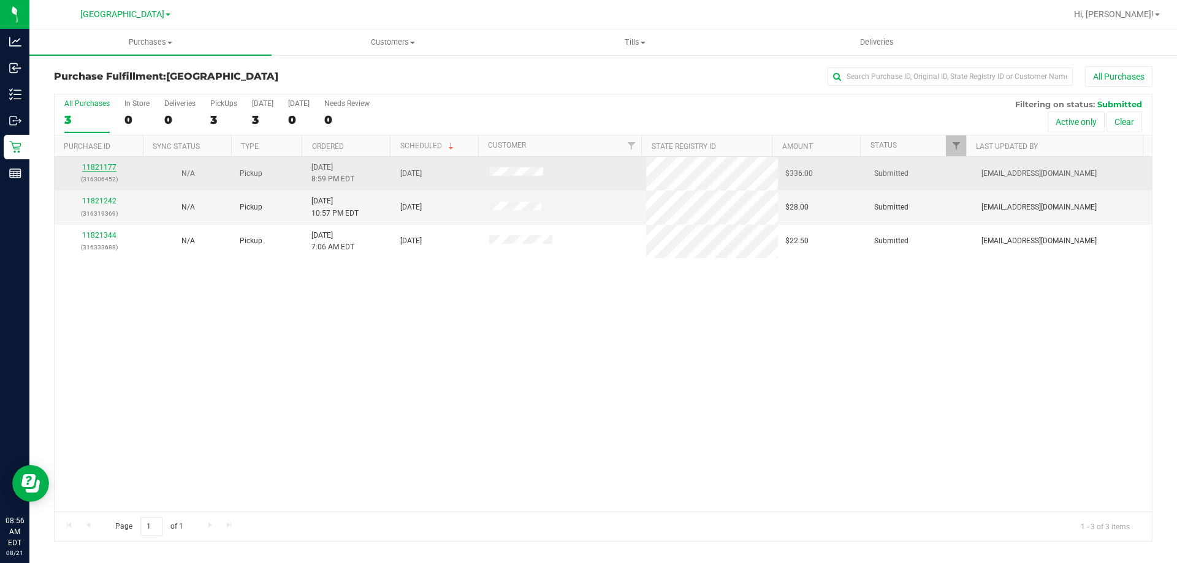
click at [106, 166] on link "11821177" at bounding box center [99, 167] width 34 height 9
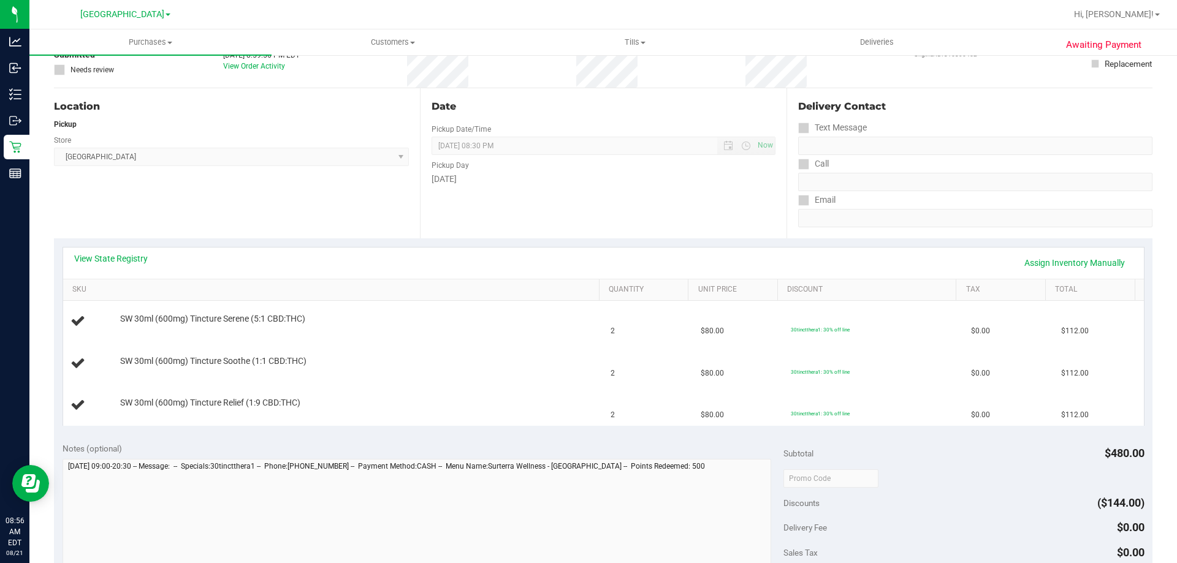
scroll to position [123, 0]
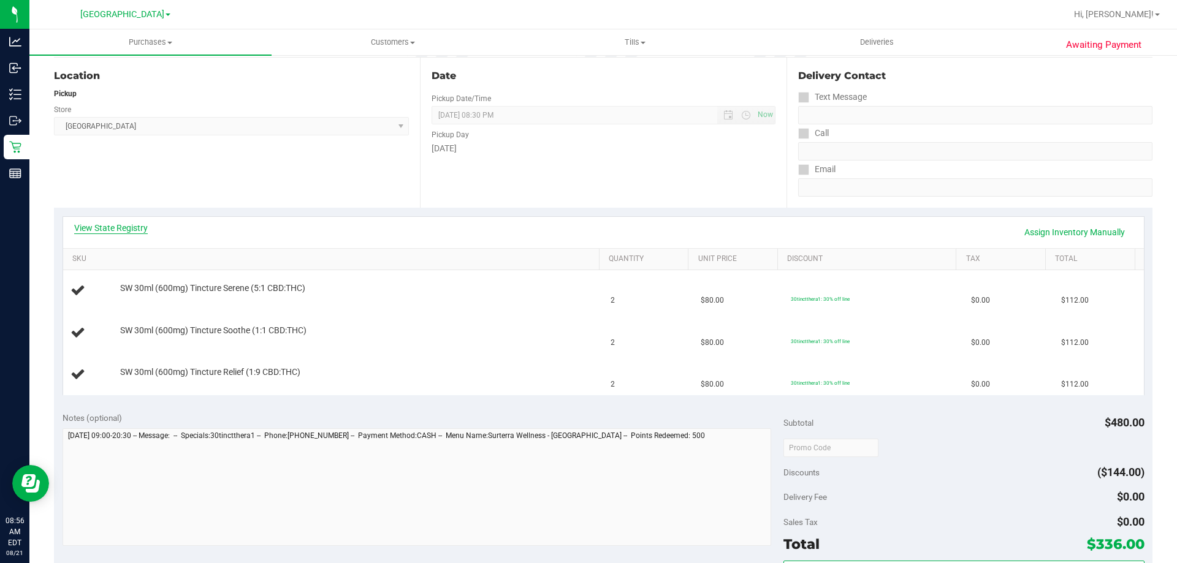
click at [128, 225] on link "View State Registry" at bounding box center [111, 228] width 74 height 12
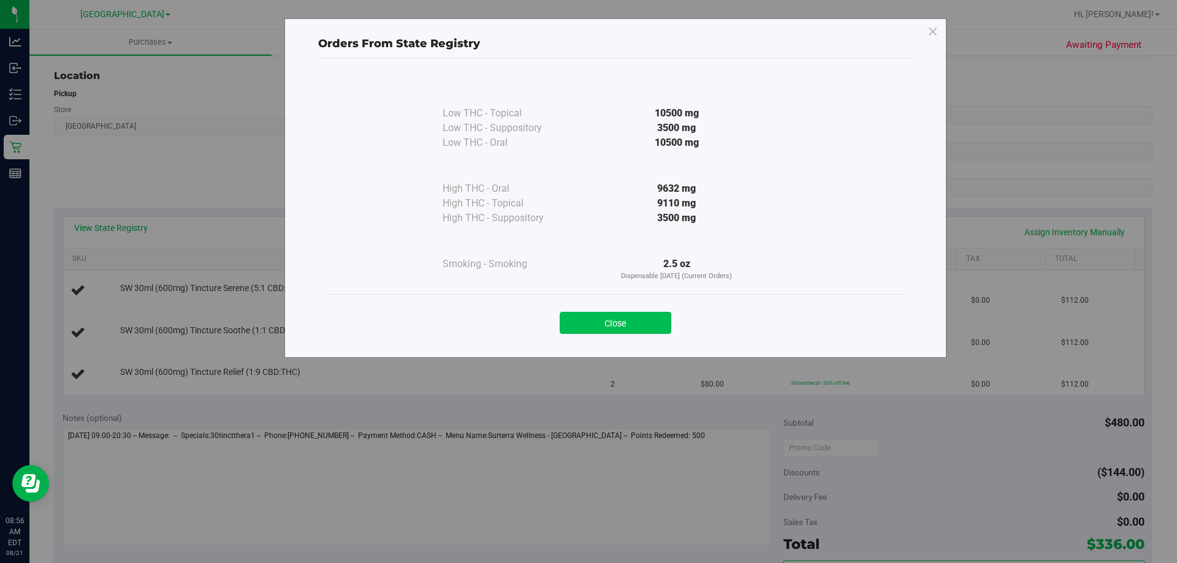
click at [652, 327] on button "Close" at bounding box center [616, 323] width 112 height 22
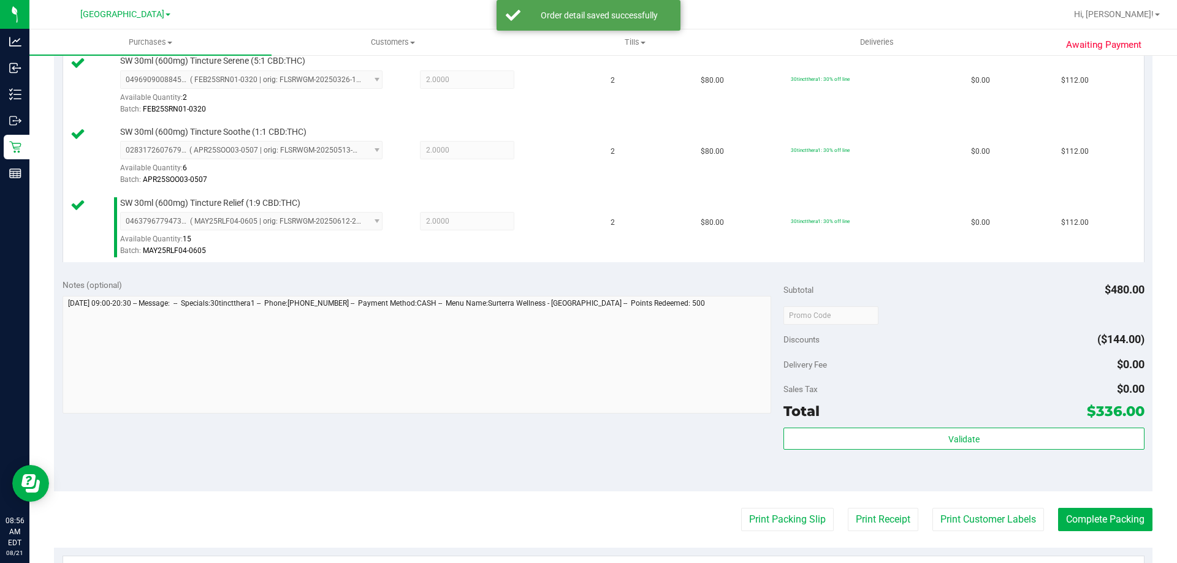
scroll to position [368, 0]
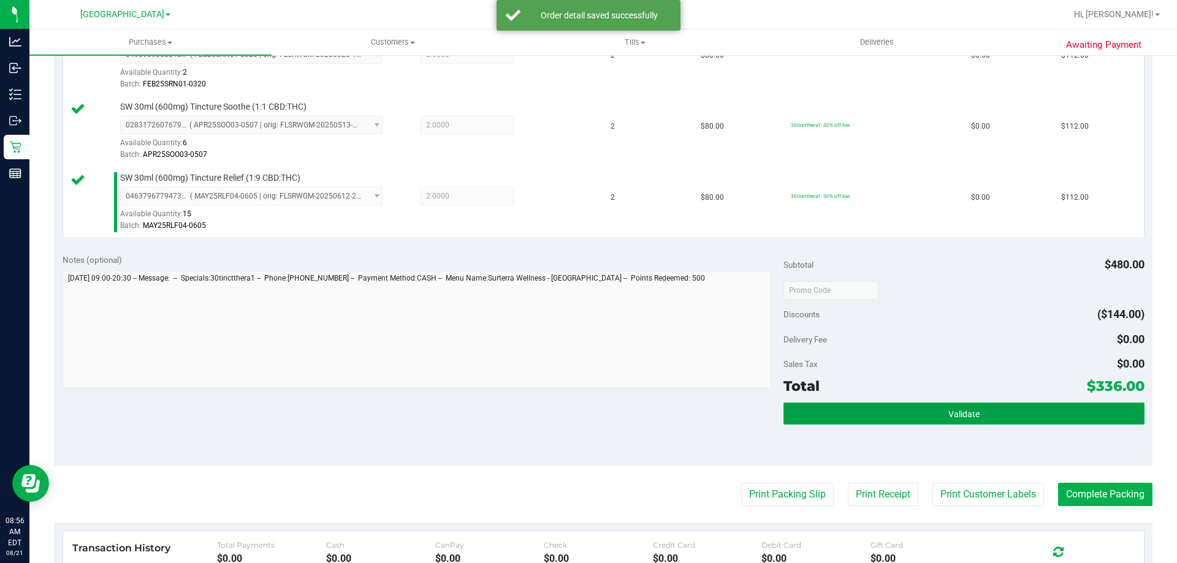
click at [997, 416] on button "Validate" at bounding box center [964, 414] width 360 height 22
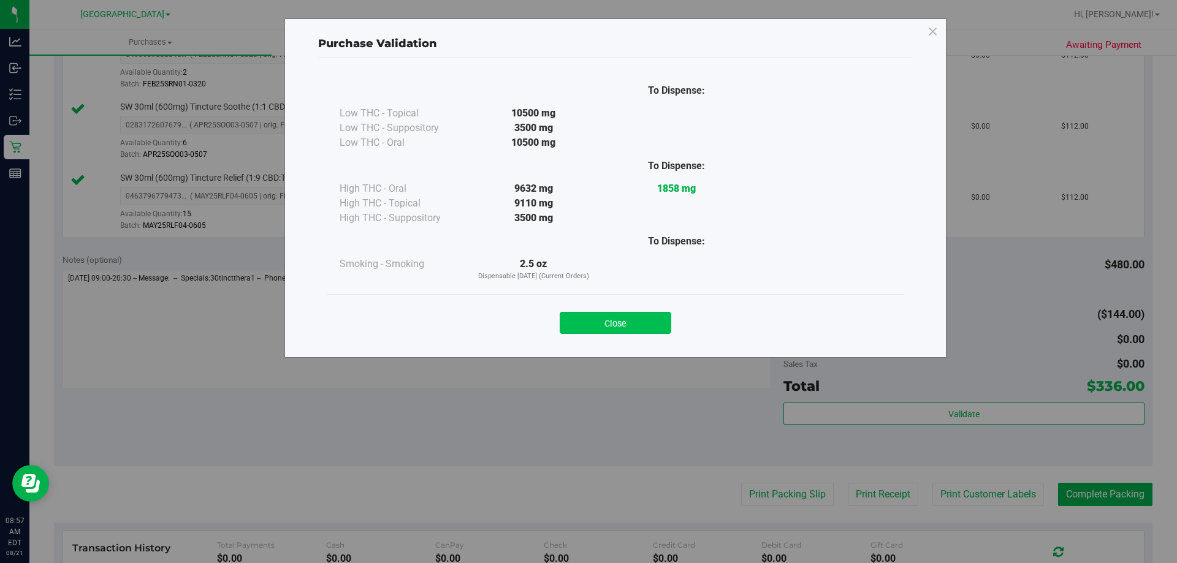
click at [633, 319] on button "Close" at bounding box center [616, 323] width 112 height 22
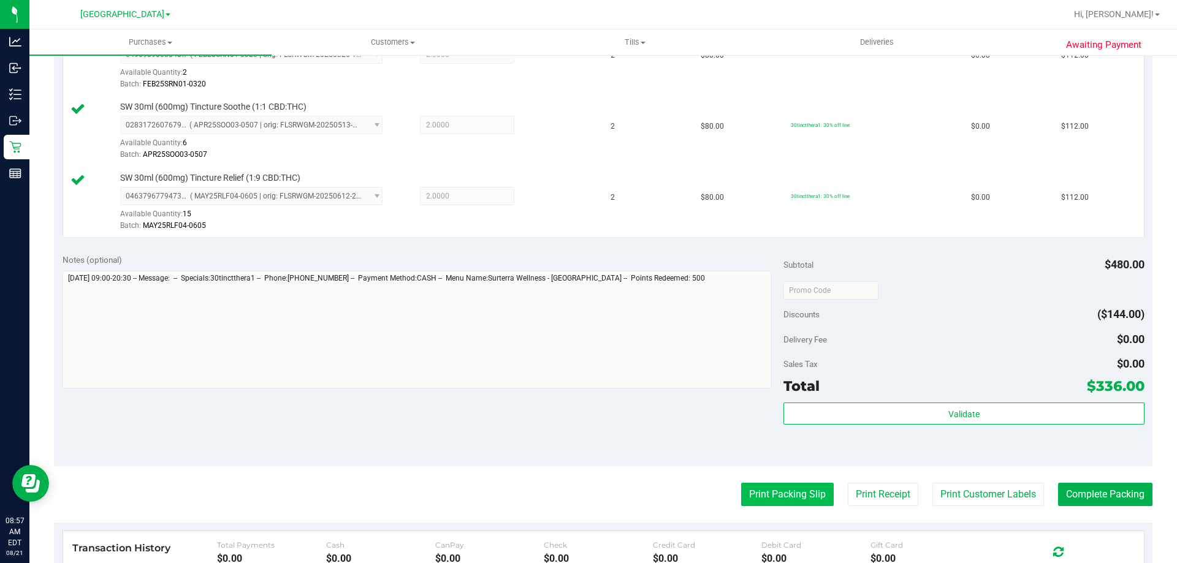
click at [790, 493] on button "Print Packing Slip" at bounding box center [787, 494] width 93 height 23
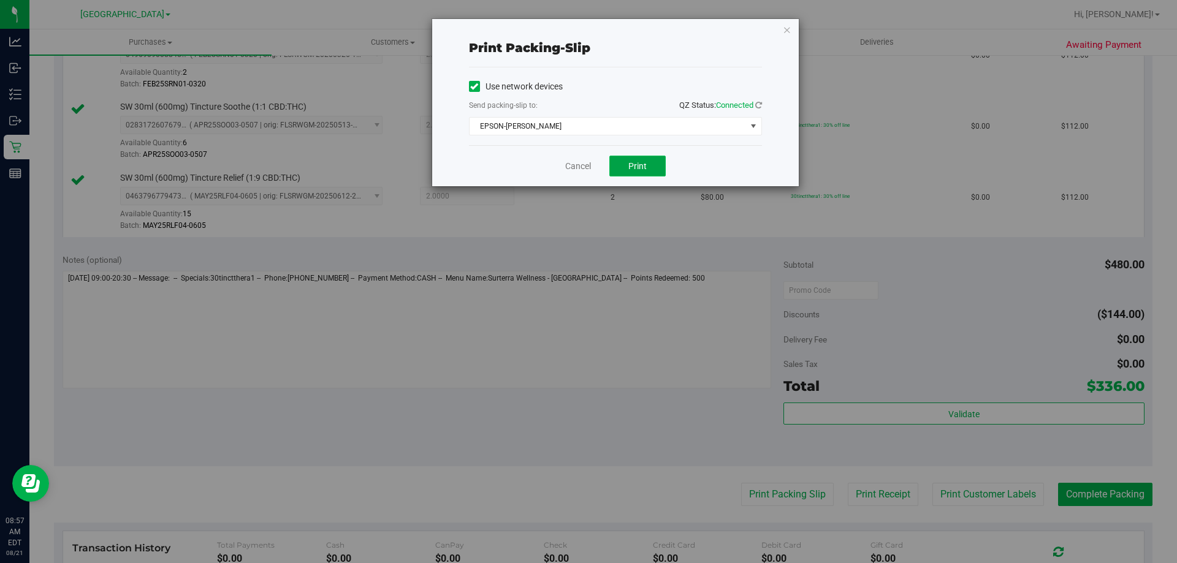
click at [644, 159] on button "Print" at bounding box center [637, 166] width 56 height 21
click at [570, 161] on link "Cancel" at bounding box center [578, 166] width 26 height 13
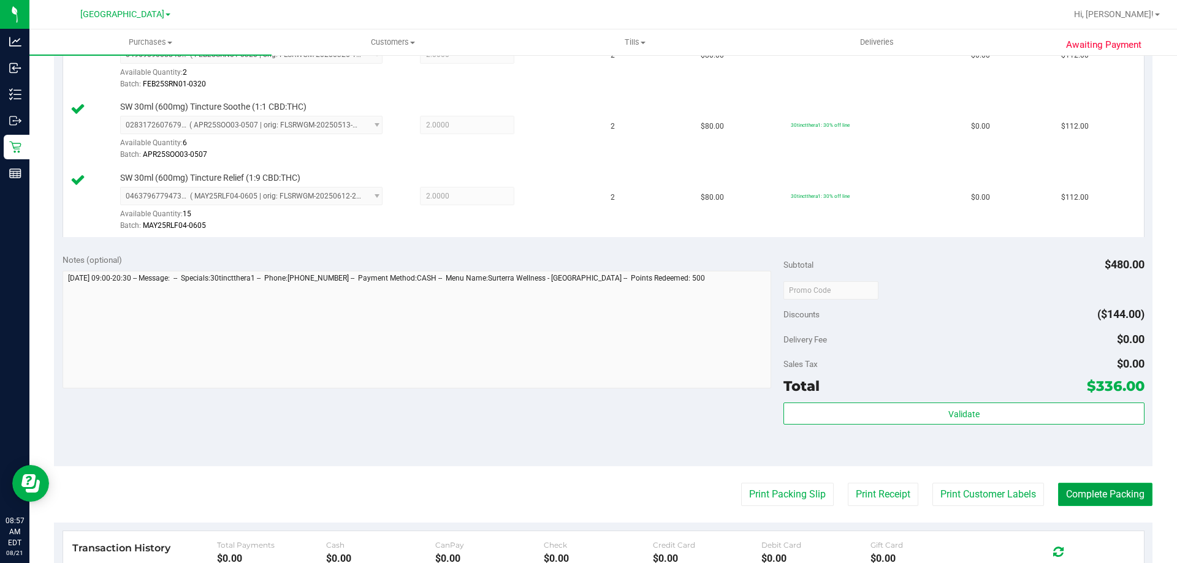
click at [1069, 484] on button "Complete Packing" at bounding box center [1105, 494] width 94 height 23
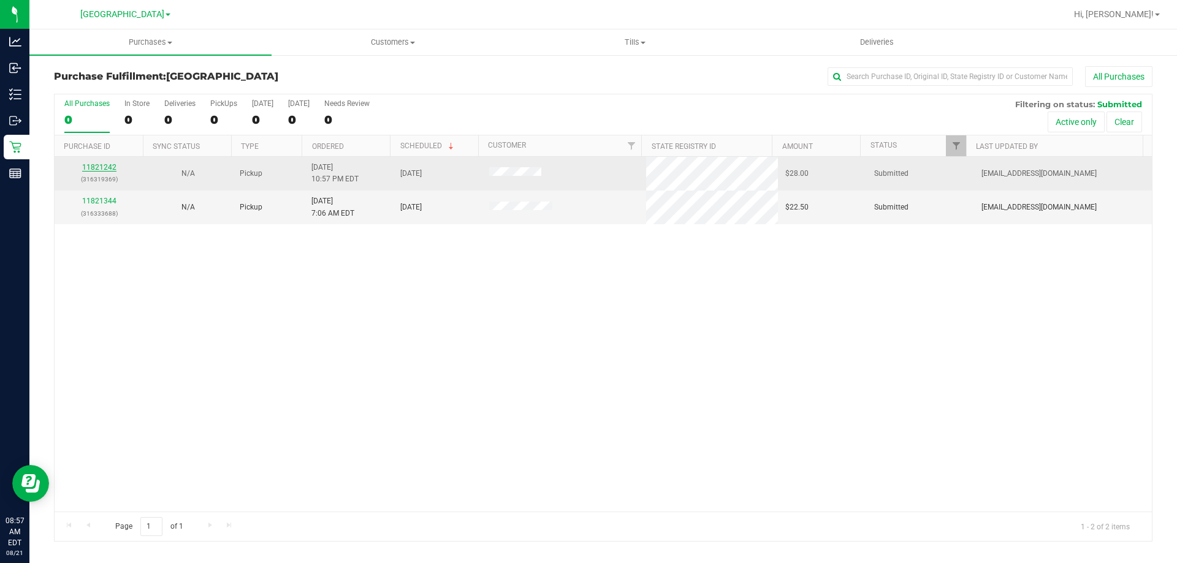
click at [93, 169] on link "11821242" at bounding box center [99, 167] width 34 height 9
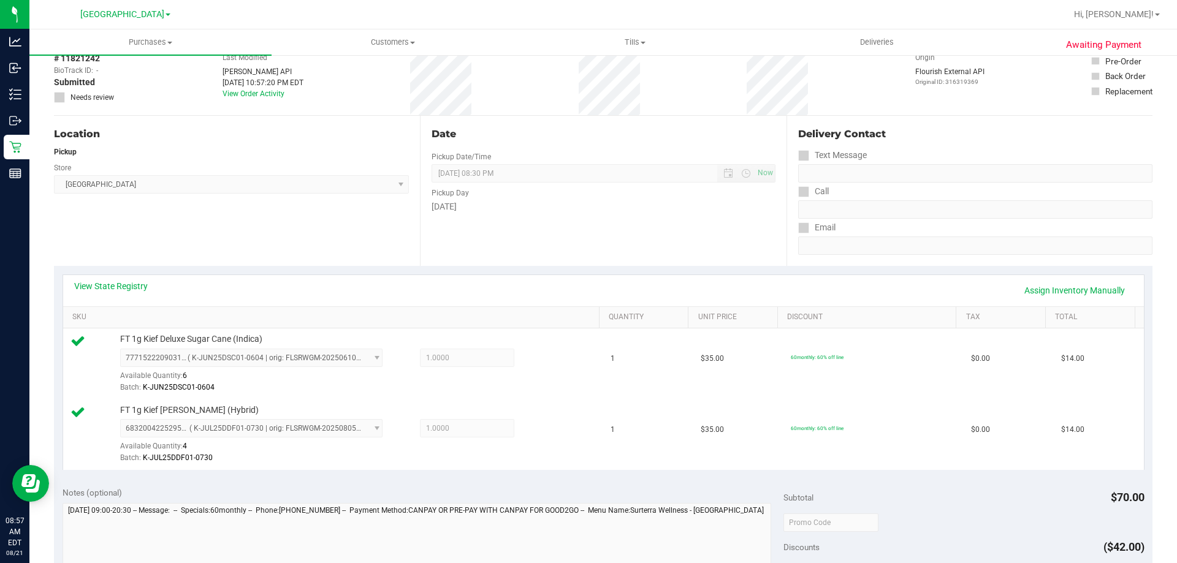
scroll to position [307, 0]
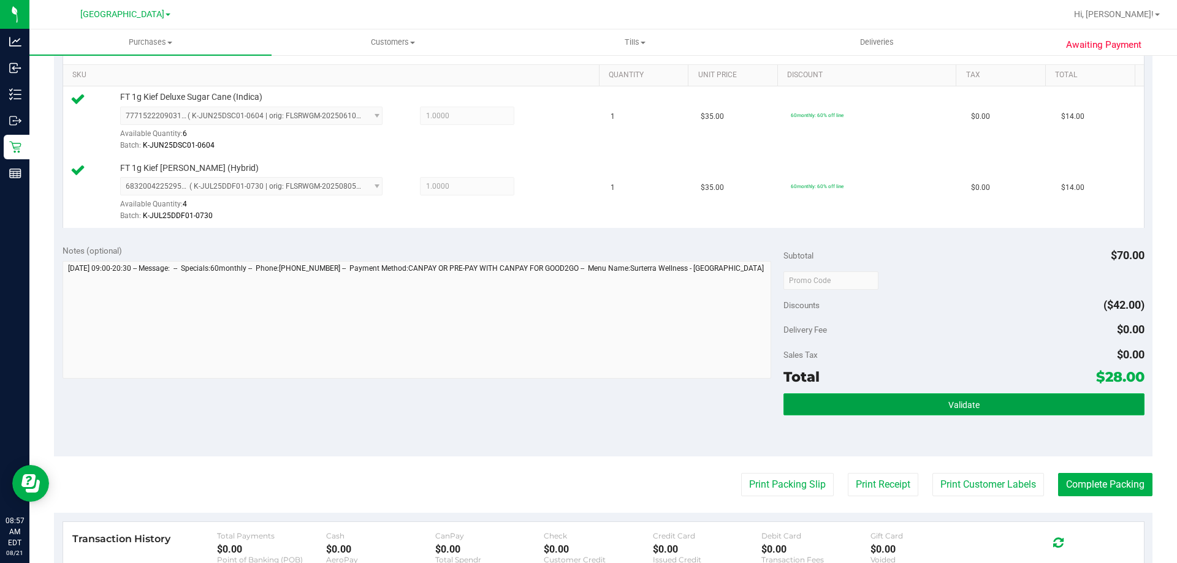
click at [847, 403] on button "Validate" at bounding box center [964, 405] width 360 height 22
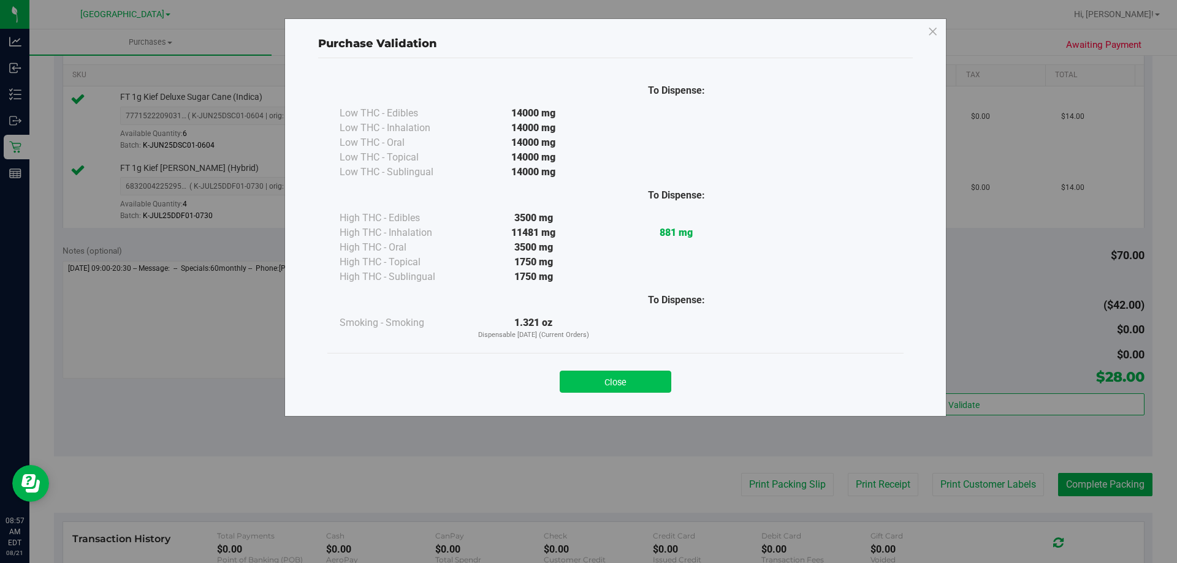
click at [645, 381] on button "Close" at bounding box center [616, 382] width 112 height 22
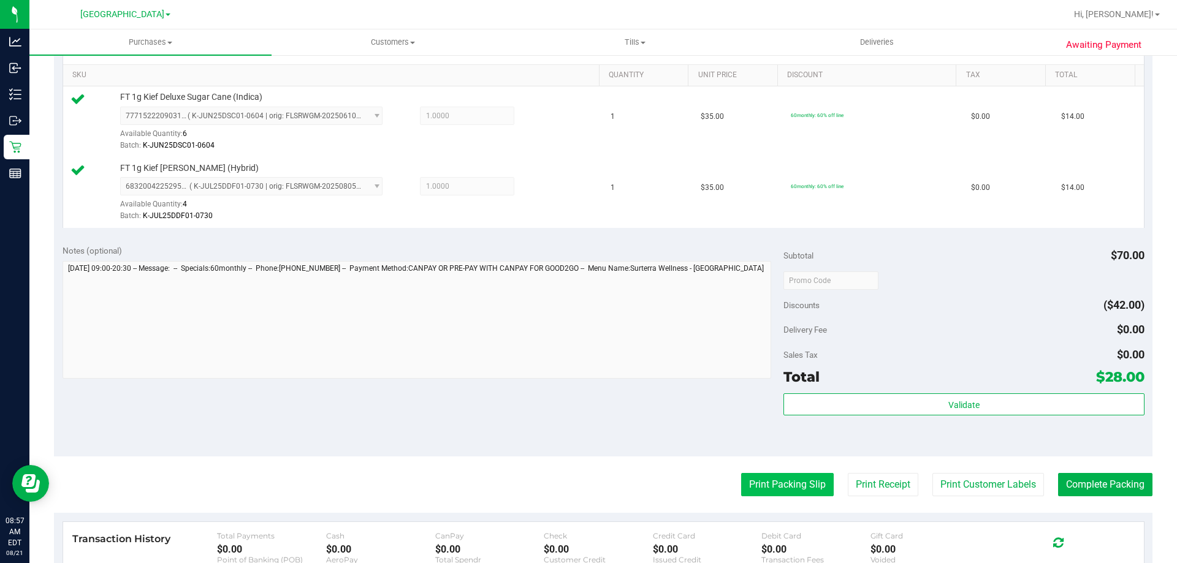
click at [780, 481] on button "Print Packing Slip" at bounding box center [787, 484] width 93 height 23
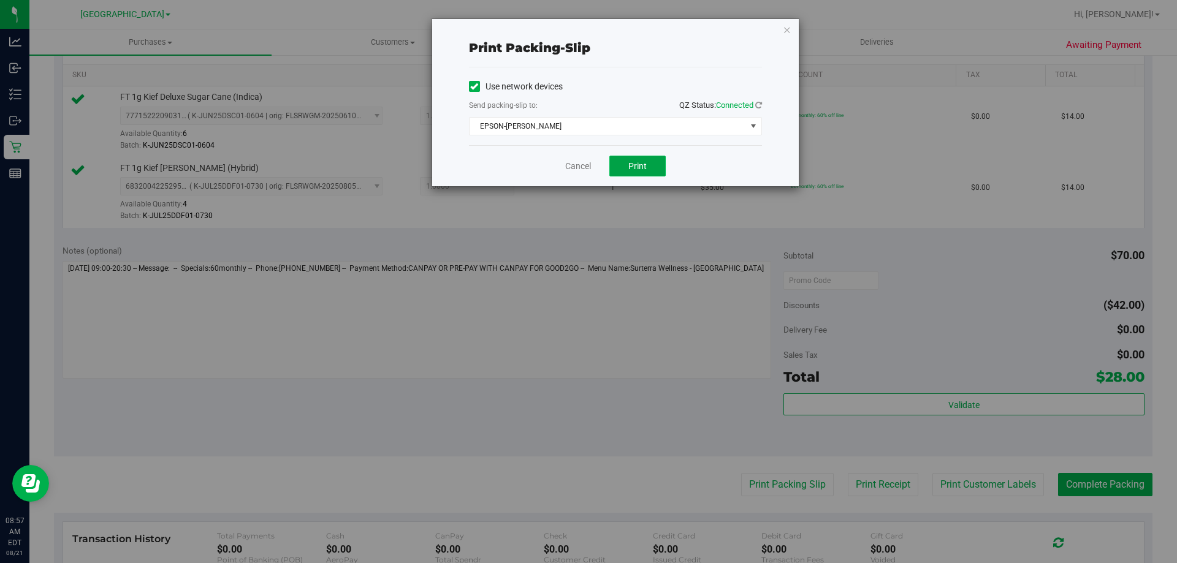
click at [653, 163] on button "Print" at bounding box center [637, 166] width 56 height 21
click at [570, 172] on link "Cancel" at bounding box center [578, 166] width 26 height 13
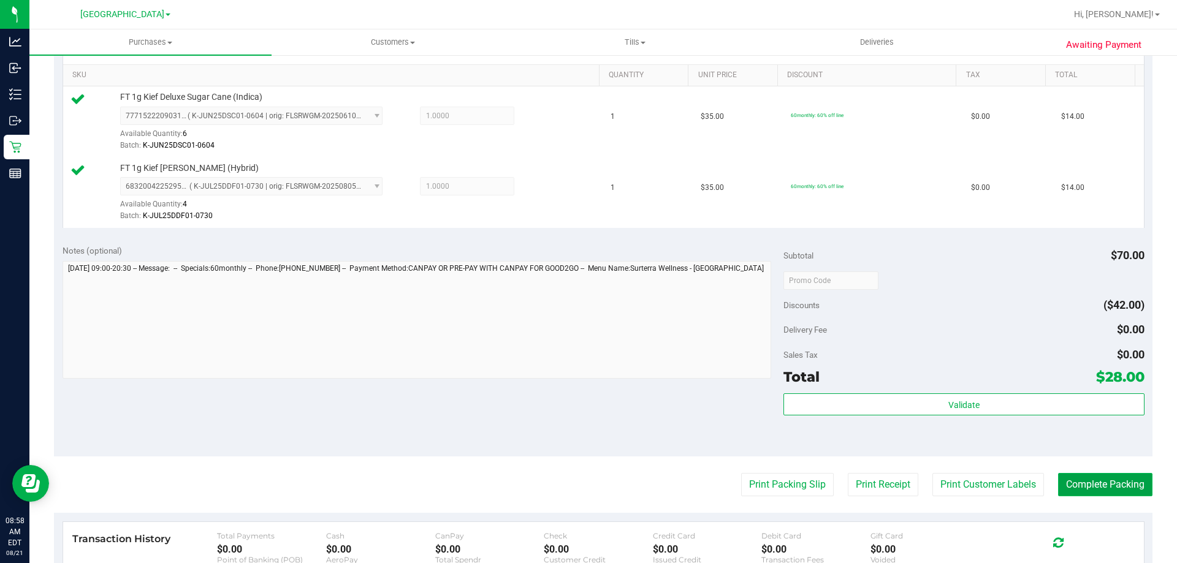
click at [1118, 489] on button "Complete Packing" at bounding box center [1105, 484] width 94 height 23
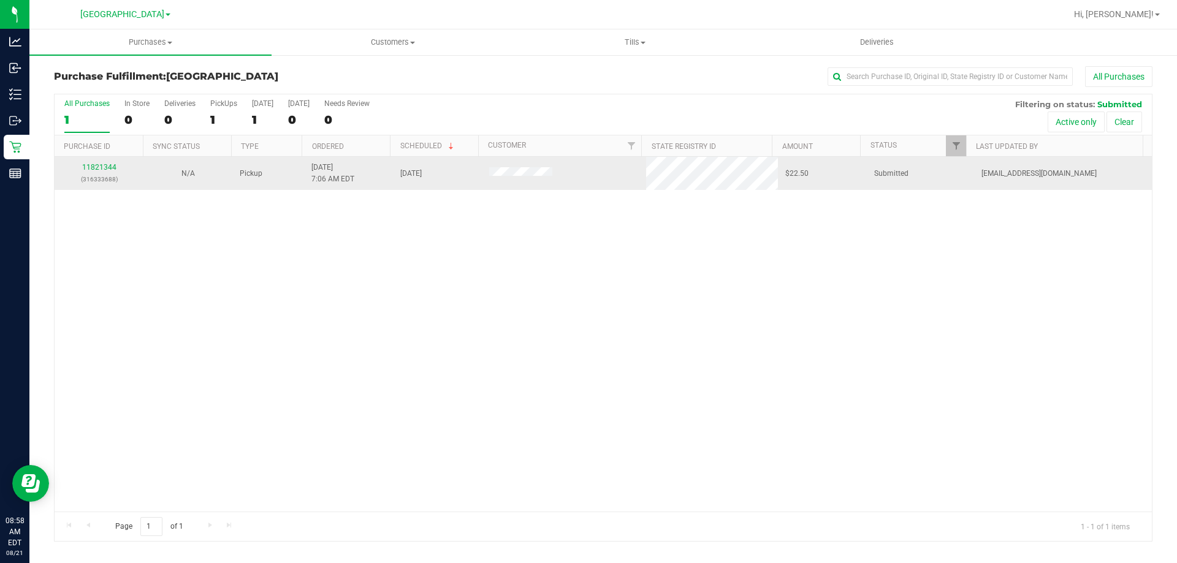
click at [102, 161] on td "11821344 (316333688)" at bounding box center [99, 173] width 89 height 33
click at [102, 162] on div "11821344 (316333688)" at bounding box center [99, 173] width 74 height 23
click at [104, 164] on link "11821344" at bounding box center [99, 167] width 34 height 9
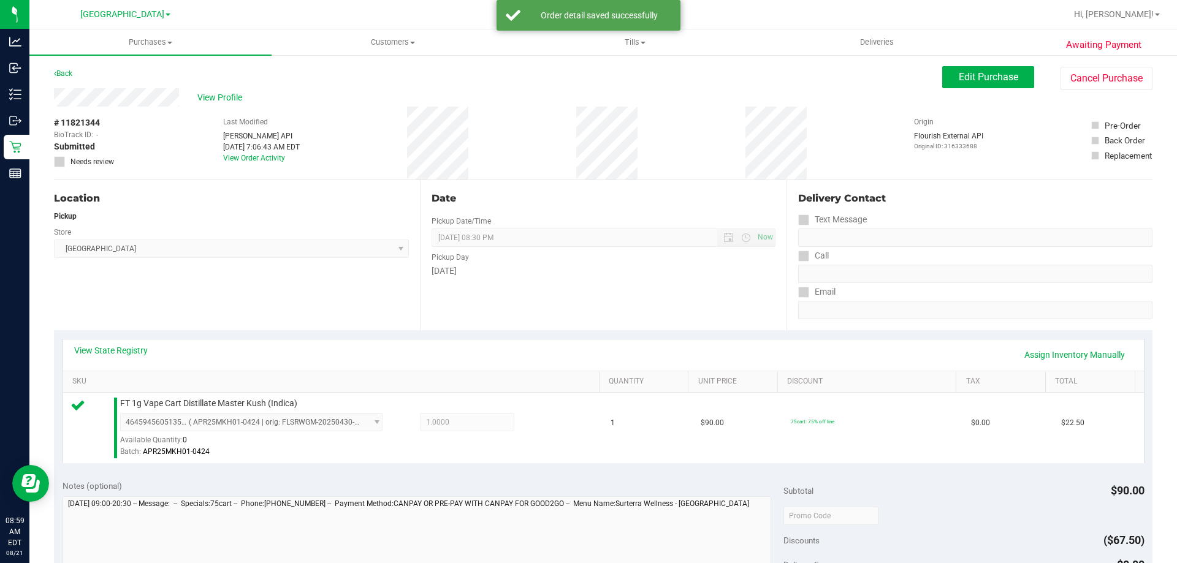
scroll to position [184, 0]
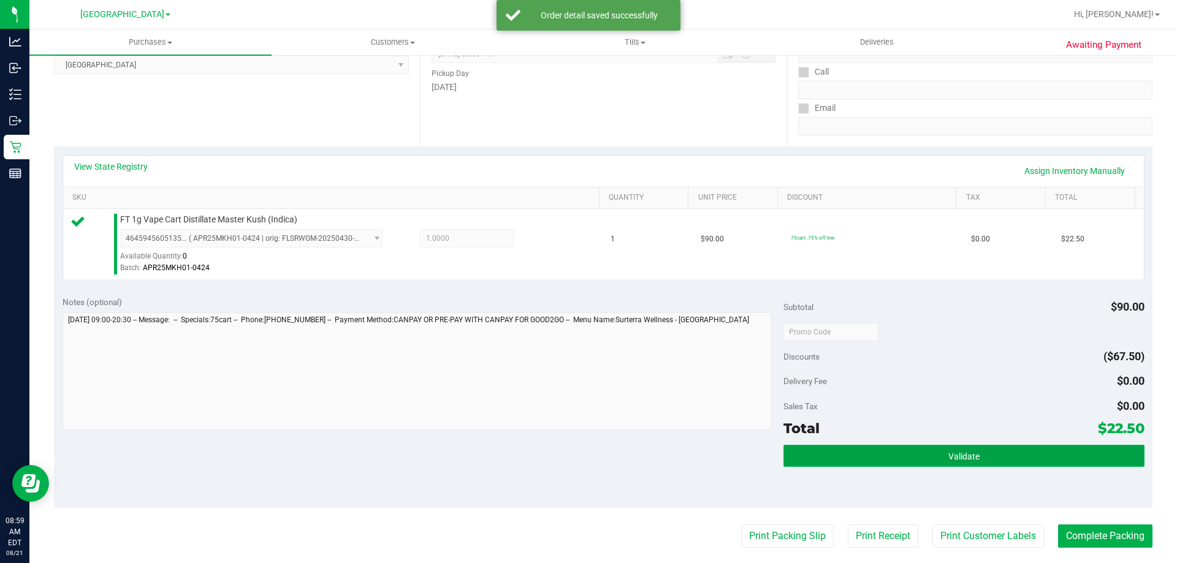
click at [886, 452] on button "Validate" at bounding box center [964, 456] width 360 height 22
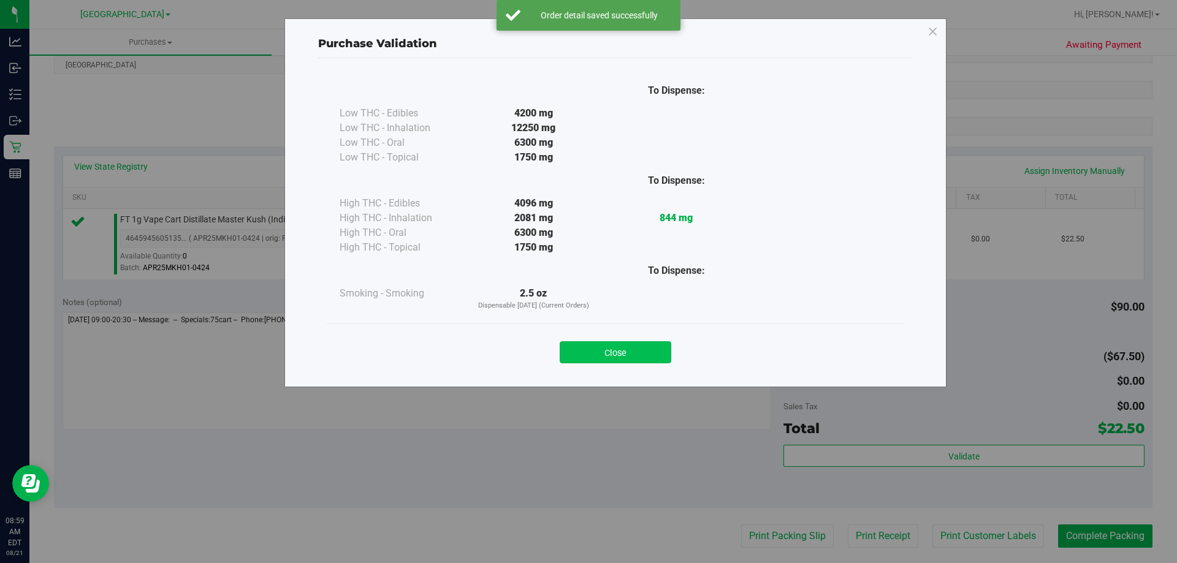
click at [644, 358] on button "Close" at bounding box center [616, 352] width 112 height 22
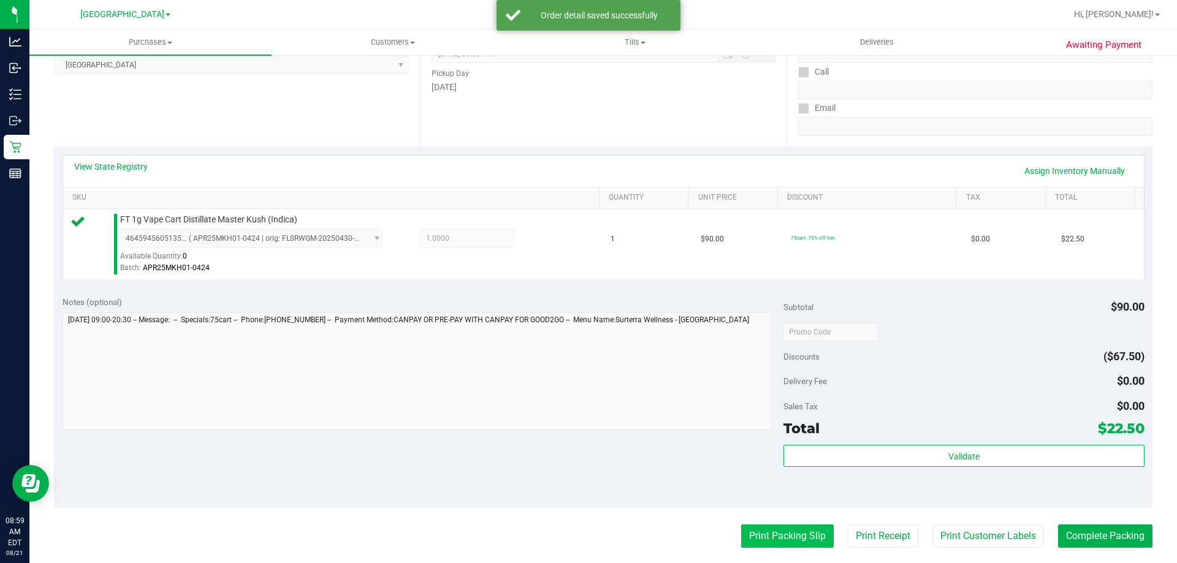
click at [785, 538] on button "Print Packing Slip" at bounding box center [787, 536] width 93 height 23
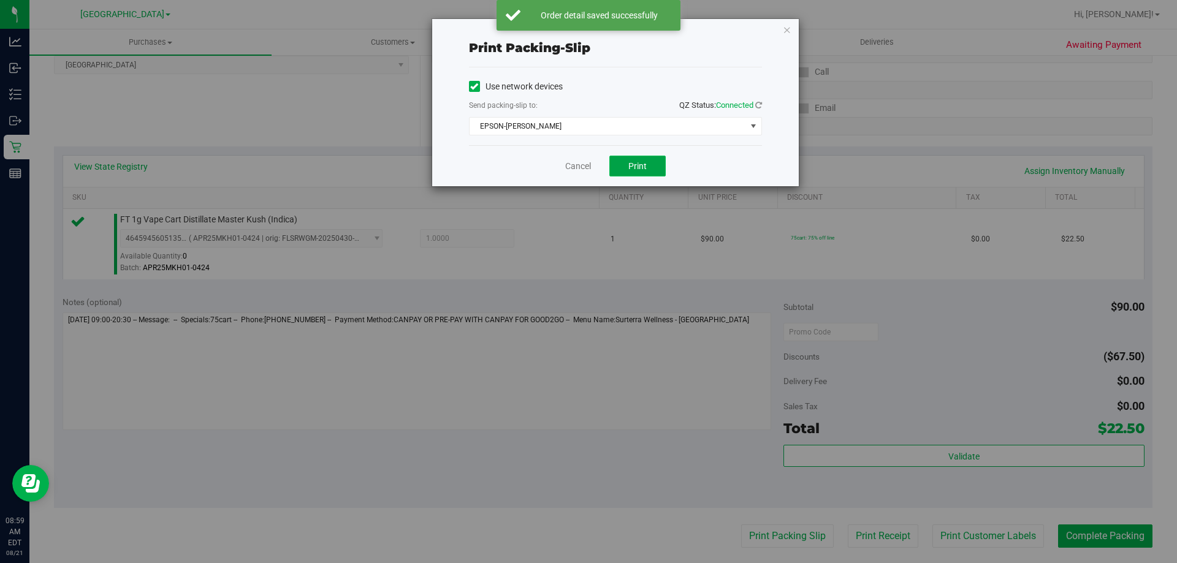
click at [651, 161] on button "Print" at bounding box center [637, 166] width 56 height 21
click at [569, 170] on link "Cancel" at bounding box center [578, 166] width 26 height 13
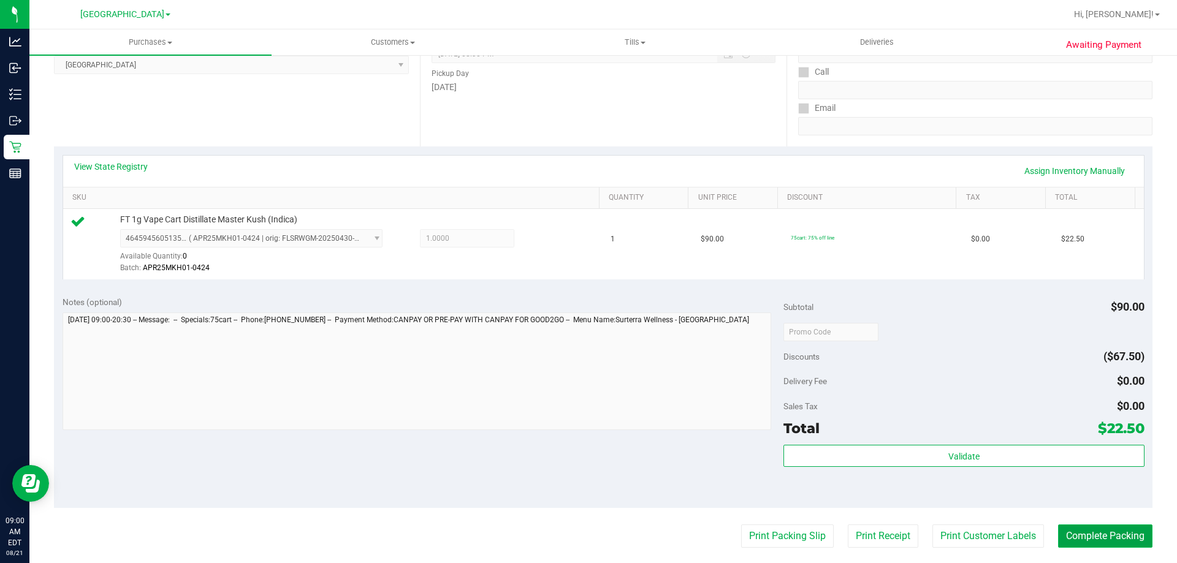
click at [1102, 544] on button "Complete Packing" at bounding box center [1105, 536] width 94 height 23
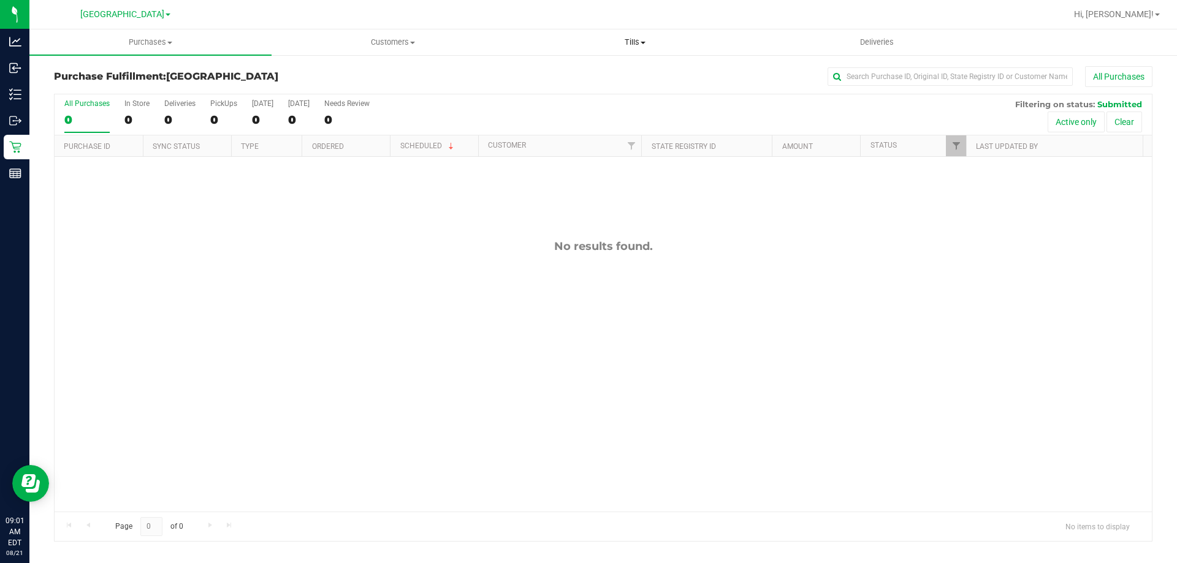
click at [637, 41] on span "Tills" at bounding box center [634, 42] width 241 height 11
click at [628, 71] on li "Manage tills" at bounding box center [635, 74] width 242 height 15
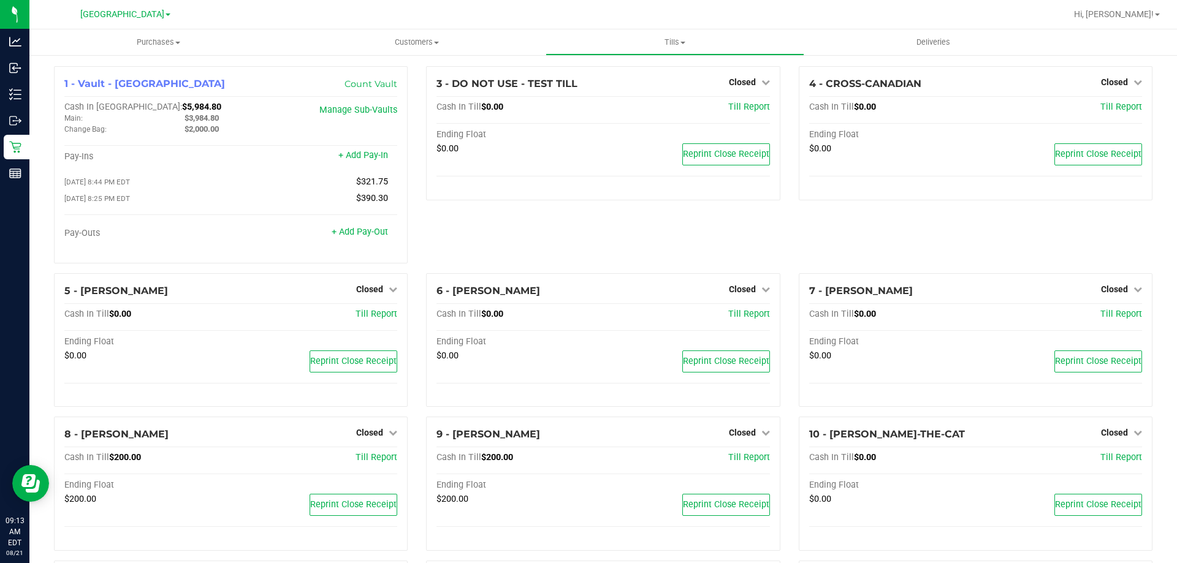
click at [582, 230] on div "3 - DO NOT USE - TEST TILL Closed Open Till Cash In Till $0.00 Till Report Endi…" at bounding box center [603, 169] width 372 height 207
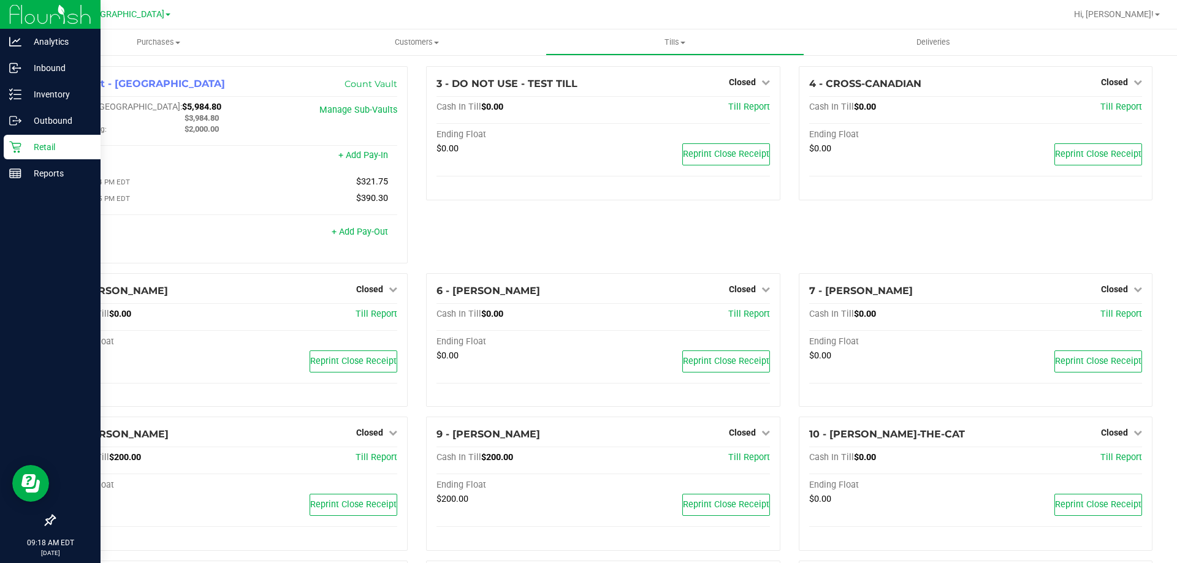
click at [20, 148] on icon at bounding box center [15, 147] width 12 height 12
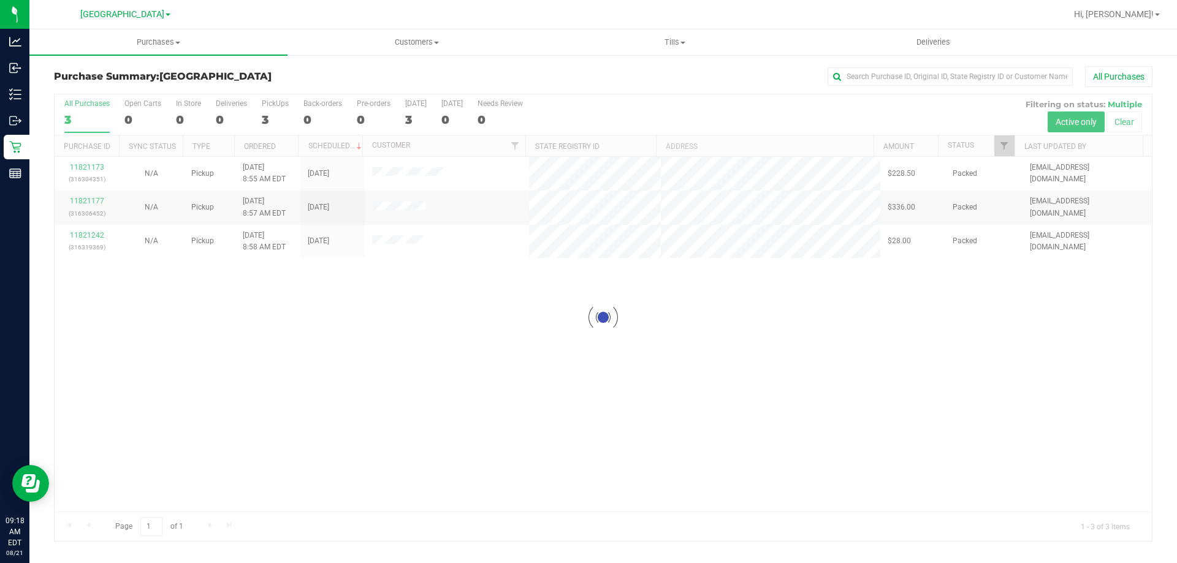
click at [460, 319] on div at bounding box center [603, 317] width 1097 height 447
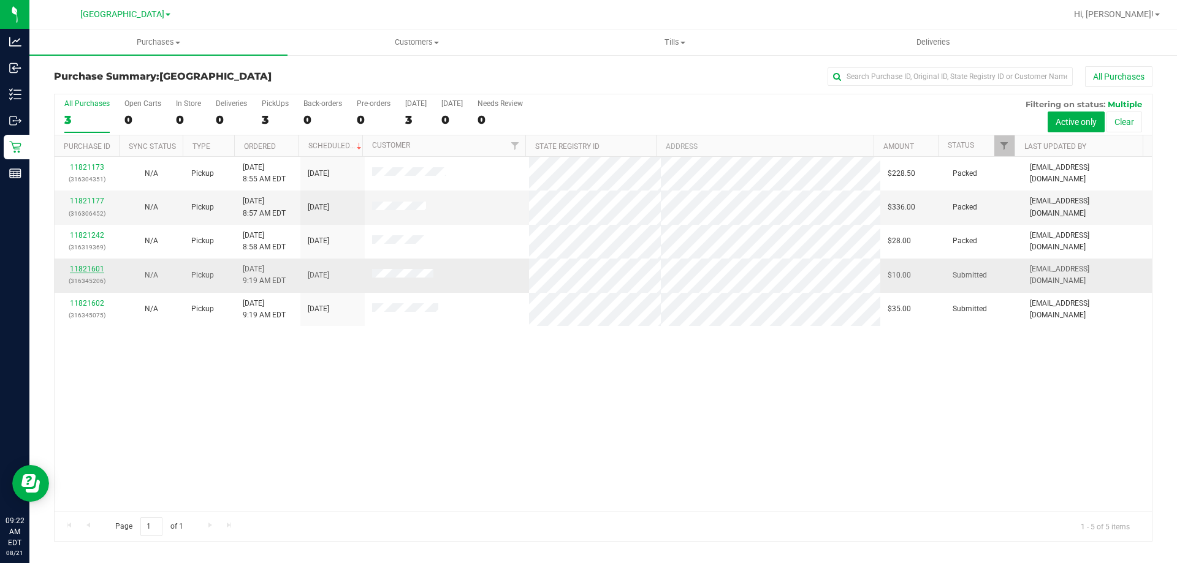
click at [90, 265] on link "11821601" at bounding box center [87, 269] width 34 height 9
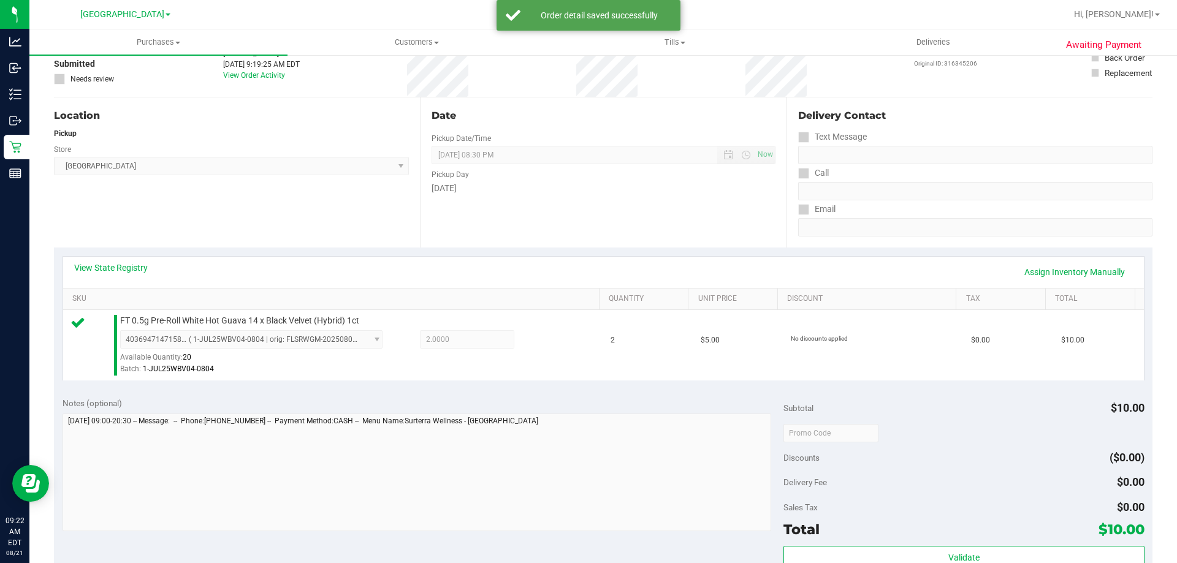
scroll to position [307, 0]
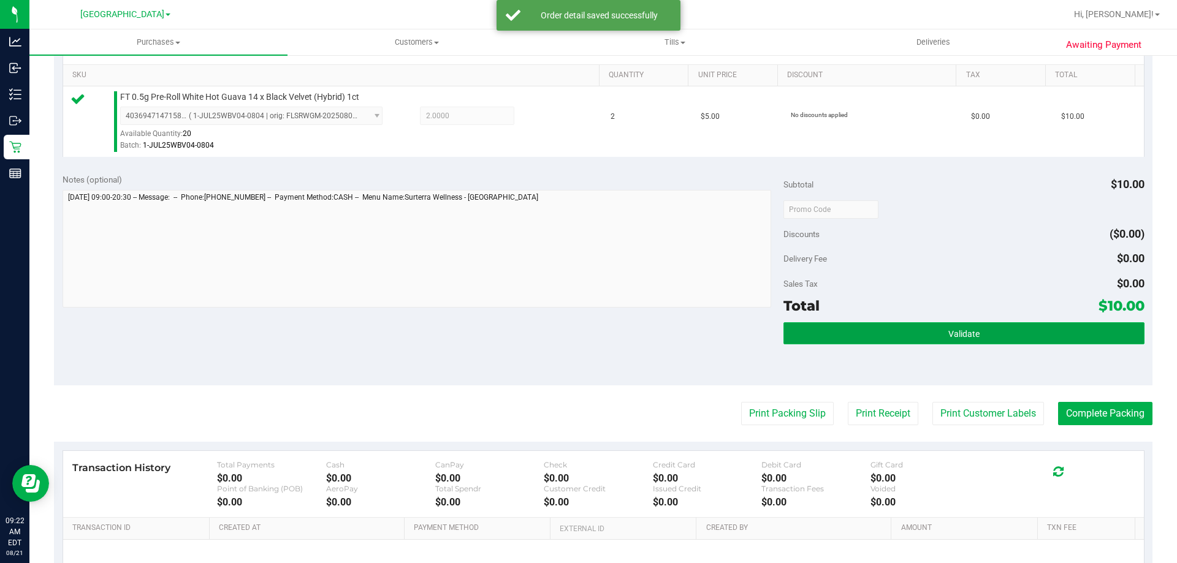
click at [943, 339] on button "Validate" at bounding box center [964, 333] width 360 height 22
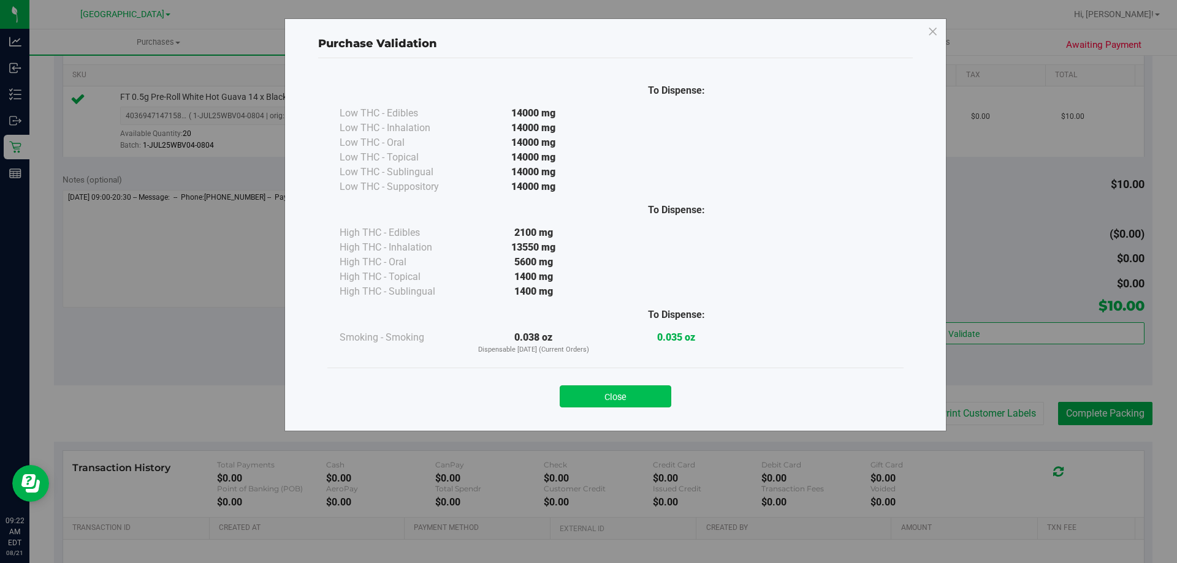
click at [597, 401] on button "Close" at bounding box center [616, 397] width 112 height 22
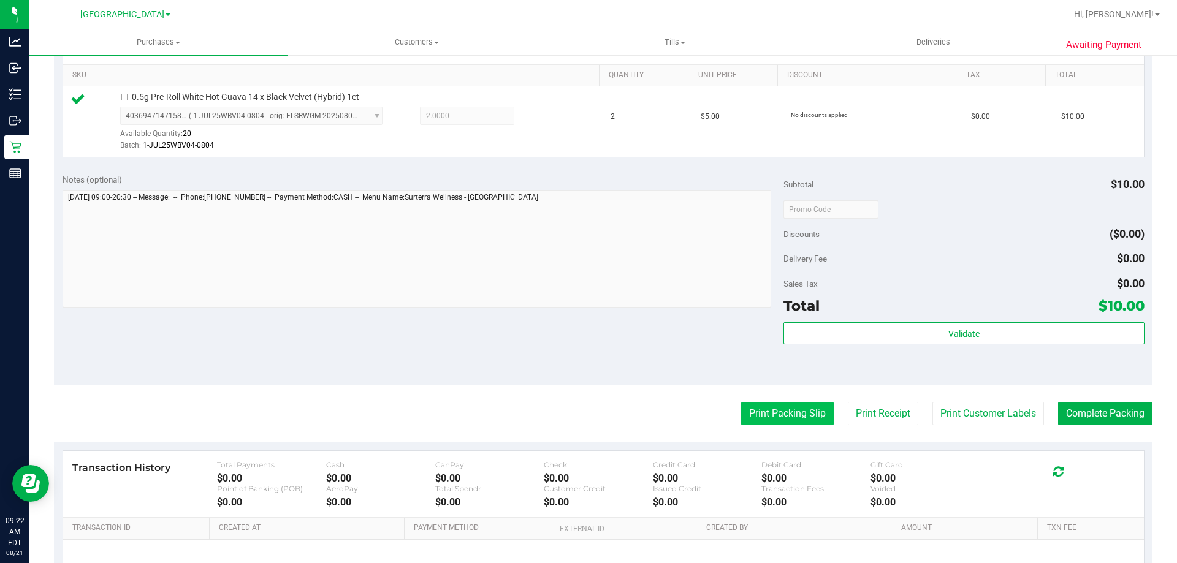
click at [769, 410] on button "Print Packing Slip" at bounding box center [787, 413] width 93 height 23
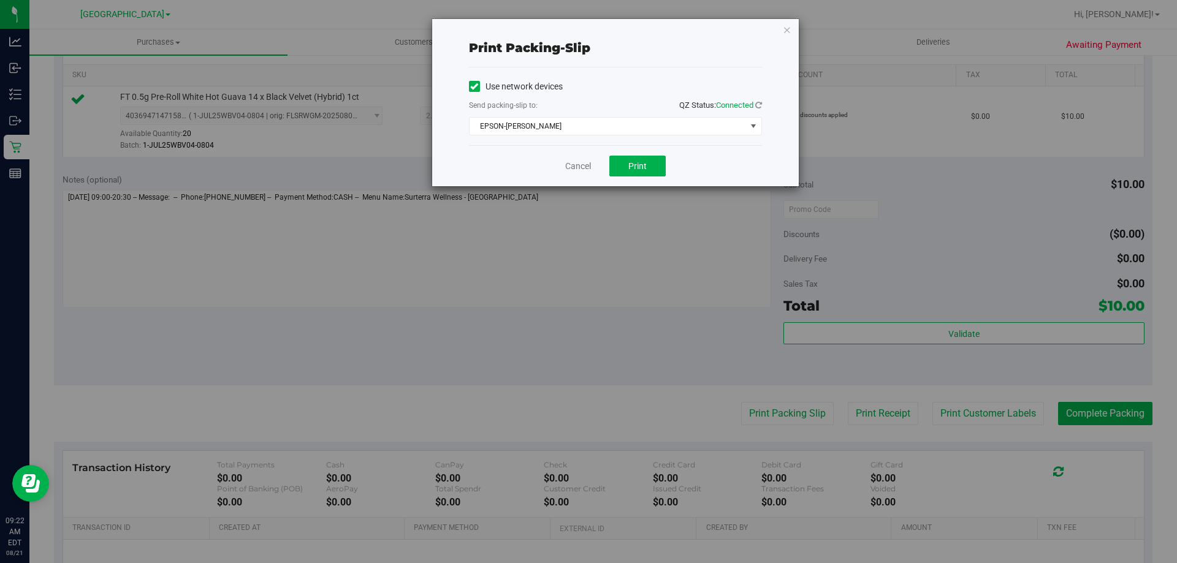
click at [620, 155] on div "Cancel Print" at bounding box center [615, 165] width 293 height 41
click at [622, 159] on button "Print" at bounding box center [637, 166] width 56 height 21
click at [581, 167] on link "Cancel" at bounding box center [578, 166] width 26 height 13
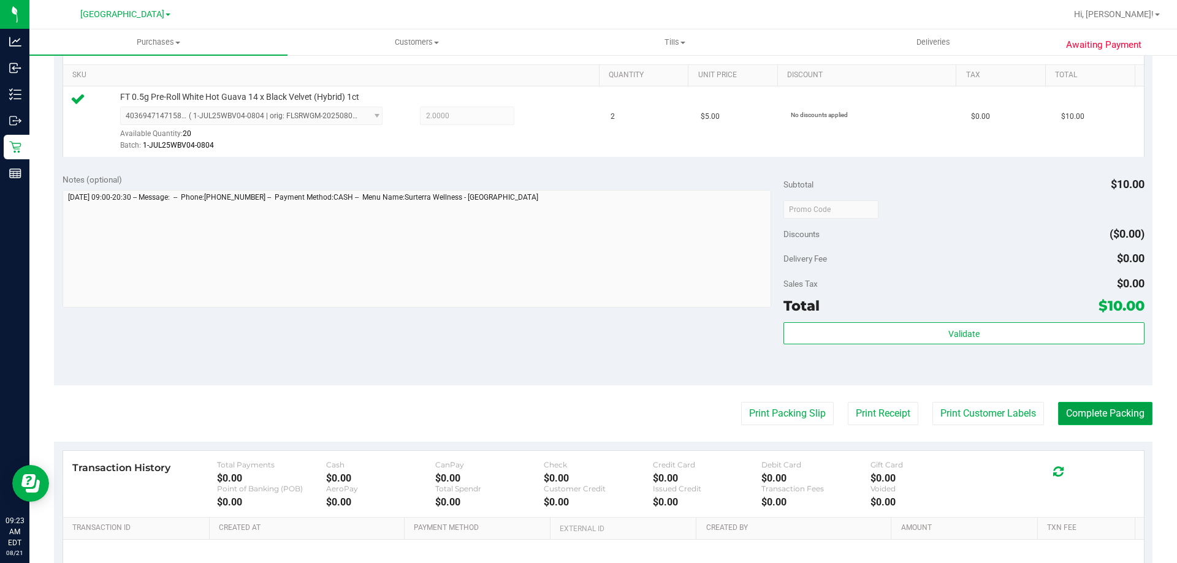
click at [1080, 409] on button "Complete Packing" at bounding box center [1105, 413] width 94 height 23
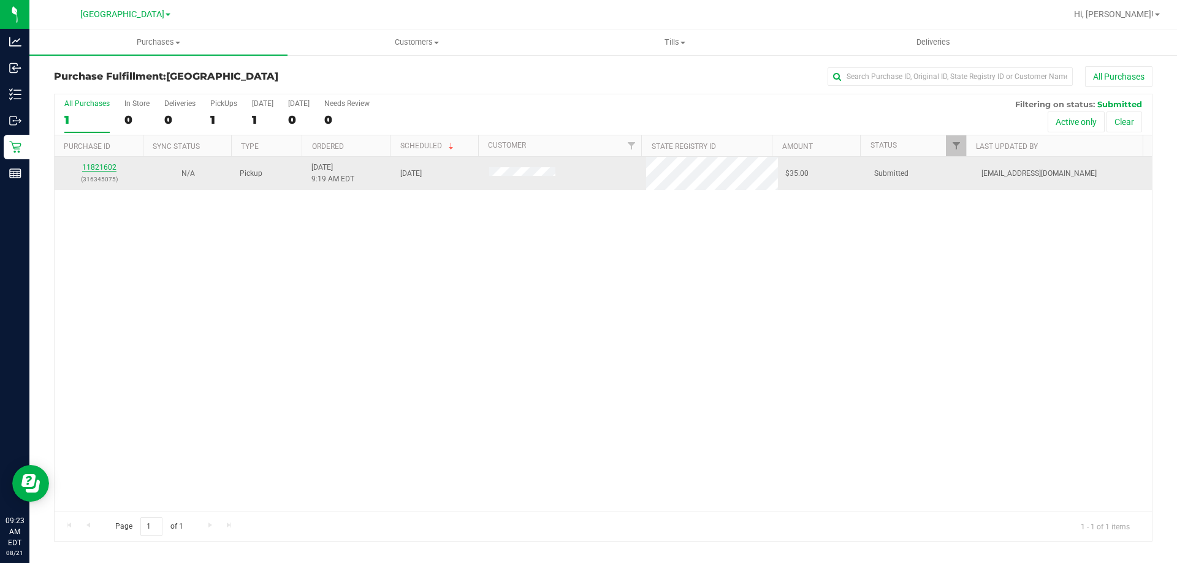
click at [107, 169] on link "11821602" at bounding box center [99, 167] width 34 height 9
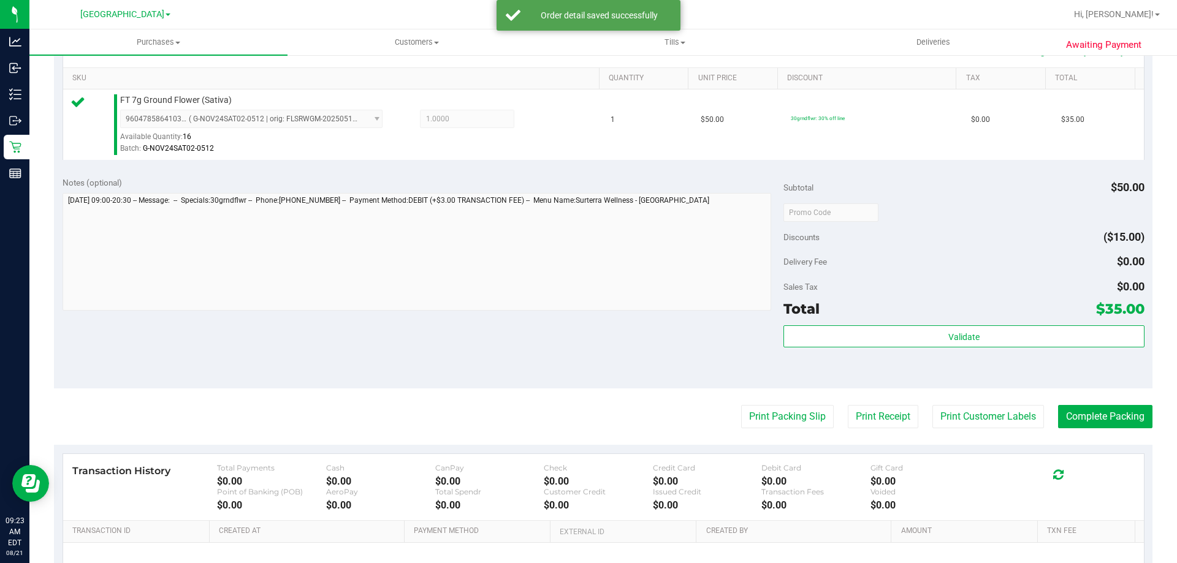
scroll to position [307, 0]
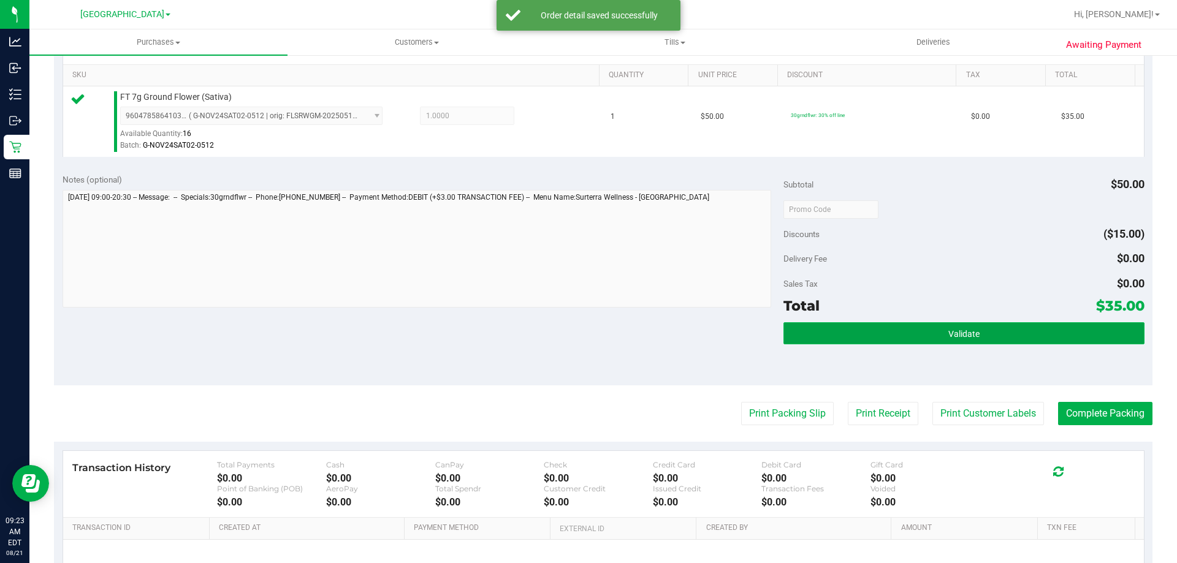
click at [956, 334] on span "Validate" at bounding box center [963, 334] width 31 height 10
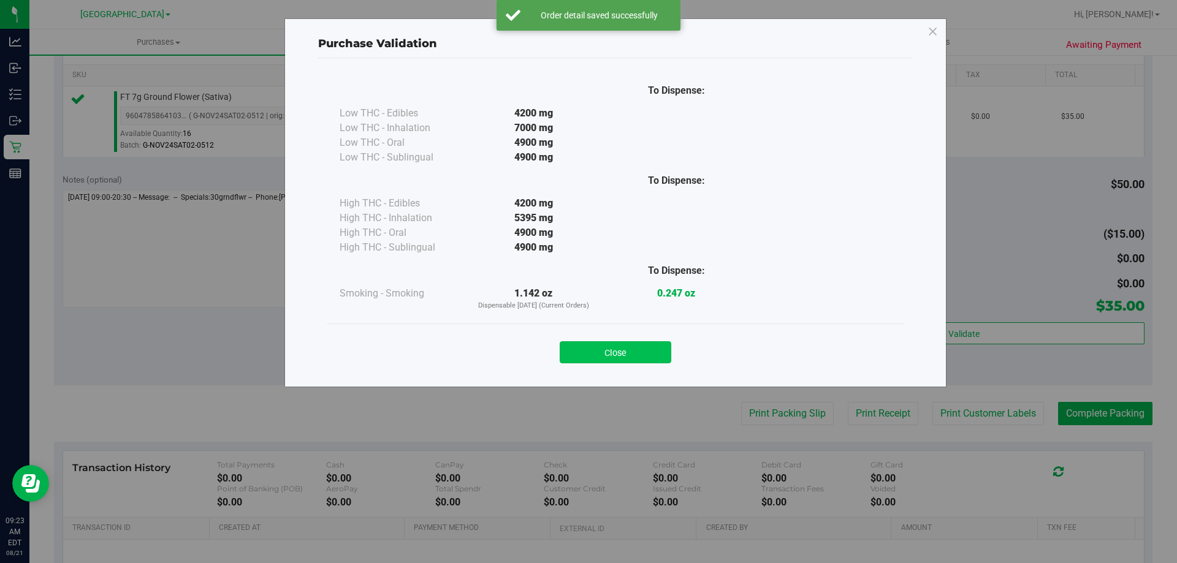
drag, startPoint x: 576, startPoint y: 364, endPoint x: 577, endPoint y: 354, distance: 9.2
click at [576, 362] on div "Close" at bounding box center [615, 349] width 576 height 50
click at [577, 354] on button "Close" at bounding box center [616, 352] width 112 height 22
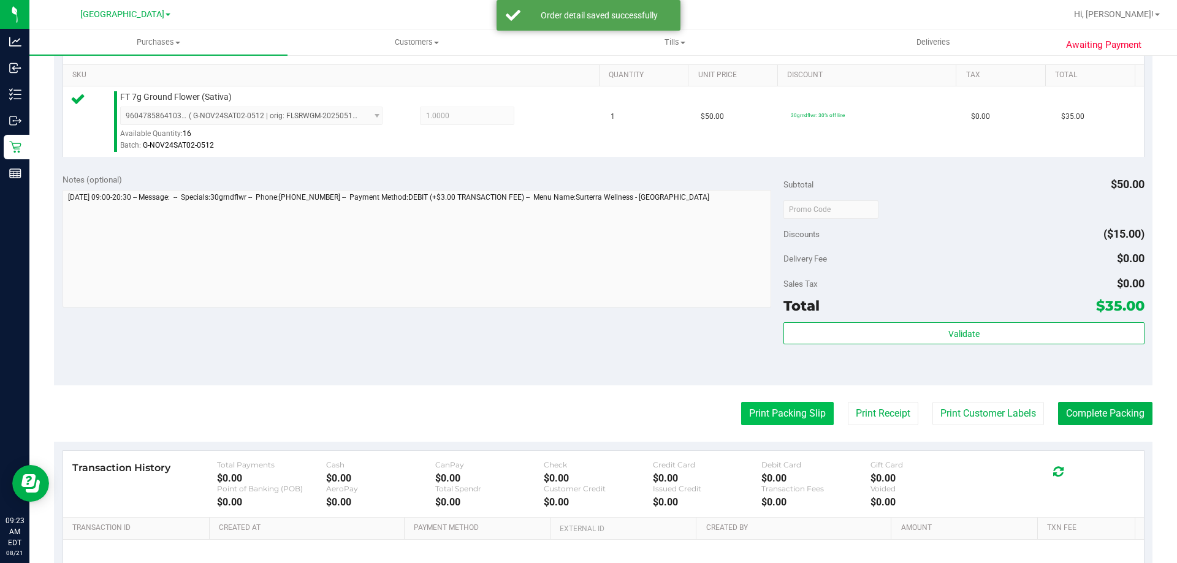
click at [753, 412] on button "Print Packing Slip" at bounding box center [787, 413] width 93 height 23
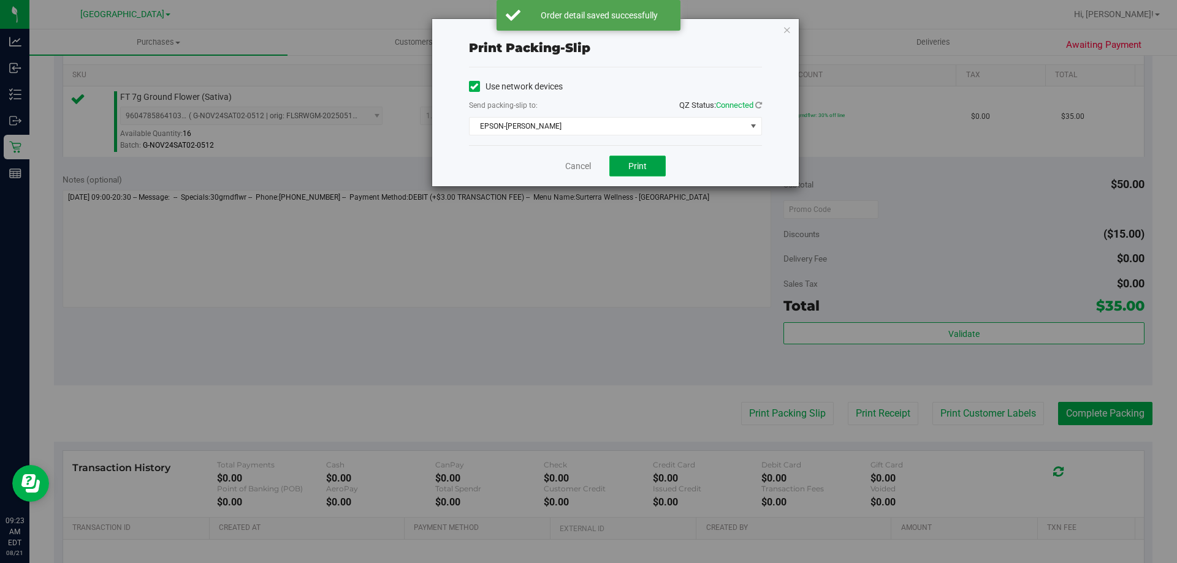
click at [638, 167] on span "Print" at bounding box center [637, 166] width 18 height 10
click at [575, 171] on link "Cancel" at bounding box center [578, 166] width 26 height 13
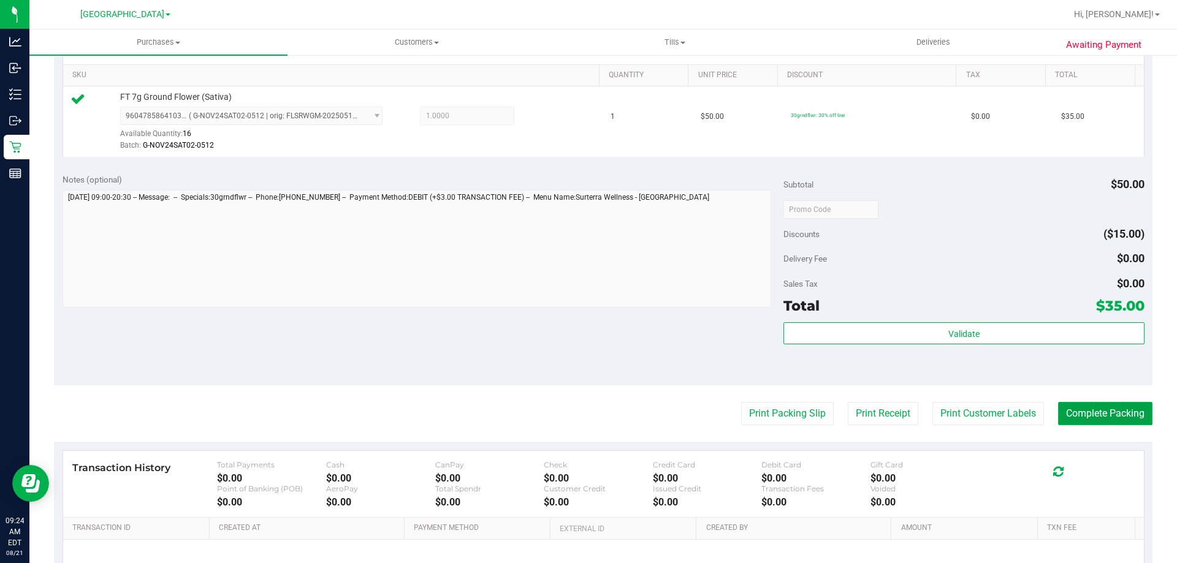
click at [1107, 413] on button "Complete Packing" at bounding box center [1105, 413] width 94 height 23
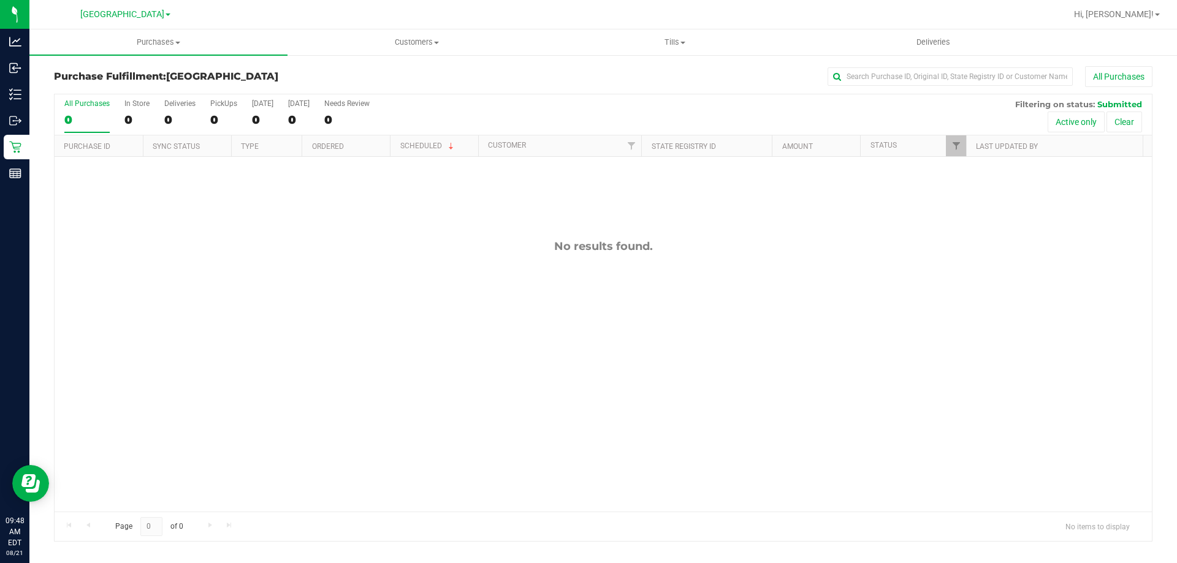
click at [376, 75] on h3 "Purchase Fulfillment: Orange Park WC" at bounding box center [237, 76] width 366 height 11
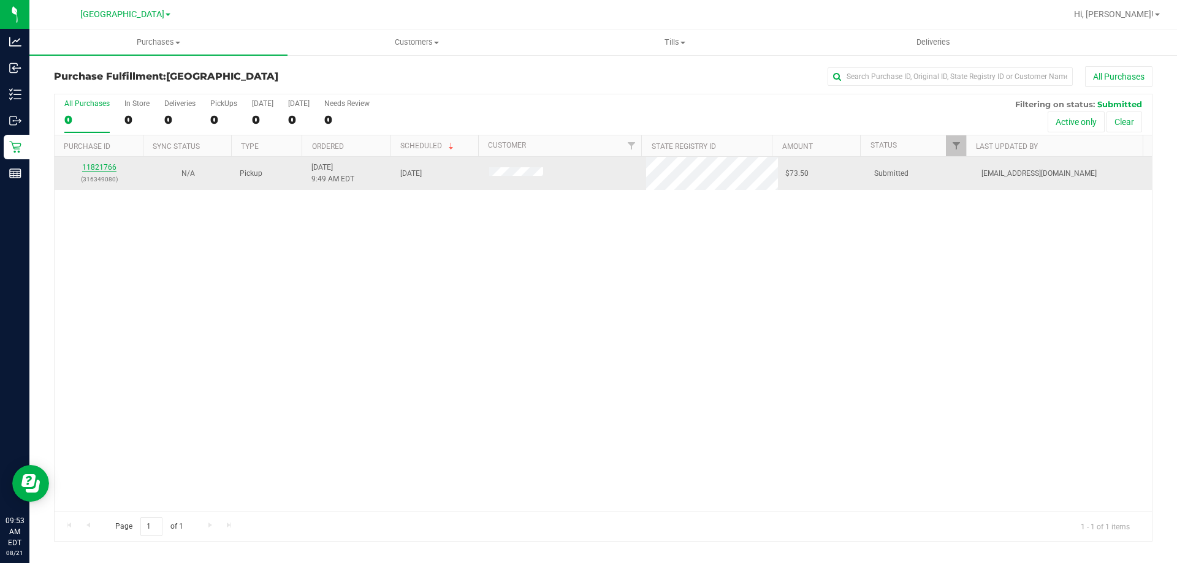
drag, startPoint x: 109, startPoint y: 169, endPoint x: 118, endPoint y: 170, distance: 9.9
click at [109, 169] on link "11821766" at bounding box center [99, 167] width 34 height 9
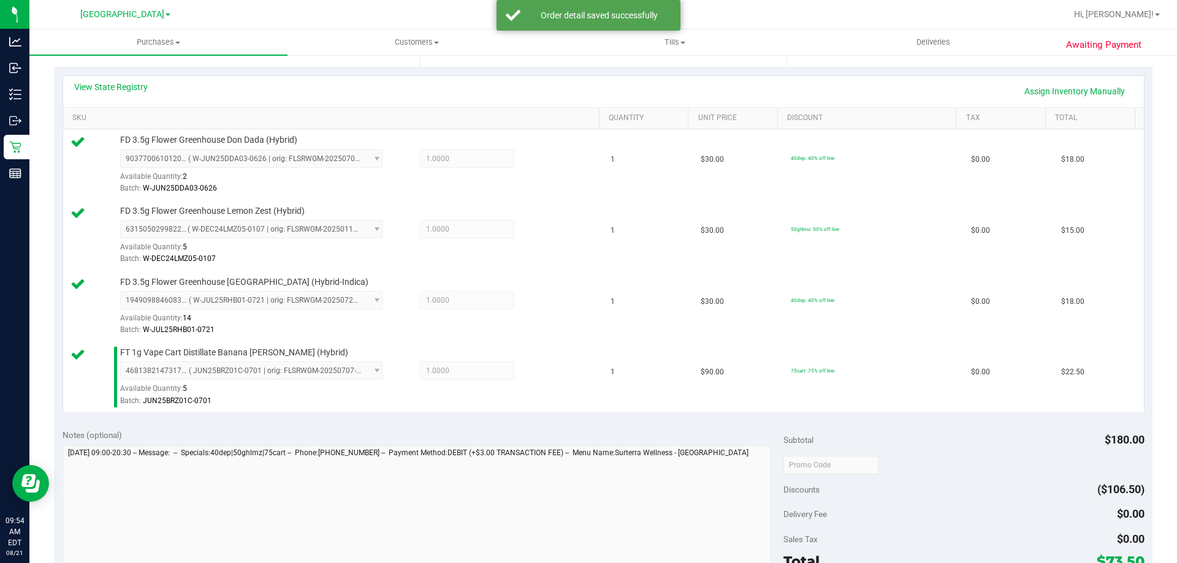
scroll to position [490, 0]
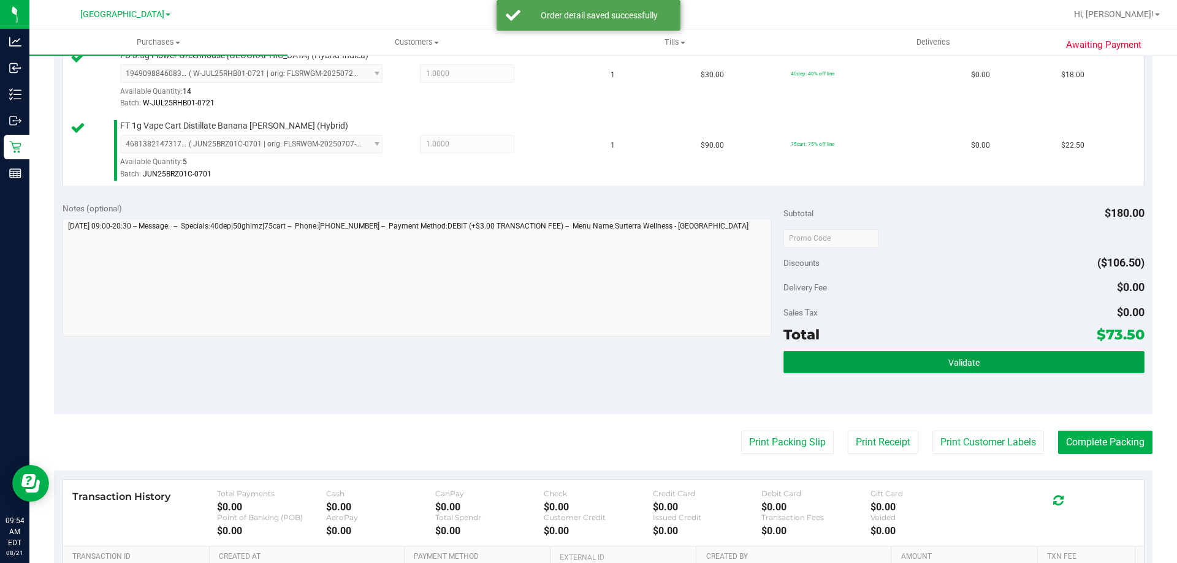
click at [1036, 364] on button "Validate" at bounding box center [964, 362] width 360 height 22
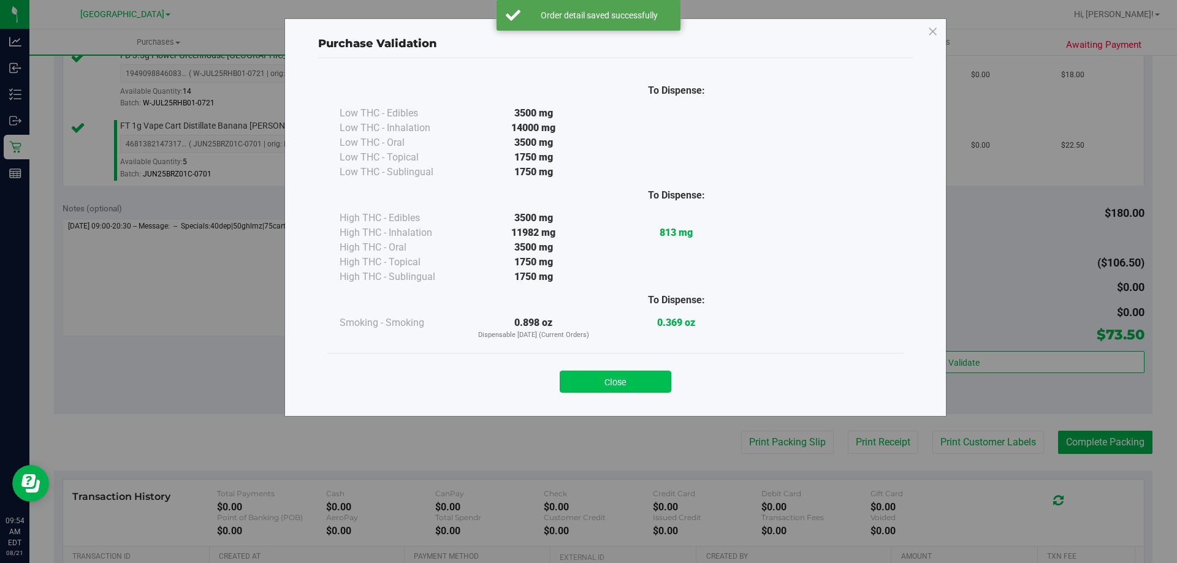
click at [625, 390] on button "Close" at bounding box center [616, 382] width 112 height 22
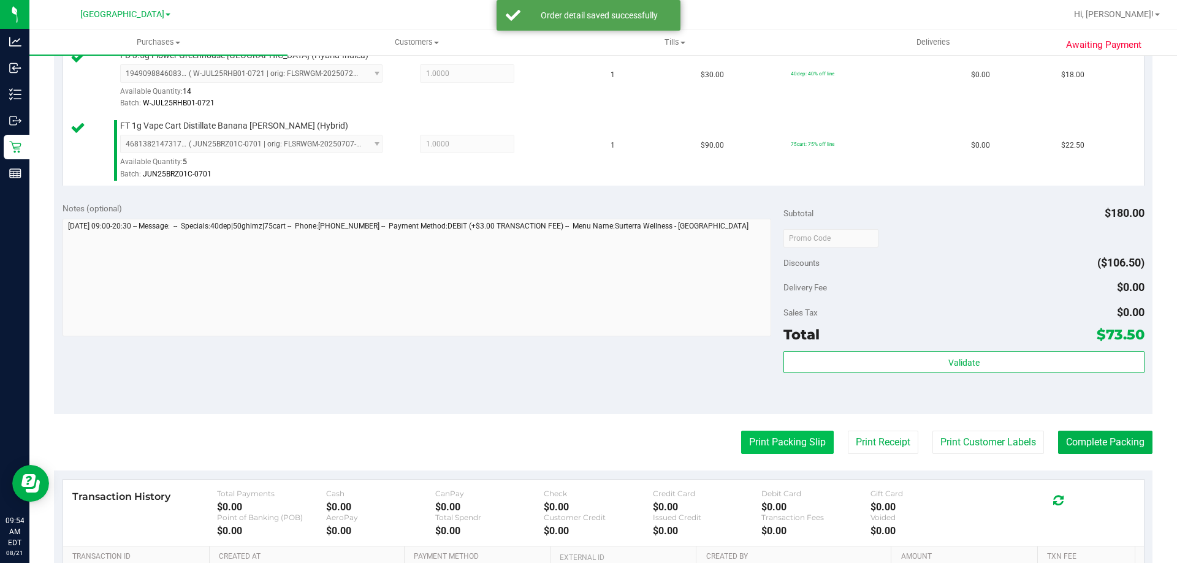
click at [775, 449] on button "Print Packing Slip" at bounding box center [787, 442] width 93 height 23
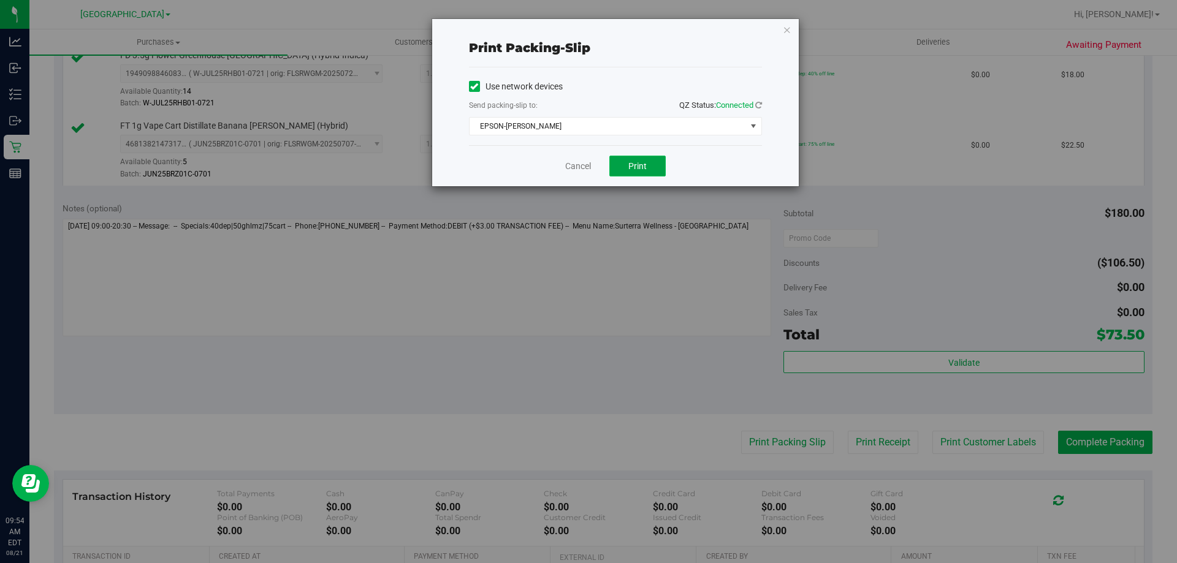
click at [646, 173] on button "Print" at bounding box center [637, 166] width 56 height 21
click at [578, 167] on link "Cancel" at bounding box center [578, 166] width 26 height 13
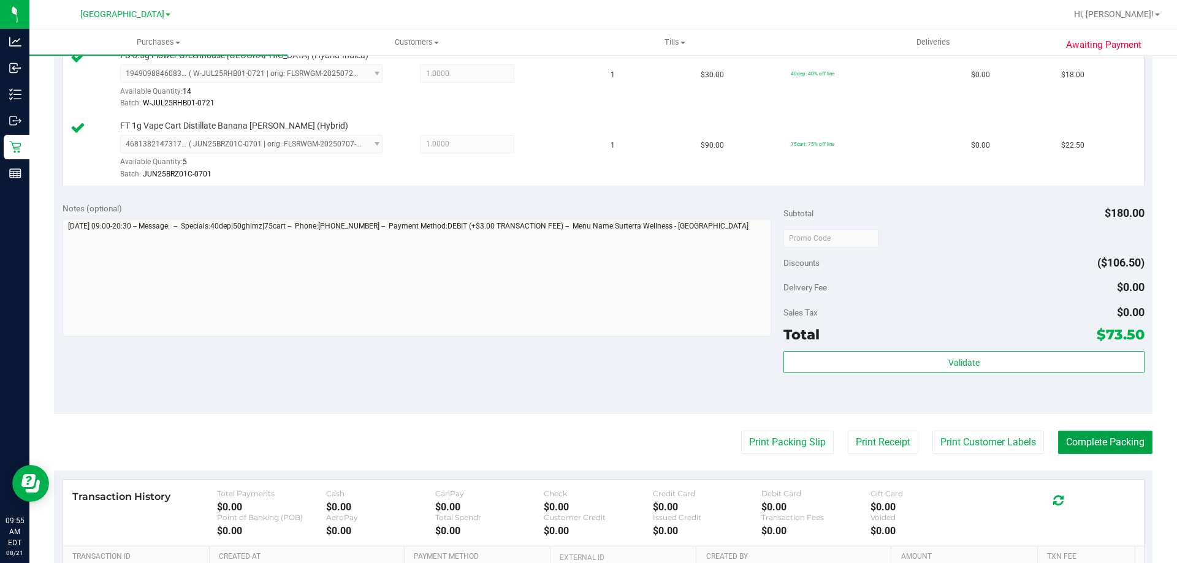
click at [1116, 450] on button "Complete Packing" at bounding box center [1105, 442] width 94 height 23
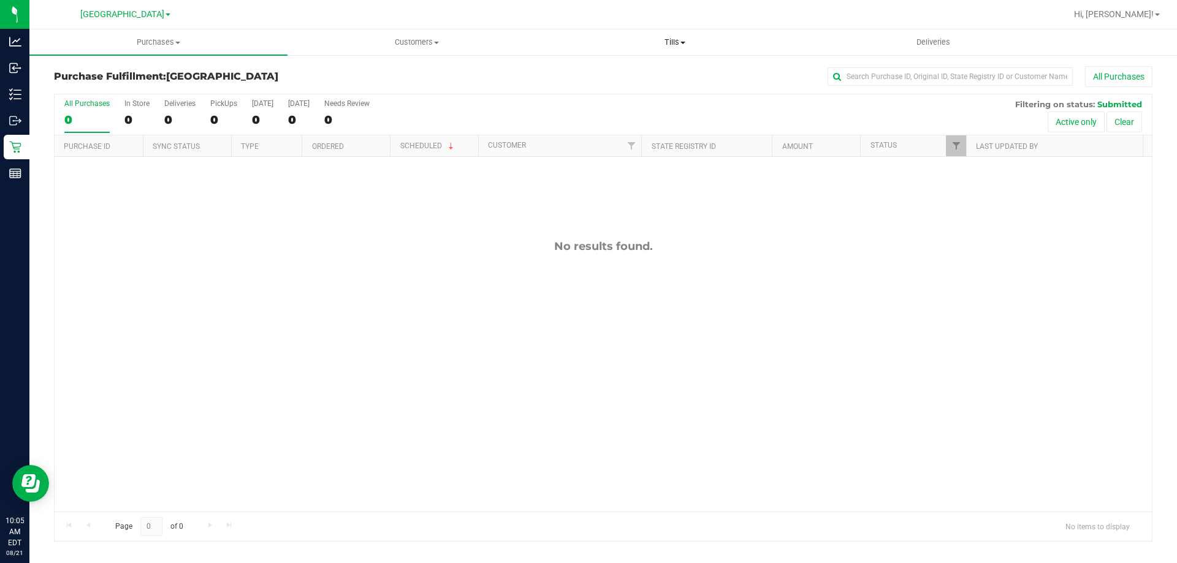
click at [680, 36] on uib-tab-heading "Tills Manage tills Reconcile e-payments" at bounding box center [674, 42] width 257 height 25
click at [612, 73] on span "Manage tills" at bounding box center [587, 74] width 83 height 10
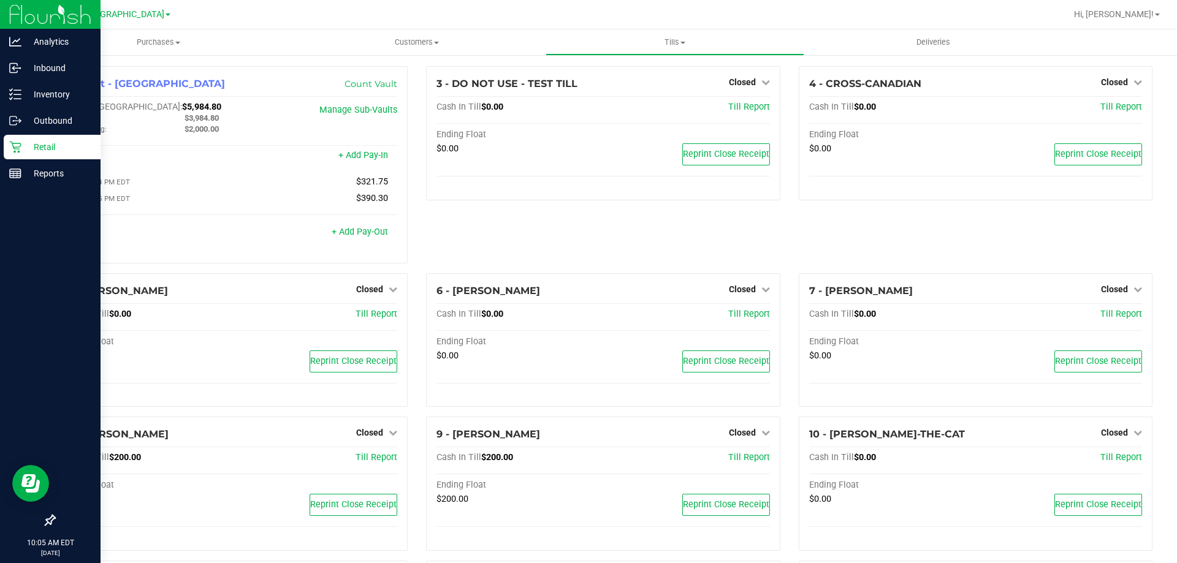
click at [15, 143] on icon at bounding box center [15, 147] width 12 height 12
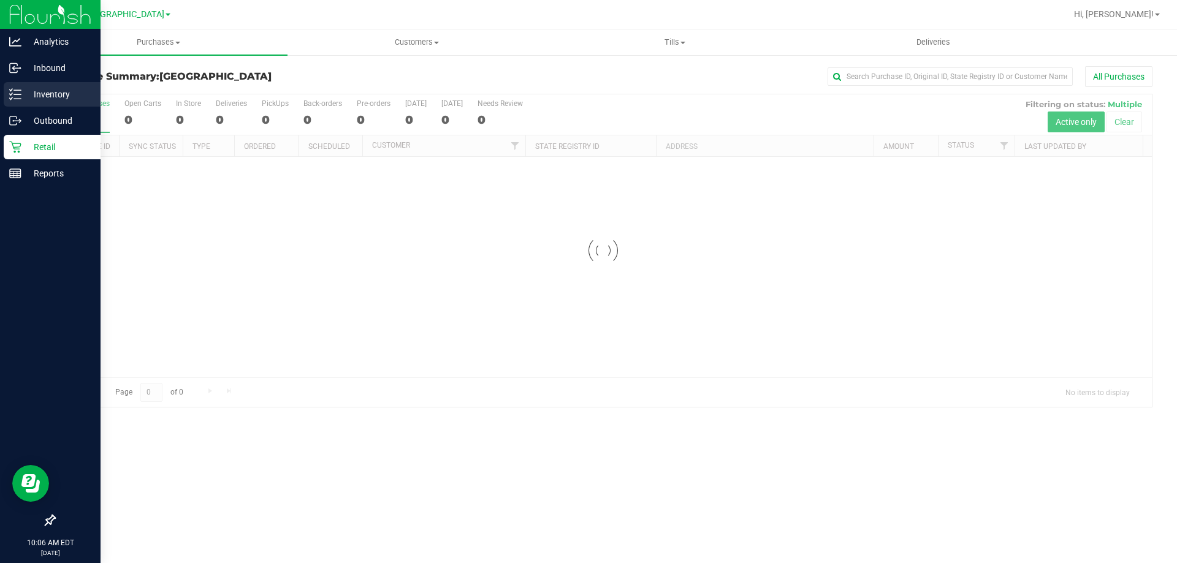
click at [32, 94] on p "Inventory" at bounding box center [58, 94] width 74 height 15
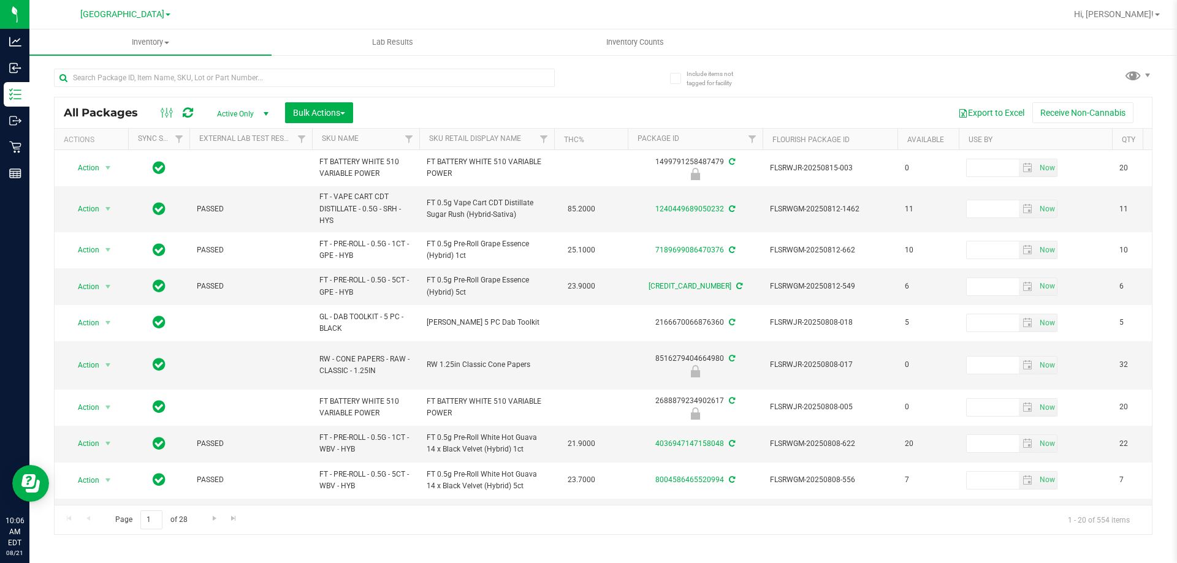
click at [387, 139] on th "SKU Name" at bounding box center [365, 139] width 107 height 21
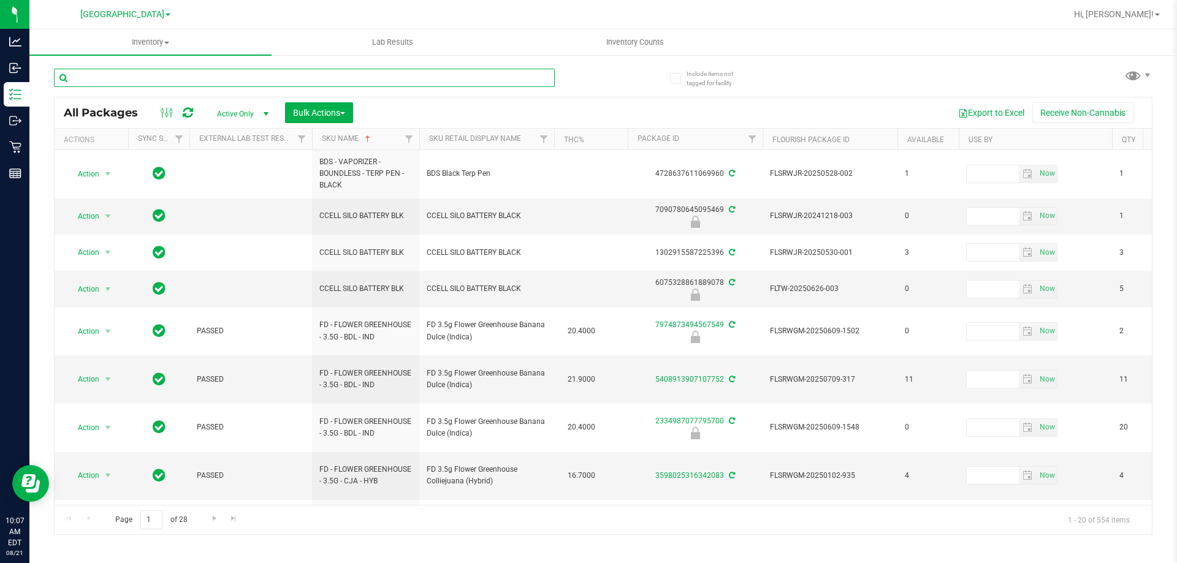
click at [224, 85] on input "text" at bounding box center [304, 78] width 501 height 18
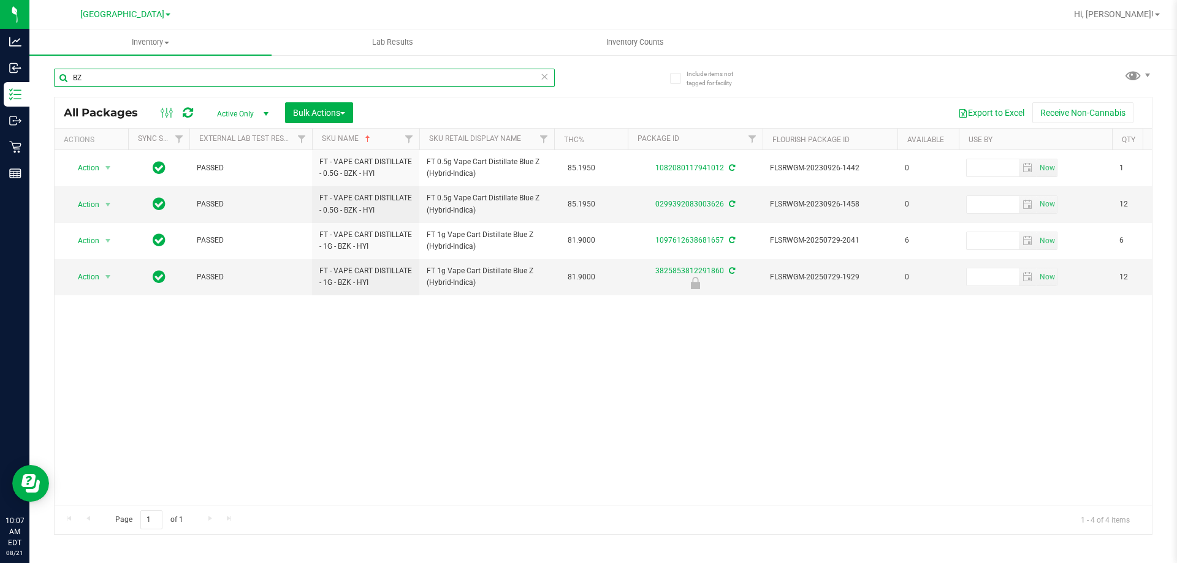
type input "B"
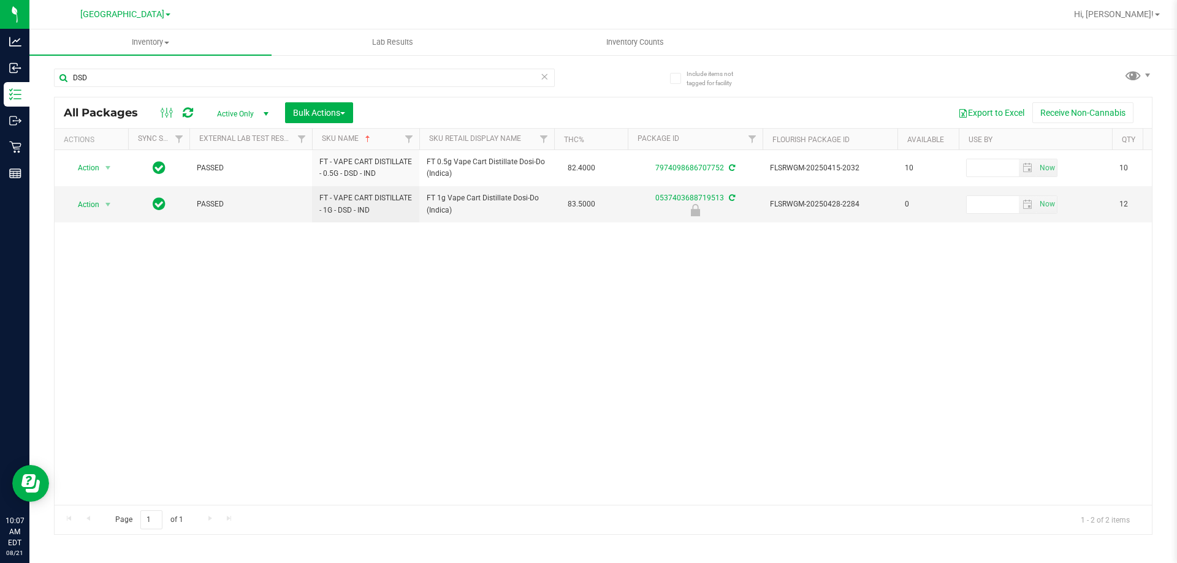
click at [473, 362] on div "Action Action Adjust qty Create package Edit attributes Global inventory Locate…" at bounding box center [603, 327] width 1097 height 355
click at [207, 77] on input "DSD" at bounding box center [304, 78] width 501 height 18
click at [206, 77] on input "DSD" at bounding box center [304, 78] width 501 height 18
type input "GPN"
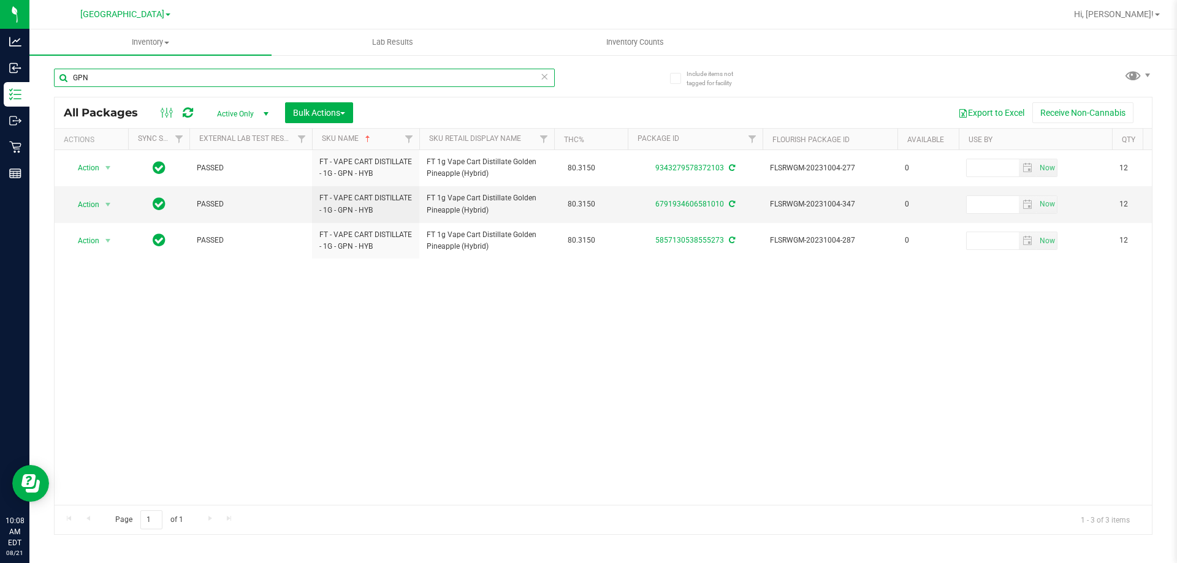
click at [247, 79] on input "GPN" at bounding box center [304, 78] width 501 height 18
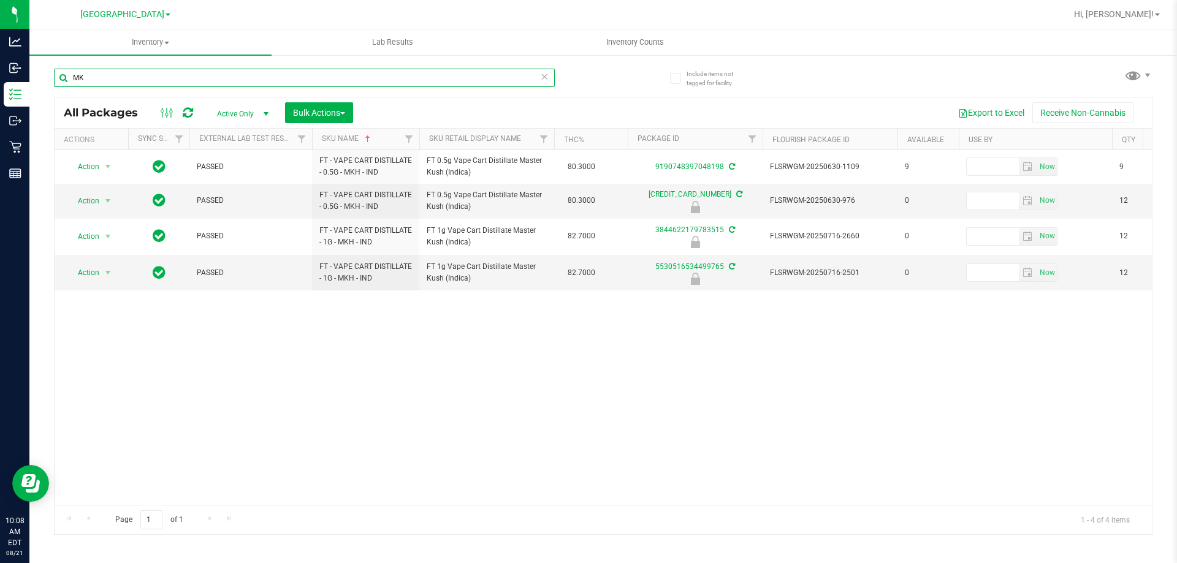
type input "M"
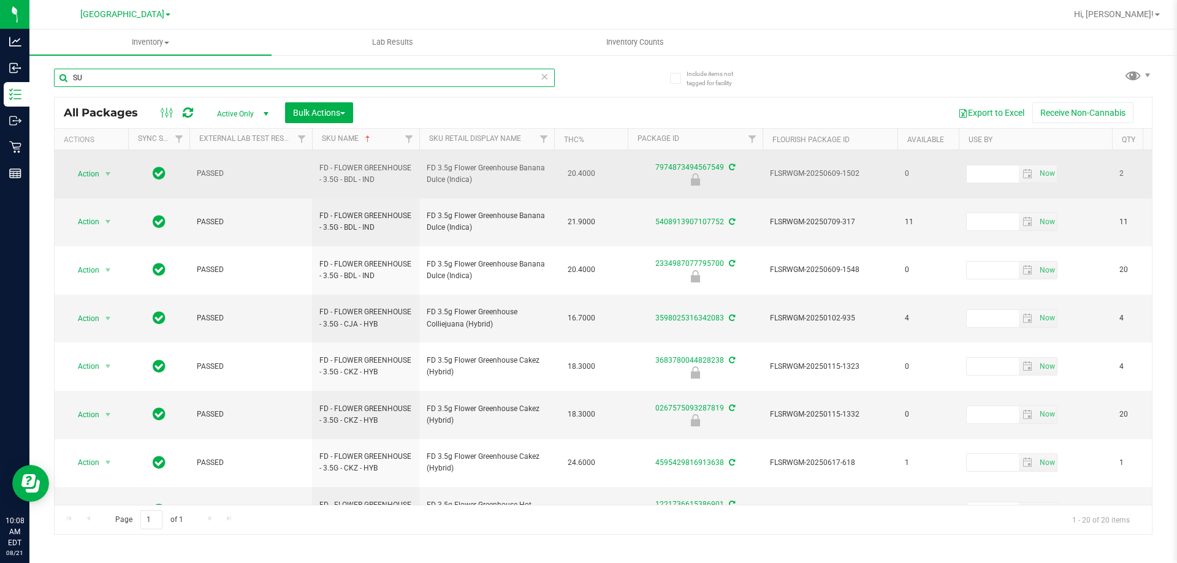
type input "S"
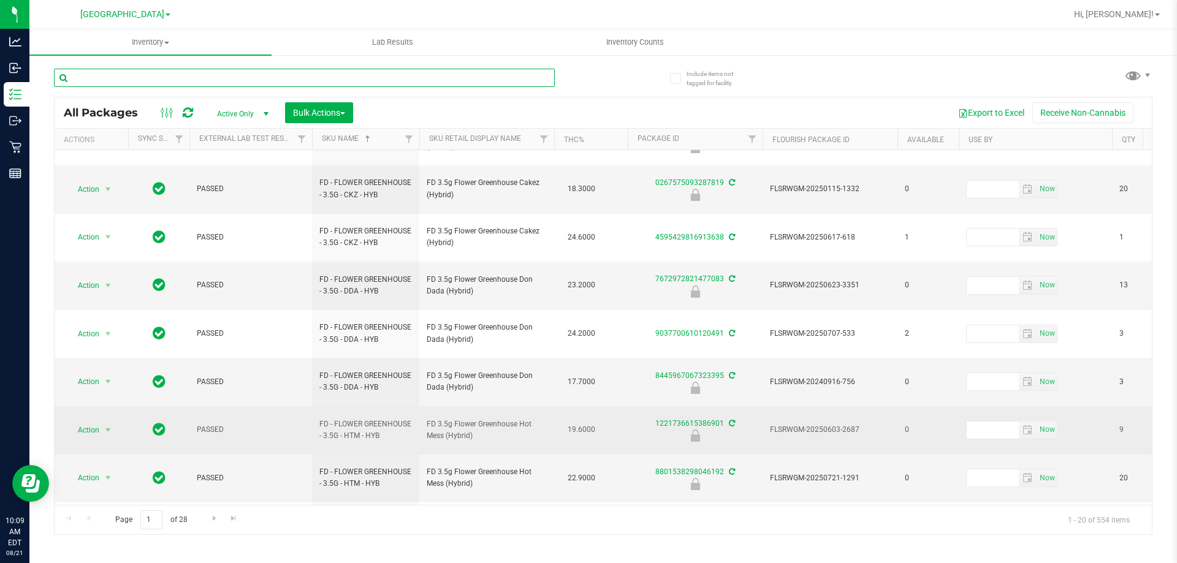
scroll to position [394, 0]
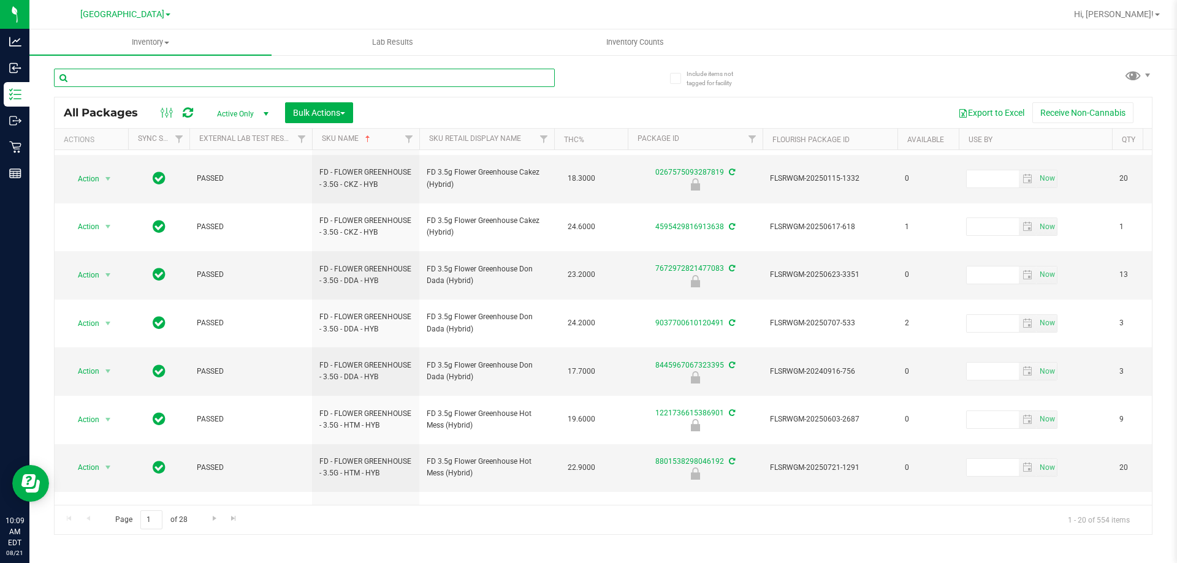
click at [171, 73] on input "text" at bounding box center [304, 78] width 501 height 18
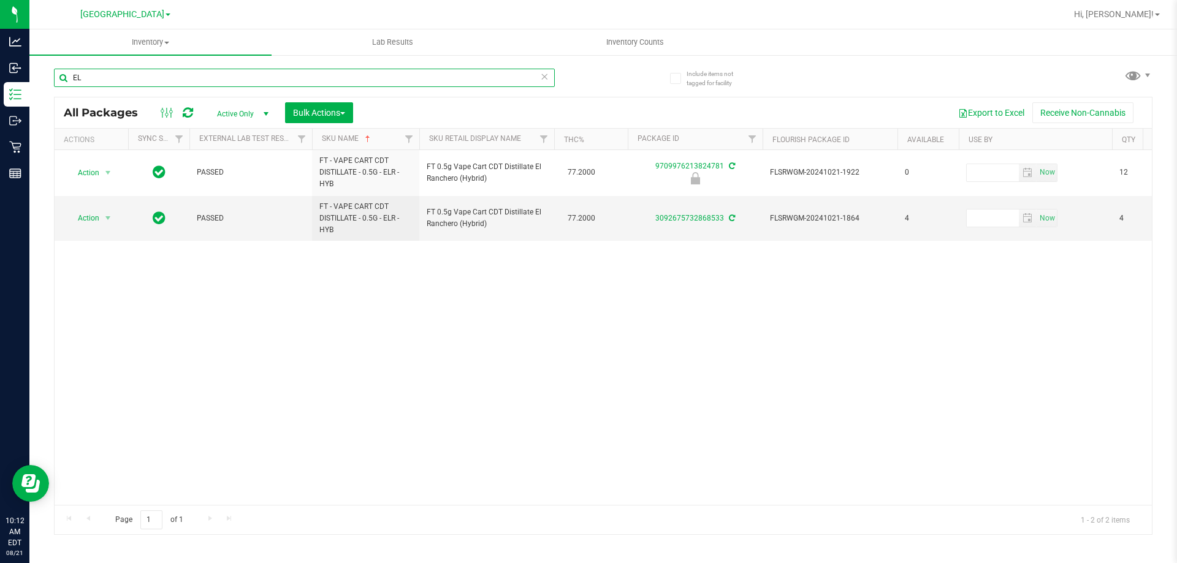
type input "E"
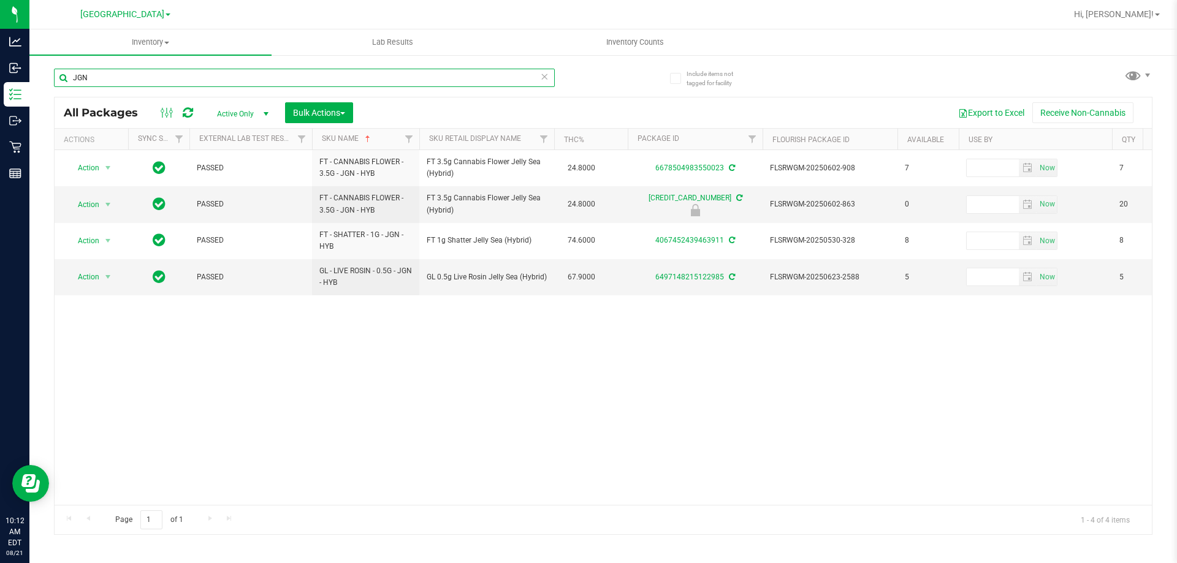
type input "JGN"
click at [359, 414] on div "Action Action Adjust qty Create package Edit attributes Global inventory Locate…" at bounding box center [603, 327] width 1097 height 355
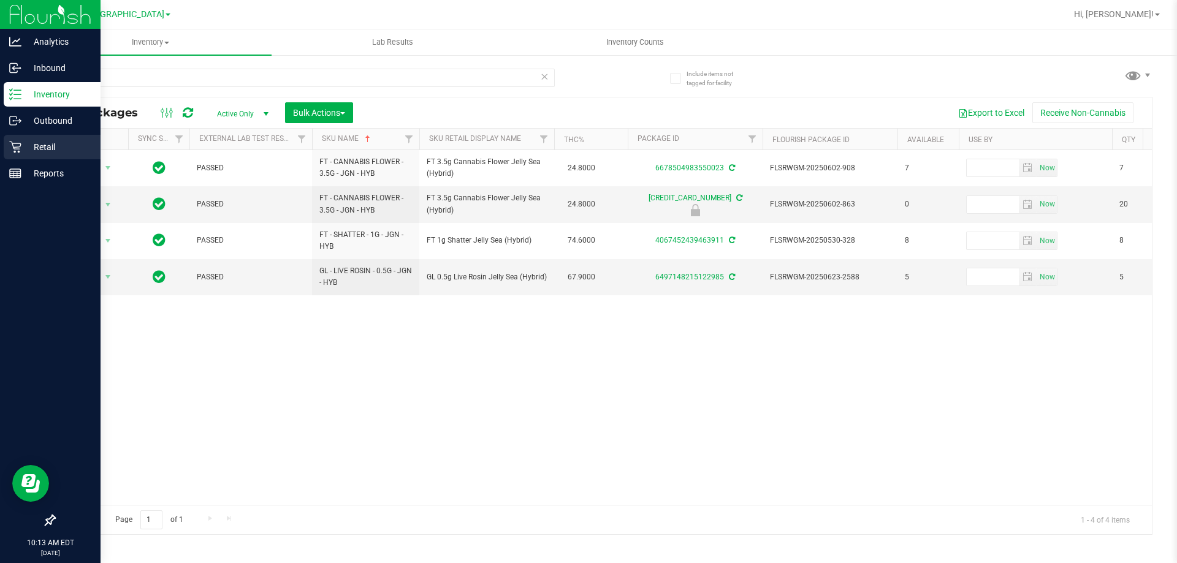
click at [17, 157] on div "Retail" at bounding box center [52, 147] width 97 height 25
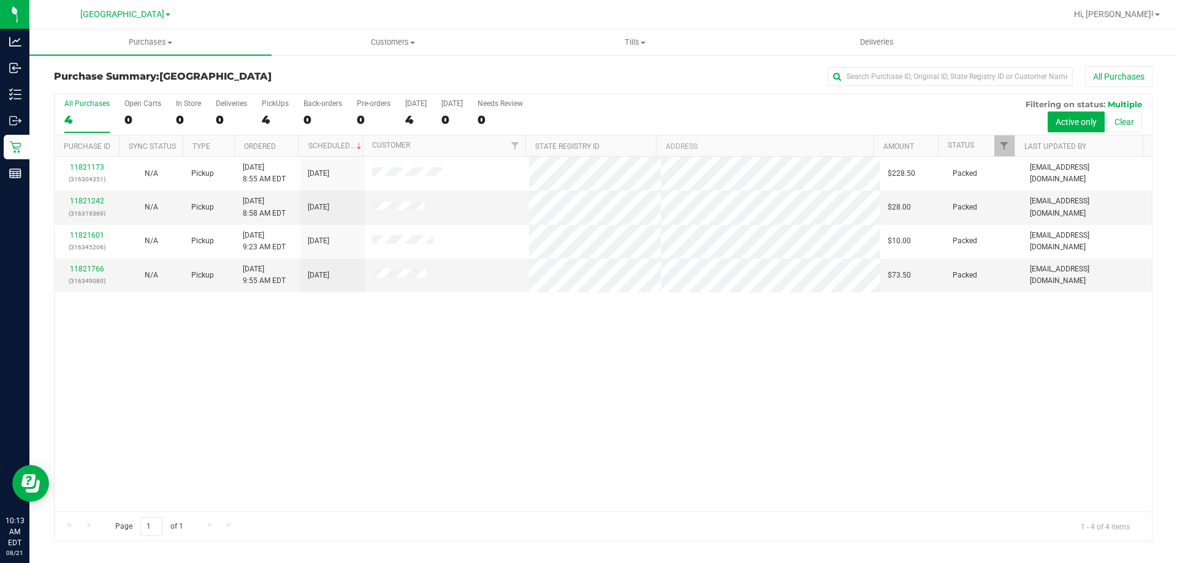
click at [673, 422] on div "11821173 (316304351) N/A Pickup 8/21/2025 8:55 AM EDT 8/21/2025 $228.50 Packed …" at bounding box center [603, 334] width 1097 height 355
click at [610, 364] on div "11821173 (316304351) N/A Pickup 8/21/2025 8:55 AM EDT 8/21/2025 $228.50 Packed …" at bounding box center [603, 334] width 1097 height 355
click at [562, 381] on div "11821173 (316304351) N/A Pickup 8/21/2025 8:55 AM EDT 8/21/2025 $228.50 Packed …" at bounding box center [603, 334] width 1097 height 355
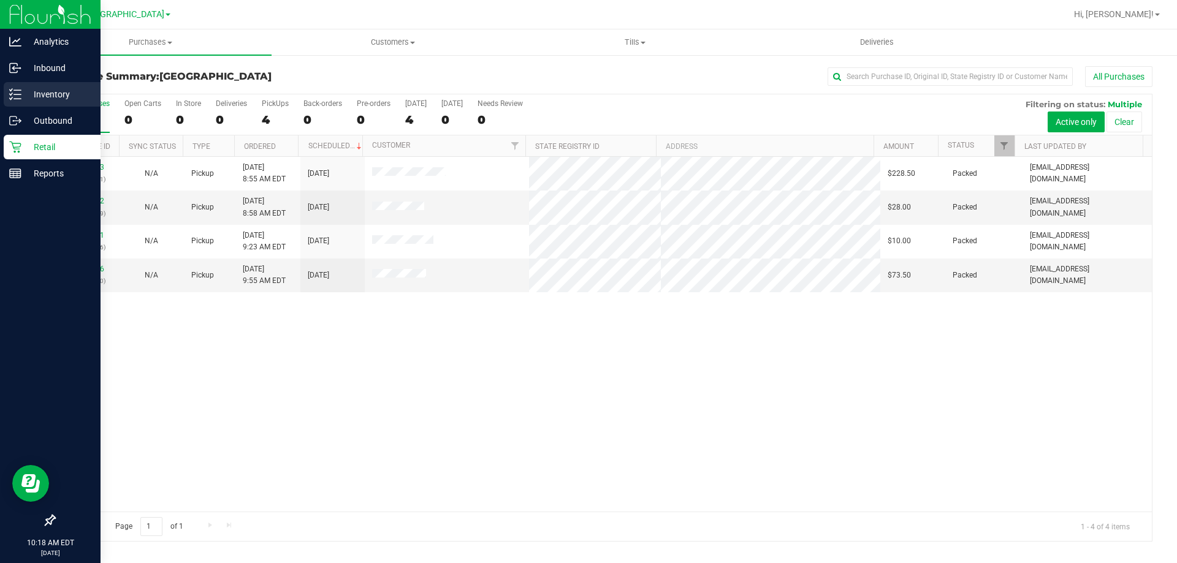
click at [16, 86] on div "Inventory" at bounding box center [52, 94] width 97 height 25
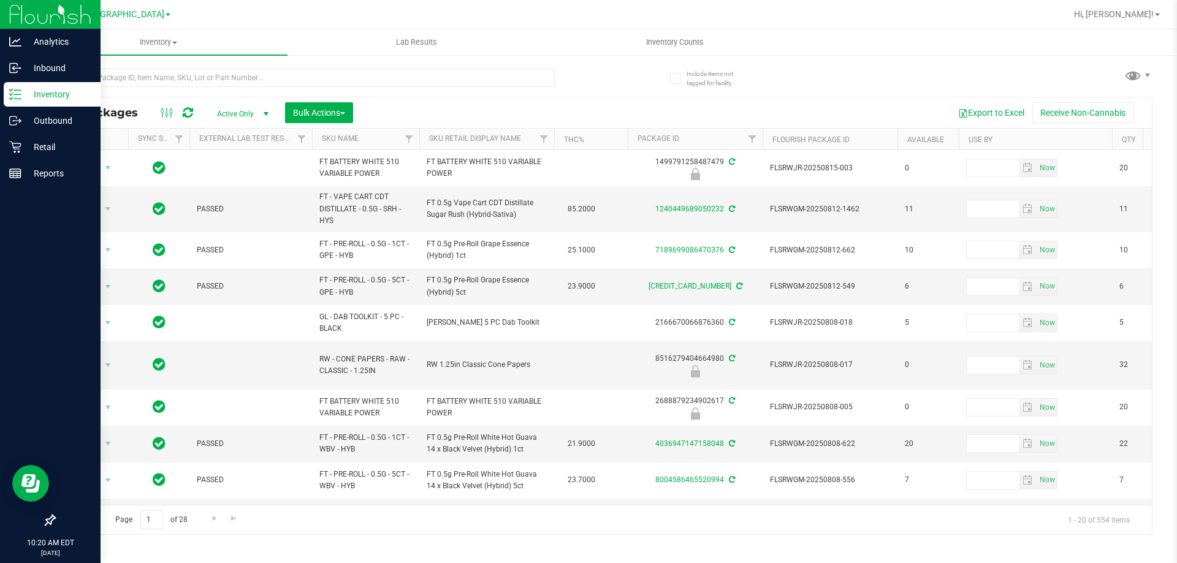
click at [592, 77] on div at bounding box center [328, 77] width 549 height 39
click at [599, 95] on div at bounding box center [328, 77] width 549 height 39
click at [592, 82] on div at bounding box center [328, 77] width 549 height 39
click at [633, 82] on div "All Packages Active Only Active Only Lab Samples Locked All External Internal B…" at bounding box center [603, 296] width 1099 height 478
click at [13, 67] on icon at bounding box center [13, 67] width 2 height 2
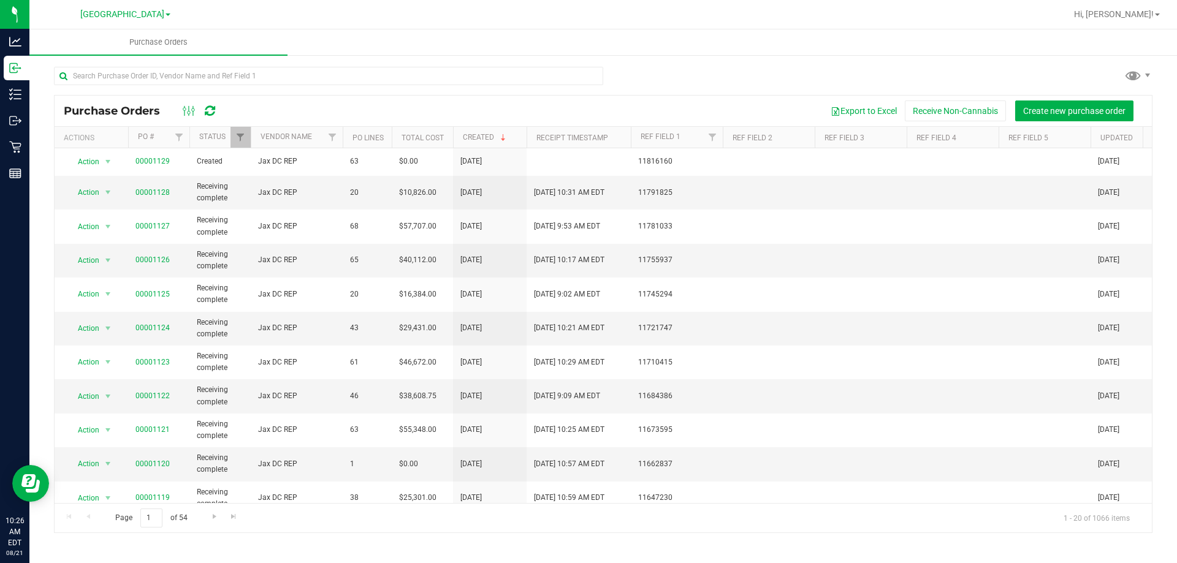
click at [535, 114] on div "Export to Excel Receive Non-Cannabis Create new purchase order" at bounding box center [686, 111] width 914 height 21
click at [538, 112] on div "Export to Excel Receive Non-Cannabis Create new purchase order" at bounding box center [686, 111] width 914 height 21
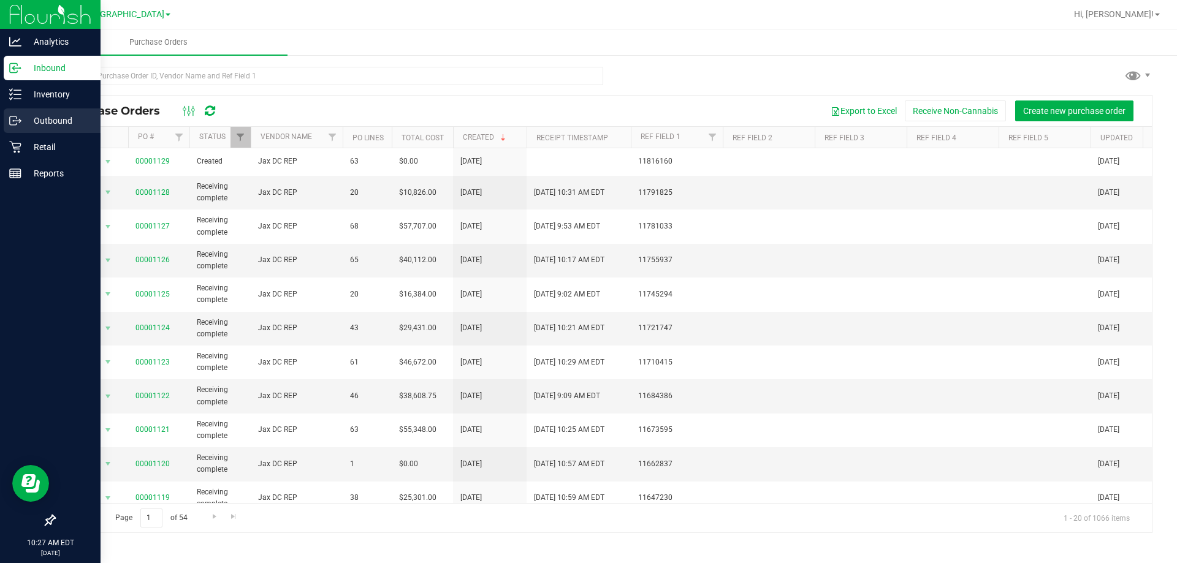
click at [44, 123] on p "Outbound" at bounding box center [58, 120] width 74 height 15
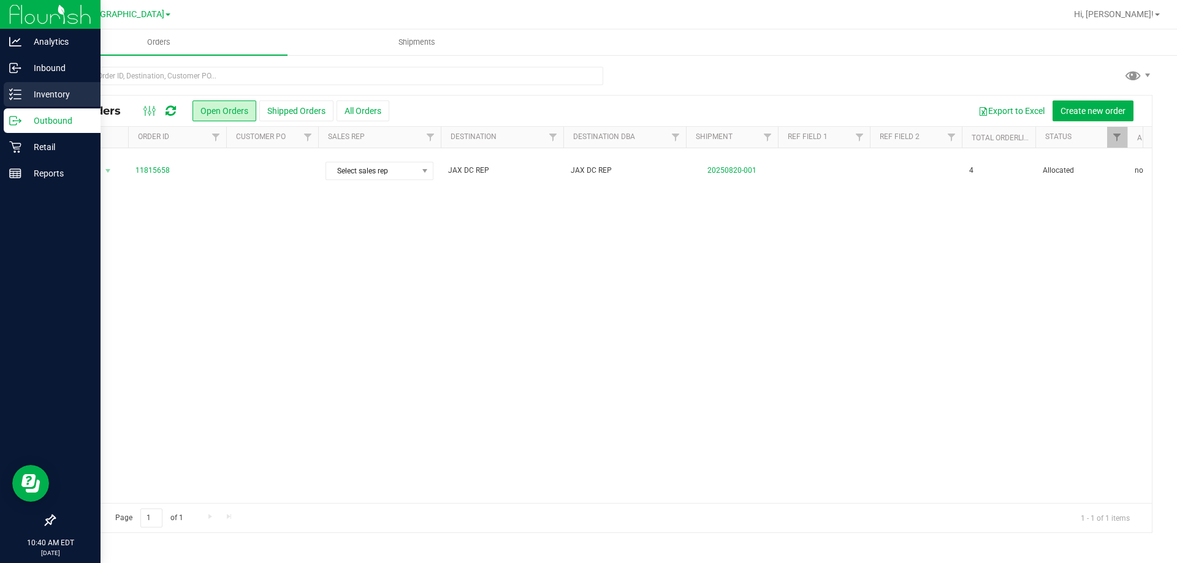
click at [21, 93] on p "Inventory" at bounding box center [58, 94] width 74 height 15
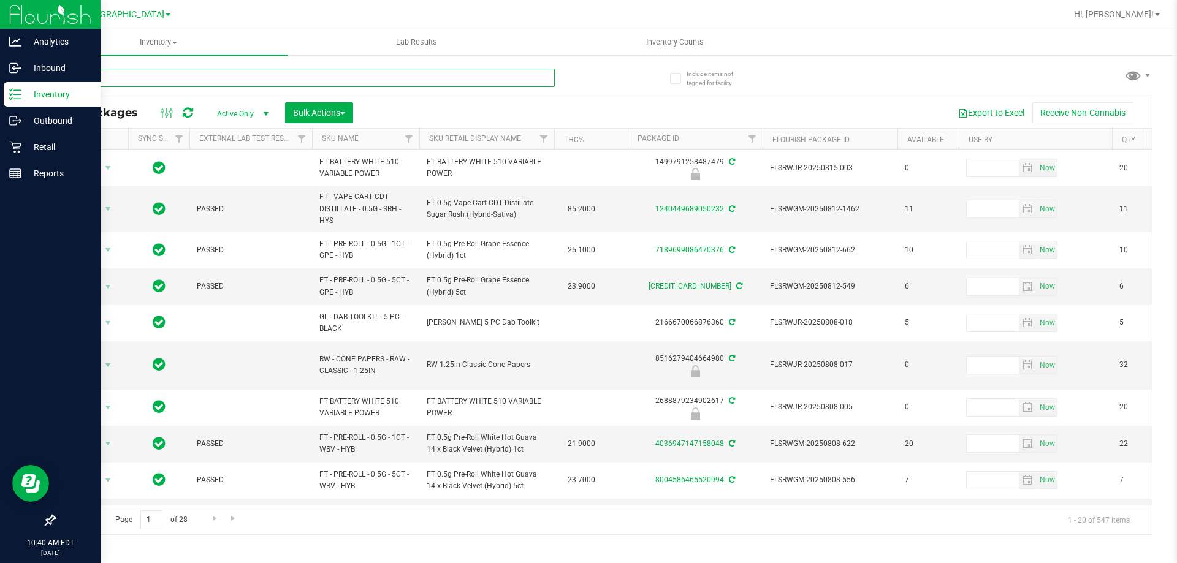
click at [148, 80] on input "text" at bounding box center [304, 78] width 501 height 18
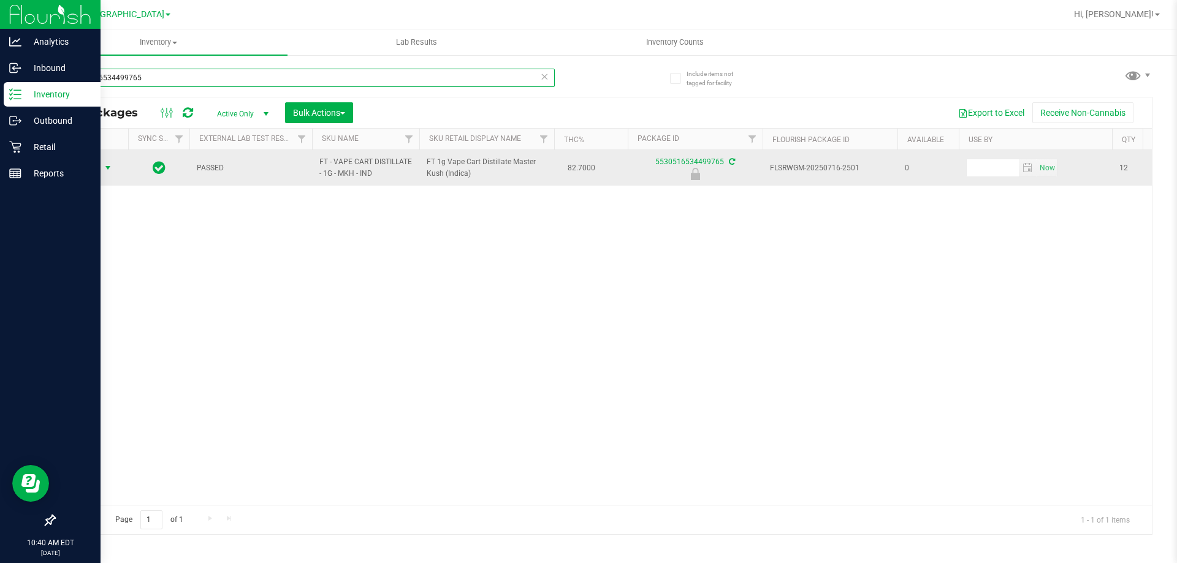
type input "5530516534499765"
click at [108, 166] on span "select" at bounding box center [108, 168] width 10 height 10
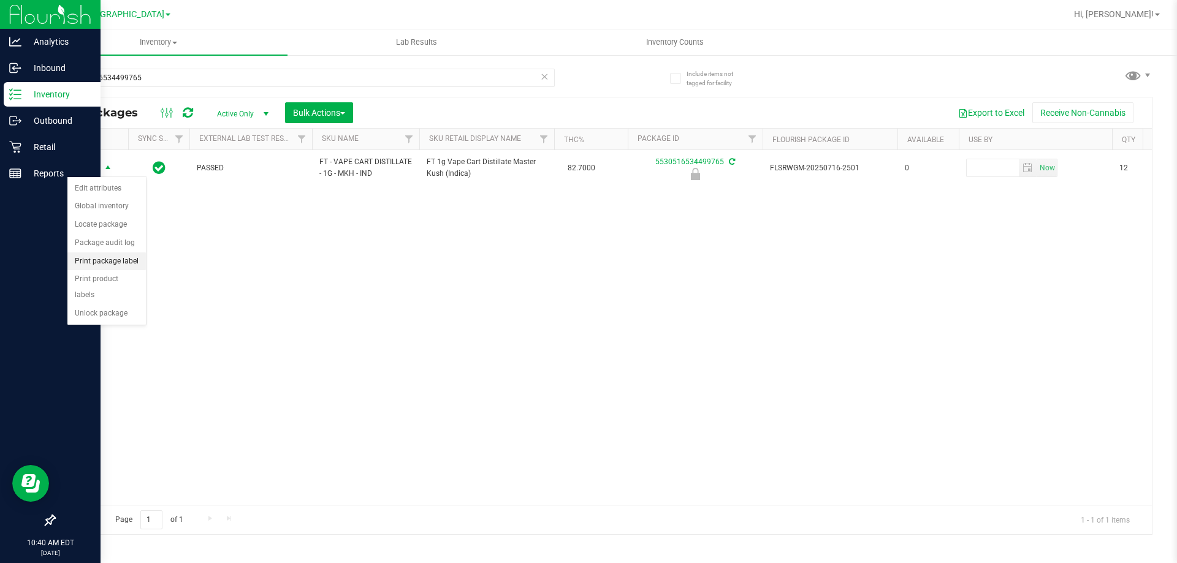
click at [133, 257] on li "Print package label" at bounding box center [106, 262] width 78 height 18
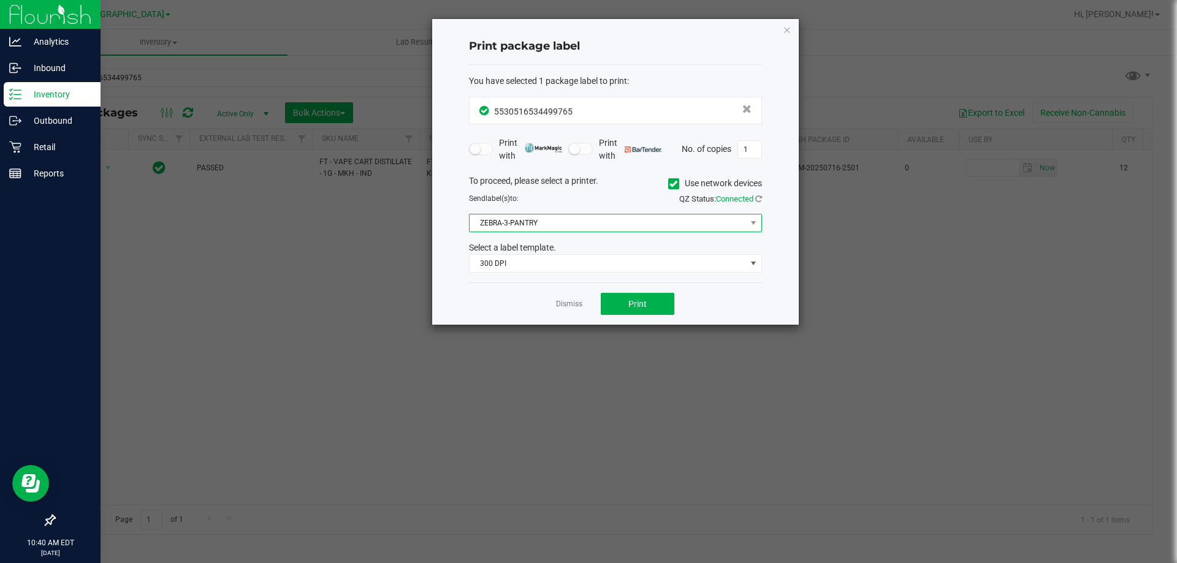
click at [595, 219] on span "ZEBRA-3-PANTRY" at bounding box center [608, 223] width 276 height 17
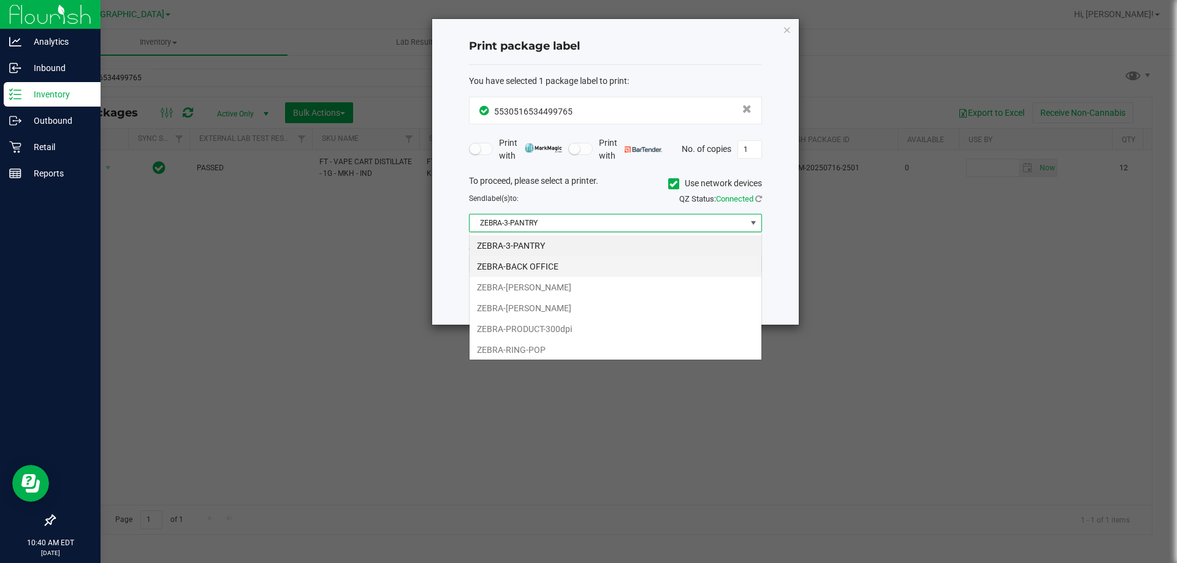
scroll to position [18, 293]
click at [551, 307] on li "ZEBRA-[PERSON_NAME]" at bounding box center [616, 308] width 292 height 21
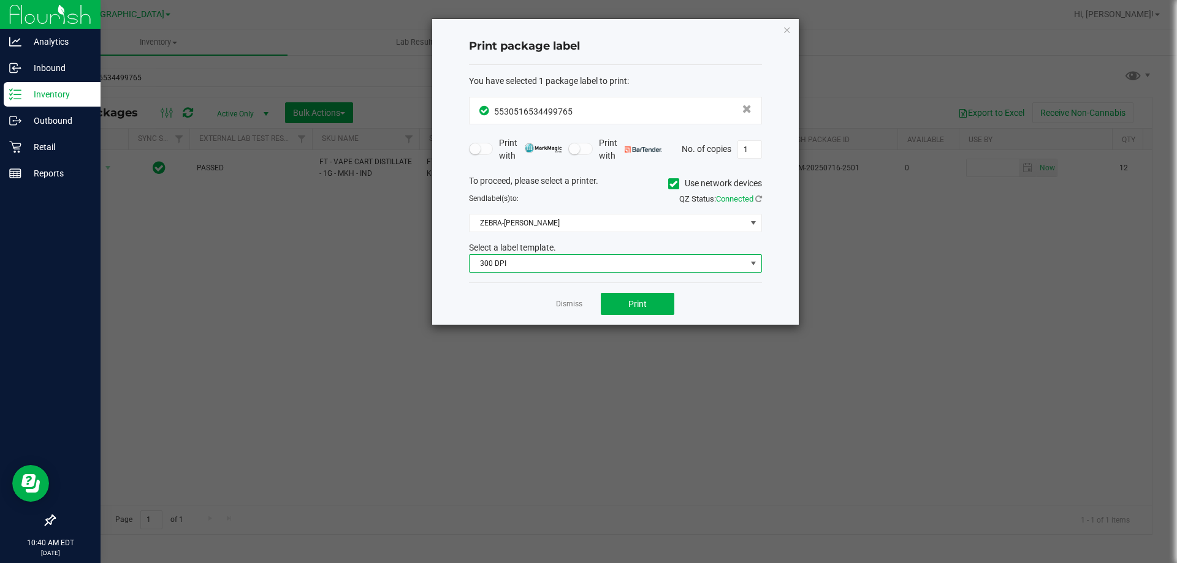
click at [555, 265] on span "300 DPI" at bounding box center [608, 263] width 276 height 17
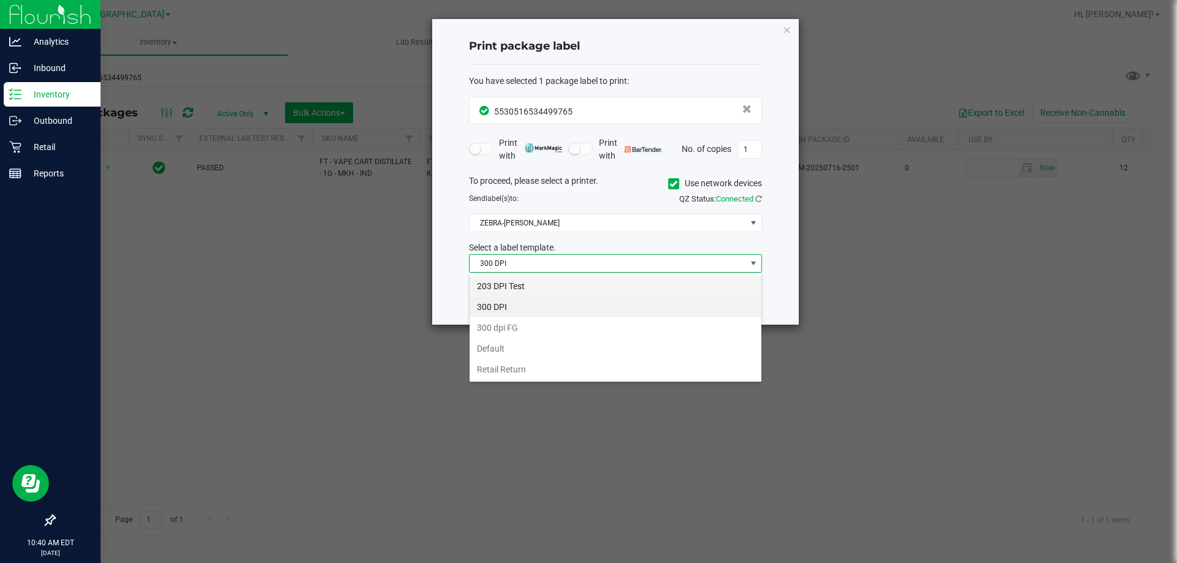
click at [535, 288] on li "203 DPI Test" at bounding box center [616, 286] width 292 height 21
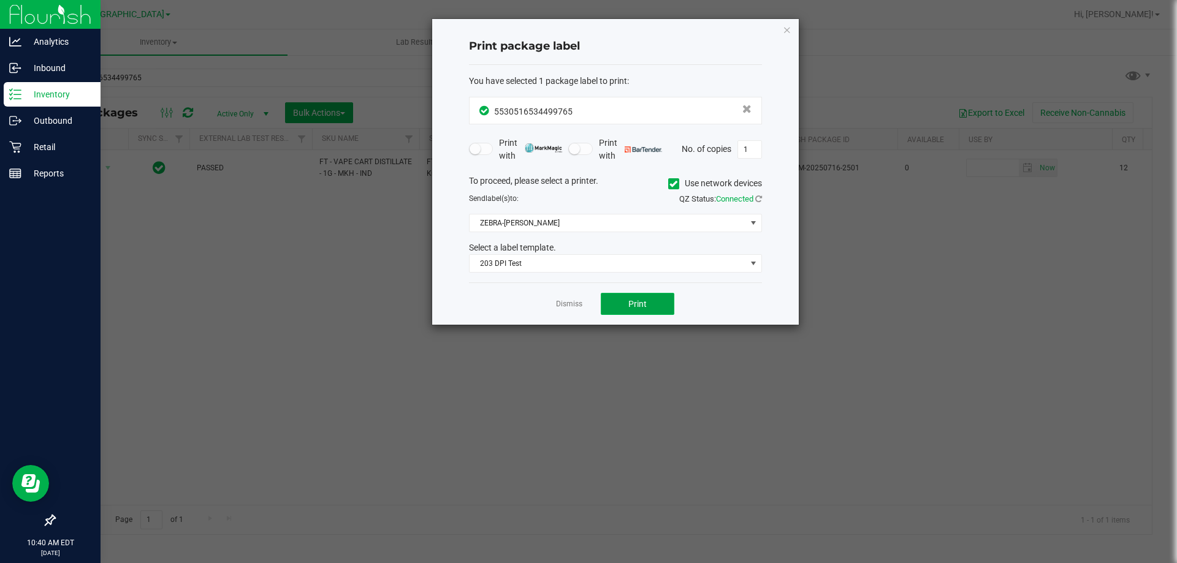
click at [633, 305] on span "Print" at bounding box center [637, 304] width 18 height 10
click at [569, 307] on link "Dismiss" at bounding box center [569, 304] width 26 height 10
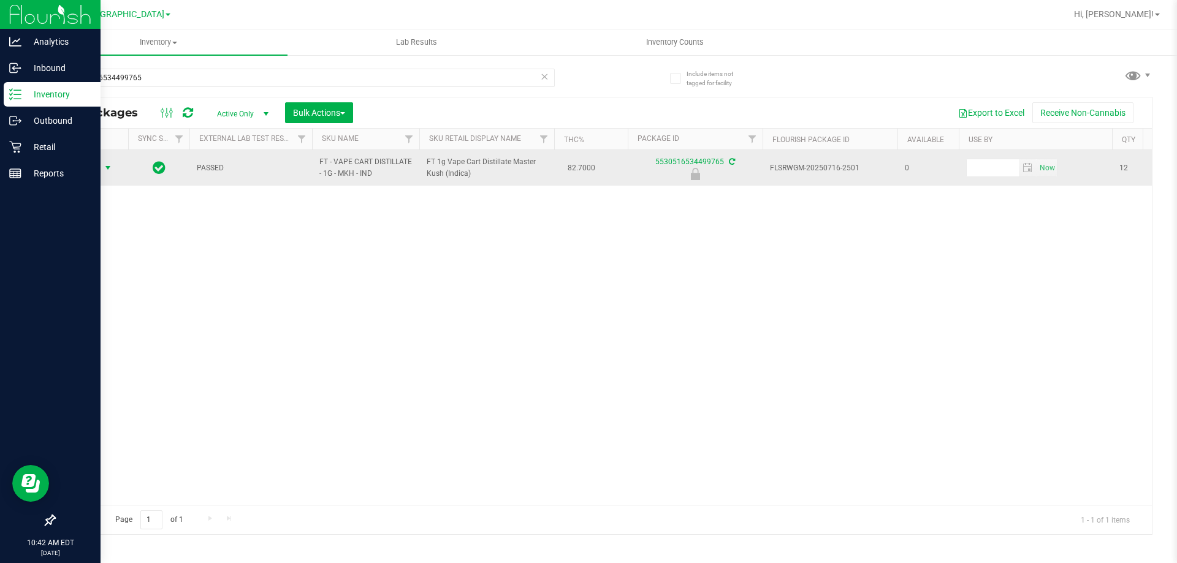
click at [88, 164] on span "Action" at bounding box center [83, 167] width 33 height 17
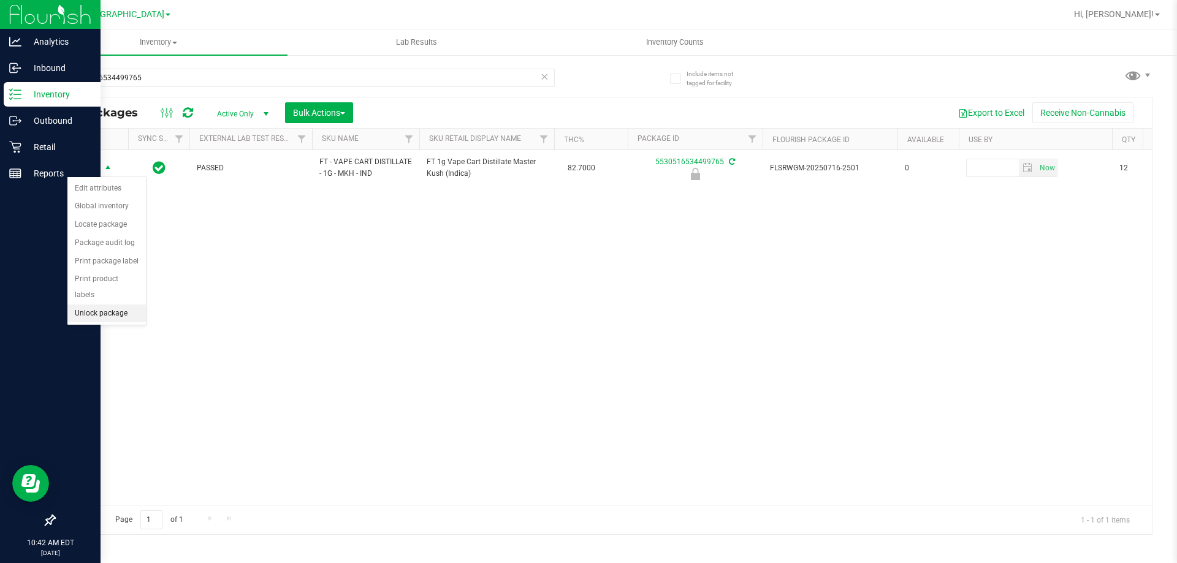
click at [110, 305] on li "Unlock package" at bounding box center [106, 314] width 78 height 18
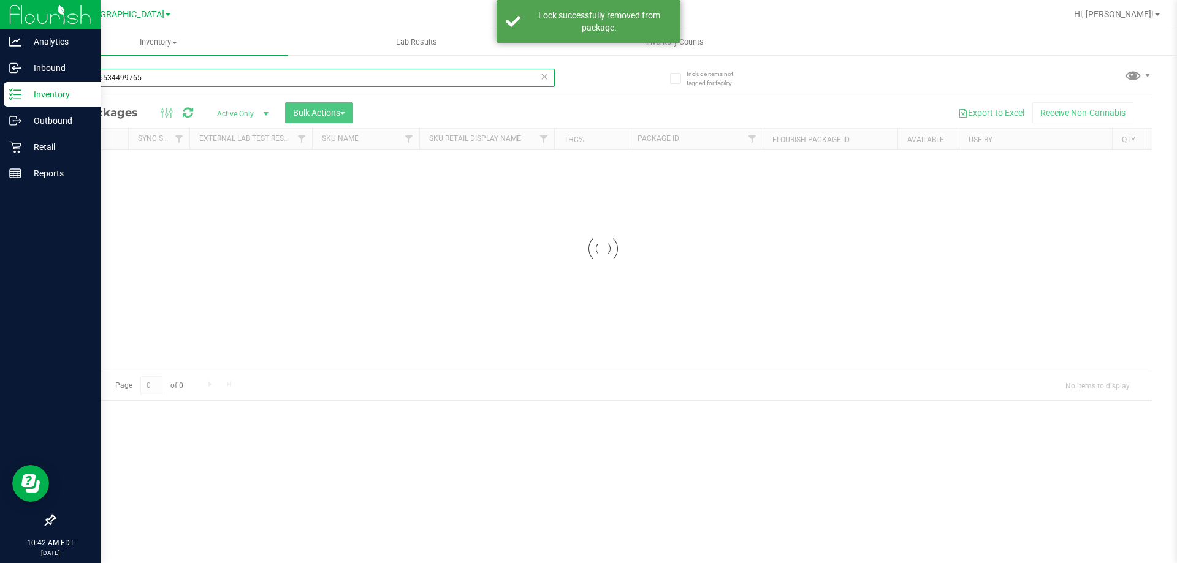
click at [174, 83] on input "5530516534499765" at bounding box center [304, 78] width 501 height 18
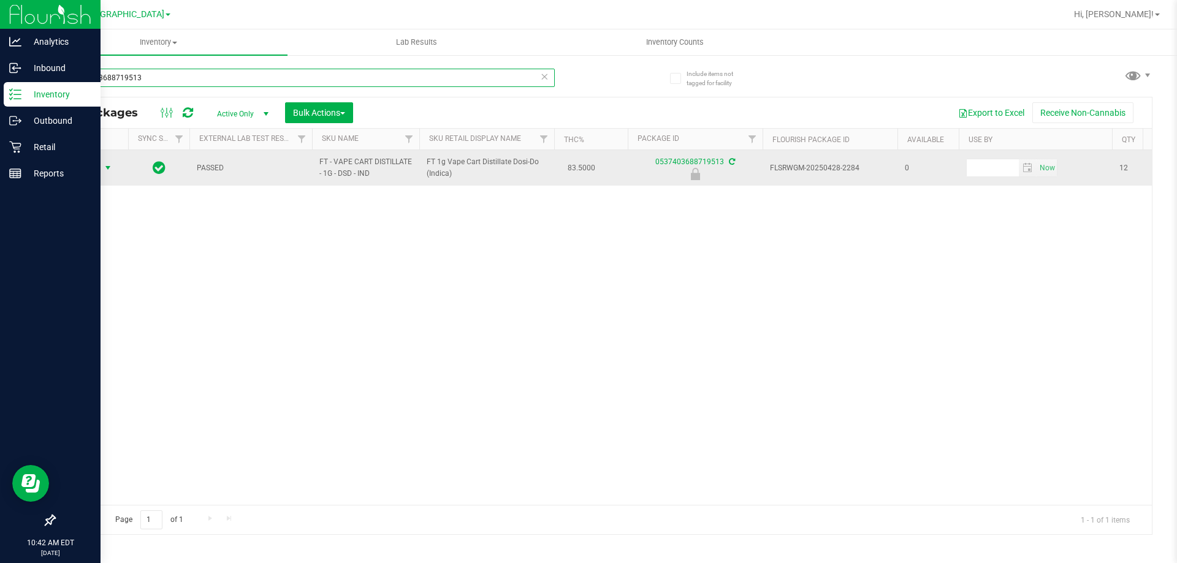
type input "0537403688719513"
click at [93, 166] on span "Action" at bounding box center [83, 167] width 33 height 17
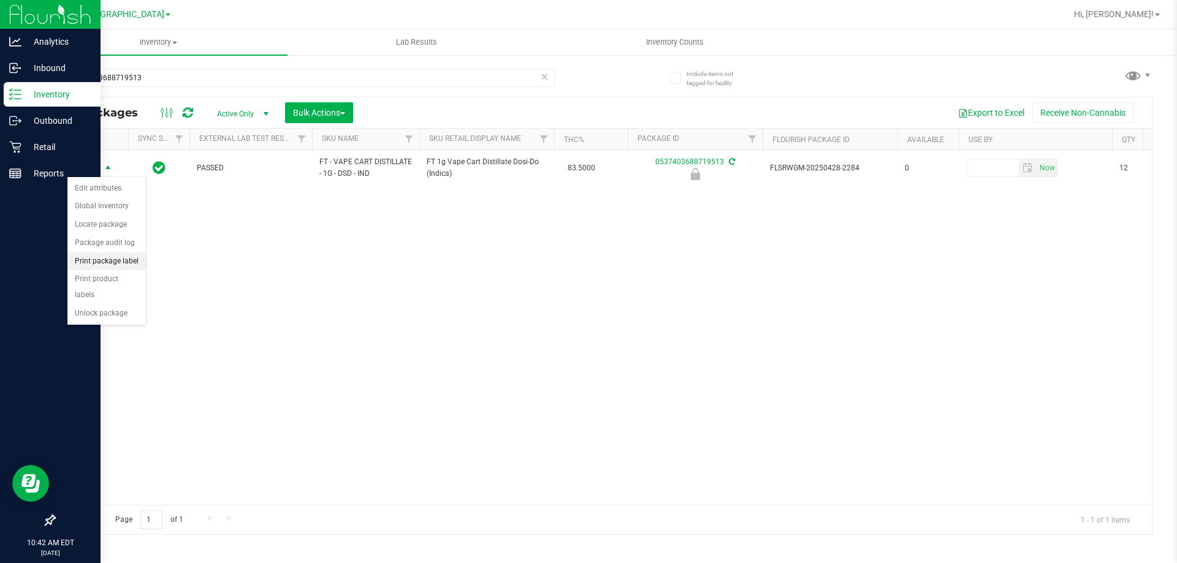
click at [116, 256] on li "Print package label" at bounding box center [106, 262] width 78 height 18
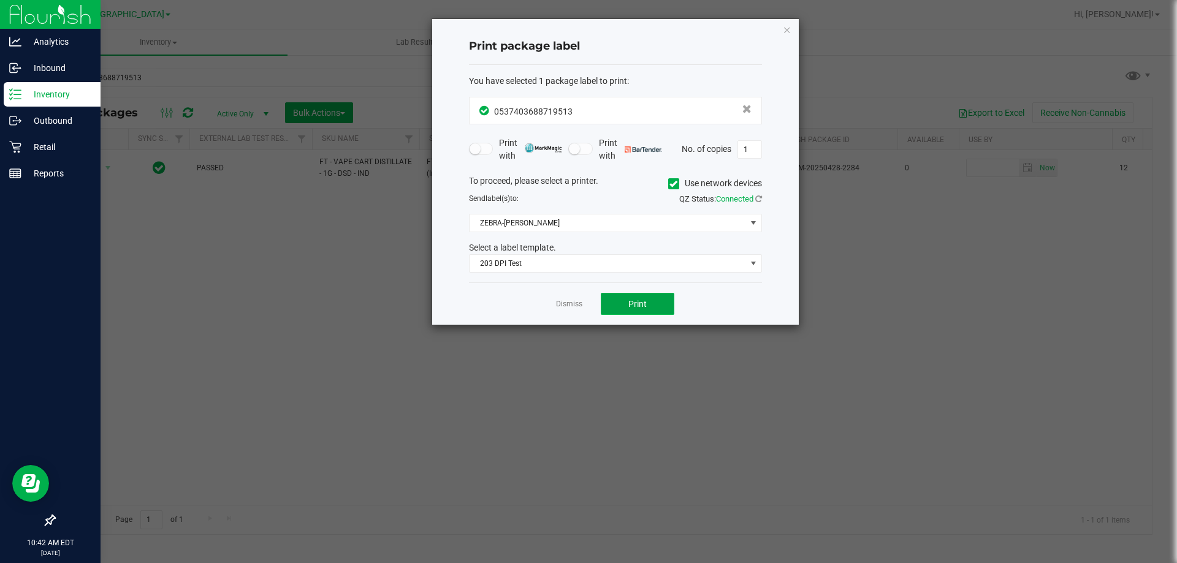
click at [619, 301] on button "Print" at bounding box center [638, 304] width 74 height 22
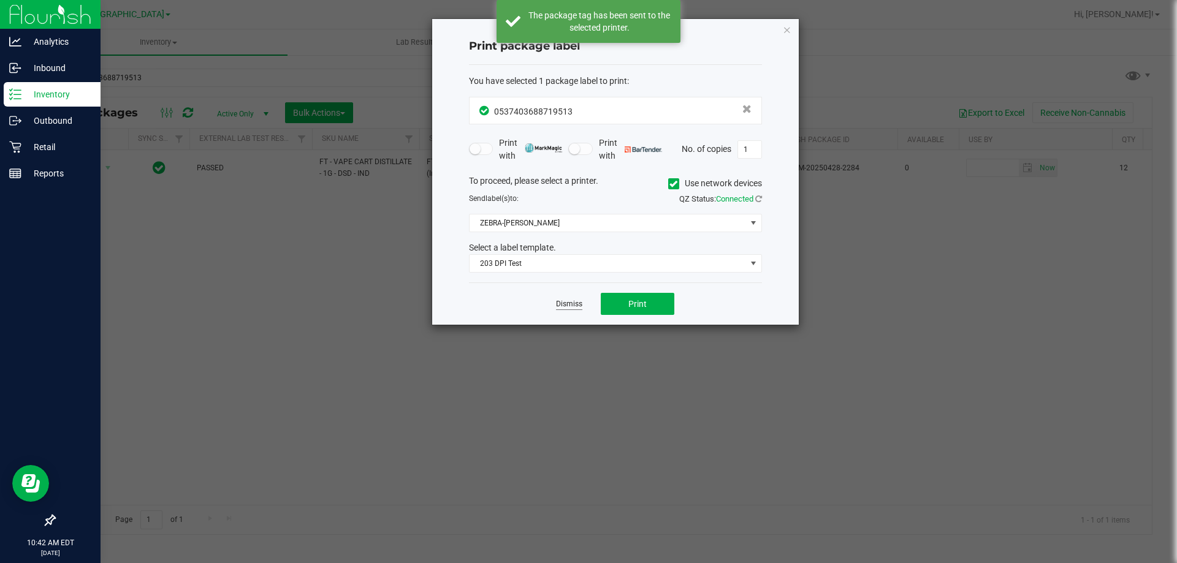
click at [573, 301] on link "Dismiss" at bounding box center [569, 304] width 26 height 10
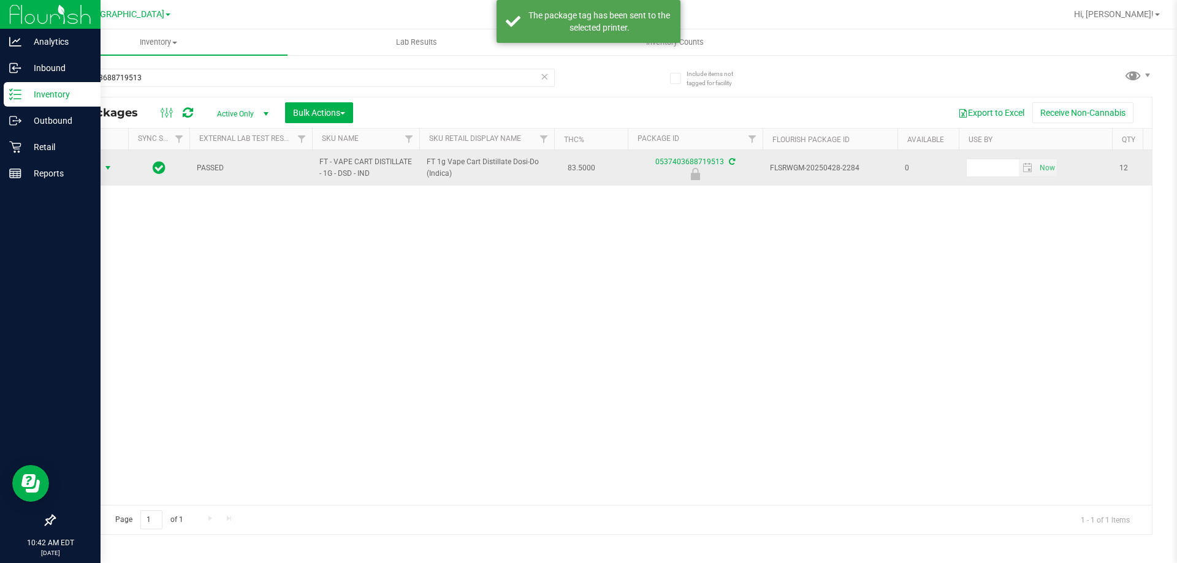
click at [83, 164] on span "Action" at bounding box center [83, 167] width 33 height 17
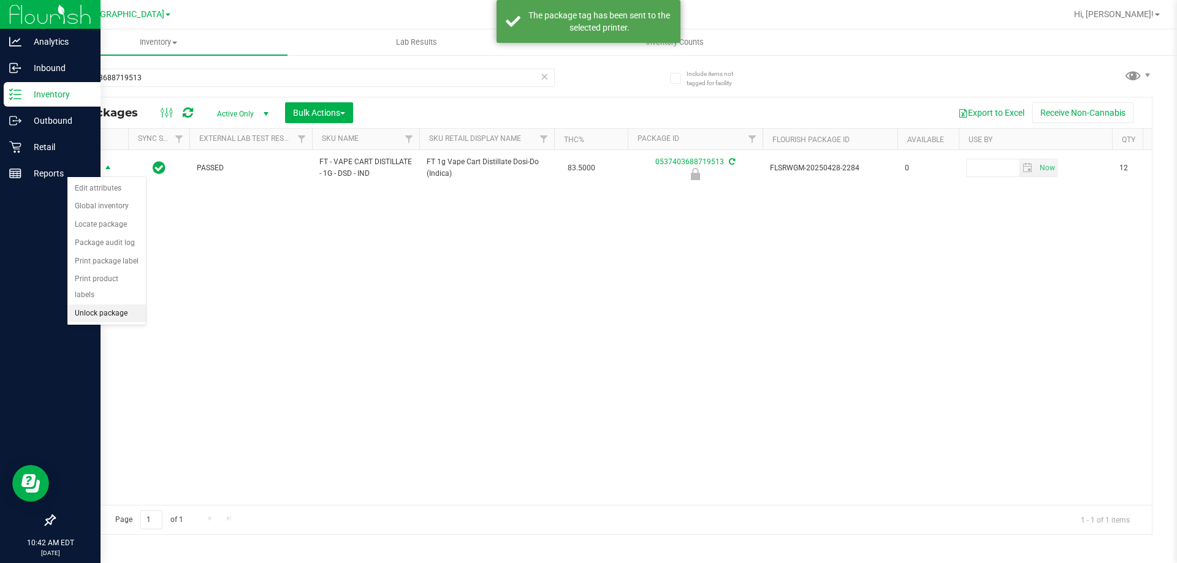
click at [112, 305] on li "Unlock package" at bounding box center [106, 314] width 78 height 18
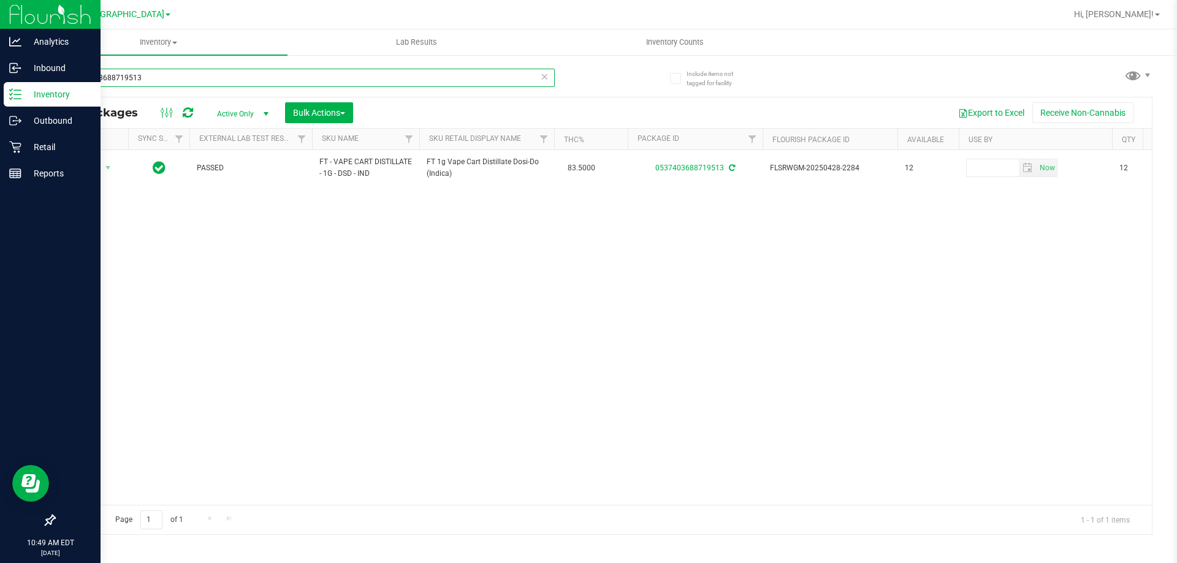
click at [219, 80] on input "0537403688719513" at bounding box center [304, 78] width 501 height 18
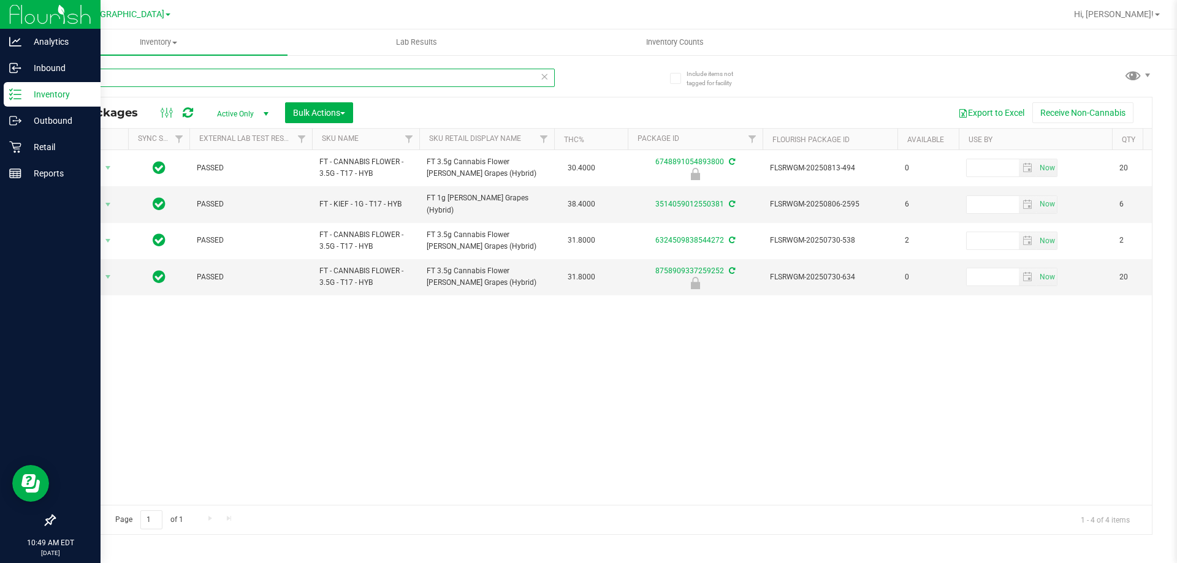
type input "T17"
click at [603, 354] on div "Action Action Edit attributes Global inventory Locate package Package audit log…" at bounding box center [603, 327] width 1097 height 355
click at [181, 81] on input "T17" at bounding box center [304, 78] width 501 height 18
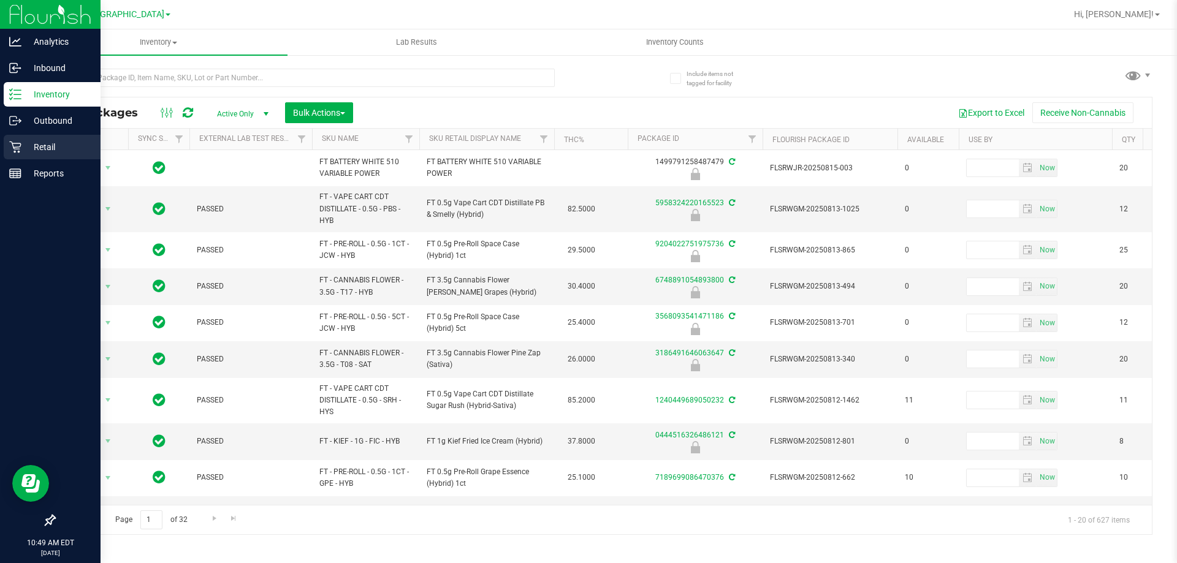
click at [18, 156] on div "Retail" at bounding box center [52, 147] width 97 height 25
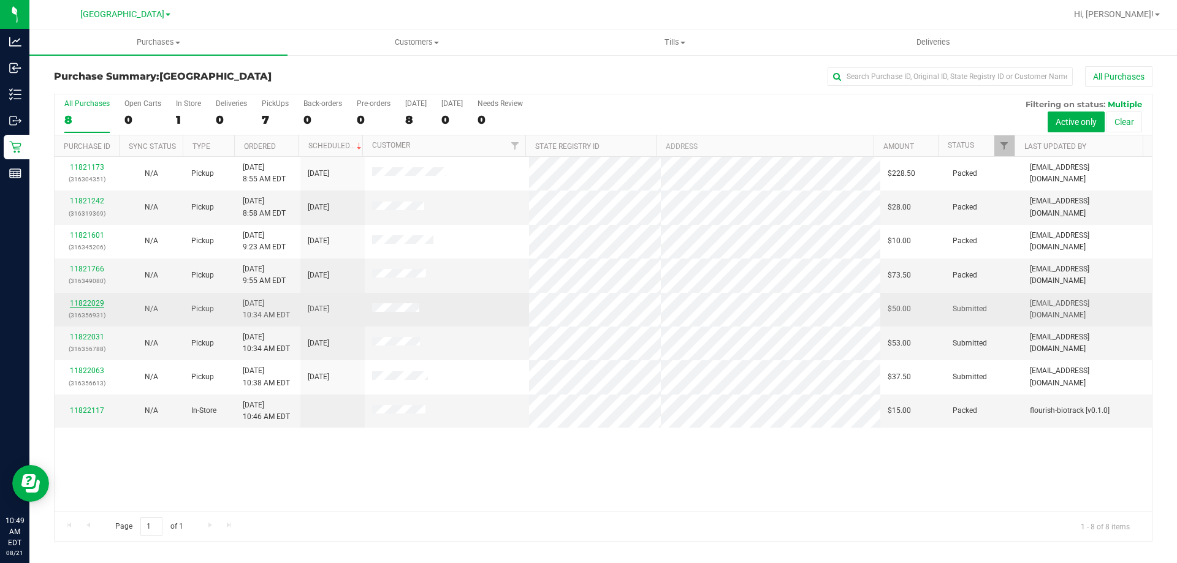
click at [94, 302] on link "11822029" at bounding box center [87, 303] width 34 height 9
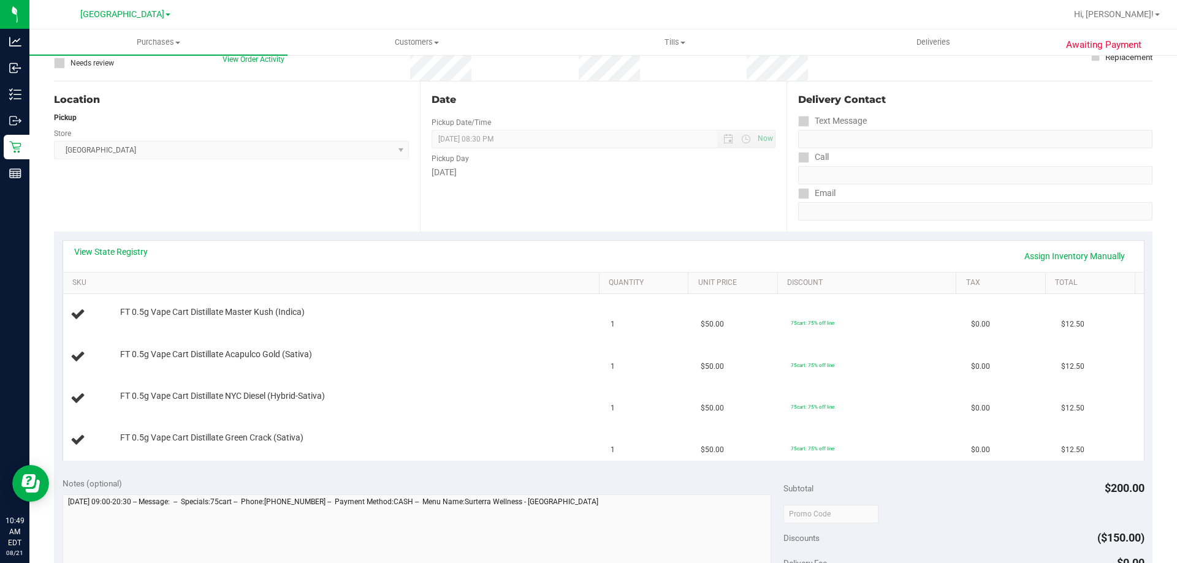
scroll to position [123, 0]
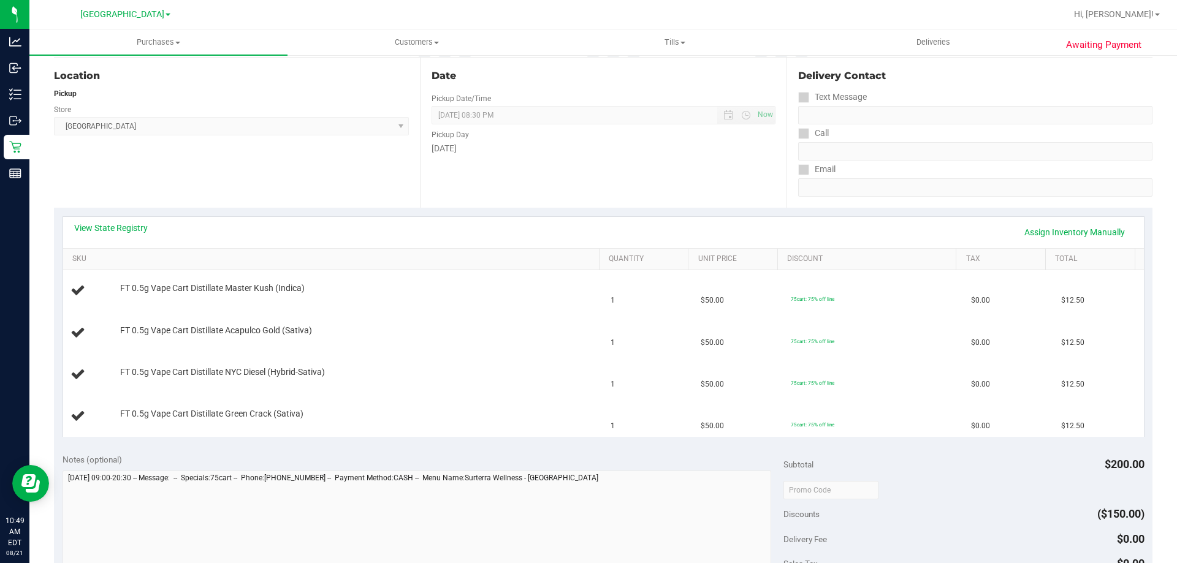
click at [511, 226] on div "View State Registry Assign Inventory Manually" at bounding box center [603, 232] width 1059 height 21
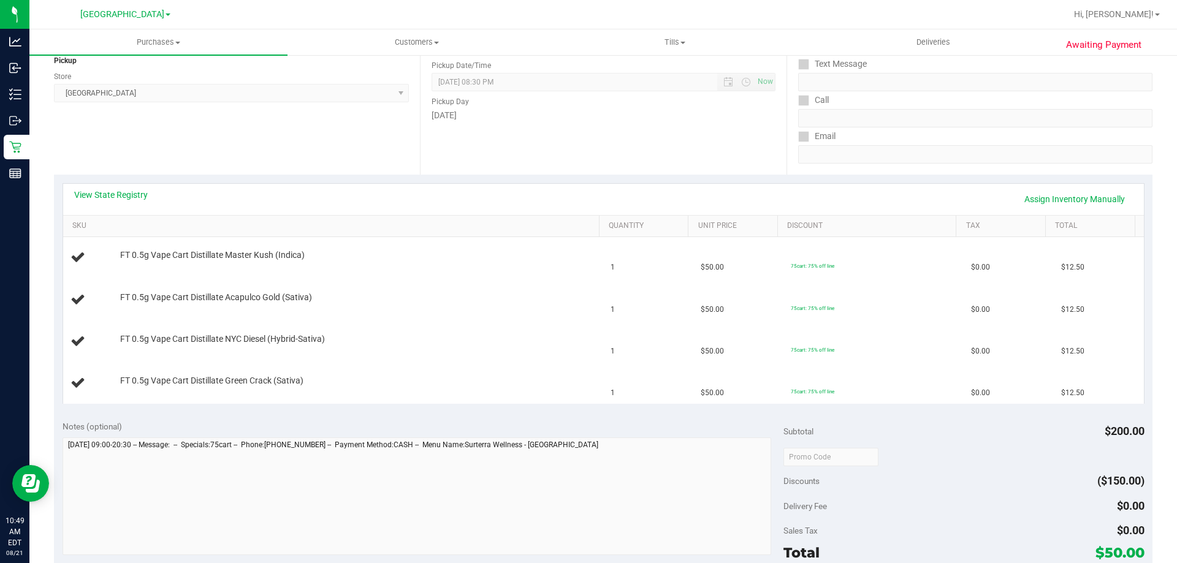
scroll to position [184, 0]
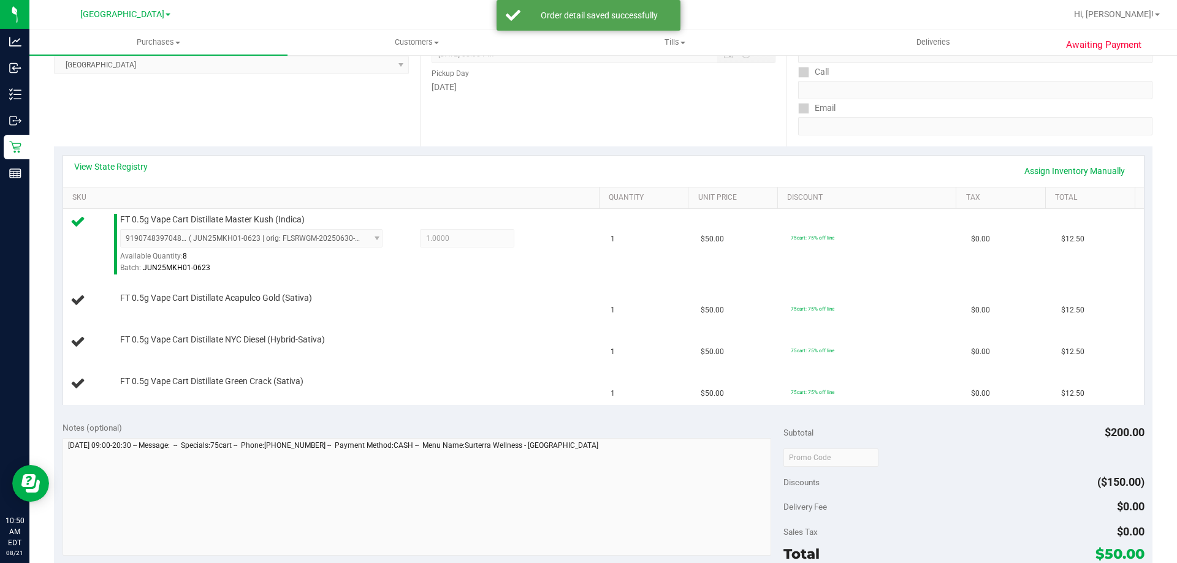
click at [249, 420] on div "Notes (optional) Subtotal $200.00 Discounts ($150.00) Delivery Fee $0.00 Sales …" at bounding box center [603, 523] width 1099 height 221
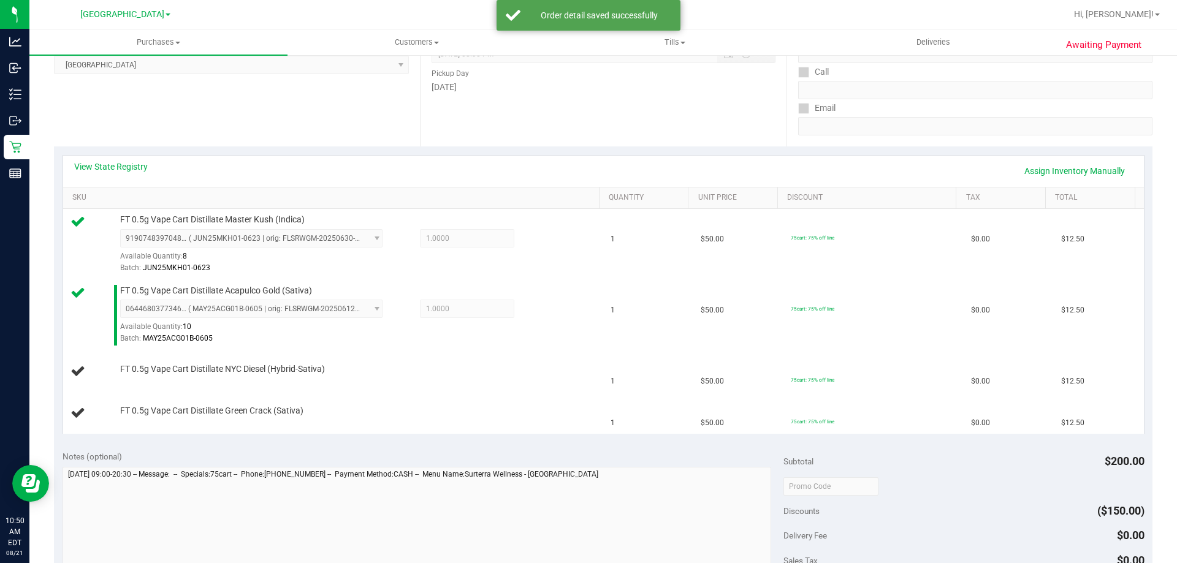
click at [606, 454] on div "Notes (optional)" at bounding box center [424, 457] width 722 height 12
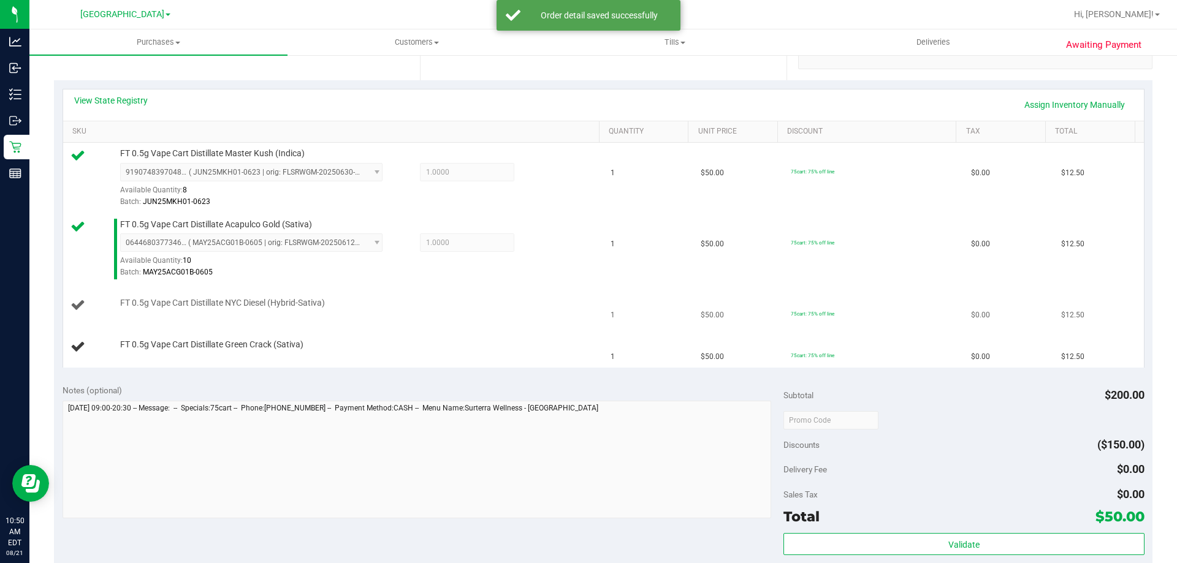
scroll to position [368, 0]
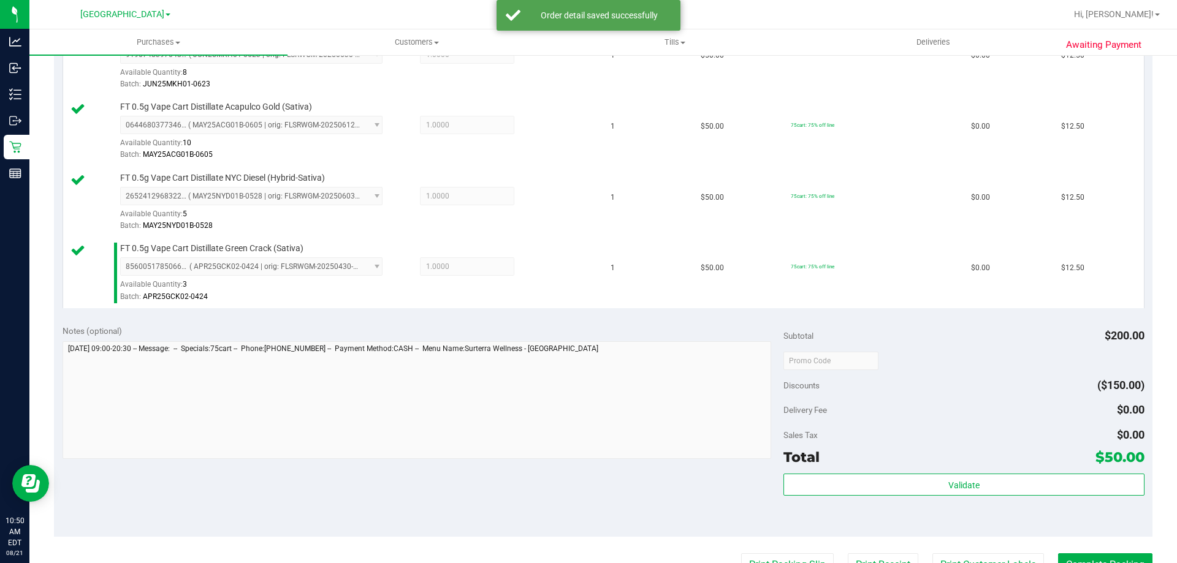
click at [707, 320] on div "Notes (optional) Subtotal $200.00 Discounts ($150.00) Delivery Fee $0.00 Sales …" at bounding box center [603, 426] width 1099 height 221
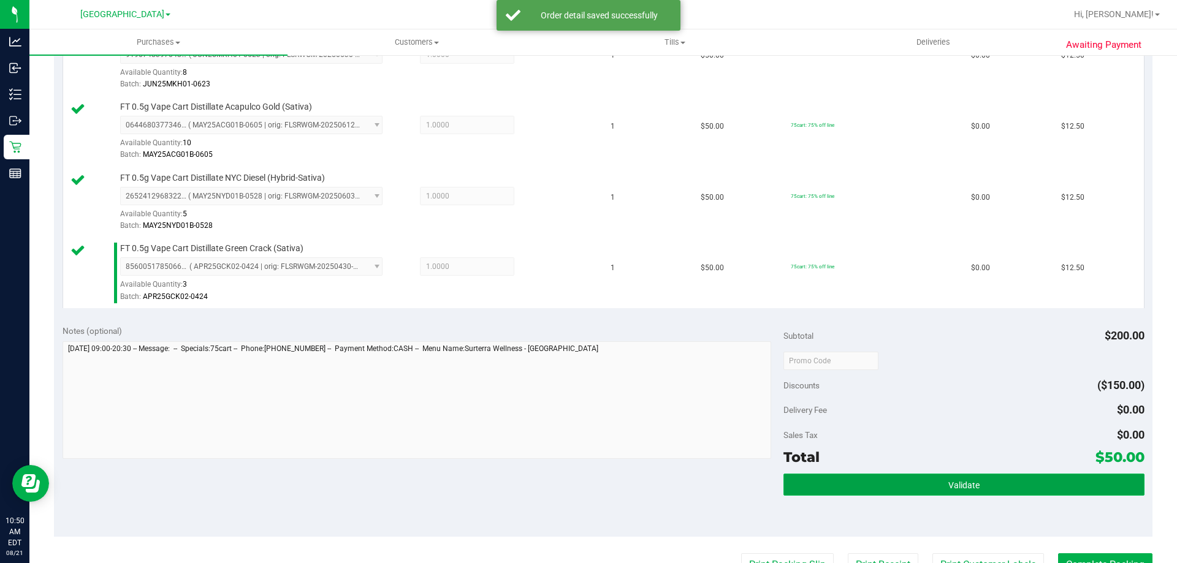
click at [996, 478] on button "Validate" at bounding box center [964, 485] width 360 height 22
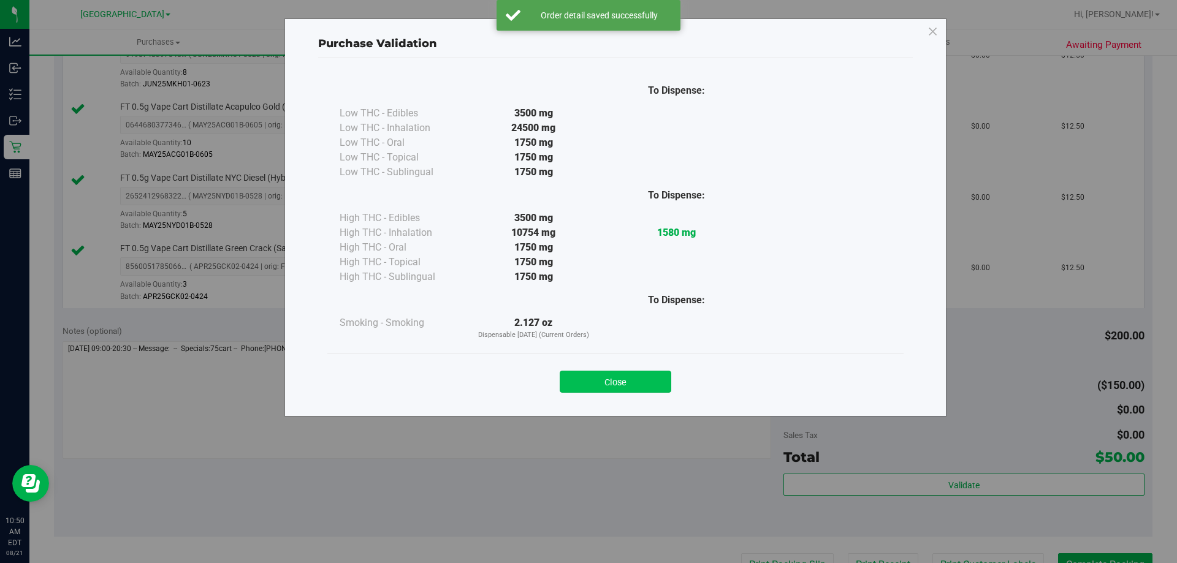
click at [589, 381] on button "Close" at bounding box center [616, 382] width 112 height 22
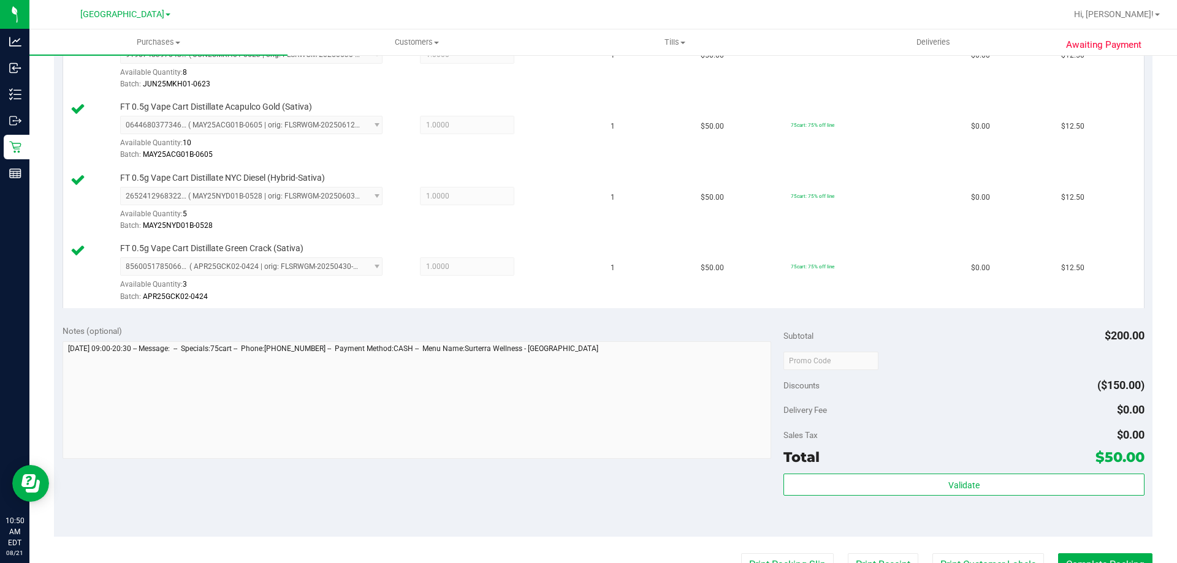
scroll to position [652, 0]
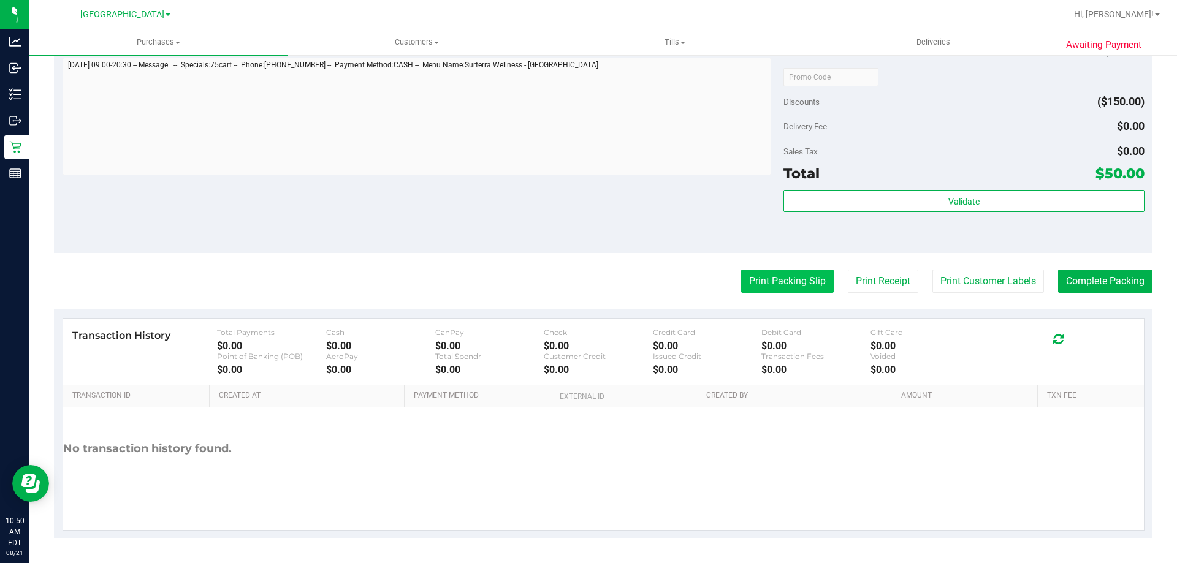
click at [807, 288] on button "Print Packing Slip" at bounding box center [787, 281] width 93 height 23
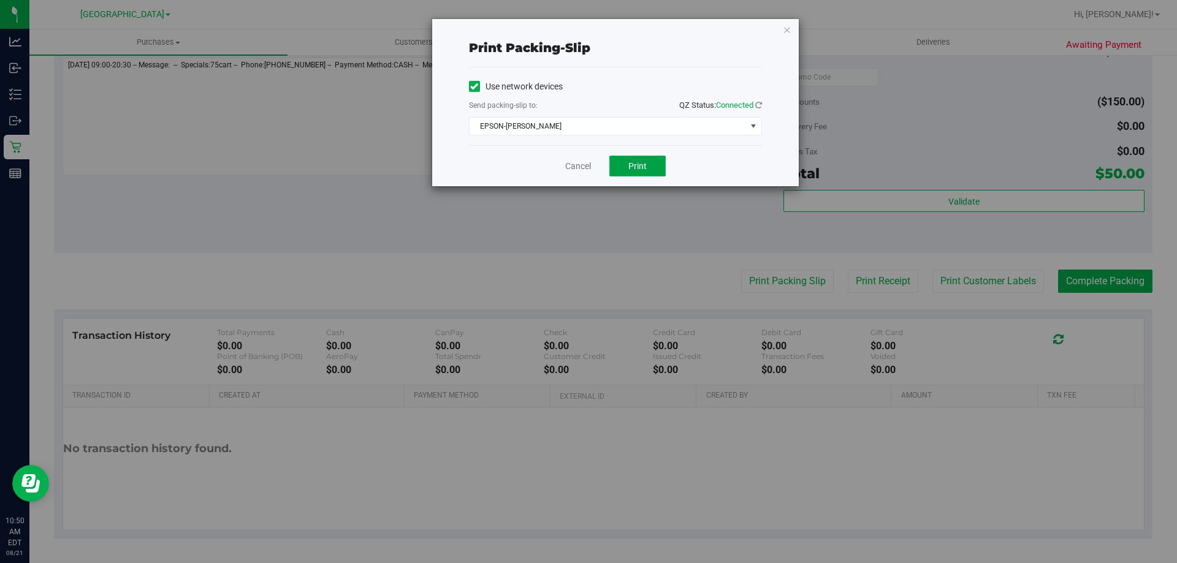
click at [613, 166] on button "Print" at bounding box center [637, 166] width 56 height 21
click at [585, 181] on div "Cancel Print" at bounding box center [615, 165] width 293 height 41
click at [582, 166] on link "Cancel" at bounding box center [578, 166] width 26 height 13
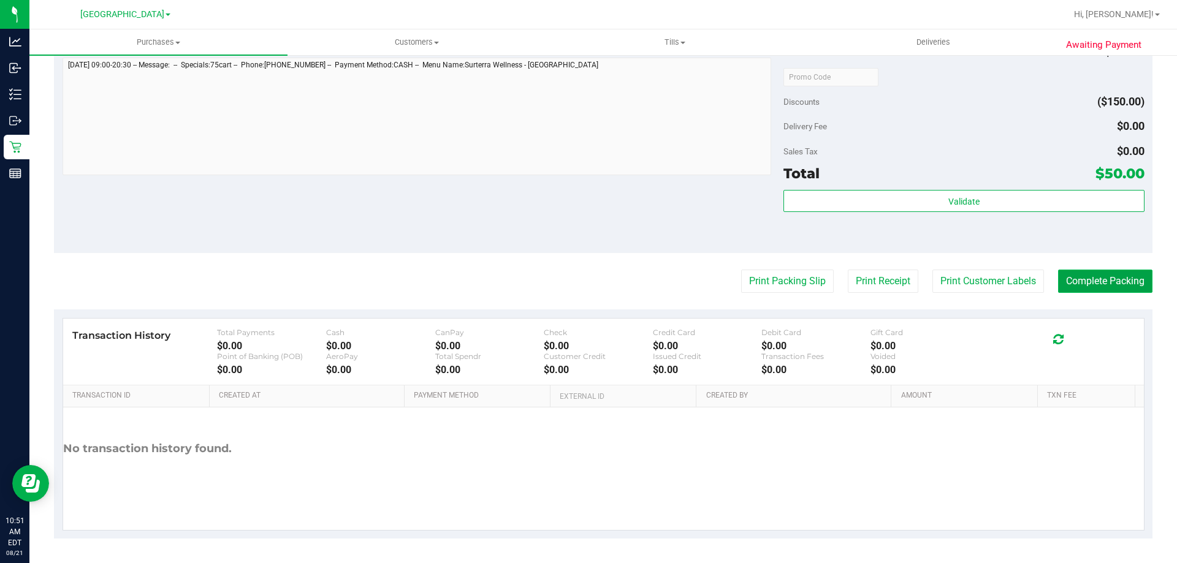
click at [1120, 272] on button "Complete Packing" at bounding box center [1105, 281] width 94 height 23
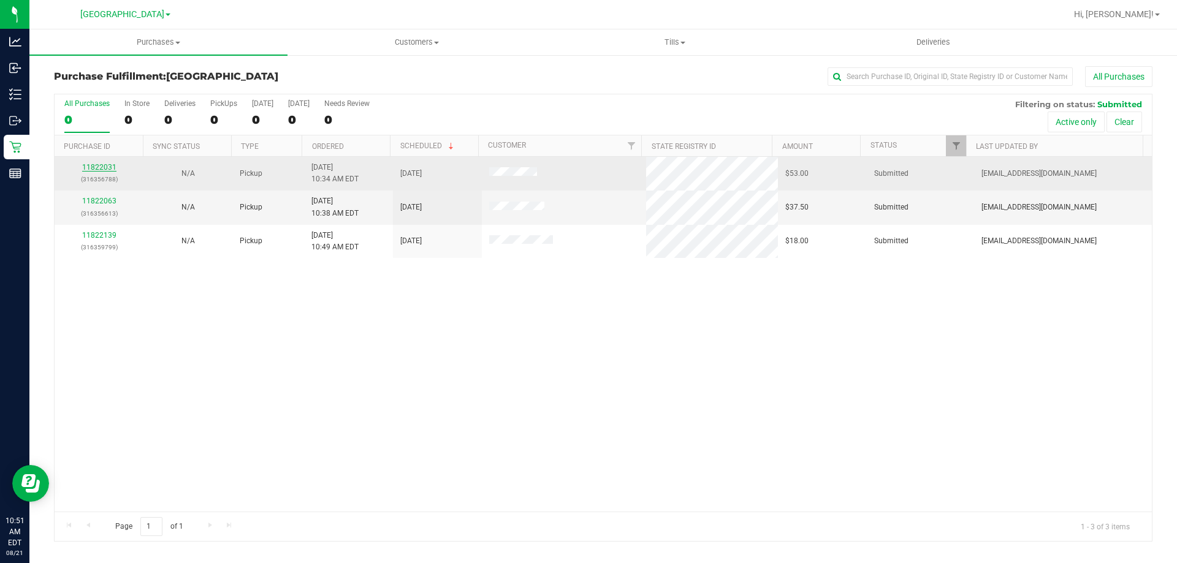
click at [109, 165] on link "11822031" at bounding box center [99, 167] width 34 height 9
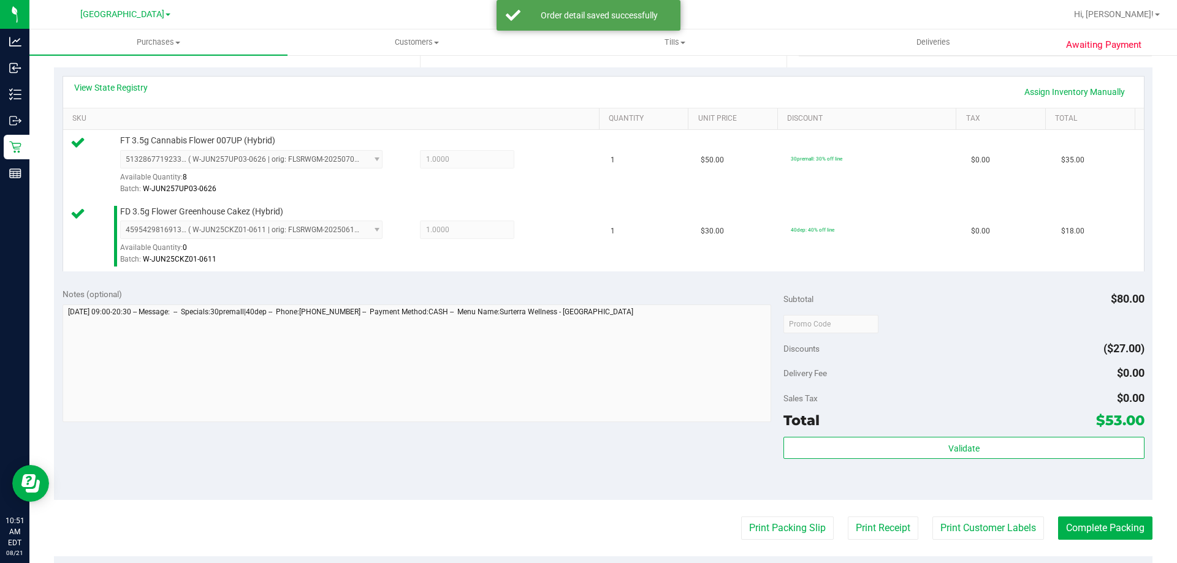
scroll to position [368, 0]
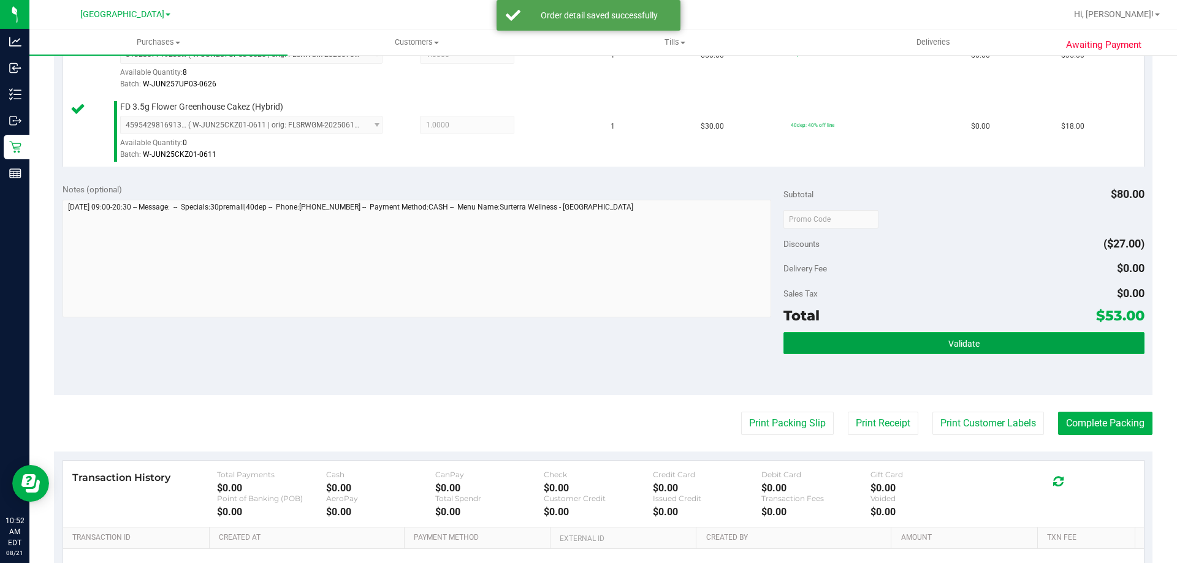
click at [937, 338] on button "Validate" at bounding box center [964, 343] width 360 height 22
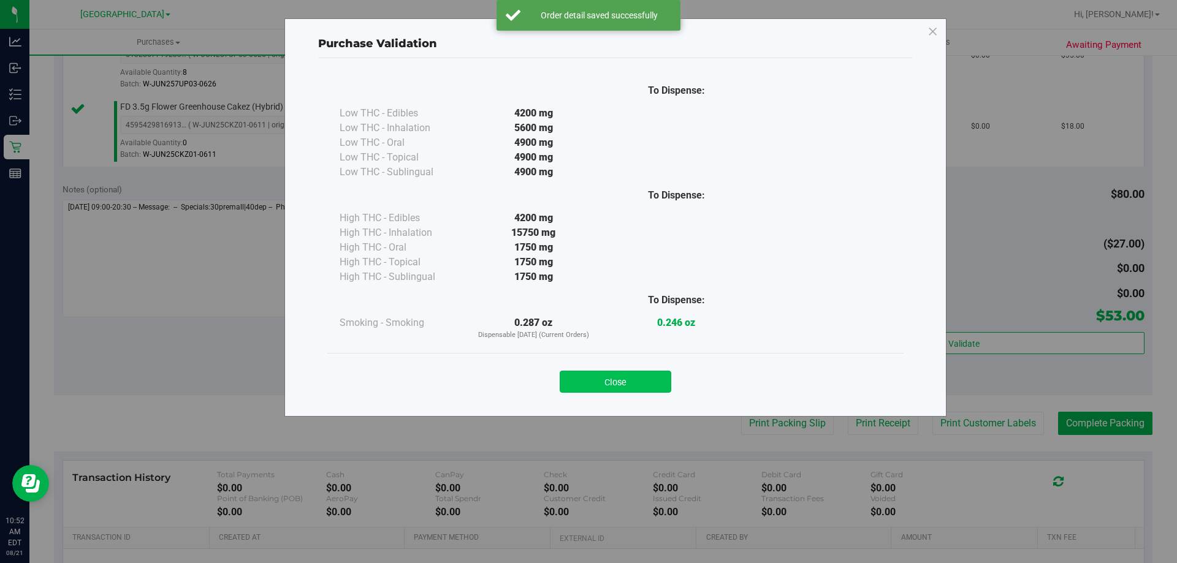
click at [671, 385] on button "Close" at bounding box center [616, 382] width 112 height 22
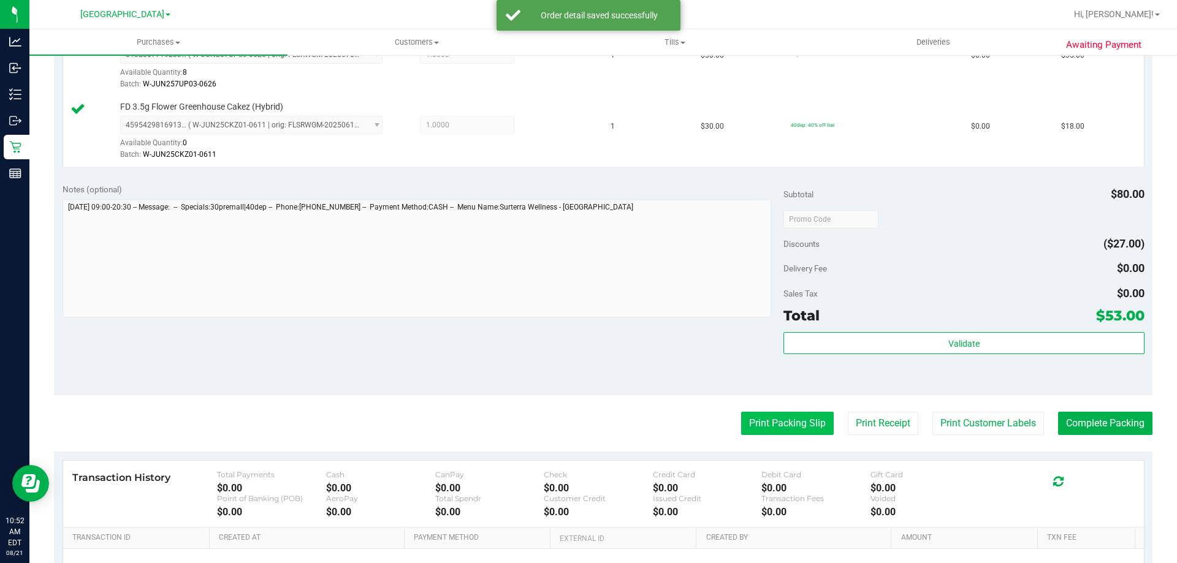
click at [764, 422] on button "Print Packing Slip" at bounding box center [787, 423] width 93 height 23
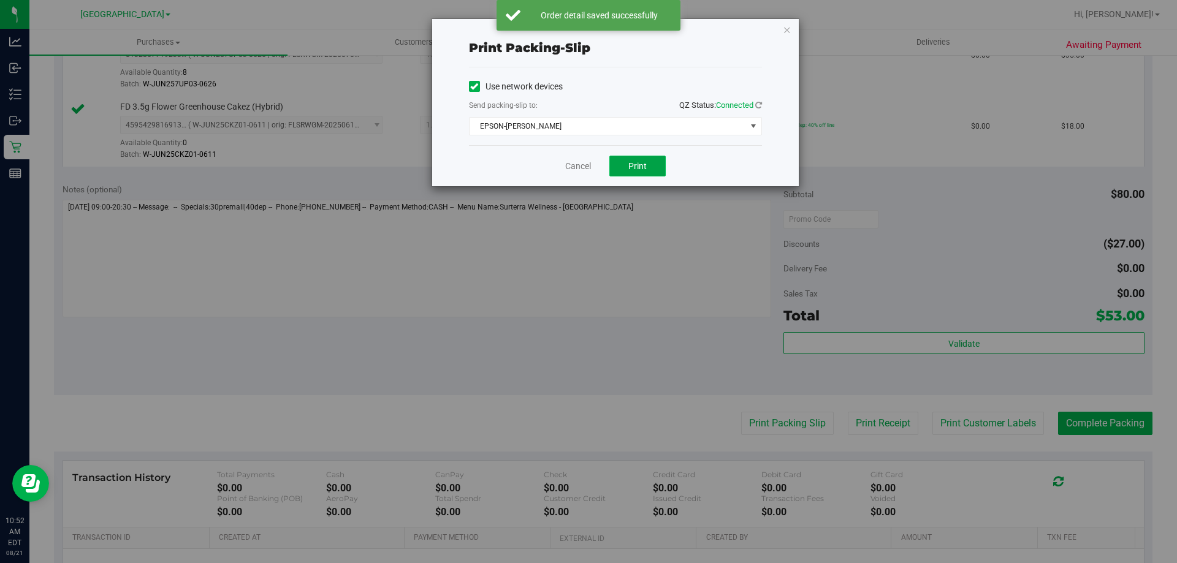
click at [631, 166] on span "Print" at bounding box center [637, 166] width 18 height 10
click at [582, 162] on link "Cancel" at bounding box center [578, 166] width 26 height 13
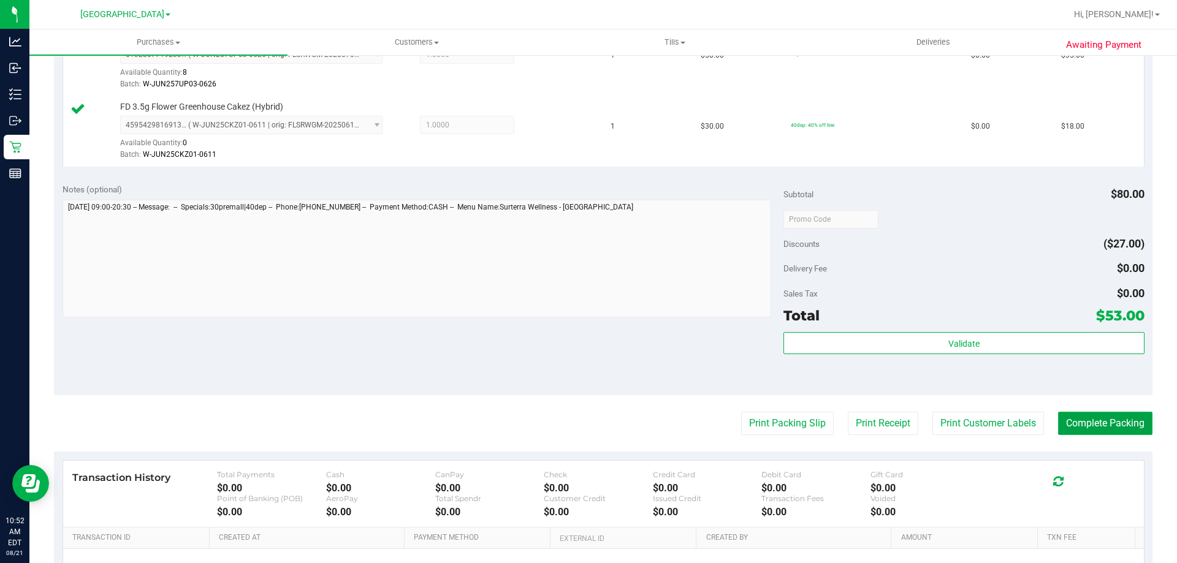
click at [1096, 424] on button "Complete Packing" at bounding box center [1105, 423] width 94 height 23
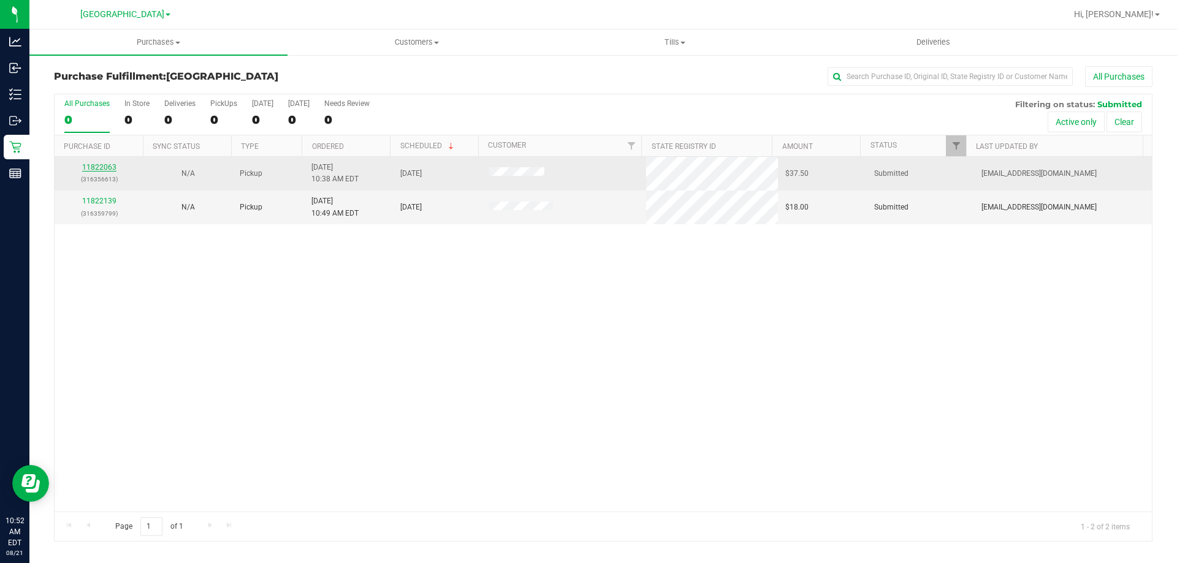
click at [104, 170] on link "11822063" at bounding box center [99, 167] width 34 height 9
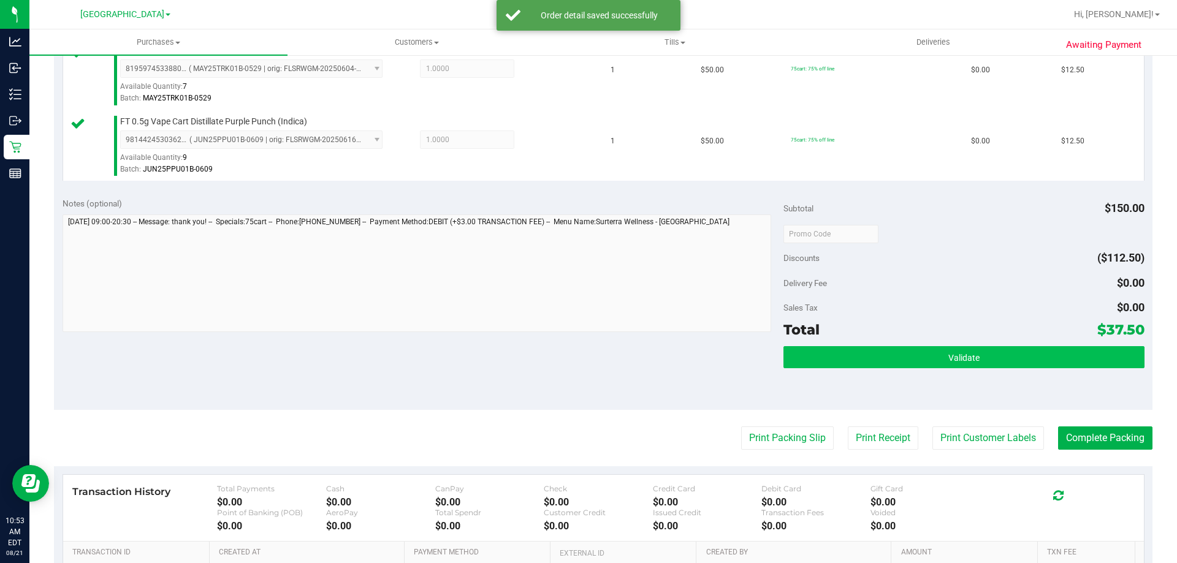
scroll to position [429, 0]
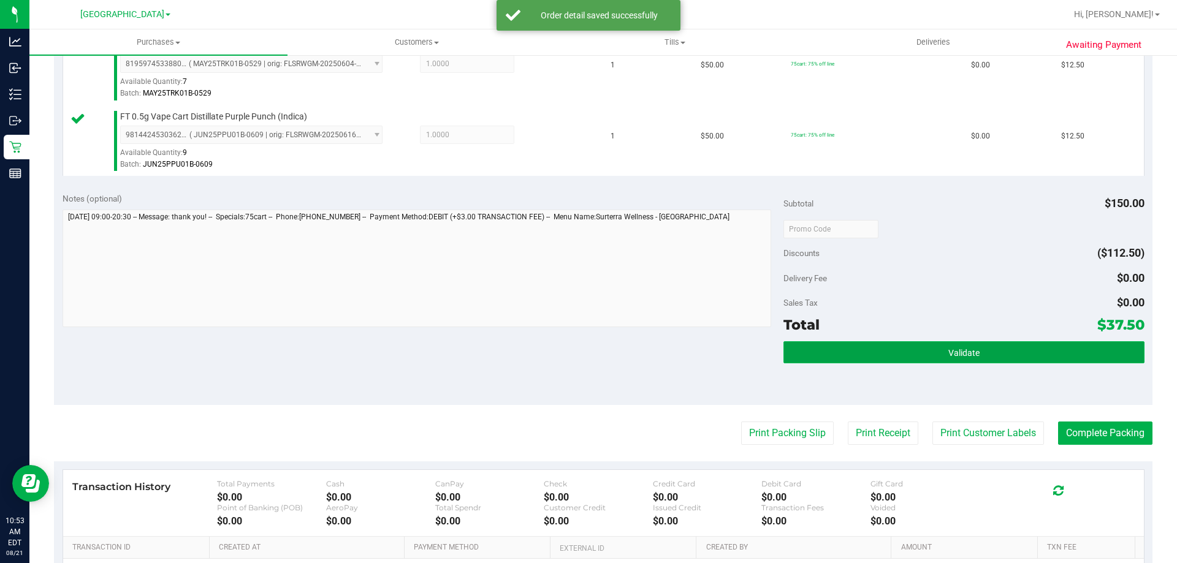
click at [969, 346] on button "Validate" at bounding box center [964, 352] width 360 height 22
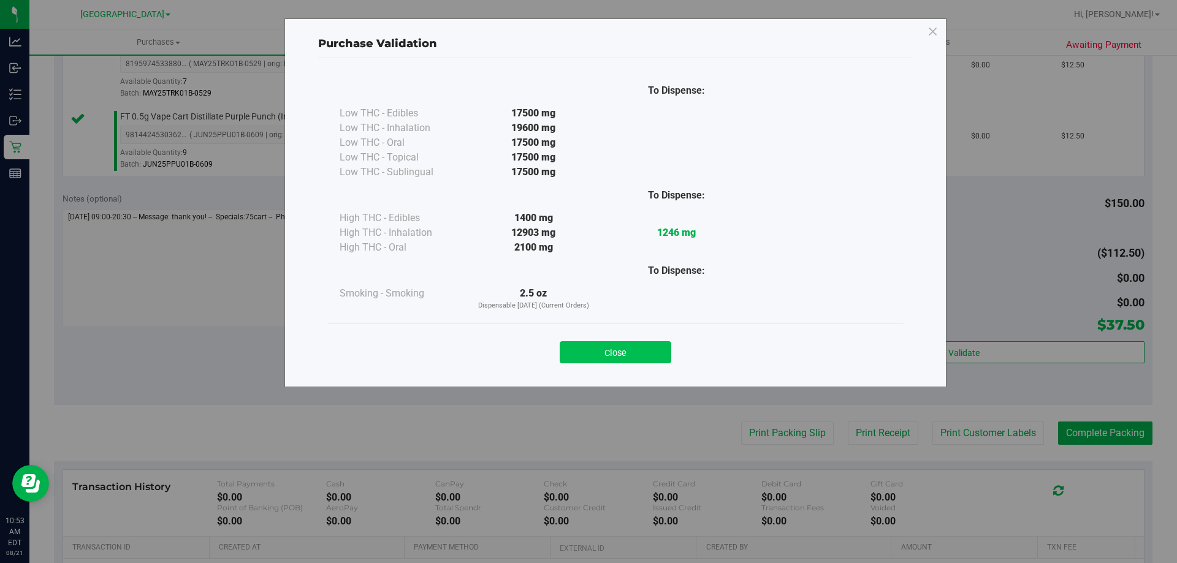
click at [658, 347] on button "Close" at bounding box center [616, 352] width 112 height 22
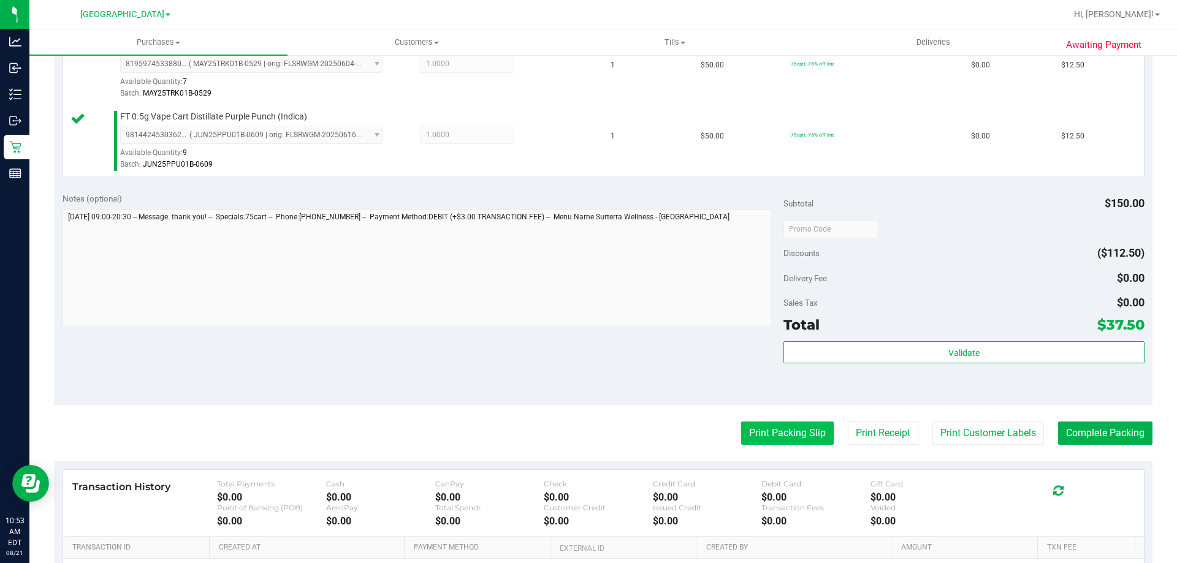
click at [773, 439] on button "Print Packing Slip" at bounding box center [787, 433] width 93 height 23
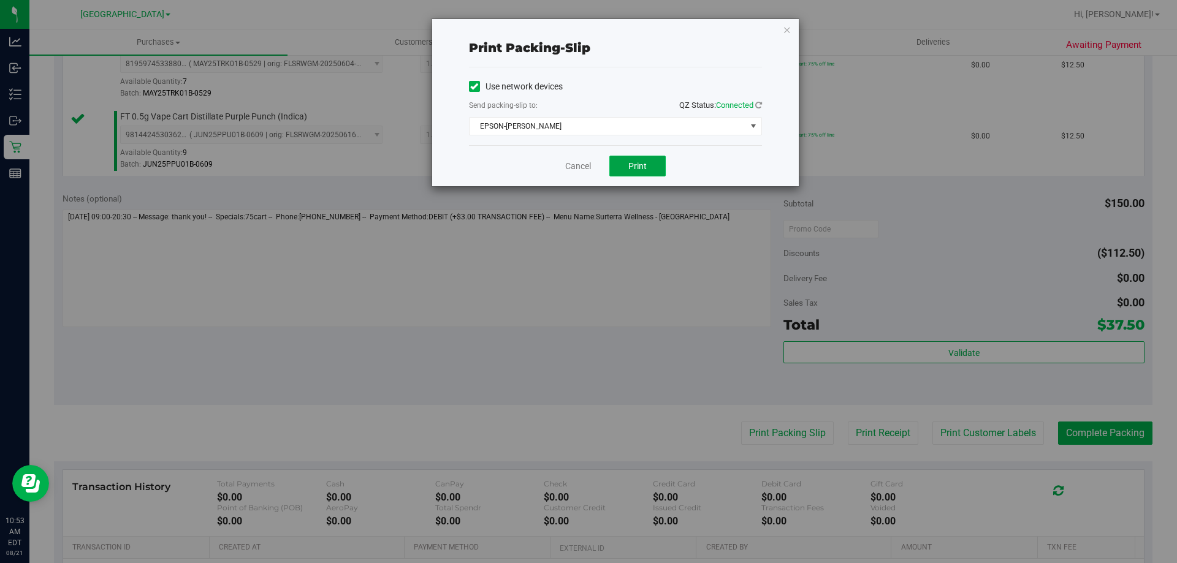
click at [621, 161] on button "Print" at bounding box center [637, 166] width 56 height 21
click at [577, 175] on div "Cancel Print" at bounding box center [615, 165] width 293 height 41
click at [577, 172] on link "Cancel" at bounding box center [578, 166] width 26 height 13
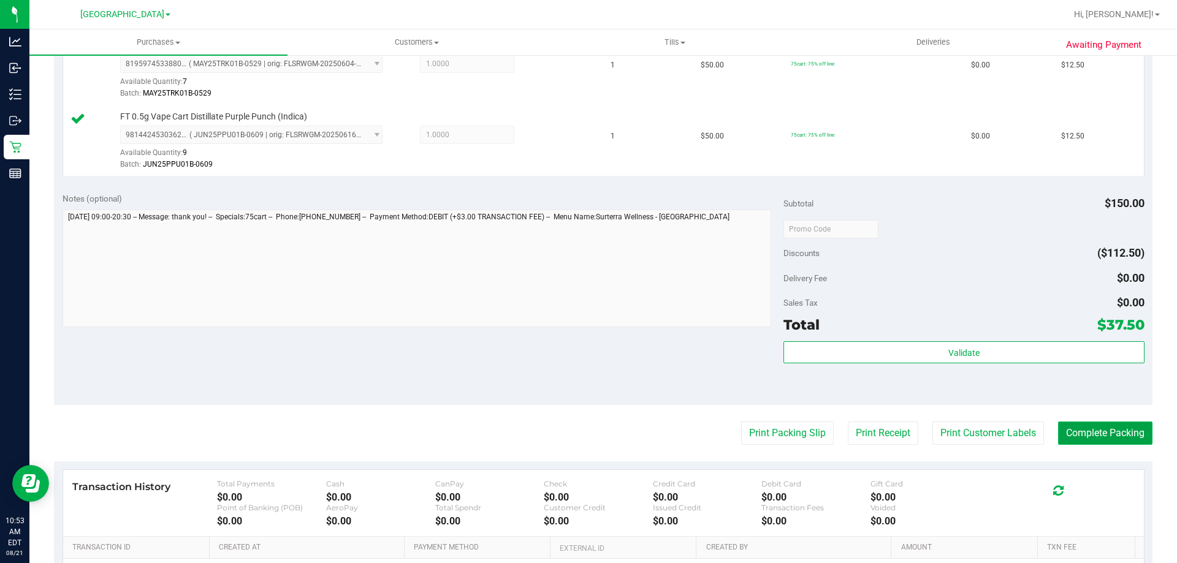
click at [1130, 439] on button "Complete Packing" at bounding box center [1105, 433] width 94 height 23
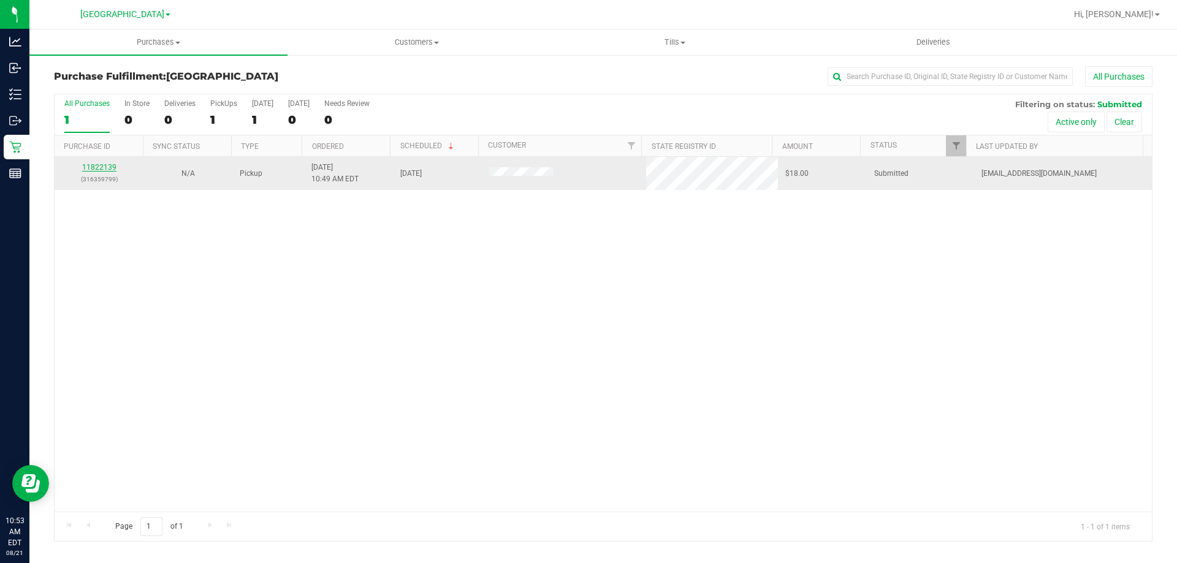
click at [107, 167] on link "11822139" at bounding box center [99, 167] width 34 height 9
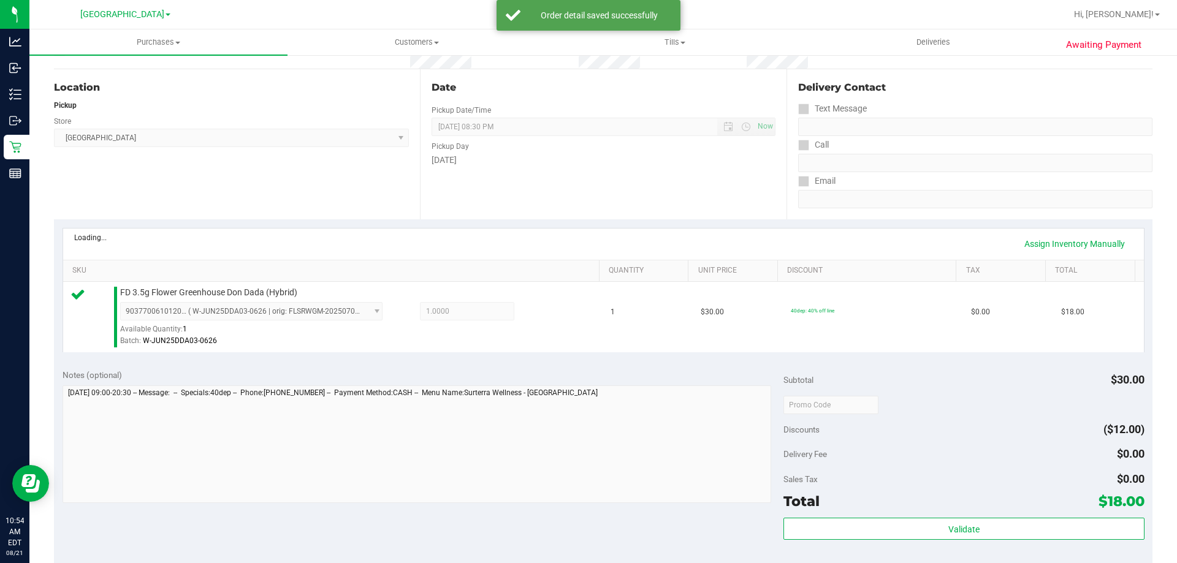
scroll to position [245, 0]
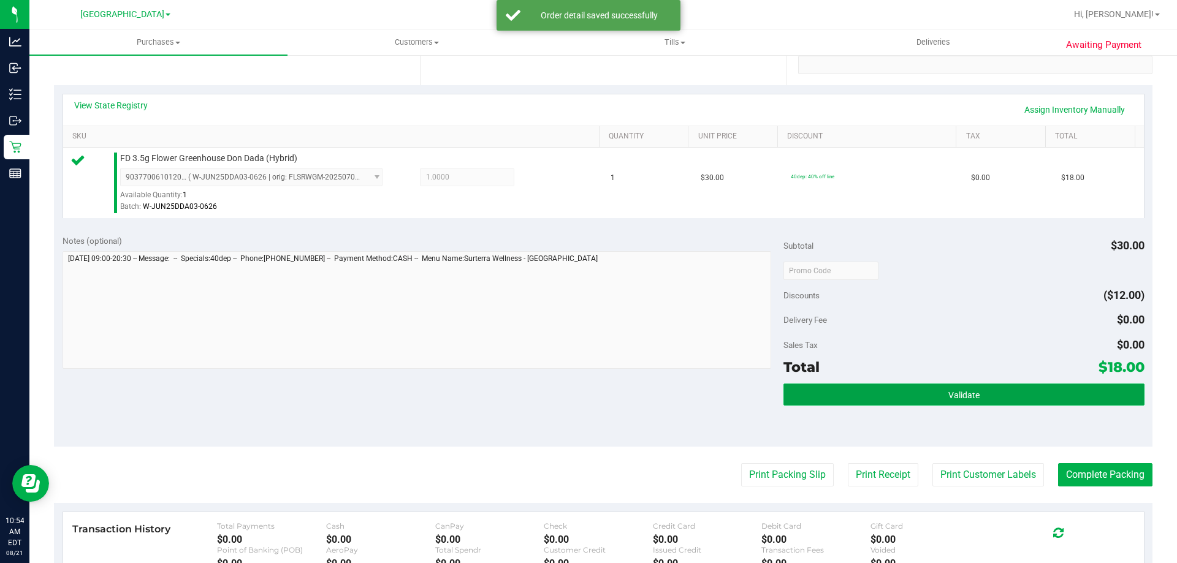
click at [948, 393] on span "Validate" at bounding box center [963, 396] width 31 height 10
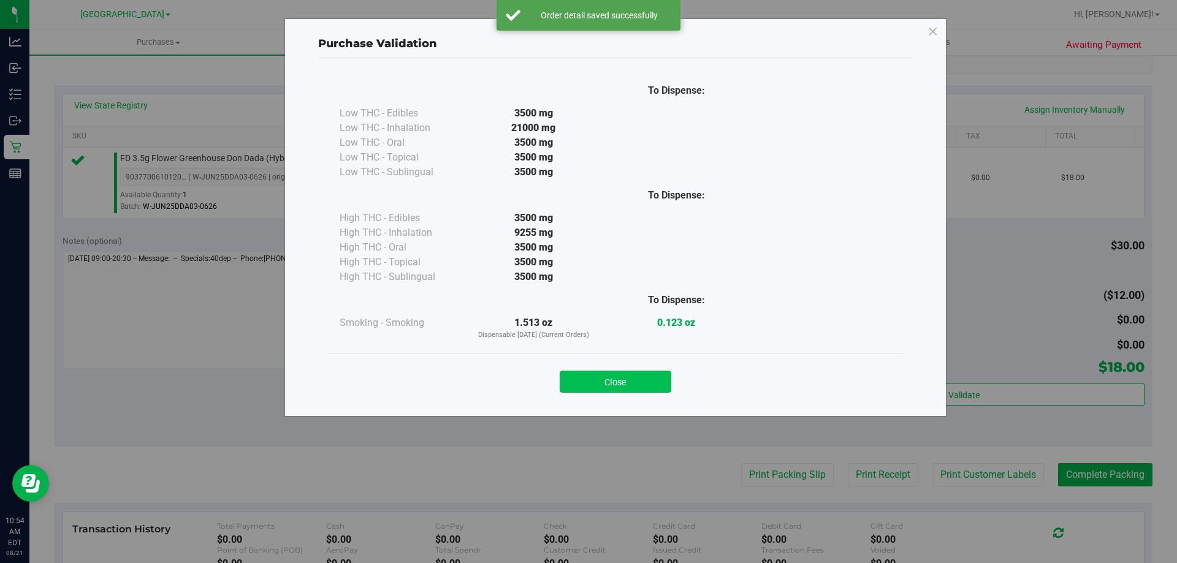
click at [625, 385] on button "Close" at bounding box center [616, 382] width 112 height 22
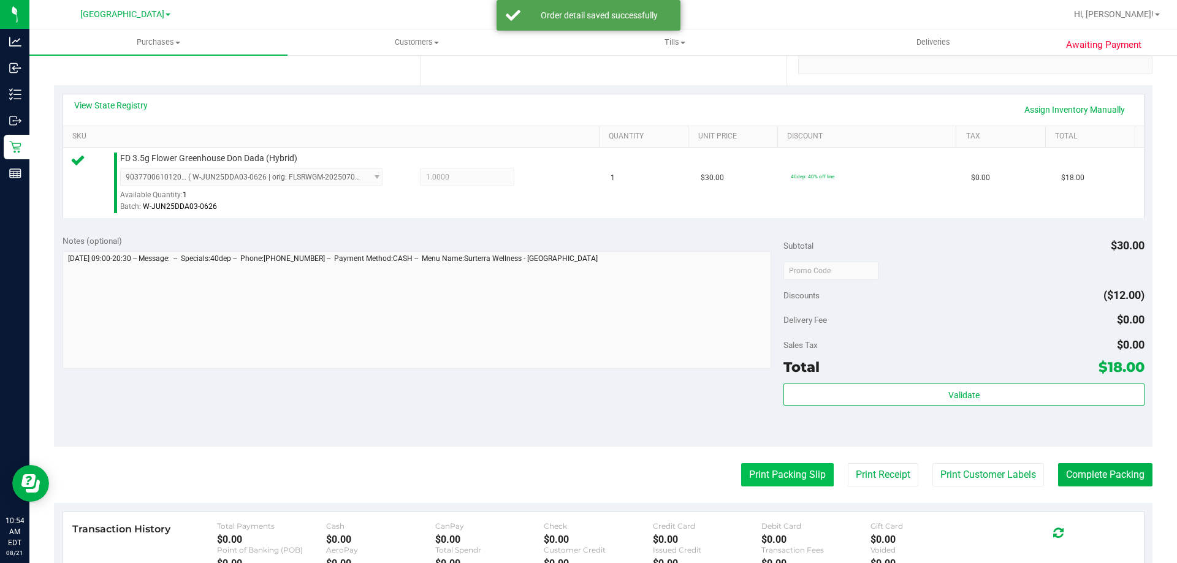
click at [776, 467] on button "Print Packing Slip" at bounding box center [787, 474] width 93 height 23
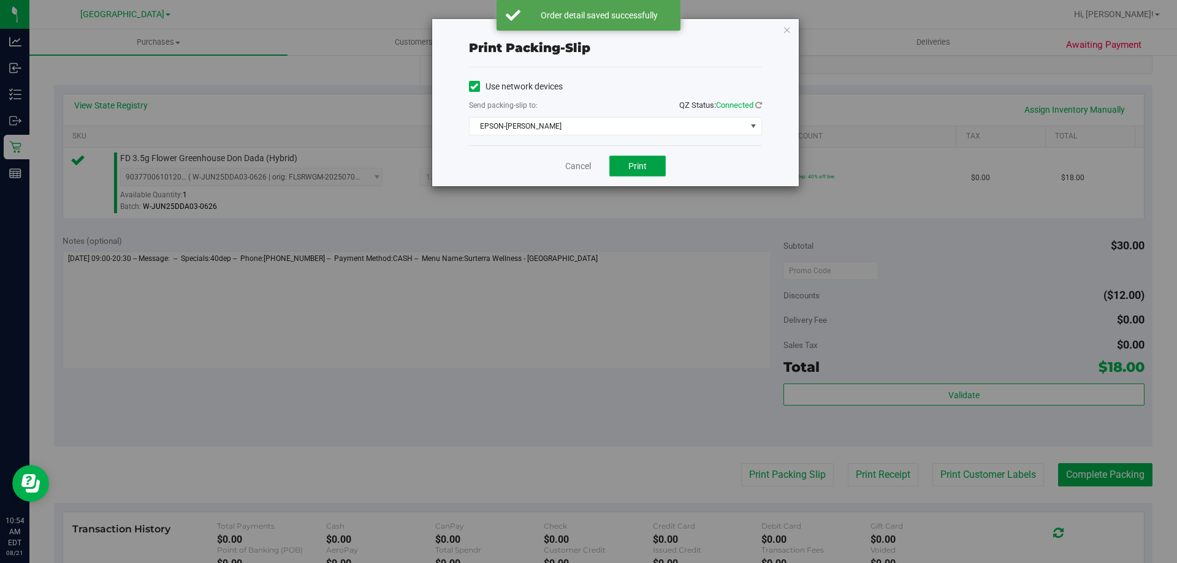
click at [651, 161] on button "Print" at bounding box center [637, 166] width 56 height 21
click at [589, 164] on link "Cancel" at bounding box center [578, 166] width 26 height 13
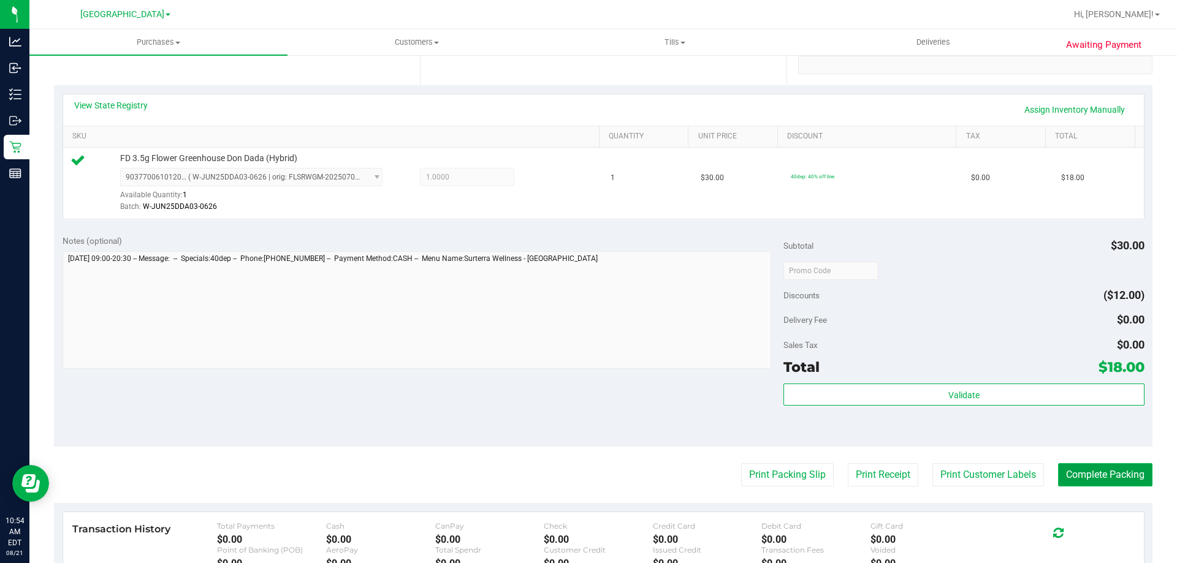
click at [1102, 475] on button "Complete Packing" at bounding box center [1105, 474] width 94 height 23
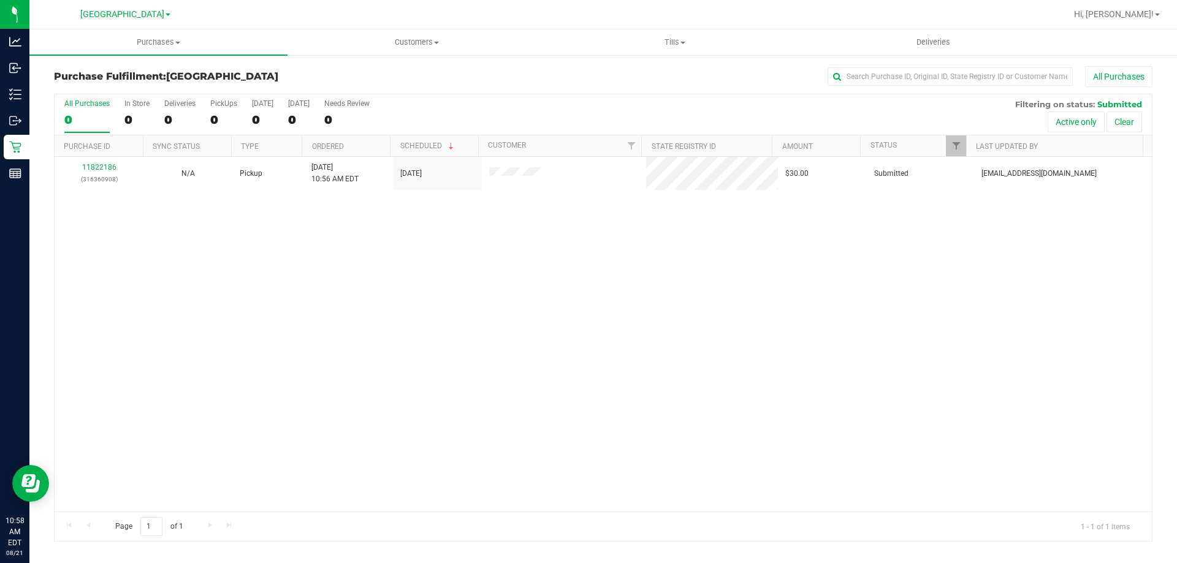
click at [525, 72] on div "All Purchases" at bounding box center [786, 76] width 733 height 21
click at [528, 71] on div "All Purchases" at bounding box center [786, 76] width 733 height 21
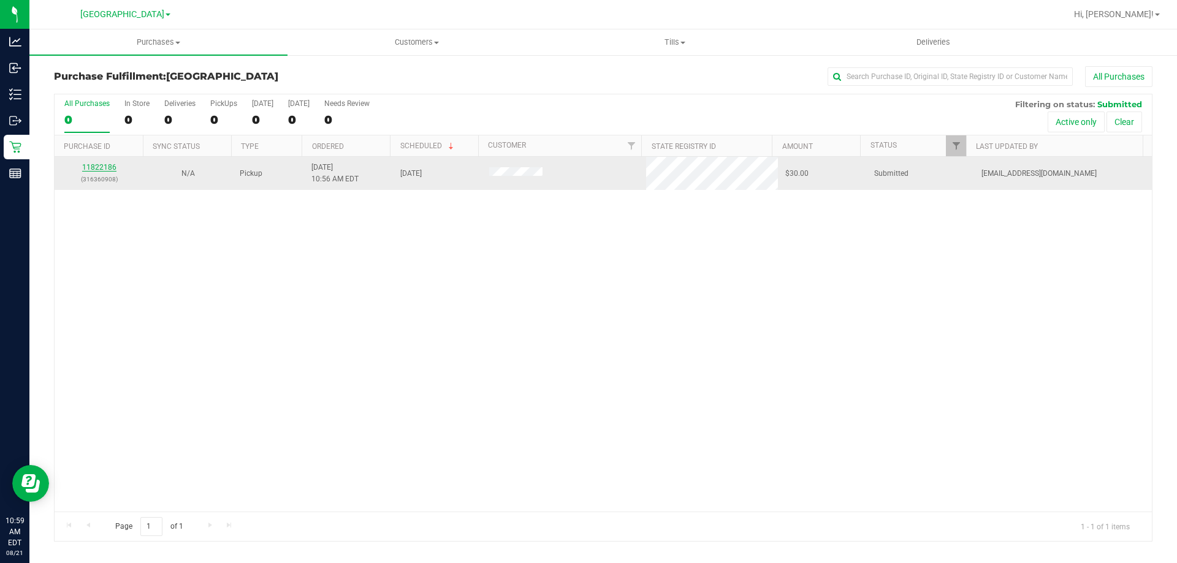
click at [101, 168] on link "11822186" at bounding box center [99, 167] width 34 height 9
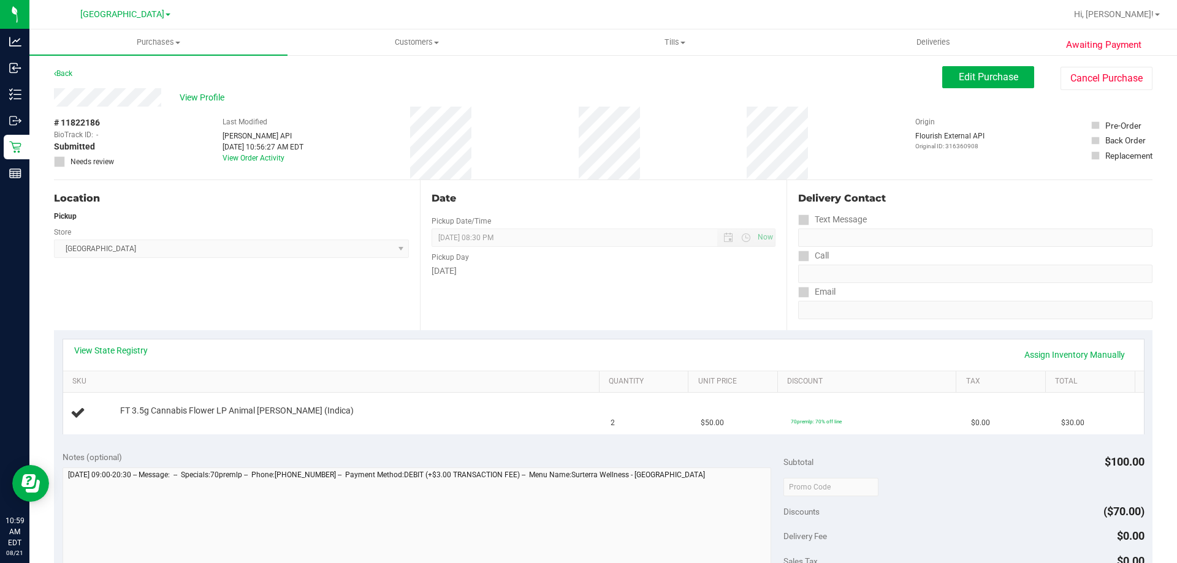
click at [458, 349] on div "View State Registry Assign Inventory Manually" at bounding box center [603, 355] width 1059 height 21
click at [367, 344] on div "View State Registry Assign Inventory Manually" at bounding box center [603, 355] width 1081 height 31
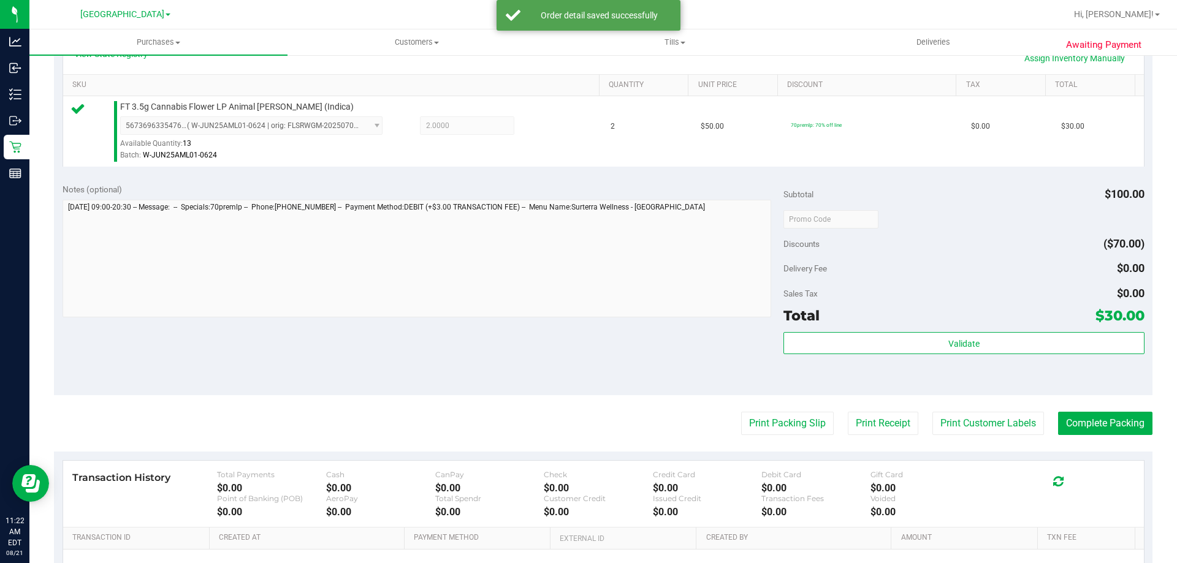
scroll to position [307, 0]
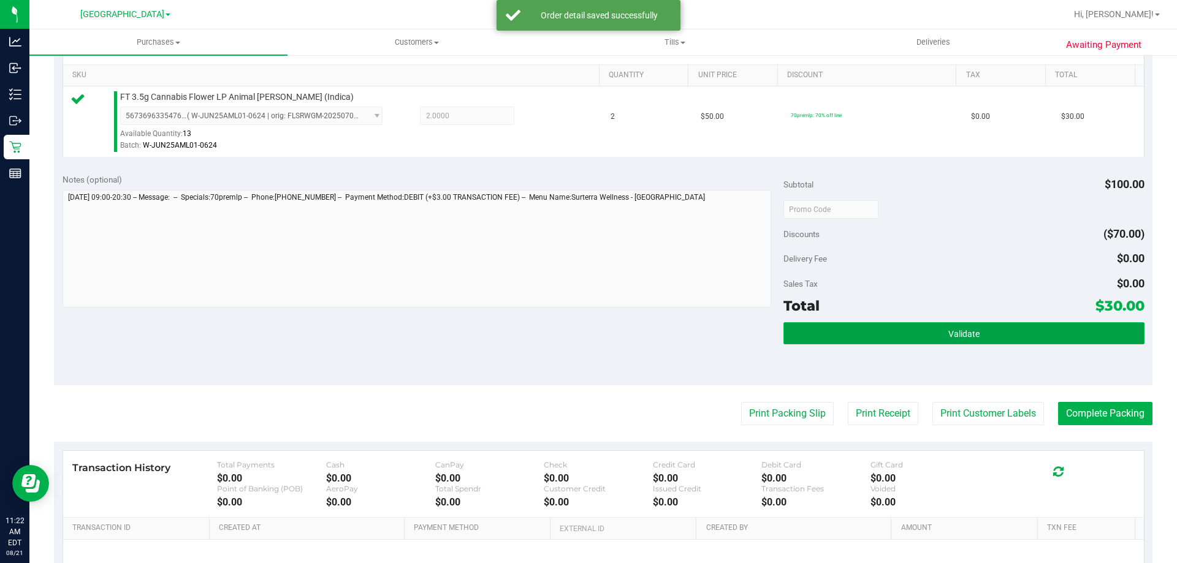
click at [955, 332] on span "Validate" at bounding box center [963, 334] width 31 height 10
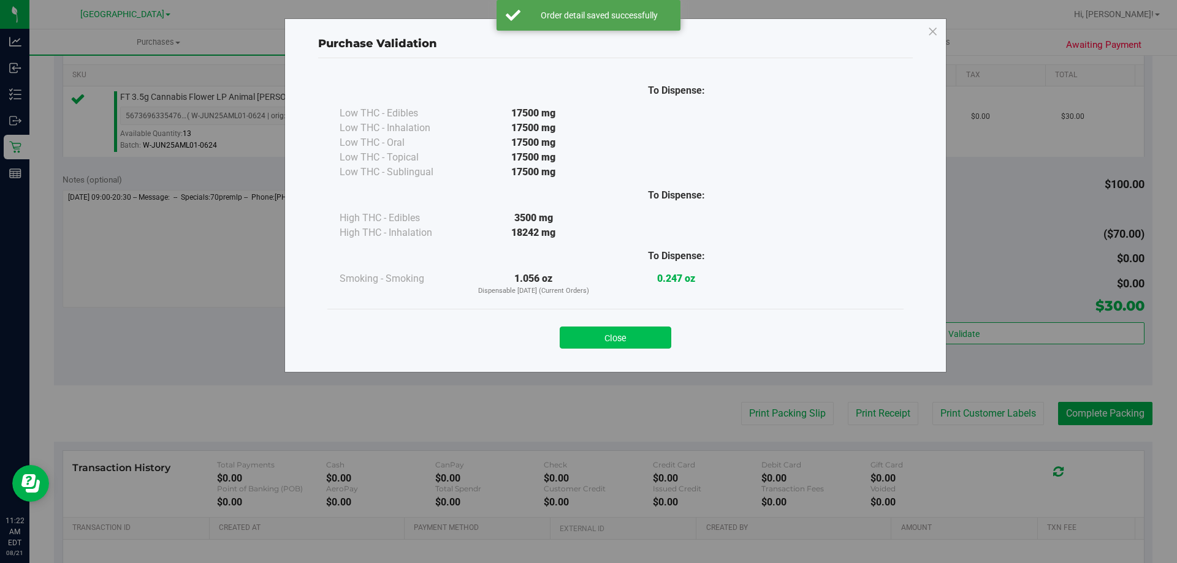
click at [627, 334] on button "Close" at bounding box center [616, 338] width 112 height 22
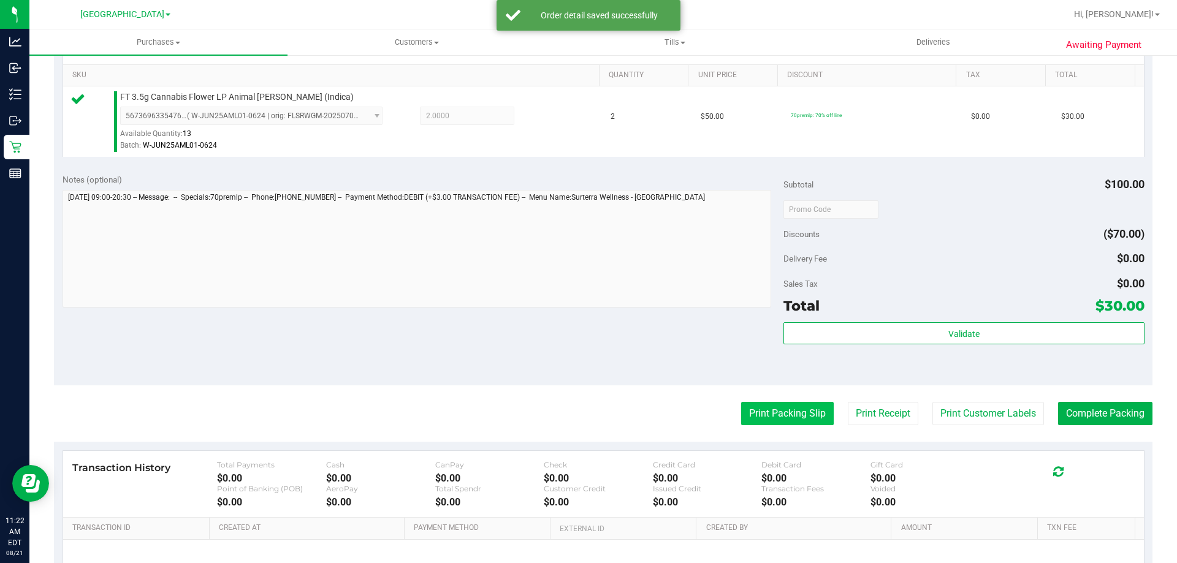
click at [768, 406] on button "Print Packing Slip" at bounding box center [787, 413] width 93 height 23
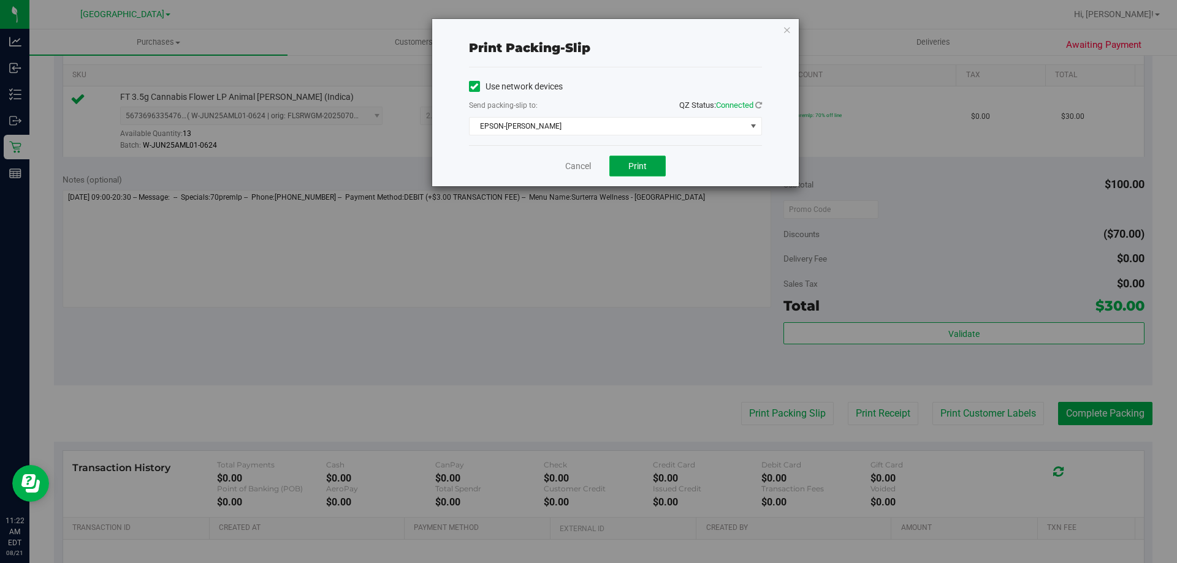
click at [637, 164] on span "Print" at bounding box center [637, 166] width 18 height 10
click at [577, 167] on link "Cancel" at bounding box center [578, 166] width 26 height 13
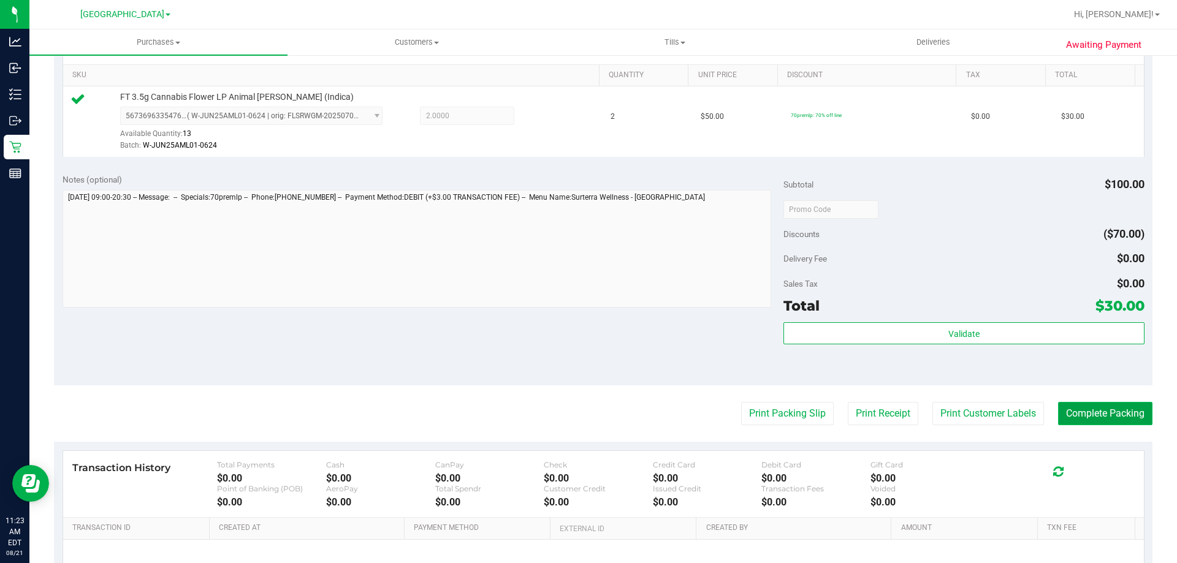
click at [1129, 409] on button "Complete Packing" at bounding box center [1105, 413] width 94 height 23
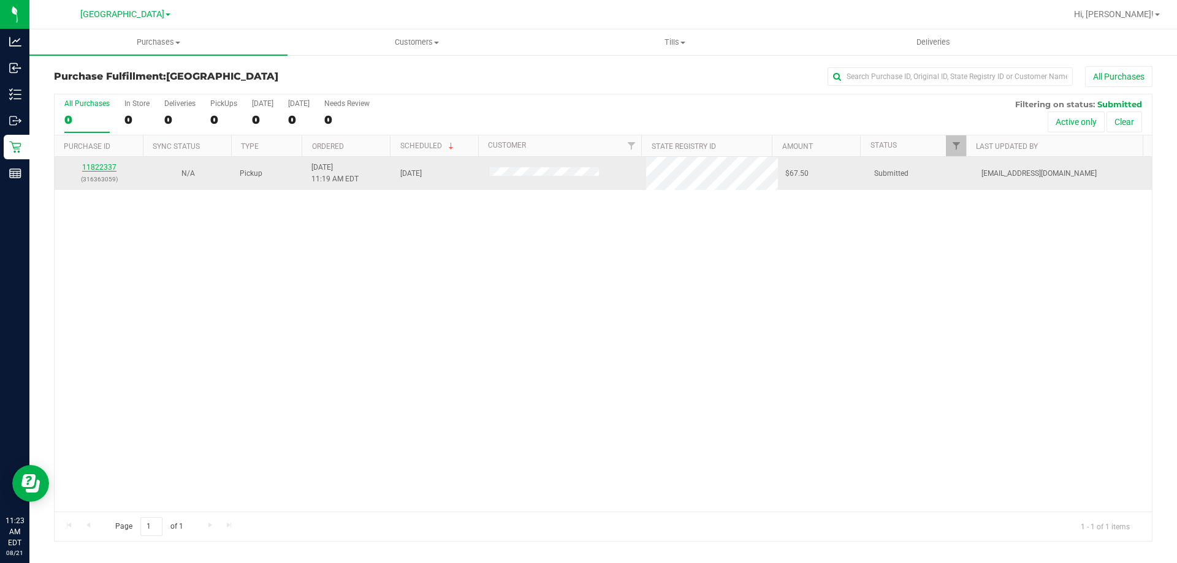
click at [88, 165] on link "11822337" at bounding box center [99, 167] width 34 height 9
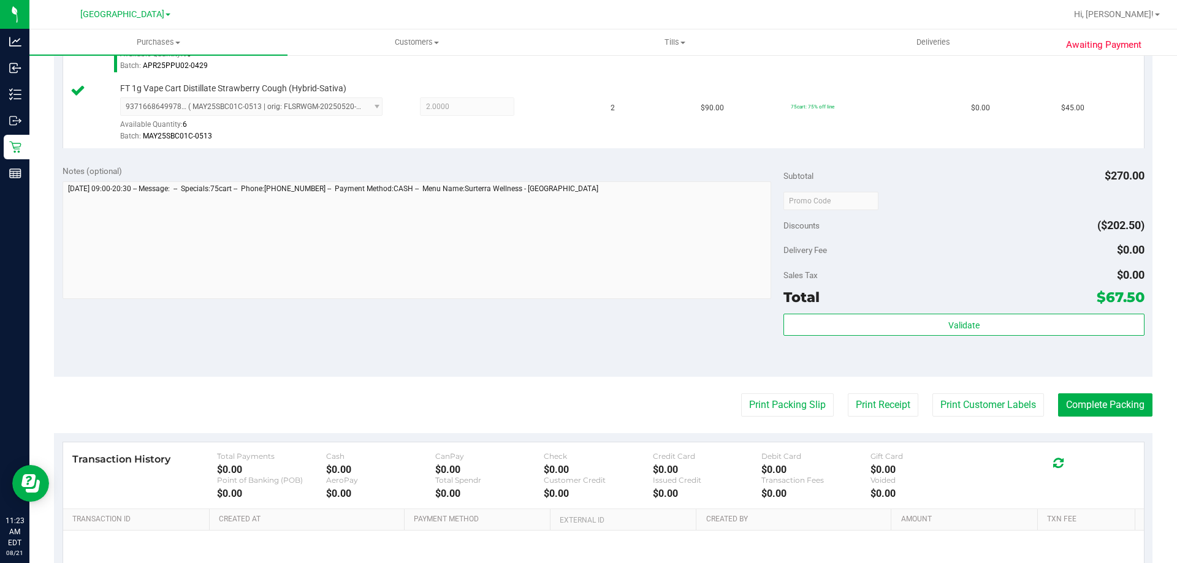
scroll to position [429, 0]
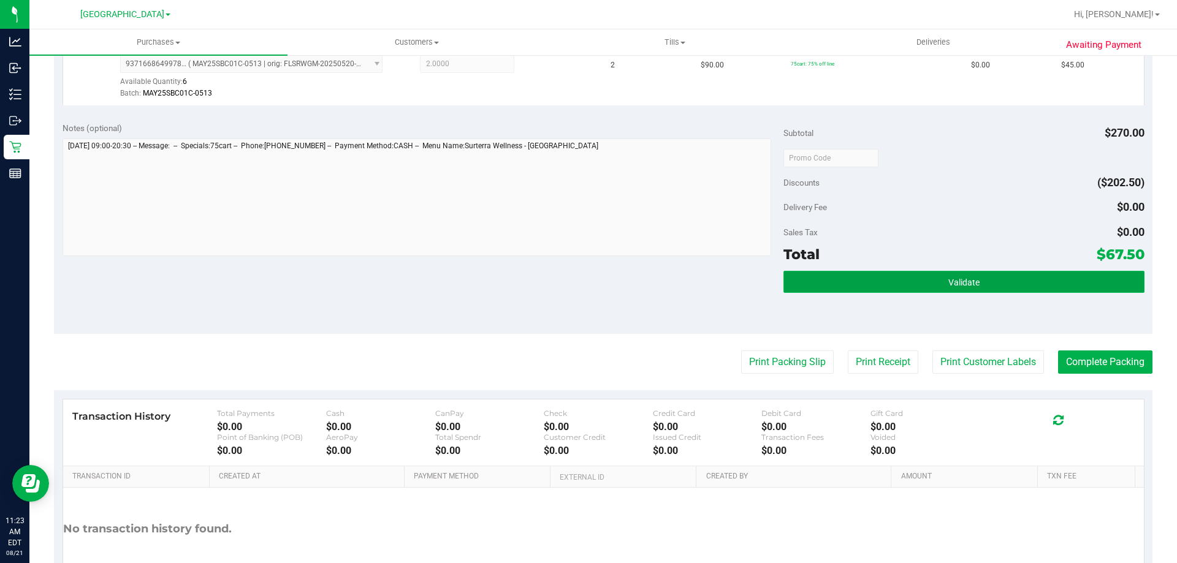
click at [968, 288] on button "Validate" at bounding box center [964, 282] width 360 height 22
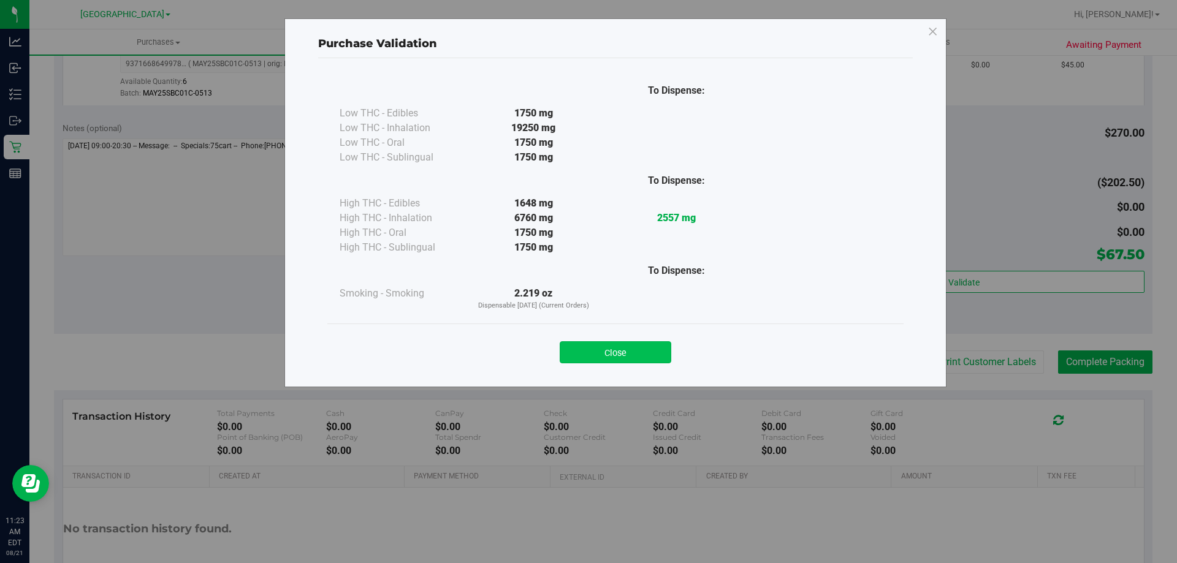
click at [612, 349] on button "Close" at bounding box center [616, 352] width 112 height 22
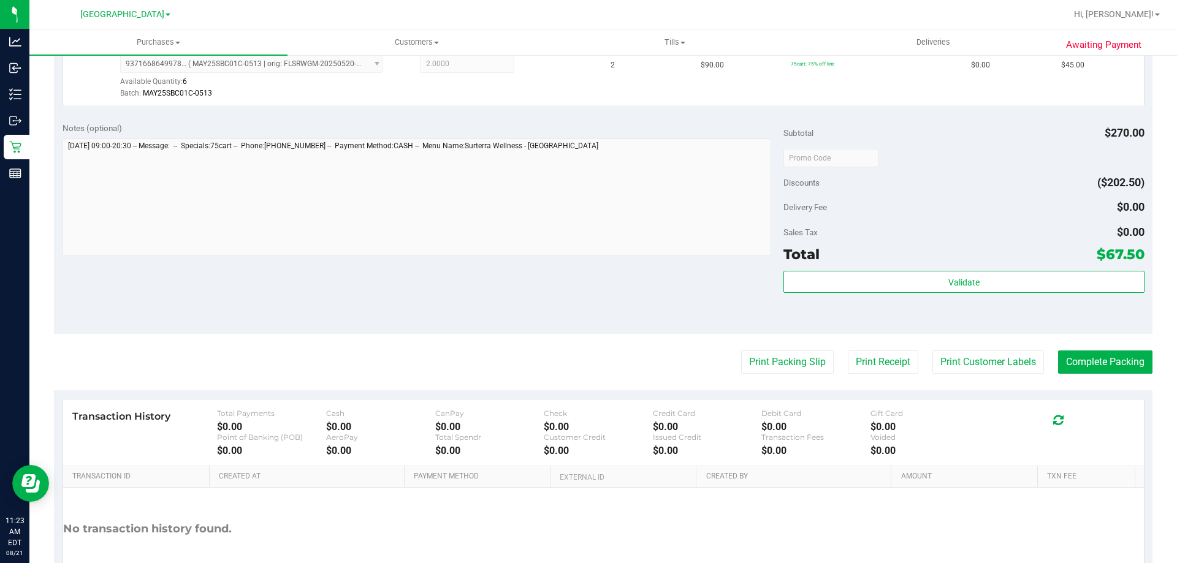
click at [758, 375] on purchase-details "Back Edit Purchase Cancel Purchase View Profile # 11822337 BioTrack ID: - Submi…" at bounding box center [603, 128] width 1099 height 983
click at [759, 370] on button "Print Packing Slip" at bounding box center [787, 362] width 93 height 23
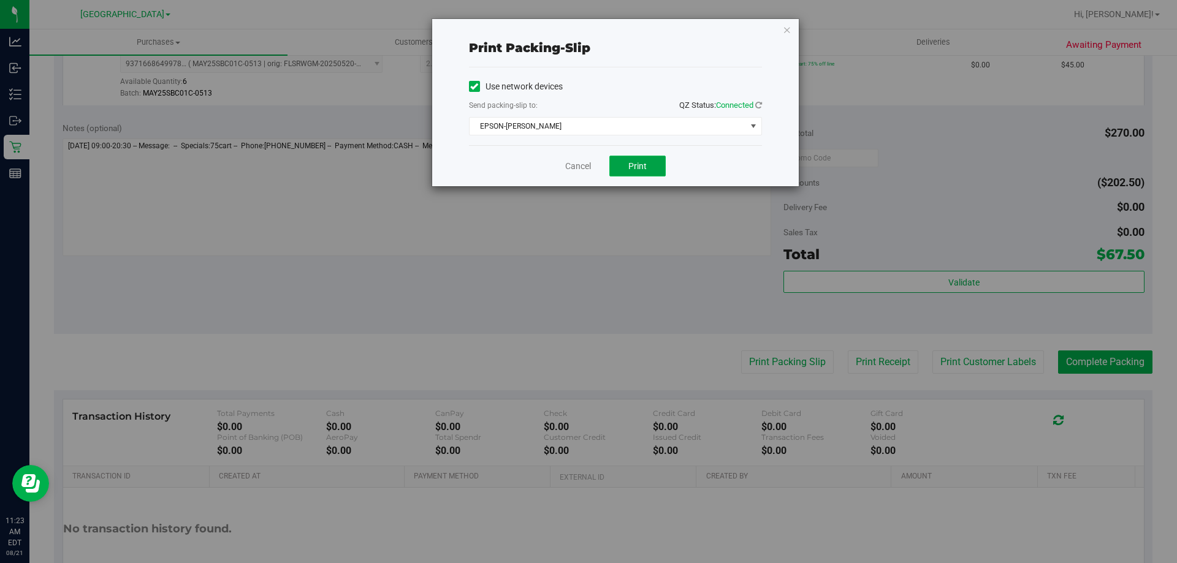
click at [640, 162] on span "Print" at bounding box center [637, 166] width 18 height 10
click at [582, 164] on link "Cancel" at bounding box center [578, 166] width 26 height 13
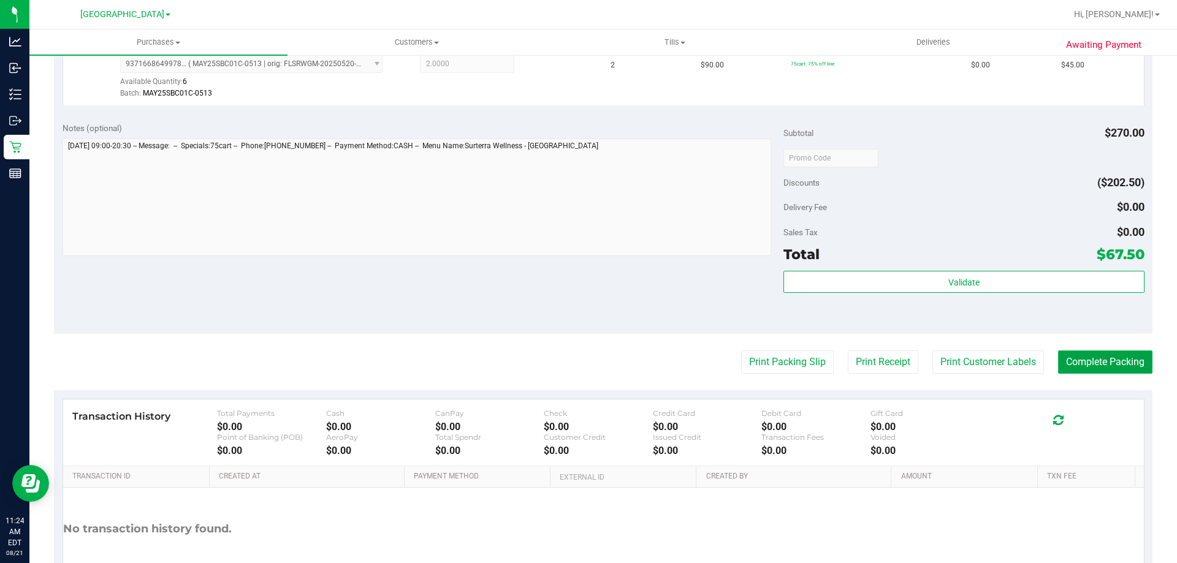
click at [1072, 356] on button "Complete Packing" at bounding box center [1105, 362] width 94 height 23
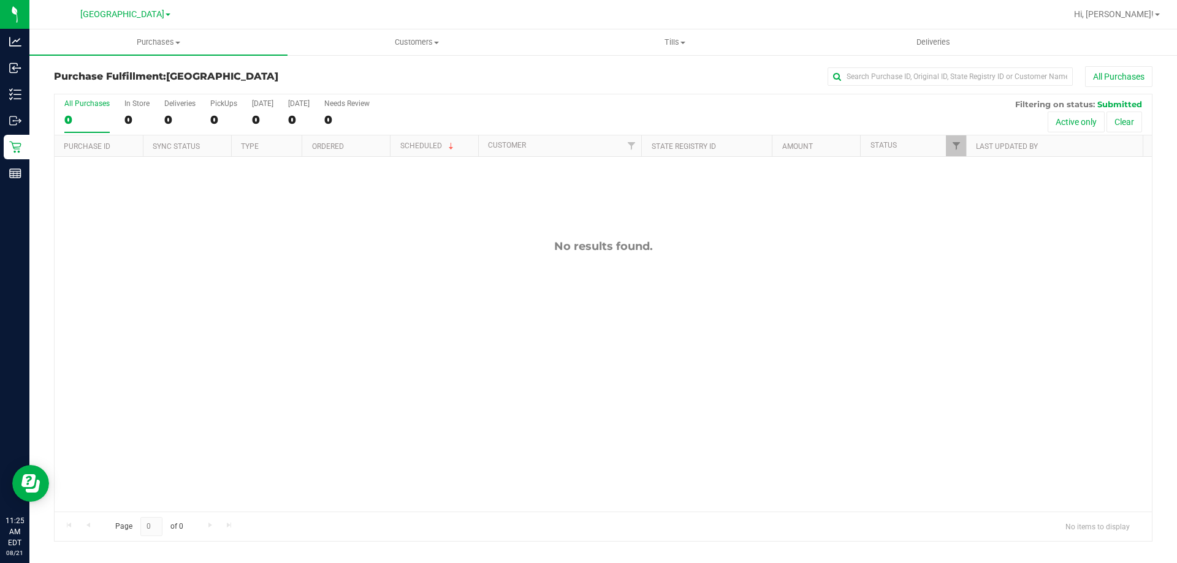
click at [475, 78] on div "All Purchases" at bounding box center [786, 76] width 733 height 21
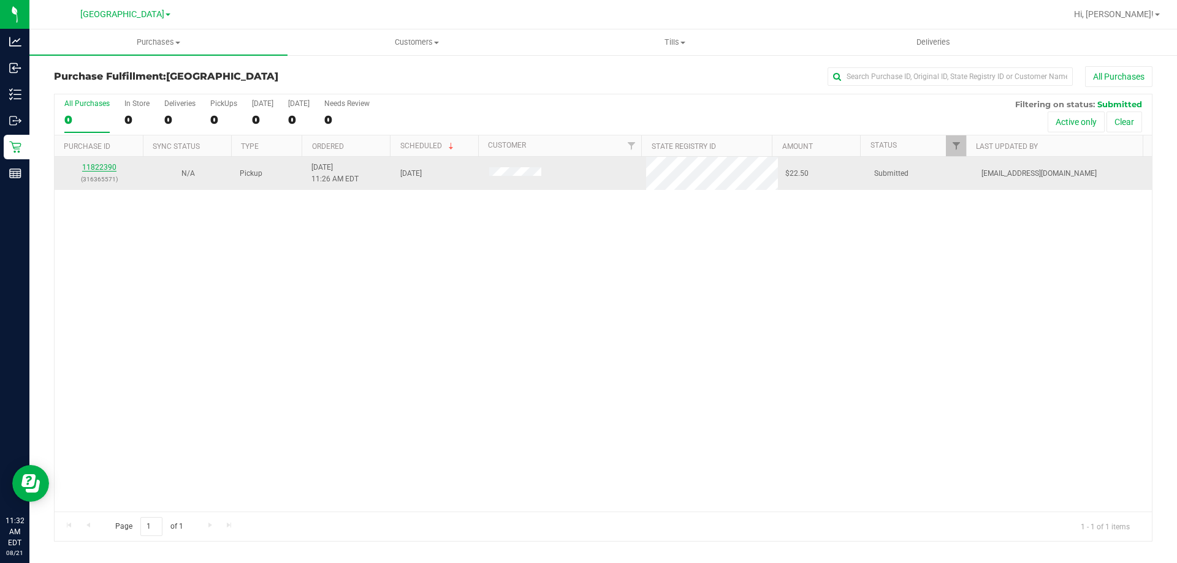
click at [96, 168] on link "11822390" at bounding box center [99, 167] width 34 height 9
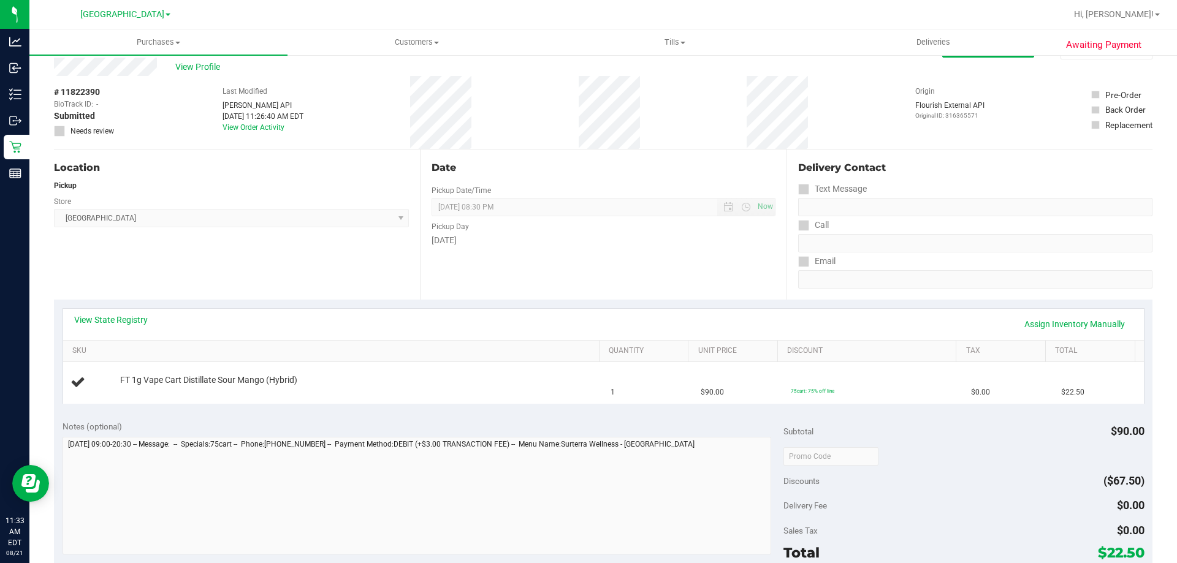
scroll to position [61, 0]
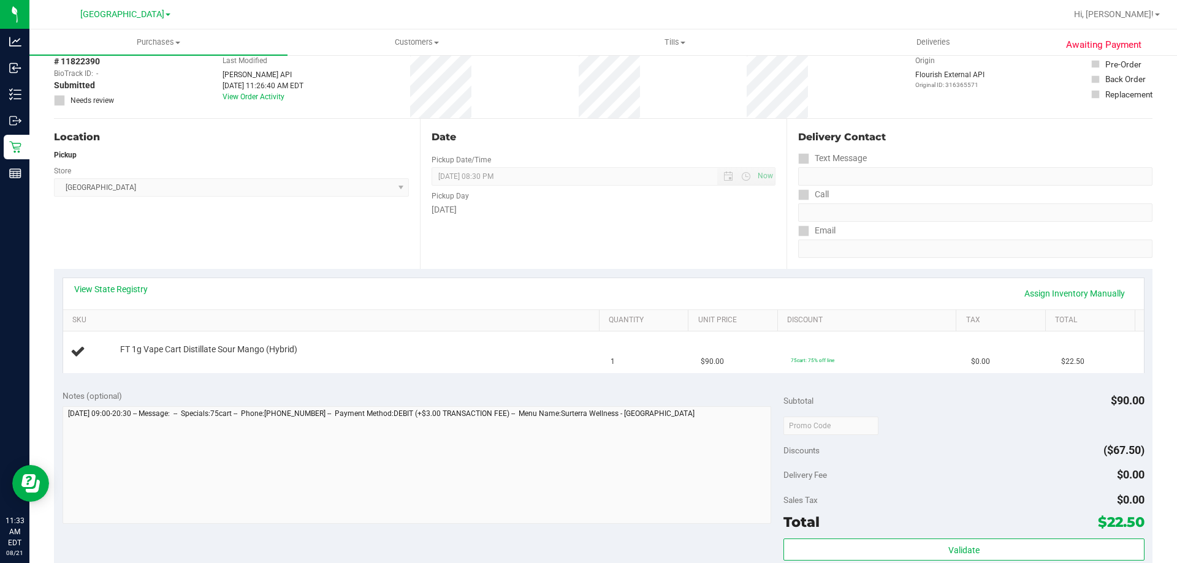
click at [526, 295] on div "View State Registry Assign Inventory Manually" at bounding box center [603, 293] width 1059 height 21
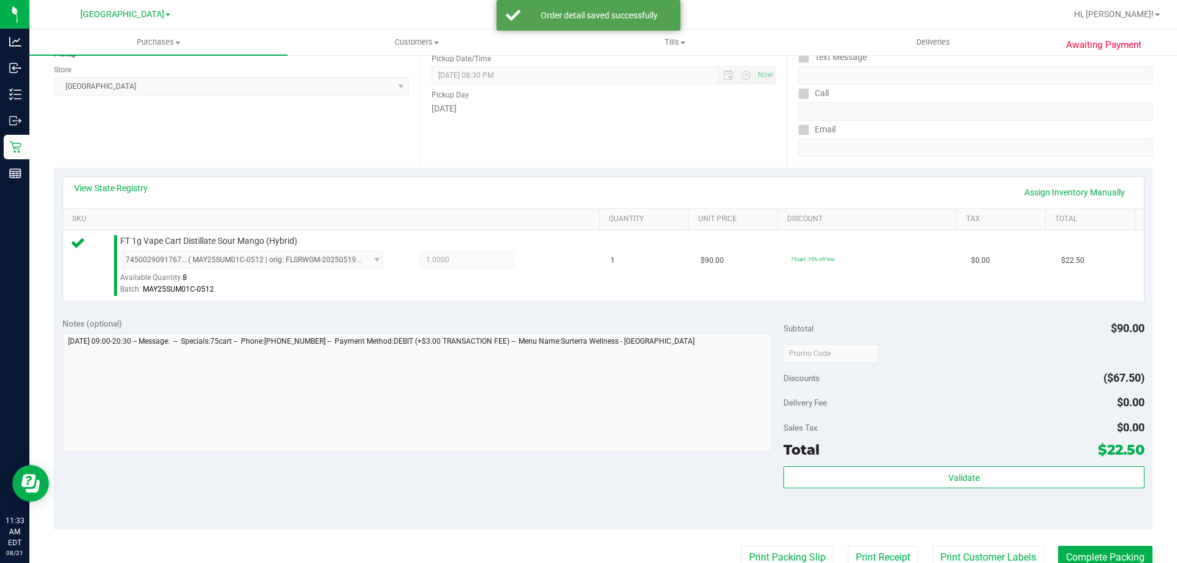
scroll to position [184, 0]
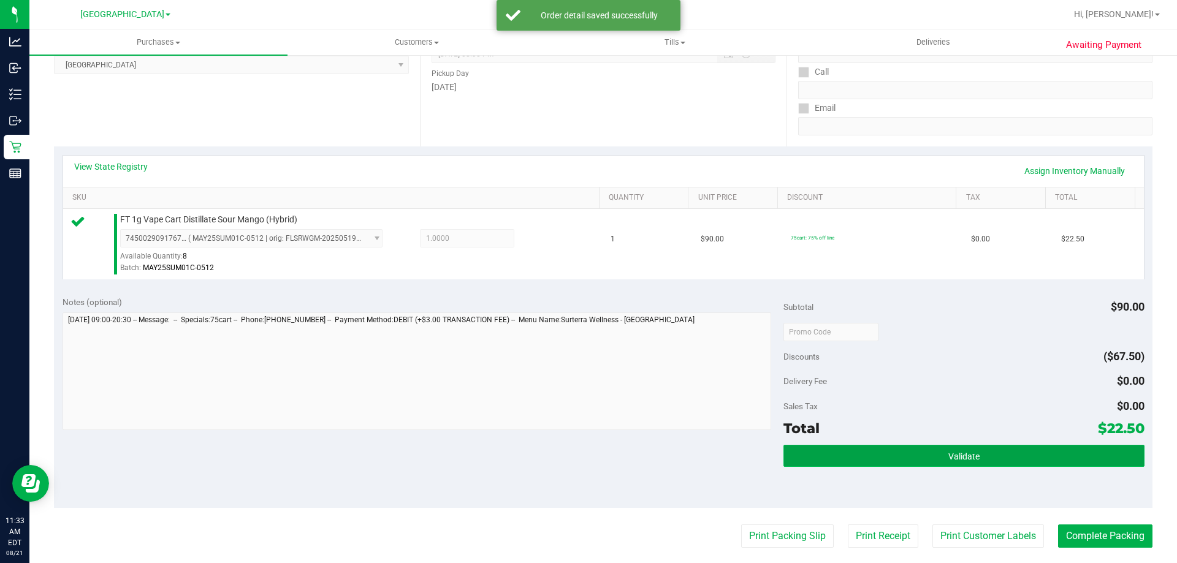
click at [967, 459] on span "Validate" at bounding box center [963, 457] width 31 height 10
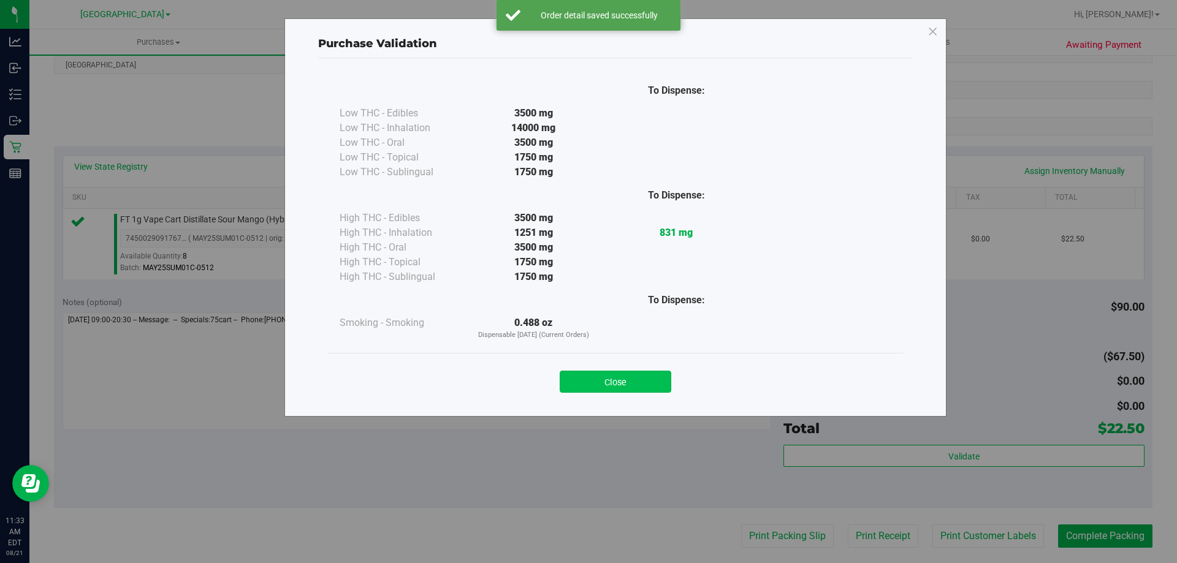
click at [631, 387] on button "Close" at bounding box center [616, 382] width 112 height 22
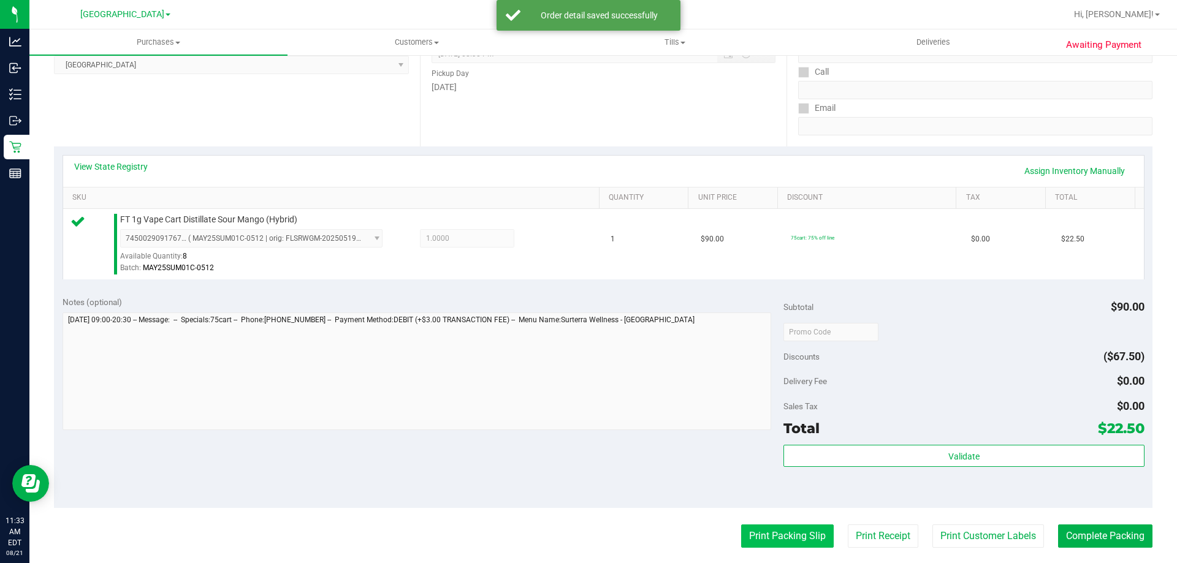
click at [774, 544] on button "Print Packing Slip" at bounding box center [787, 536] width 93 height 23
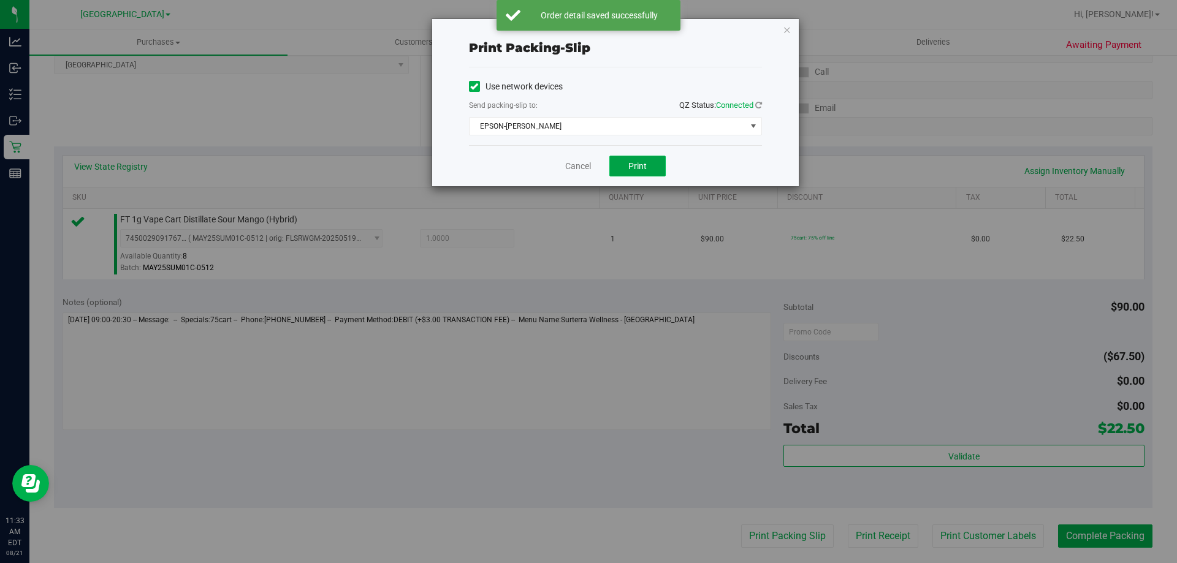
click at [626, 164] on button "Print" at bounding box center [637, 166] width 56 height 21
click at [585, 164] on link "Cancel" at bounding box center [578, 166] width 26 height 13
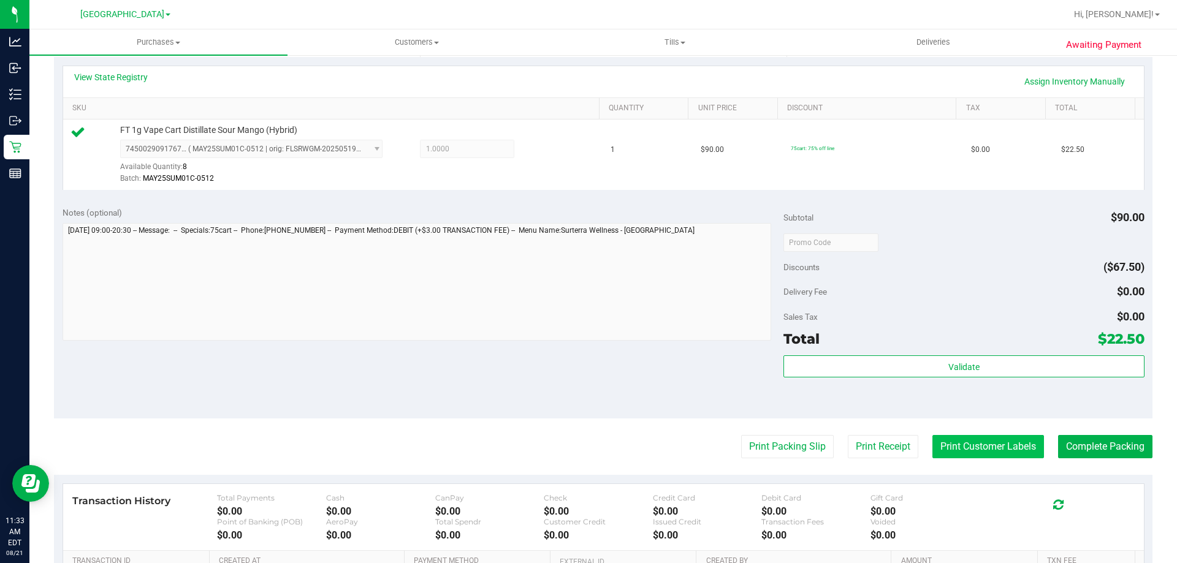
scroll to position [368, 0]
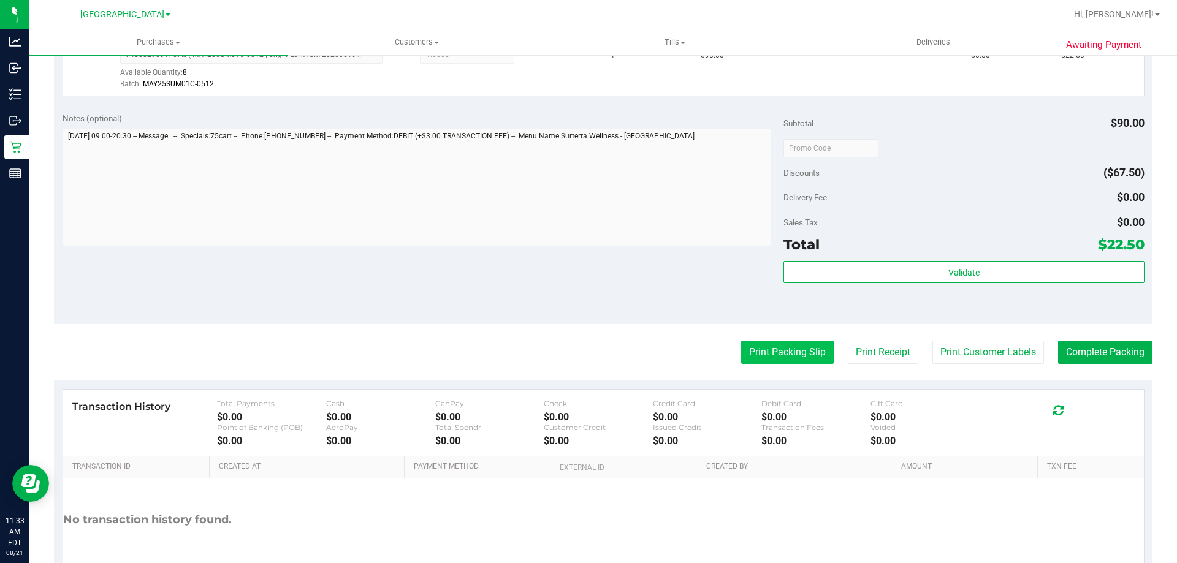
click at [780, 351] on button "Print Packing Slip" at bounding box center [787, 352] width 93 height 23
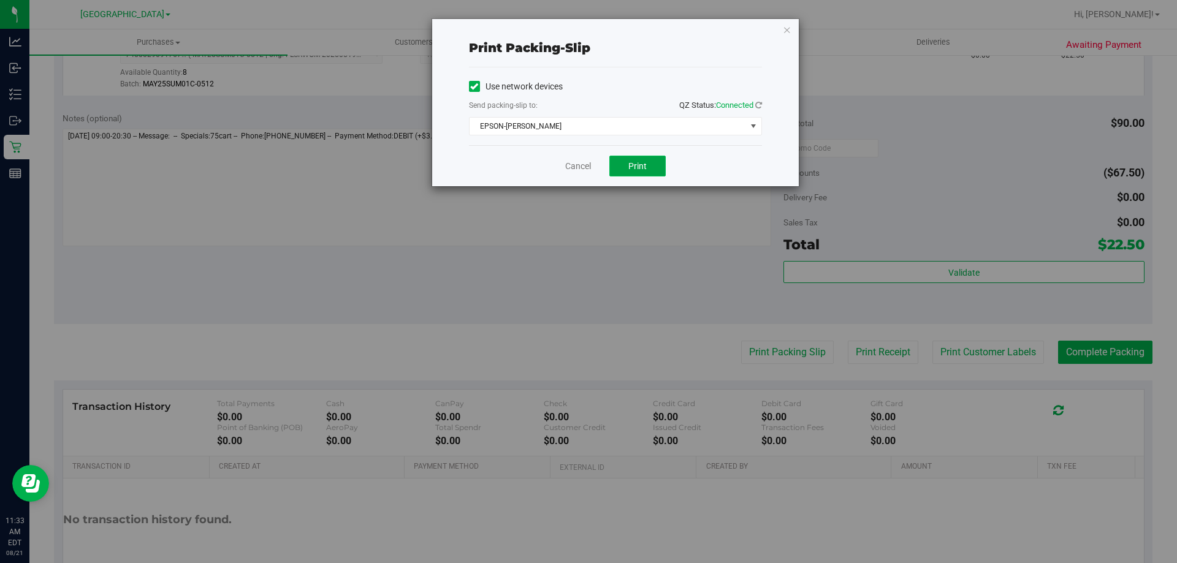
click at [641, 164] on span "Print" at bounding box center [637, 166] width 18 height 10
click at [574, 162] on link "Cancel" at bounding box center [578, 166] width 26 height 13
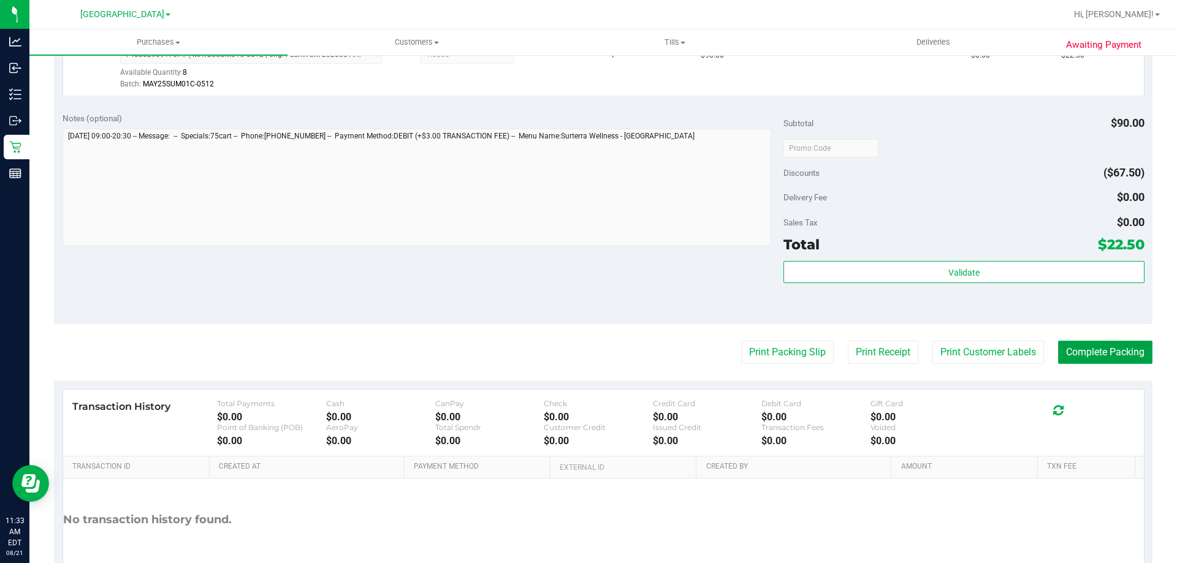
click at [1109, 345] on button "Complete Packing" at bounding box center [1105, 352] width 94 height 23
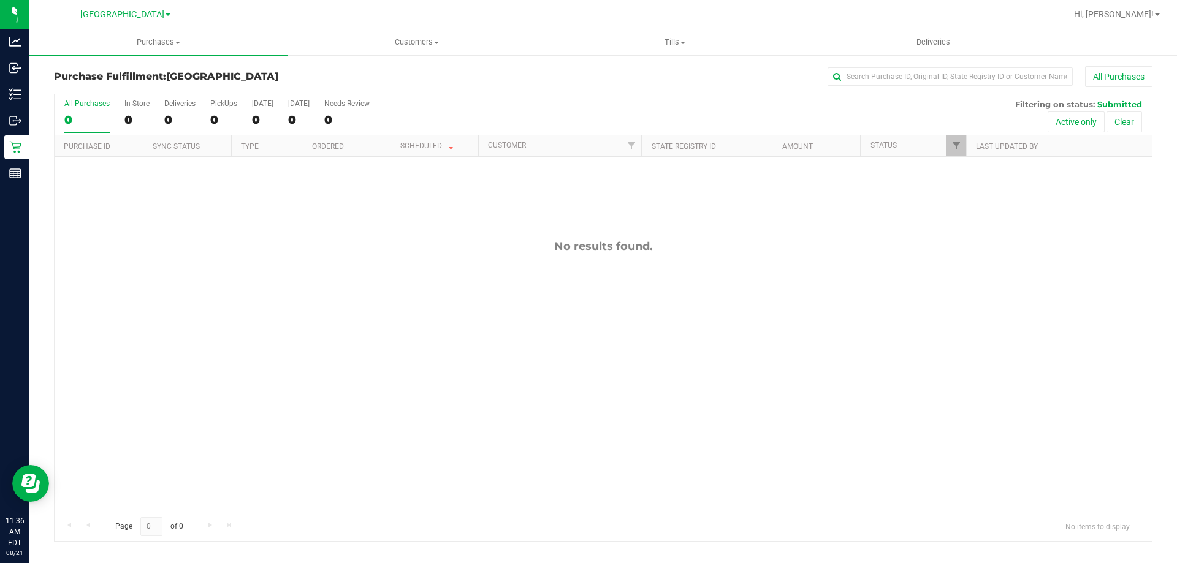
click at [456, 89] on div "Purchase Fulfillment: Orange Park WC All Purchases" at bounding box center [603, 79] width 1099 height 27
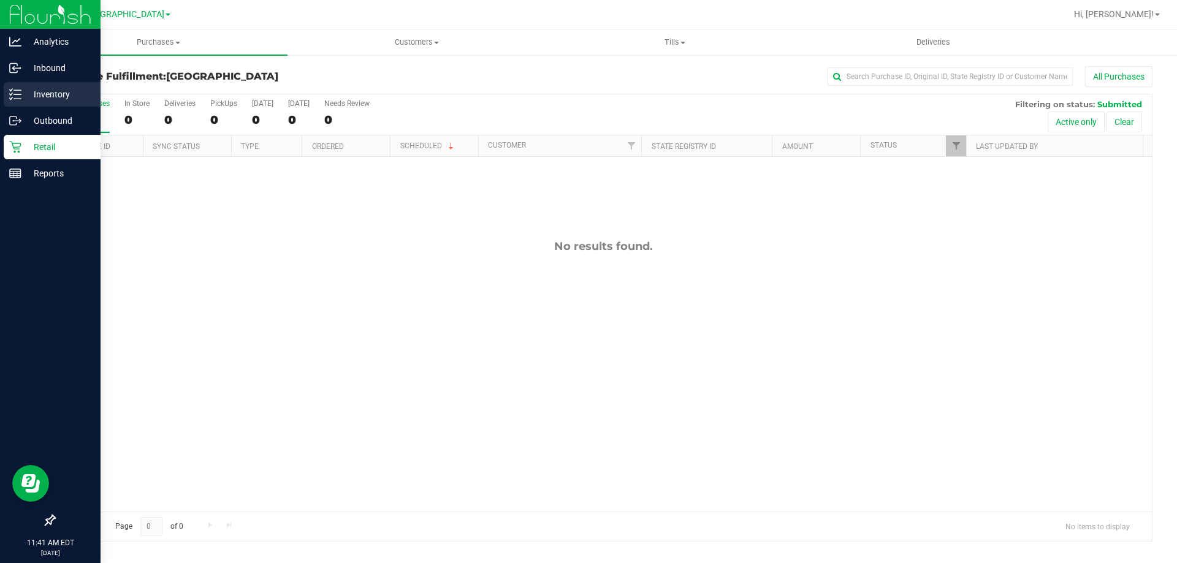
drag, startPoint x: 29, startPoint y: 105, endPoint x: 58, endPoint y: 101, distance: 28.6
click at [28, 106] on div "Inventory" at bounding box center [52, 94] width 97 height 25
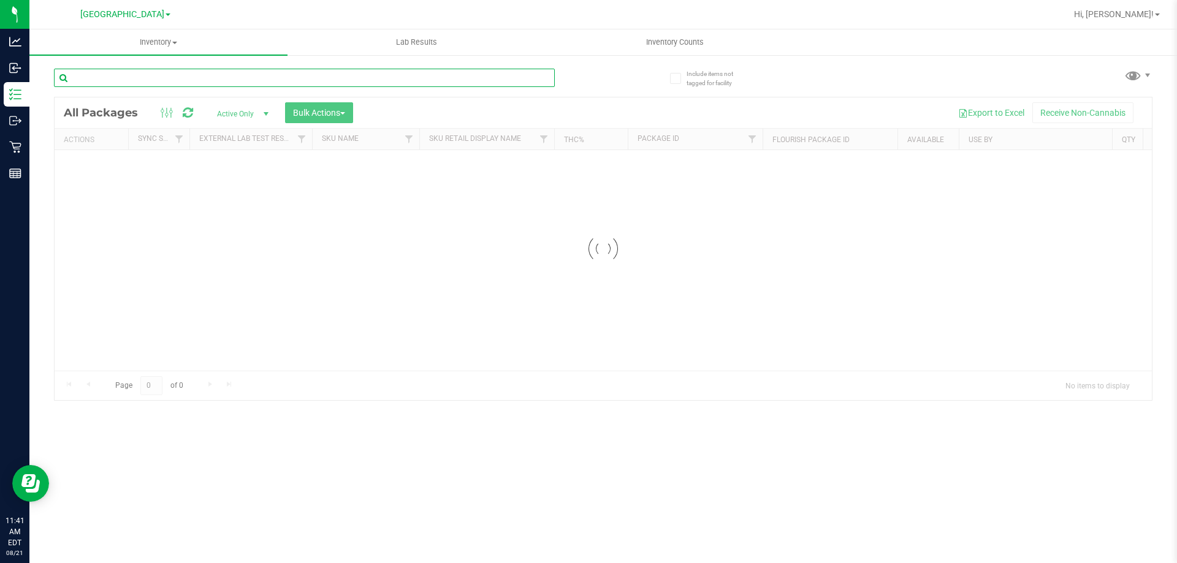
click at [223, 84] on input "text" at bounding box center [304, 78] width 501 height 18
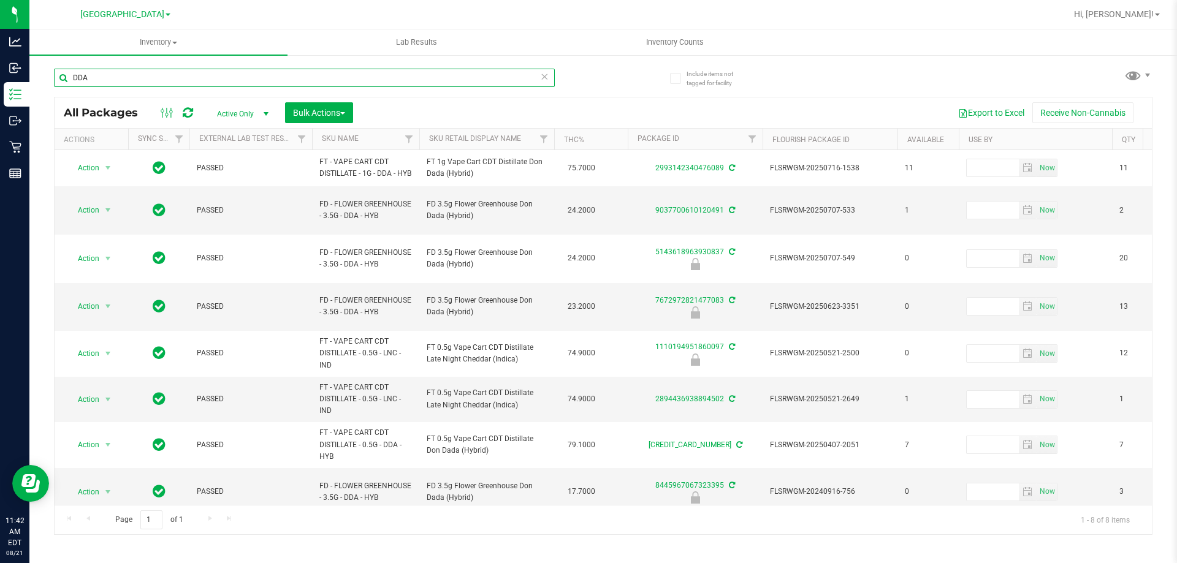
click at [283, 83] on input "DDA" at bounding box center [304, 78] width 501 height 18
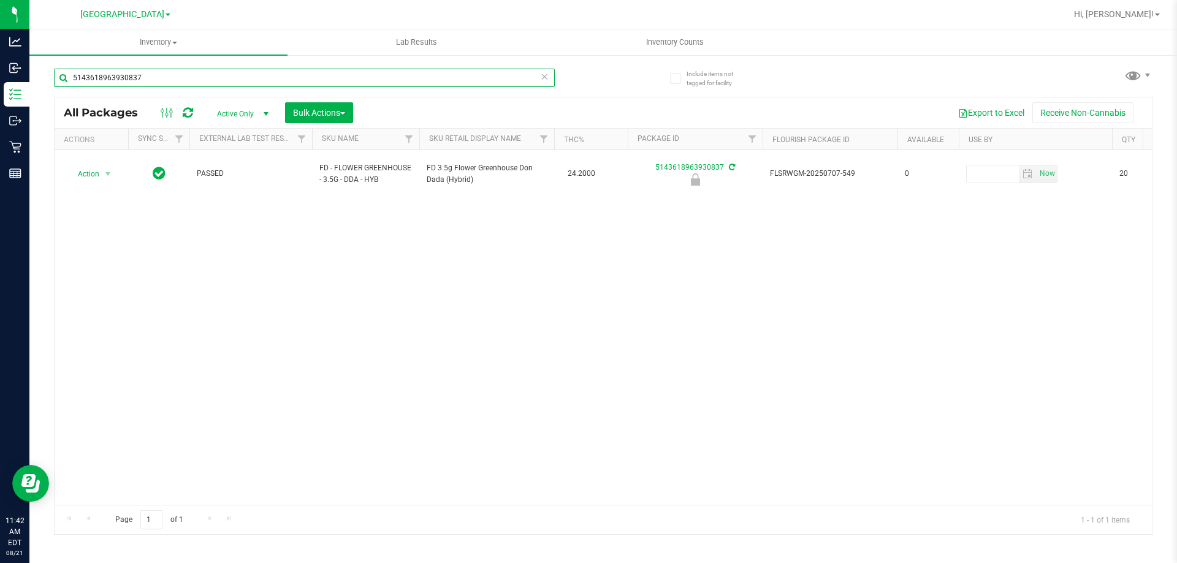
type input "5143618963930837"
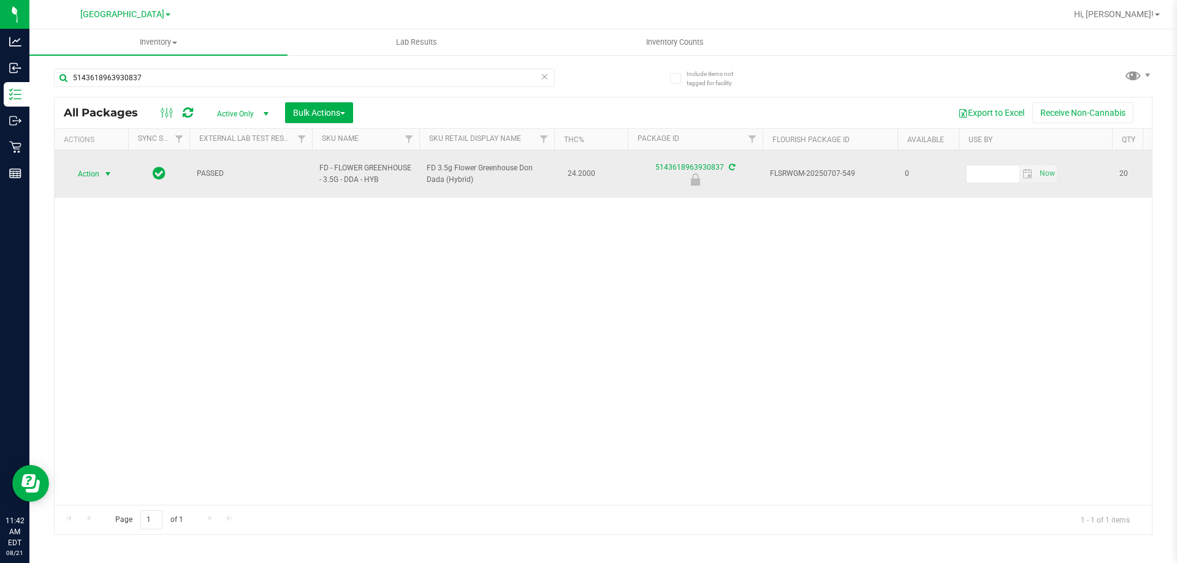
click at [105, 170] on span "select" at bounding box center [108, 174] width 10 height 10
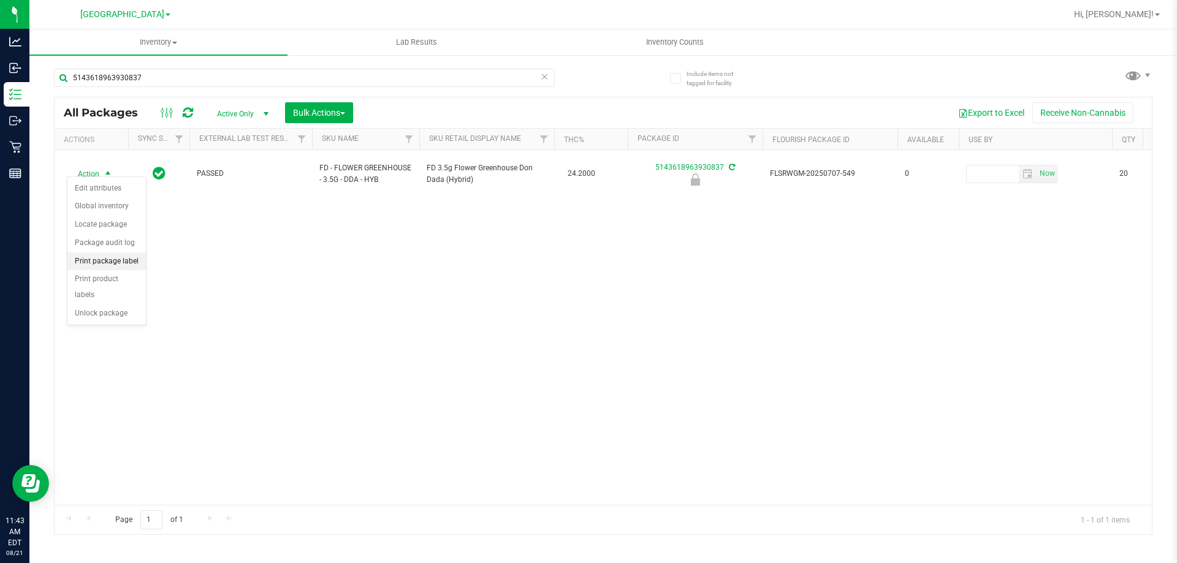
click at [118, 265] on li "Print package label" at bounding box center [106, 262] width 78 height 18
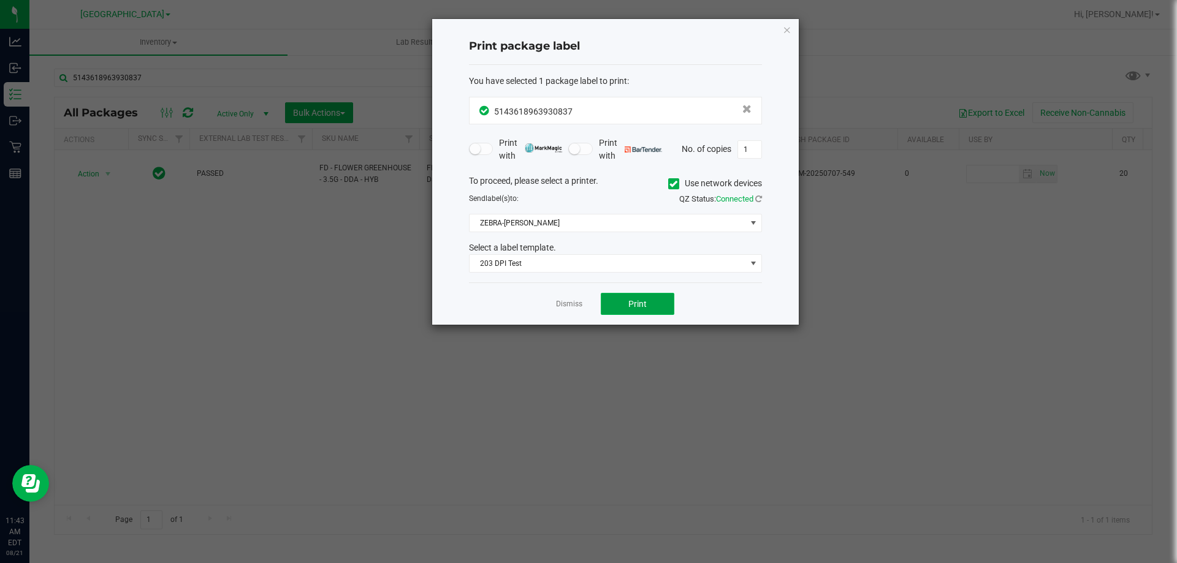
click at [631, 301] on span "Print" at bounding box center [637, 304] width 18 height 10
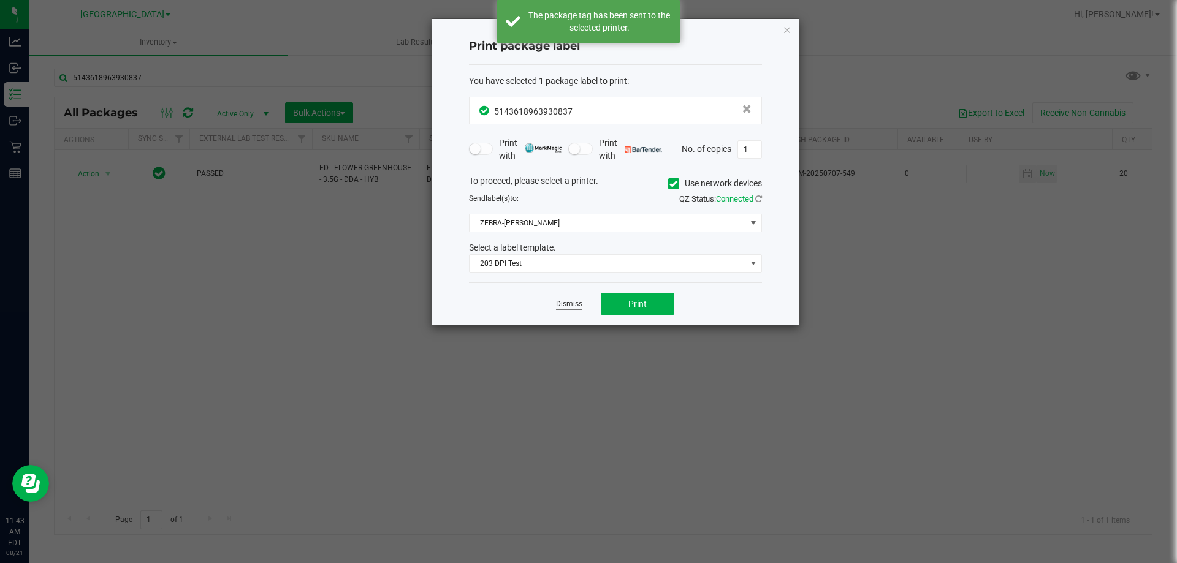
click at [577, 302] on link "Dismiss" at bounding box center [569, 304] width 26 height 10
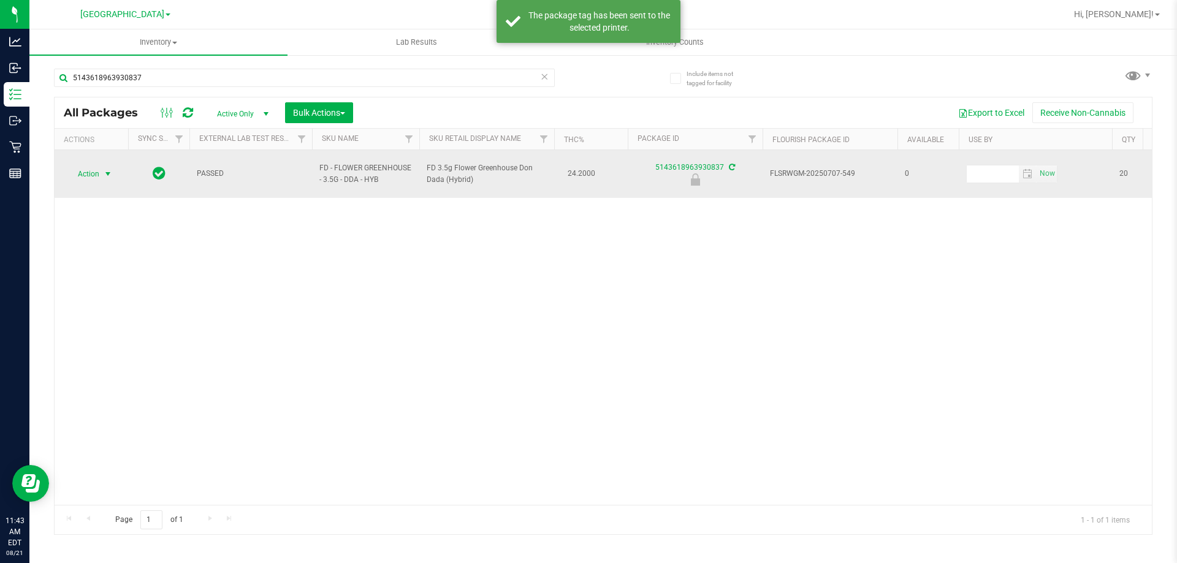
click at [90, 166] on span "Action" at bounding box center [83, 174] width 33 height 17
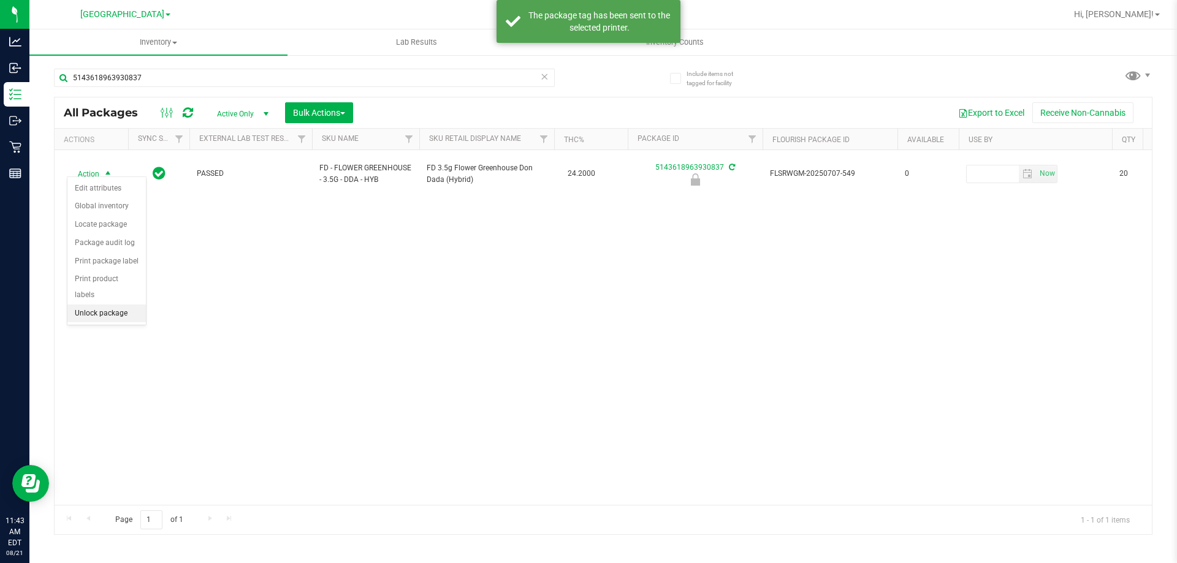
click at [103, 305] on li "Unlock package" at bounding box center [106, 314] width 78 height 18
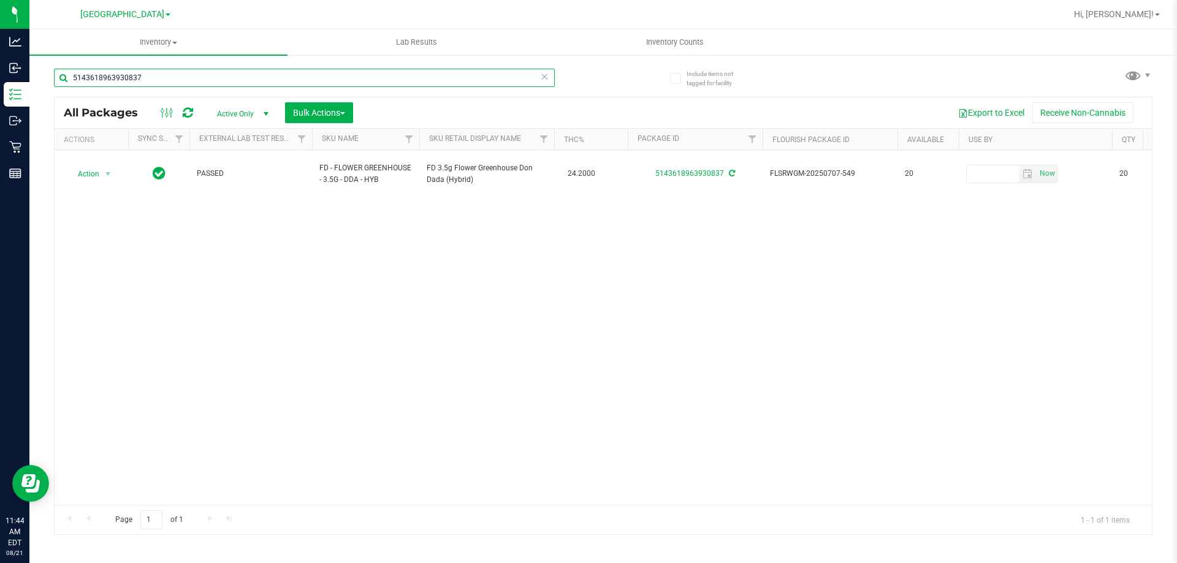
click at [247, 71] on input "5143618963930837" at bounding box center [304, 78] width 501 height 18
type input "0664401066412347"
drag, startPoint x: 635, startPoint y: 80, endPoint x: 613, endPoint y: 74, distance: 22.5
click at [630, 80] on div "0664401066412347 All Packages Active Only Active Only Lab Samples Locked All Ex…" at bounding box center [603, 296] width 1099 height 478
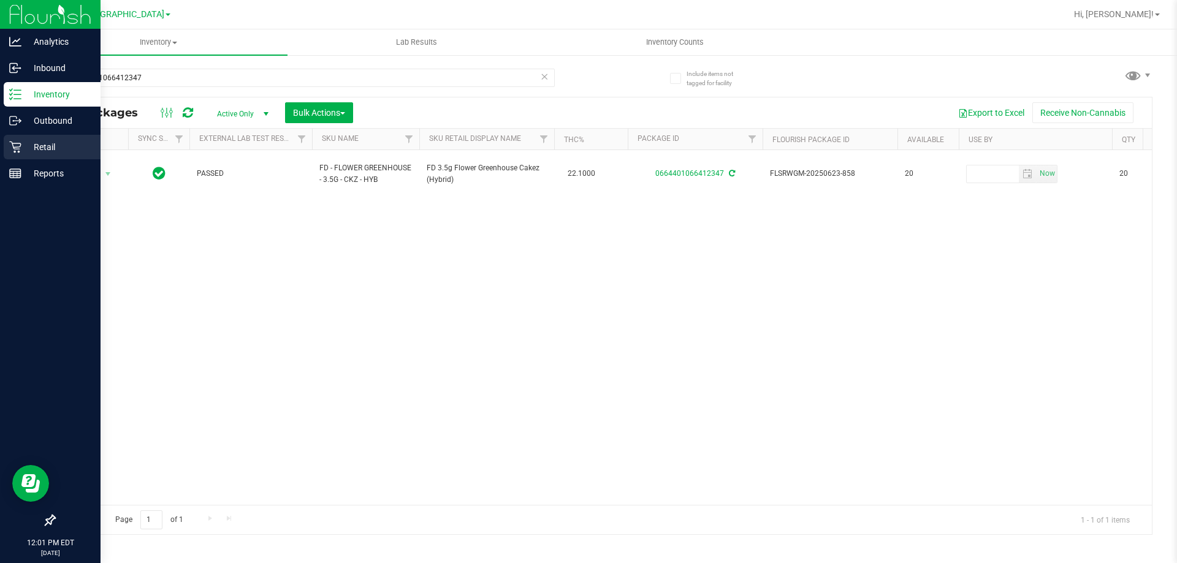
click at [33, 156] on div "Retail" at bounding box center [52, 147] width 97 height 25
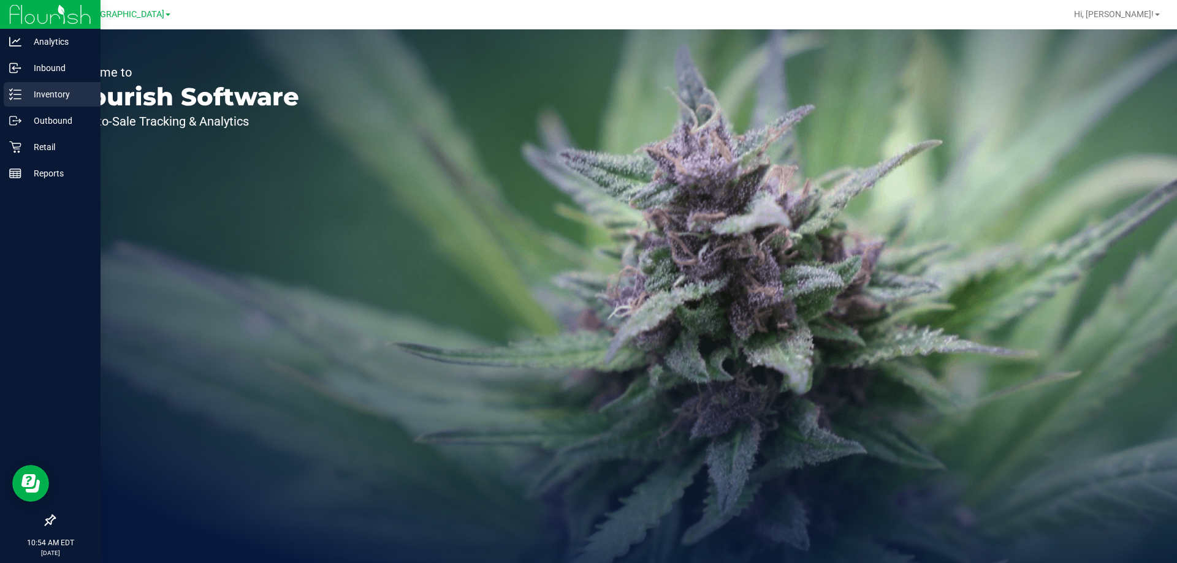
click at [45, 96] on p "Inventory" at bounding box center [58, 94] width 74 height 15
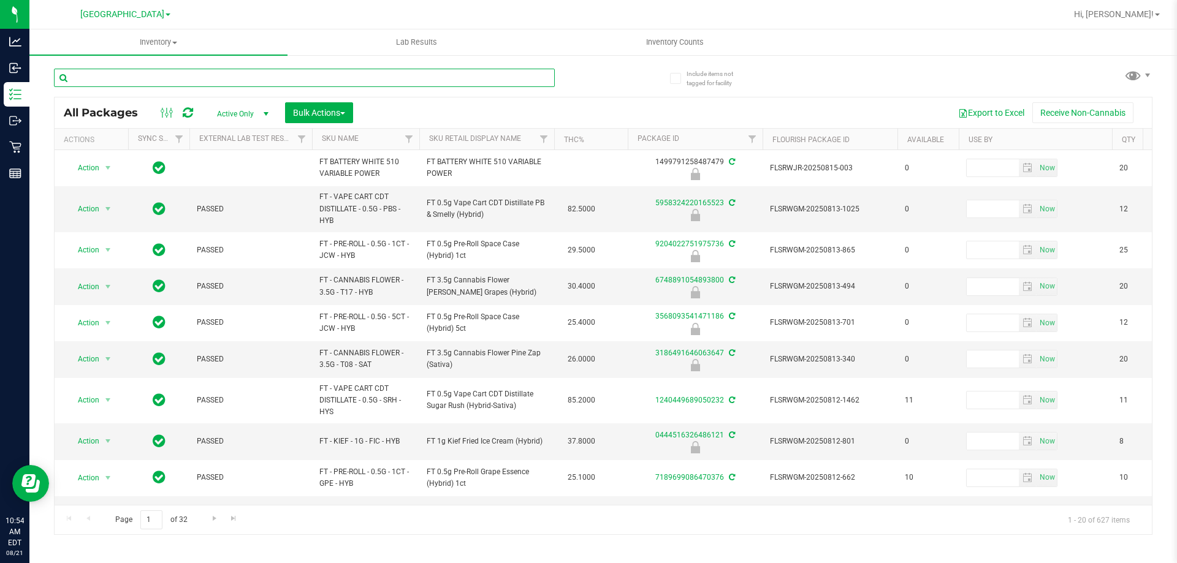
click at [194, 84] on input "text" at bounding box center [304, 78] width 501 height 18
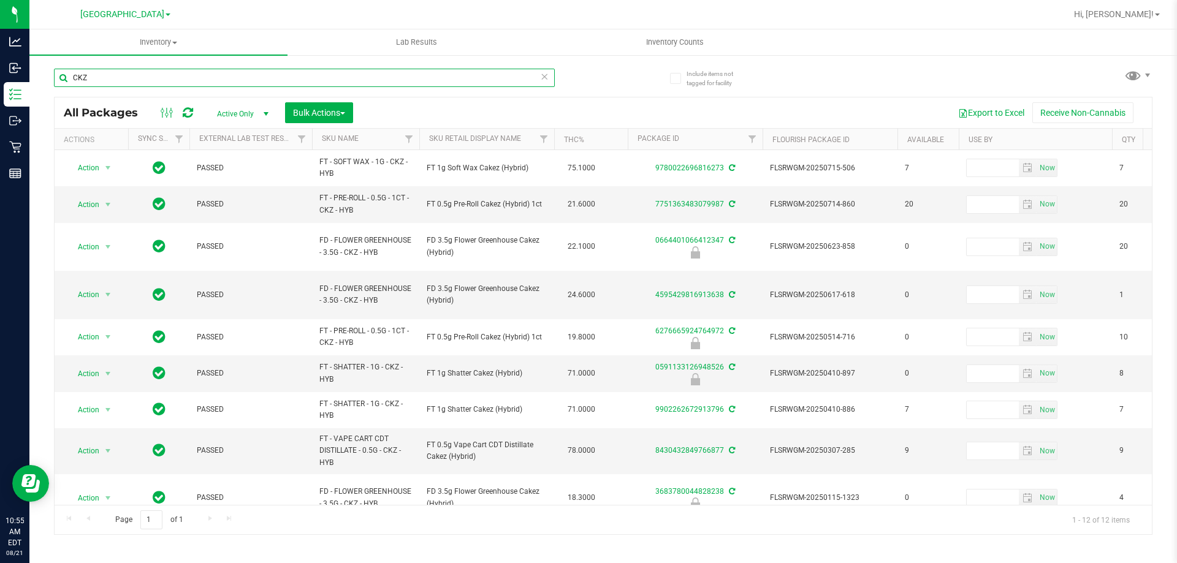
type input "CKZ"
click at [611, 103] on div "Export to Excel Receive Non-Cannabis" at bounding box center [752, 112] width 780 height 21
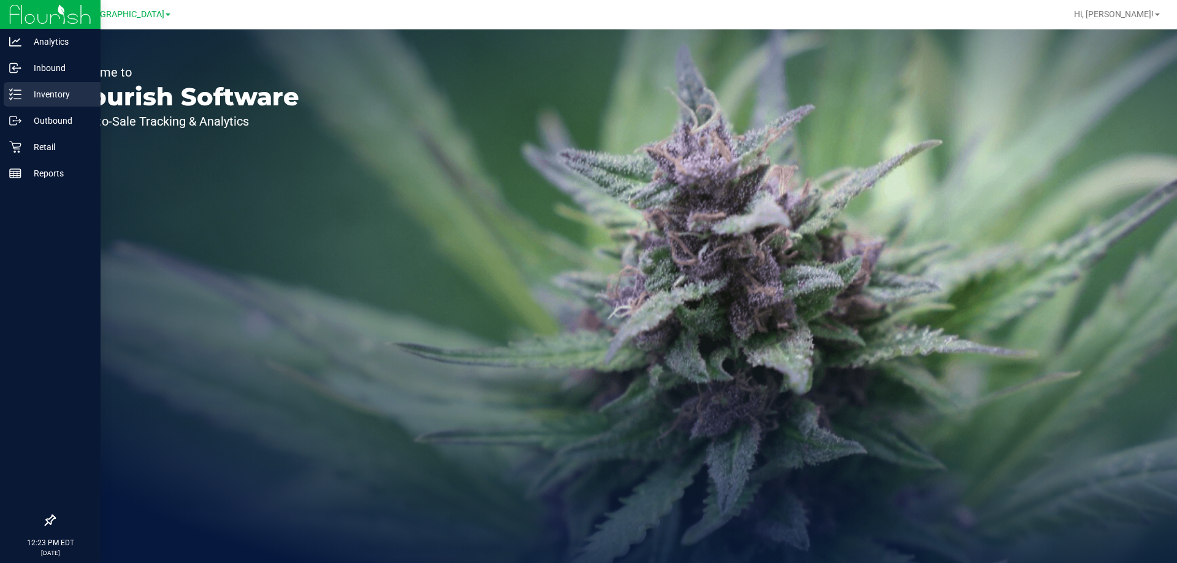
click at [37, 94] on p "Inventory" at bounding box center [58, 94] width 74 height 15
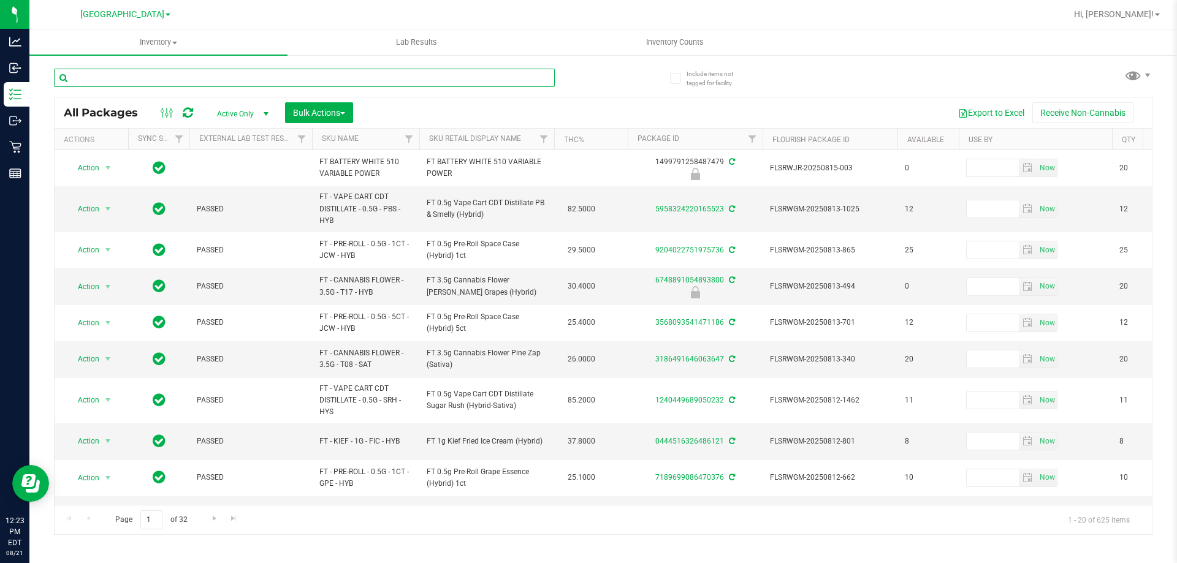
click at [123, 79] on input "text" at bounding box center [304, 78] width 501 height 18
type input "dsc"
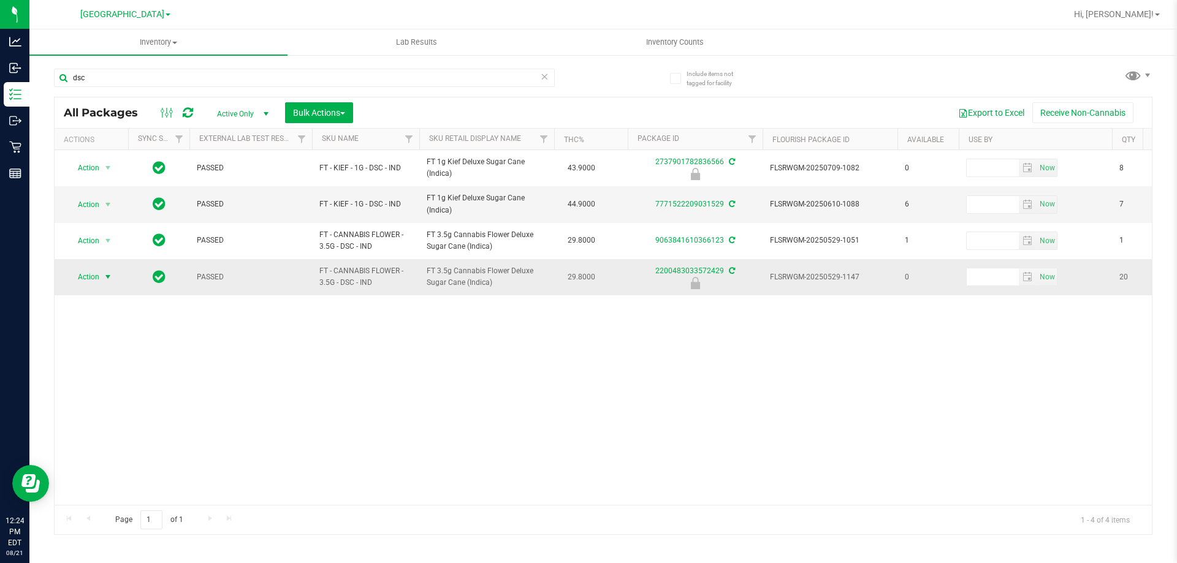
click at [93, 286] on span "Action" at bounding box center [83, 277] width 33 height 17
click at [129, 367] on li "Print package label" at bounding box center [106, 371] width 78 height 18
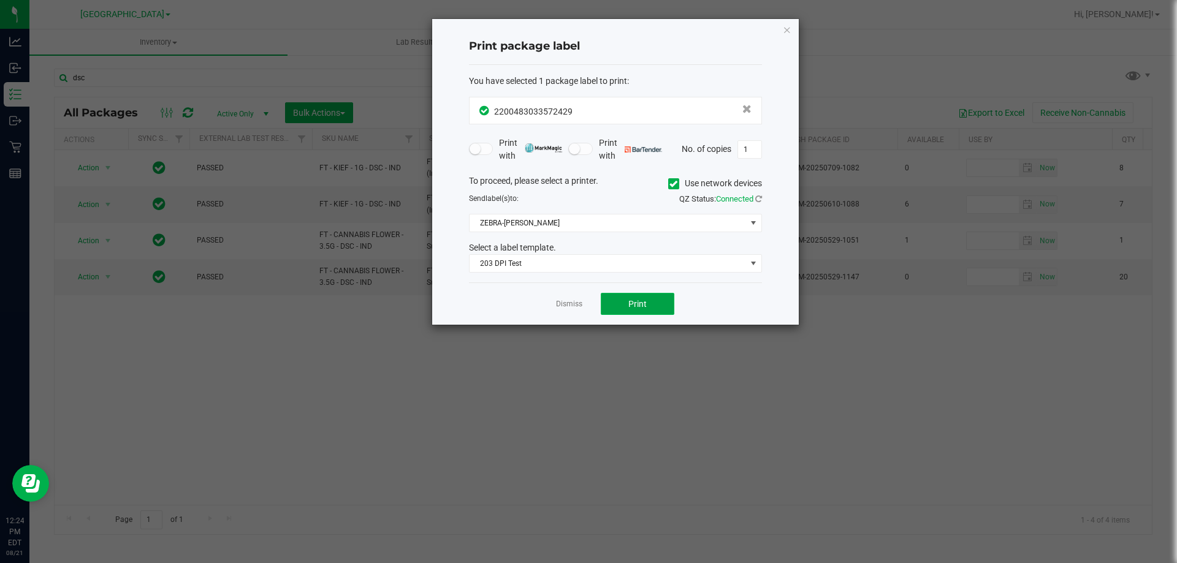
click at [616, 296] on button "Print" at bounding box center [638, 304] width 74 height 22
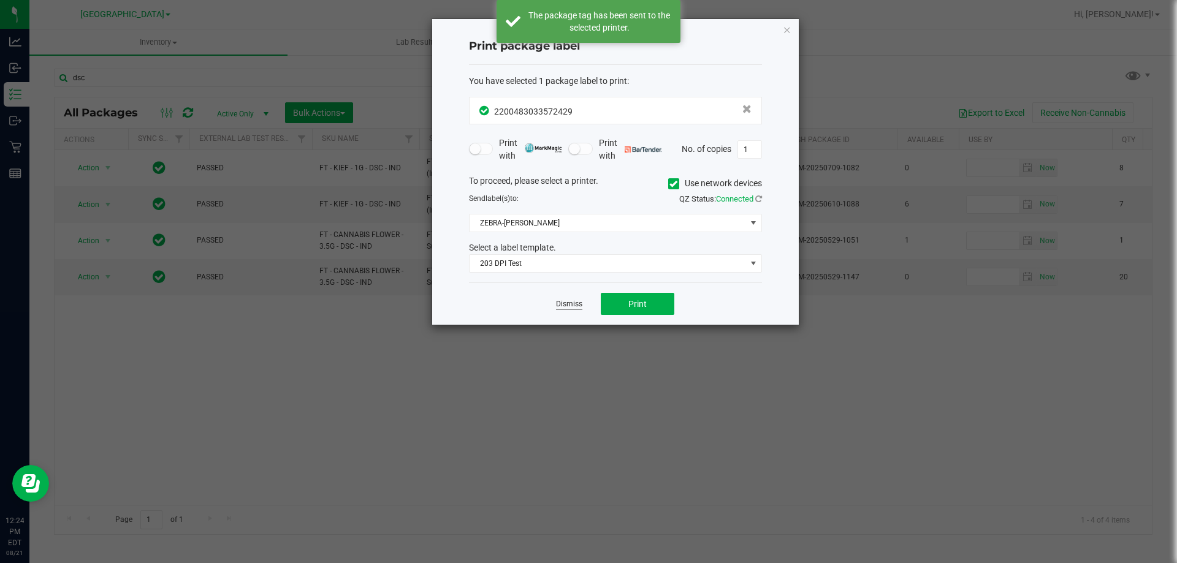
click at [573, 303] on link "Dismiss" at bounding box center [569, 304] width 26 height 10
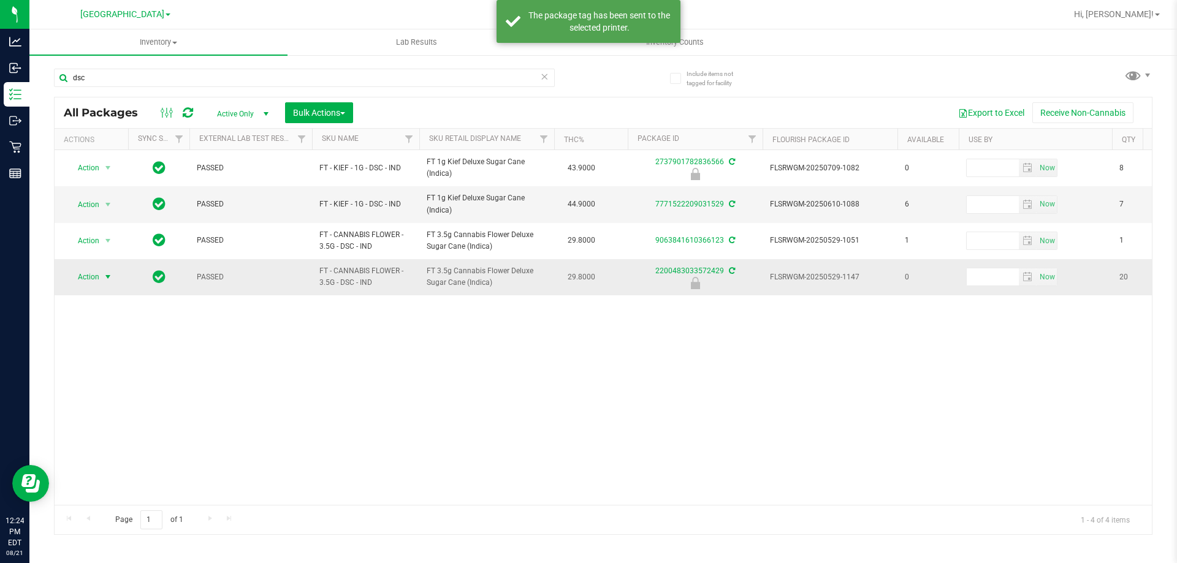
click at [84, 273] on span "Action" at bounding box center [83, 277] width 33 height 17
click at [109, 414] on li "Unlock package" at bounding box center [106, 423] width 78 height 18
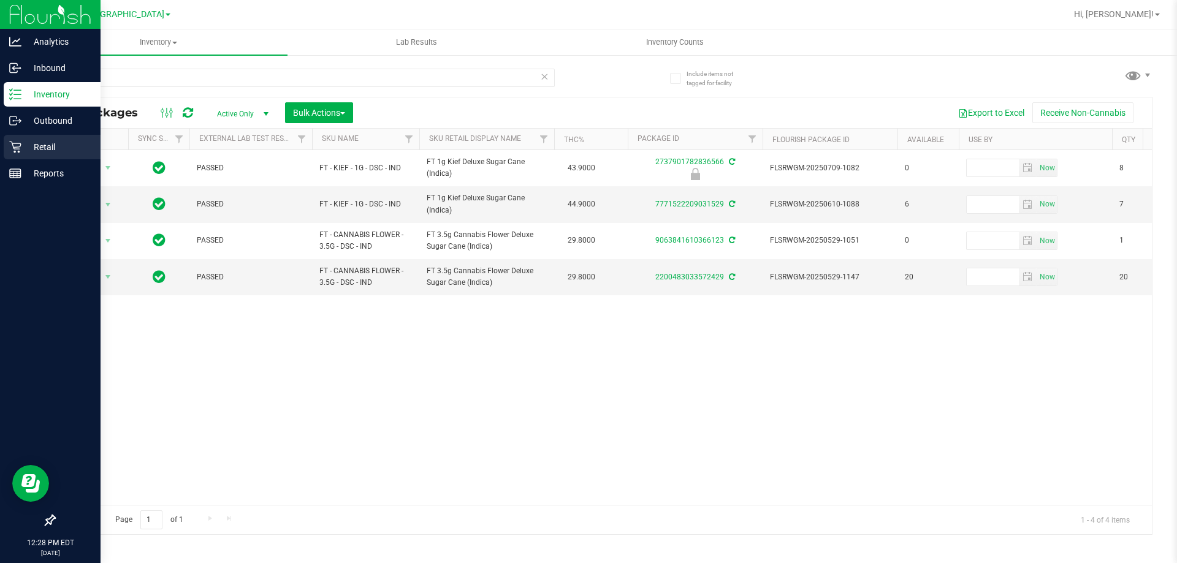
click at [24, 141] on p "Retail" at bounding box center [58, 147] width 74 height 15
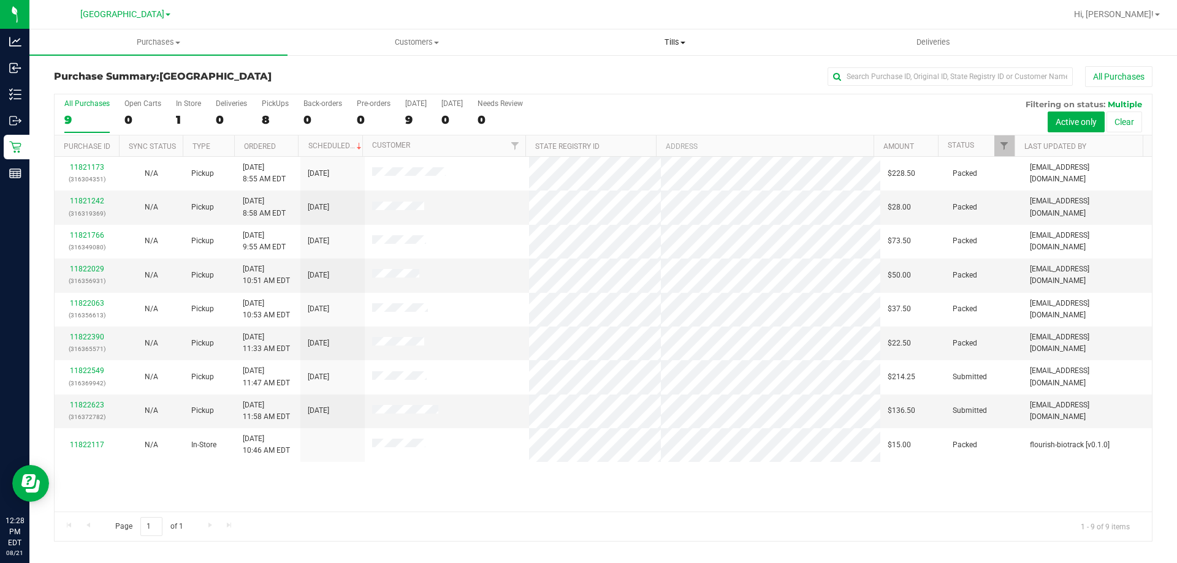
click at [673, 40] on span "Tills" at bounding box center [674, 42] width 257 height 11
click at [617, 70] on span "Manage tills" at bounding box center [587, 74] width 83 height 10
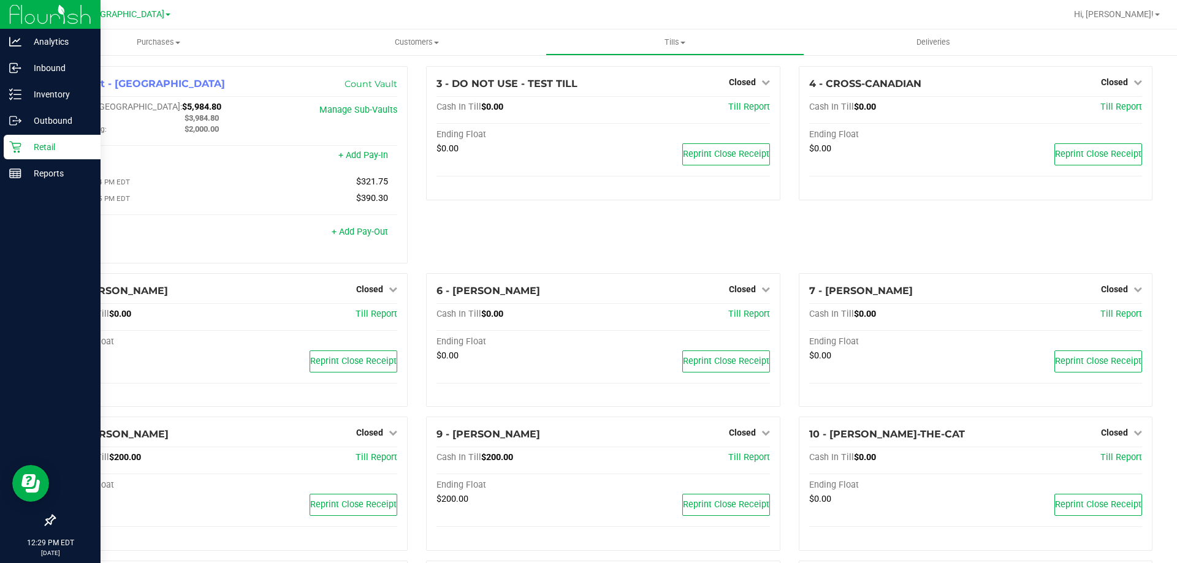
click at [35, 151] on p "Retail" at bounding box center [58, 147] width 74 height 15
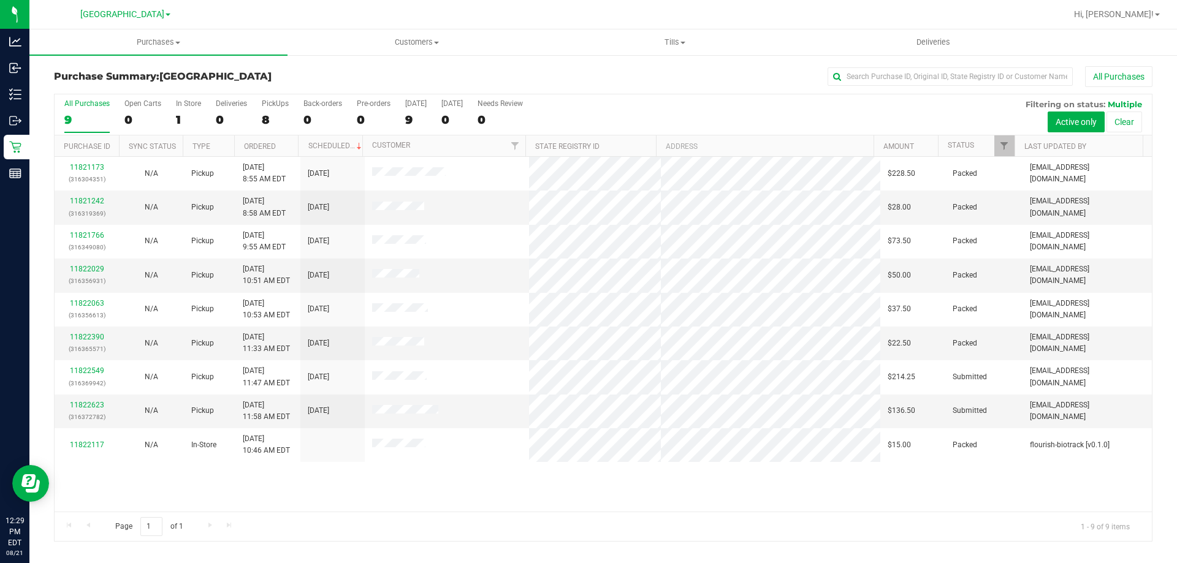
click at [1159, 7] on div "Hi, David!" at bounding box center [1117, 14] width 96 height 21
click at [1157, 16] on span at bounding box center [1157, 14] width 5 height 2
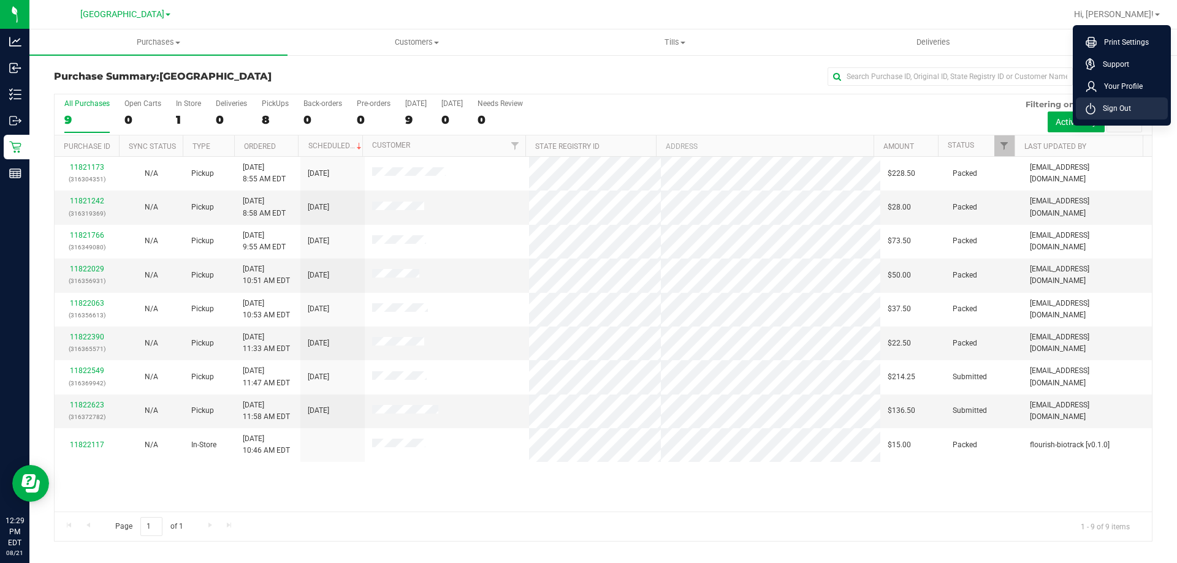
click at [1124, 108] on span "Sign Out" at bounding box center [1114, 108] width 36 height 12
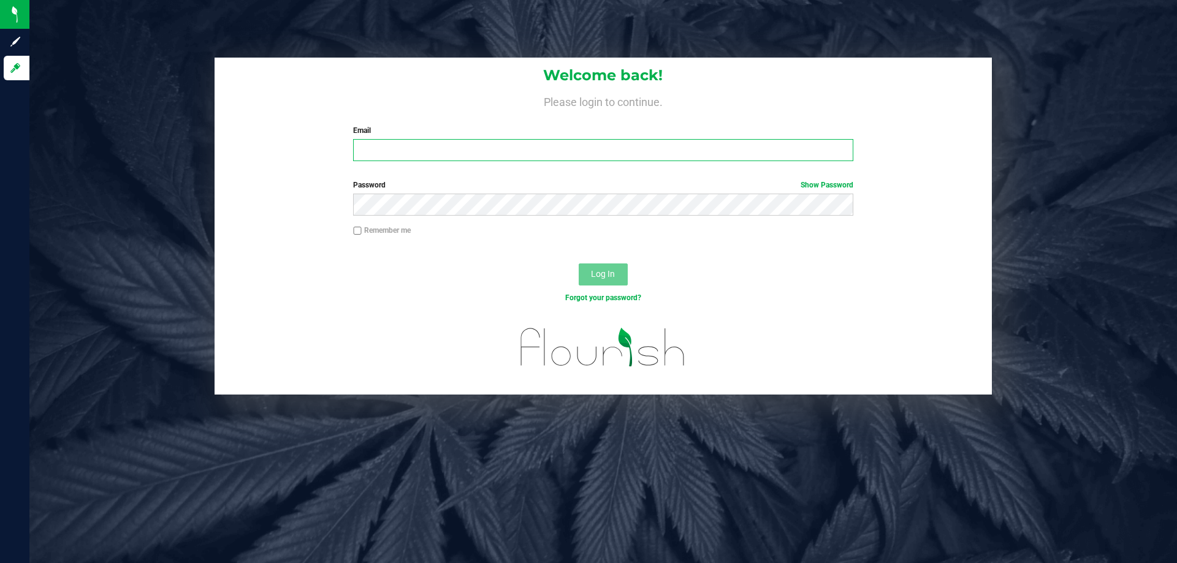
click at [491, 151] on input "Email" at bounding box center [603, 150] width 500 height 22
type input "aboscaino@Liveparallel.com"
click at [579, 264] on button "Log In" at bounding box center [603, 275] width 49 height 22
